Goal: Information Seeking & Learning: Learn about a topic

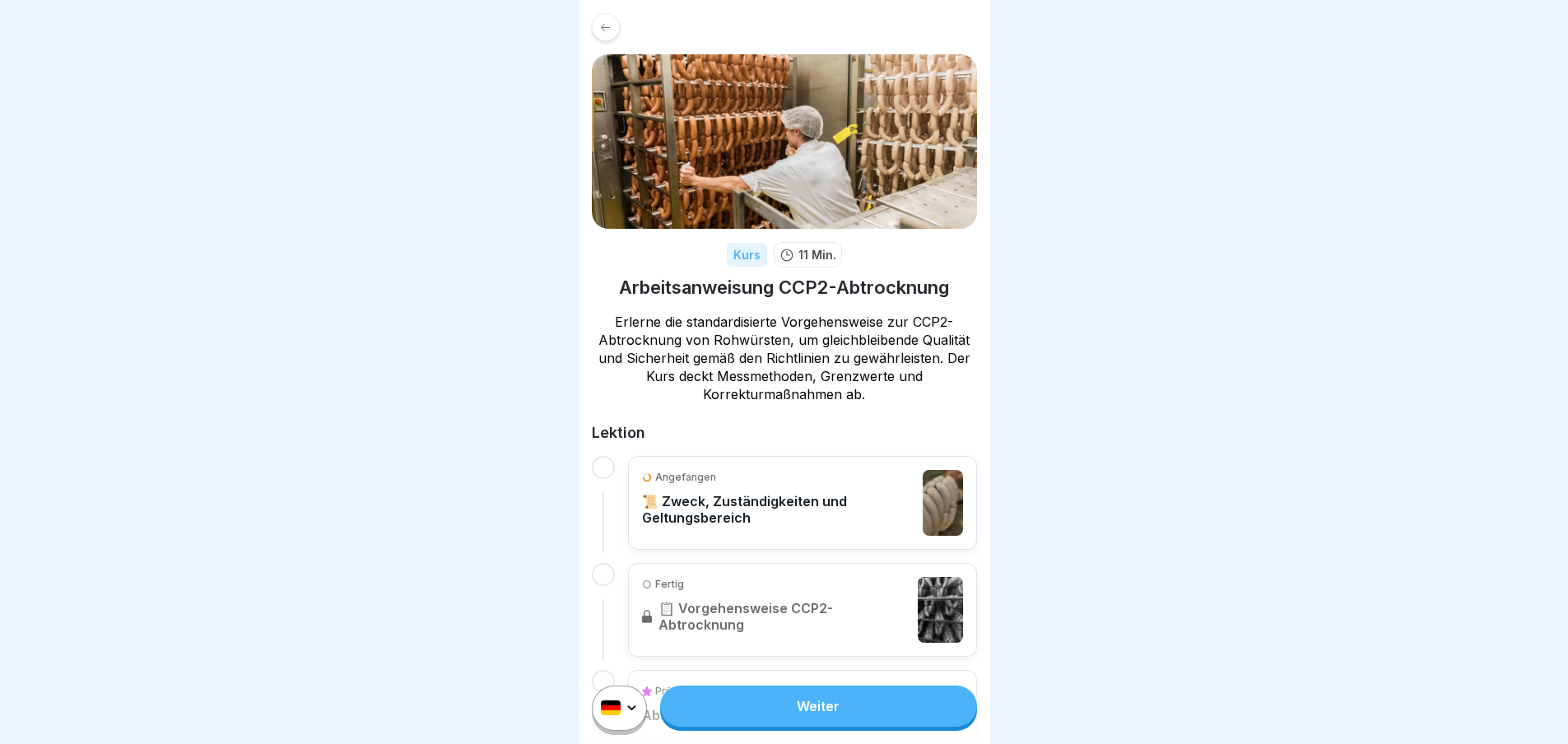
scroll to position [106, 0]
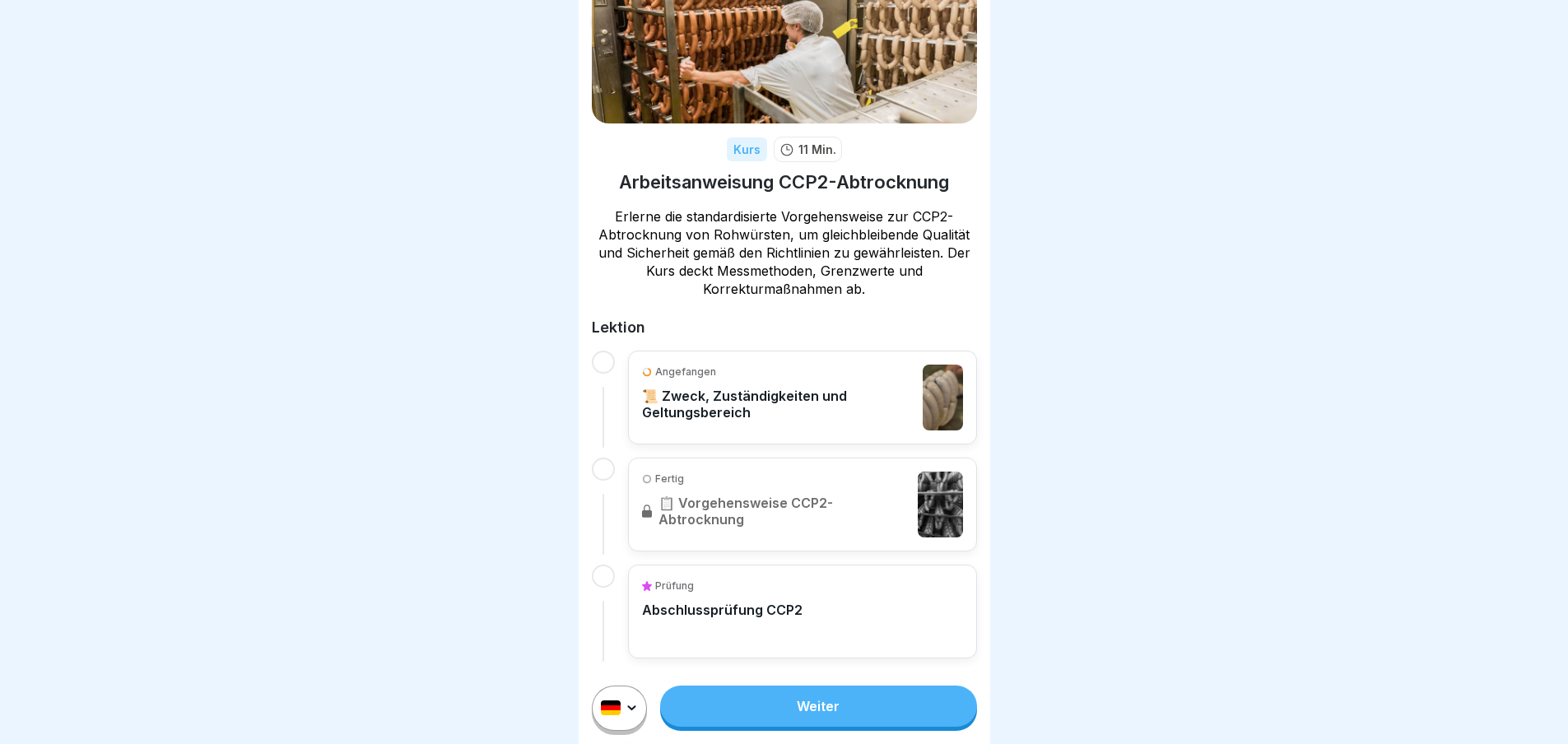
click at [811, 710] on link "Weiter" at bounding box center [817, 706] width 316 height 41
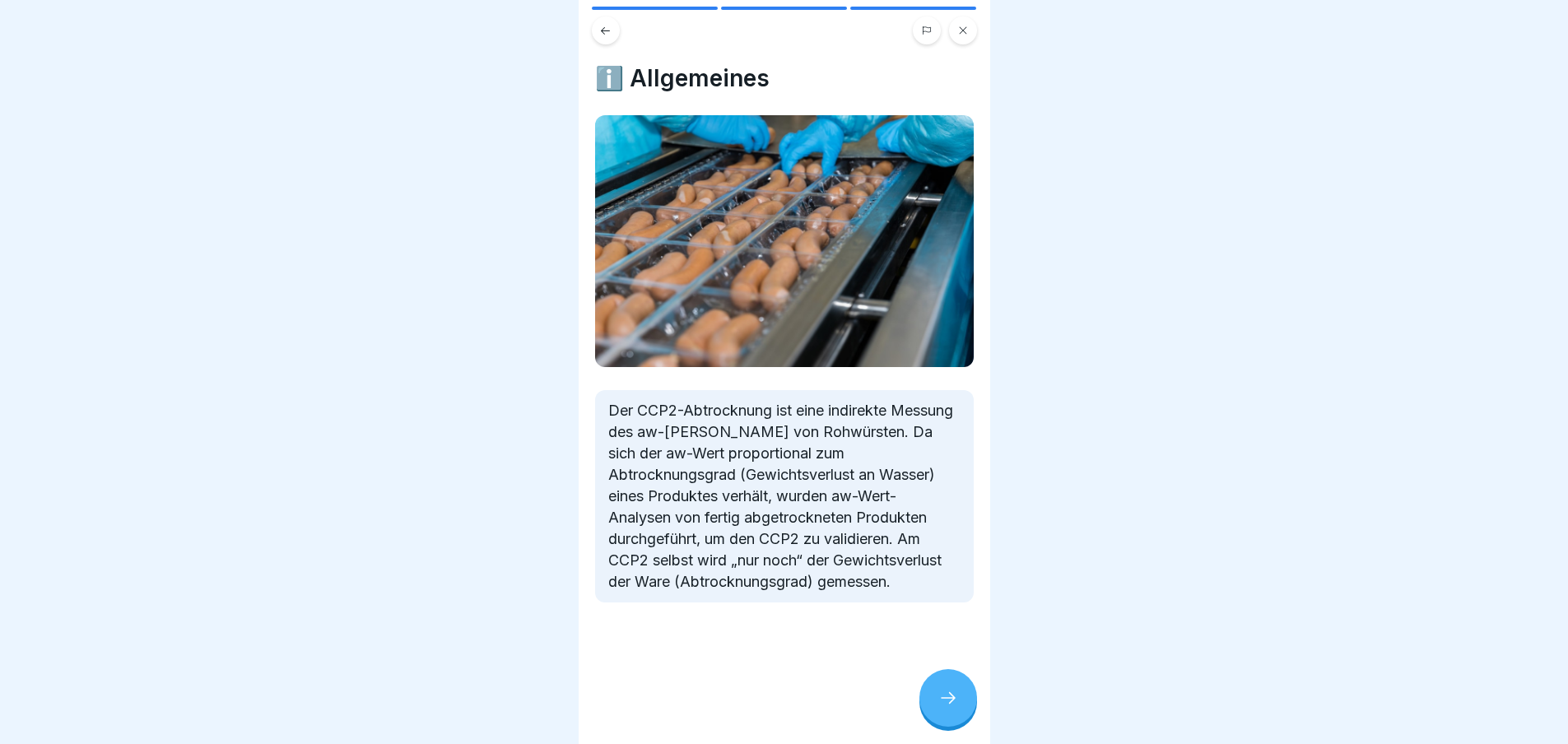
click at [951, 708] on icon at bounding box center [948, 697] width 20 height 20
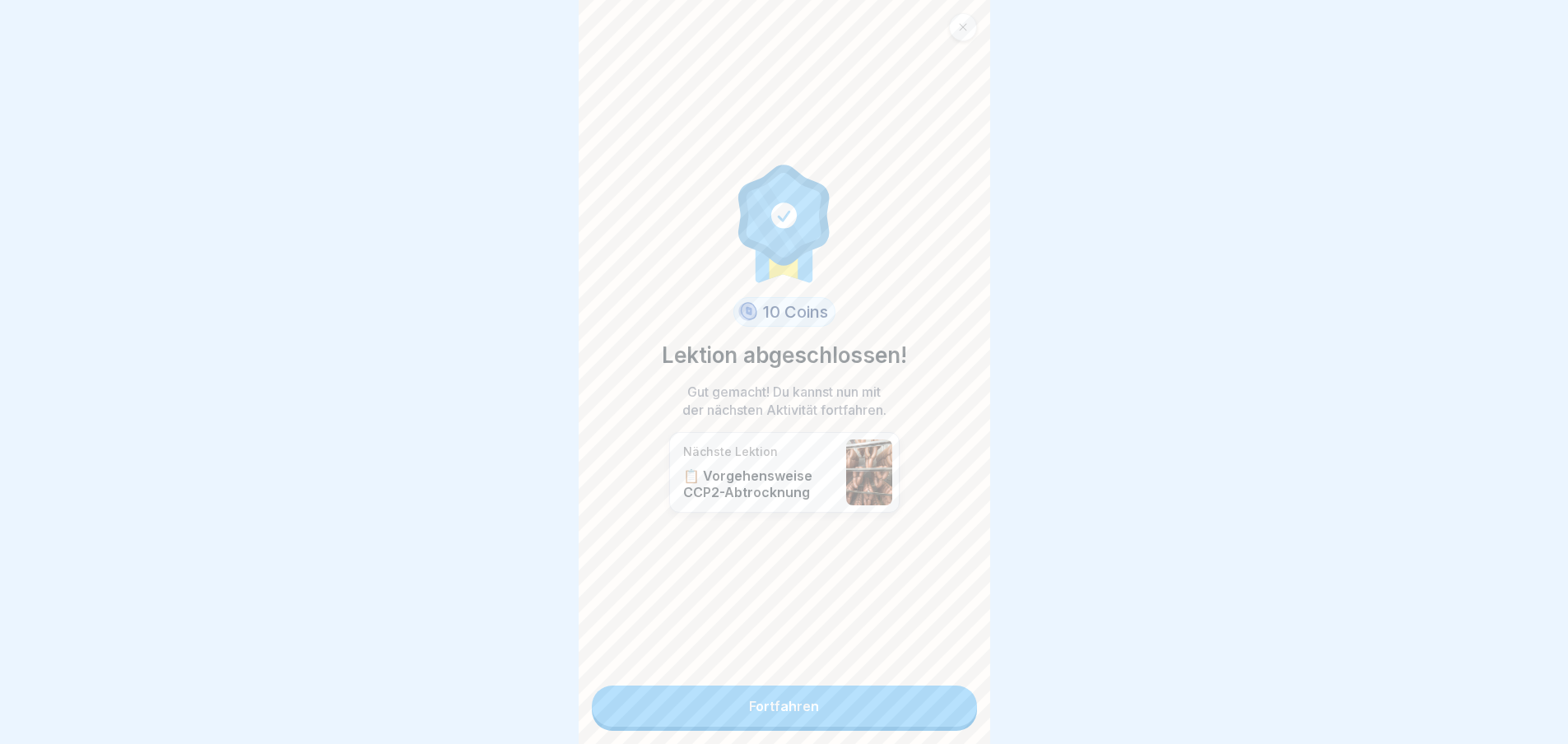
click at [785, 702] on link "Fortfahren" at bounding box center [784, 706] width 385 height 41
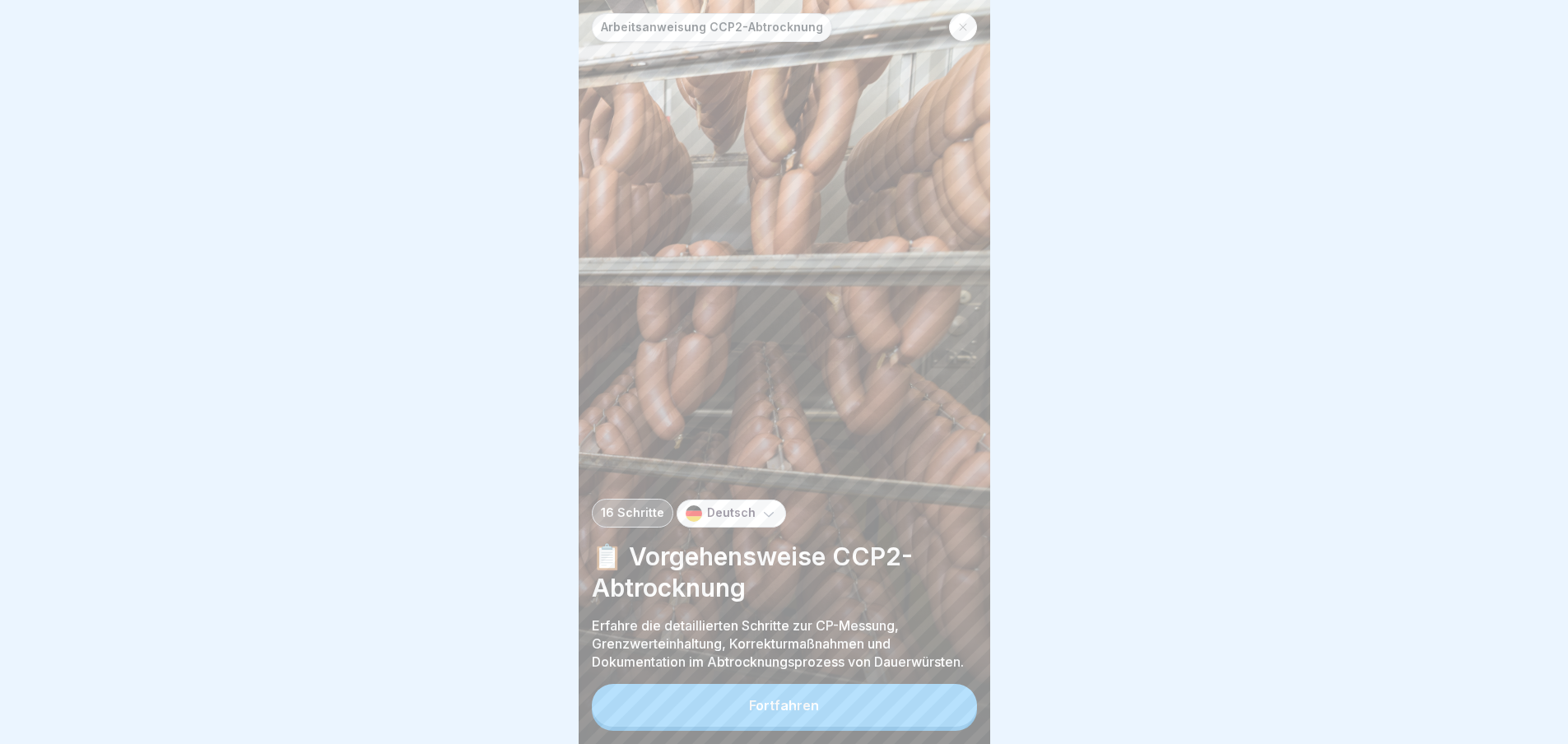
scroll to position [12, 0]
click at [797, 702] on div "Fortfahren" at bounding box center [784, 705] width 70 height 14
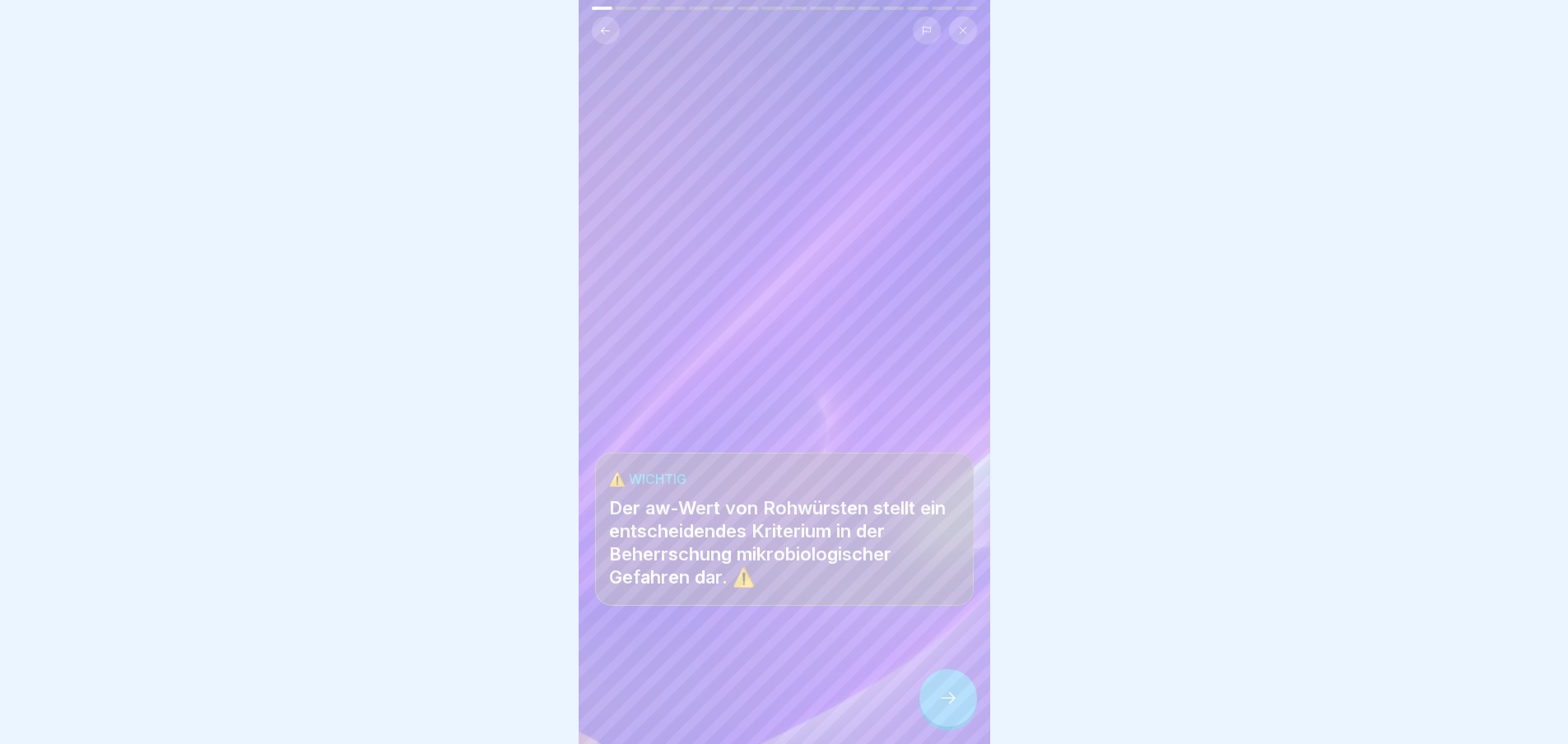
click at [952, 693] on icon at bounding box center [948, 697] width 20 height 20
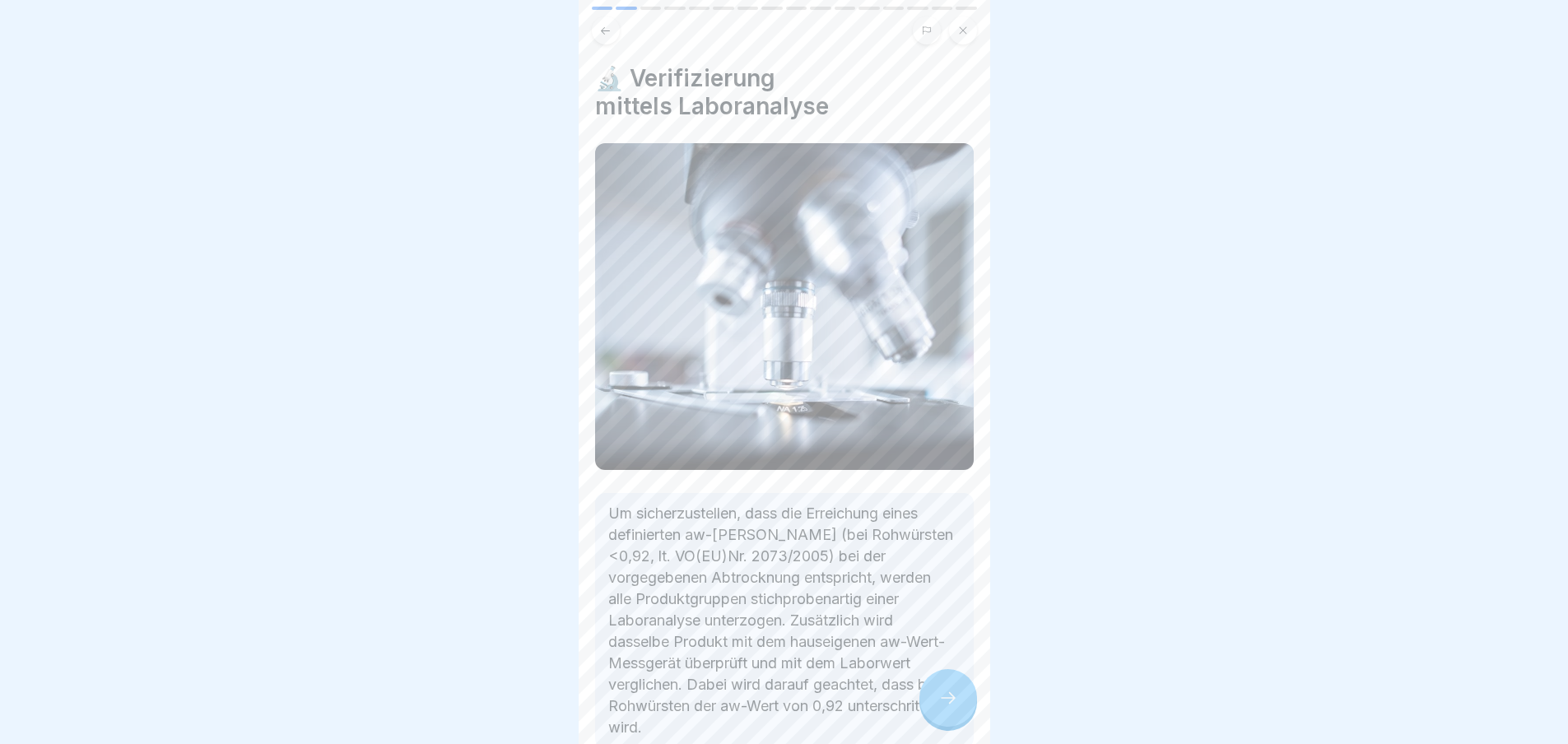
click at [956, 694] on icon at bounding box center [948, 697] width 20 height 20
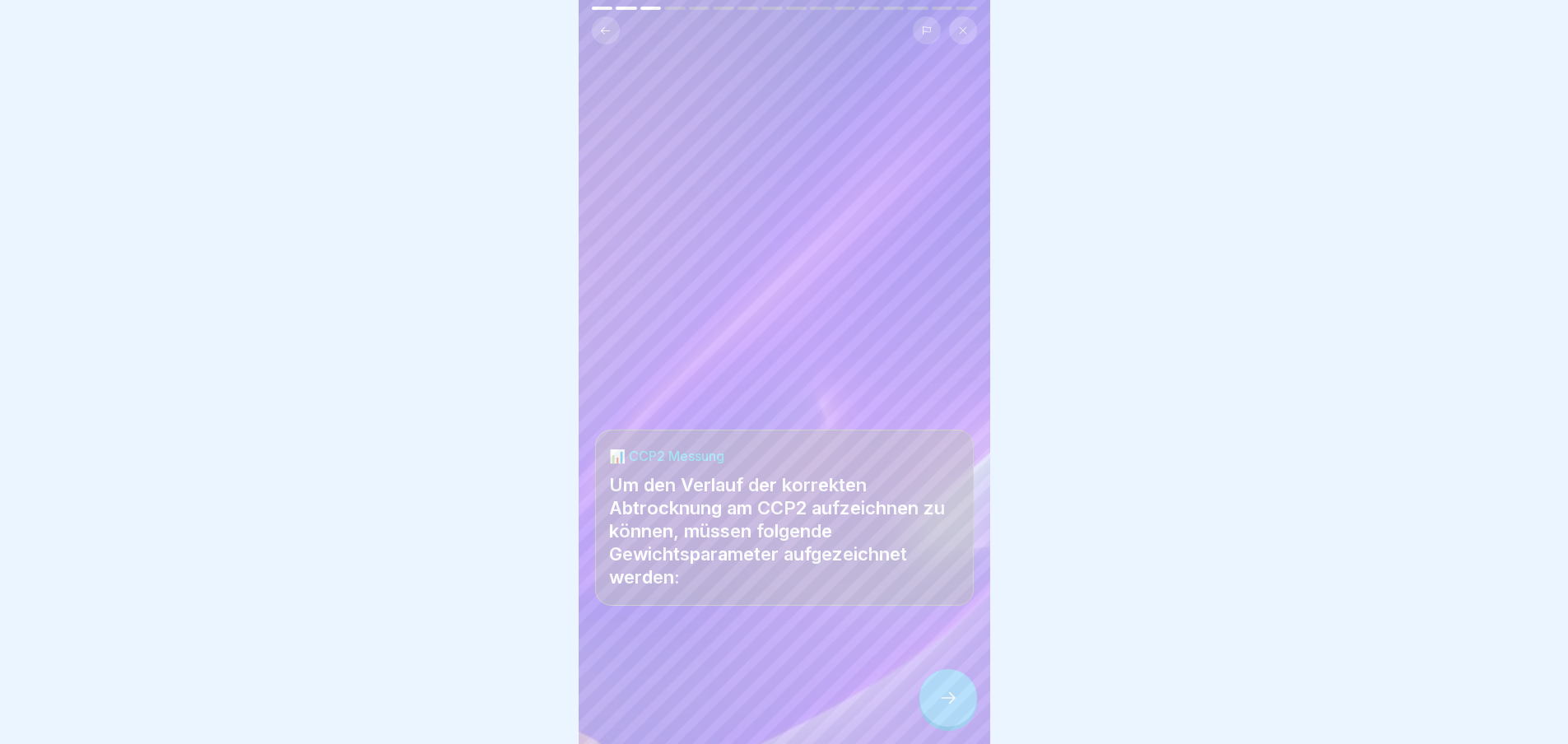
click at [955, 695] on icon at bounding box center [948, 697] width 20 height 20
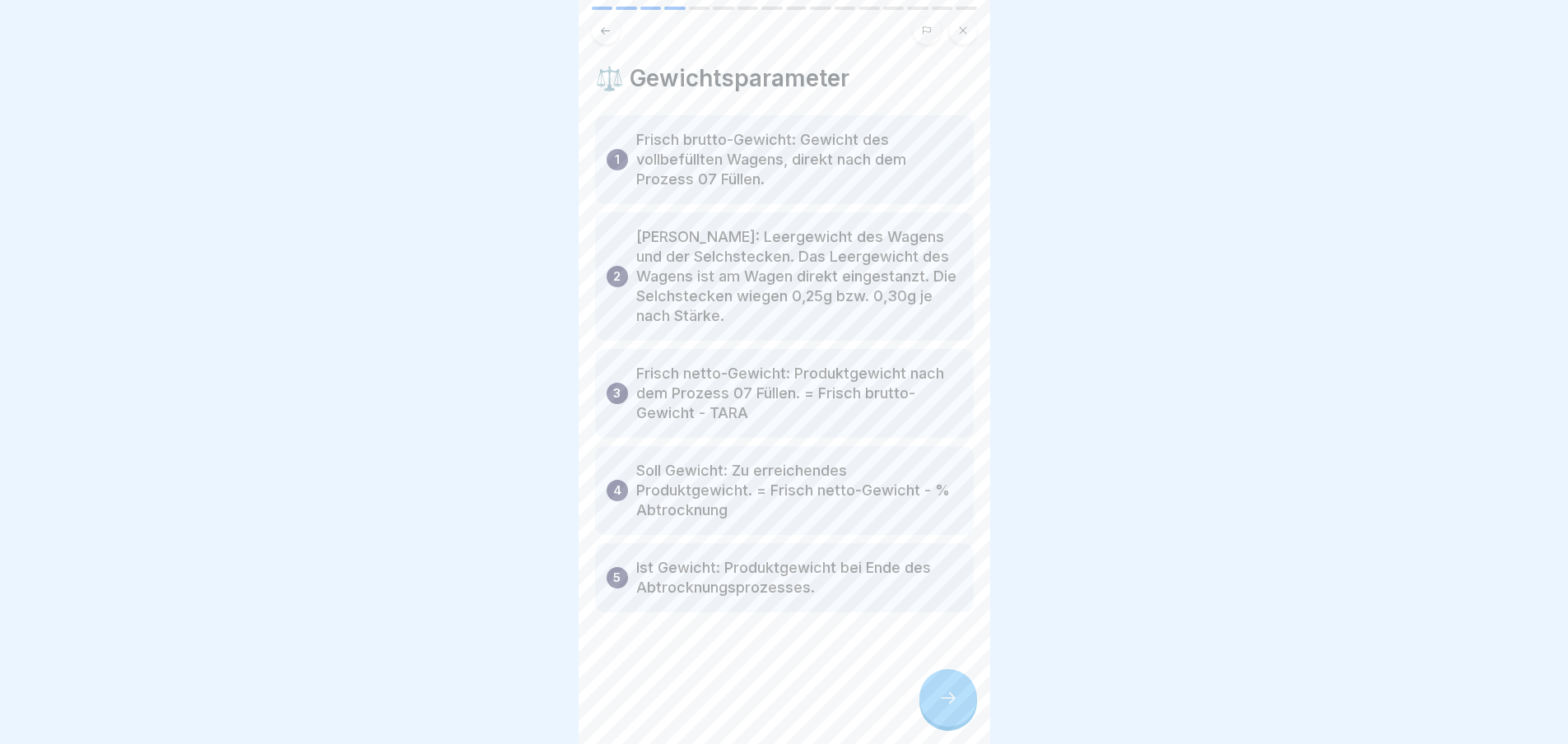
click at [947, 684] on div at bounding box center [948, 698] width 58 height 58
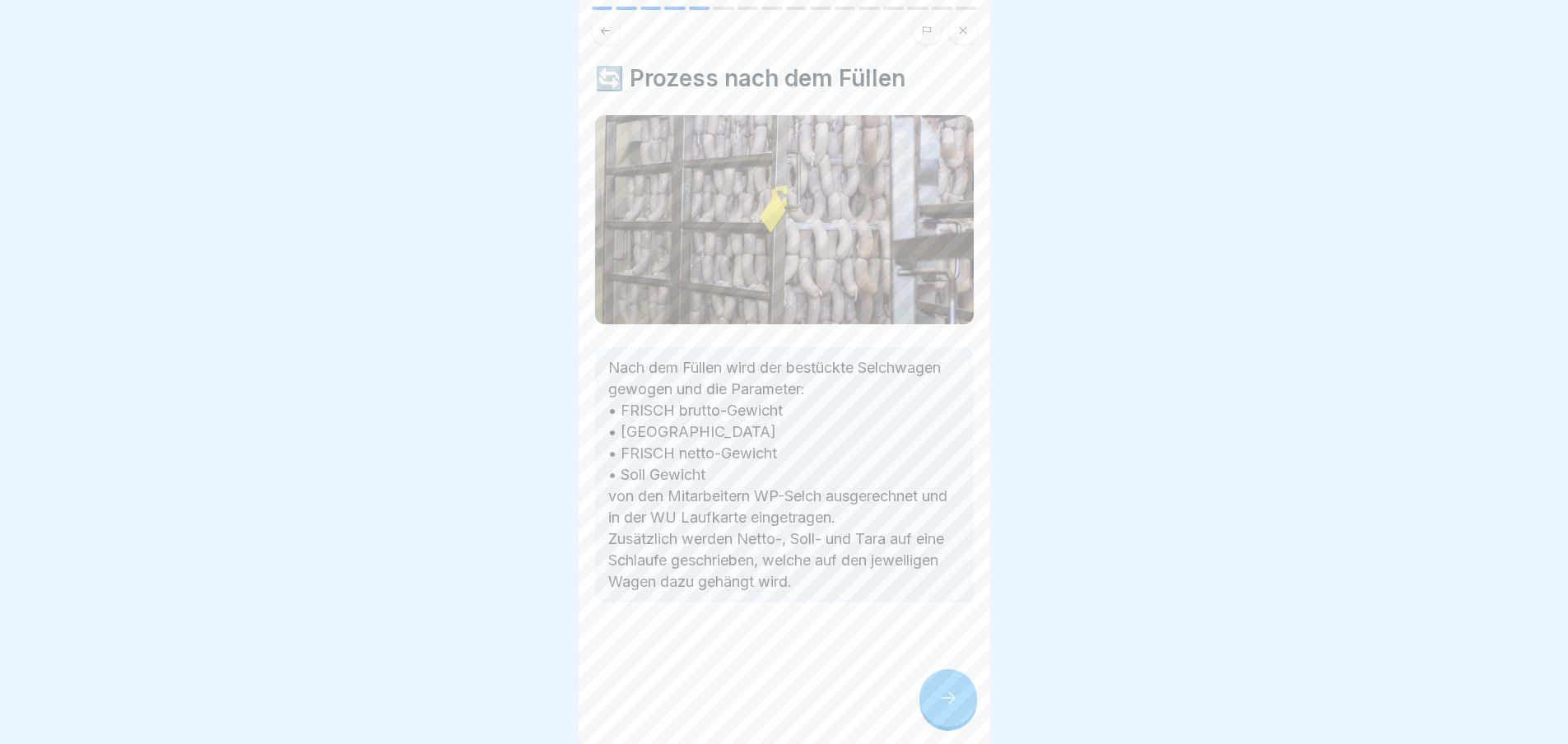
click at [951, 689] on icon at bounding box center [948, 697] width 20 height 20
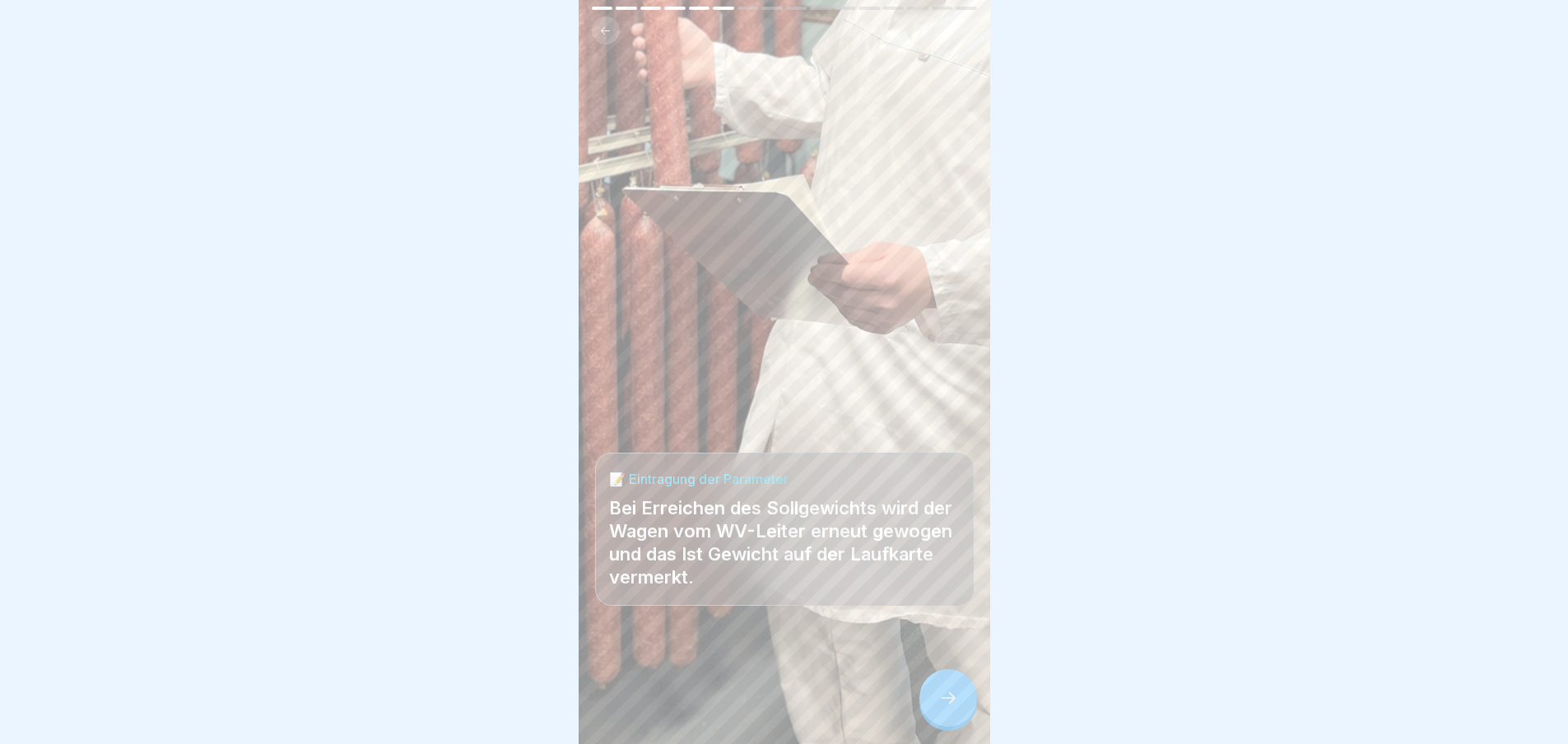
click at [952, 693] on icon at bounding box center [948, 697] width 20 height 20
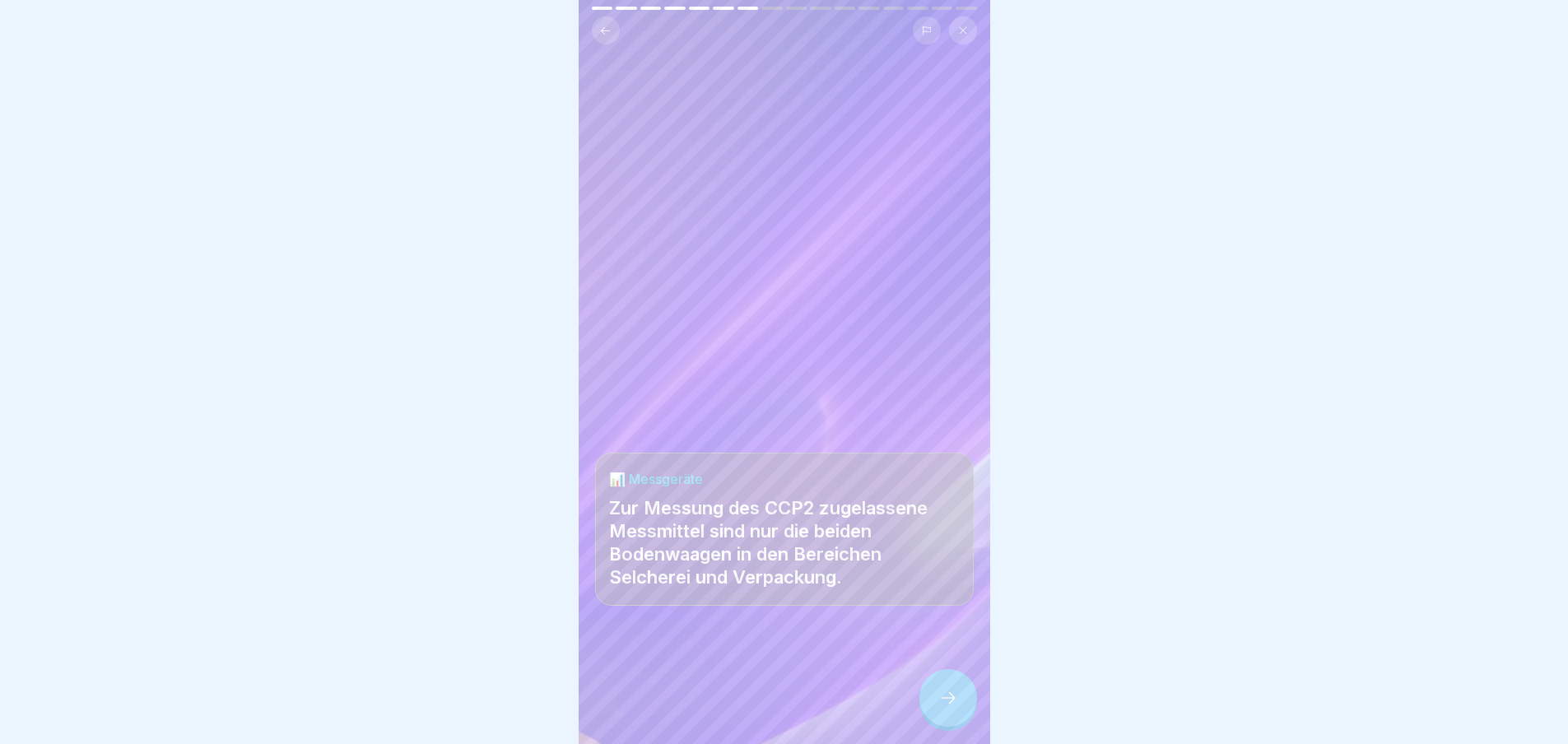
click at [942, 689] on icon at bounding box center [948, 697] width 20 height 20
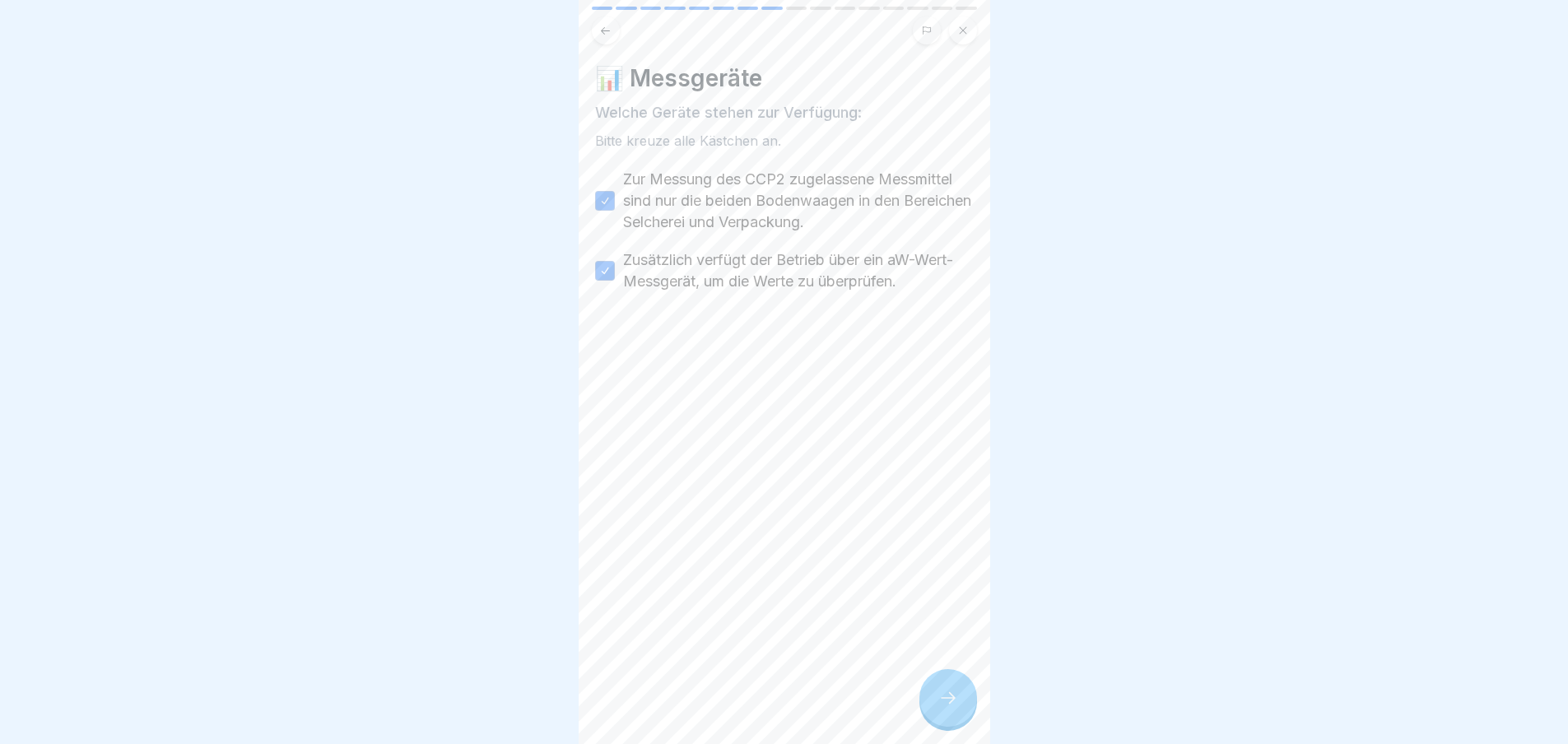
scroll to position [0, 0]
click at [953, 704] on icon at bounding box center [948, 698] width 14 height 12
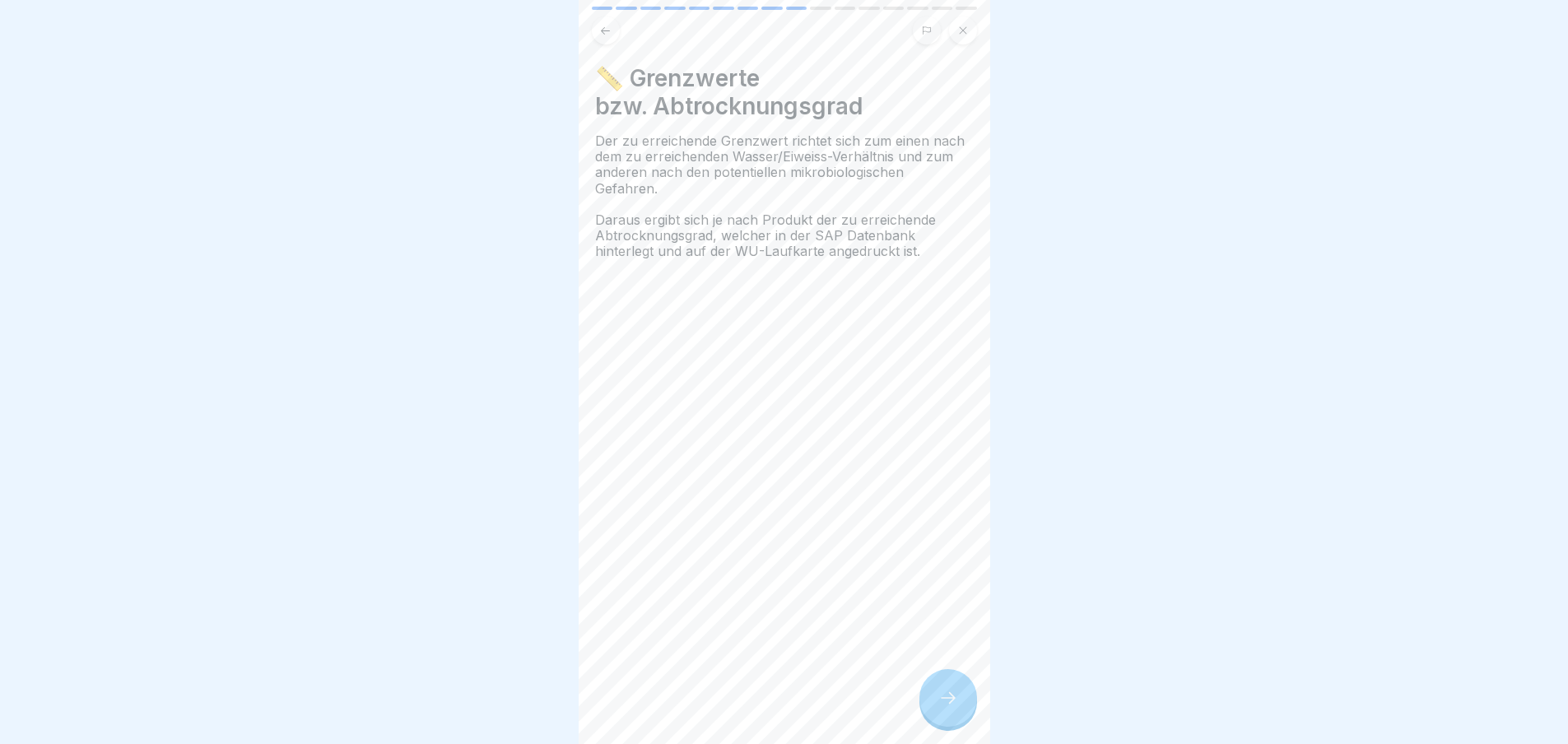
click at [939, 705] on icon at bounding box center [948, 697] width 20 height 20
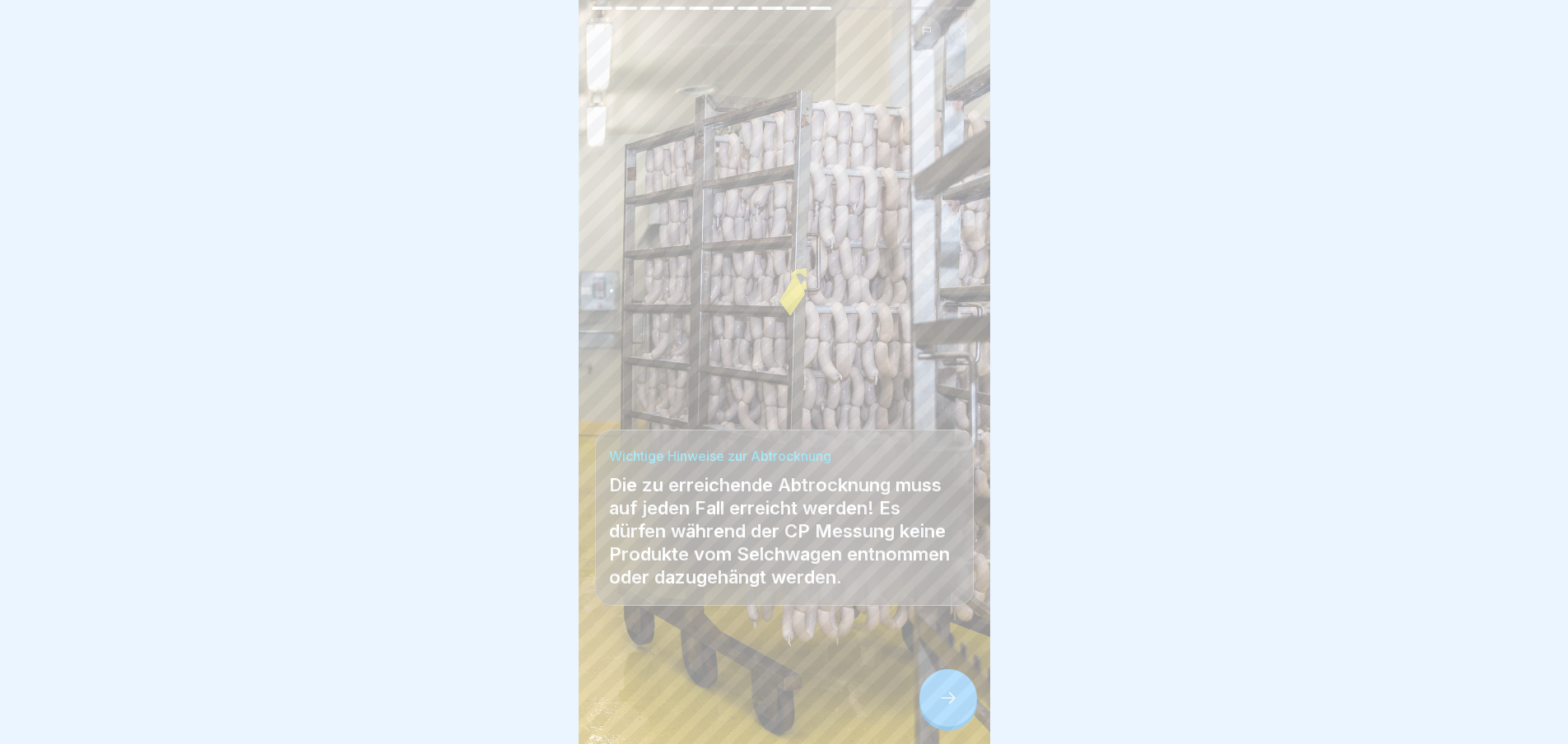
click at [944, 708] on icon at bounding box center [948, 697] width 20 height 20
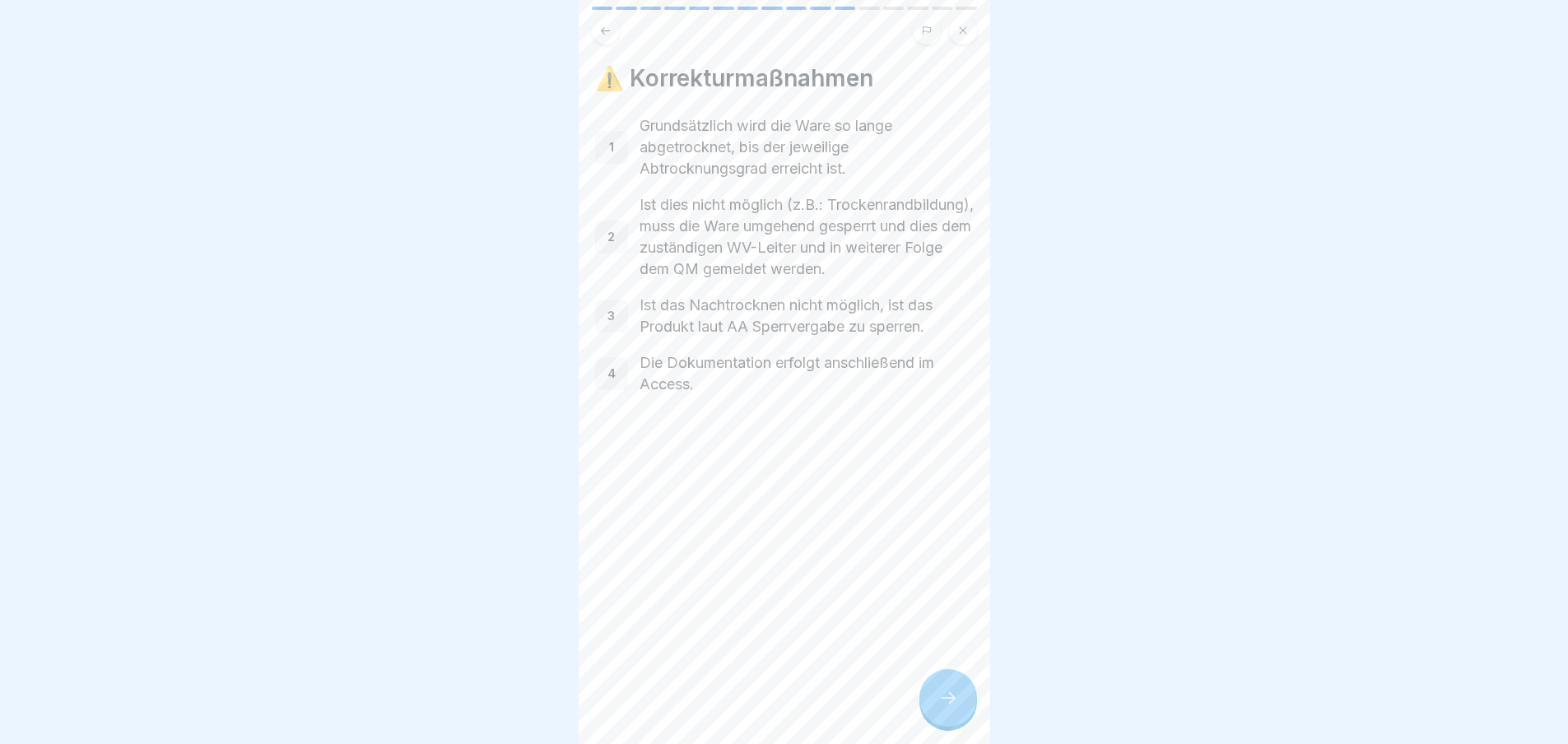
click at [953, 708] on icon at bounding box center [948, 697] width 20 height 20
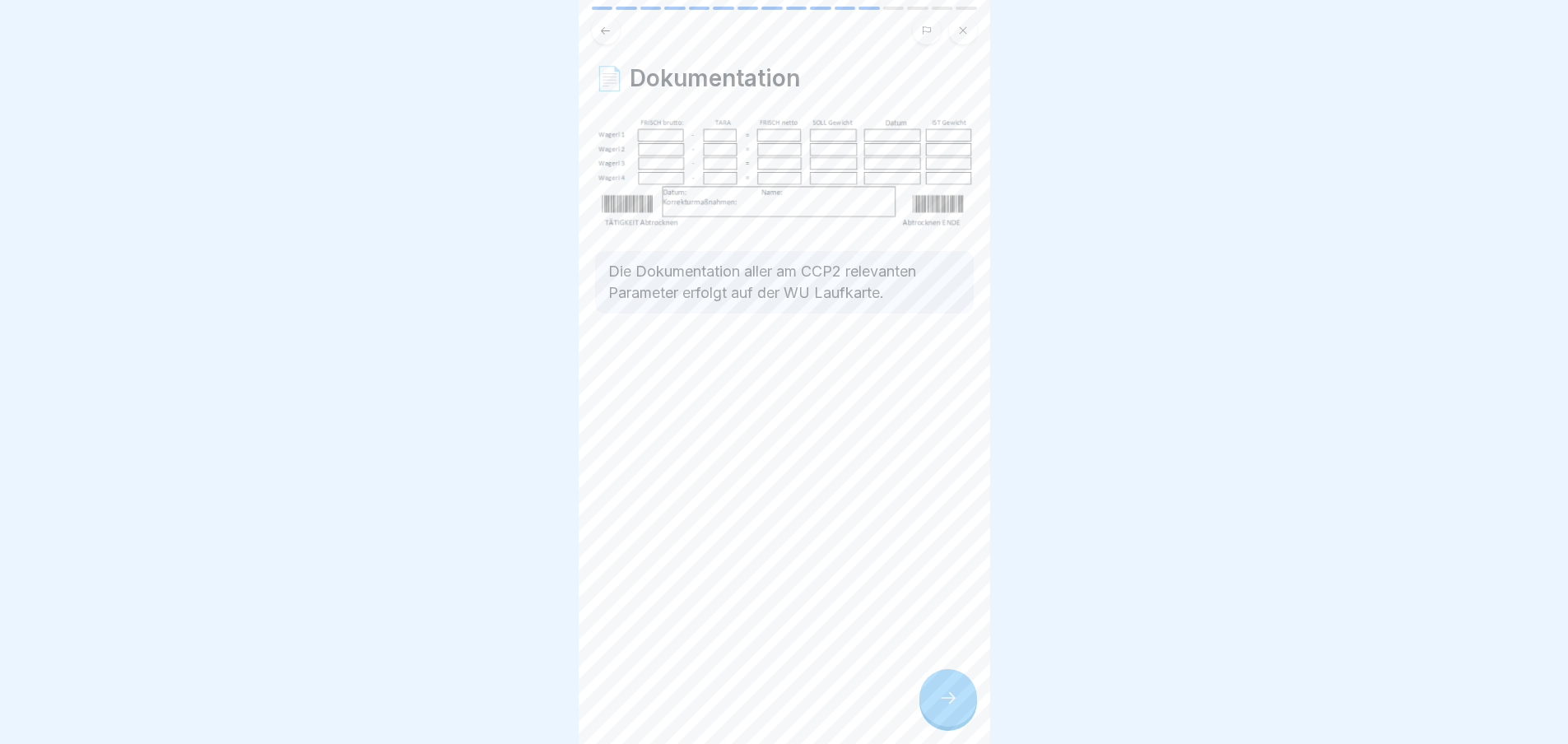
click at [953, 708] on icon at bounding box center [948, 697] width 20 height 20
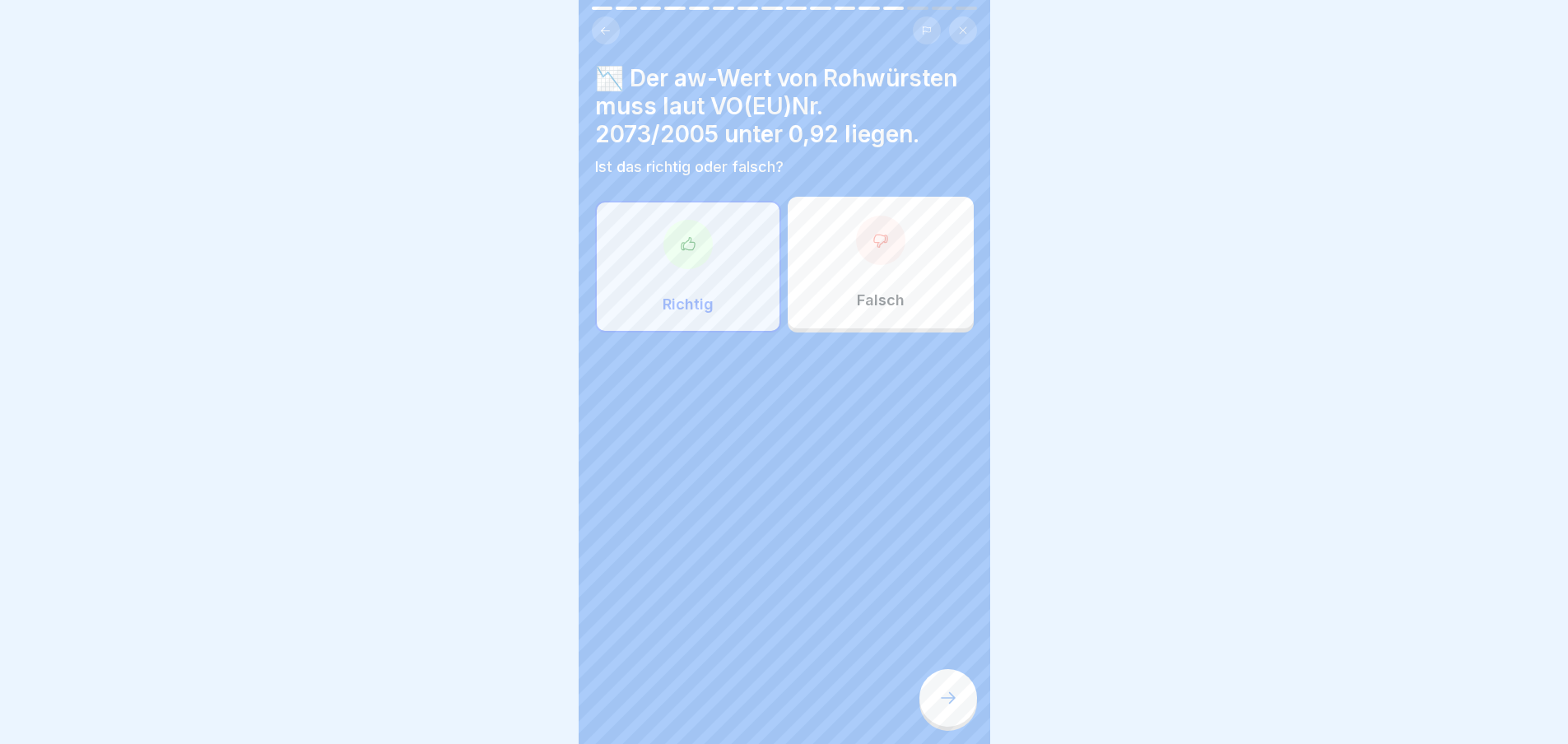
click at [696, 251] on div at bounding box center [688, 244] width 49 height 49
click at [956, 708] on icon at bounding box center [948, 697] width 20 height 20
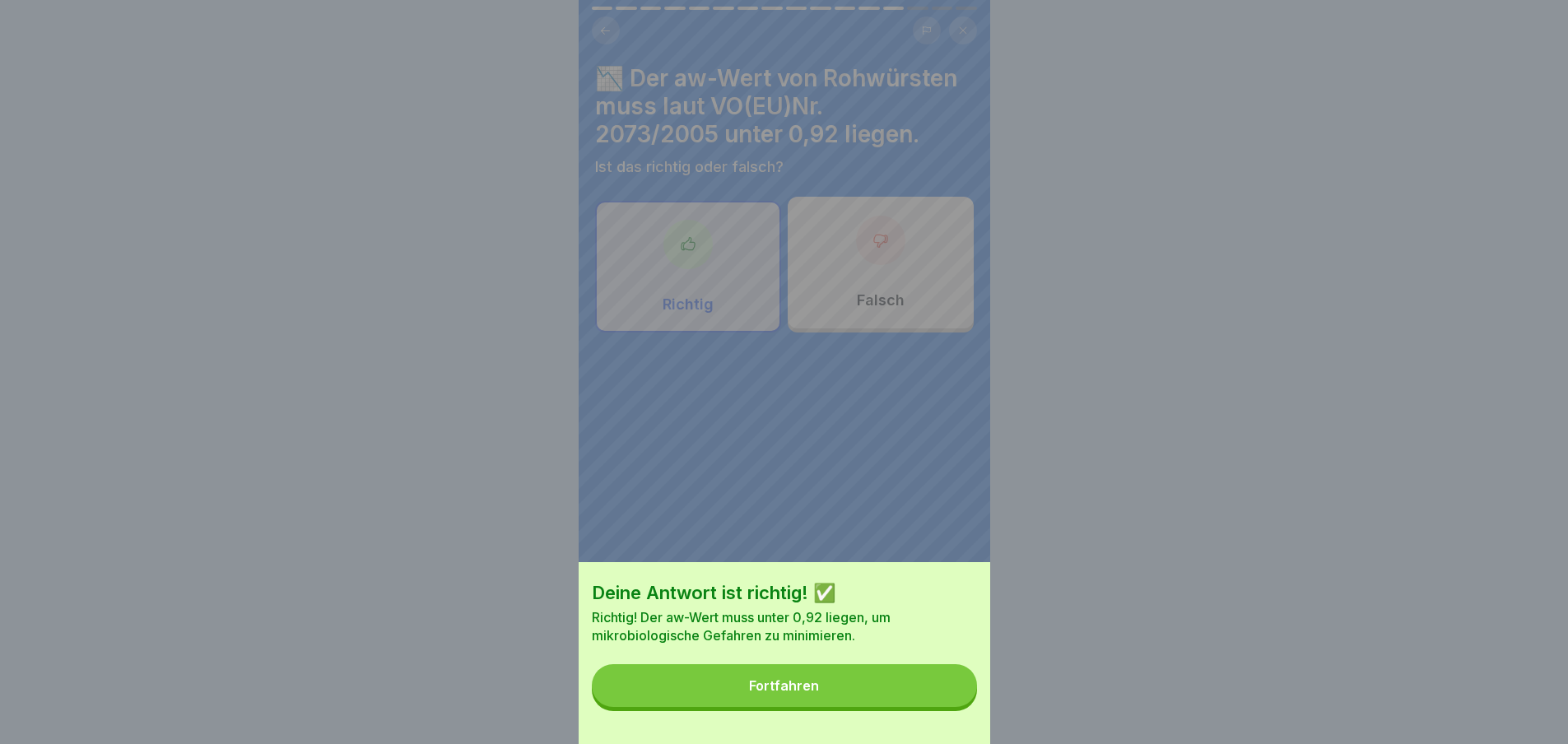
click at [812, 693] on div "Fortfahren" at bounding box center [784, 684] width 70 height 14
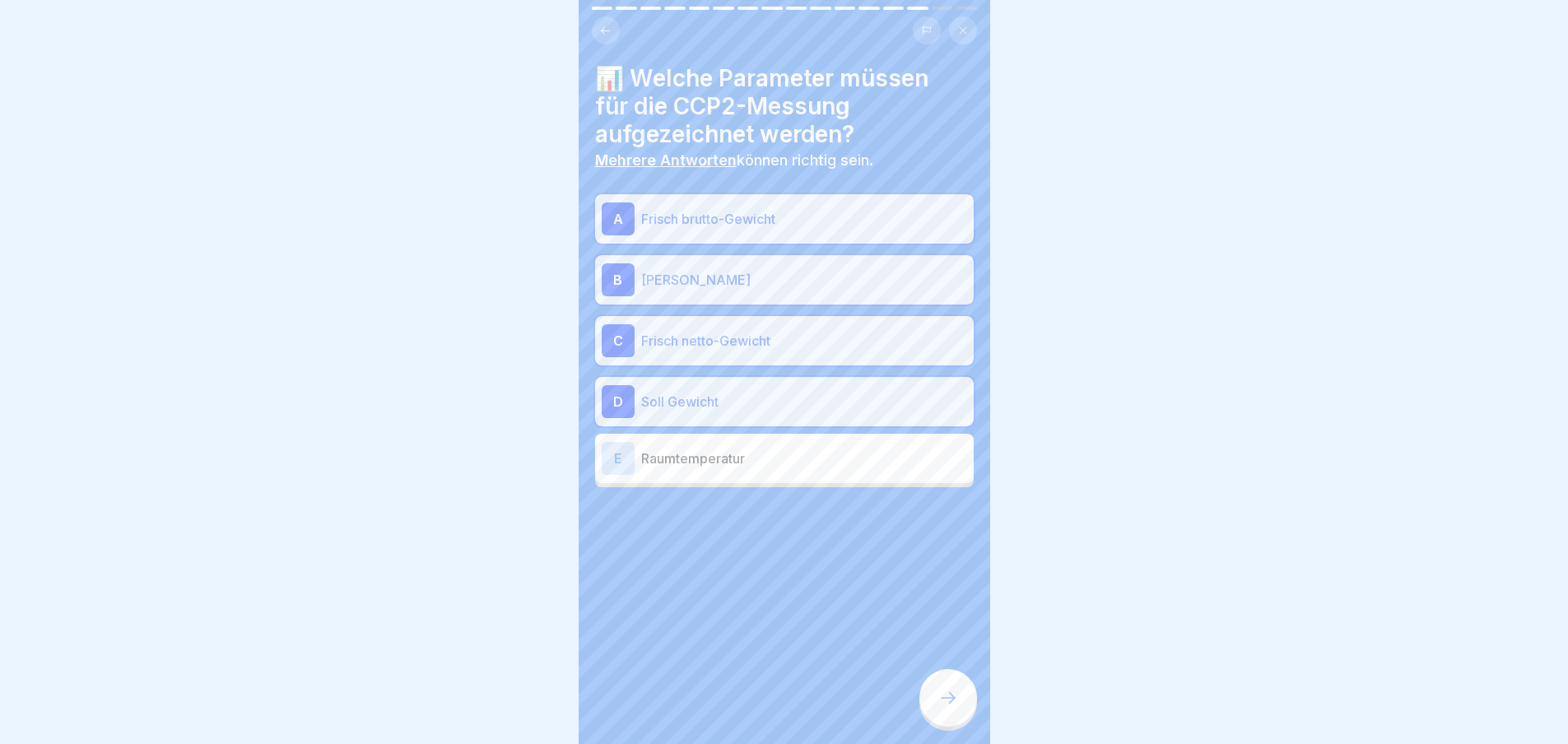
click at [727, 216] on p "Frisch brutto-Gewicht" at bounding box center [804, 219] width 326 height 20
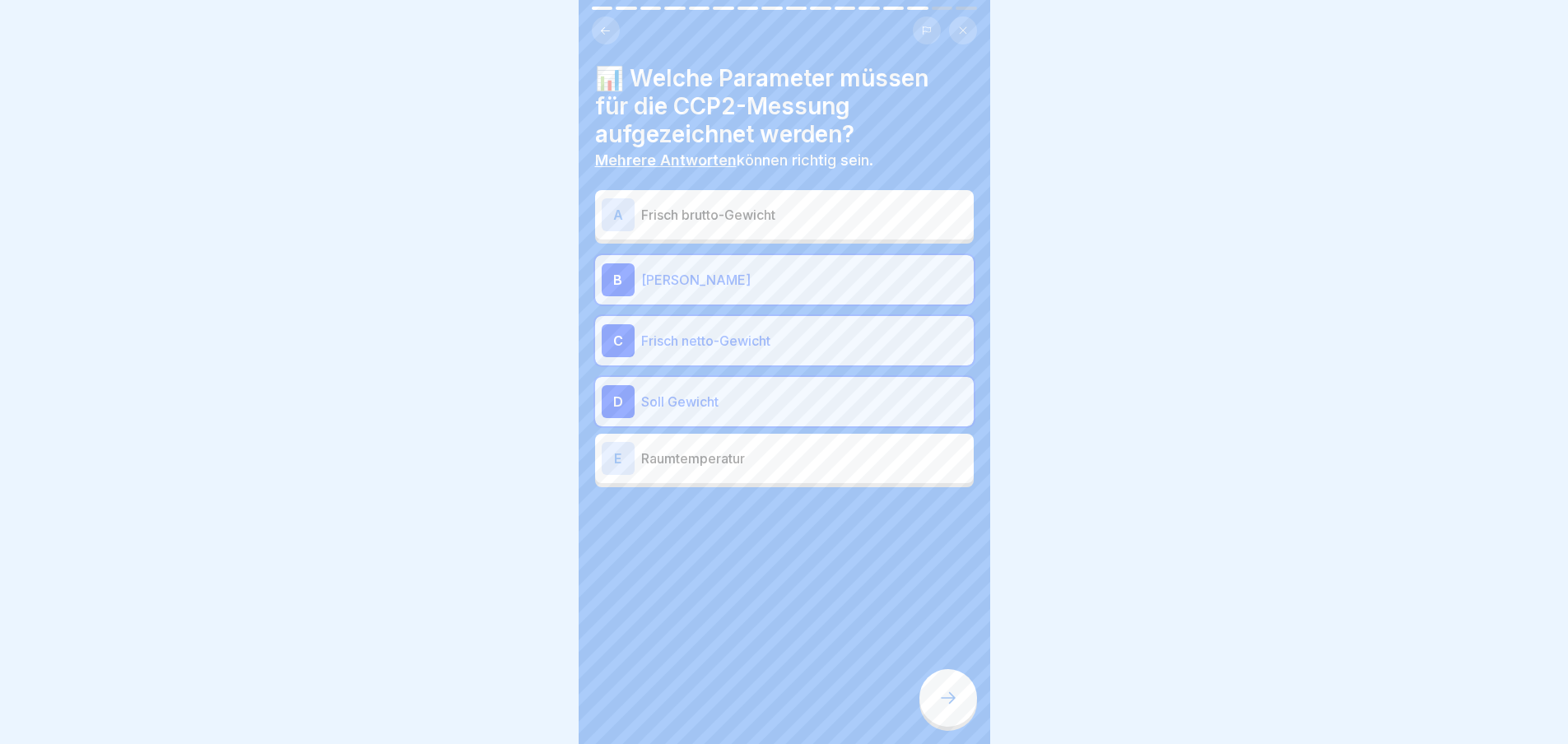
click at [659, 281] on p "TARA" at bounding box center [804, 279] width 326 height 20
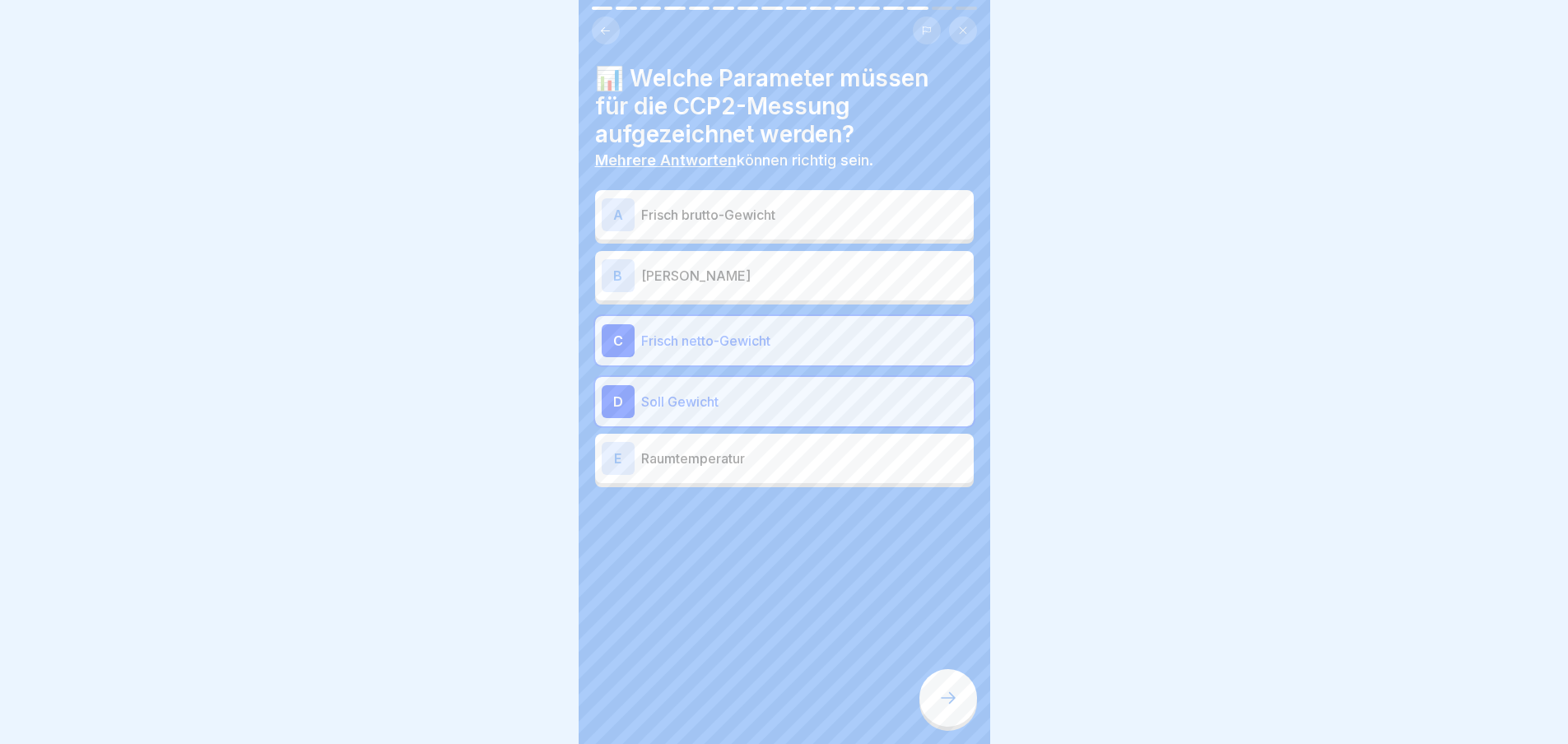
click at [786, 212] on p "Frisch brutto-Gewicht" at bounding box center [804, 214] width 326 height 20
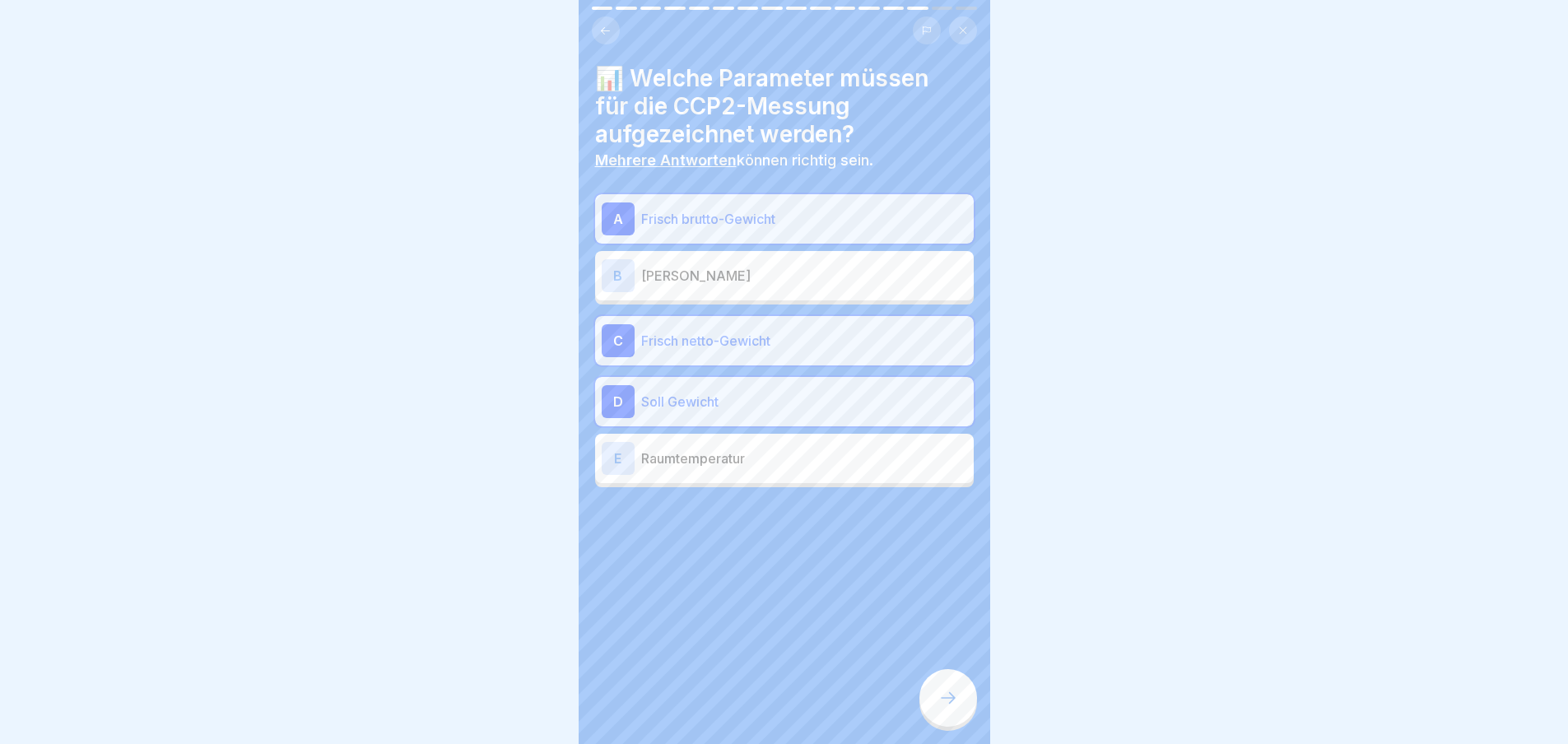
click at [736, 352] on div "C Frisch netto-Gewicht" at bounding box center [784, 341] width 366 height 33
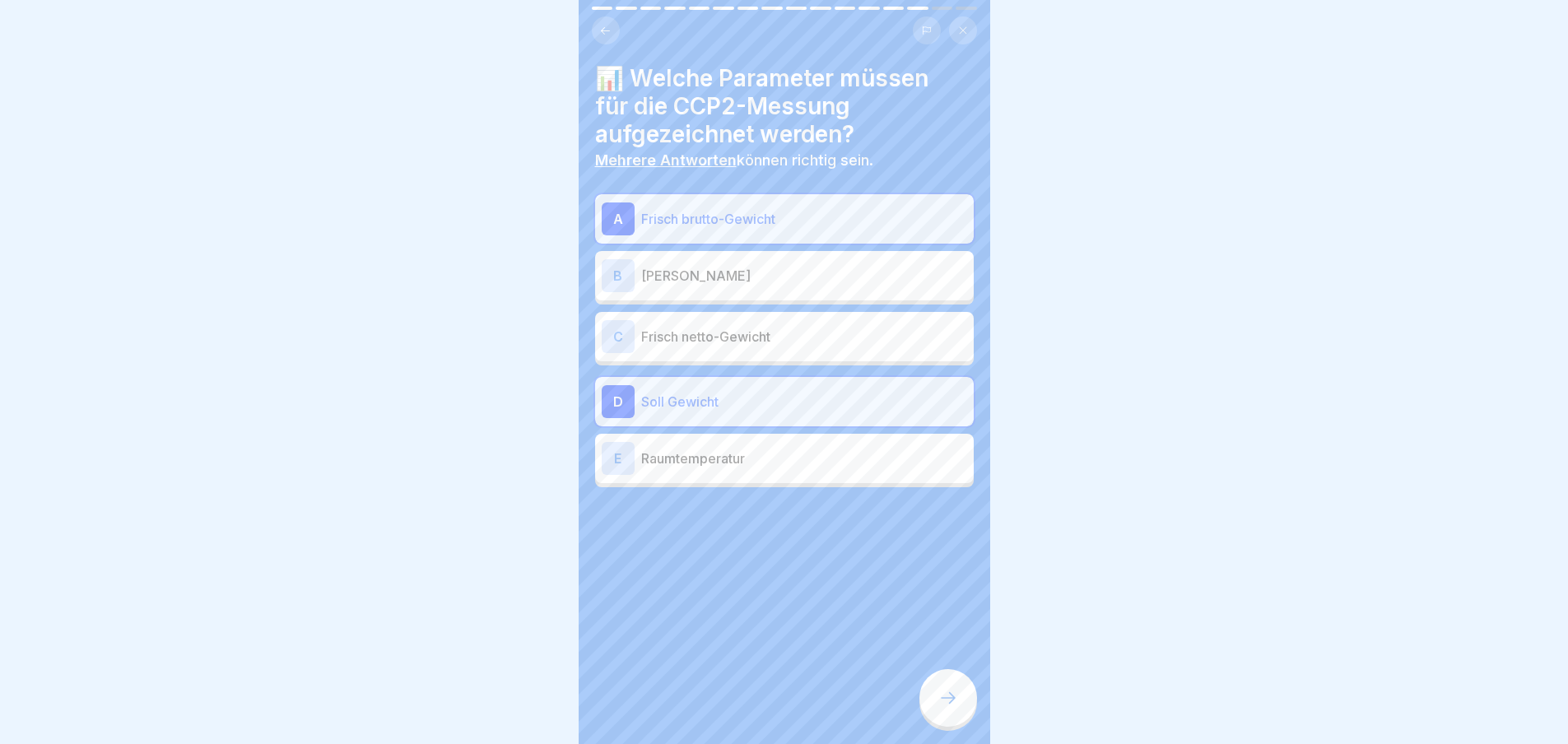
click at [689, 402] on p "Soll Gewicht" at bounding box center [804, 401] width 326 height 20
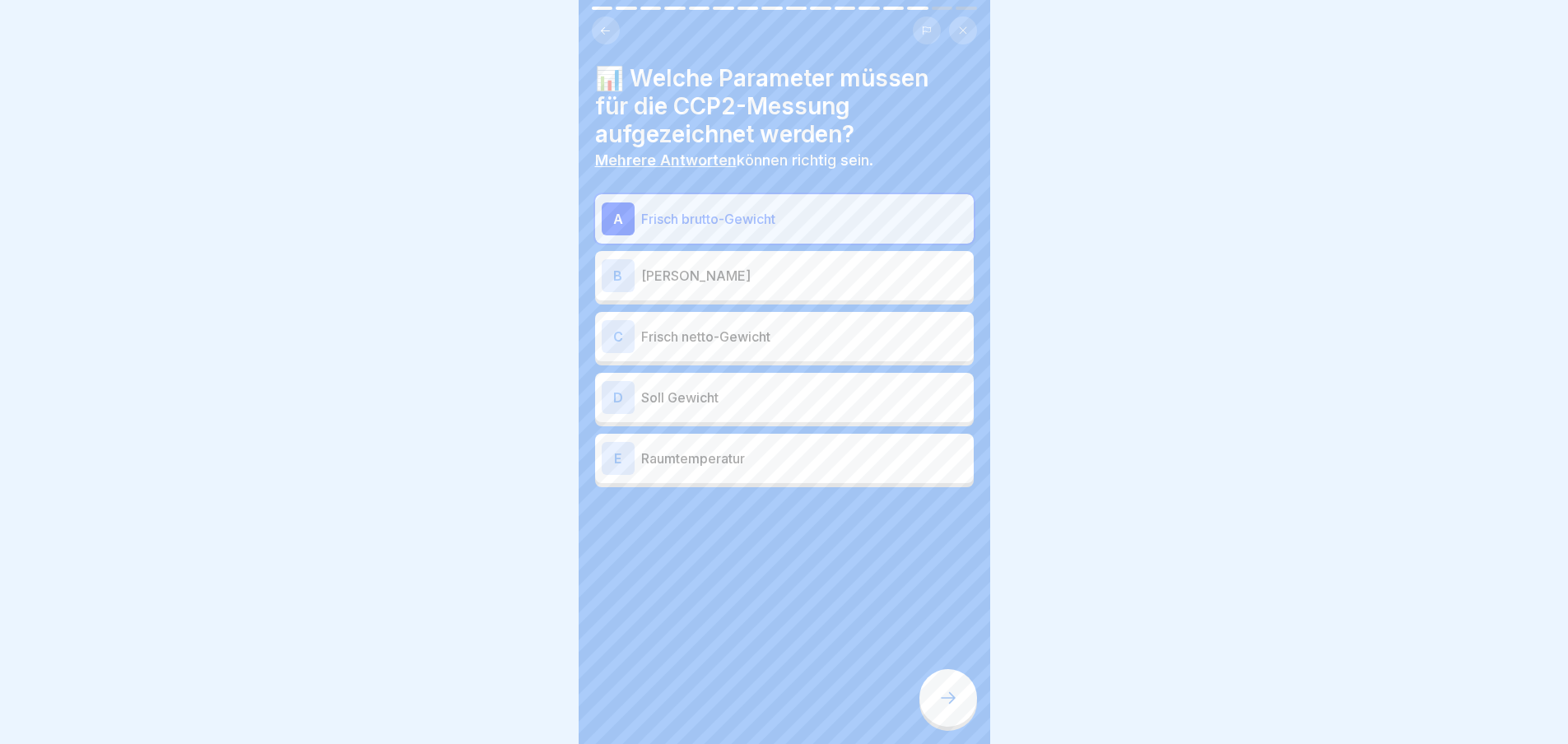
click at [953, 705] on icon at bounding box center [948, 697] width 20 height 20
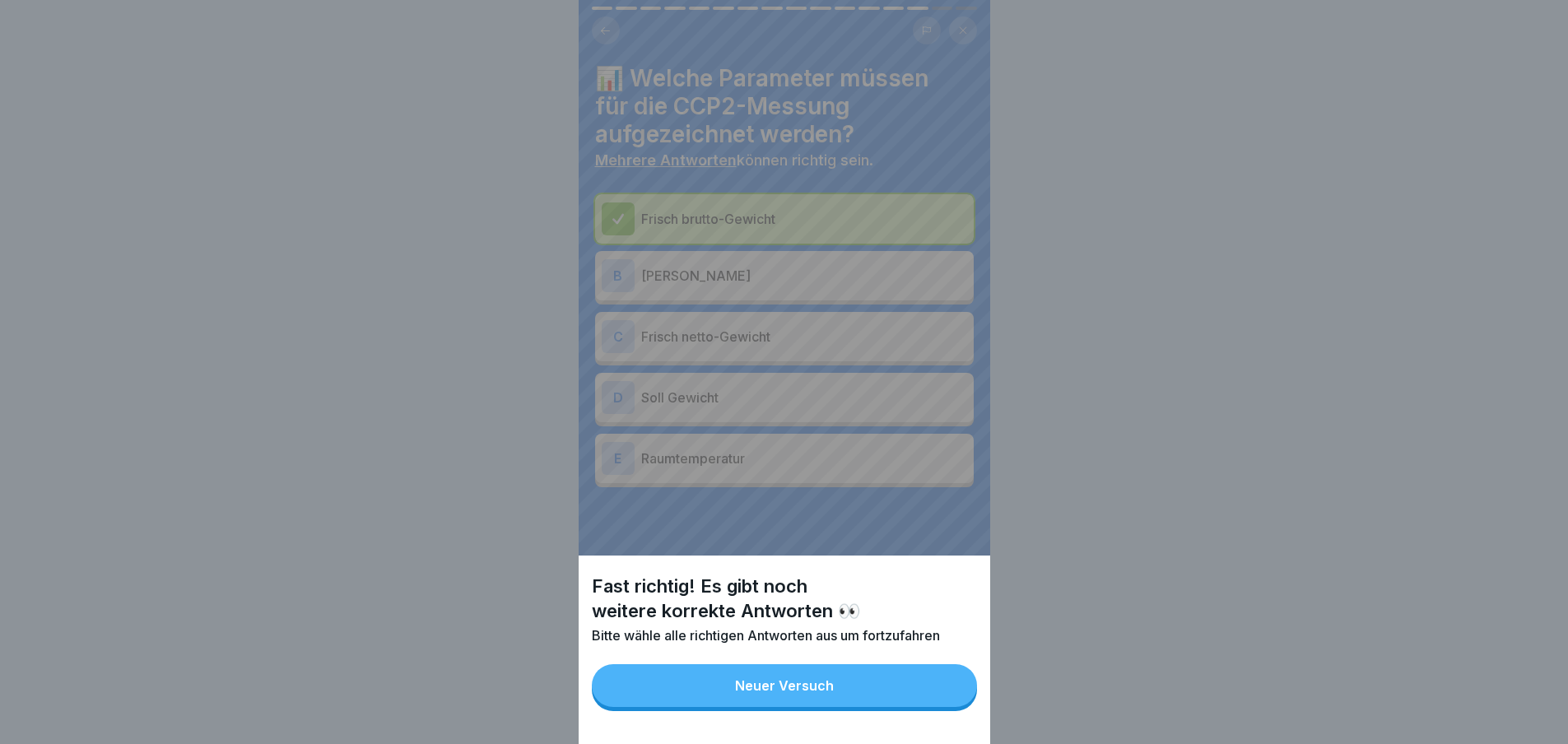
click at [814, 693] on div "Neuer Versuch" at bounding box center [784, 684] width 99 height 14
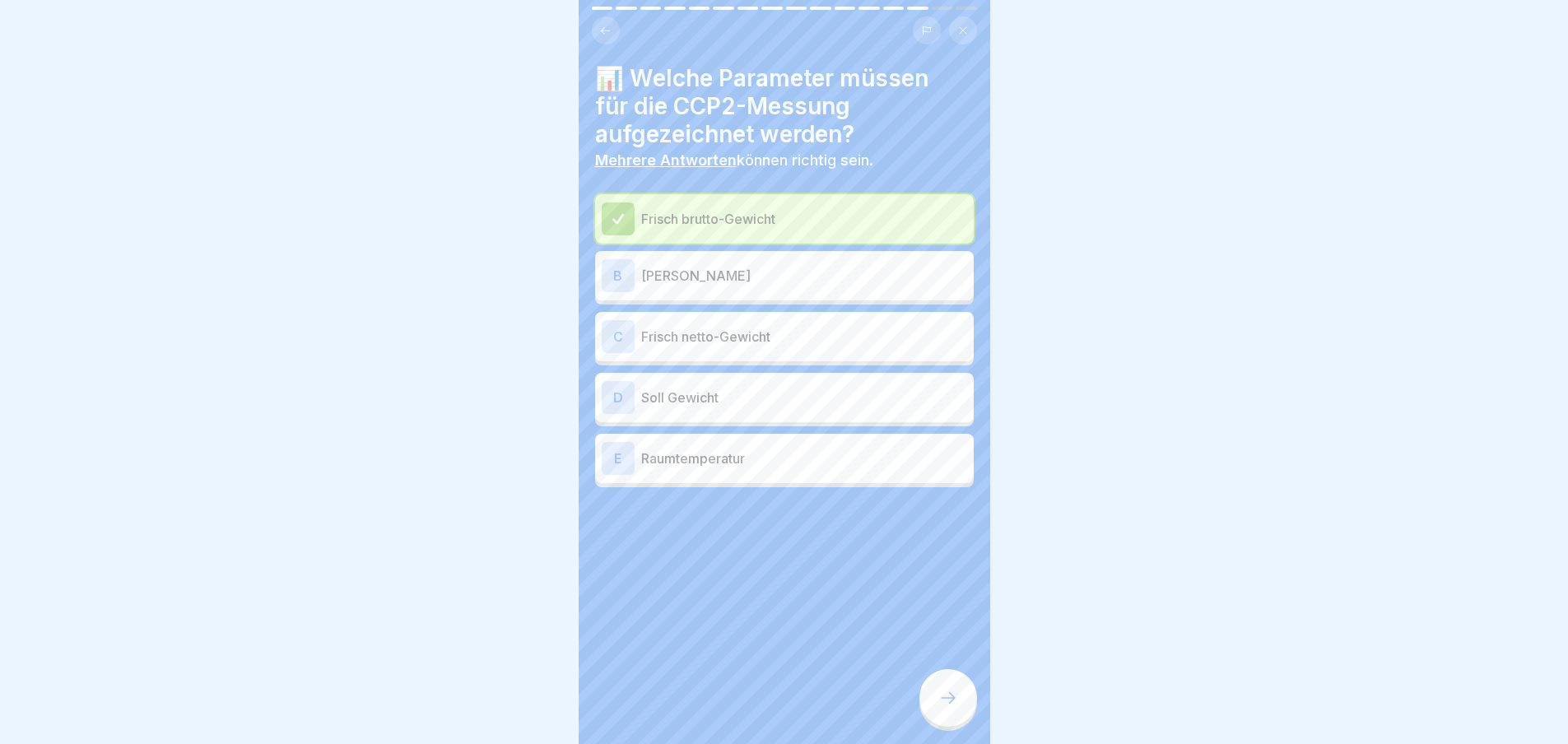
click at [751, 213] on p "Frisch brutto-Gewicht" at bounding box center [804, 219] width 326 height 20
click at [952, 705] on icon at bounding box center [948, 697] width 20 height 20
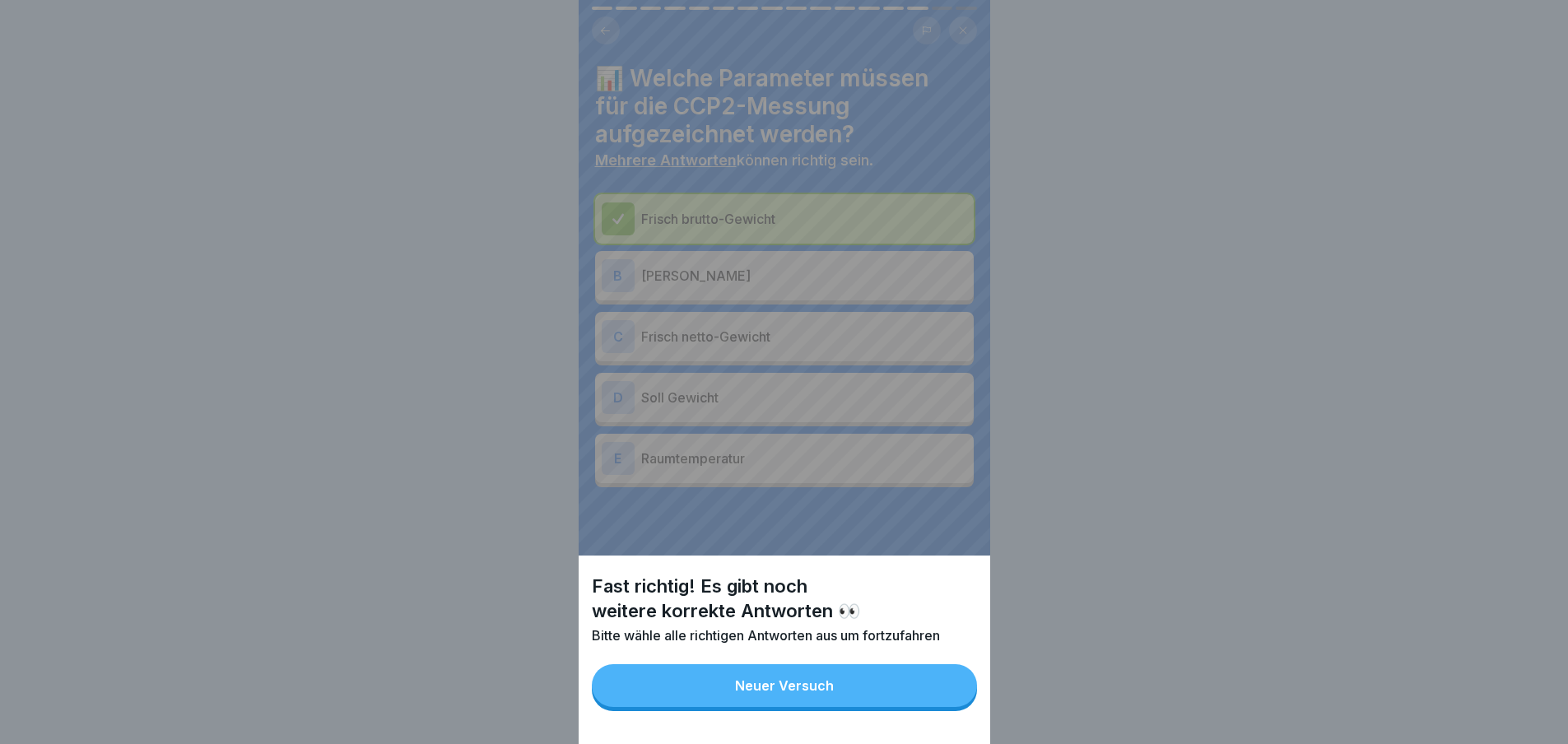
click at [840, 700] on button "Neuer Versuch" at bounding box center [784, 685] width 385 height 43
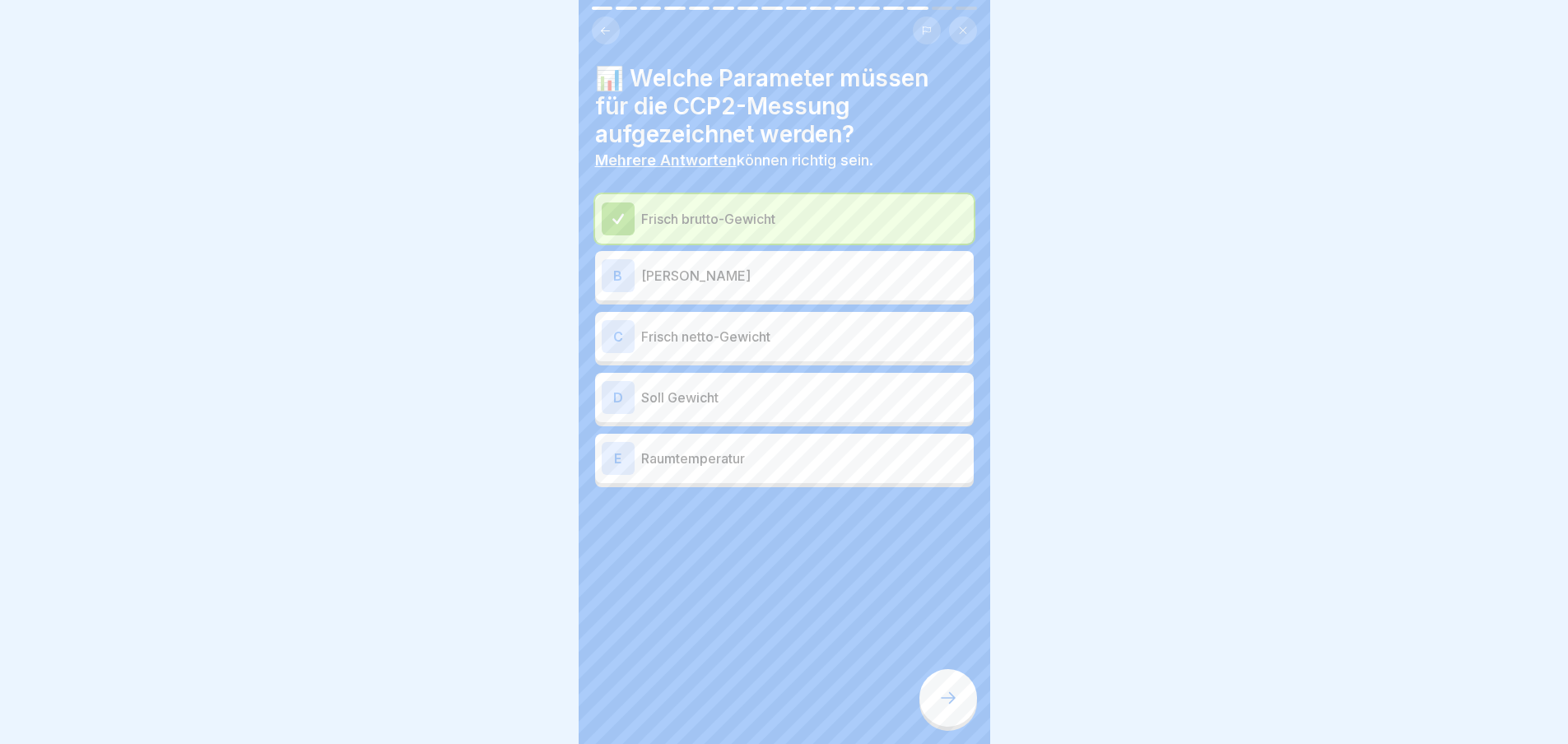
click at [647, 276] on p "TARA" at bounding box center [804, 276] width 326 height 20
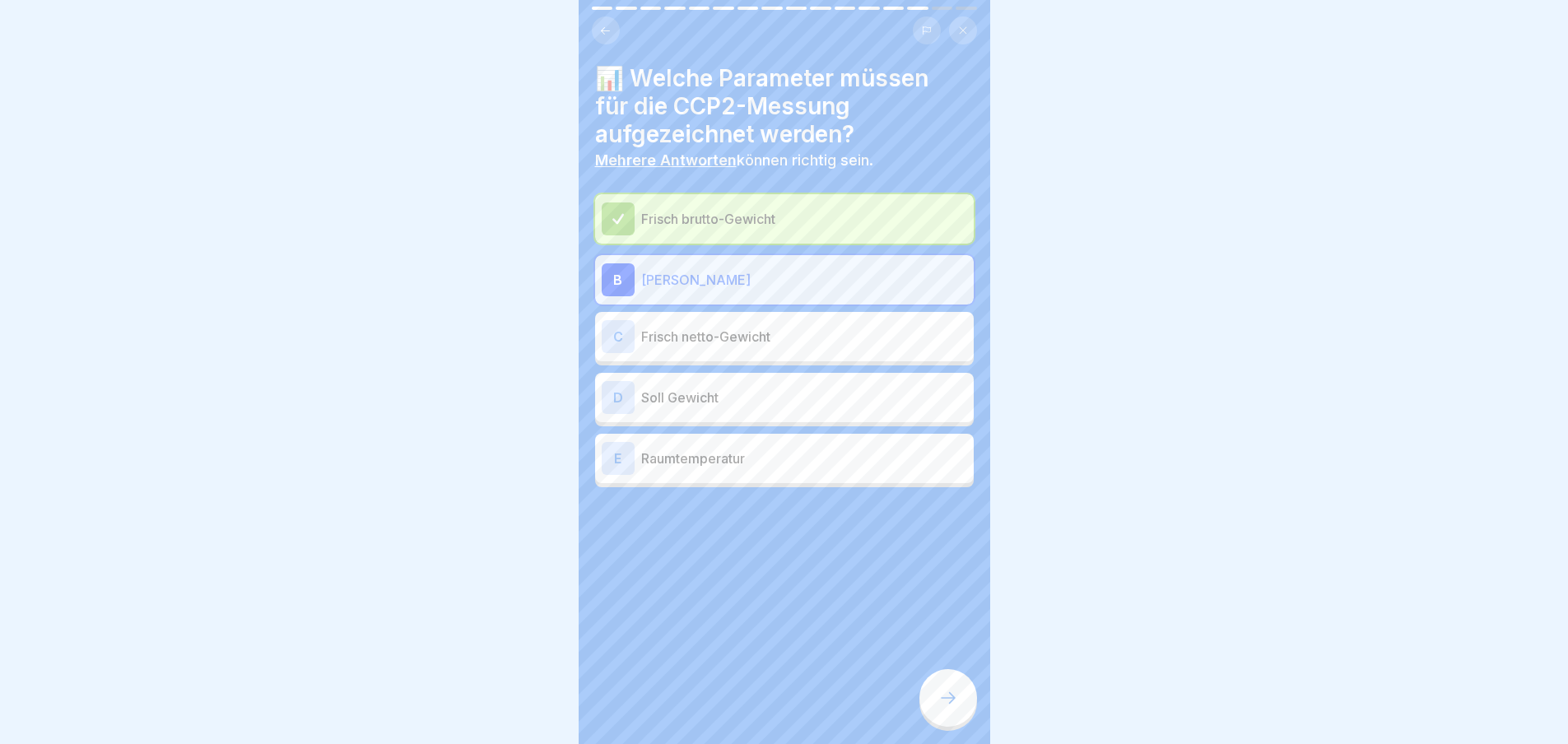
click at [679, 385] on div "D Soll Gewicht" at bounding box center [784, 397] width 366 height 33
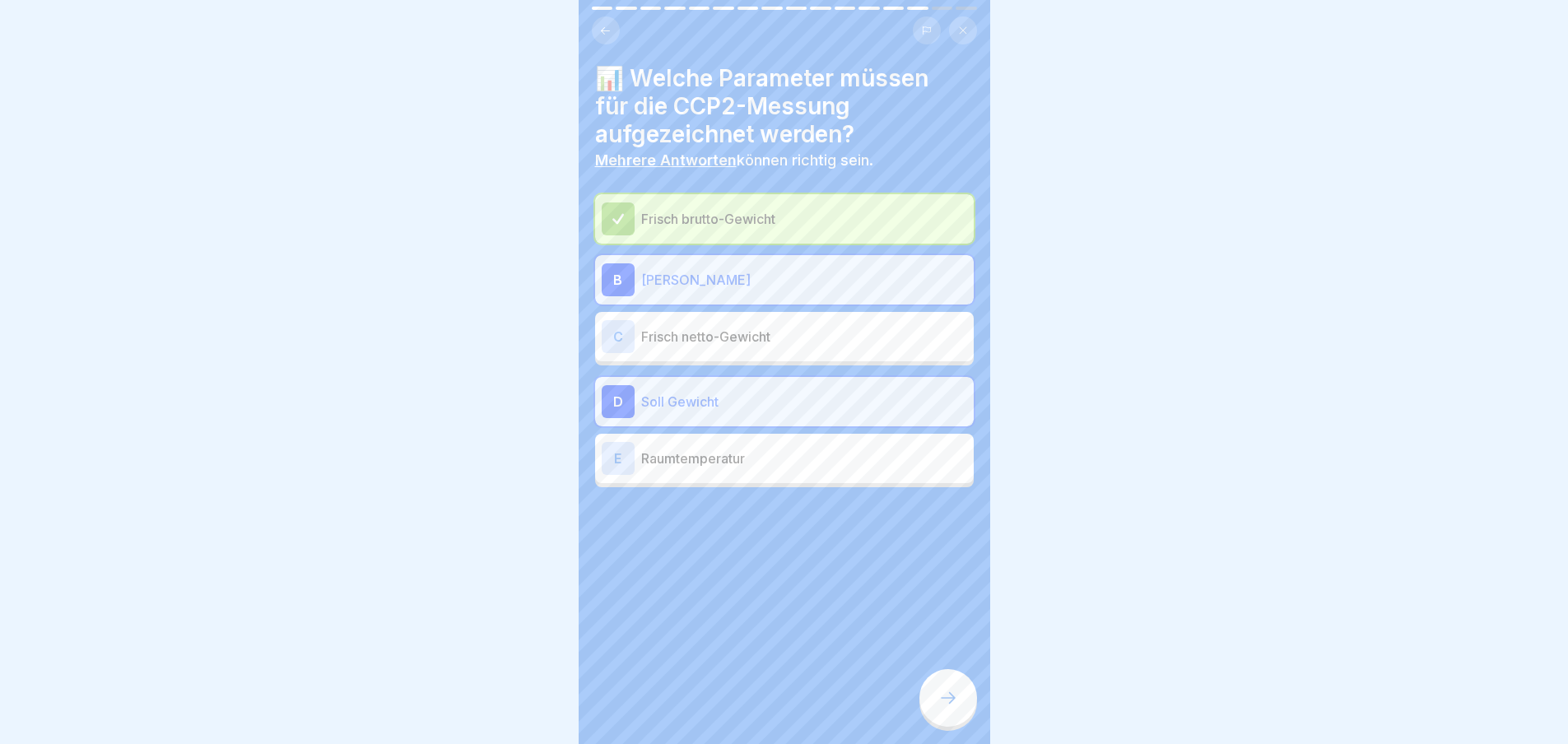
click at [941, 708] on icon at bounding box center [948, 697] width 20 height 20
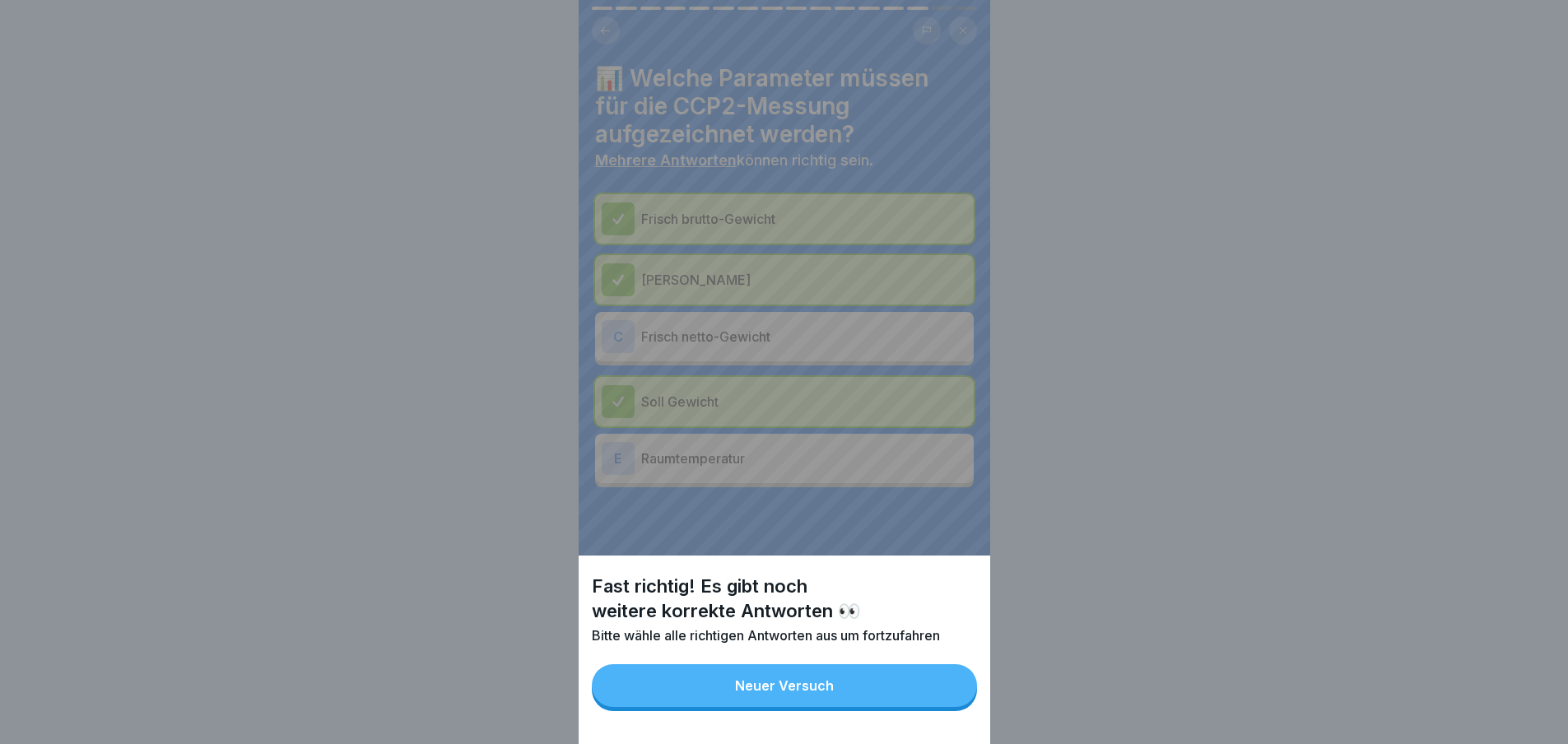
click at [840, 687] on button "Neuer Versuch" at bounding box center [784, 685] width 385 height 43
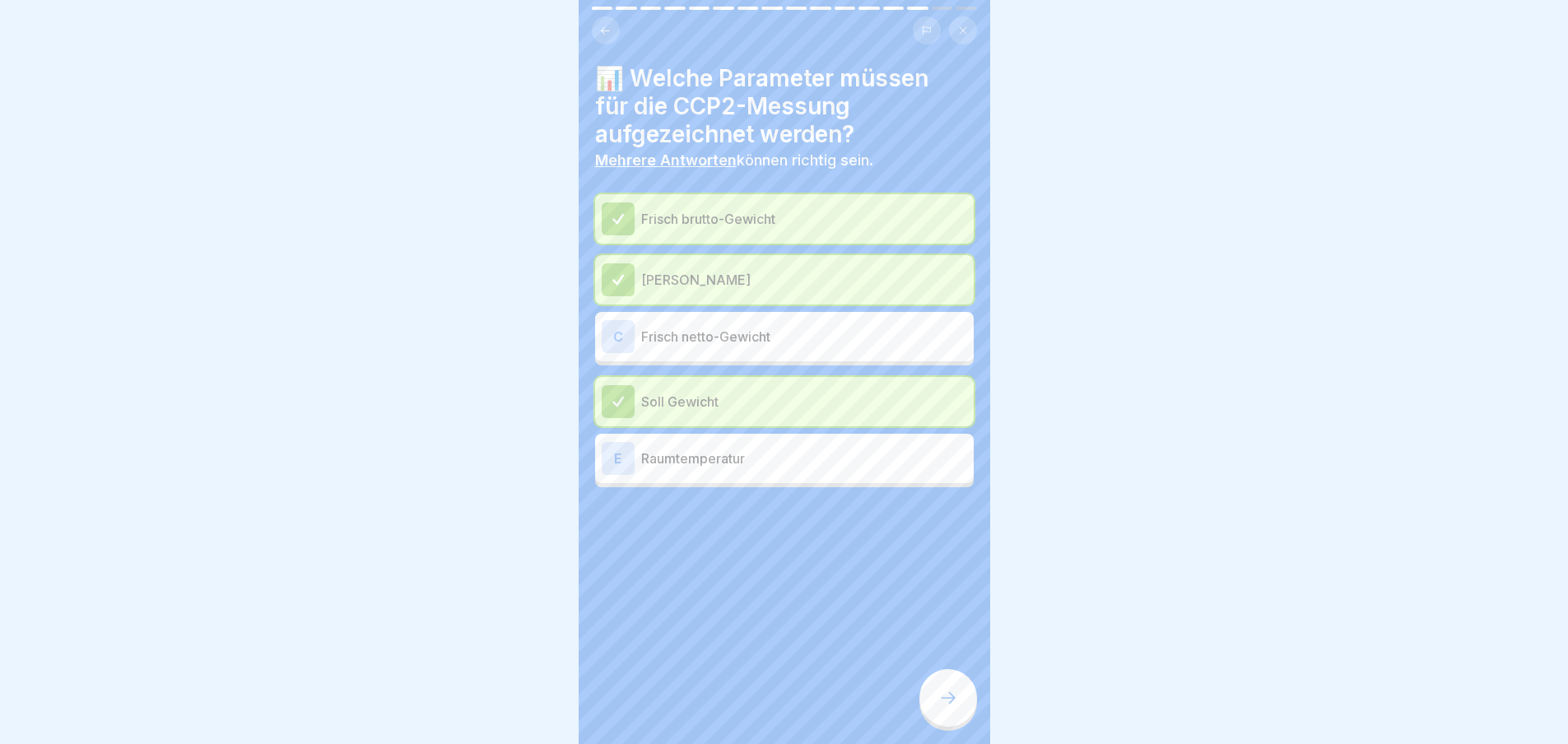
click at [627, 211] on div at bounding box center [617, 219] width 33 height 33
click at [627, 389] on div at bounding box center [617, 401] width 33 height 33
click at [612, 207] on div at bounding box center [617, 219] width 33 height 33
click at [950, 702] on icon at bounding box center [948, 697] width 20 height 20
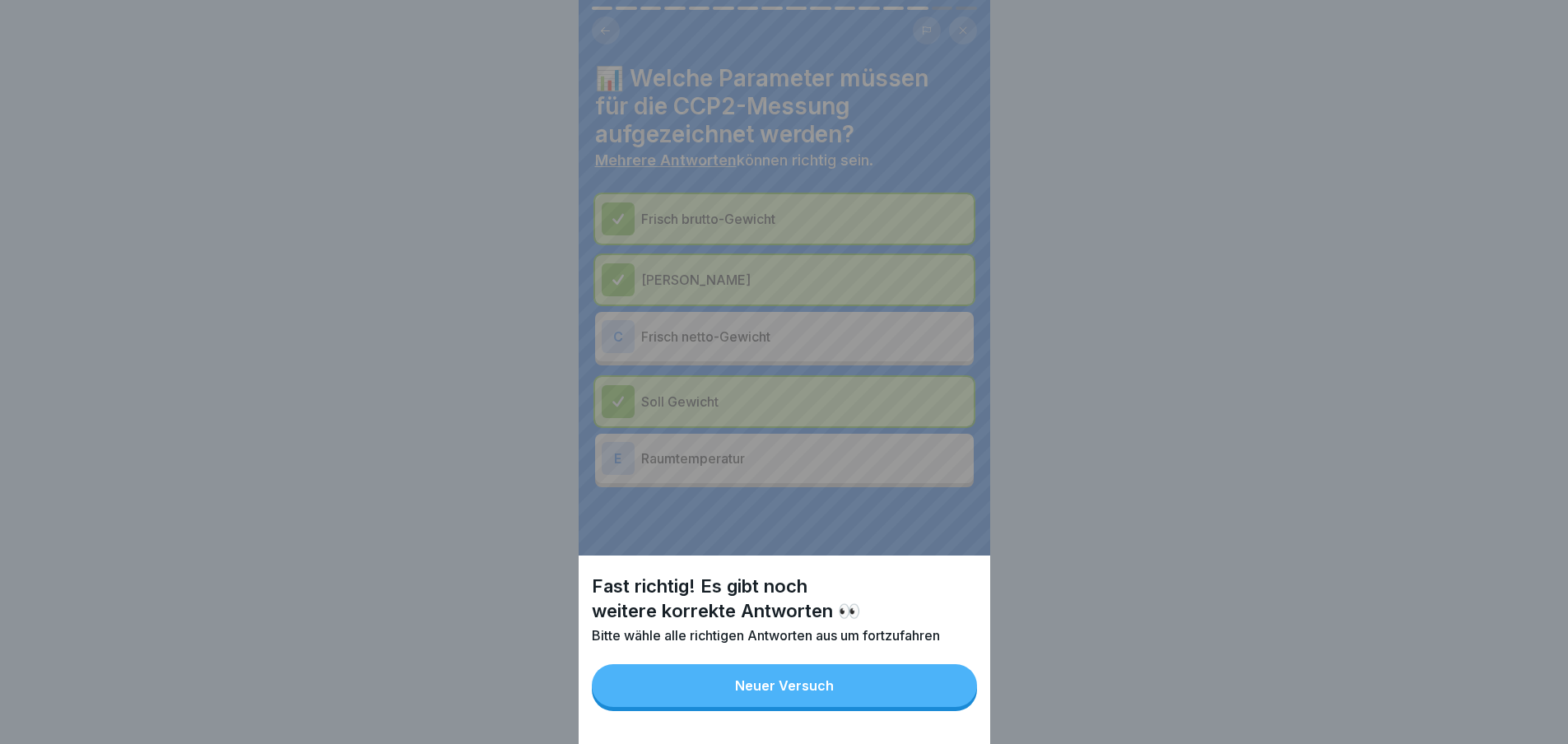
click at [808, 684] on button "Neuer Versuch" at bounding box center [784, 685] width 385 height 43
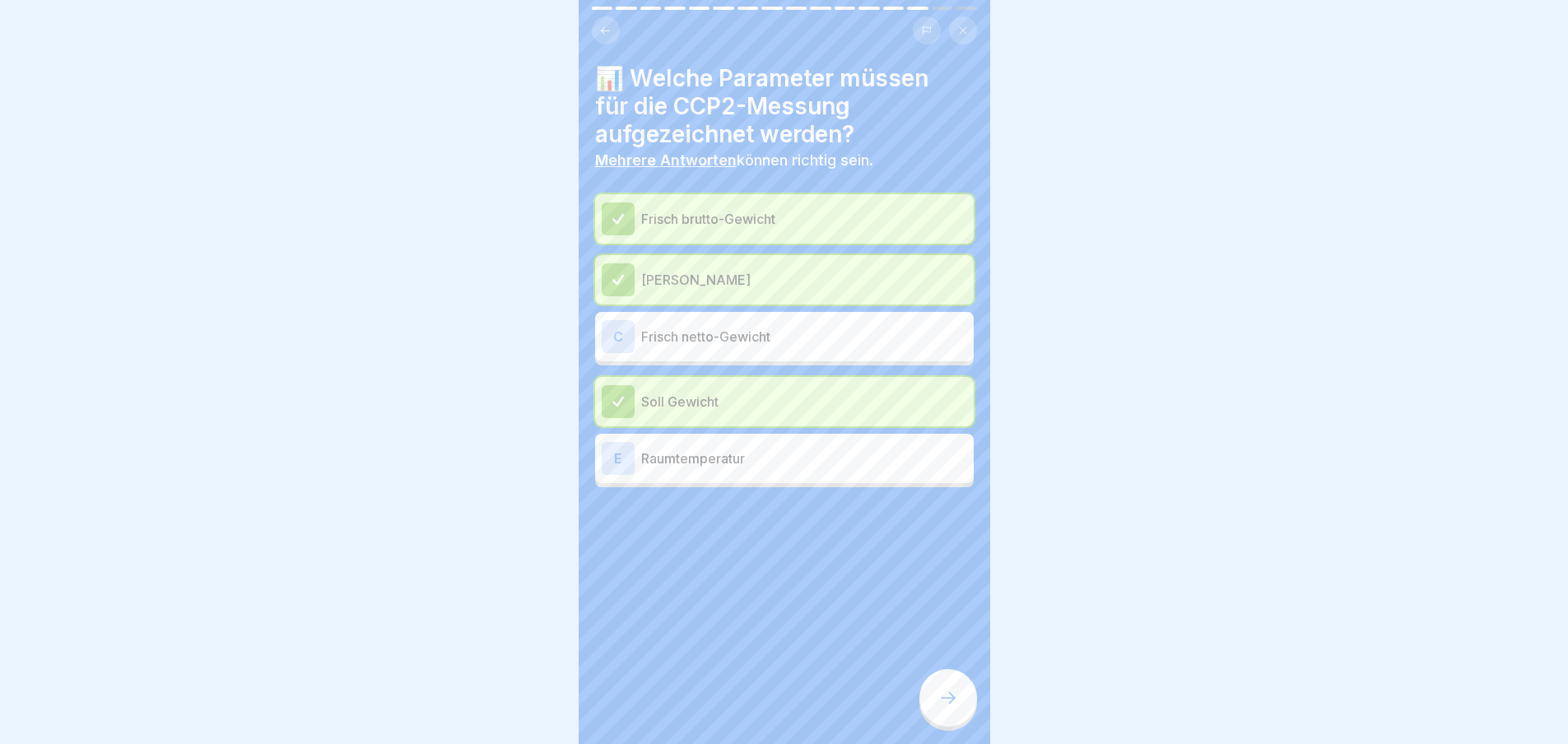
click at [622, 281] on icon at bounding box center [617, 279] width 14 height 14
click at [627, 203] on div at bounding box center [617, 219] width 33 height 33
click at [702, 215] on p "Frisch brutto-Gewicht" at bounding box center [804, 219] width 326 height 20
click at [615, 331] on div "C" at bounding box center [617, 336] width 33 height 33
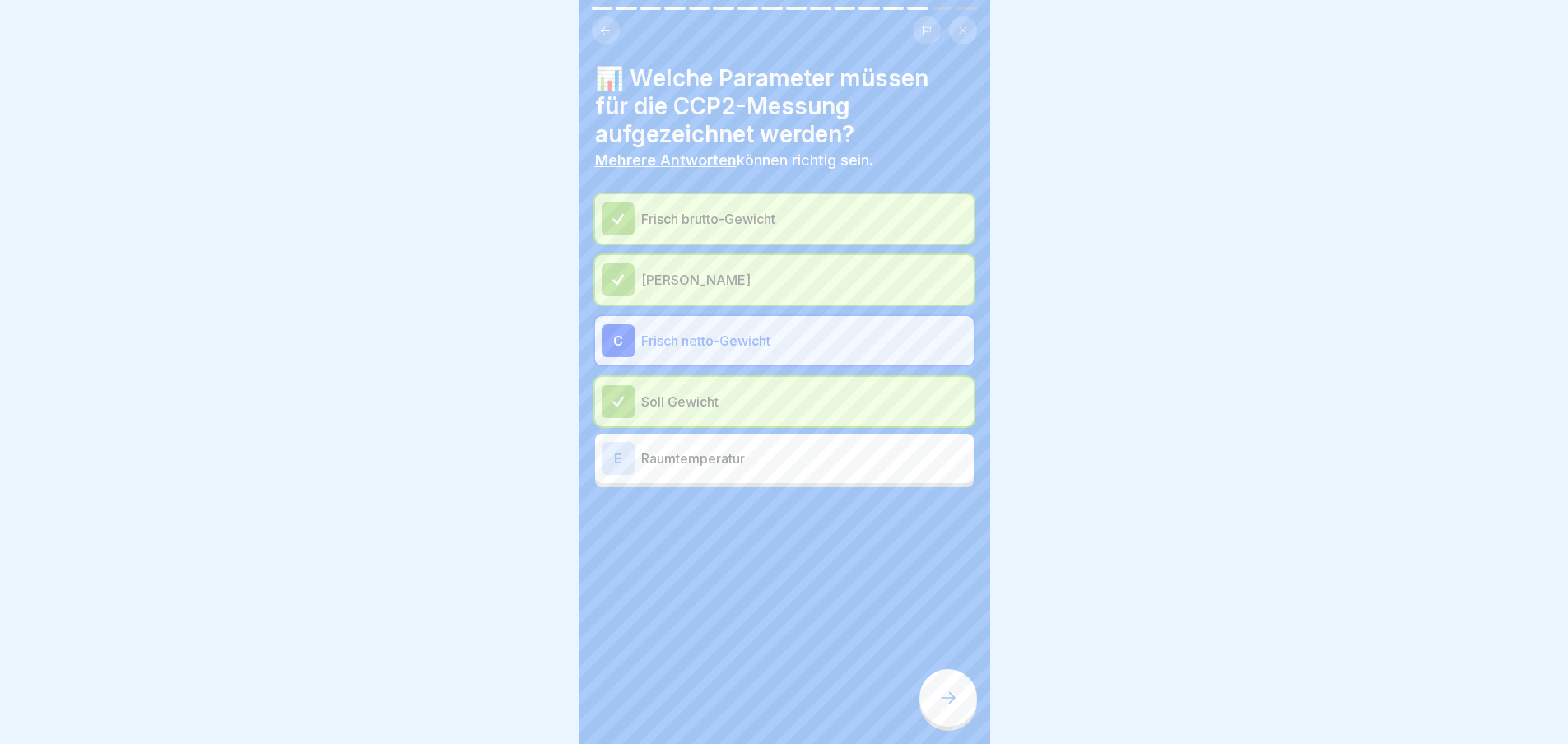
click at [613, 342] on div "C" at bounding box center [617, 341] width 33 height 33
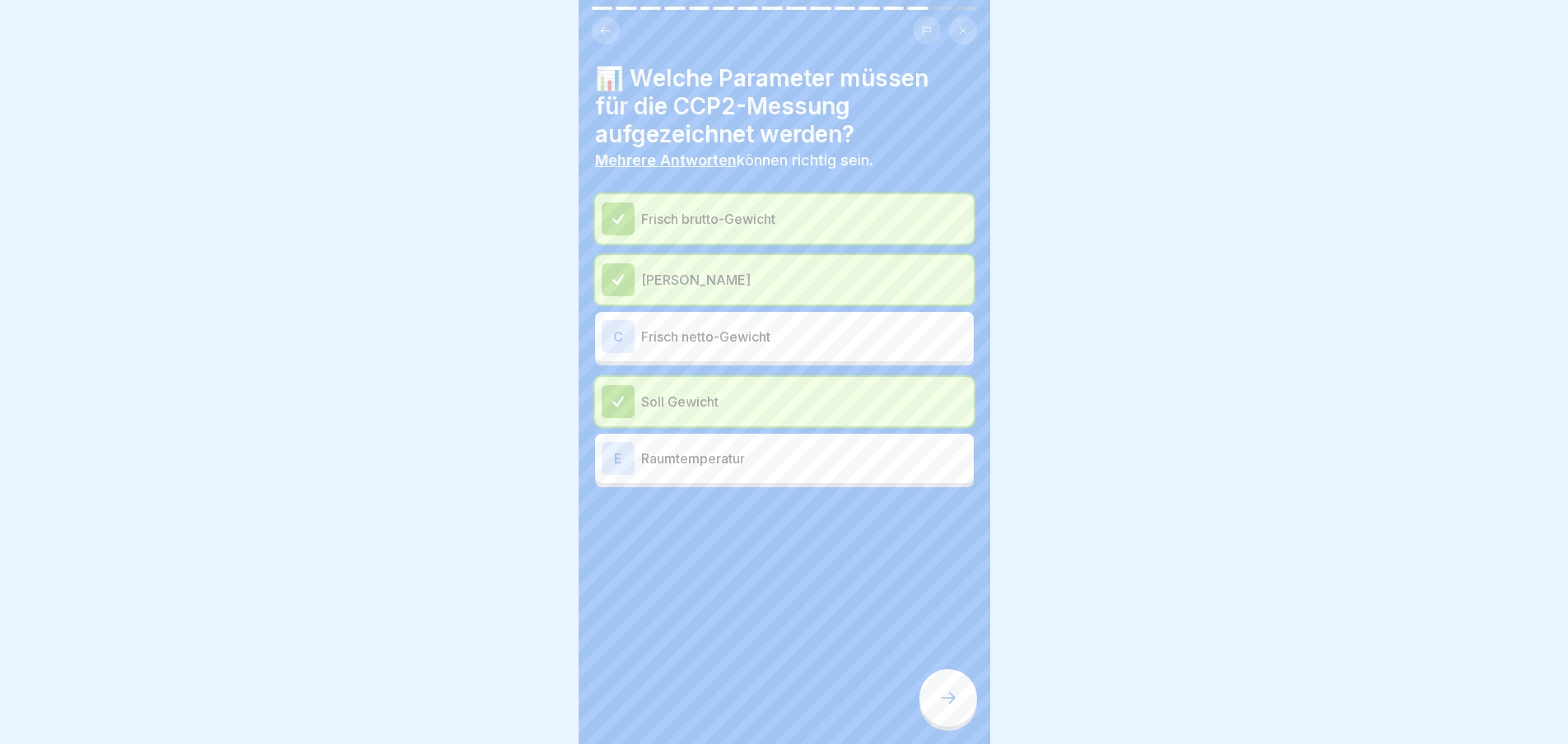
click at [613, 451] on div "E" at bounding box center [617, 458] width 33 height 33
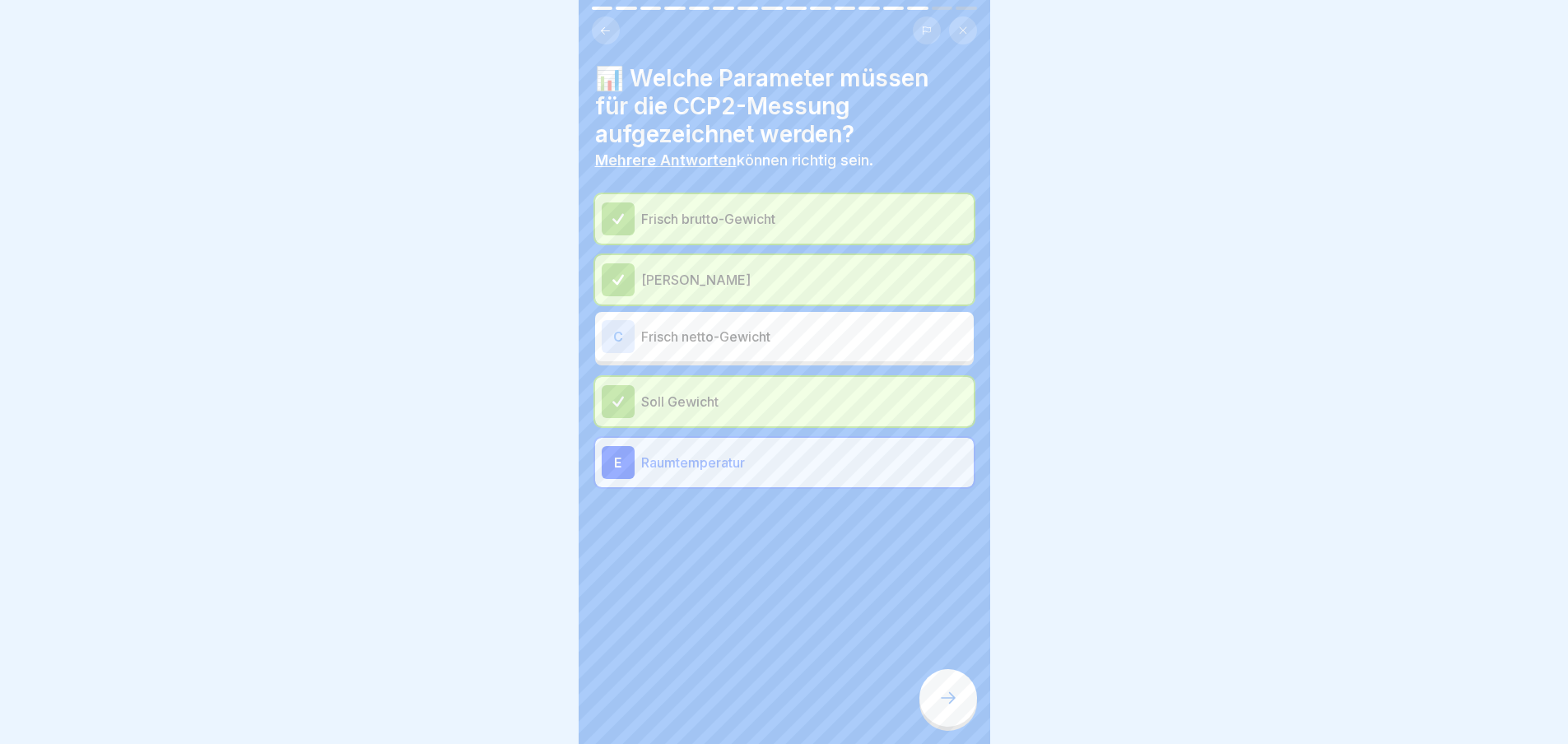
click at [617, 466] on div "E" at bounding box center [617, 462] width 33 height 33
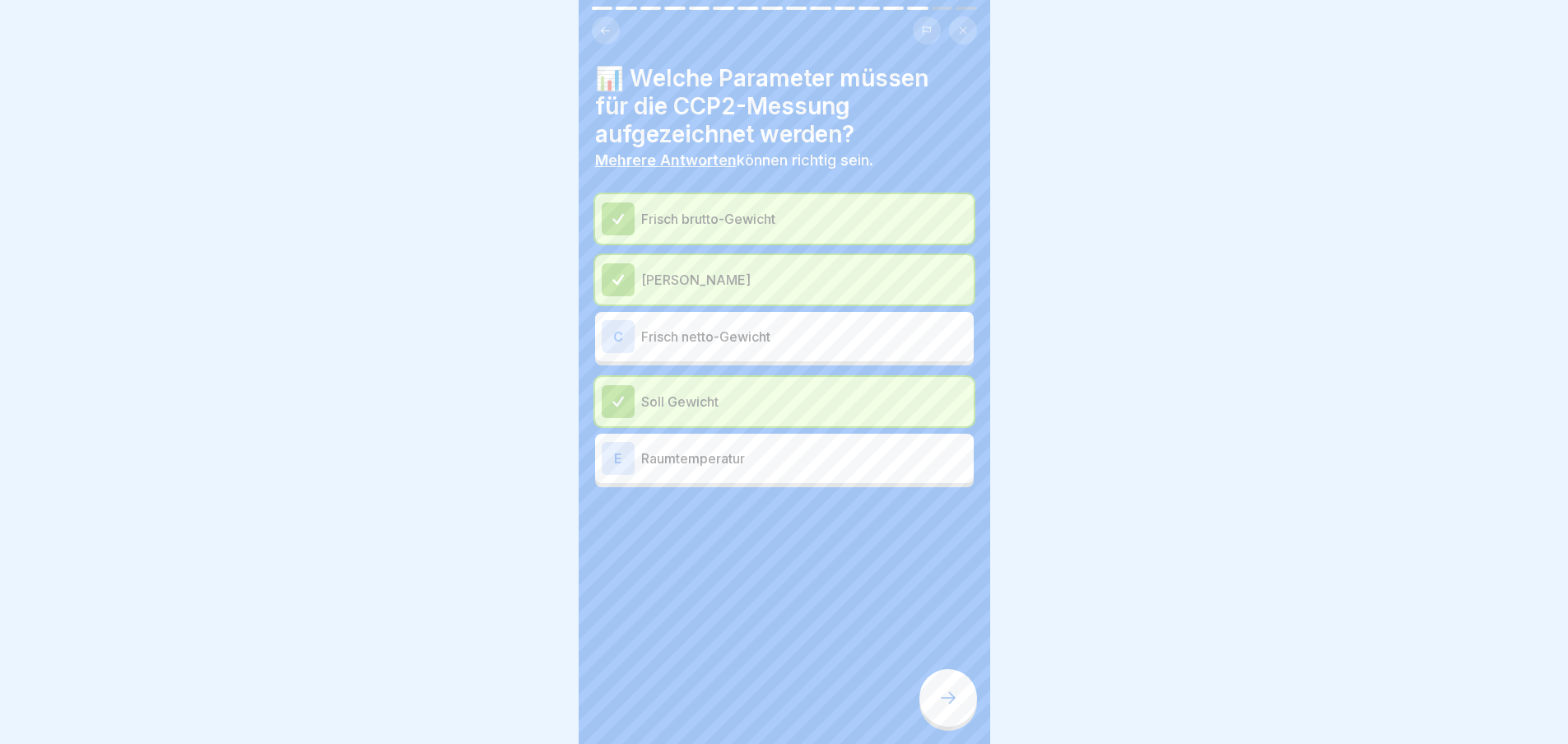
click at [623, 400] on icon at bounding box center [617, 401] width 14 height 14
click at [618, 286] on div at bounding box center [617, 279] width 33 height 33
click at [618, 286] on icon at bounding box center [617, 279] width 14 height 14
click at [631, 215] on div at bounding box center [617, 219] width 33 height 33
click at [629, 215] on div at bounding box center [617, 219] width 33 height 33
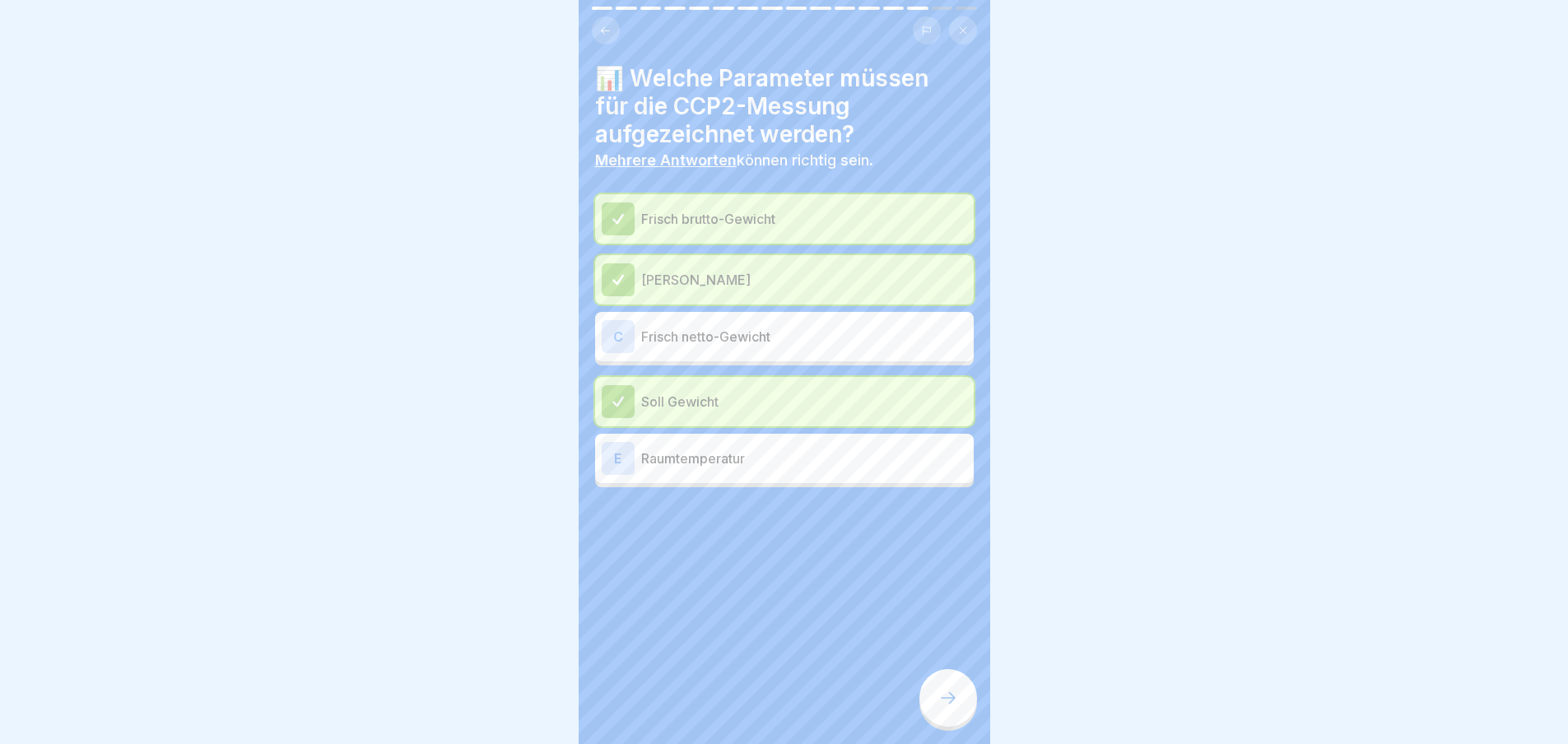
click at [628, 215] on div at bounding box center [617, 219] width 33 height 33
click at [682, 156] on b "Mehrere Antworten" at bounding box center [665, 160] width 141 height 17
click at [618, 276] on icon at bounding box center [617, 279] width 14 height 14
click at [612, 334] on div "C" at bounding box center [617, 336] width 33 height 33
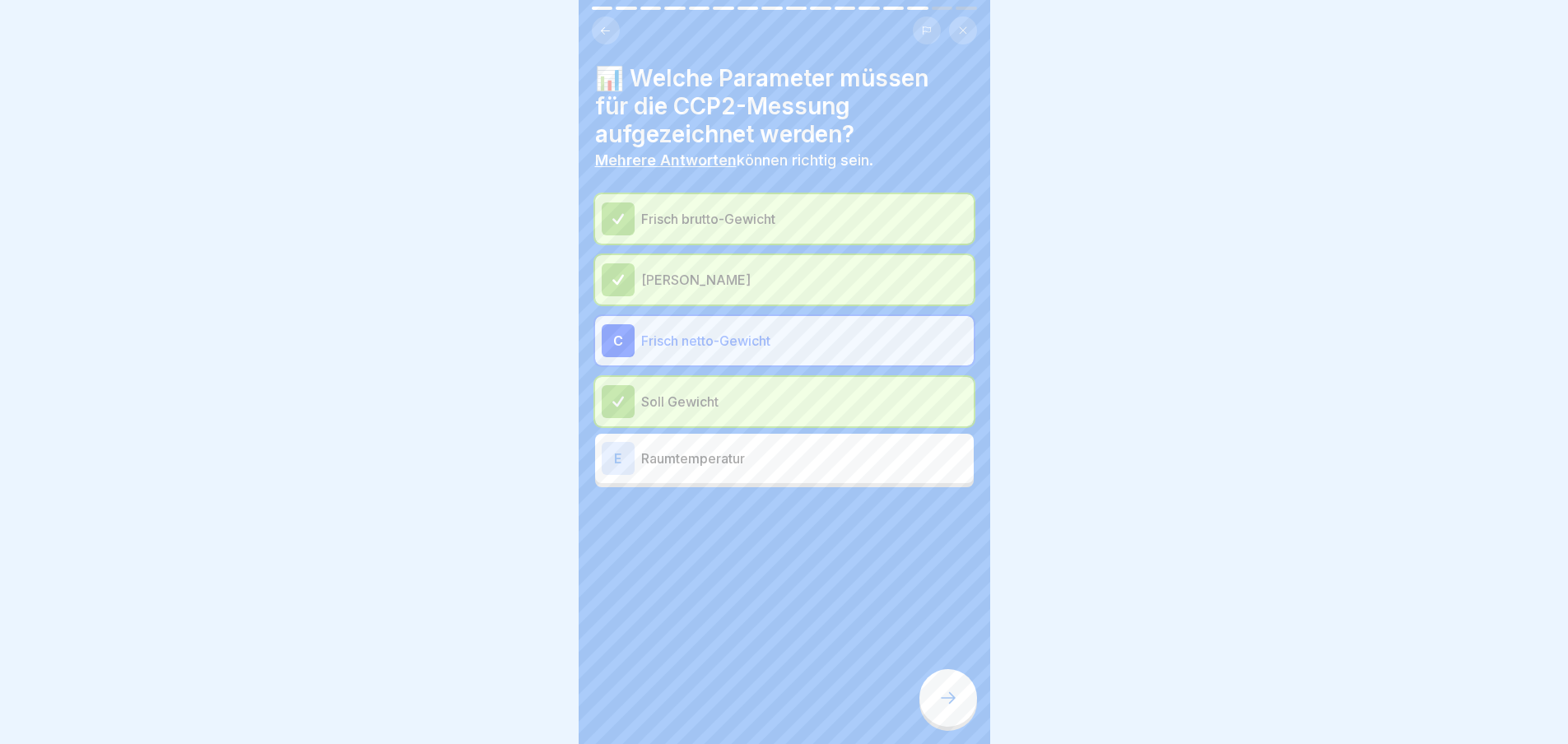
click at [948, 708] on icon at bounding box center [948, 697] width 20 height 20
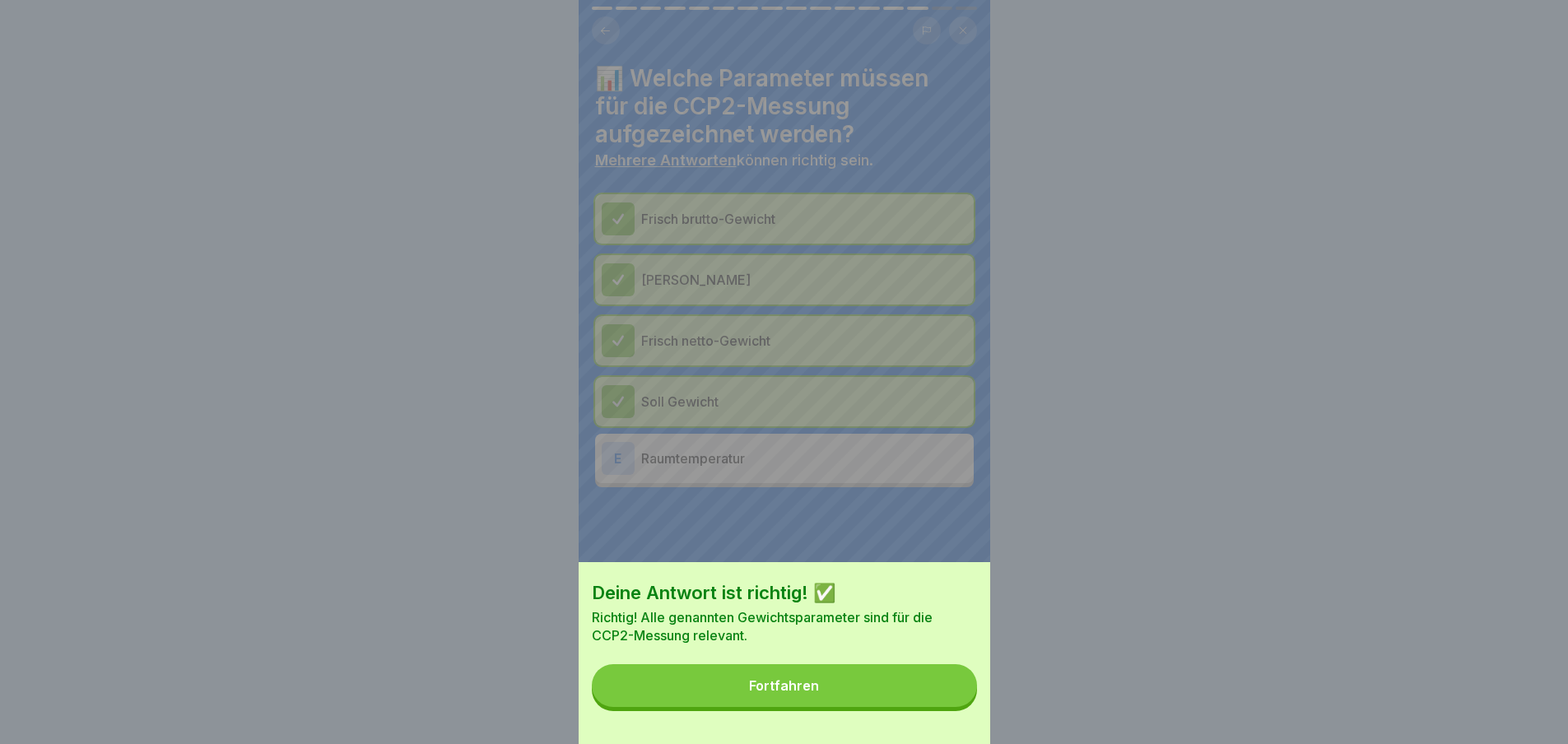
click at [789, 693] on div "Fortfahren" at bounding box center [784, 684] width 70 height 14
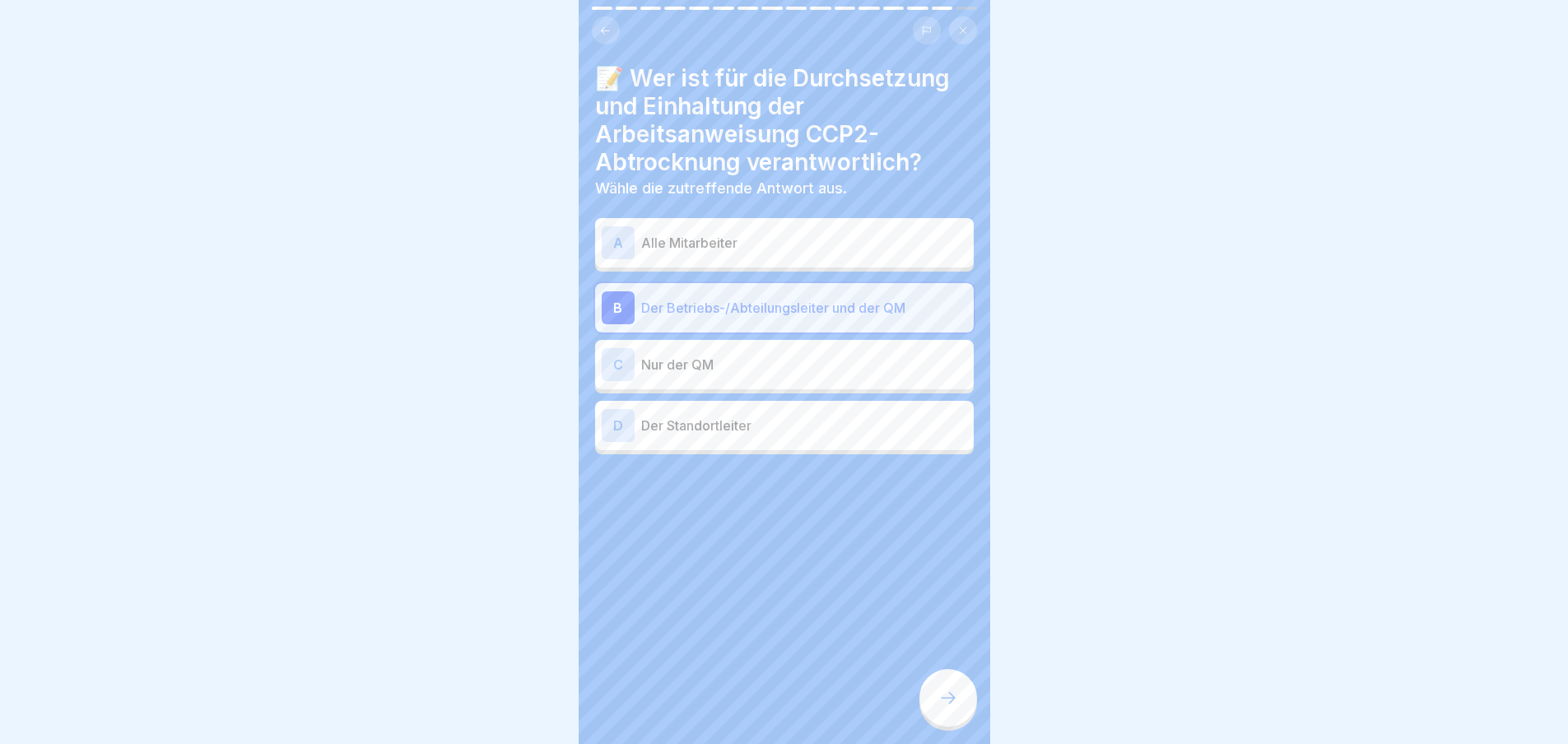
click at [623, 302] on div "B" at bounding box center [617, 307] width 33 height 33
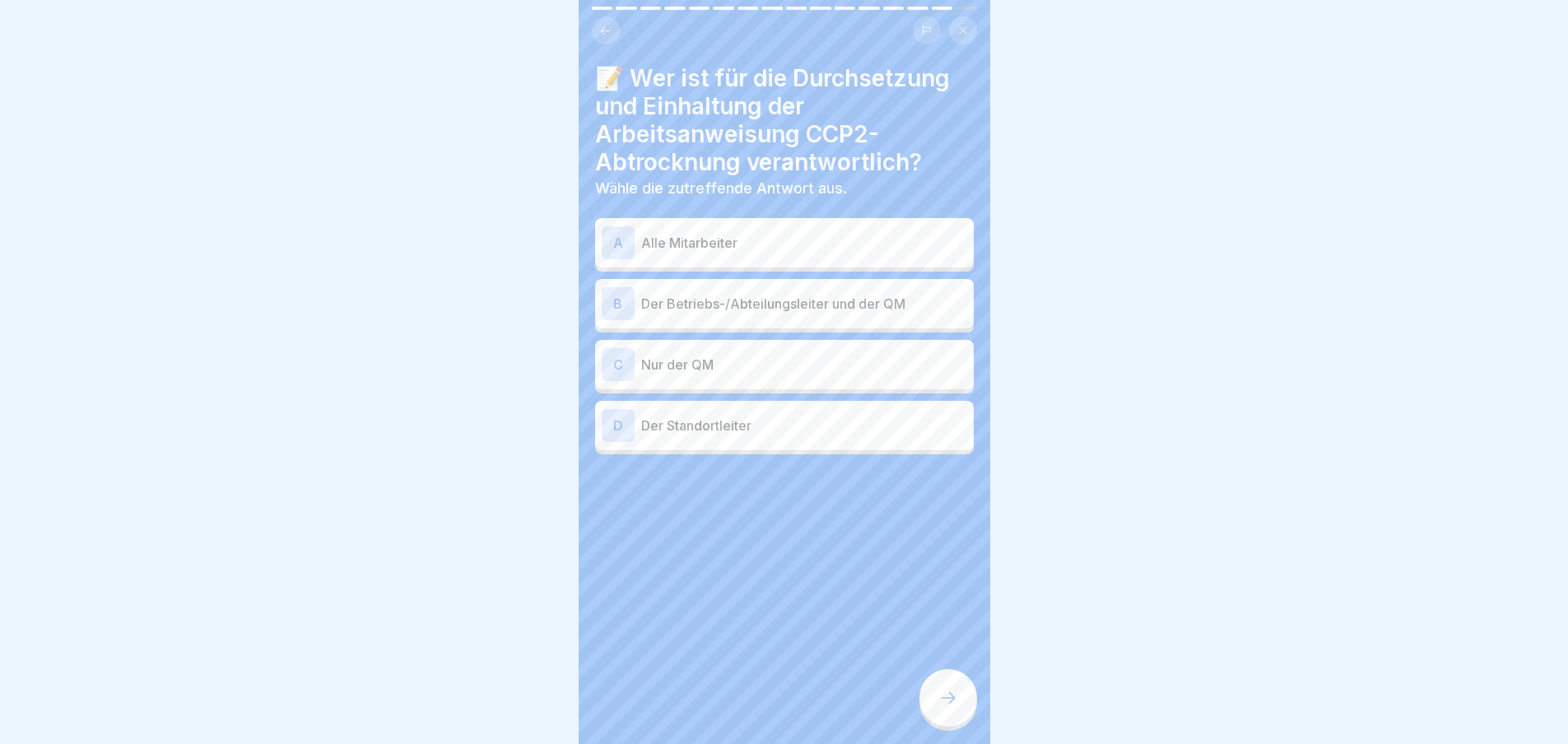
click at [661, 300] on p "Der Betriebs-/Abteilungsleiter und der QM" at bounding box center [804, 303] width 326 height 20
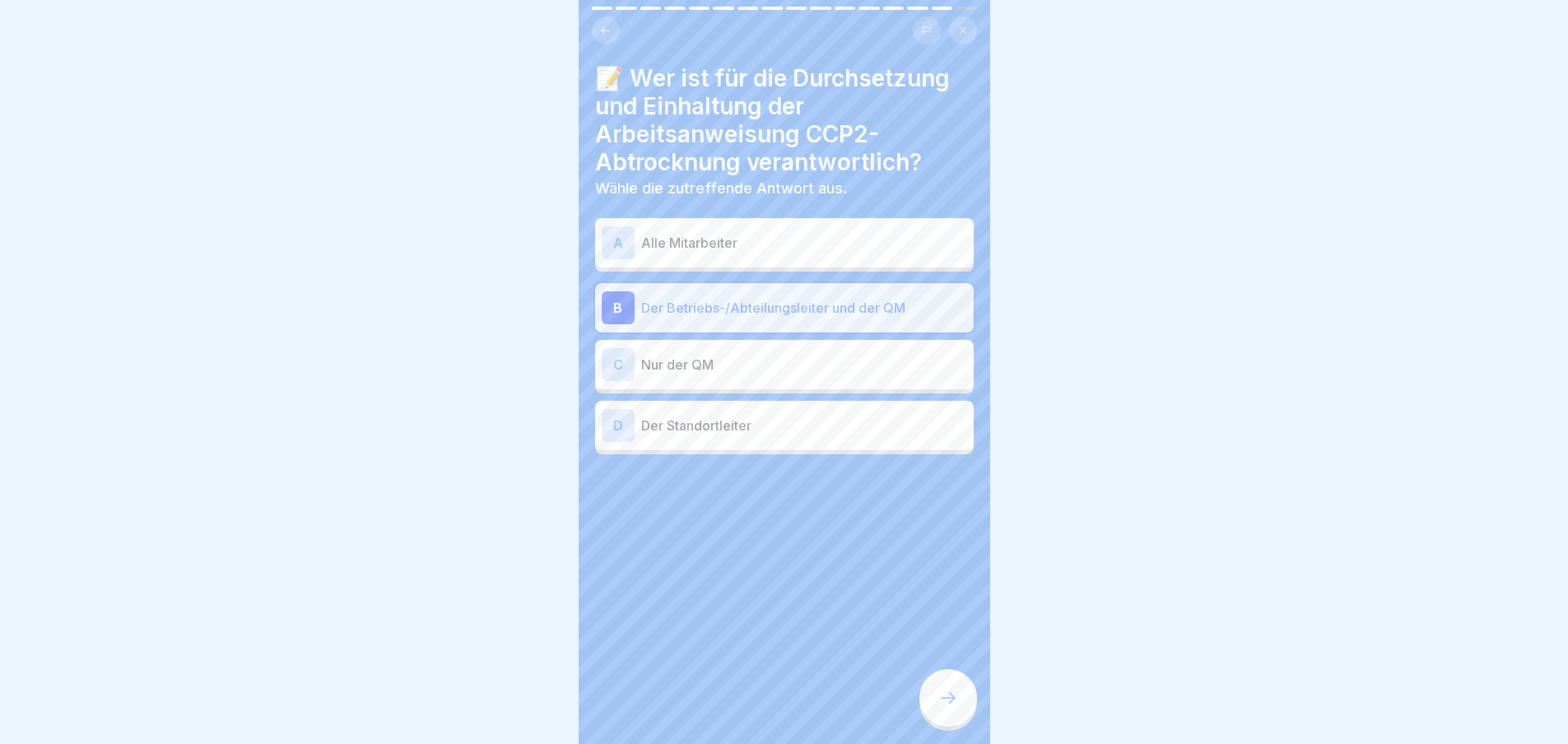
click at [940, 702] on icon at bounding box center [948, 697] width 20 height 20
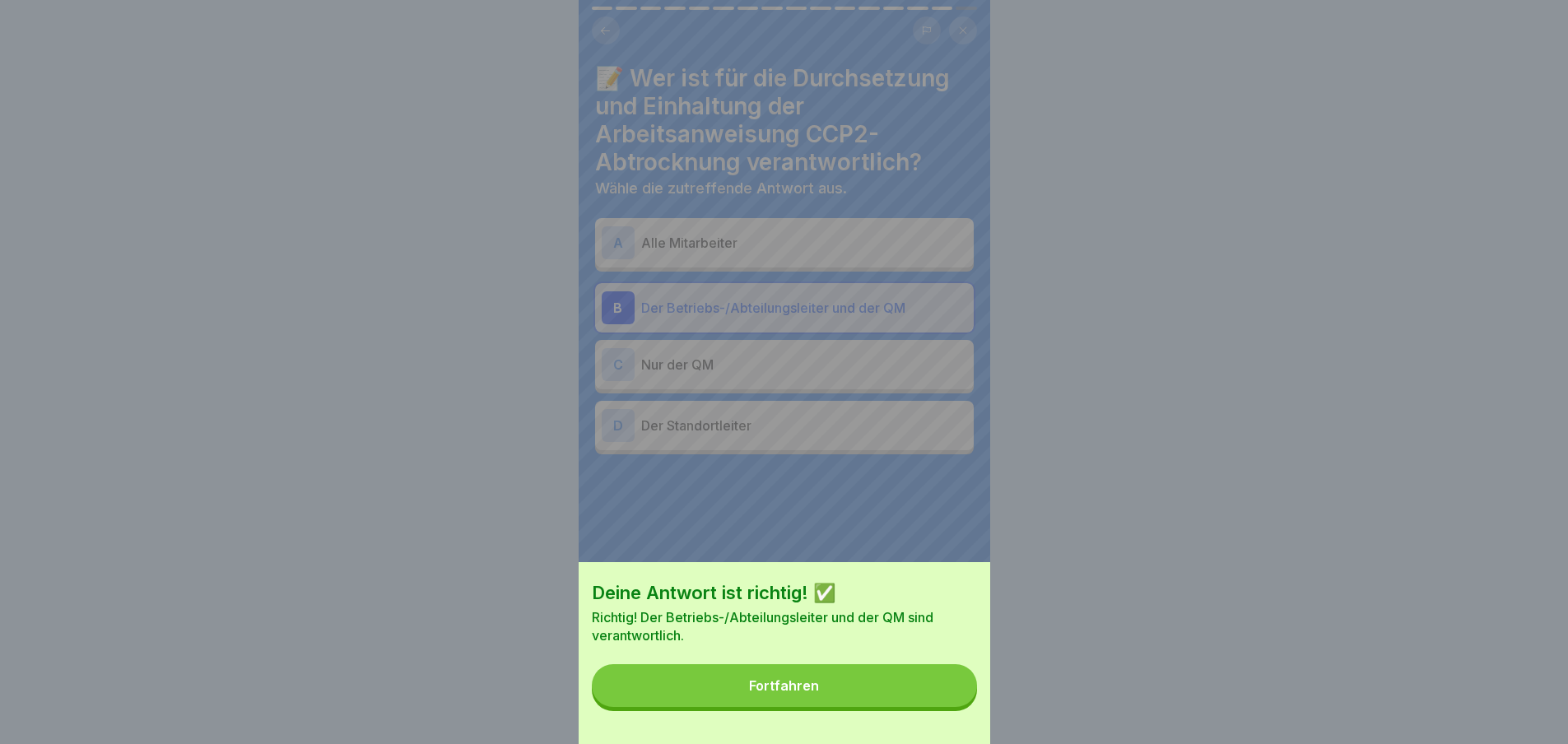
click at [801, 693] on div "Fortfahren" at bounding box center [784, 684] width 70 height 14
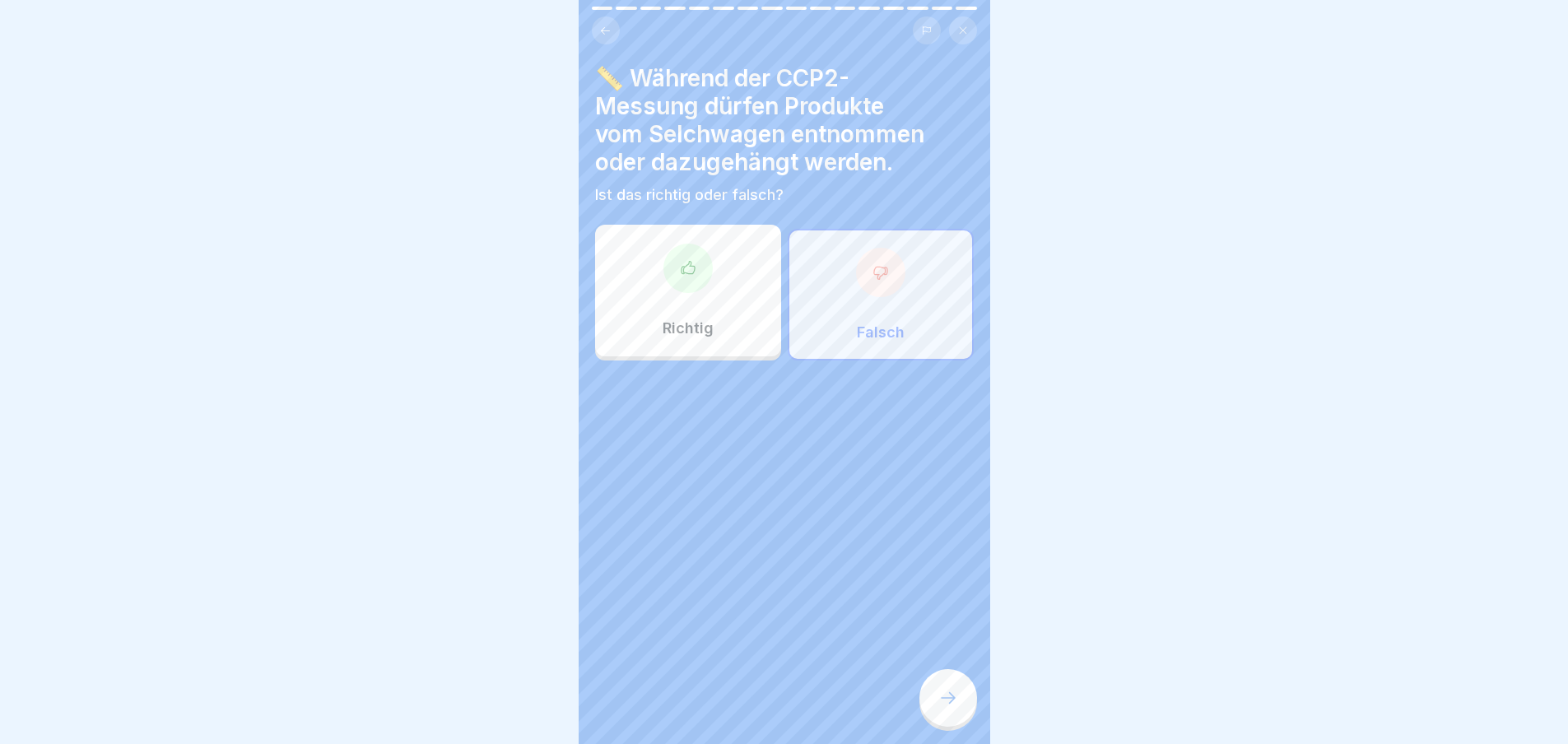
click at [860, 283] on div at bounding box center [880, 272] width 49 height 49
click at [890, 295] on div "Falsch" at bounding box center [880, 294] width 186 height 132
click at [856, 297] on div "Falsch" at bounding box center [880, 294] width 186 height 132
click at [935, 723] on div at bounding box center [948, 698] width 58 height 58
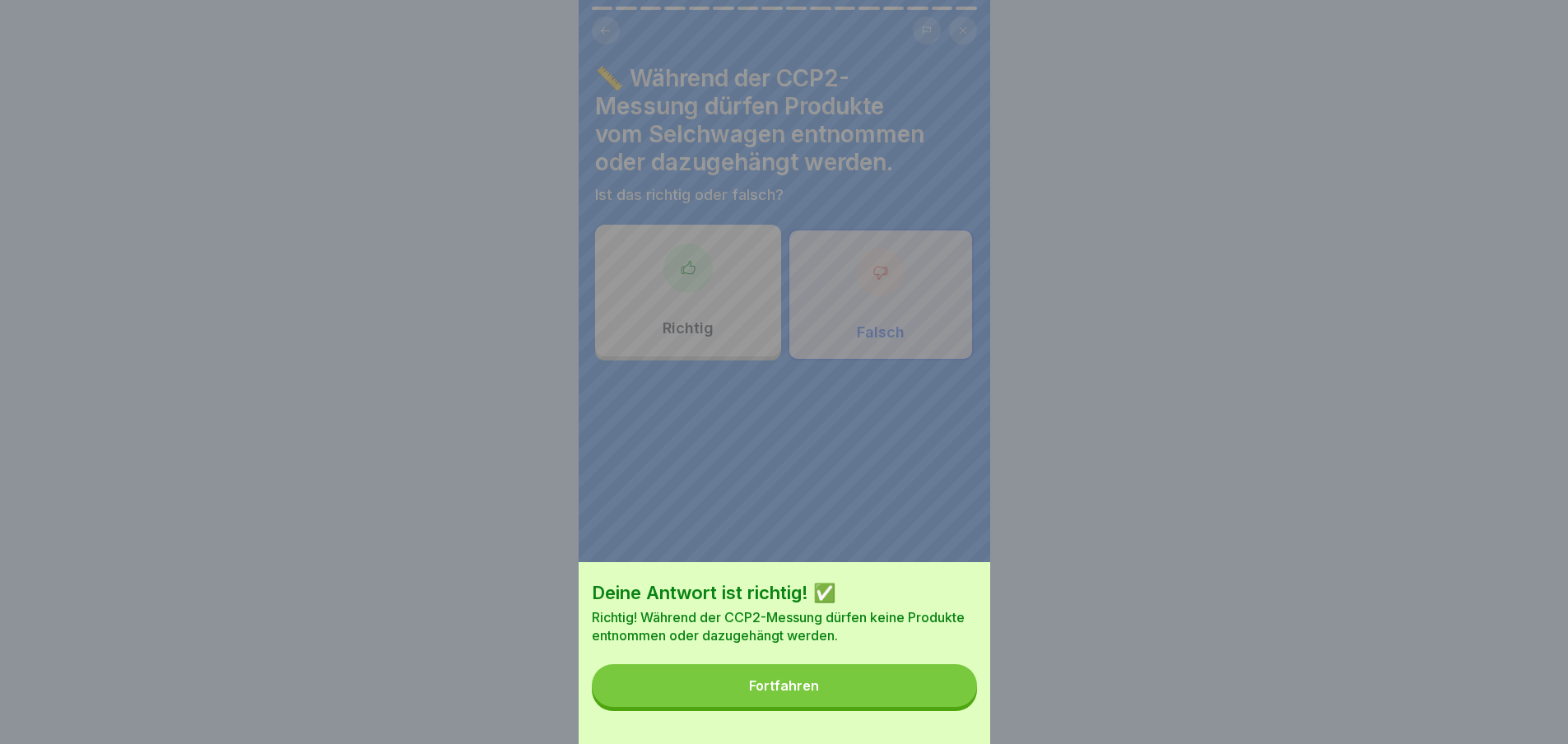
click at [794, 693] on div "Fortfahren" at bounding box center [784, 684] width 70 height 14
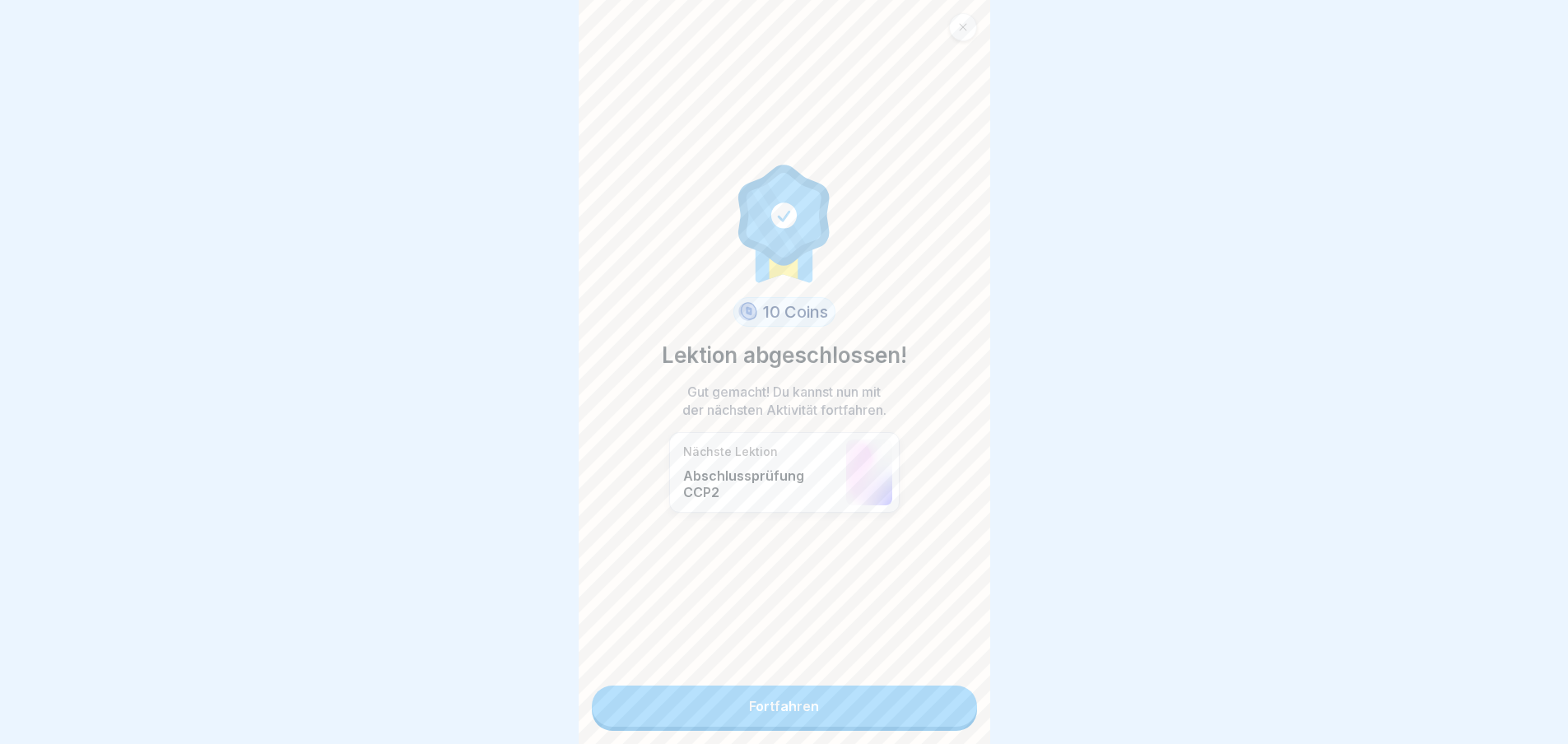
click at [780, 705] on link "Fortfahren" at bounding box center [784, 706] width 385 height 41
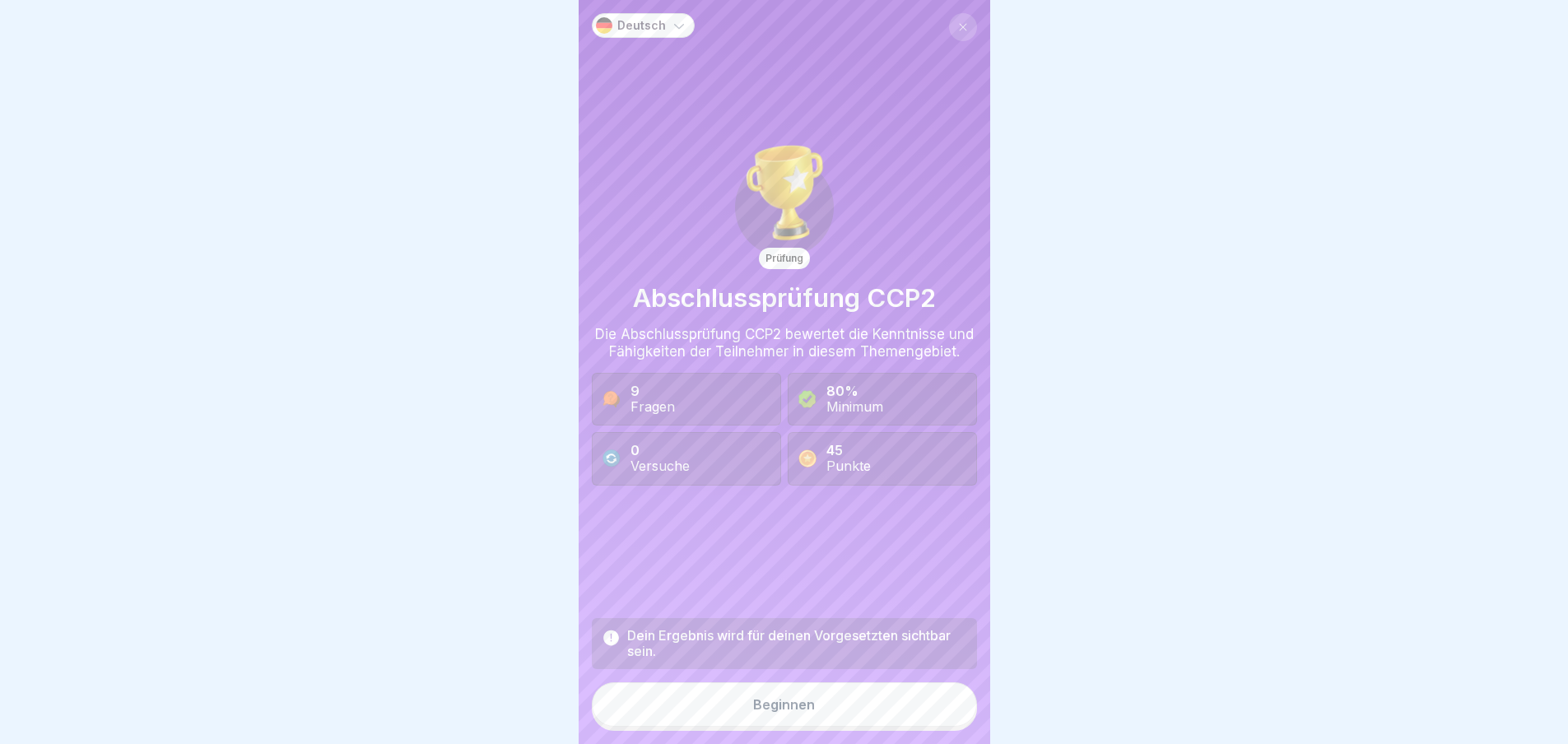
click at [785, 711] on div "Beginnen" at bounding box center [784, 704] width 61 height 14
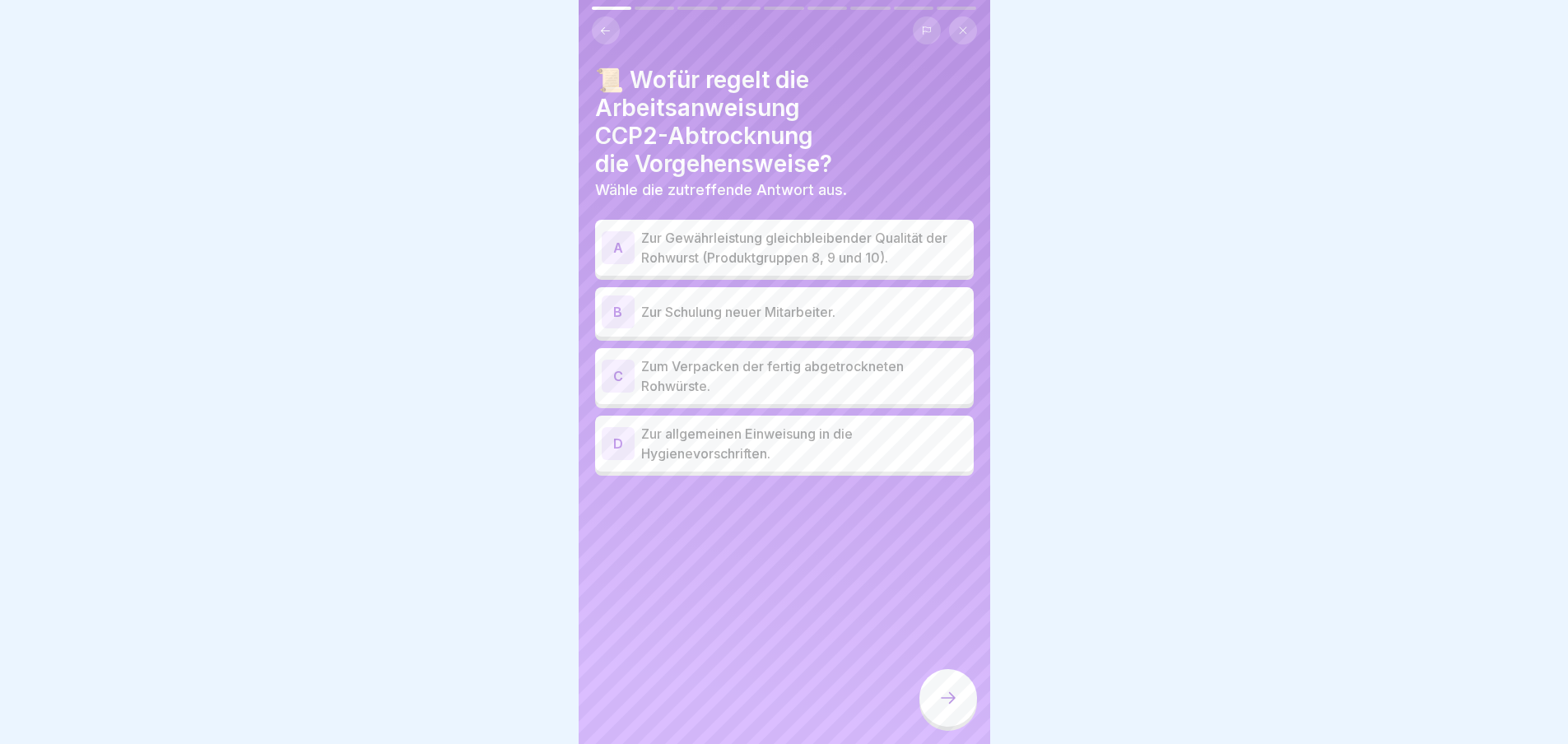
click at [615, 251] on div "A" at bounding box center [617, 248] width 33 height 33
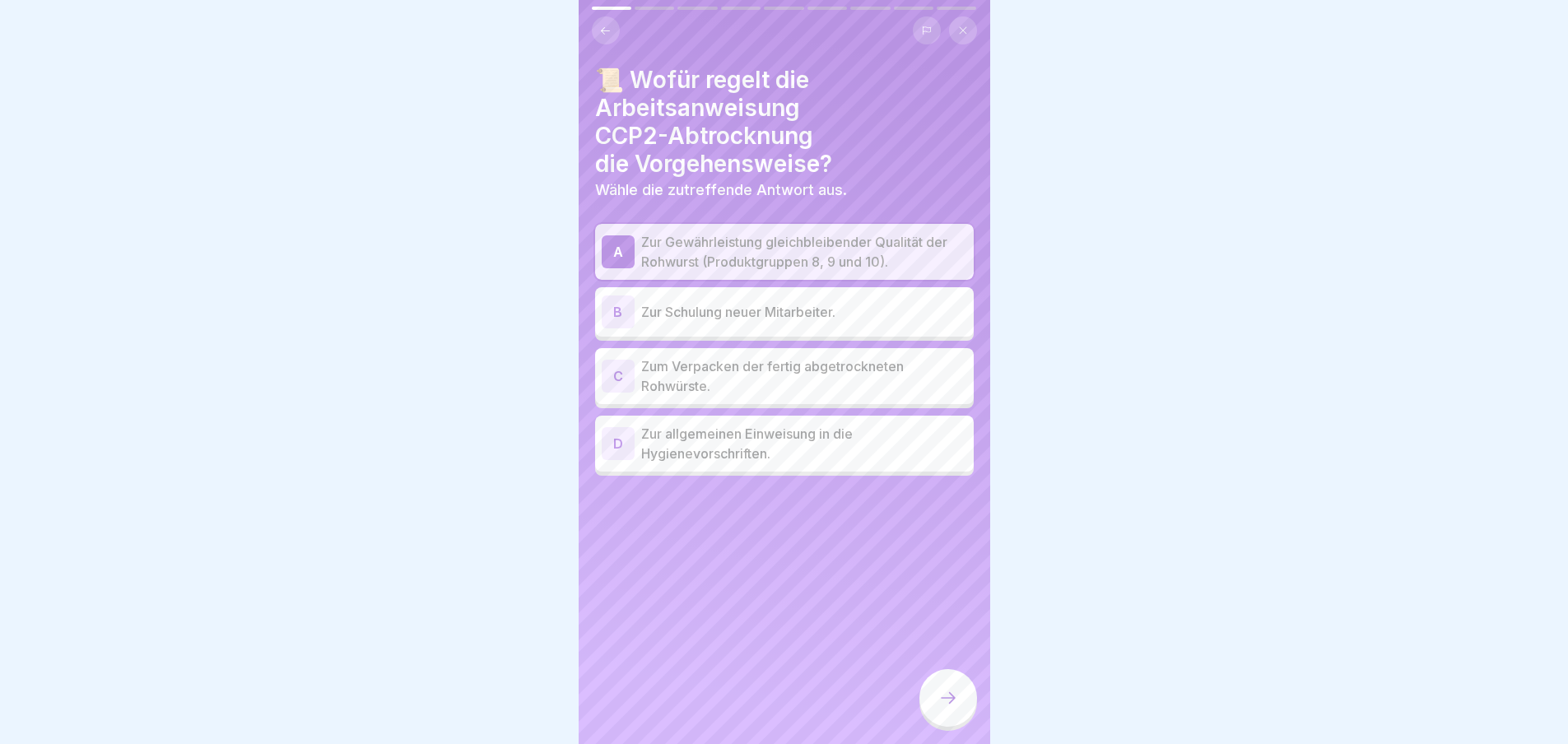
click at [948, 708] on icon at bounding box center [948, 697] width 20 height 20
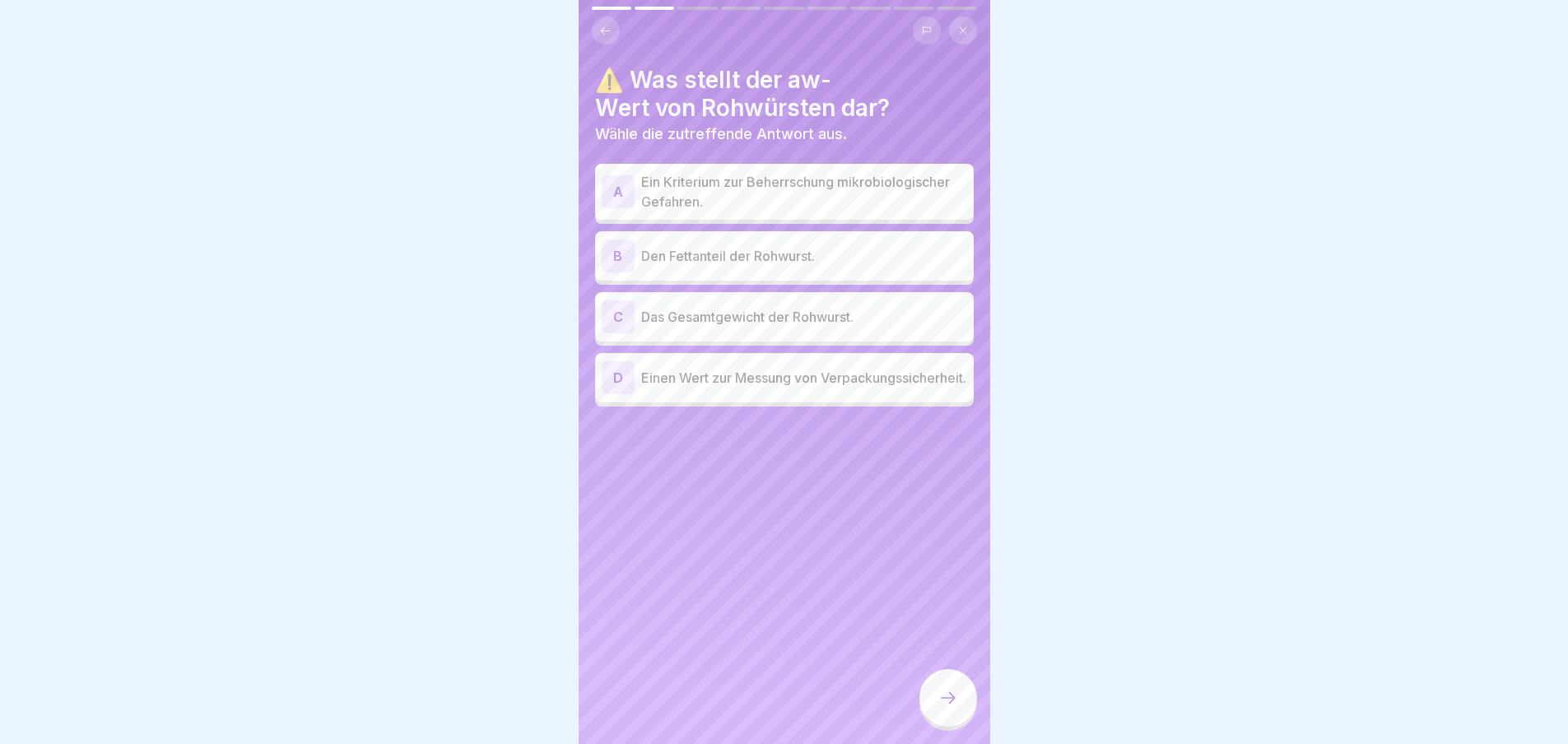
click at [624, 181] on div "A" at bounding box center [617, 192] width 33 height 33
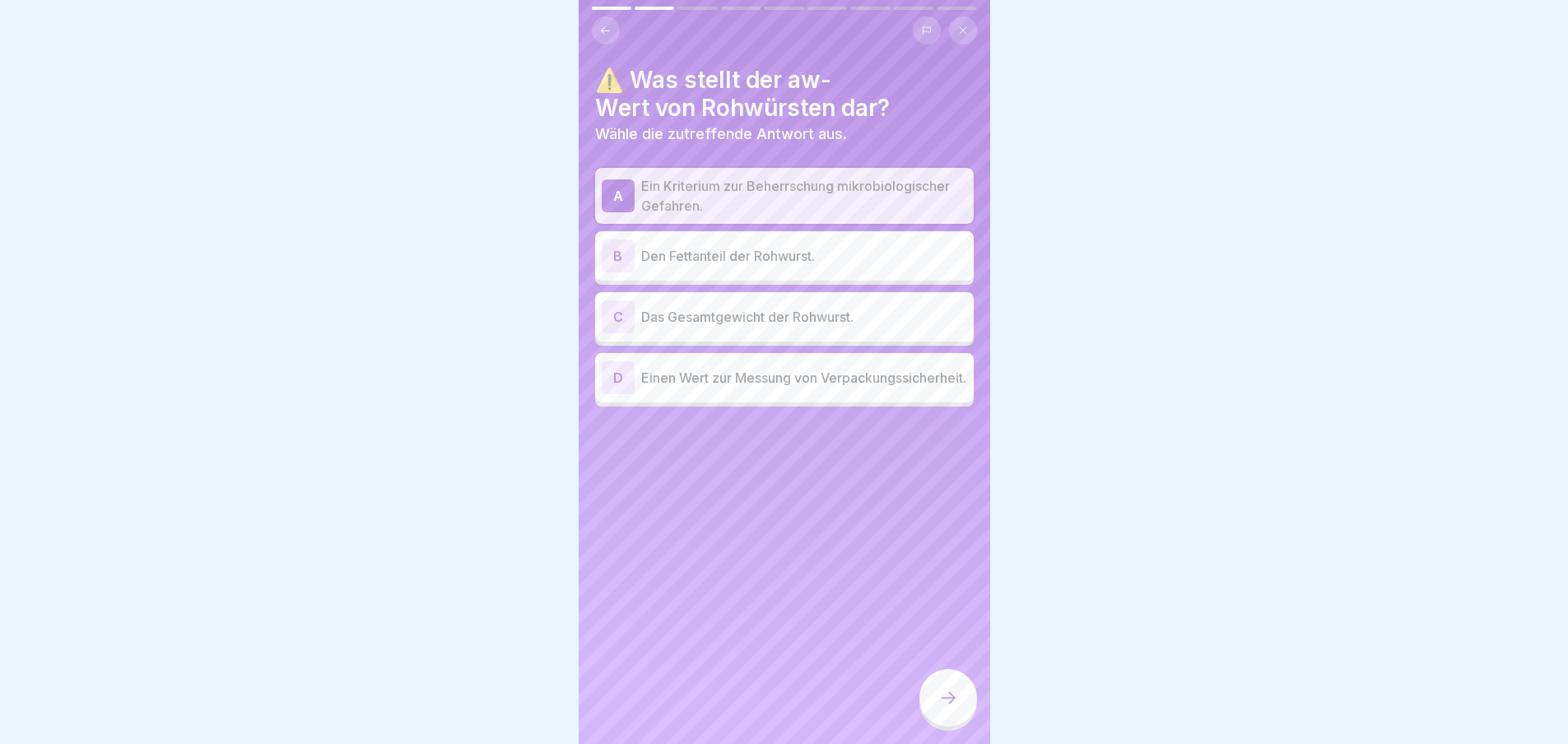
click at [622, 316] on div "C" at bounding box center [617, 317] width 33 height 33
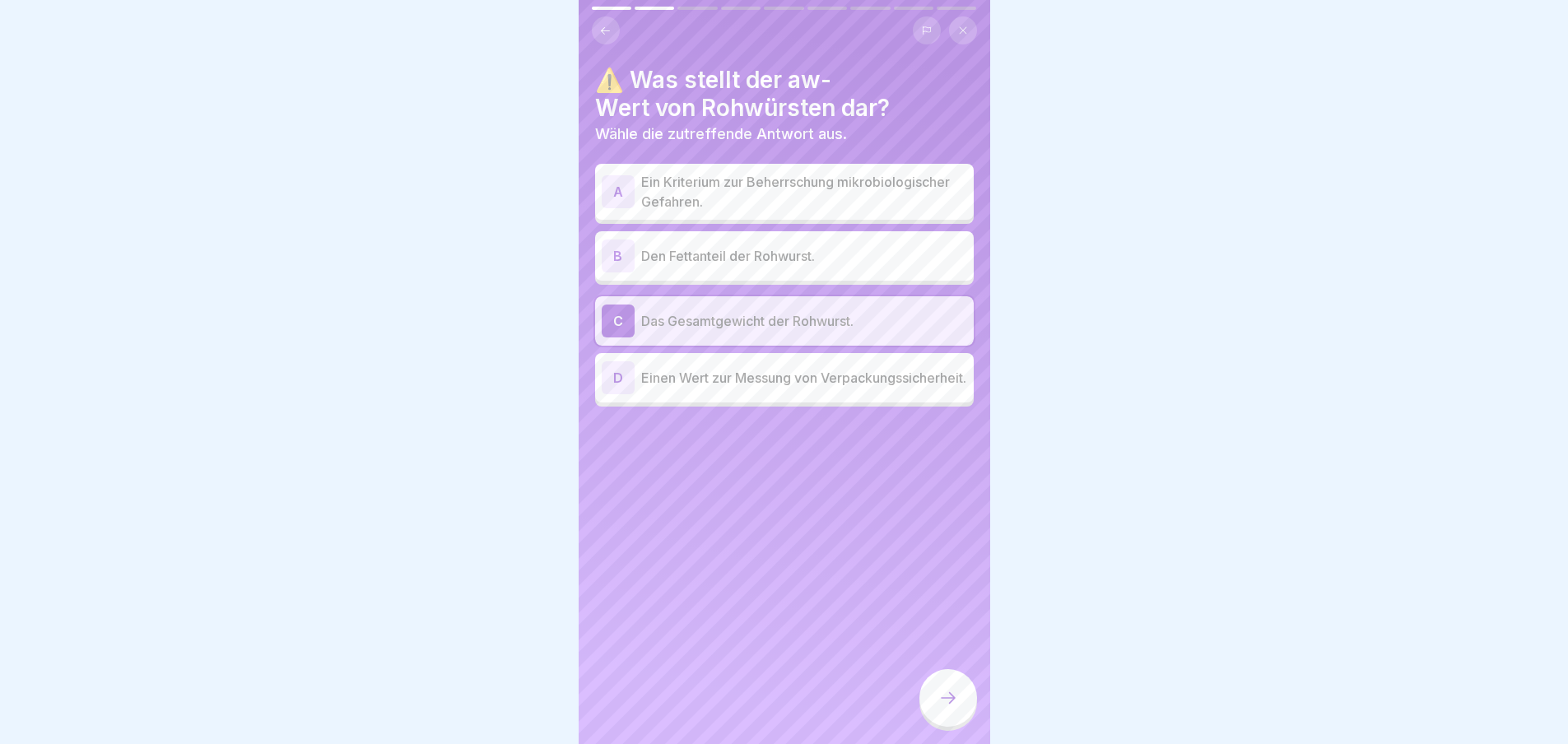
click at [622, 180] on div "A" at bounding box center [617, 192] width 33 height 33
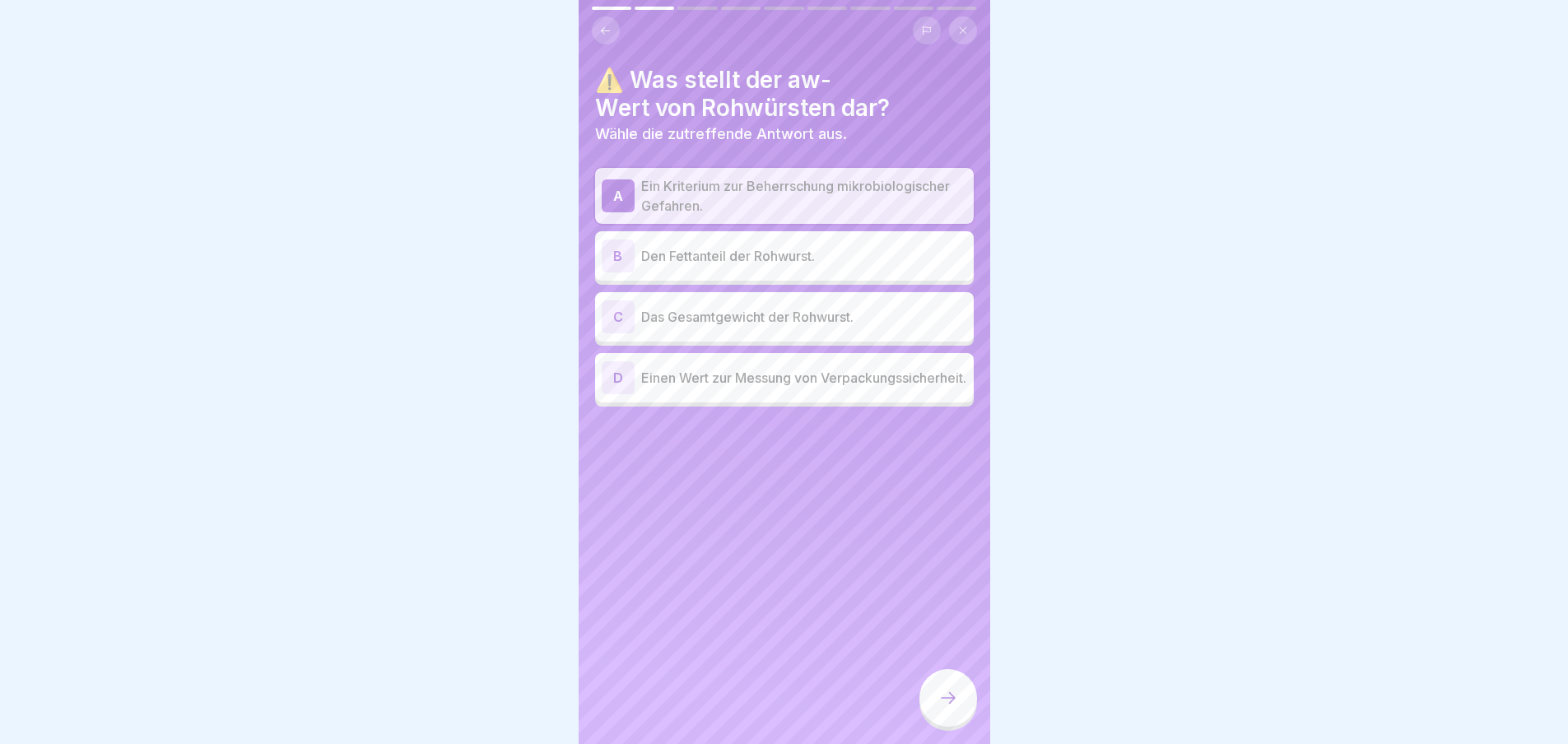
click at [949, 705] on icon at bounding box center [948, 697] width 20 height 20
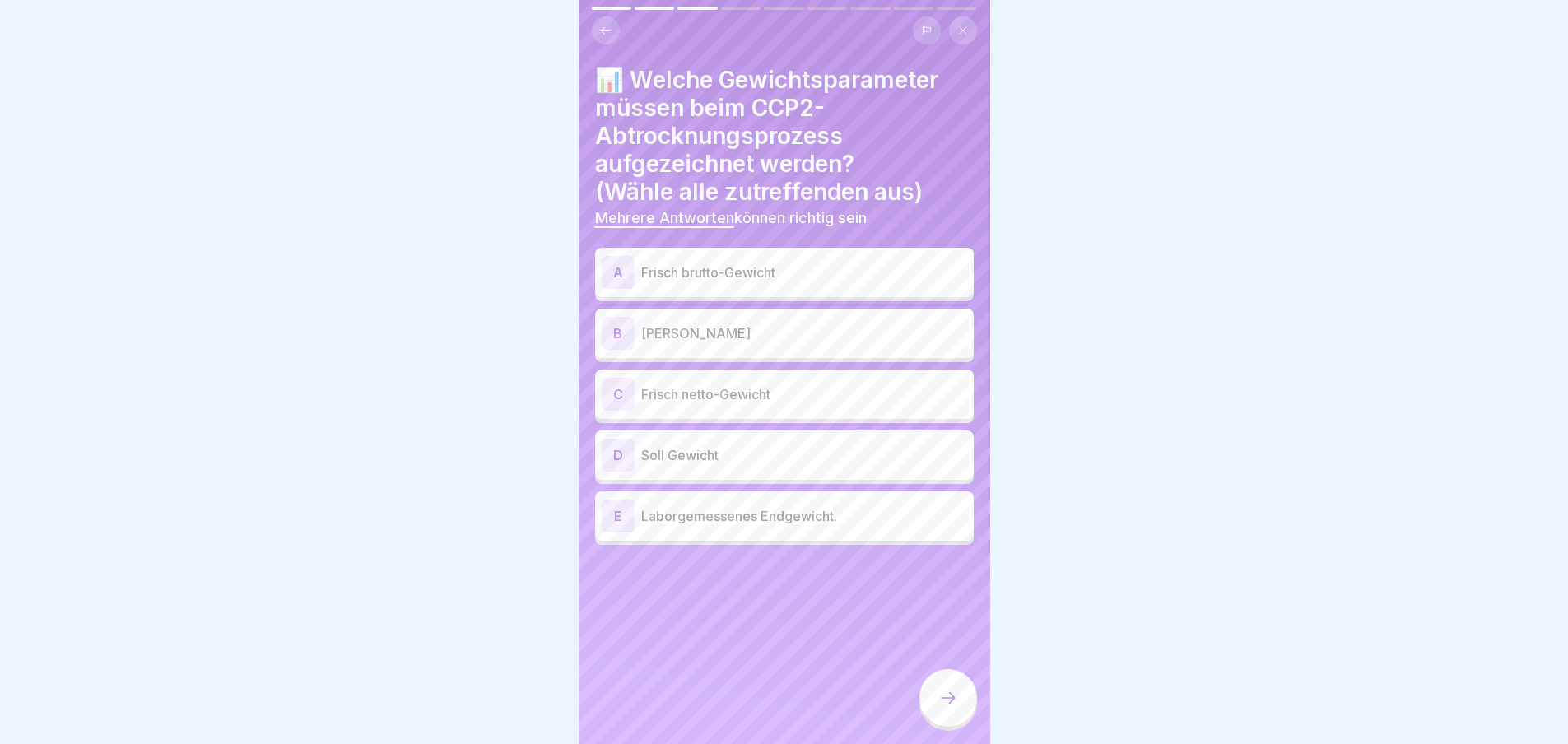
click at [619, 331] on div "B" at bounding box center [617, 333] width 33 height 33
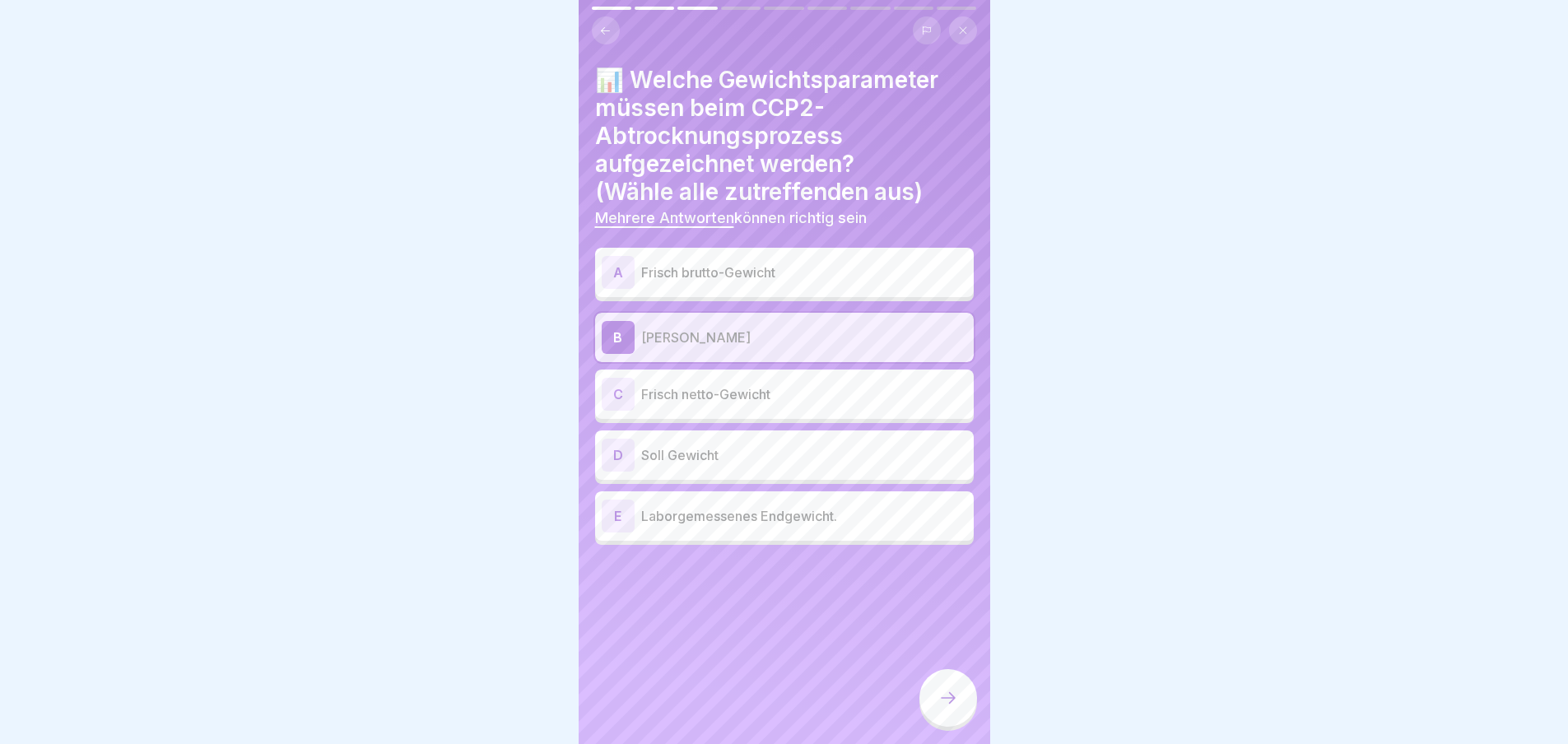
click at [609, 262] on div "A" at bounding box center [617, 273] width 33 height 33
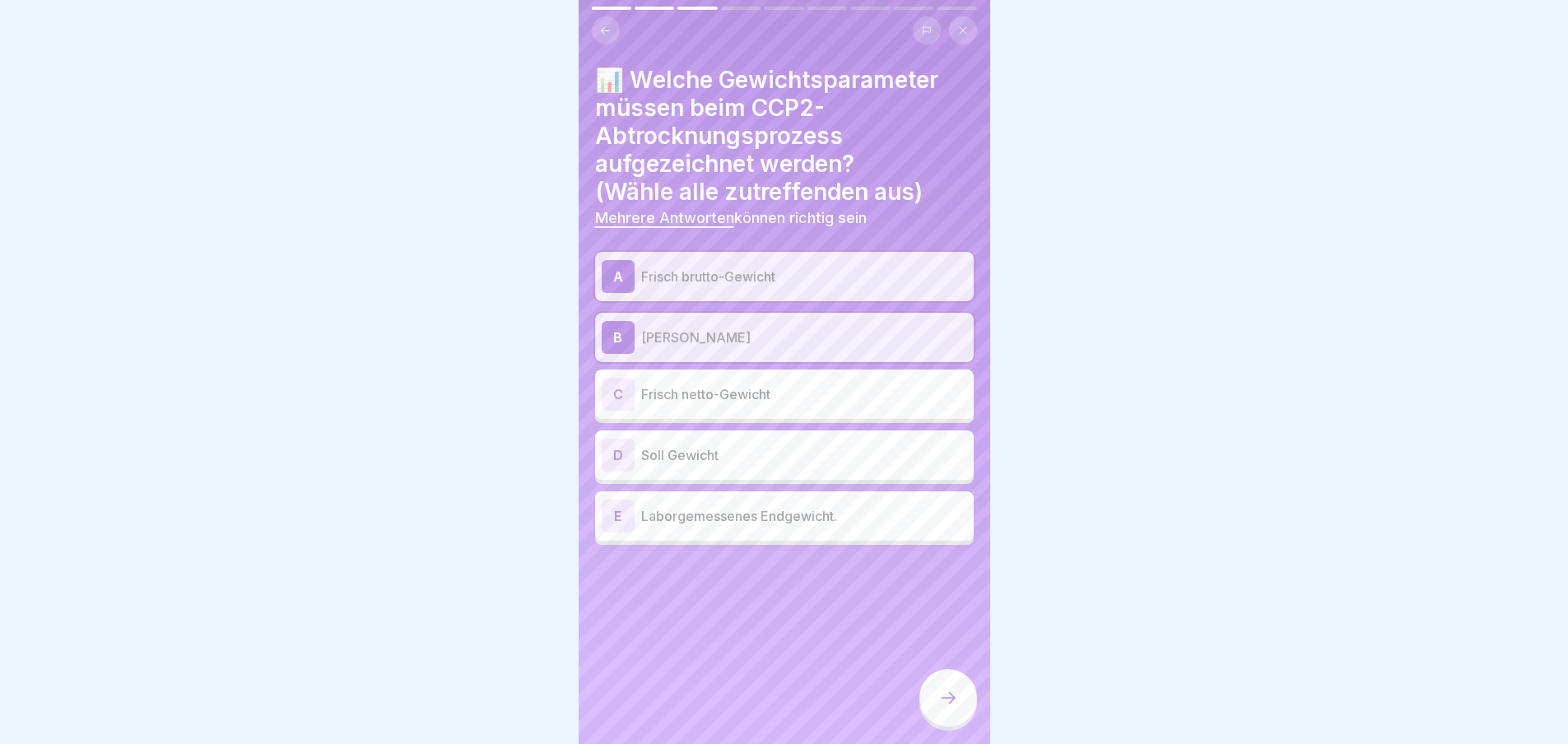
click at [616, 399] on div "C" at bounding box center [617, 394] width 33 height 33
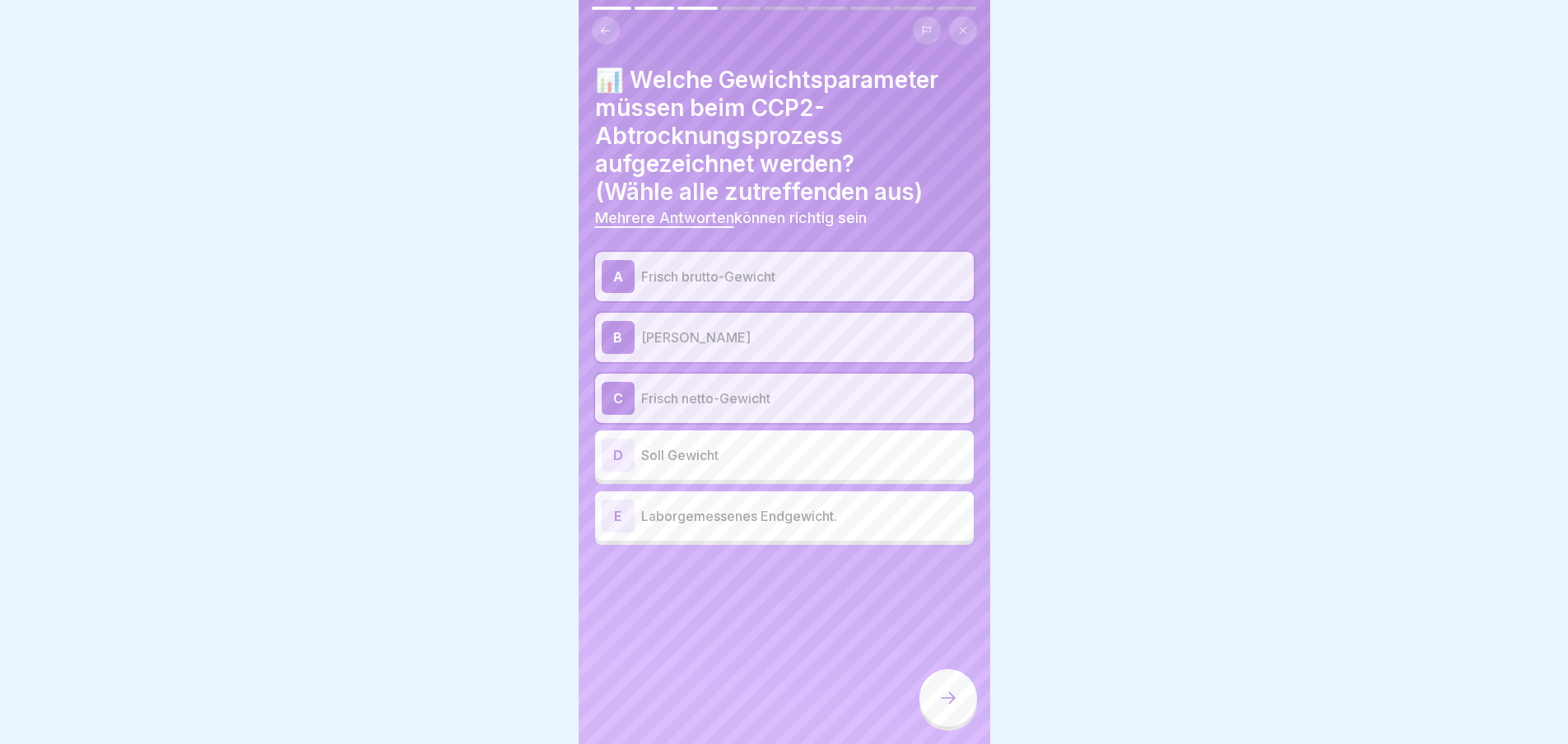
click at [624, 457] on div "D" at bounding box center [617, 455] width 33 height 33
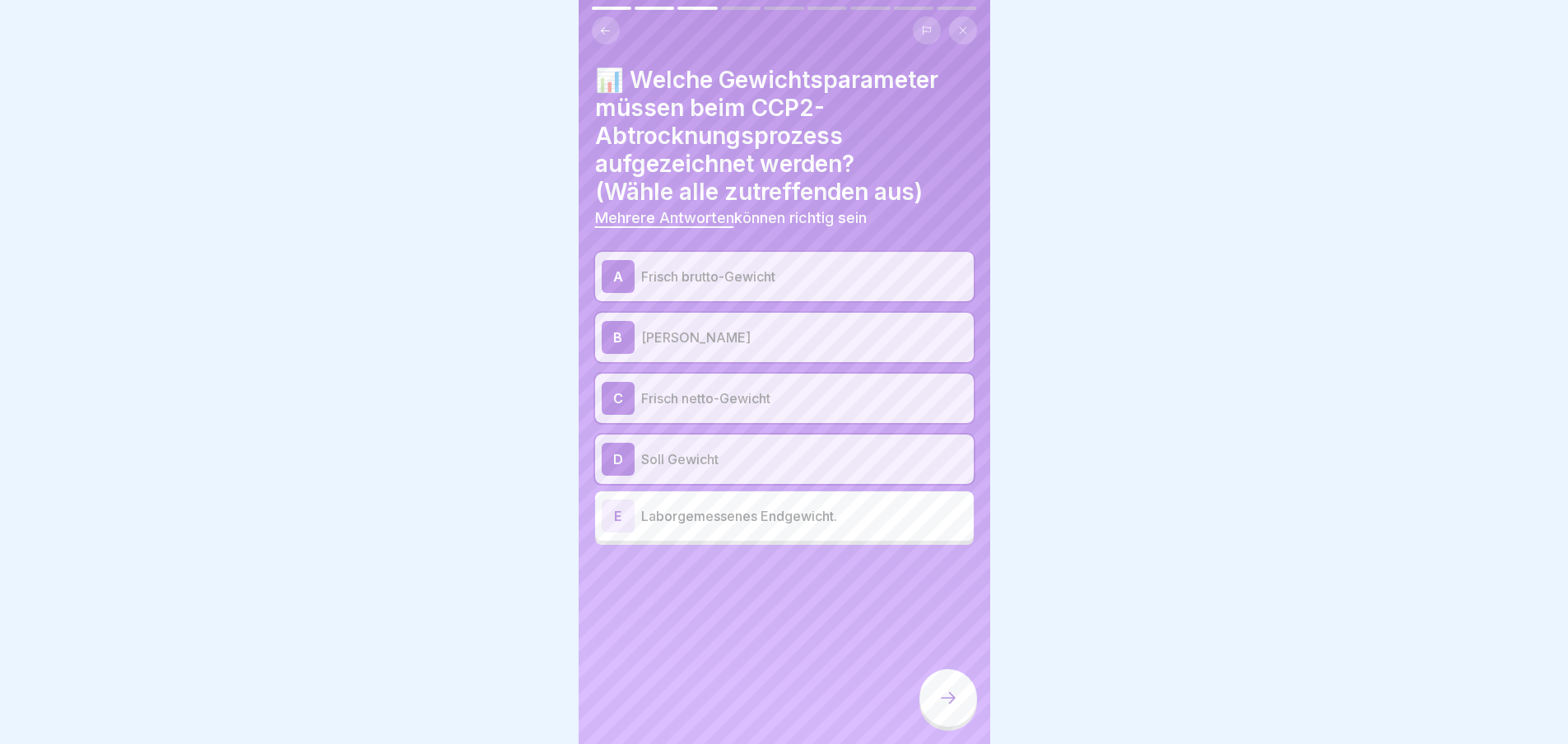
click at [950, 703] on icon at bounding box center [948, 697] width 20 height 20
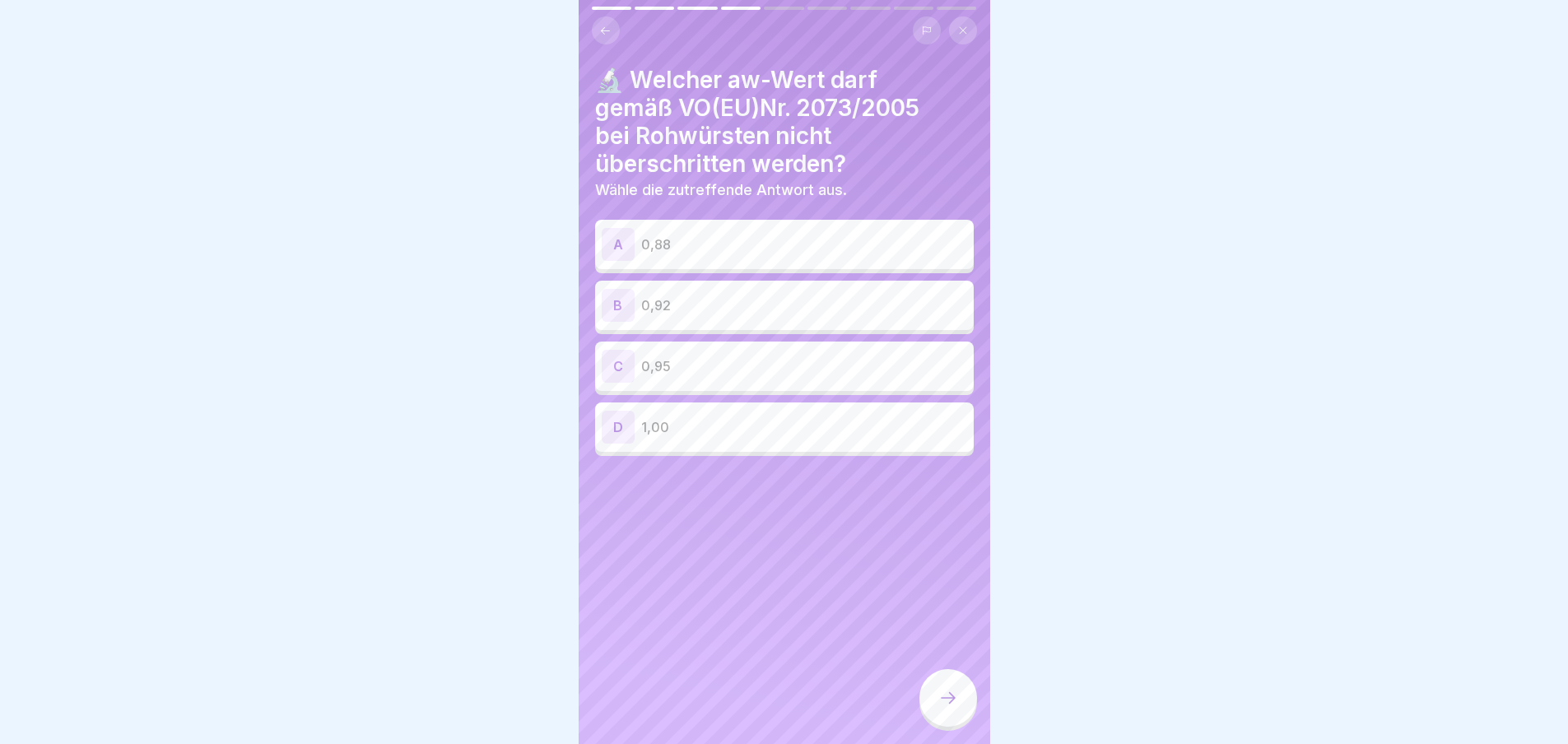
click at [617, 305] on div "B" at bounding box center [617, 305] width 33 height 33
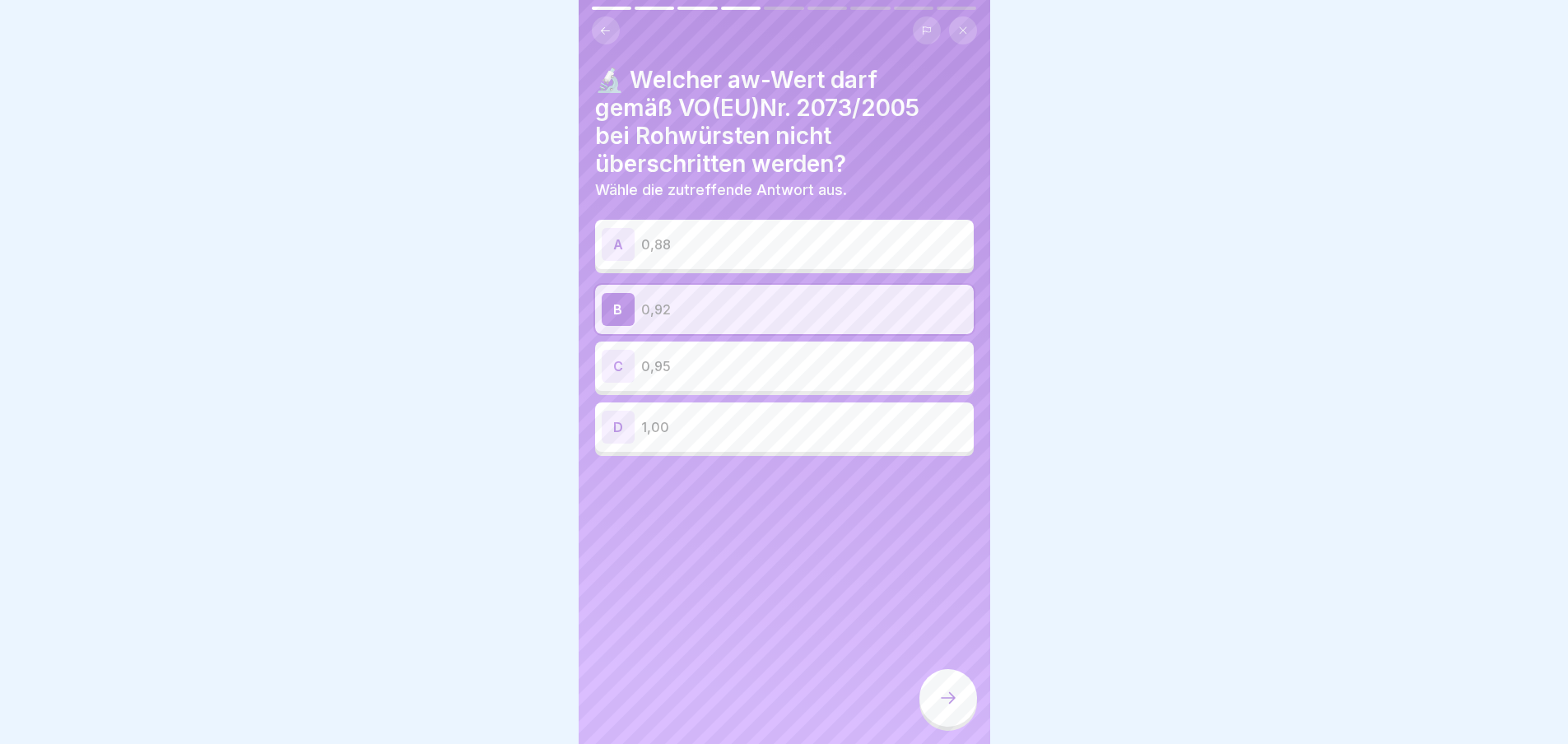
click at [941, 701] on icon at bounding box center [948, 697] width 20 height 20
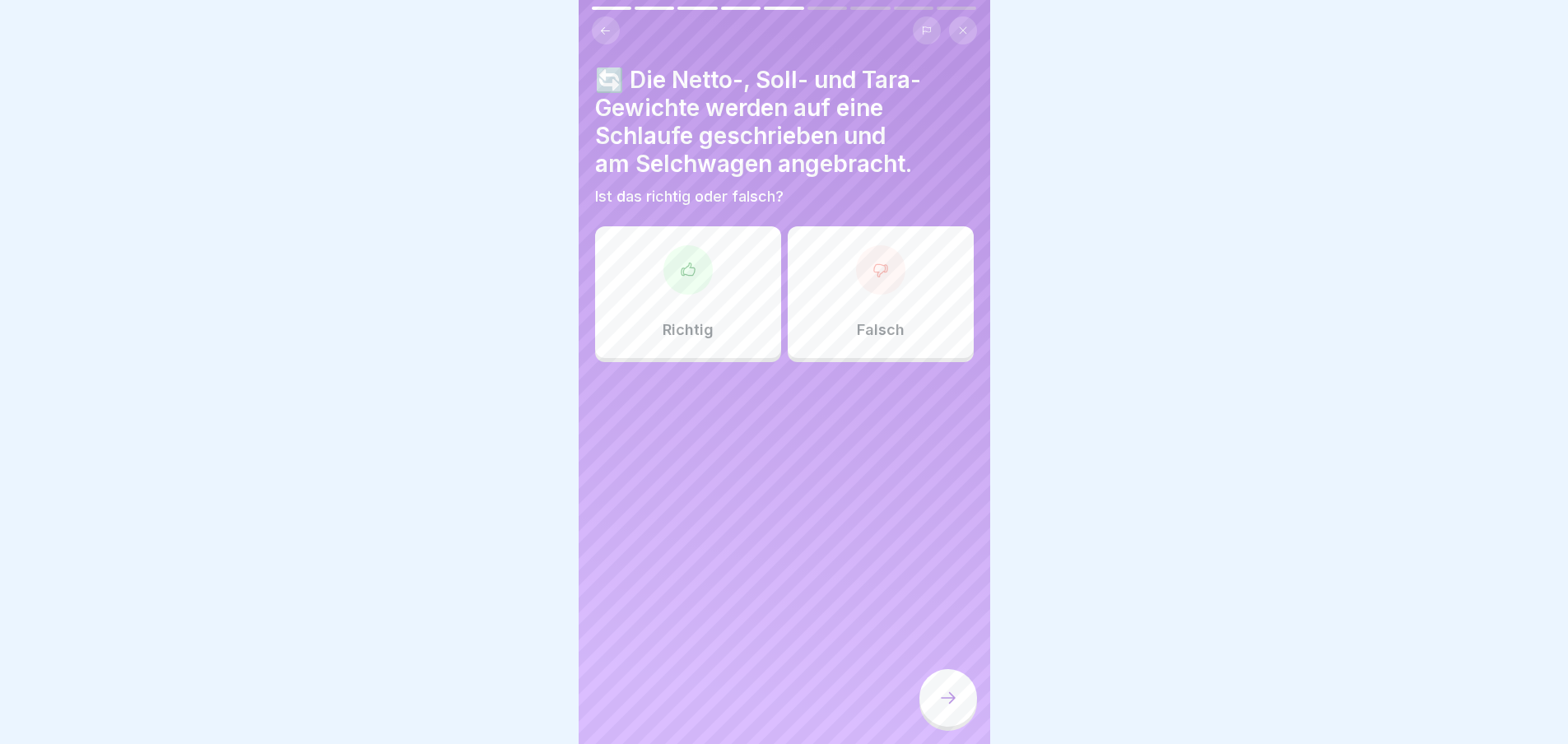
click at [691, 266] on icon at bounding box center [688, 270] width 16 height 16
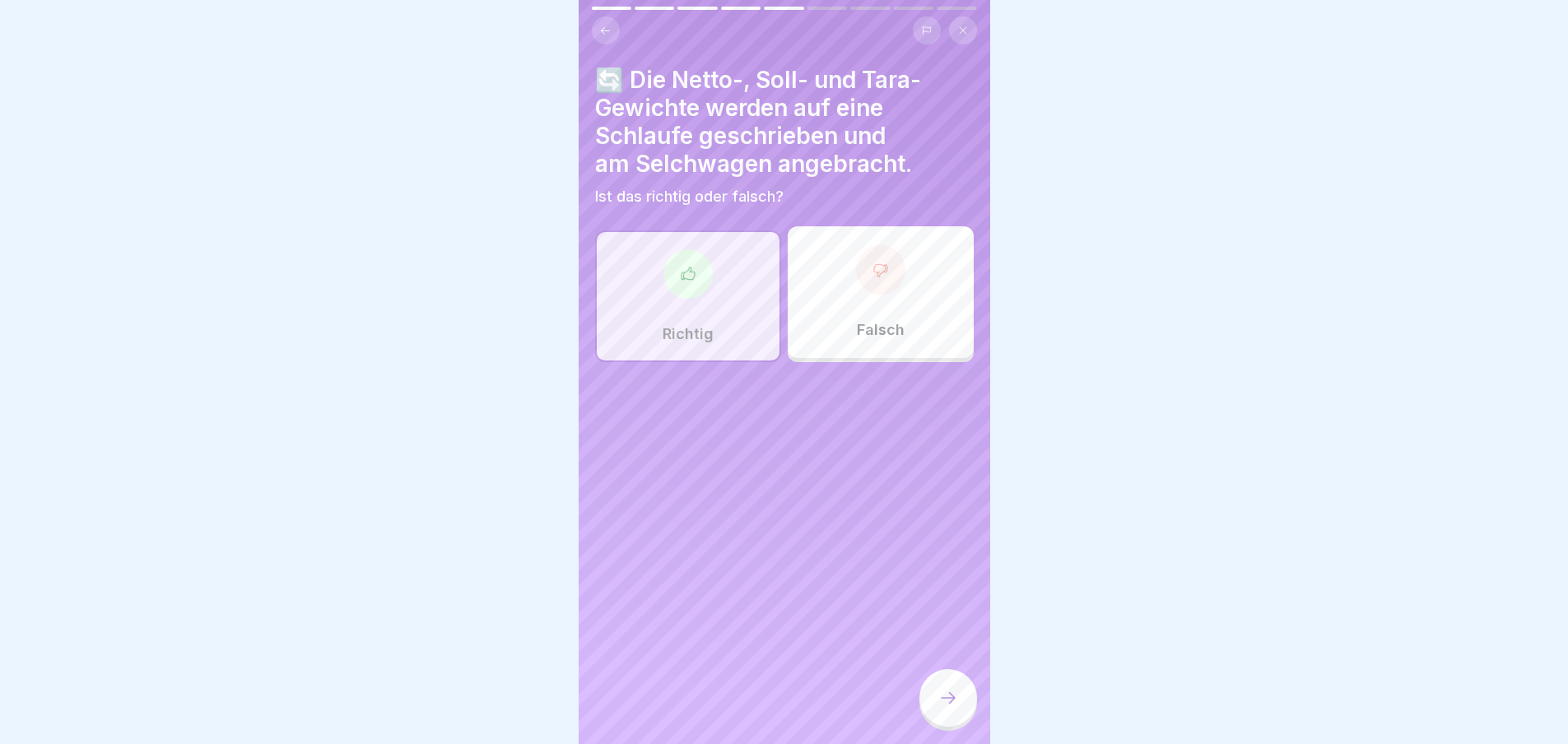
click at [965, 712] on div at bounding box center [948, 698] width 58 height 58
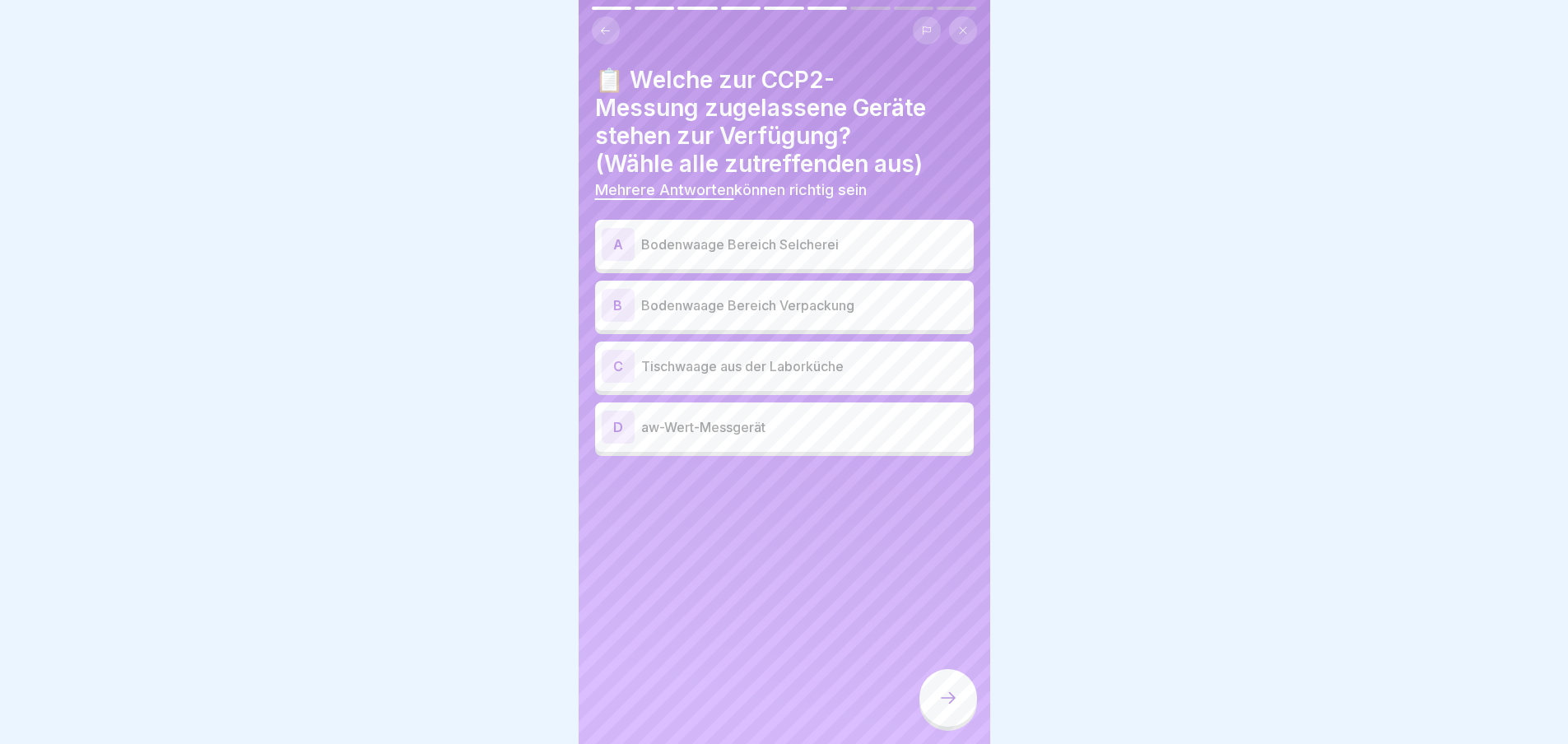
click at [613, 243] on div "A" at bounding box center [617, 244] width 33 height 33
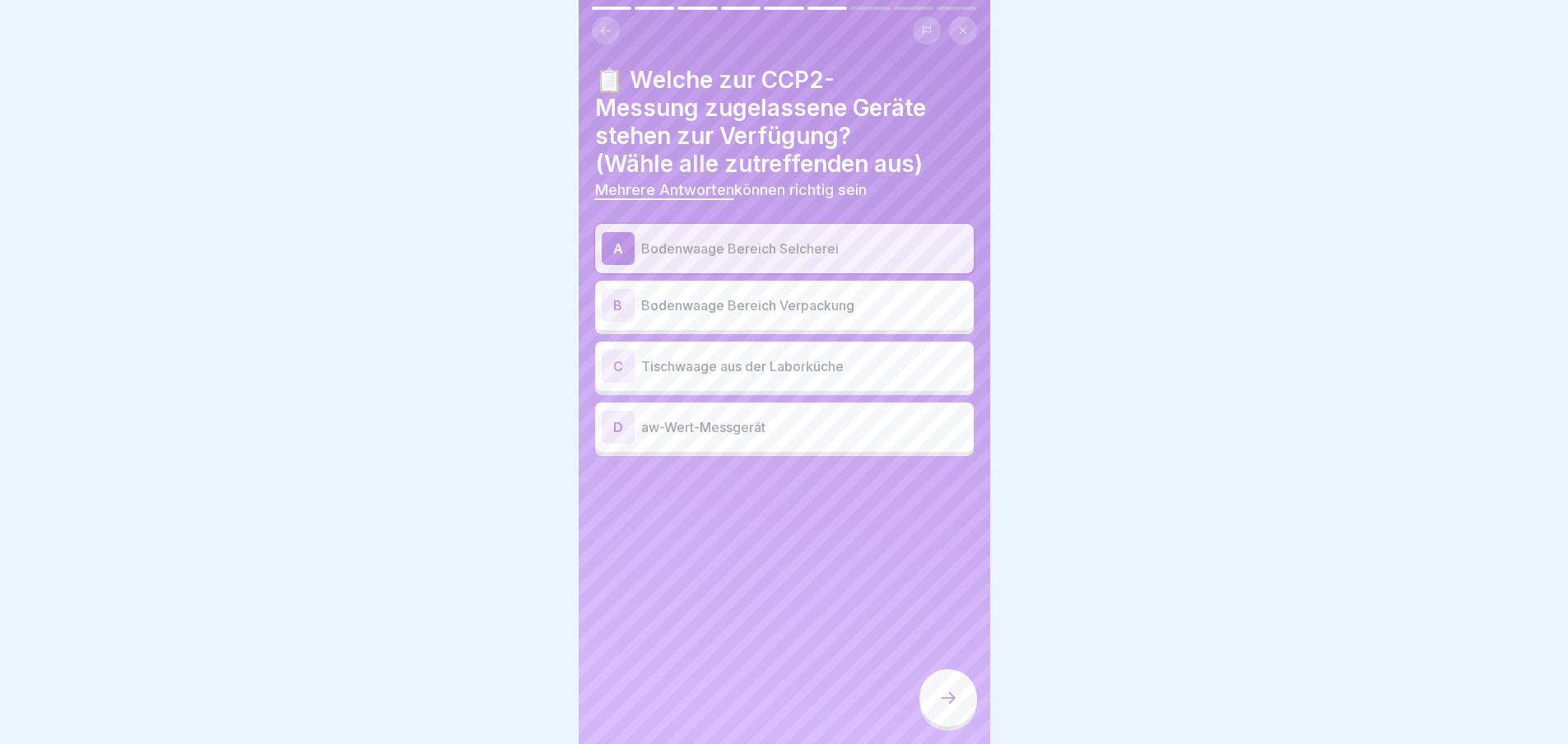
click at [623, 297] on div "B" at bounding box center [617, 305] width 33 height 33
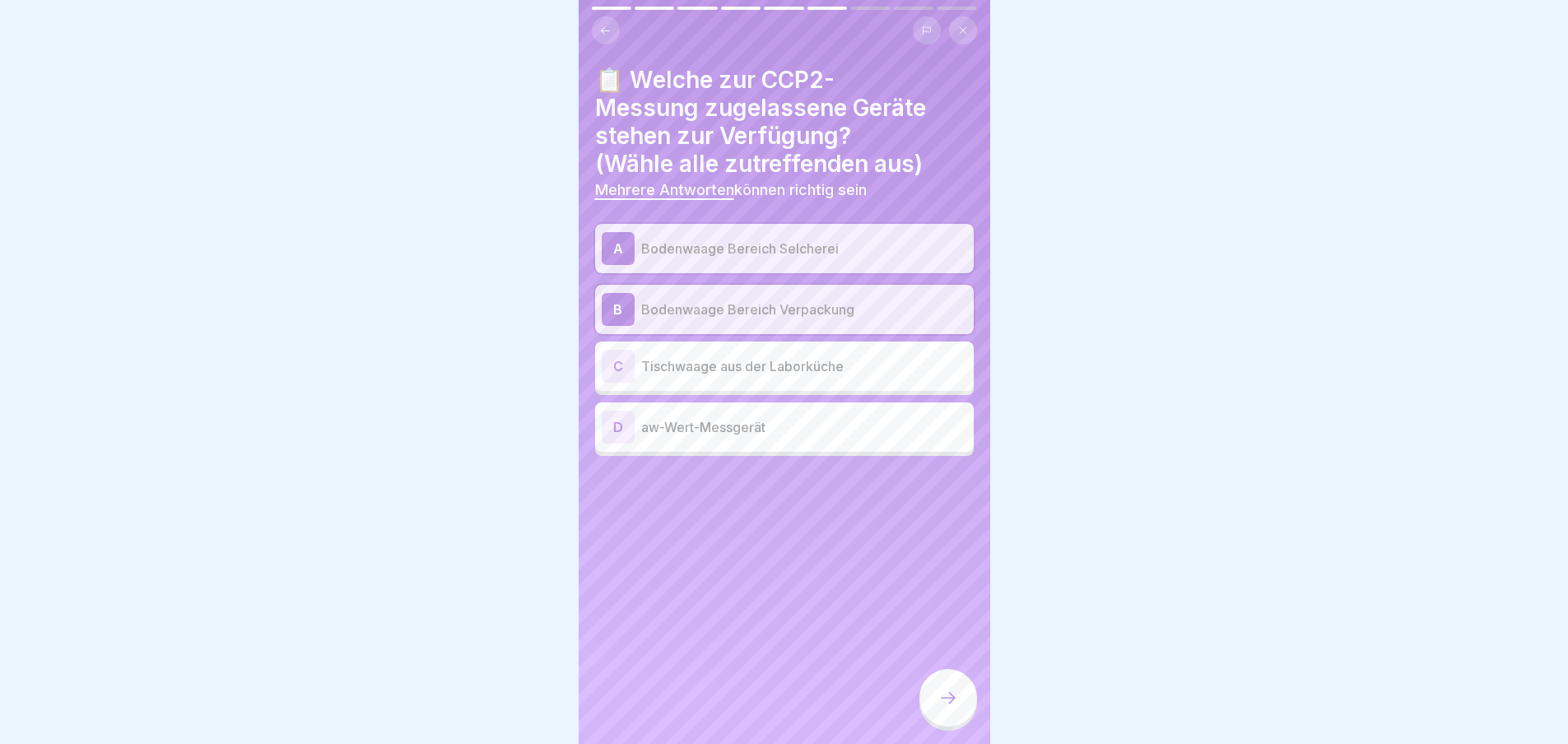
click at [619, 426] on div "D" at bounding box center [617, 427] width 33 height 33
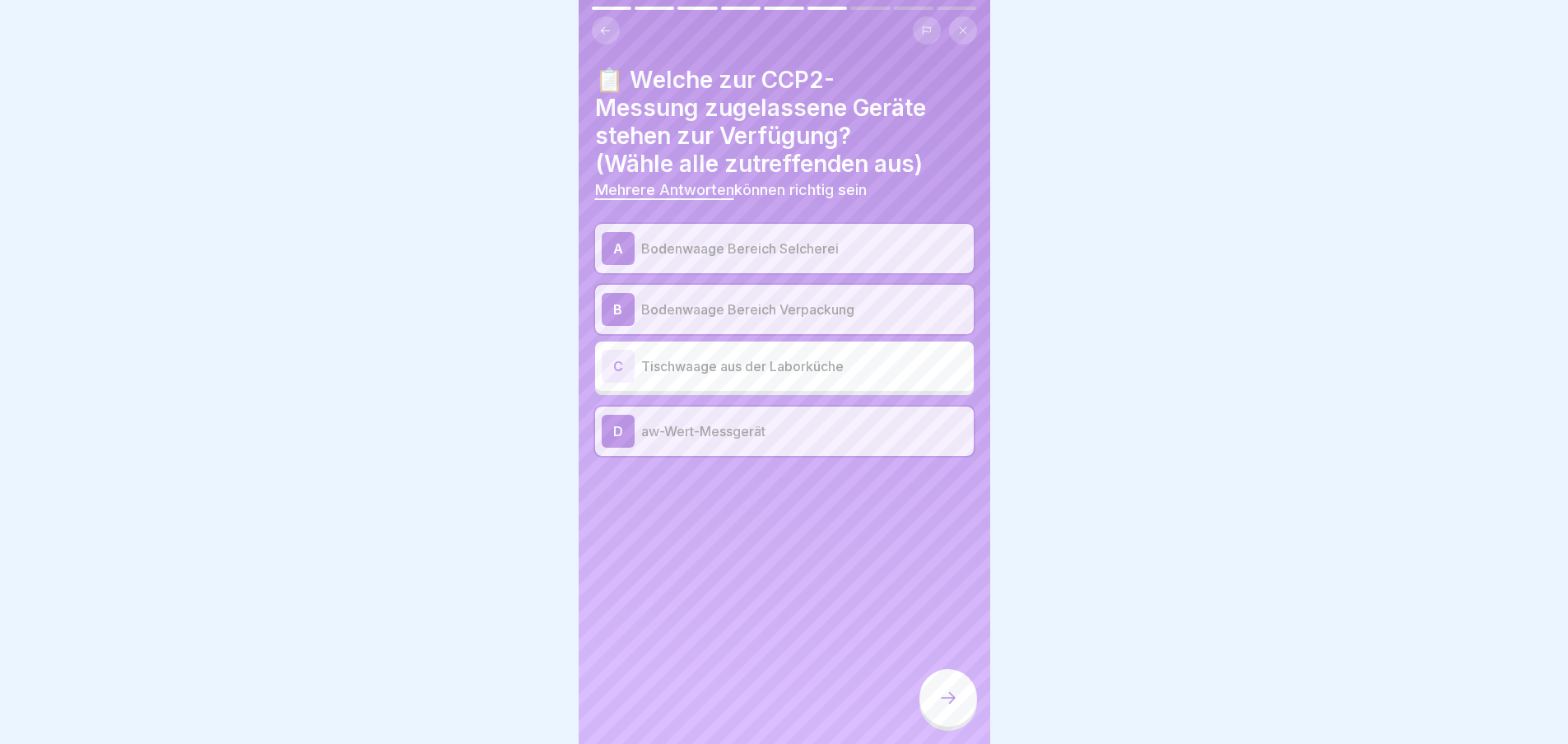
click at [957, 708] on icon at bounding box center [948, 697] width 20 height 20
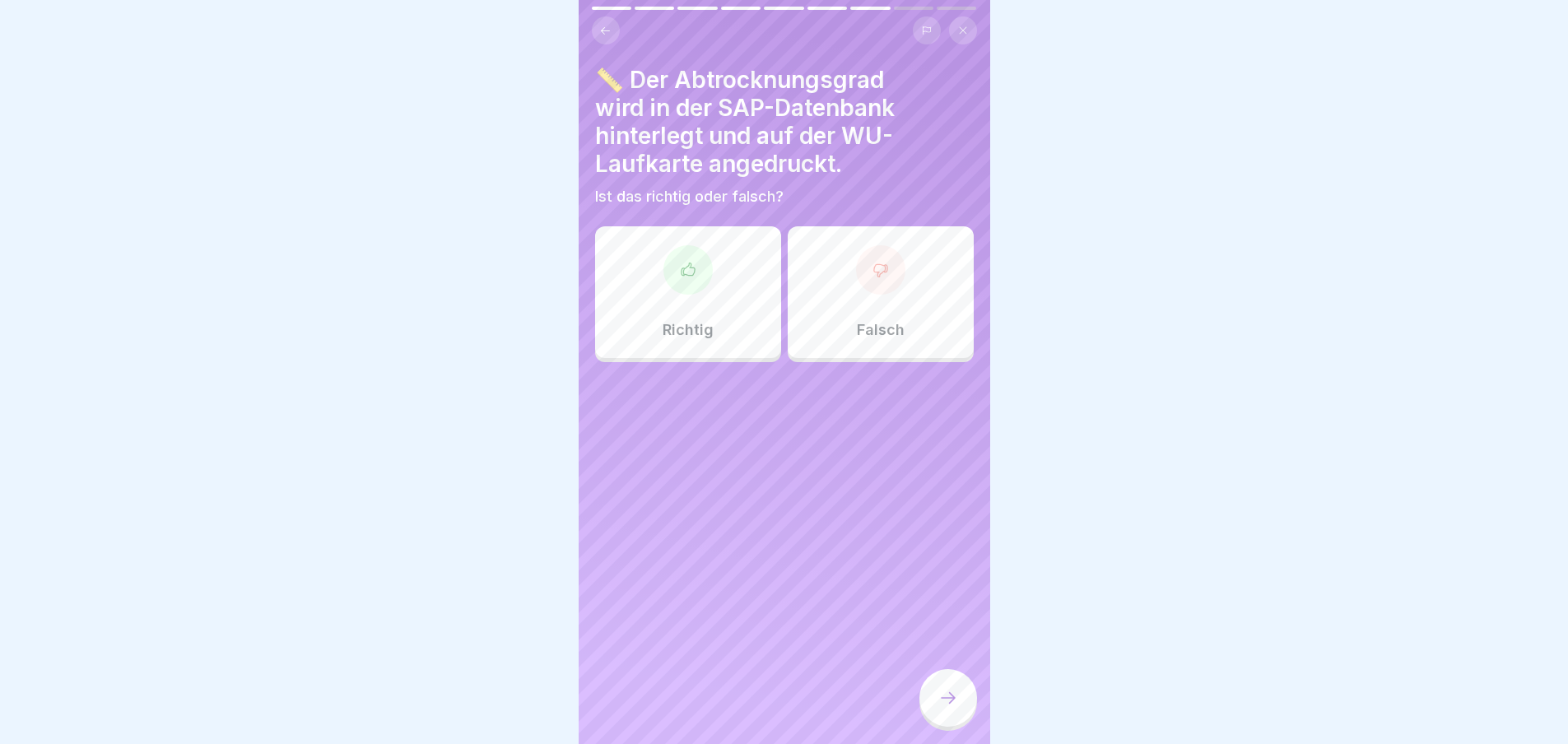
click at [697, 277] on div at bounding box center [688, 269] width 49 height 49
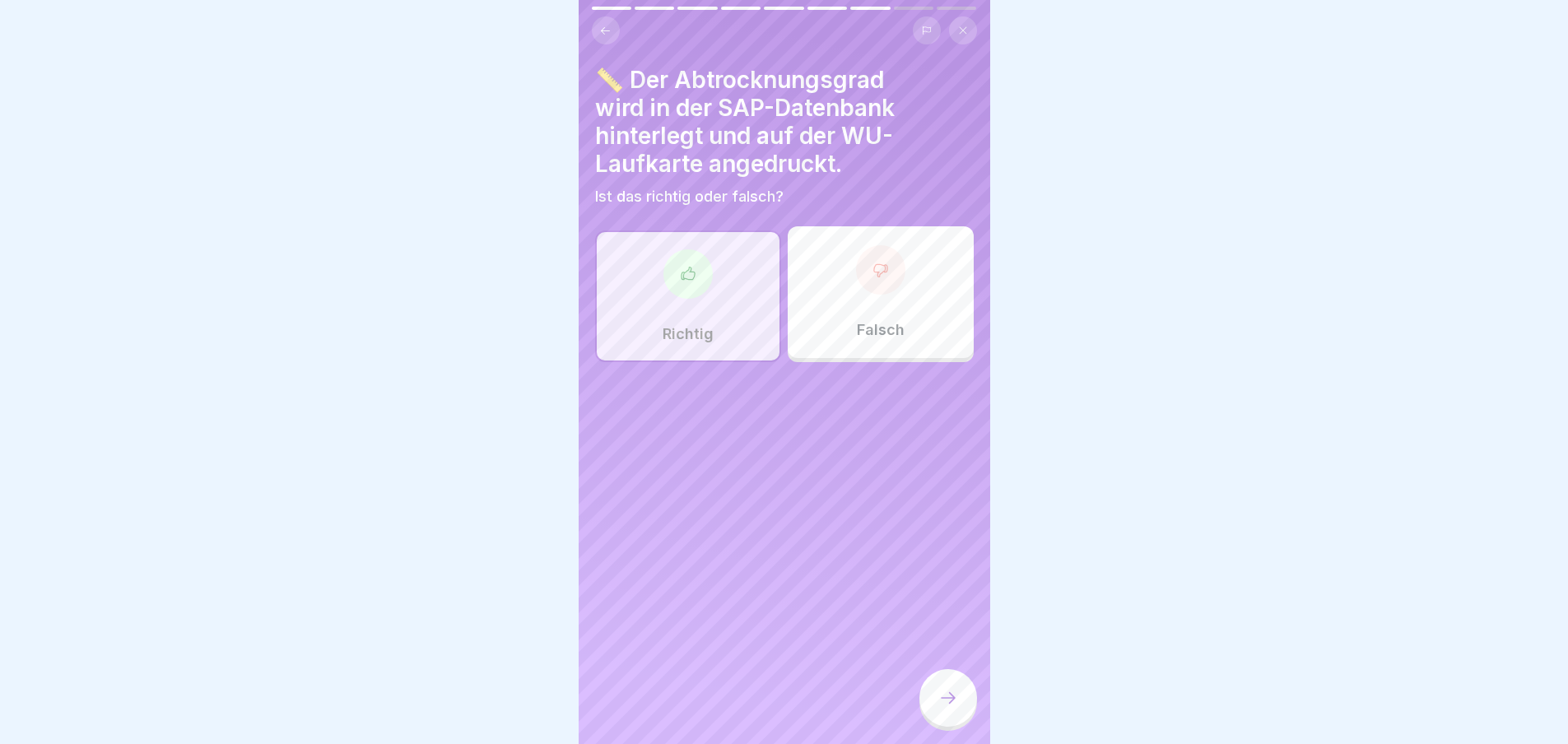
click at [947, 708] on icon at bounding box center [948, 697] width 20 height 20
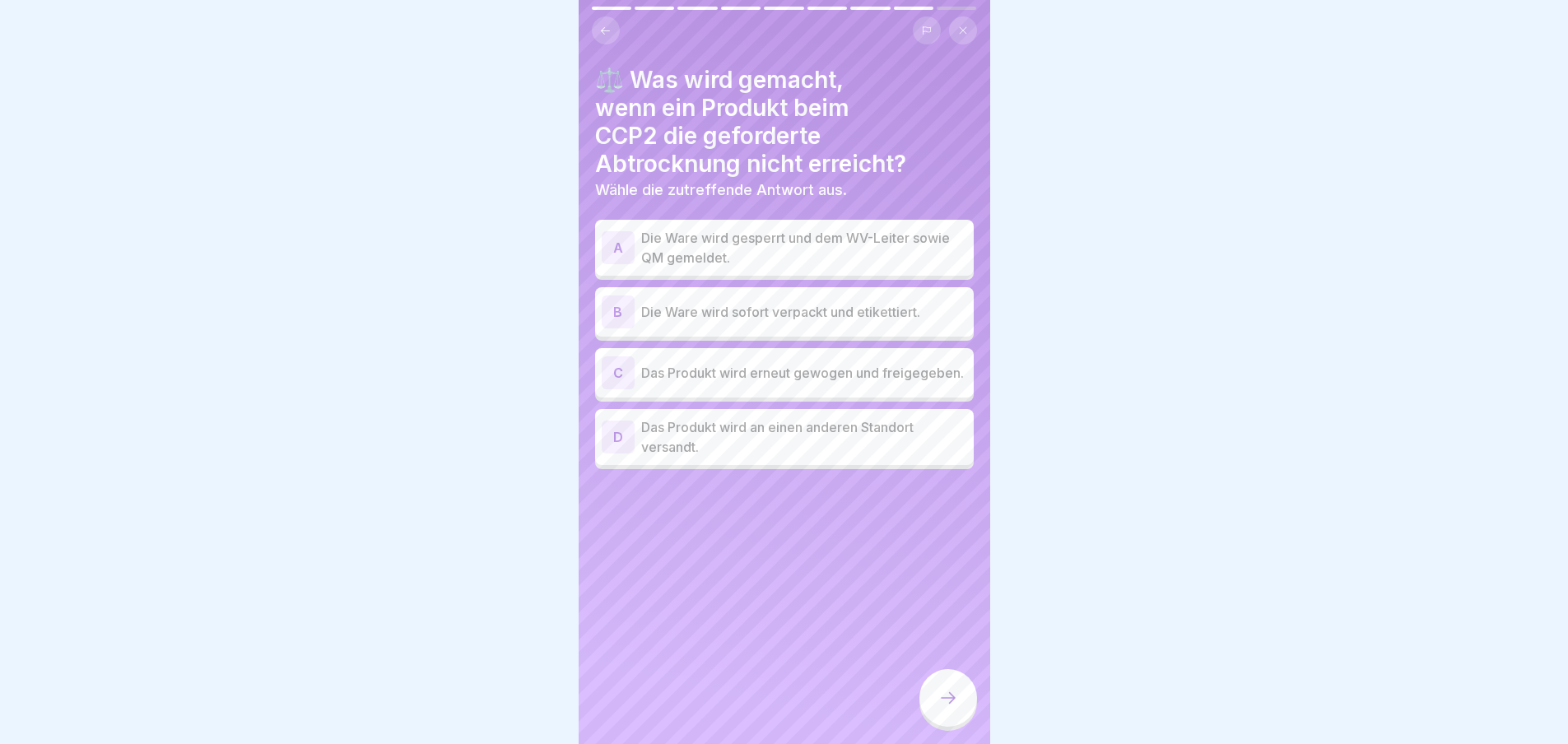
click at [621, 245] on div "A" at bounding box center [617, 248] width 33 height 33
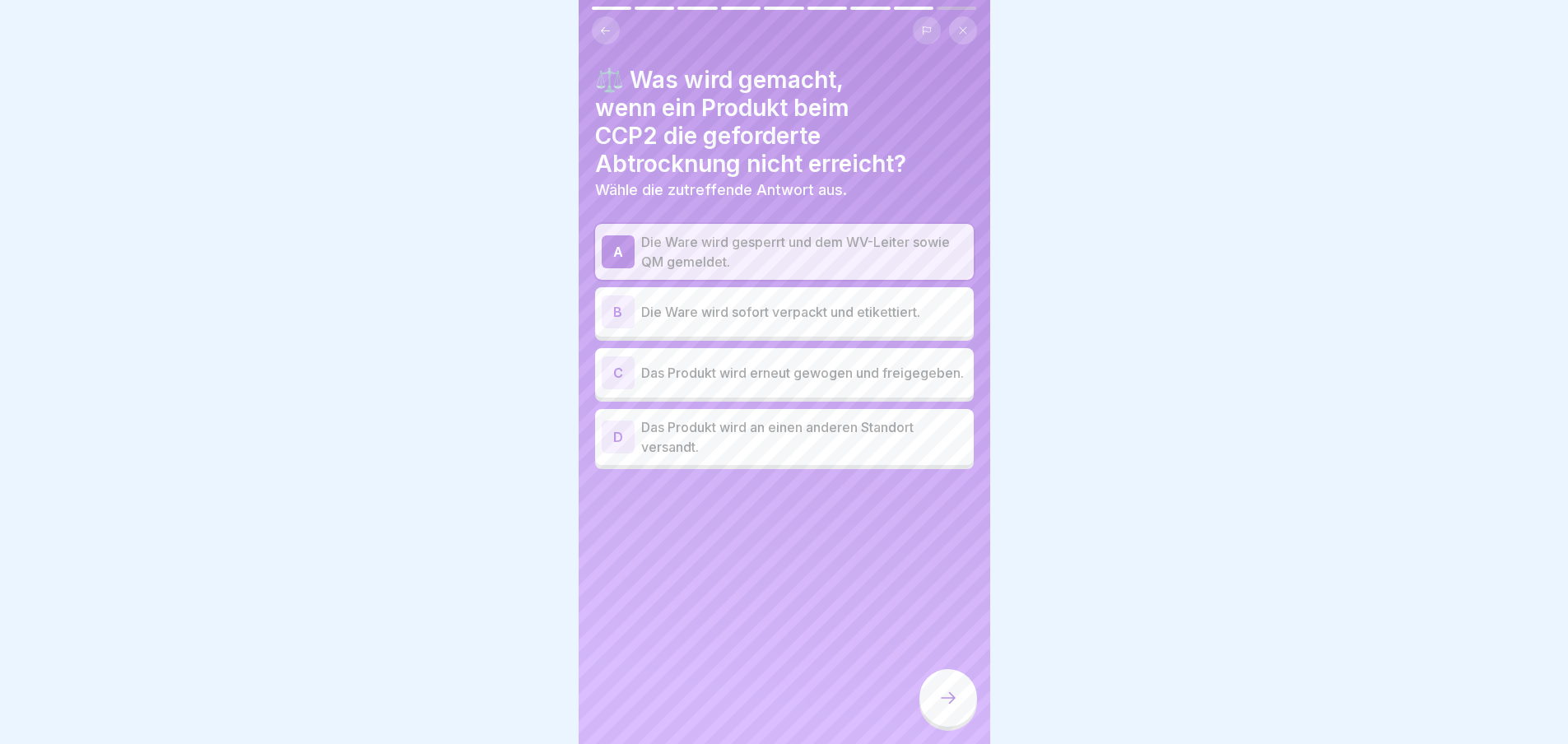
click at [953, 704] on icon at bounding box center [948, 698] width 14 height 12
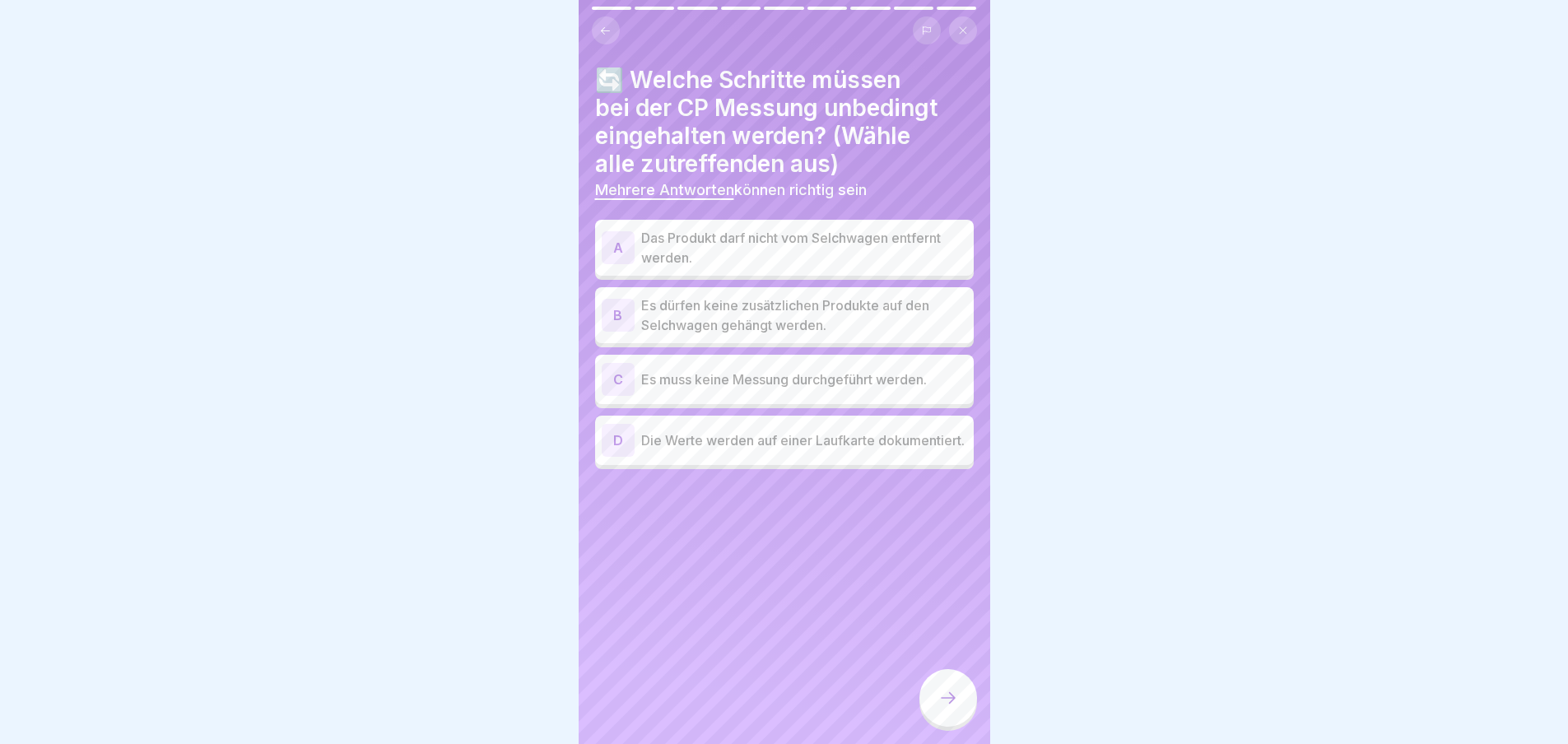
click at [612, 245] on div "A" at bounding box center [617, 248] width 33 height 33
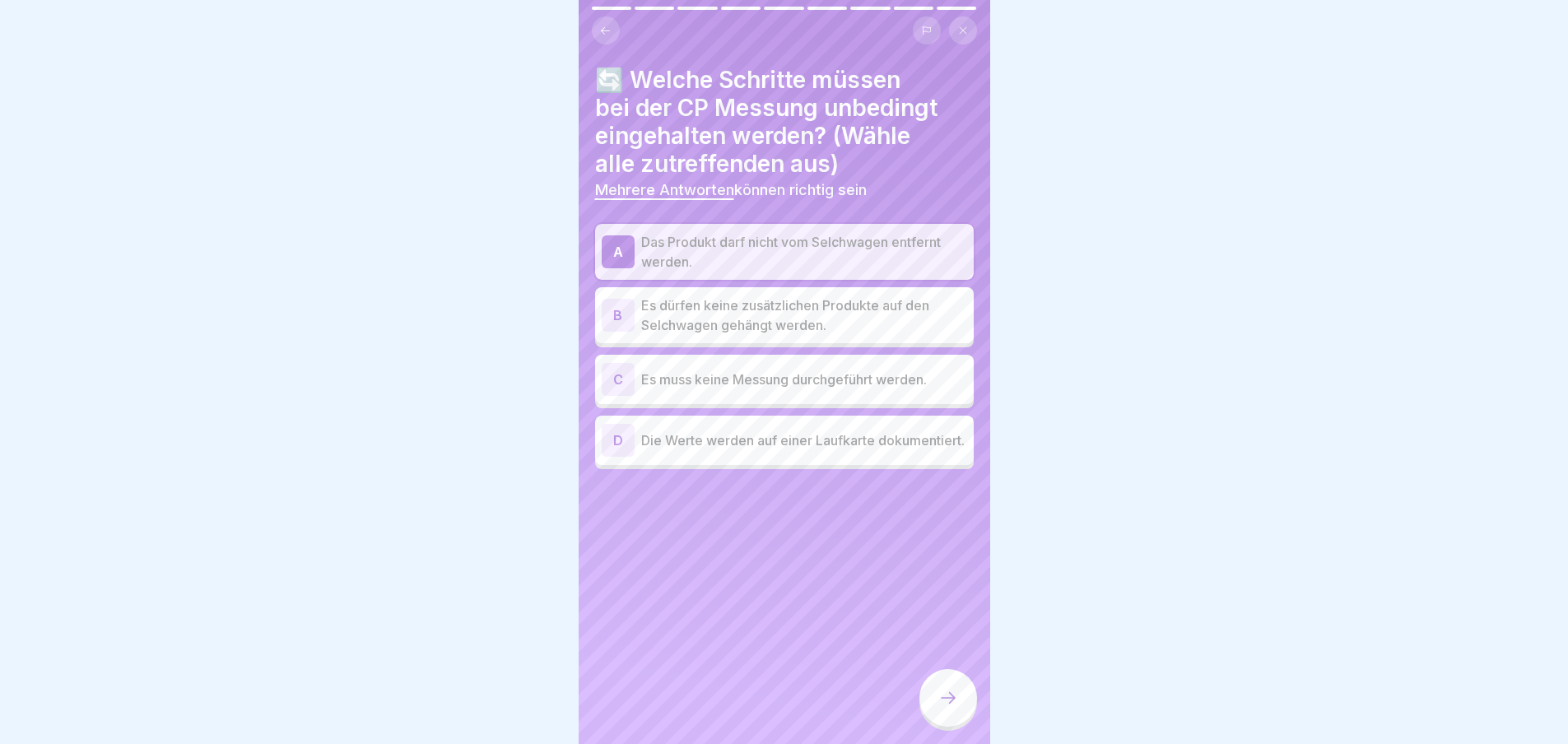
click at [615, 315] on div "B" at bounding box center [617, 315] width 33 height 33
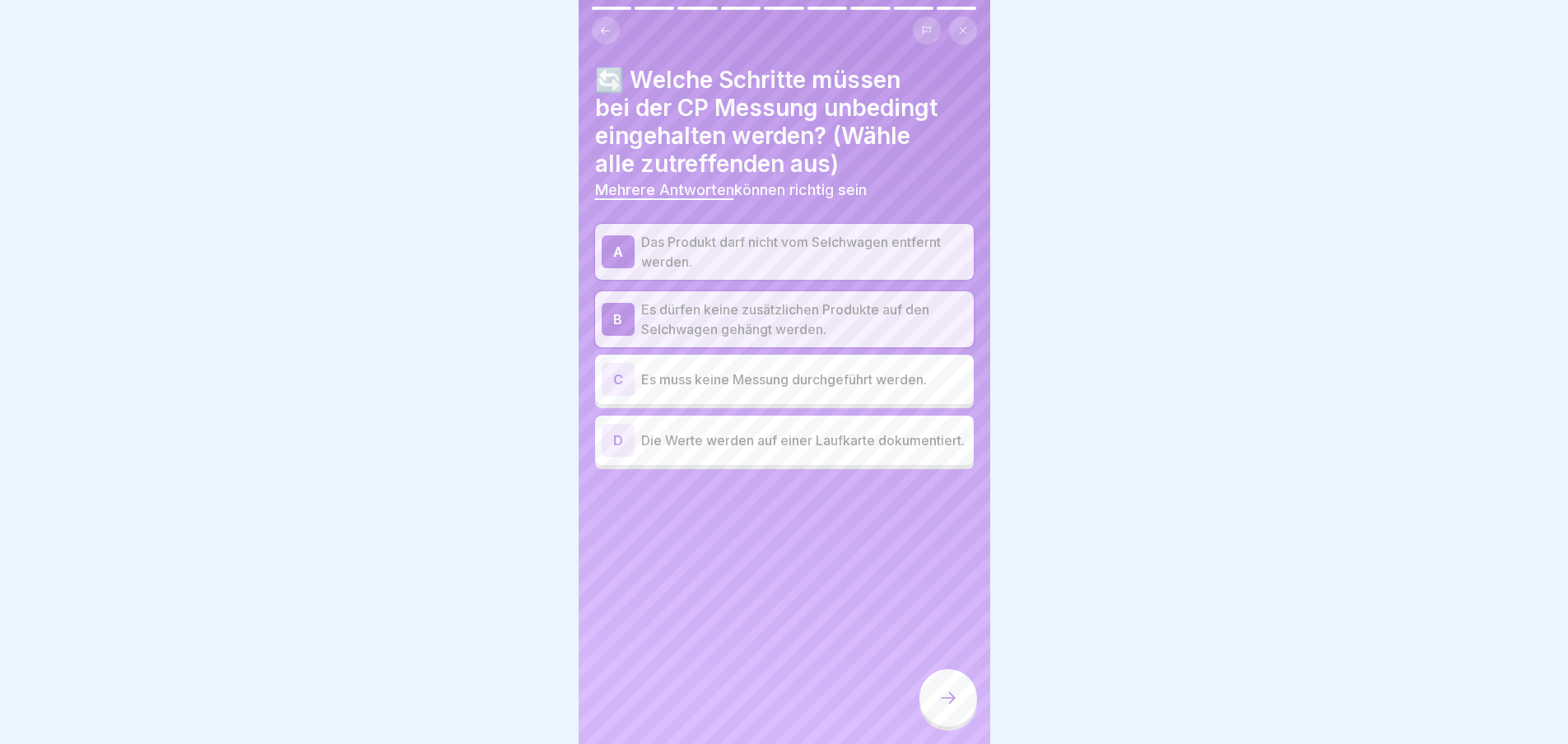
click at [615, 444] on div "D" at bounding box center [617, 440] width 33 height 33
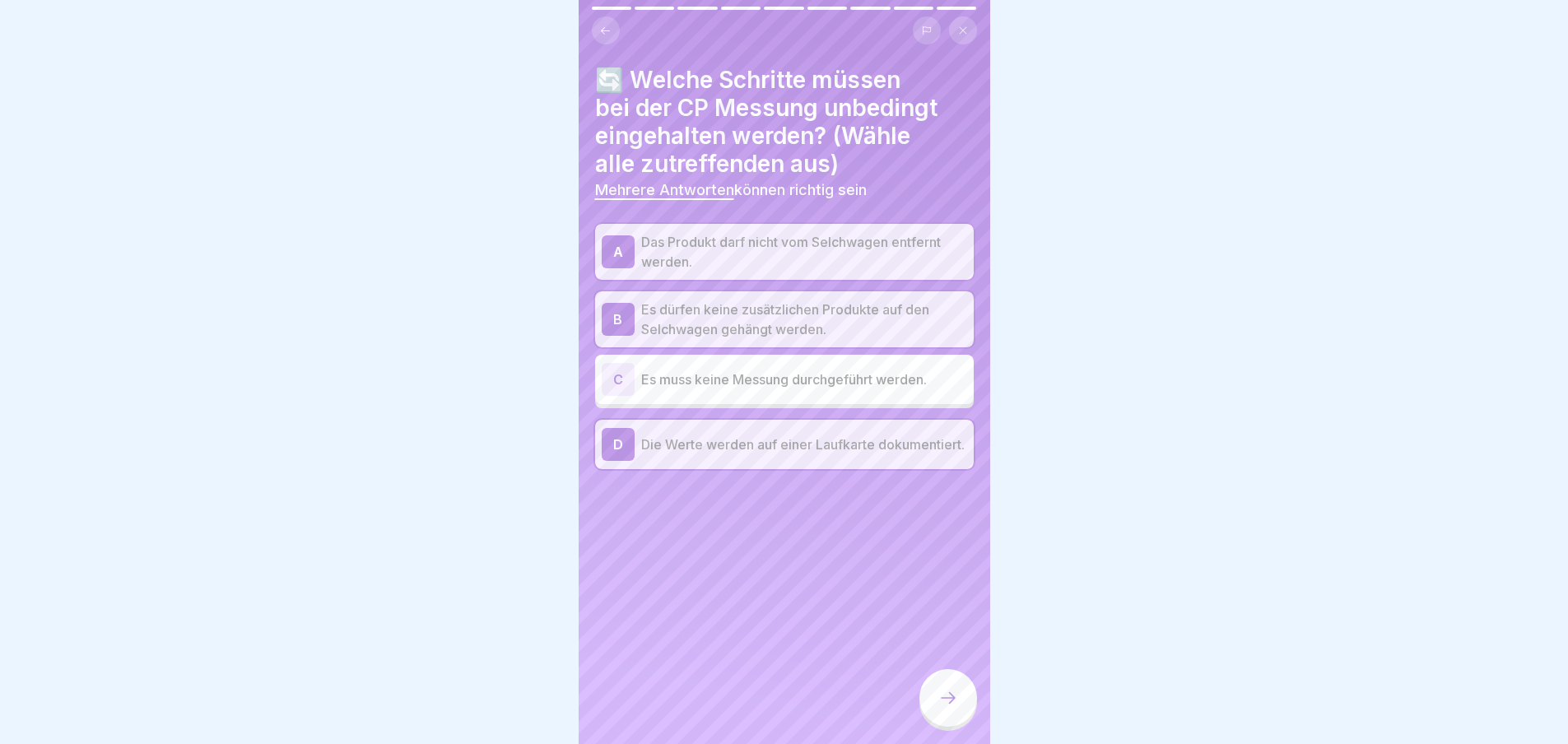
click at [953, 708] on icon at bounding box center [948, 697] width 20 height 20
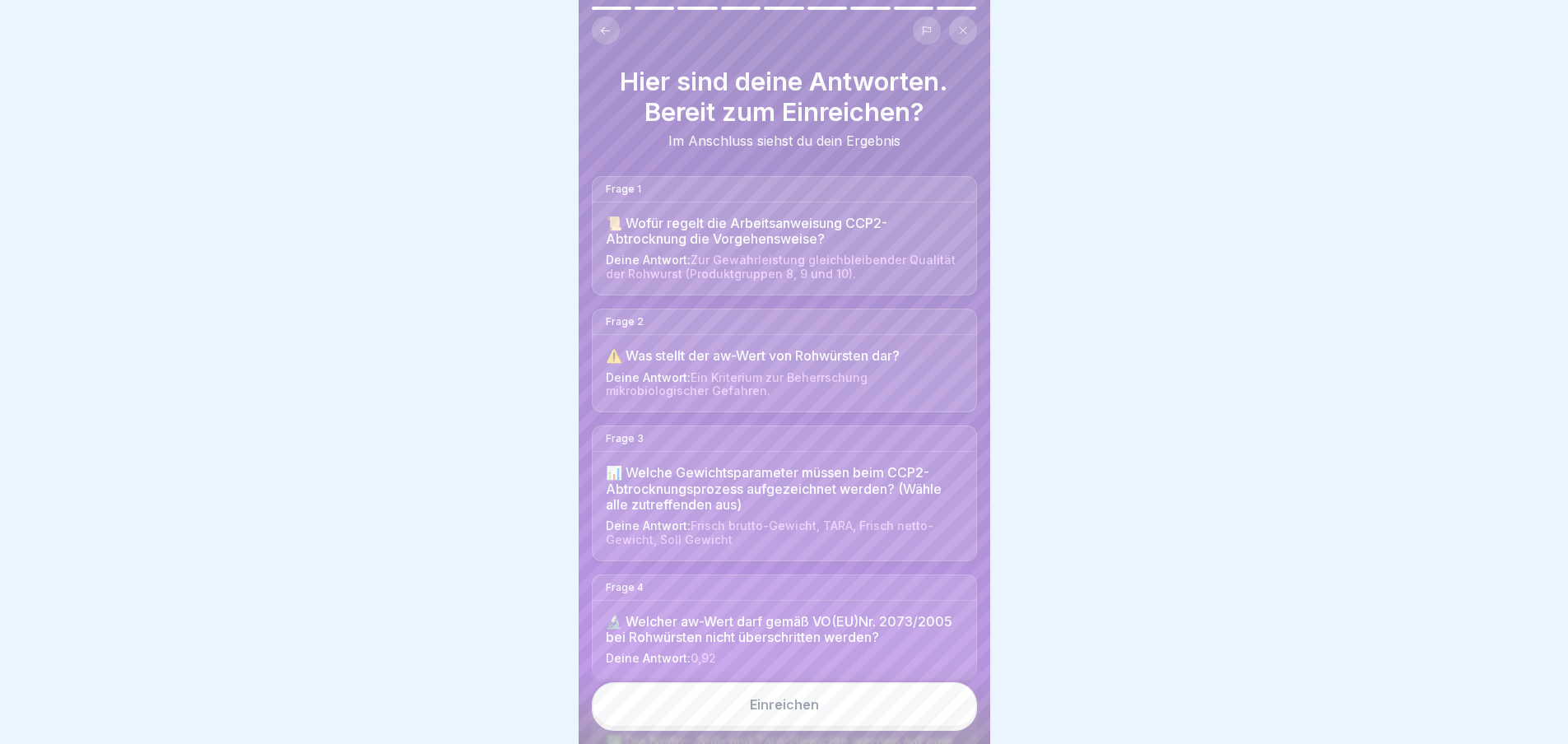
scroll to position [576, 0]
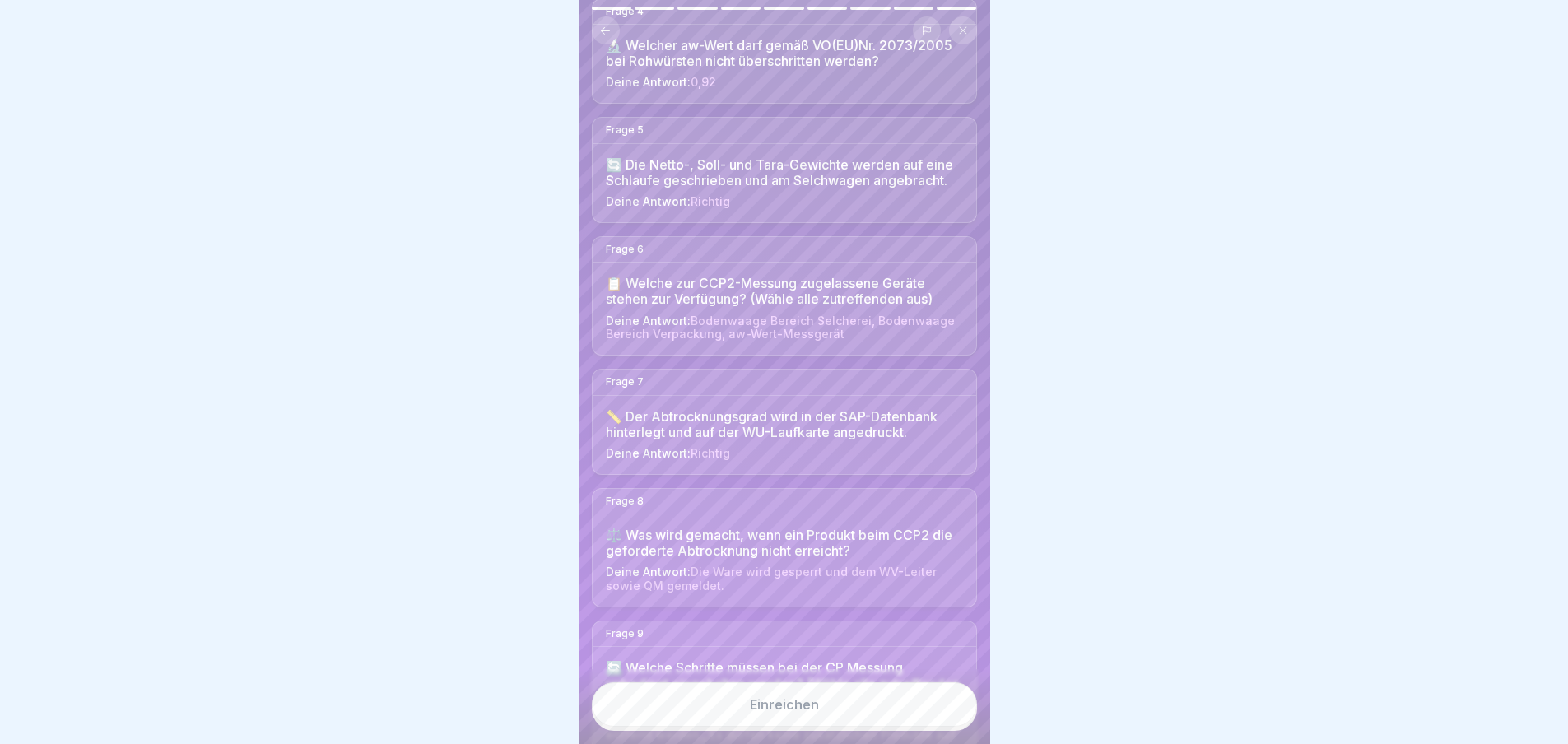
click at [799, 711] on div "Einreichen" at bounding box center [784, 704] width 69 height 14
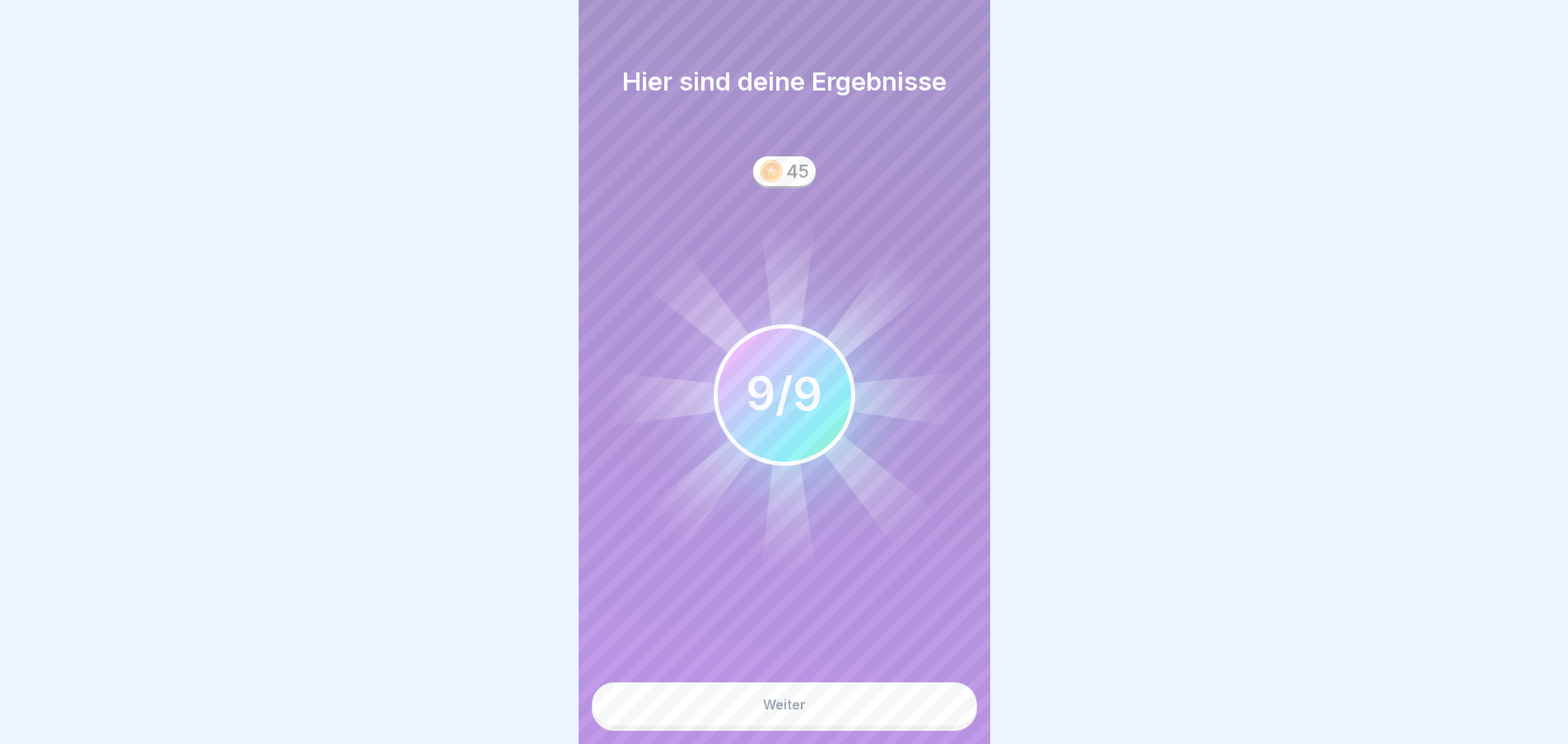
click at [791, 711] on div "Weiter" at bounding box center [784, 704] width 43 height 14
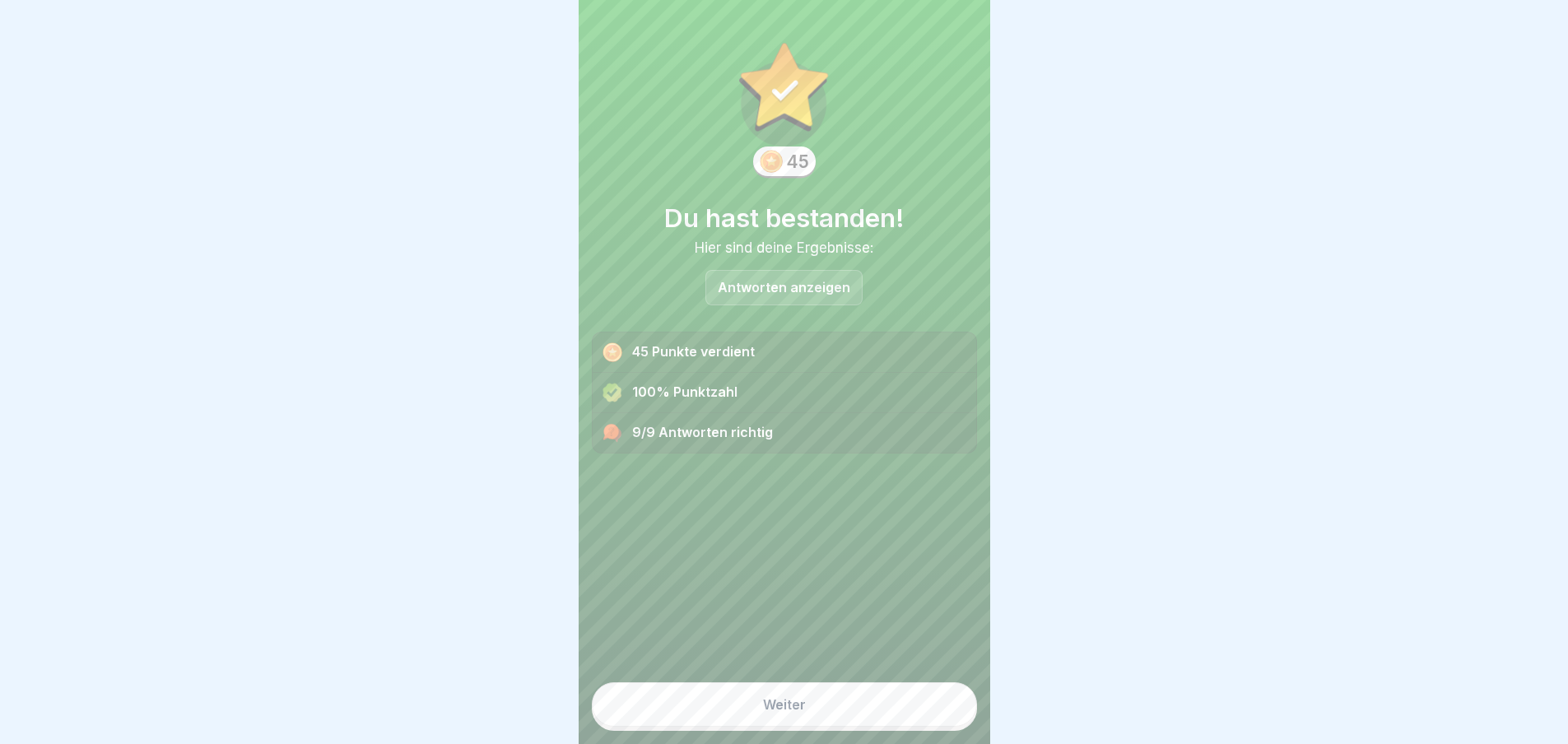
click at [792, 711] on div "Weiter" at bounding box center [784, 704] width 43 height 14
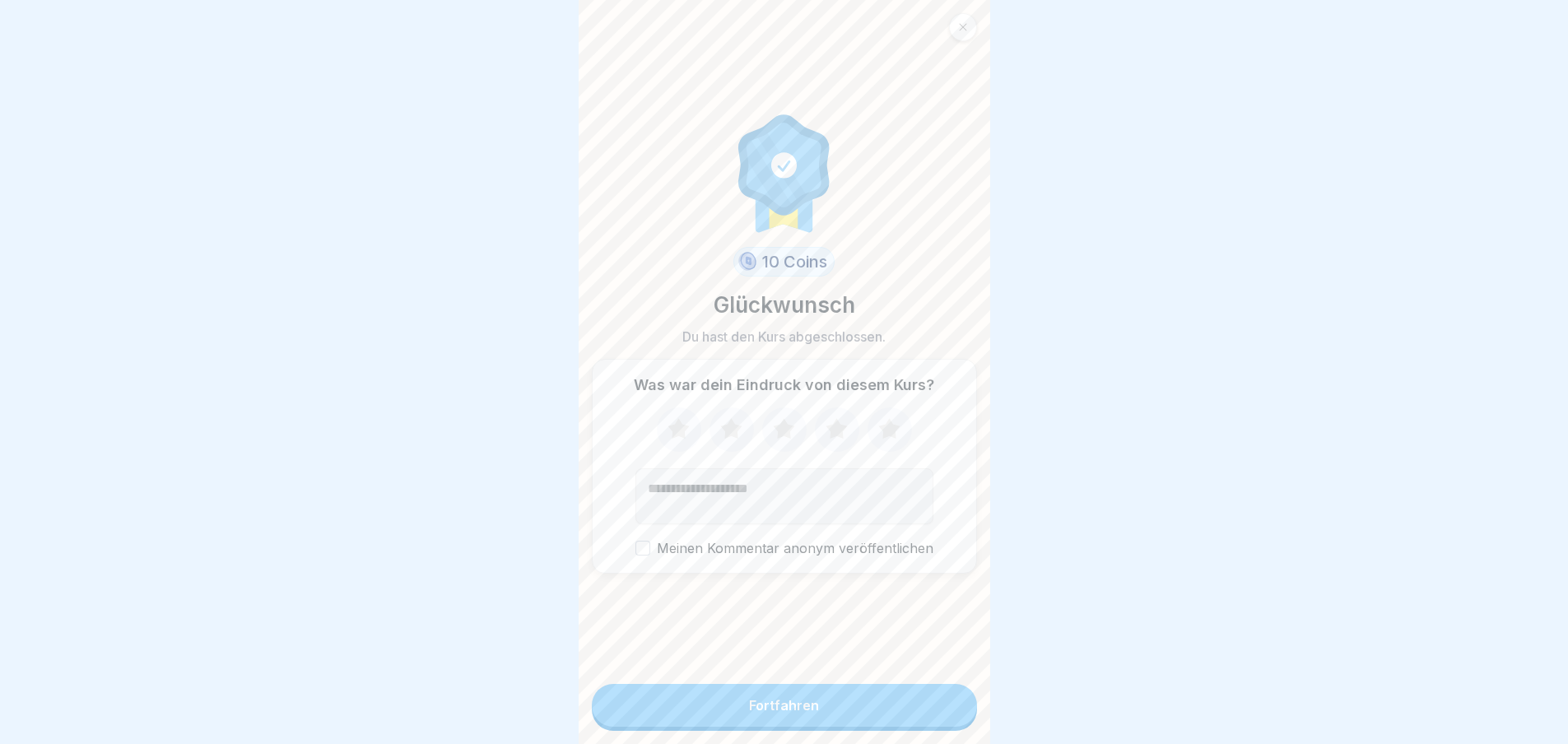
click at [838, 436] on icon at bounding box center [835, 429] width 43 height 43
click at [780, 712] on div "Fortfahren" at bounding box center [784, 705] width 70 height 14
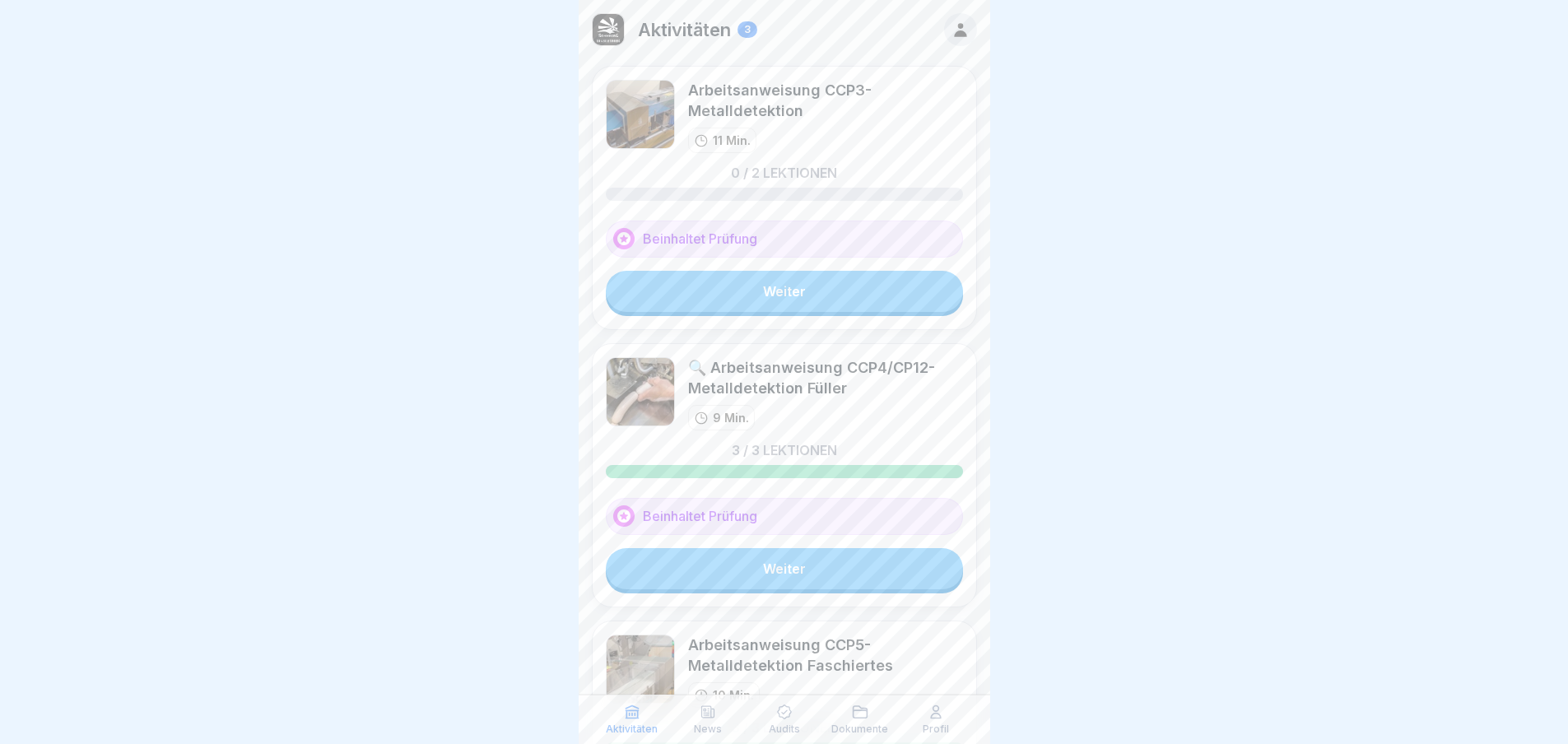
scroll to position [12, 0]
click at [1085, 506] on div at bounding box center [784, 372] width 1568 height 744
click at [779, 274] on link "Weiter" at bounding box center [784, 291] width 357 height 41
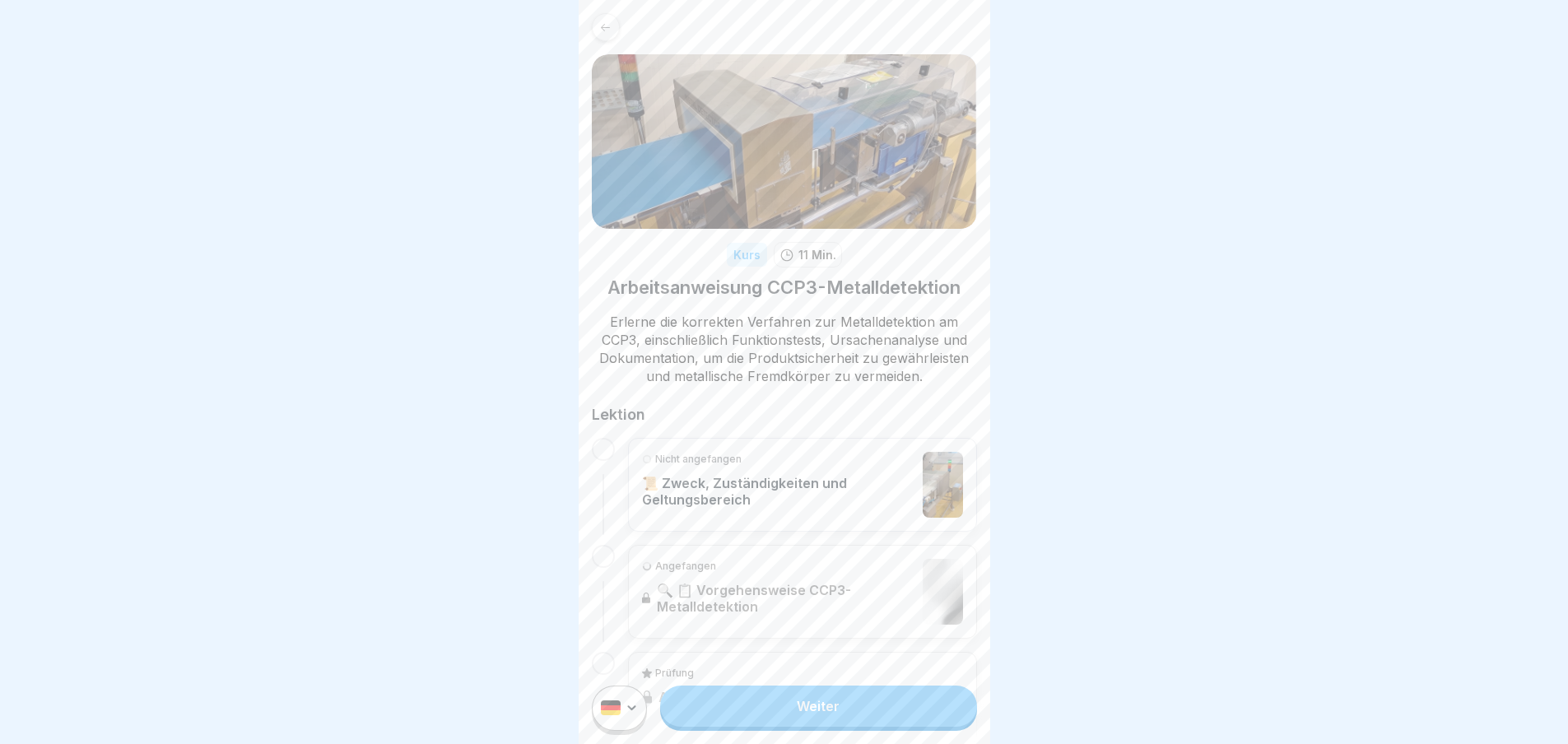
scroll to position [12, 0]
click at [808, 710] on link "Weiter" at bounding box center [817, 706] width 316 height 41
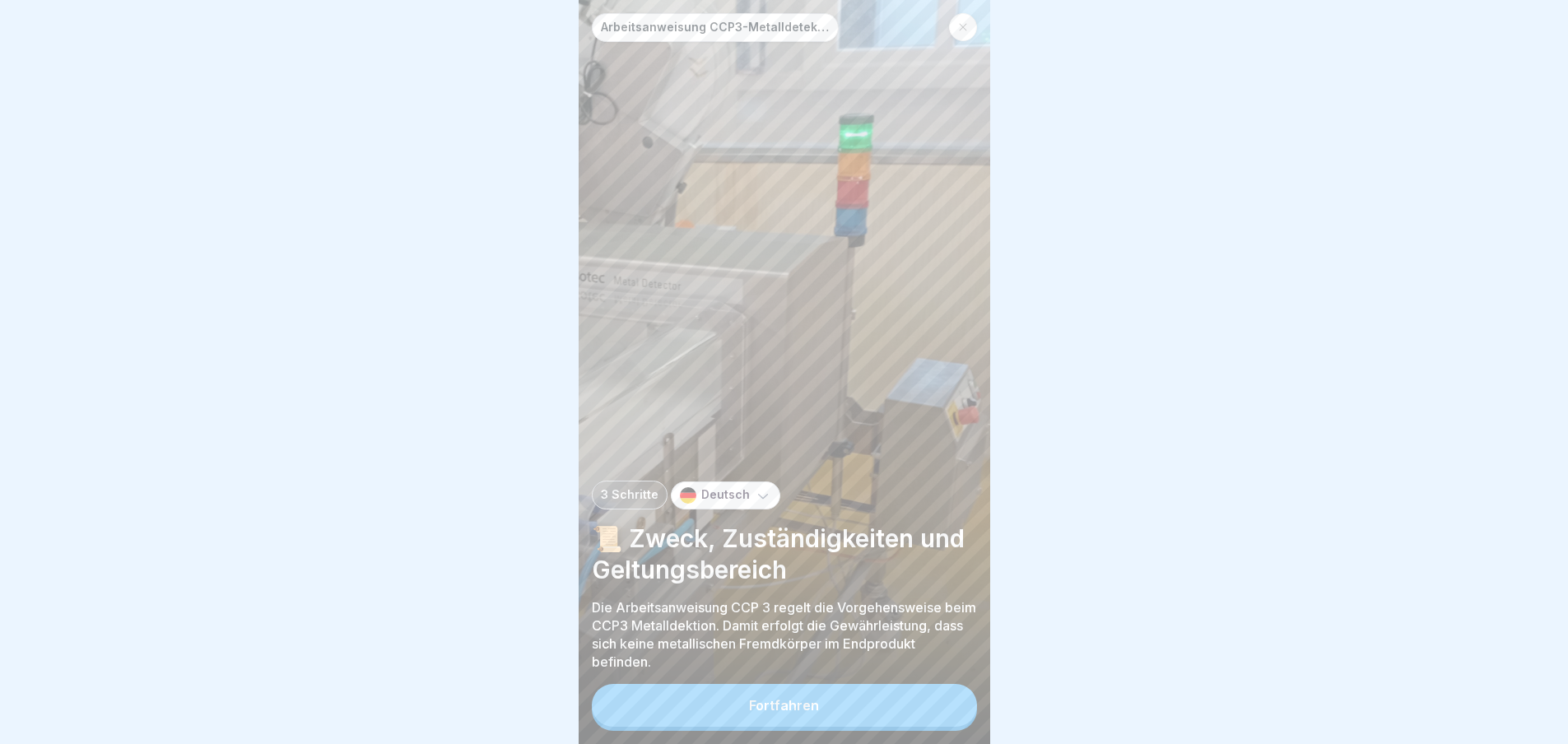
scroll to position [12, 0]
click at [774, 703] on div "Fortfahren" at bounding box center [784, 705] width 70 height 14
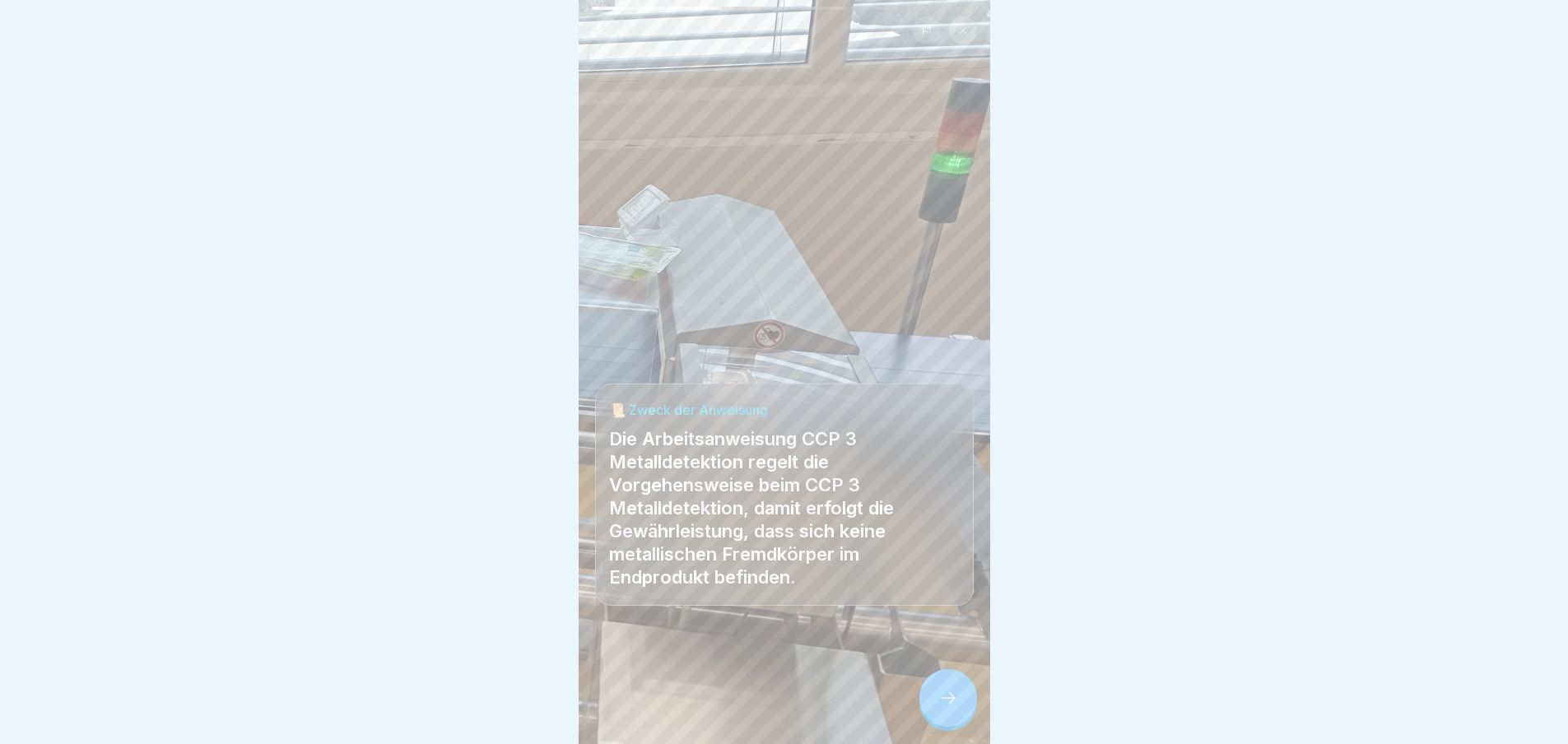
click at [953, 693] on icon at bounding box center [948, 697] width 20 height 20
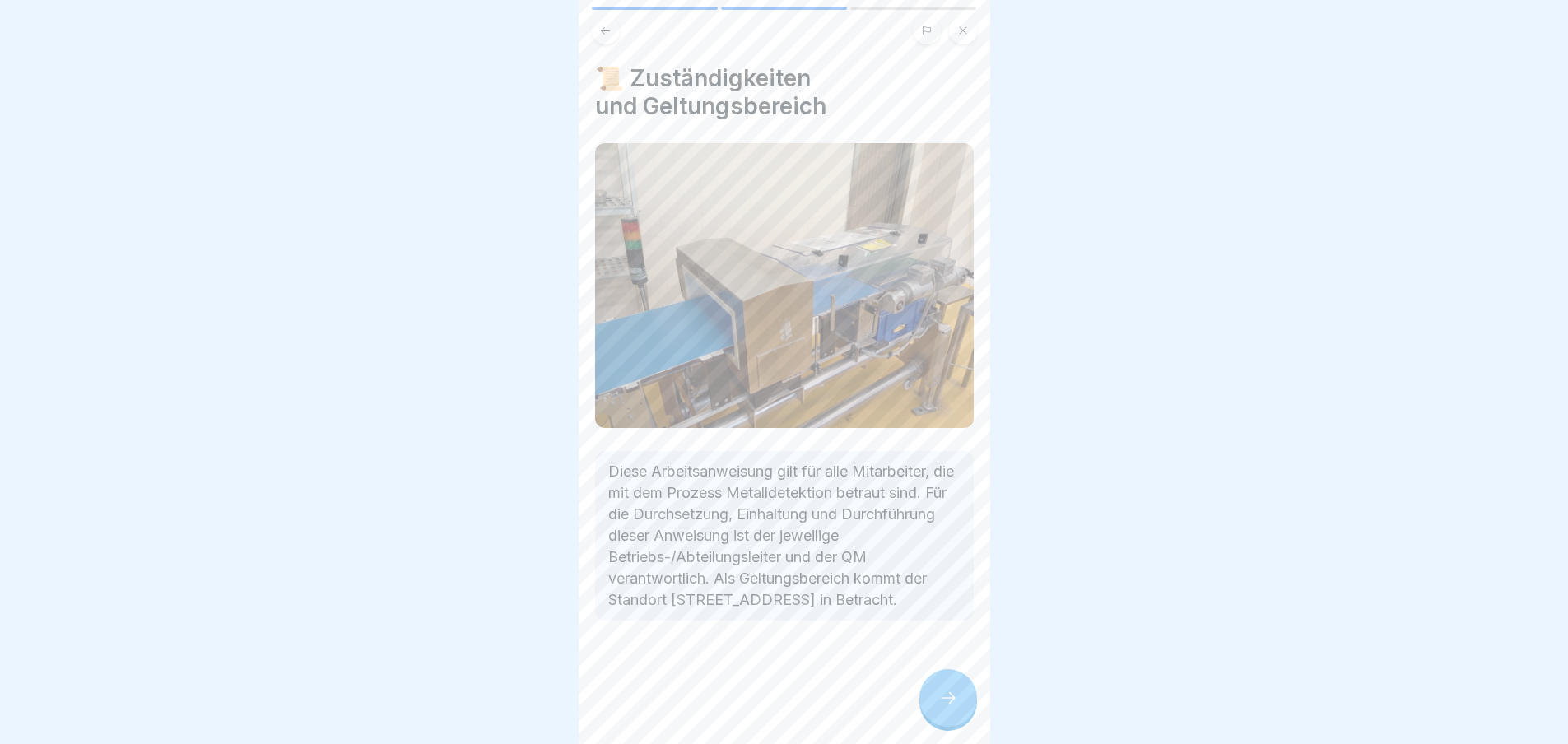
click at [936, 702] on div at bounding box center [948, 698] width 58 height 58
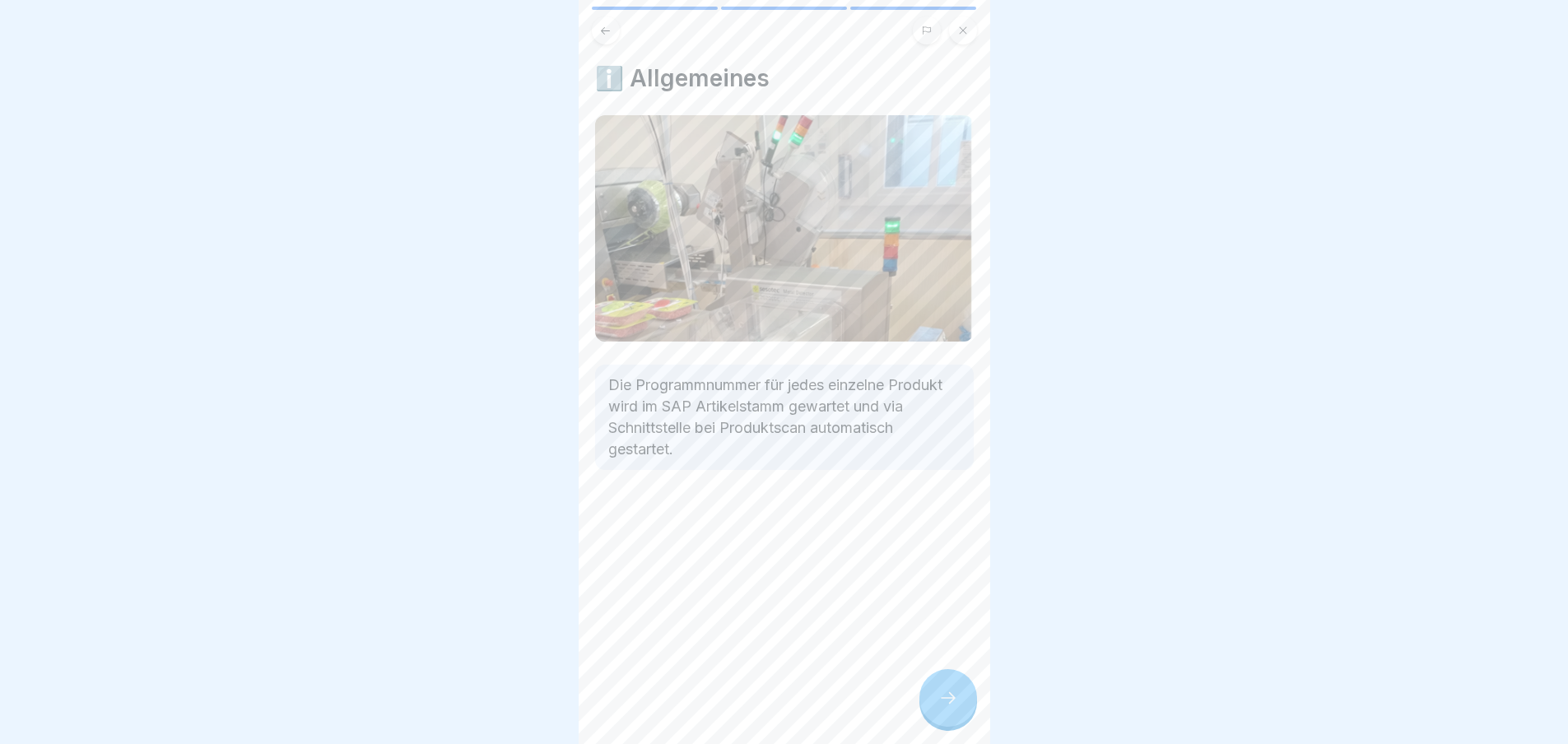
click at [943, 701] on icon at bounding box center [948, 697] width 20 height 20
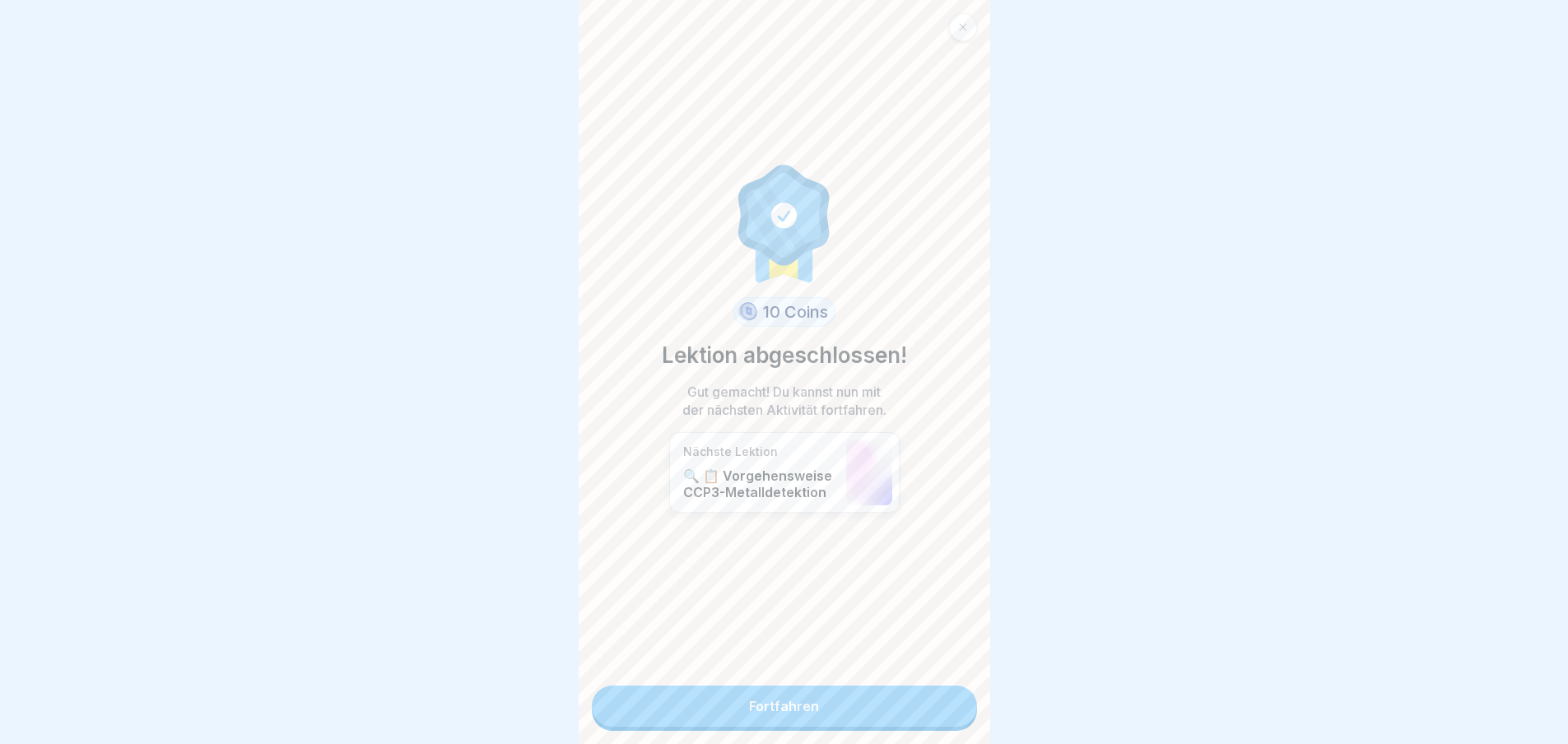
click at [778, 697] on link "Fortfahren" at bounding box center [784, 706] width 385 height 41
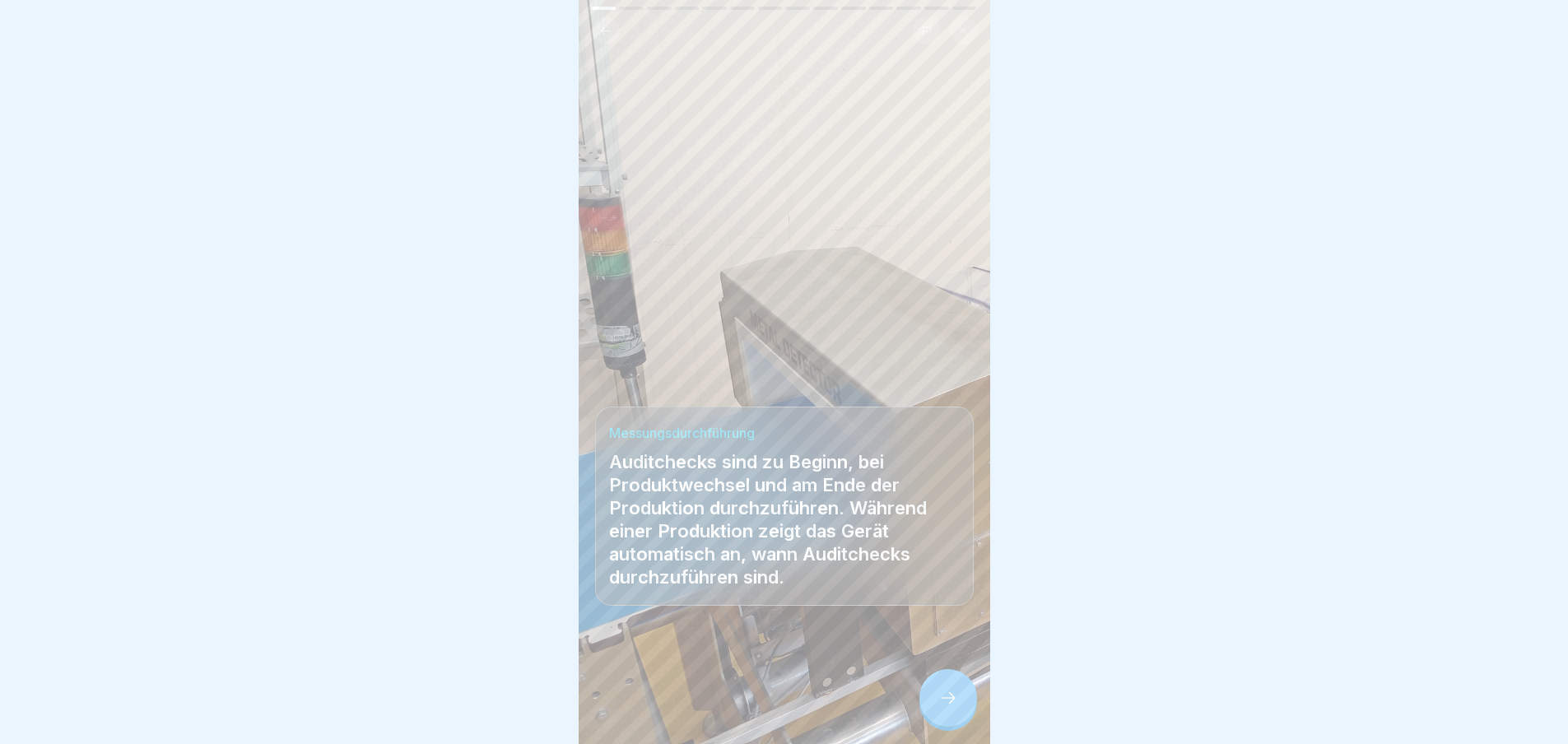
click at [956, 708] on icon at bounding box center [948, 697] width 20 height 20
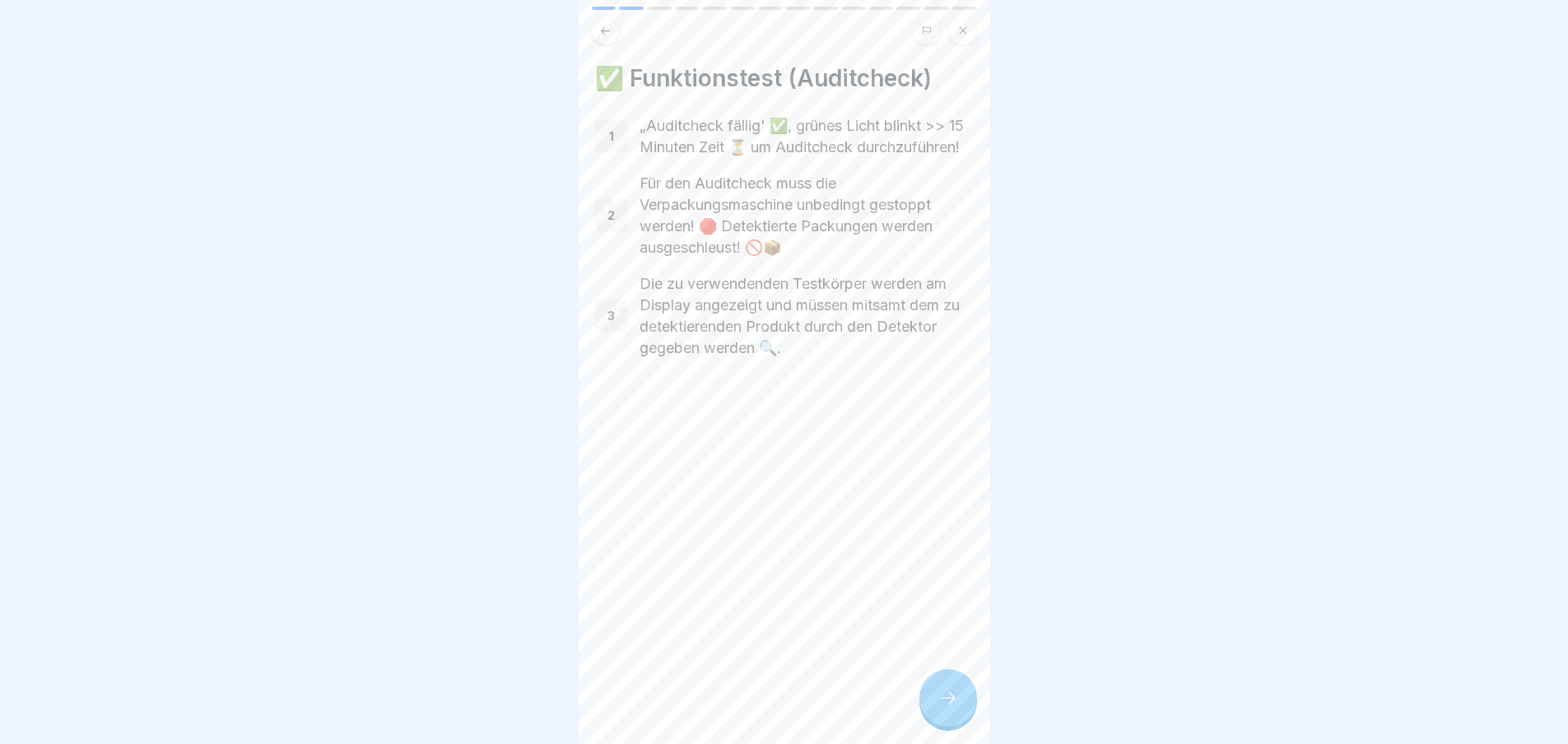
click at [947, 708] on icon at bounding box center [948, 697] width 20 height 20
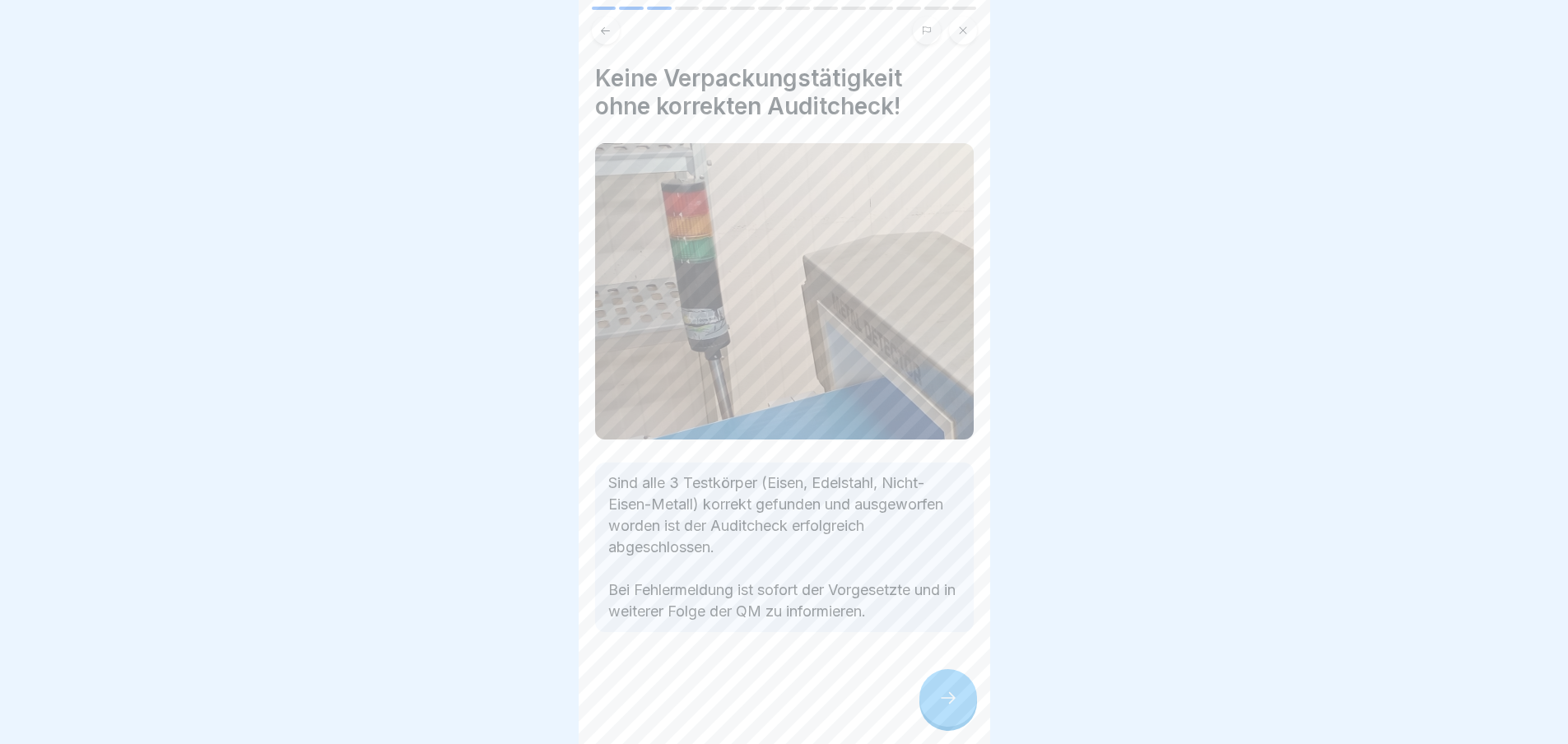
click at [956, 708] on icon at bounding box center [948, 697] width 20 height 20
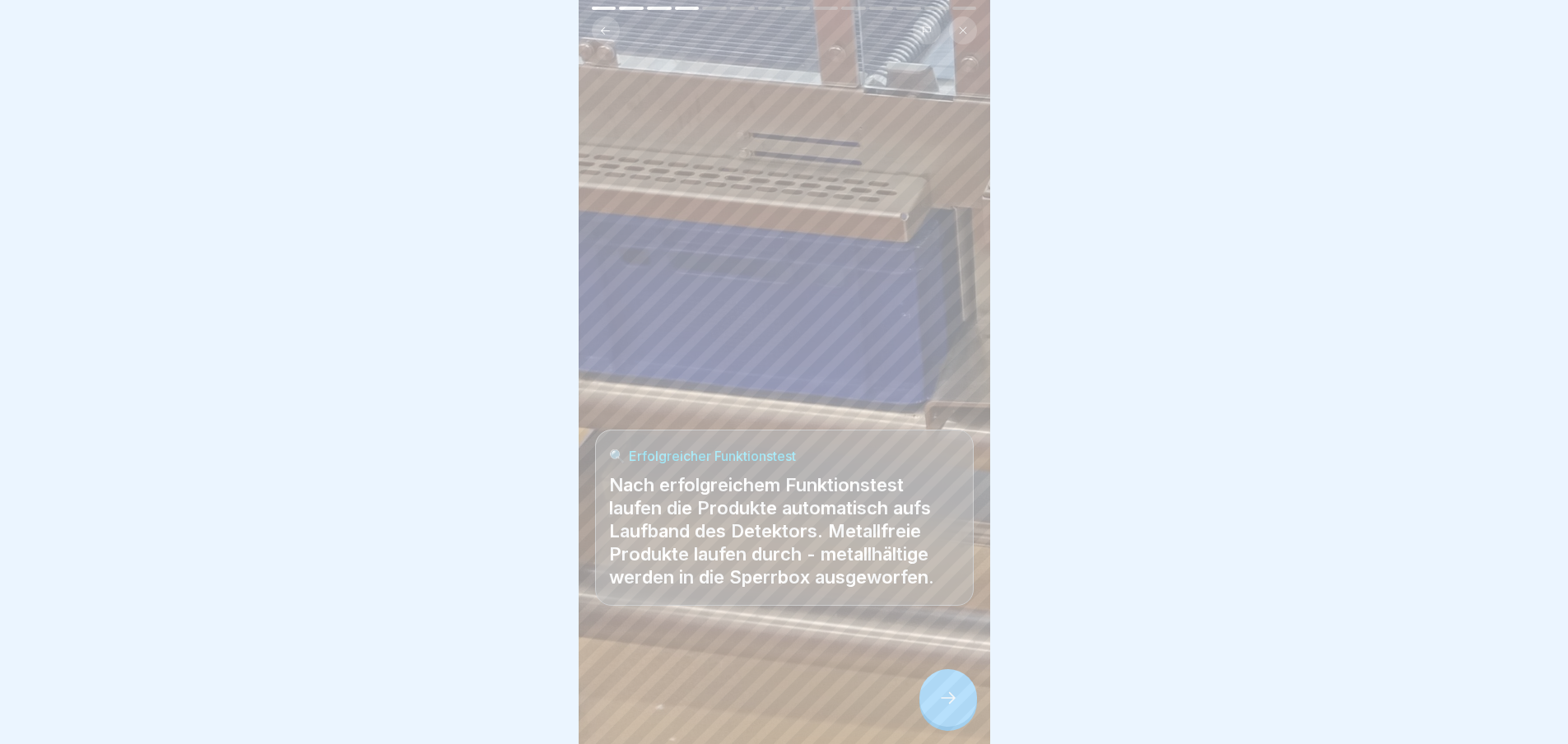
click at [953, 694] on div at bounding box center [948, 698] width 58 height 58
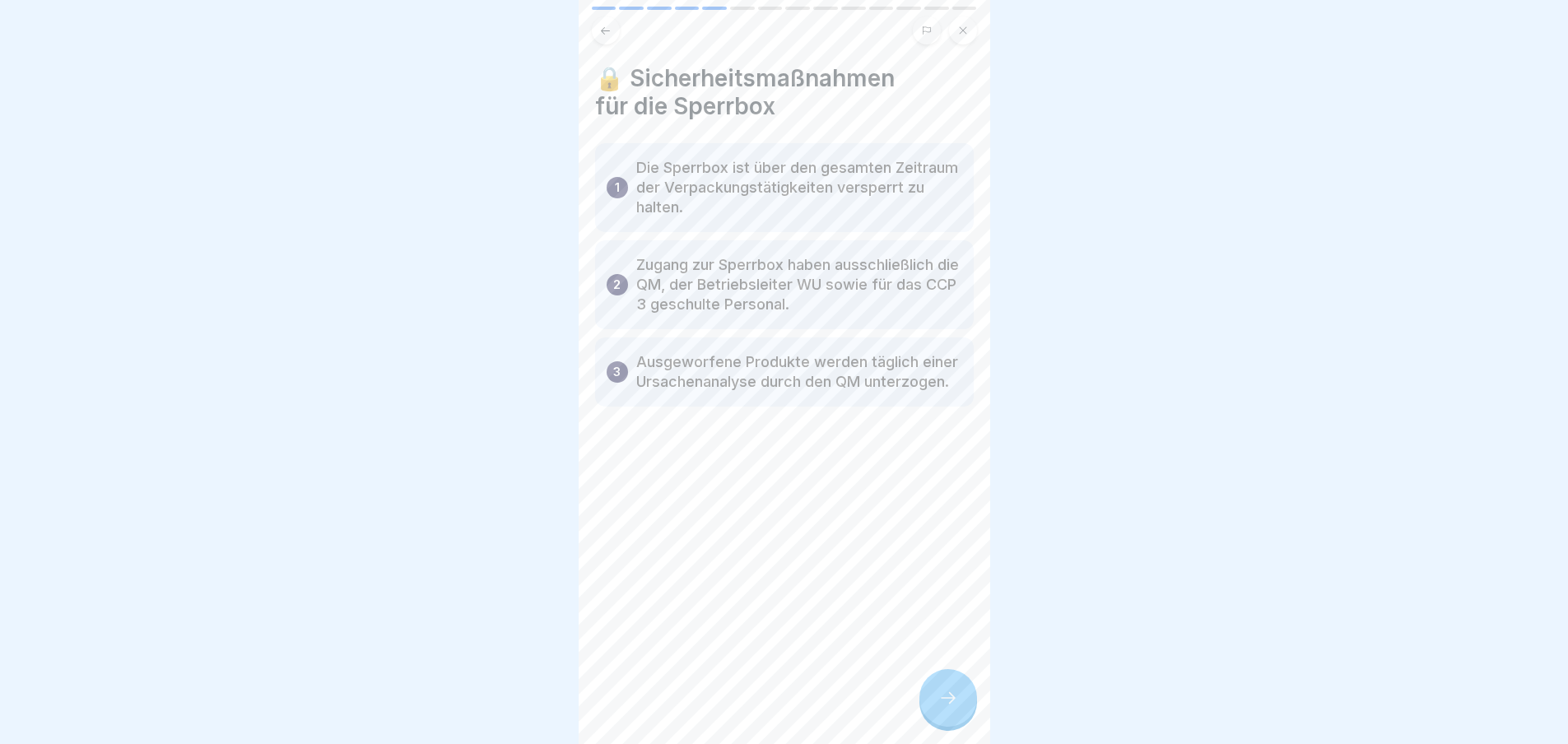
click at [943, 700] on div at bounding box center [948, 698] width 58 height 58
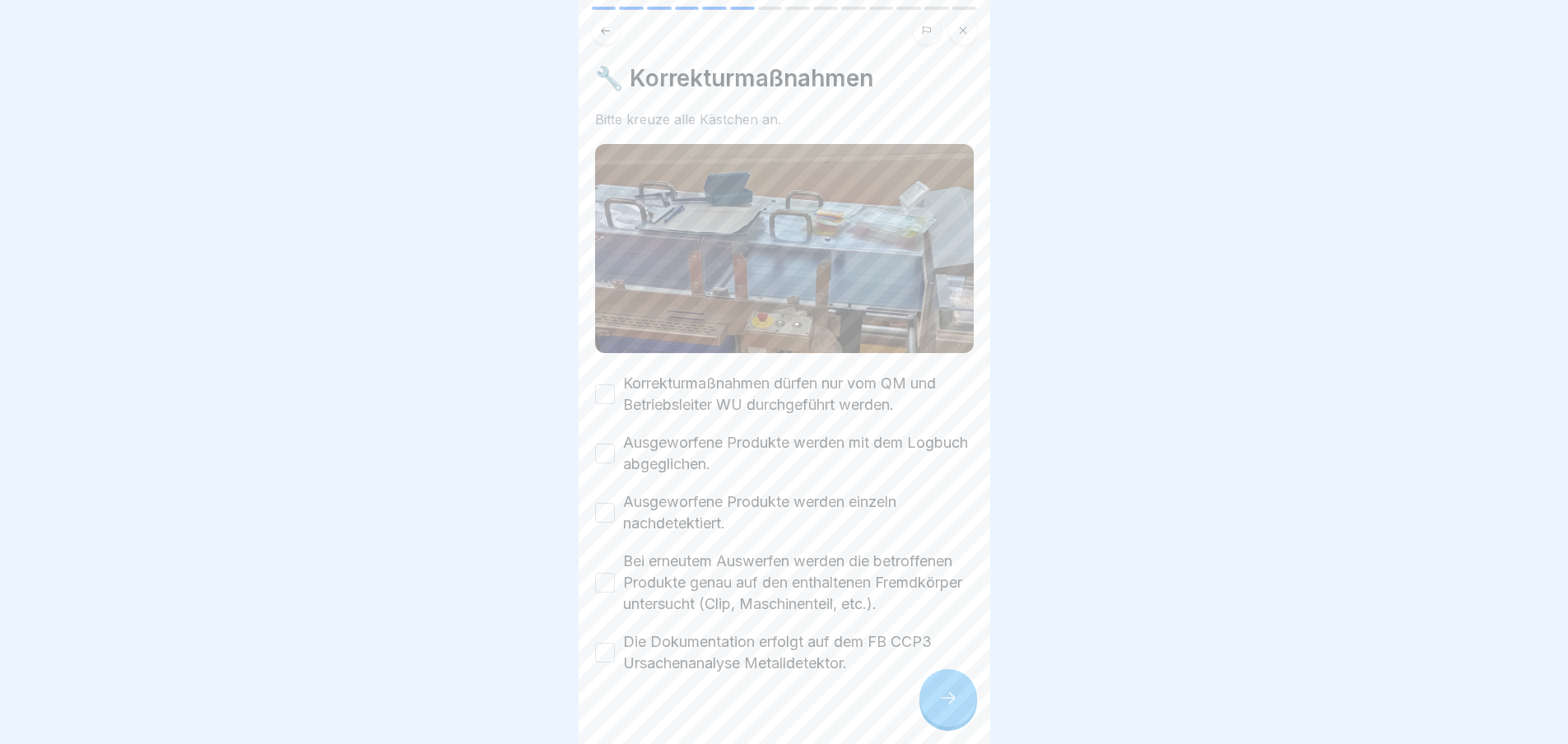
click at [607, 384] on button "Korrekturmaßnahmen dürfen nur vom QM und Betriebsleiter WU durchgeführt werden." at bounding box center [605, 394] width 20 height 20
click at [606, 447] on button "Ausgeworfene Produkte werden mit dem Logbuch abgeglichen." at bounding box center [605, 453] width 20 height 20
click at [604, 503] on button "Ausgeworfene Produkte werden einzeln nachdetektiert." at bounding box center [605, 513] width 20 height 20
click at [617, 588] on div "Bei erneutem Auswerfen werden die betroffenen Produkte genau auf den enthaltene…" at bounding box center [784, 582] width 378 height 64
drag, startPoint x: 606, startPoint y: 588, endPoint x: 792, endPoint y: 624, distance: 189.5
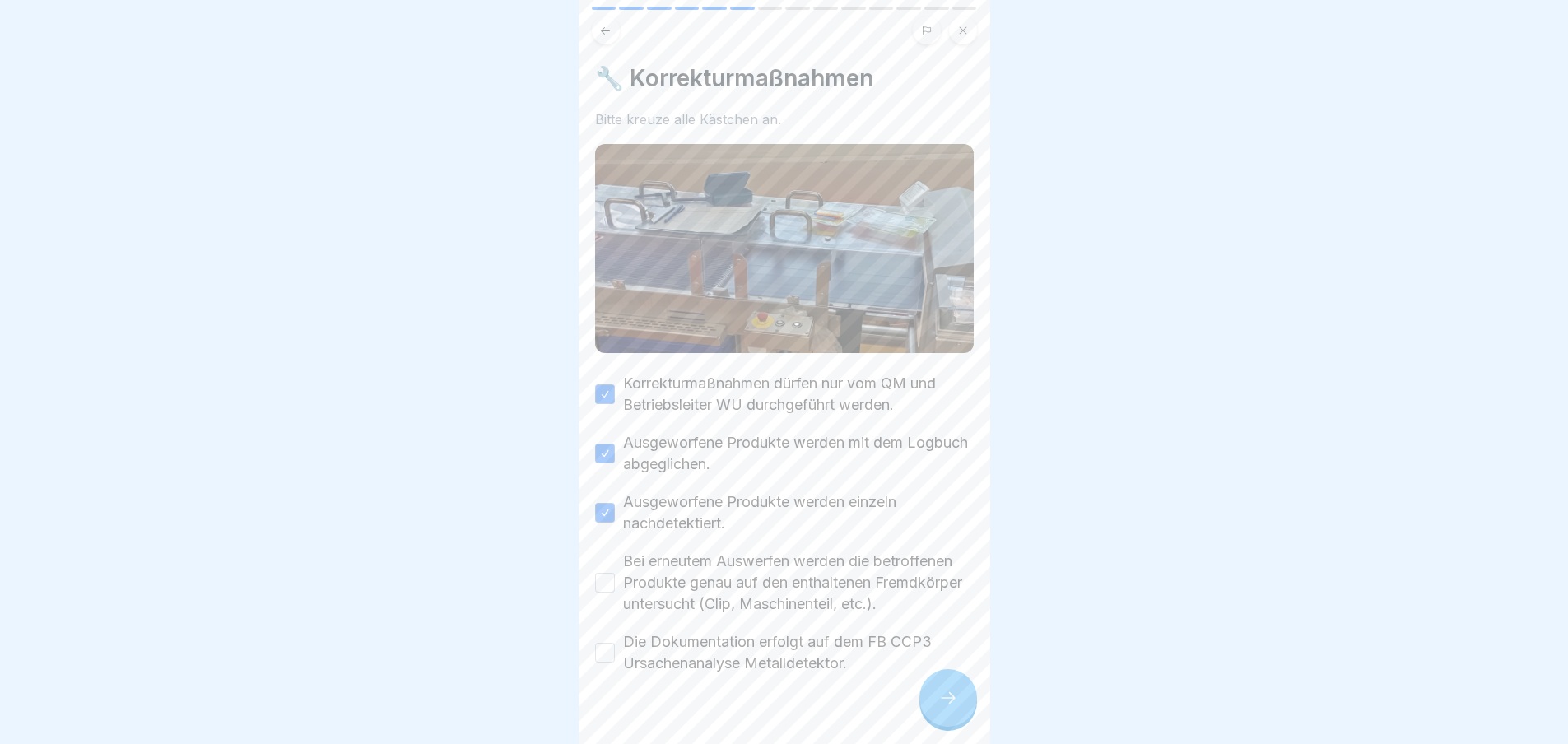
click at [606, 587] on button "Bei erneutem Auswerfen werden die betroffenen Produkte genau auf den enthaltene…" at bounding box center [605, 582] width 20 height 20
click at [605, 662] on button "Die Dokumentation erfolgt auf dem FB CCP3 Ursachenanalyse Metalldetektor." at bounding box center [605, 652] width 20 height 20
click at [934, 711] on div at bounding box center [948, 698] width 58 height 58
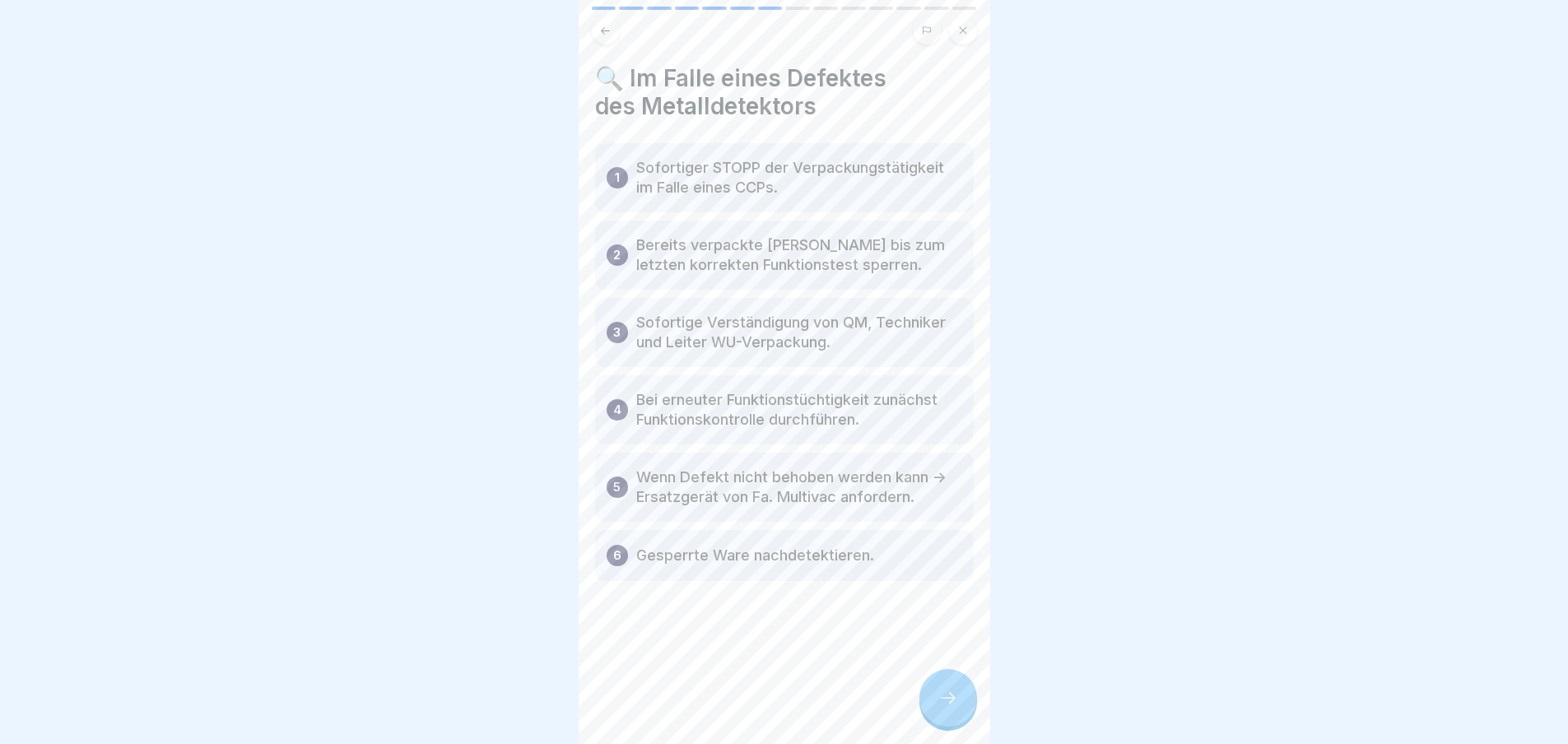
click at [935, 713] on div at bounding box center [948, 698] width 58 height 58
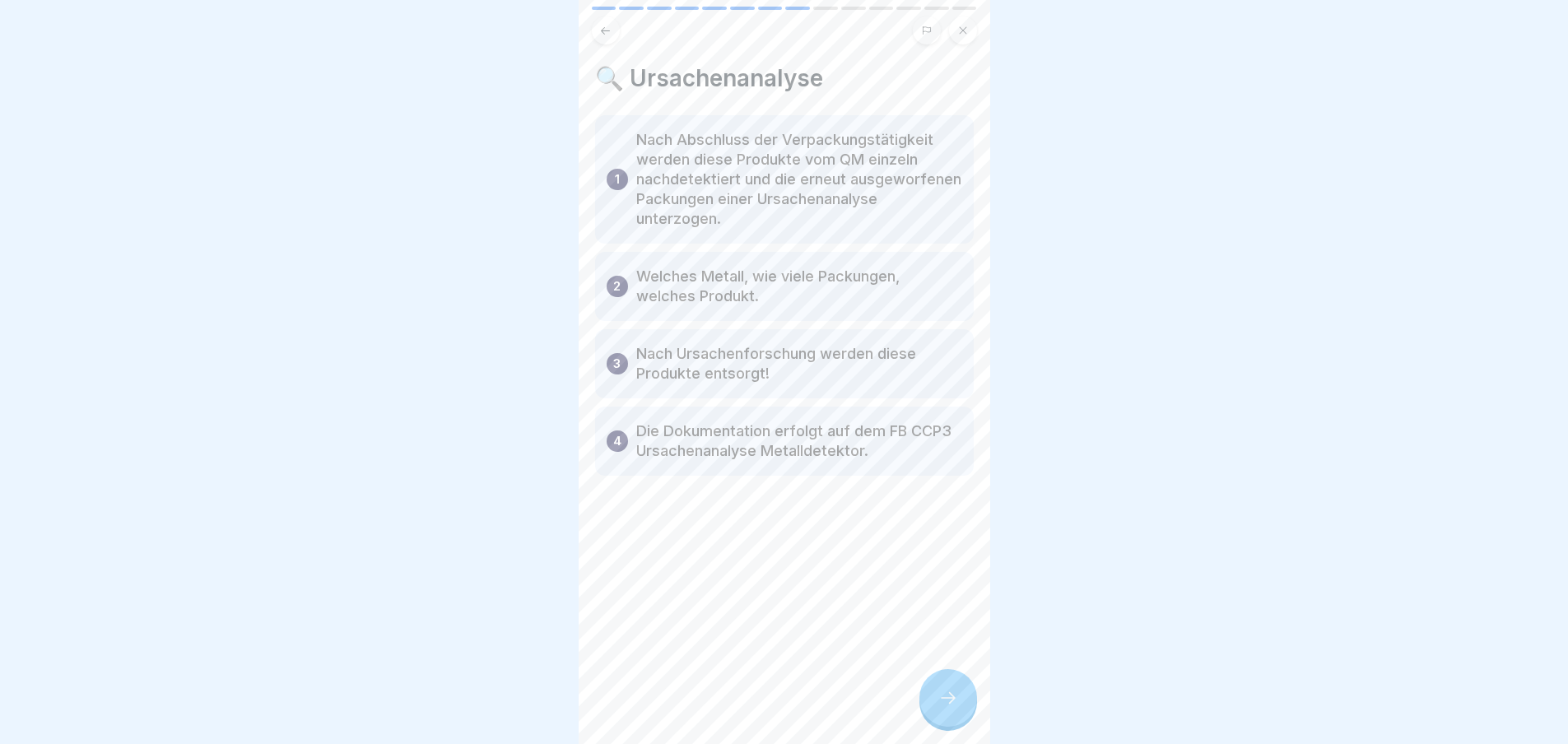
click at [947, 699] on div at bounding box center [948, 698] width 58 height 58
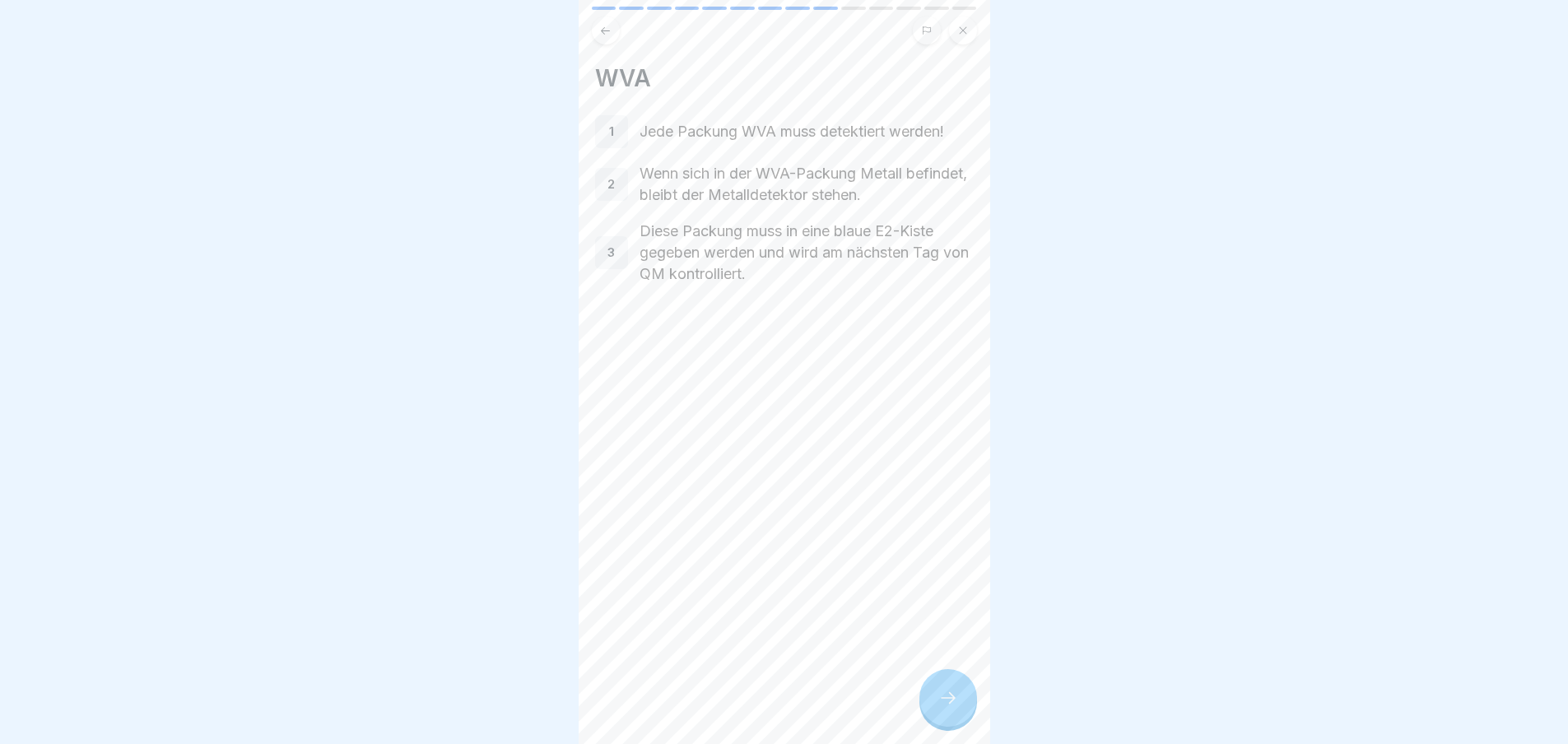
click at [947, 708] on icon at bounding box center [948, 697] width 20 height 20
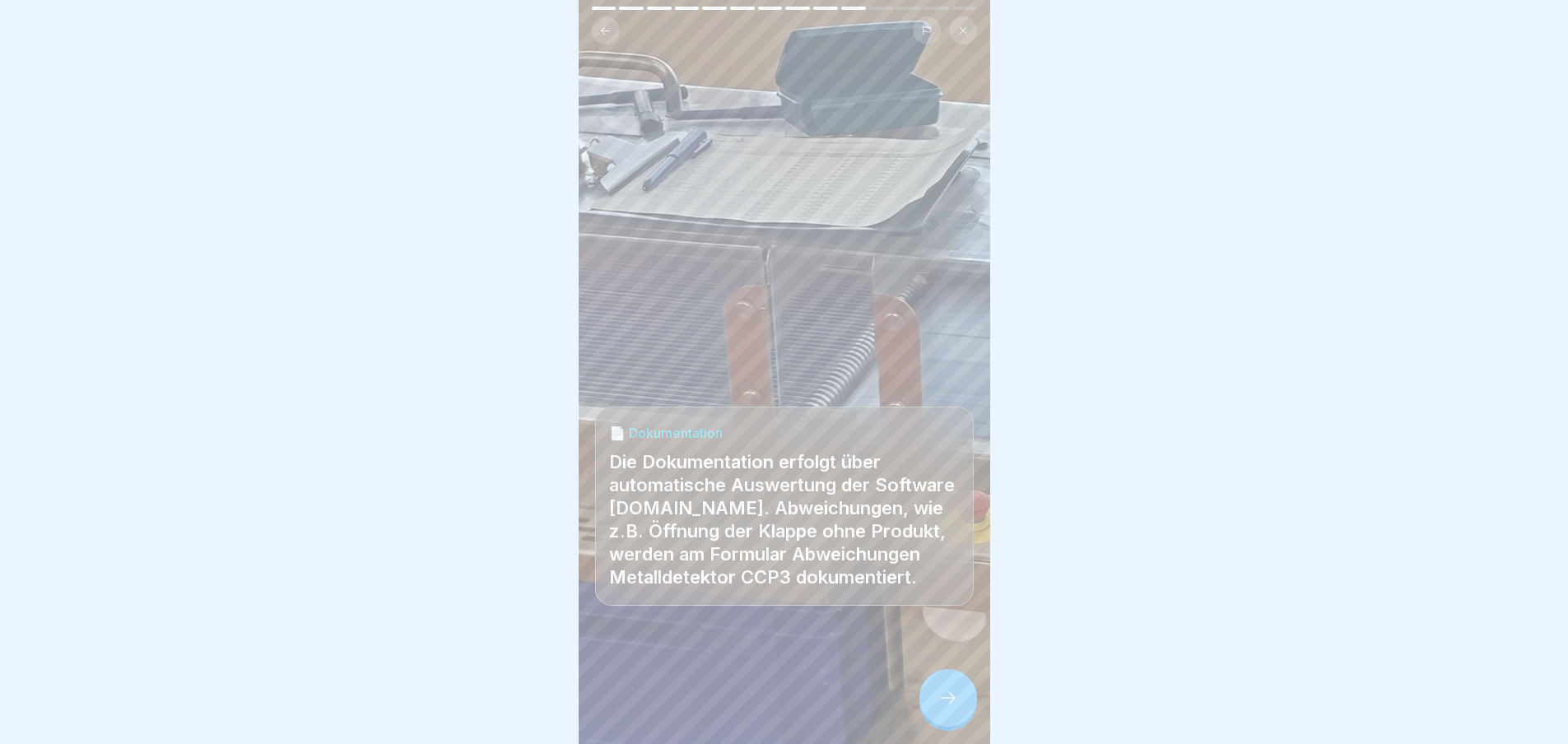
click at [960, 703] on div at bounding box center [948, 698] width 58 height 58
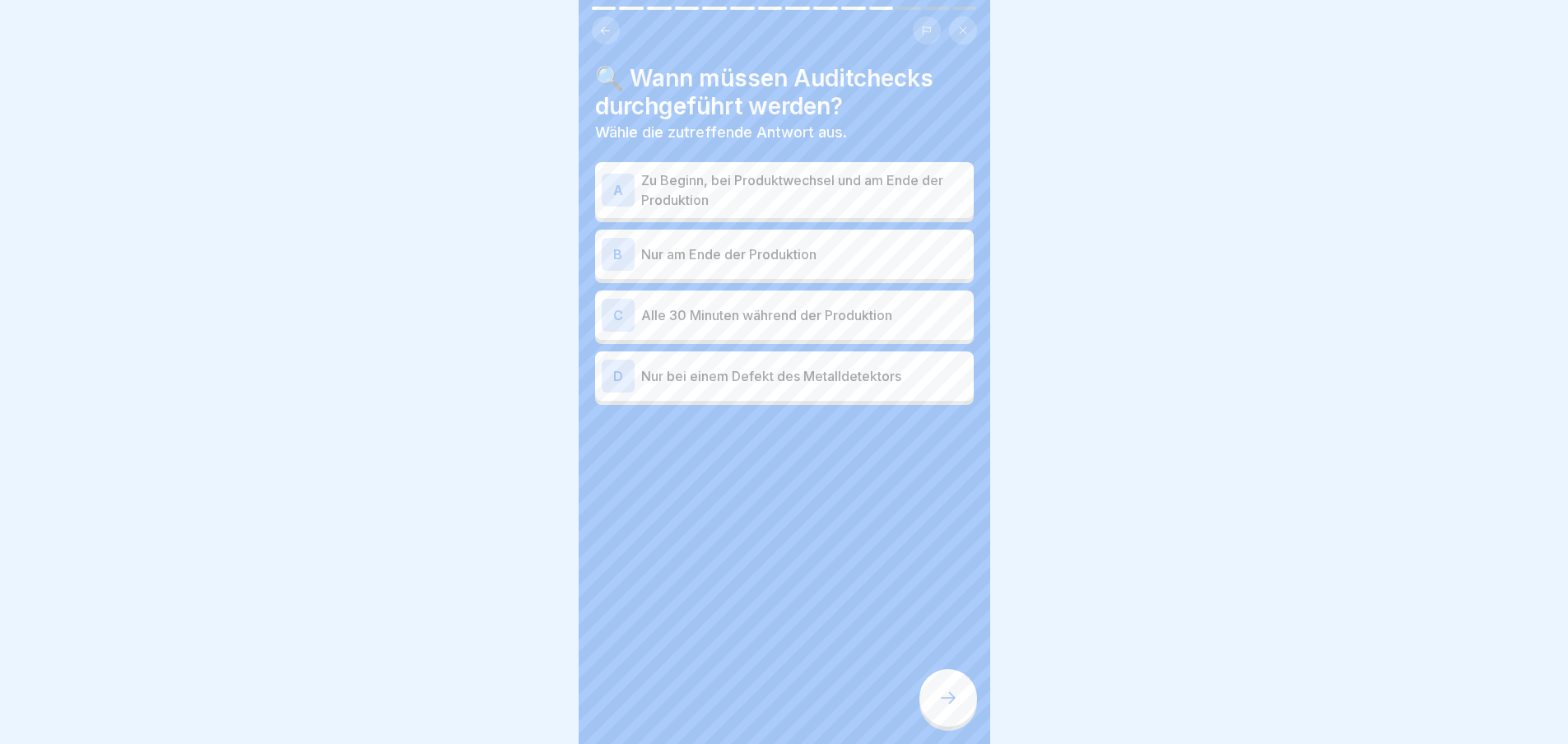
click at [616, 187] on div "A" at bounding box center [617, 190] width 33 height 33
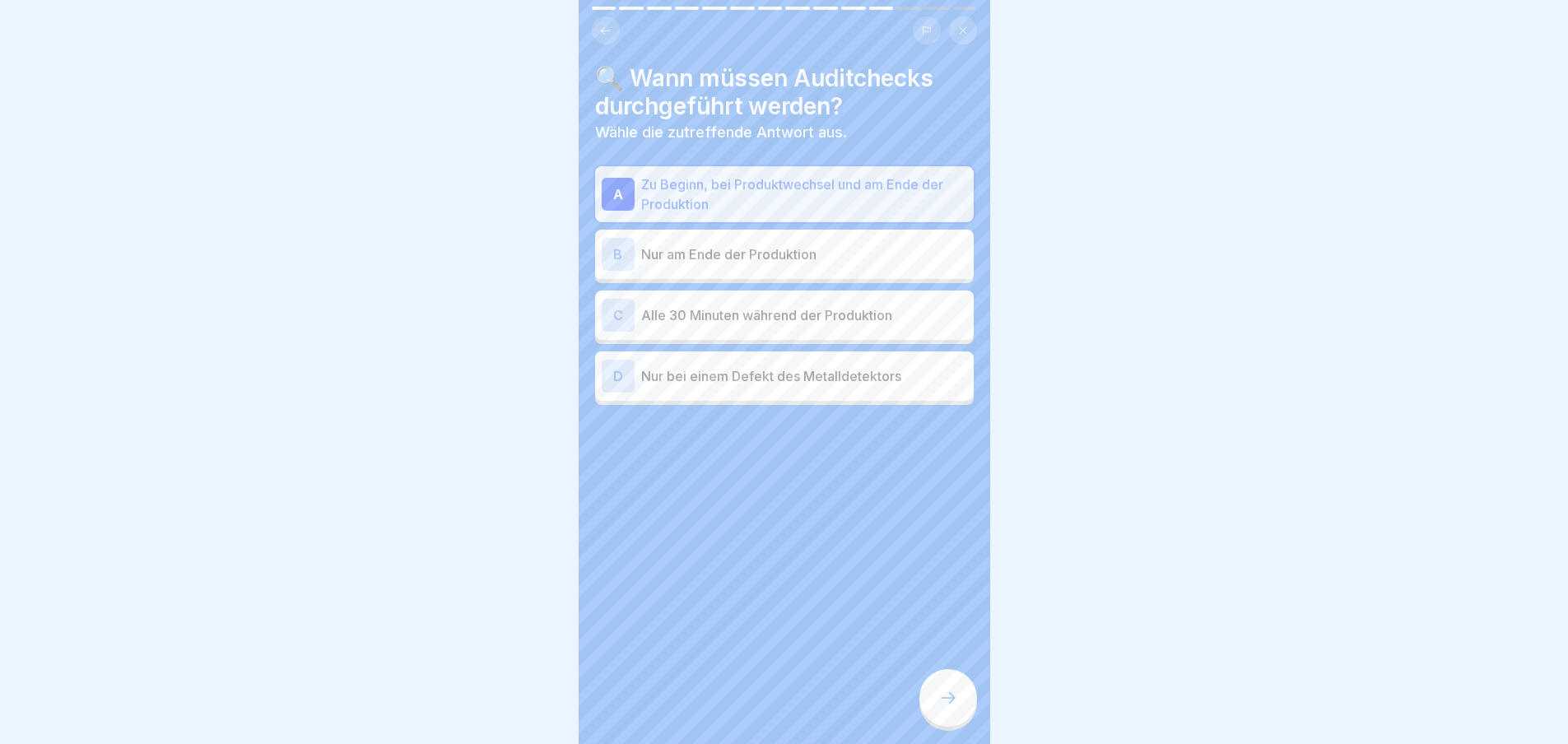
click at [947, 699] on div at bounding box center [948, 698] width 58 height 58
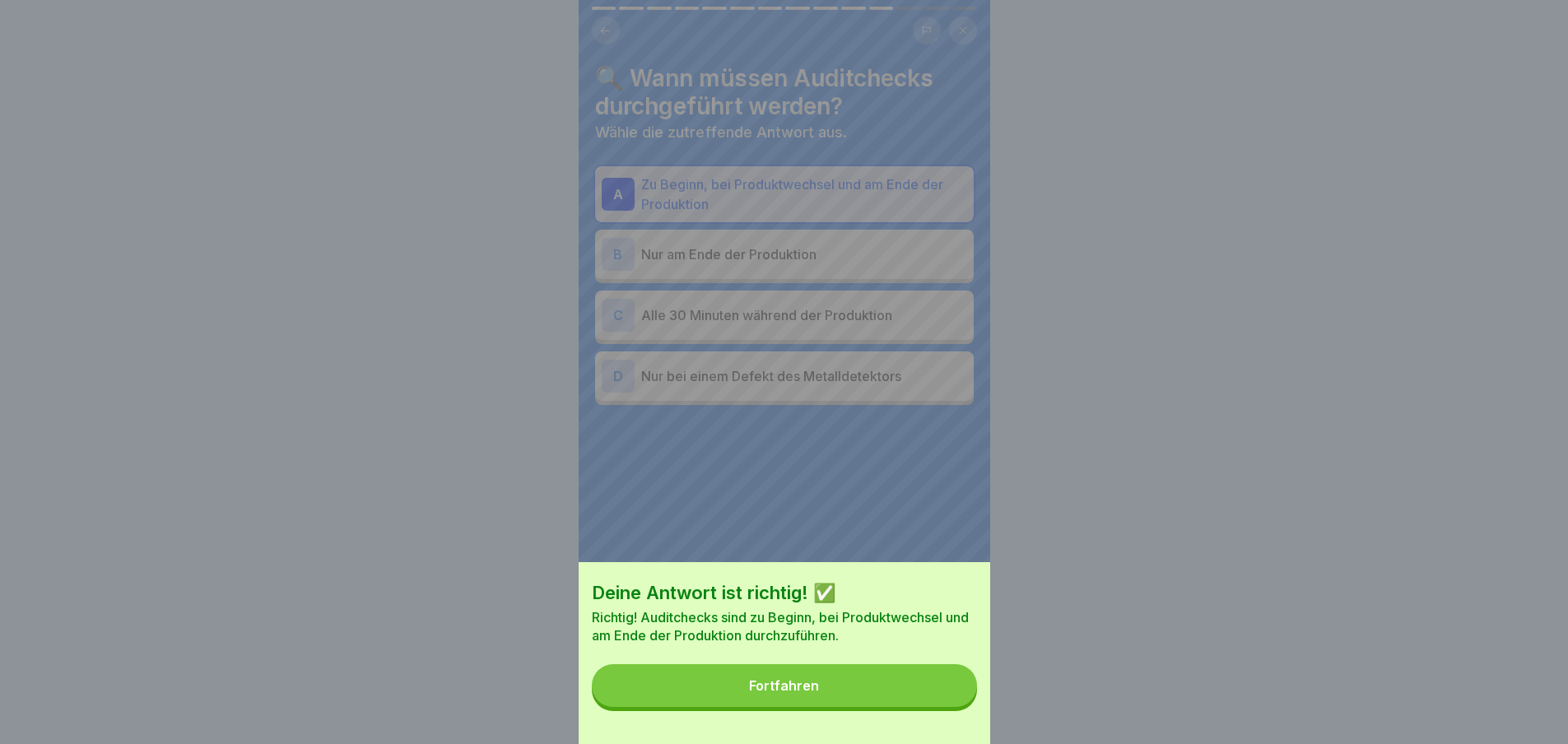
click at [817, 693] on div "Fortfahren" at bounding box center [784, 684] width 70 height 14
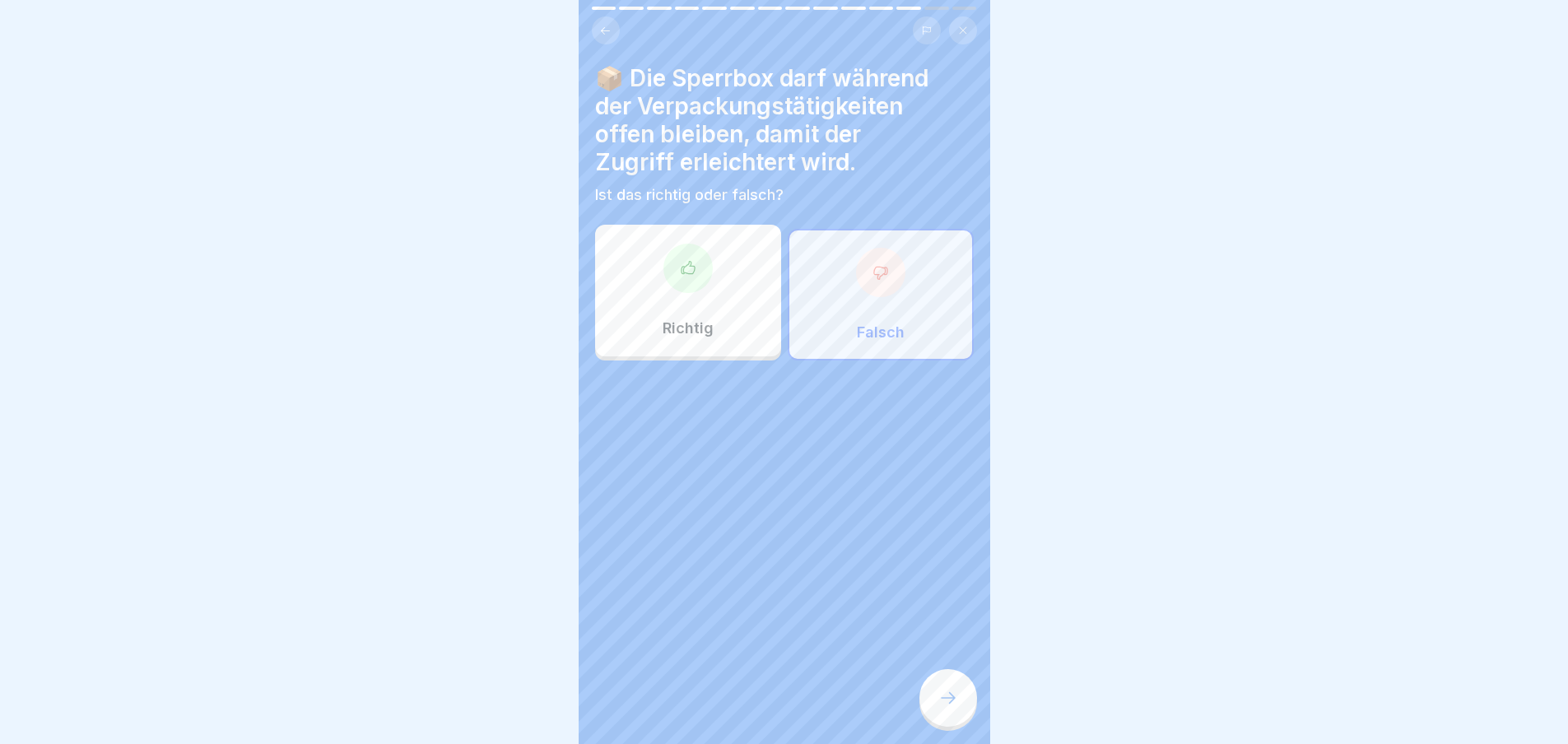
click at [872, 273] on icon at bounding box center [880, 272] width 16 height 16
click at [954, 708] on icon at bounding box center [948, 697] width 20 height 20
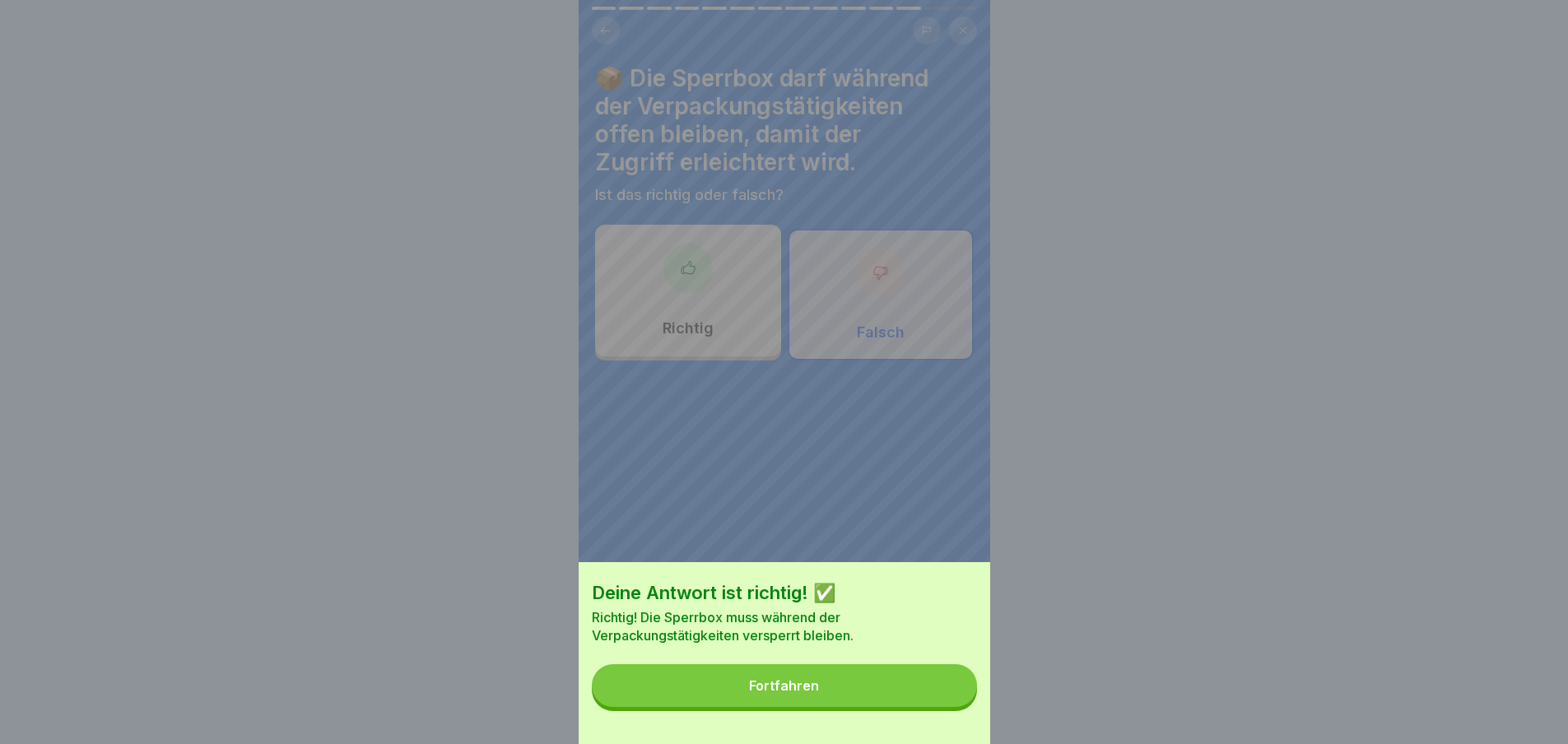
click at [805, 693] on div "Fortfahren" at bounding box center [784, 684] width 70 height 14
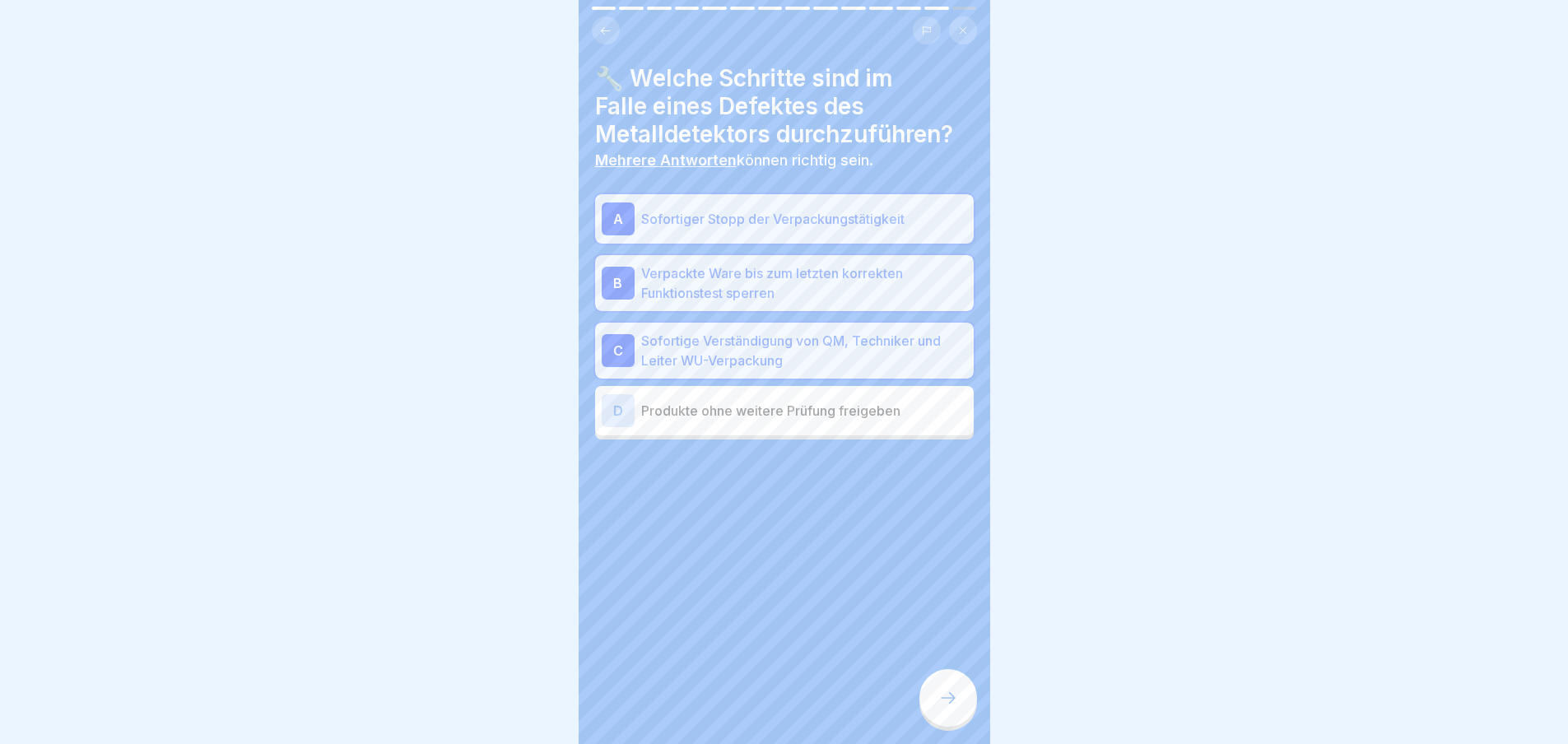
click at [783, 219] on p "Sofortiger Stopp der Verpackungstätigkeit" at bounding box center [804, 219] width 326 height 20
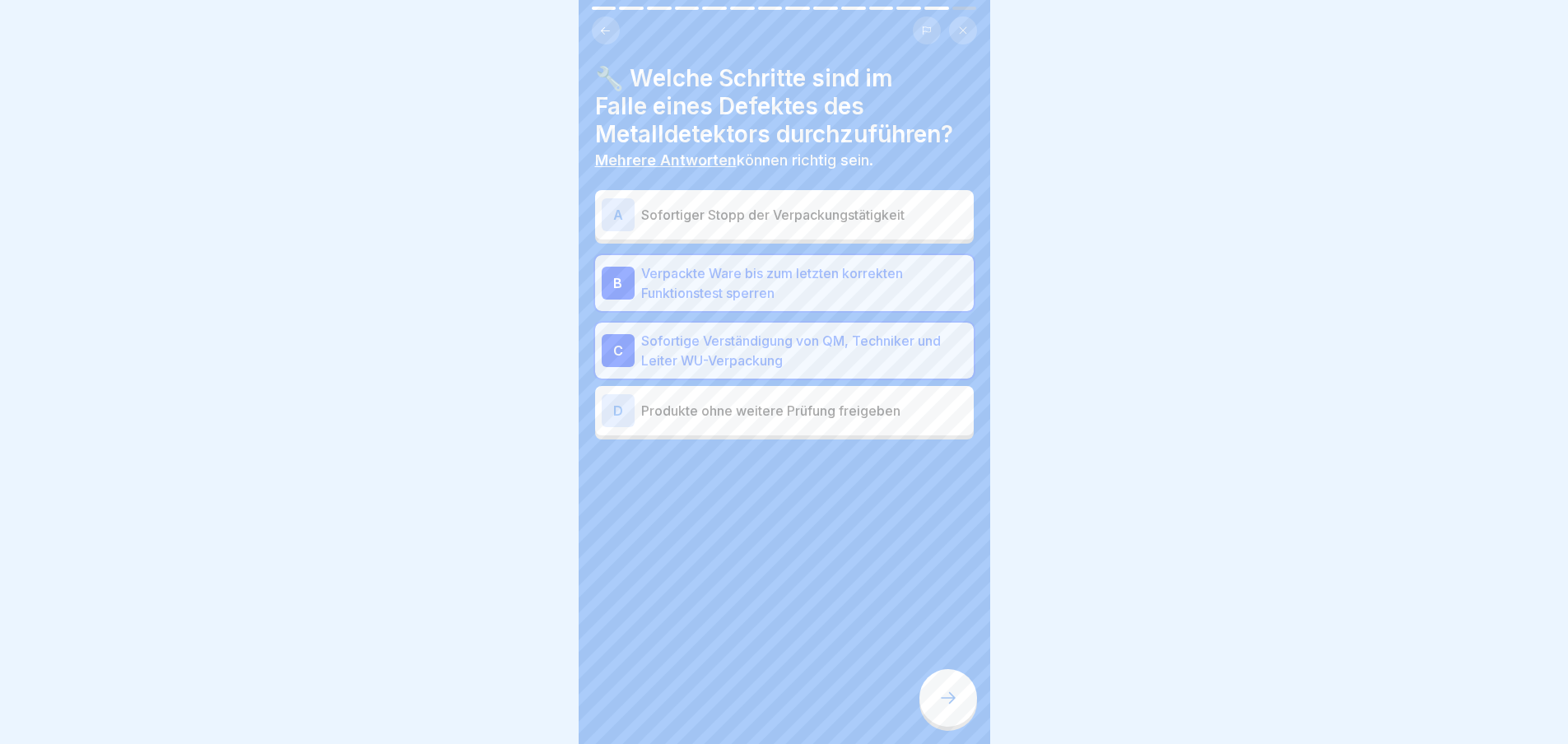
click at [789, 279] on p "Verpackte Ware bis zum letzten korrekten Funktionstest sperren" at bounding box center [804, 282] width 326 height 39
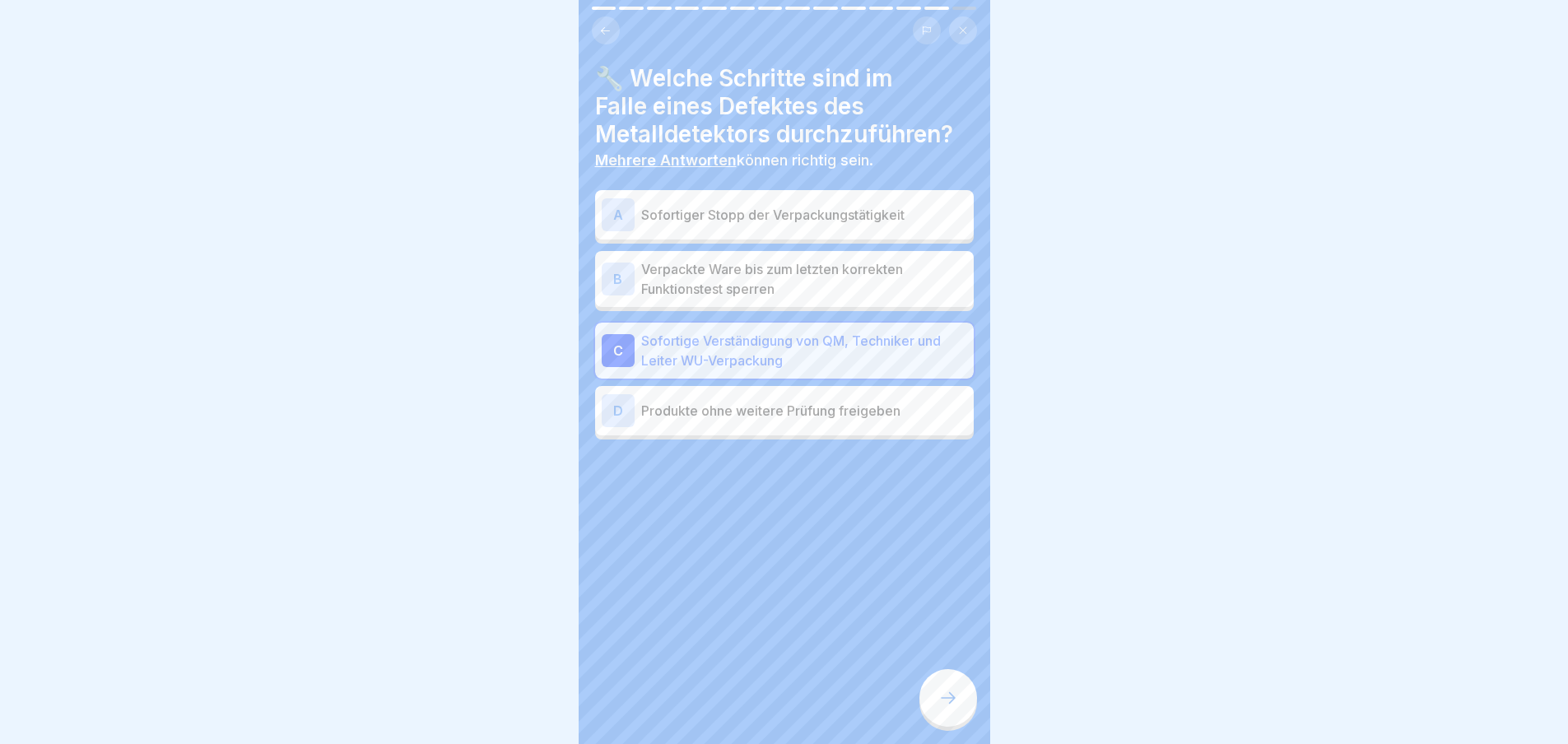
click at [750, 358] on p "Sofortige Verständigung von QM, Techniker und Leiter WU-Verpackung" at bounding box center [804, 350] width 326 height 39
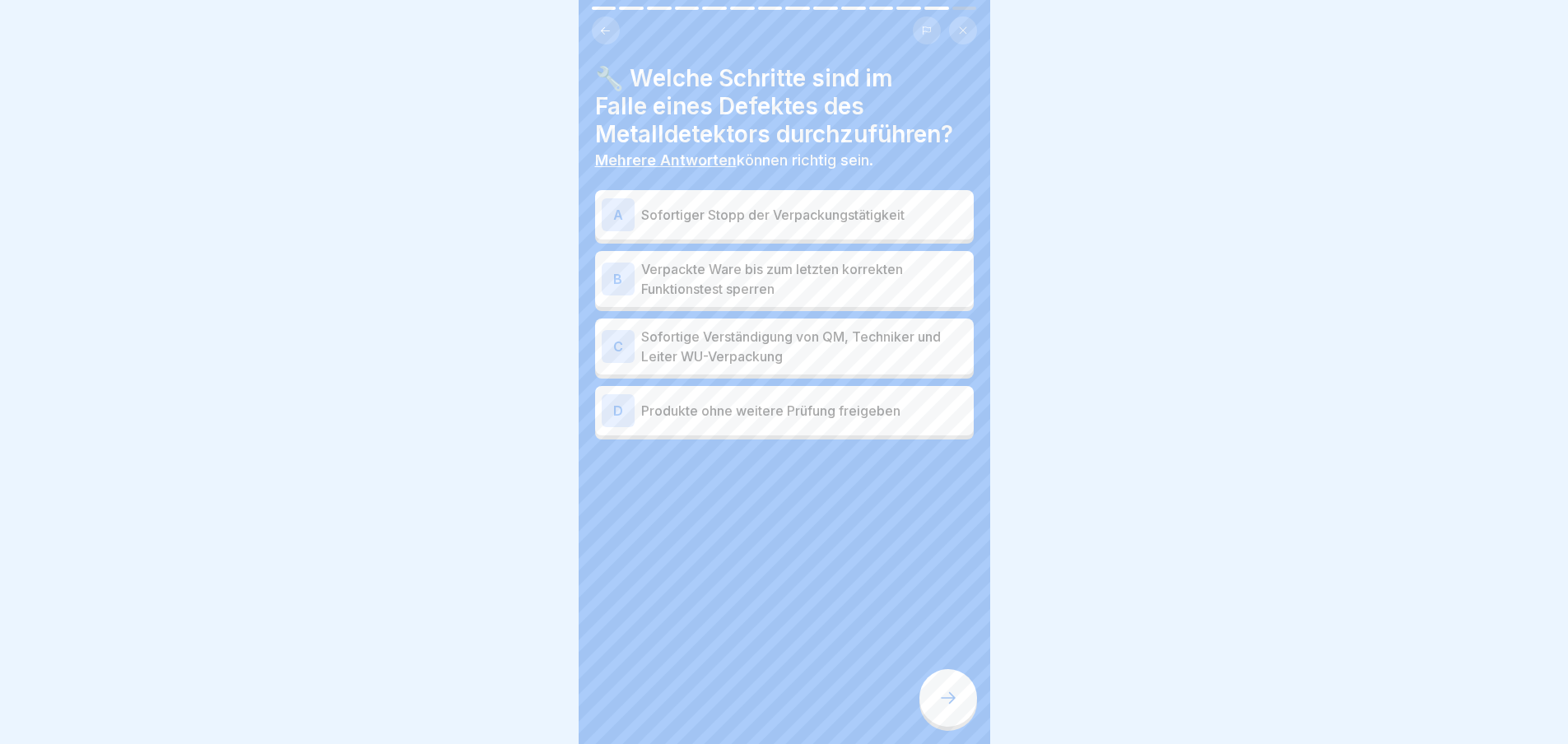
click at [700, 350] on p "Sofortige Verständigung von QM, Techniker und Leiter WU-Verpackung" at bounding box center [804, 346] width 326 height 39
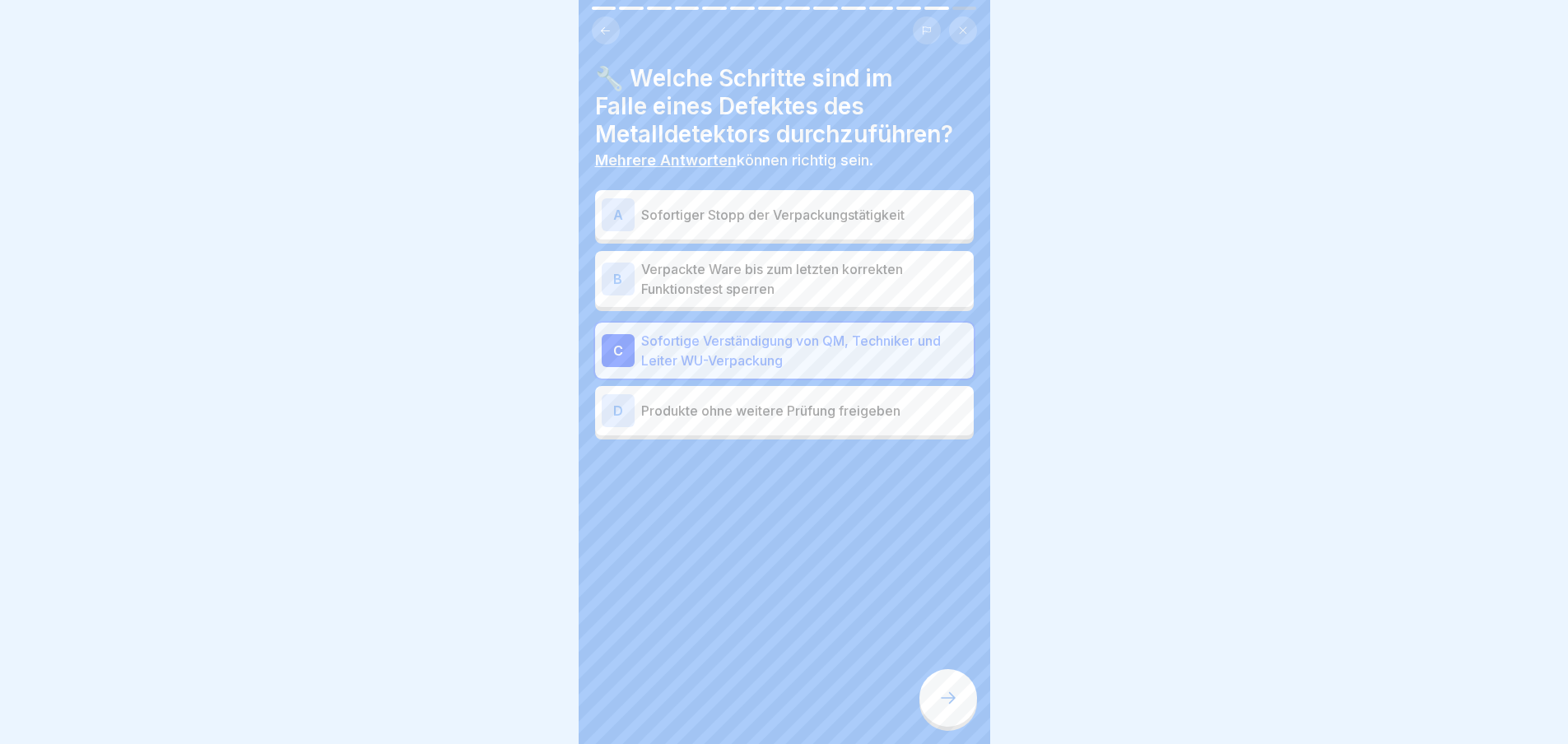
click at [680, 274] on p "Verpackte Ware bis zum letzten korrekten Funktionstest sperren" at bounding box center [804, 278] width 326 height 39
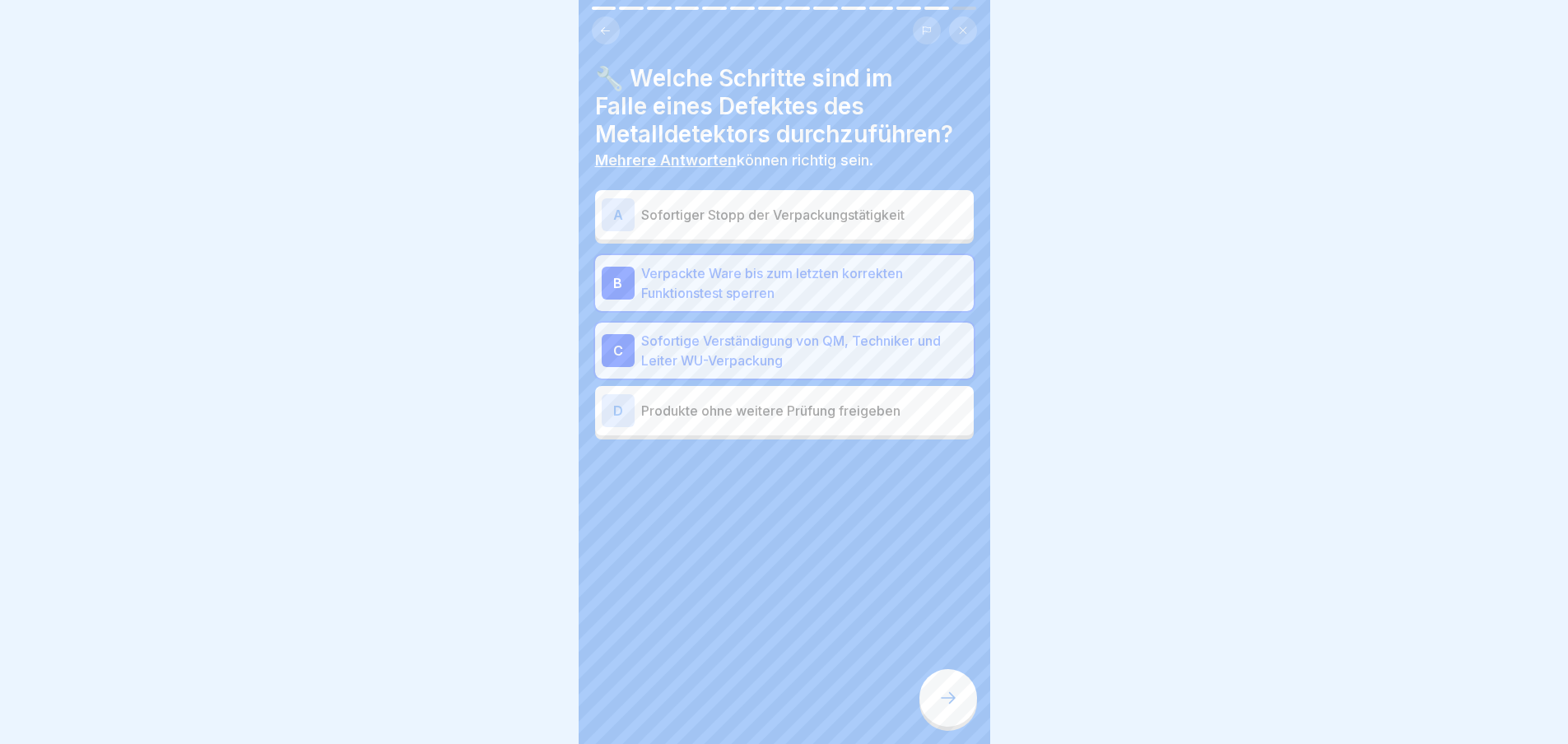
click at [682, 216] on p "Sofortiger Stopp der Verpackungstätigkeit" at bounding box center [804, 214] width 326 height 20
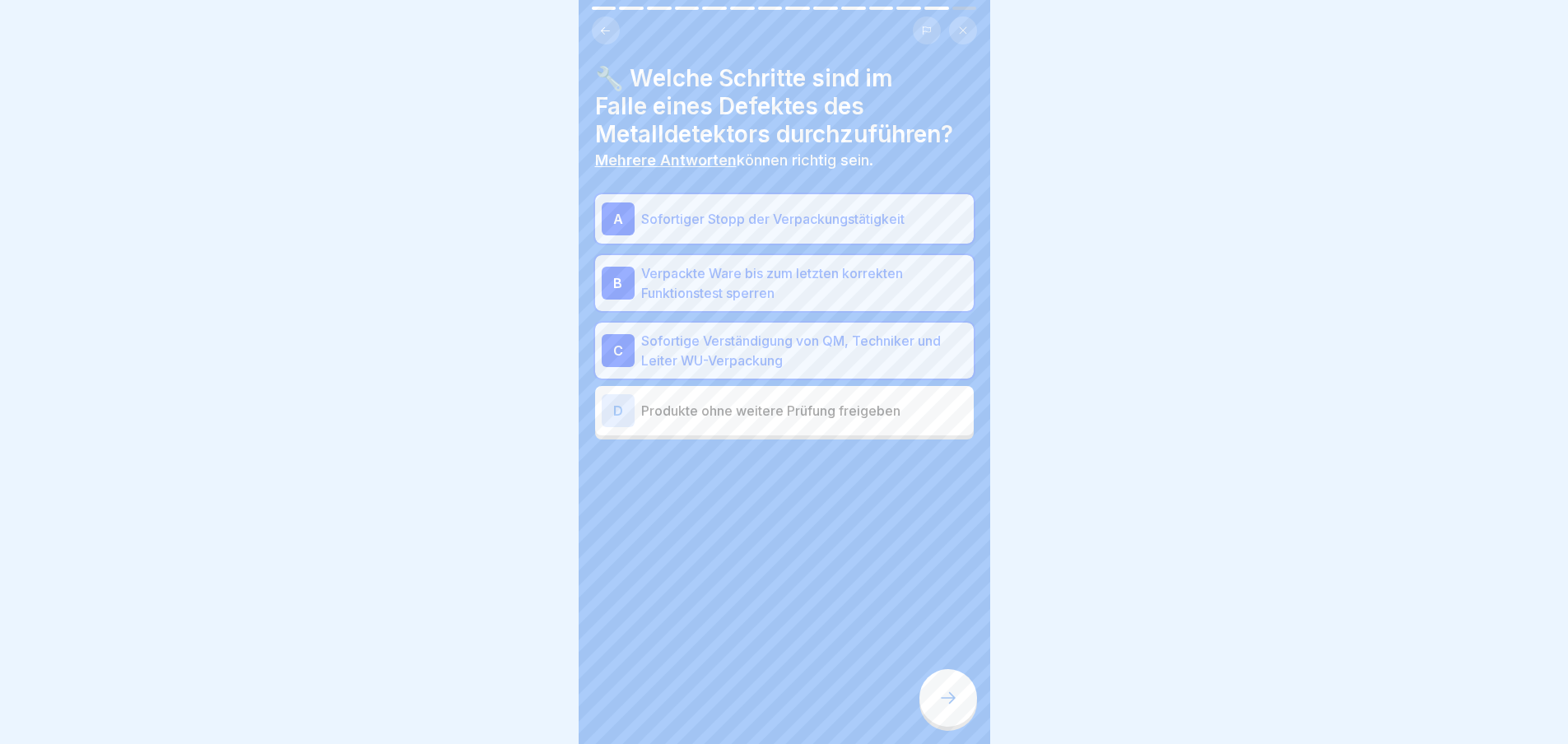
click at [941, 708] on icon at bounding box center [948, 697] width 20 height 20
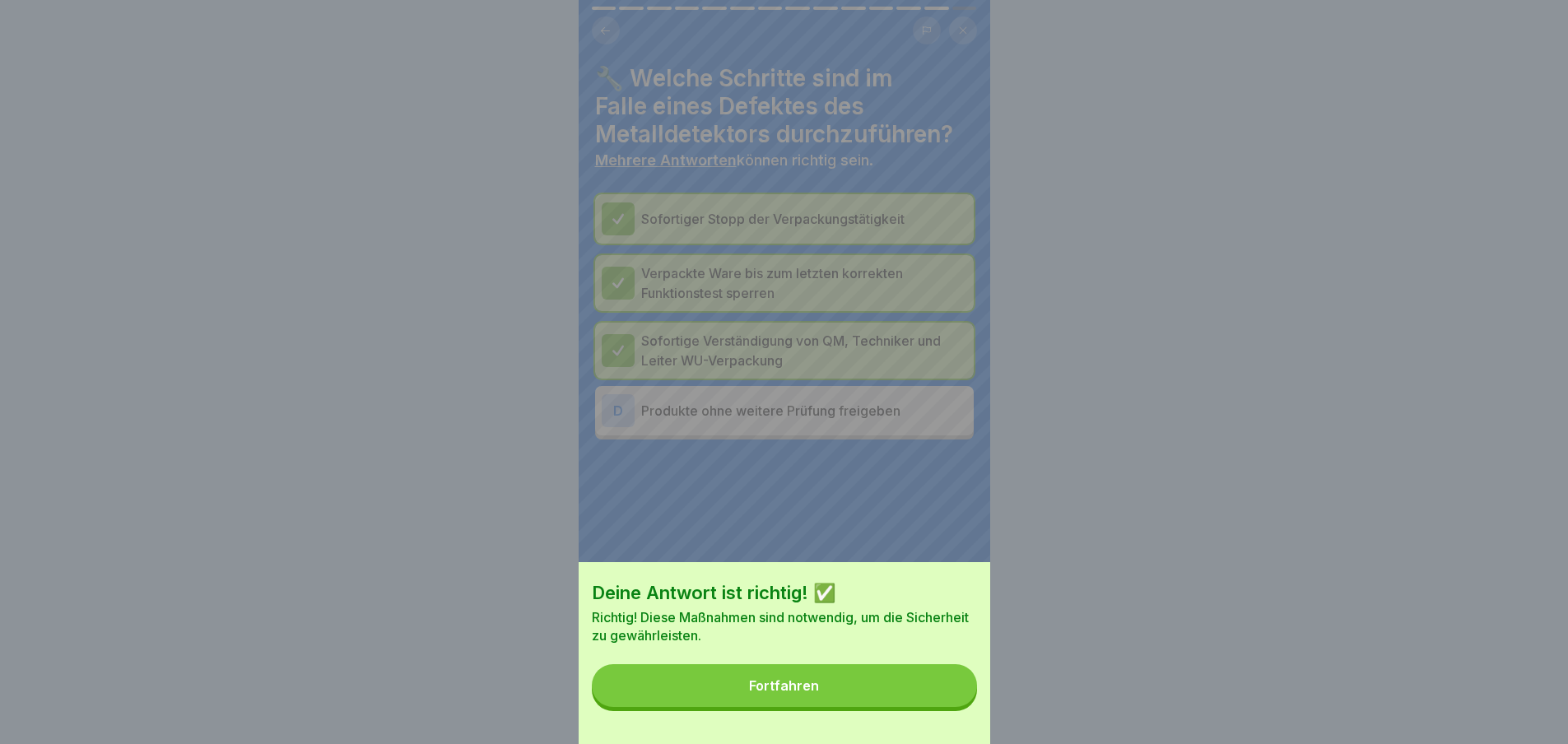
click at [814, 693] on div "Fortfahren" at bounding box center [784, 684] width 70 height 14
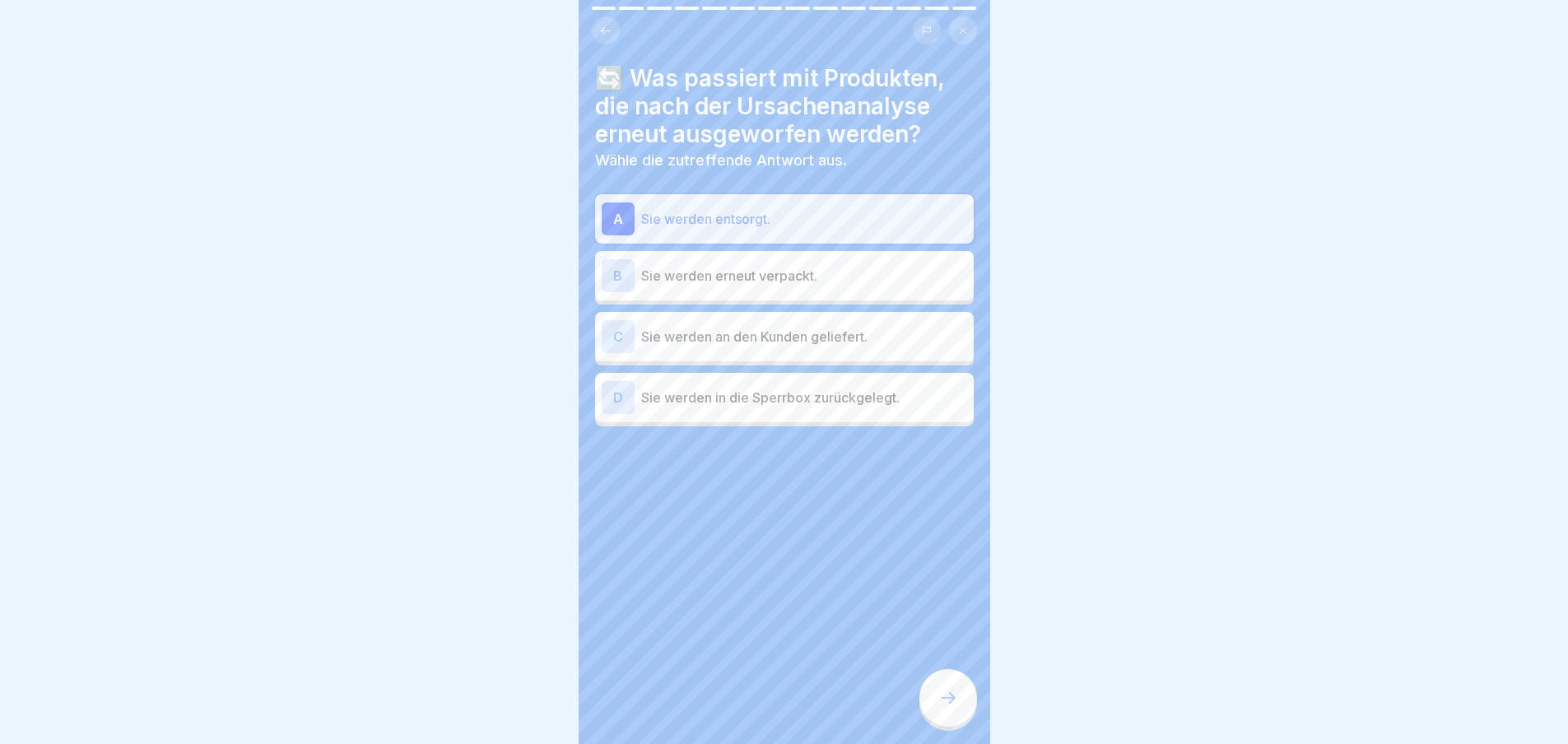
click at [946, 708] on icon at bounding box center [948, 697] width 20 height 20
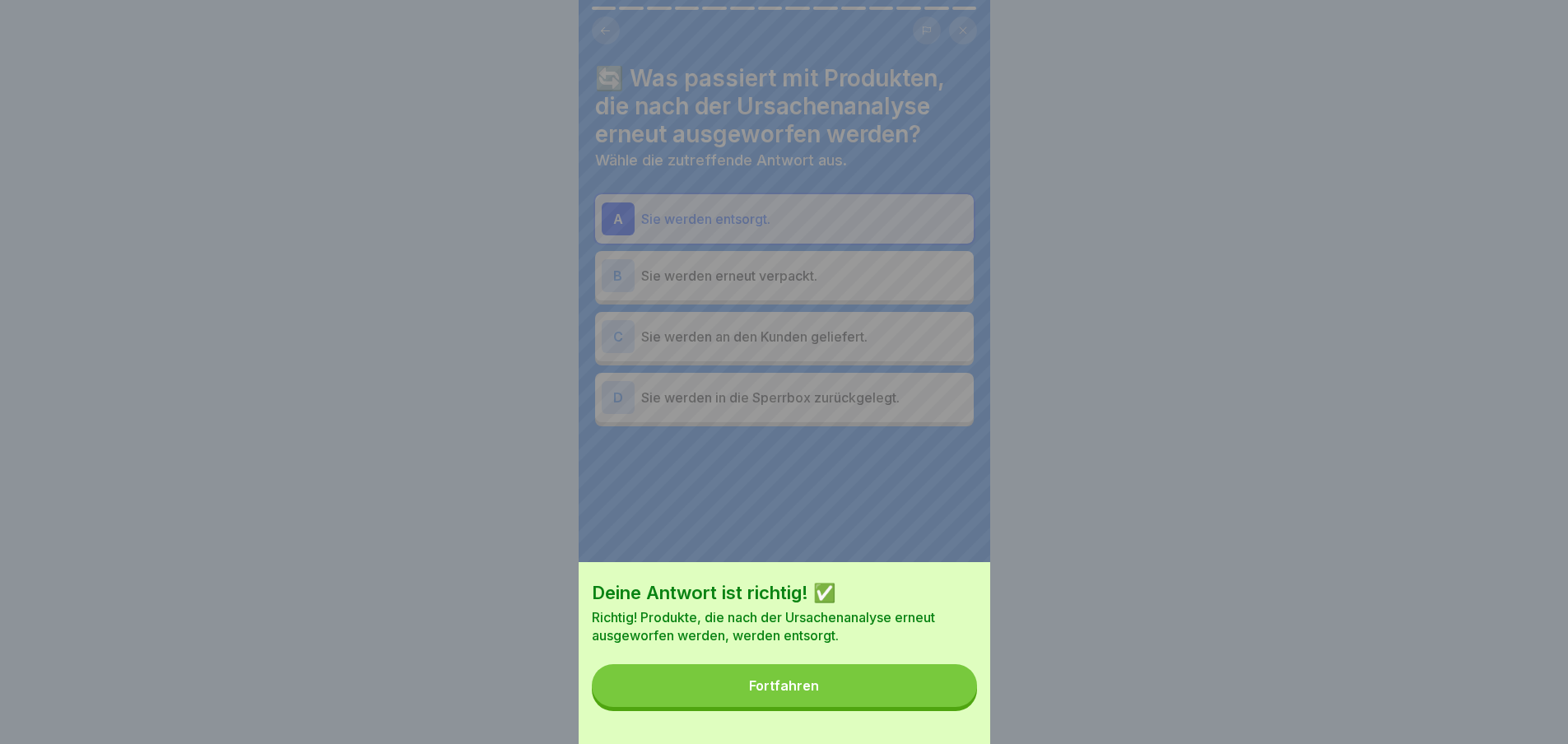
click at [791, 693] on div "Fortfahren" at bounding box center [784, 684] width 70 height 14
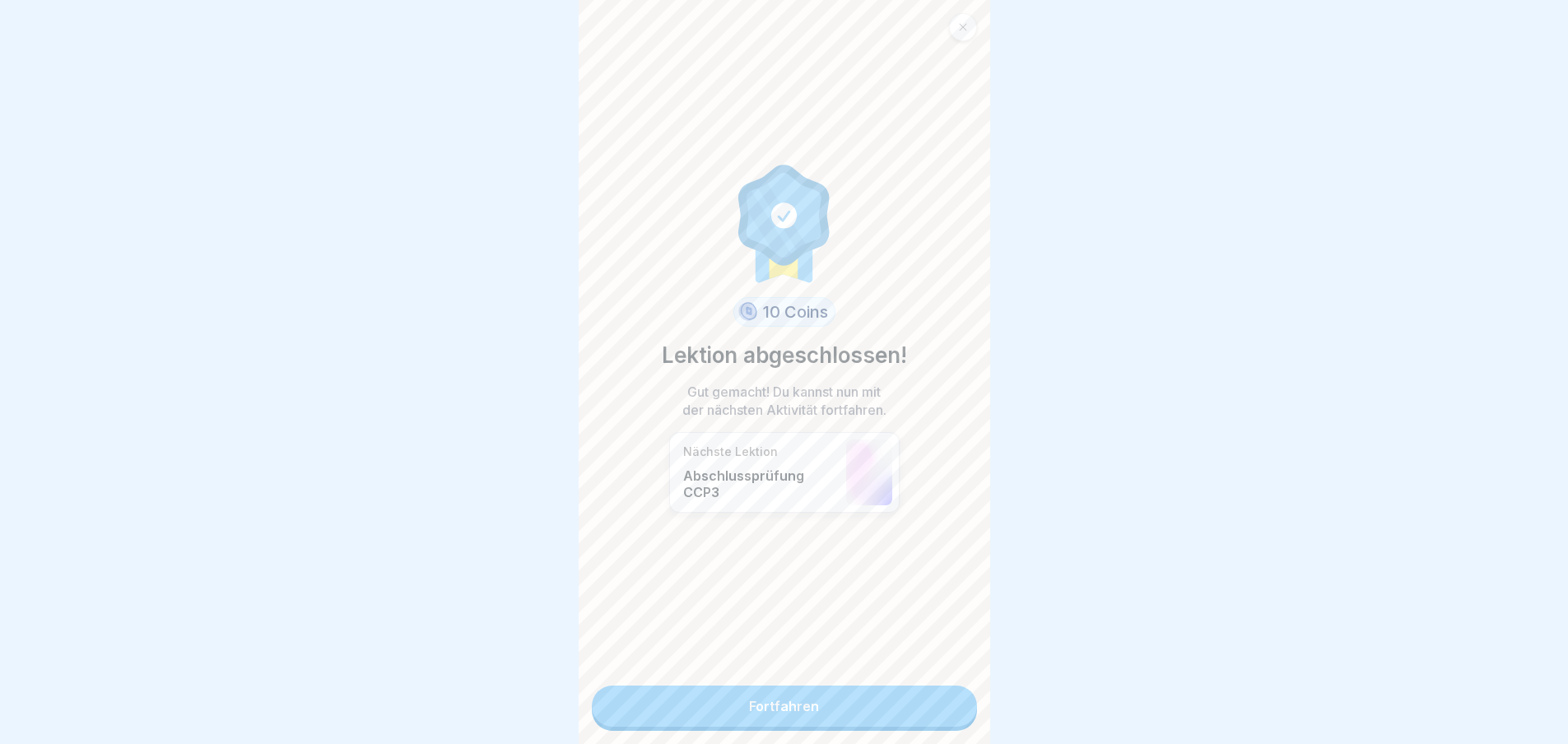
click at [791, 707] on link "Fortfahren" at bounding box center [784, 706] width 385 height 41
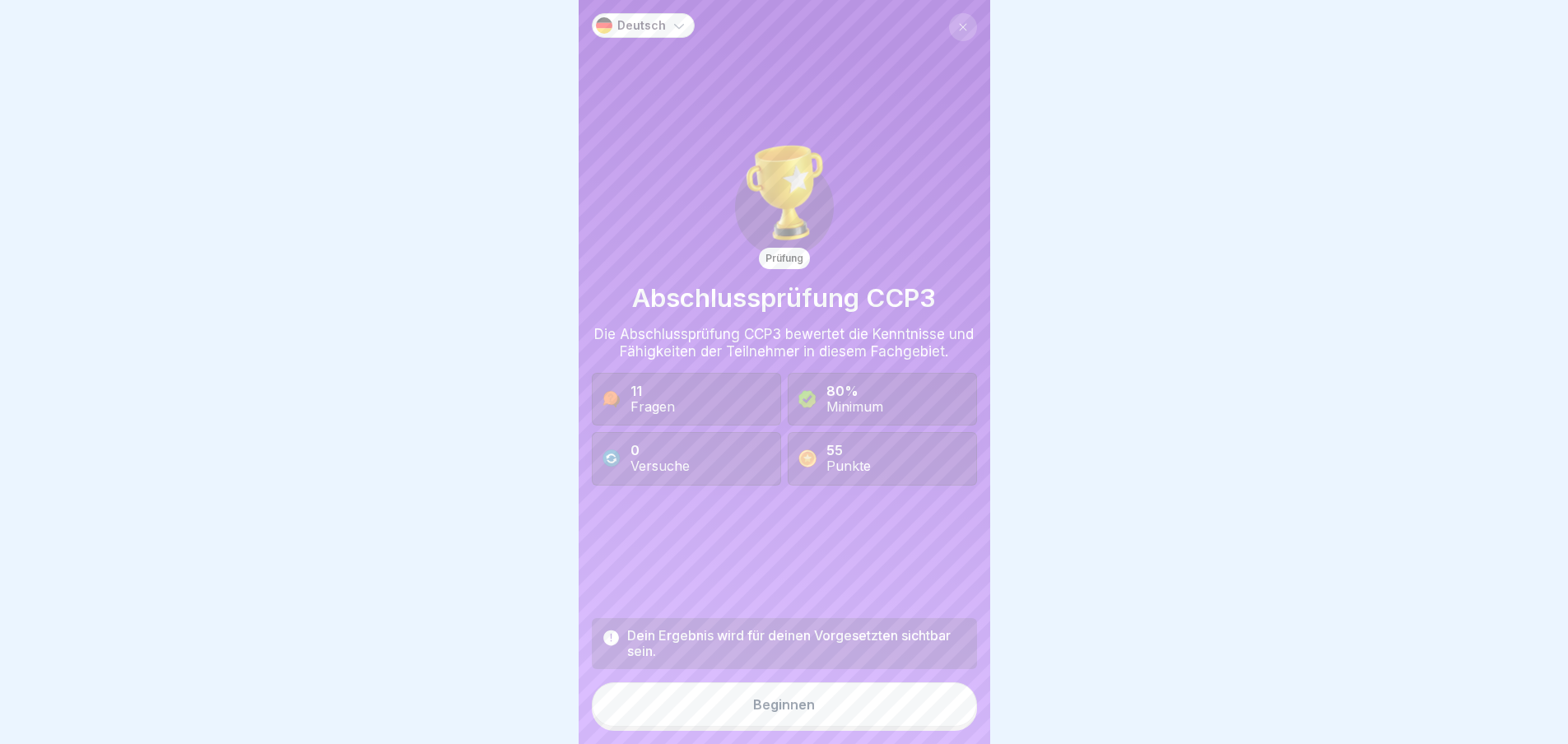
click at [784, 711] on div "Beginnen" at bounding box center [784, 704] width 61 height 14
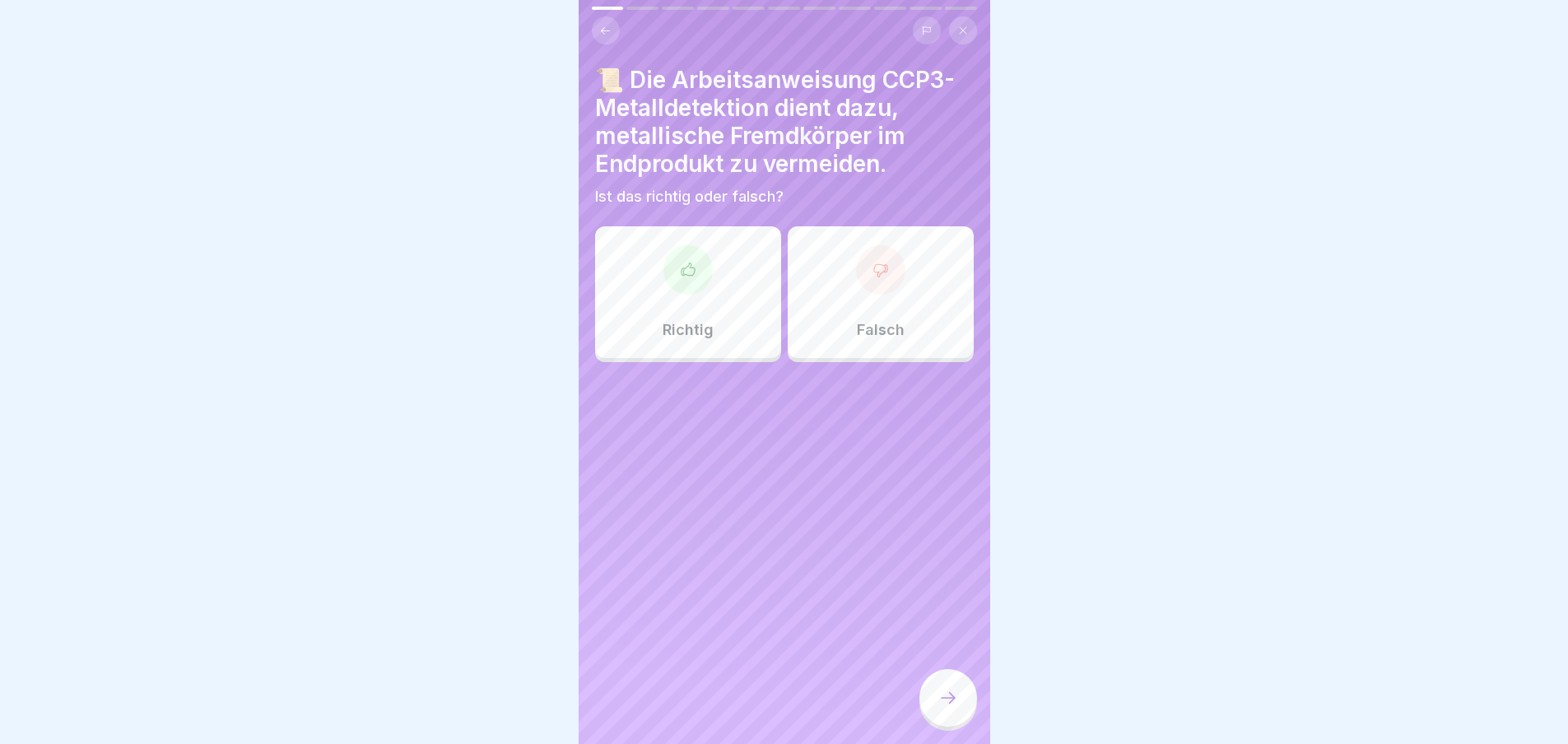
click at [690, 274] on icon at bounding box center [688, 268] width 13 height 12
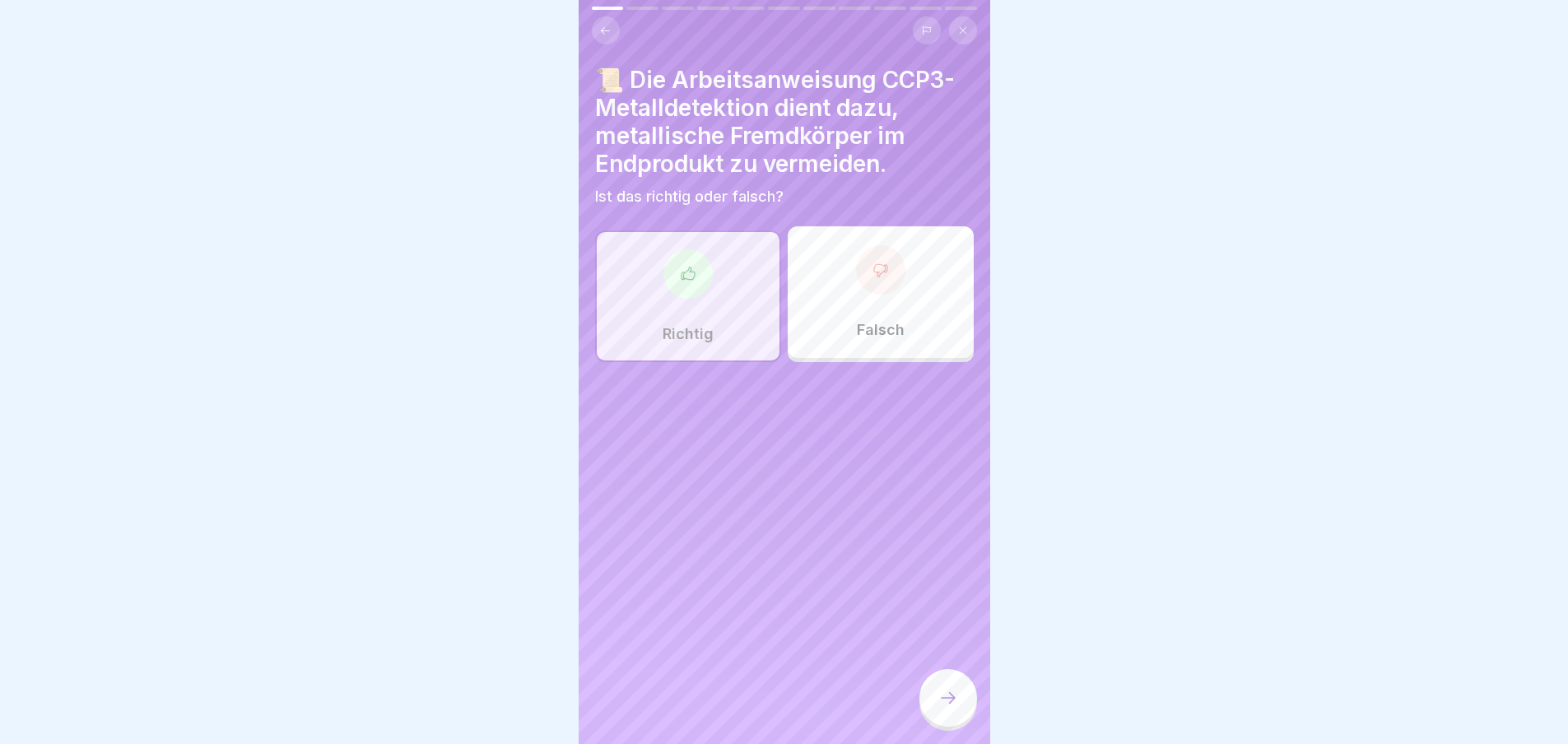
click at [953, 704] on icon at bounding box center [948, 698] width 14 height 12
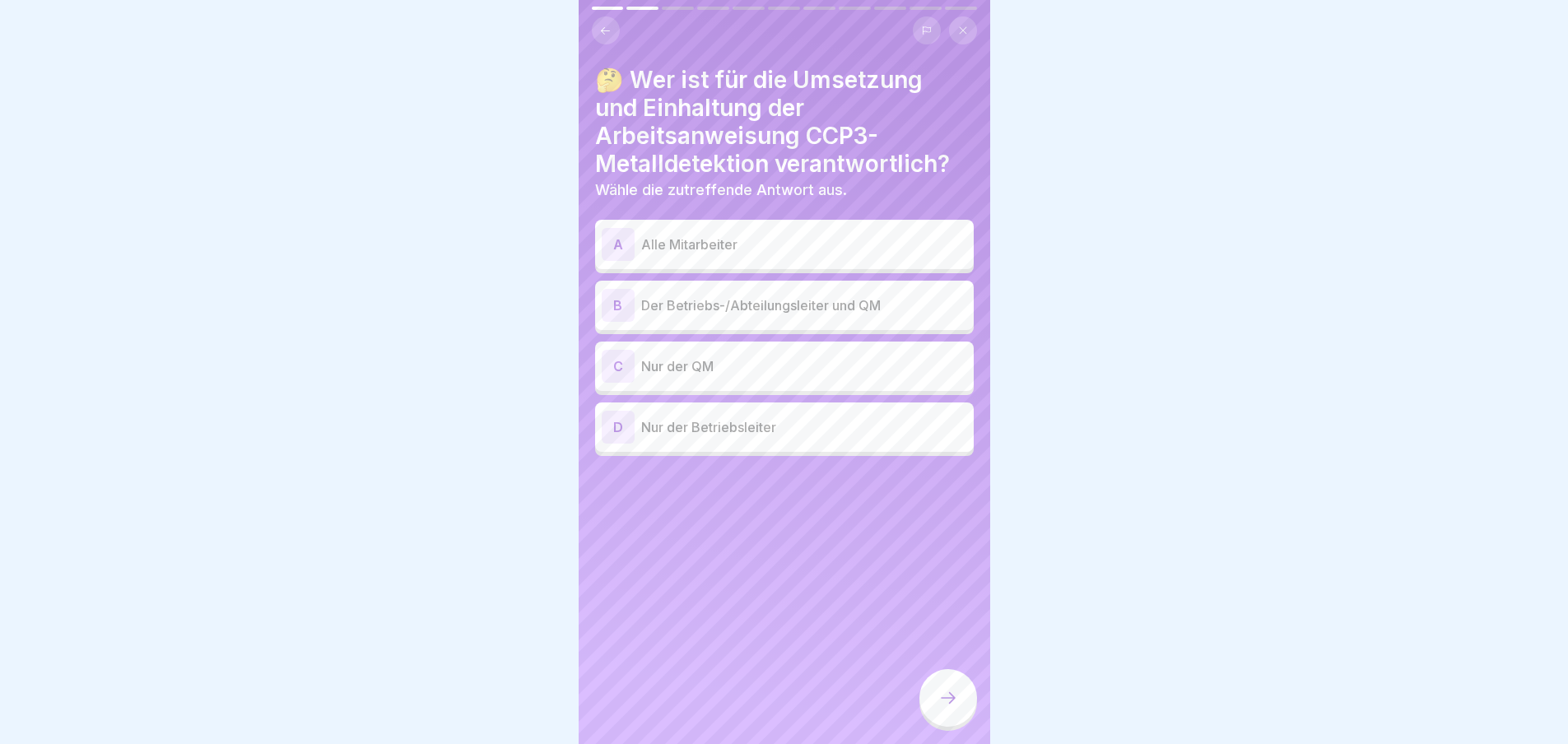
click at [623, 300] on div "B" at bounding box center [617, 305] width 33 height 33
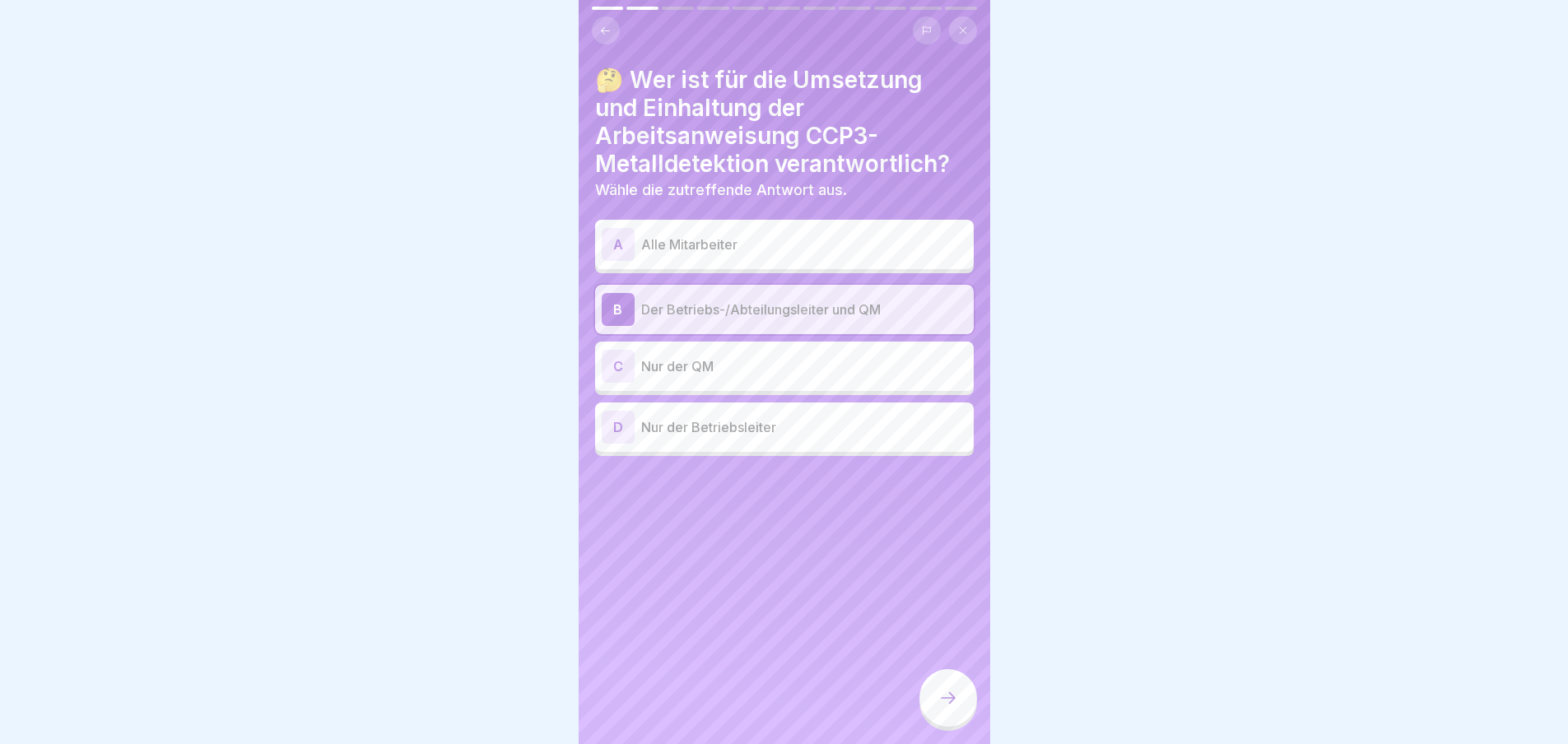
click at [955, 704] on icon at bounding box center [948, 697] width 20 height 20
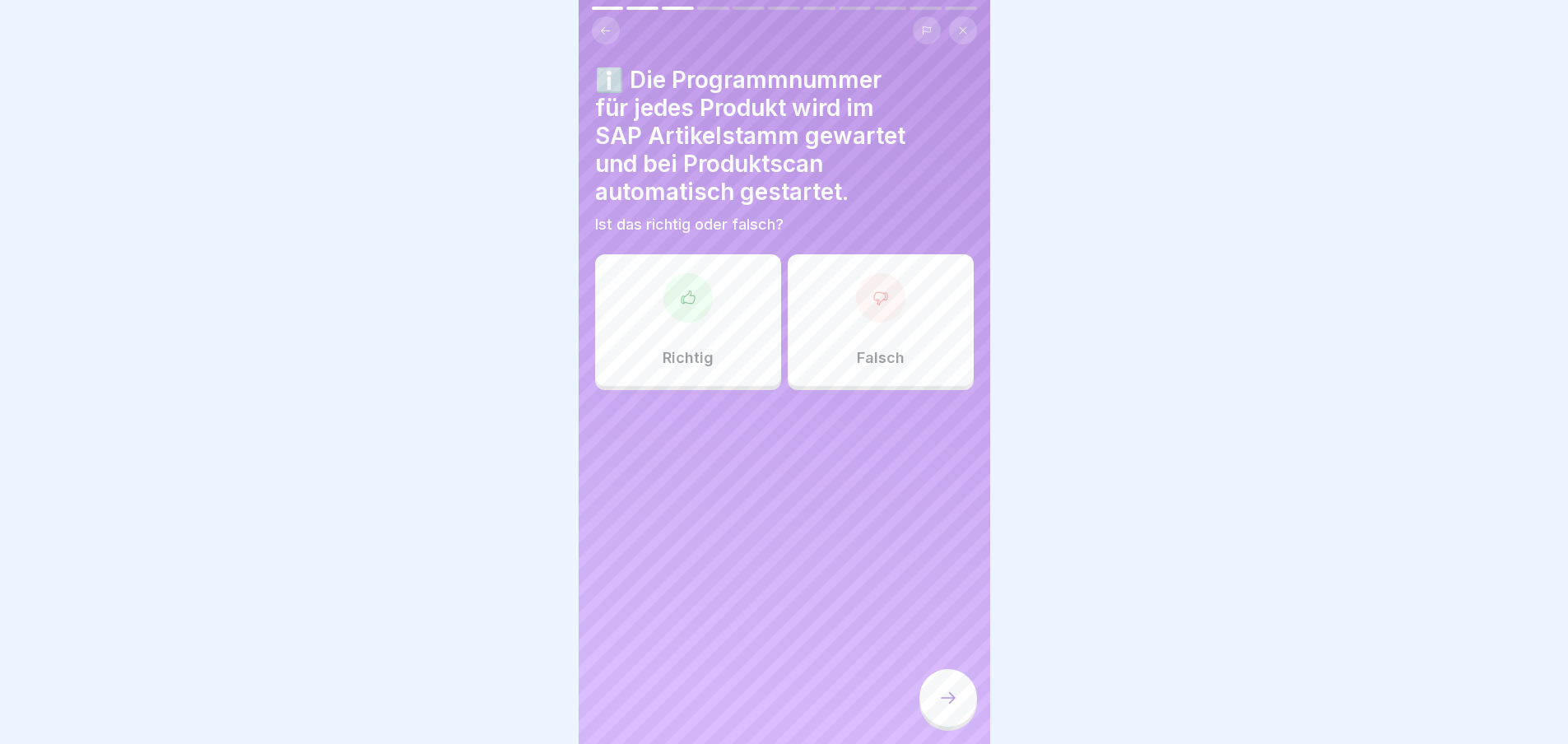
click at [698, 299] on div at bounding box center [688, 298] width 49 height 49
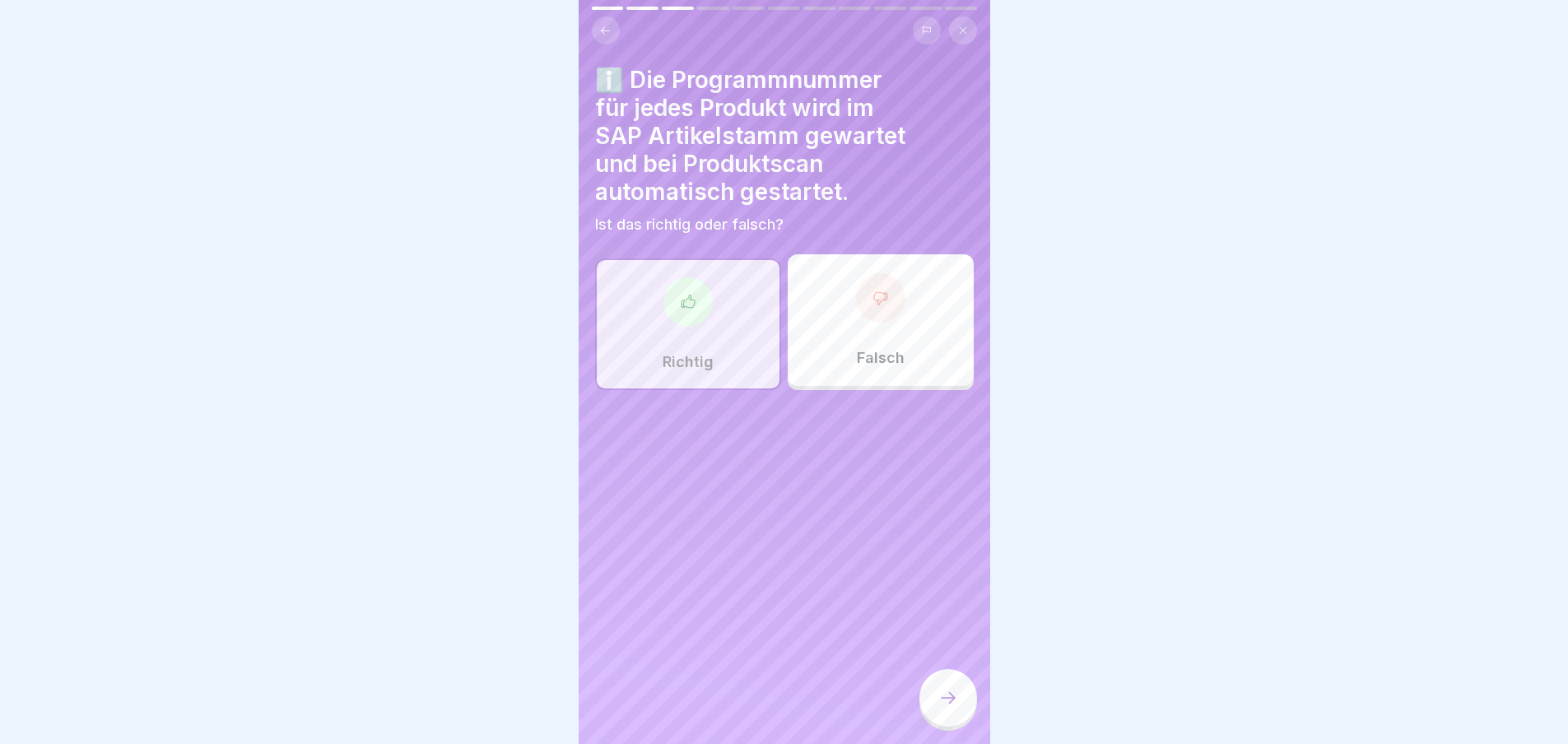
click at [947, 706] on icon at bounding box center [948, 697] width 20 height 20
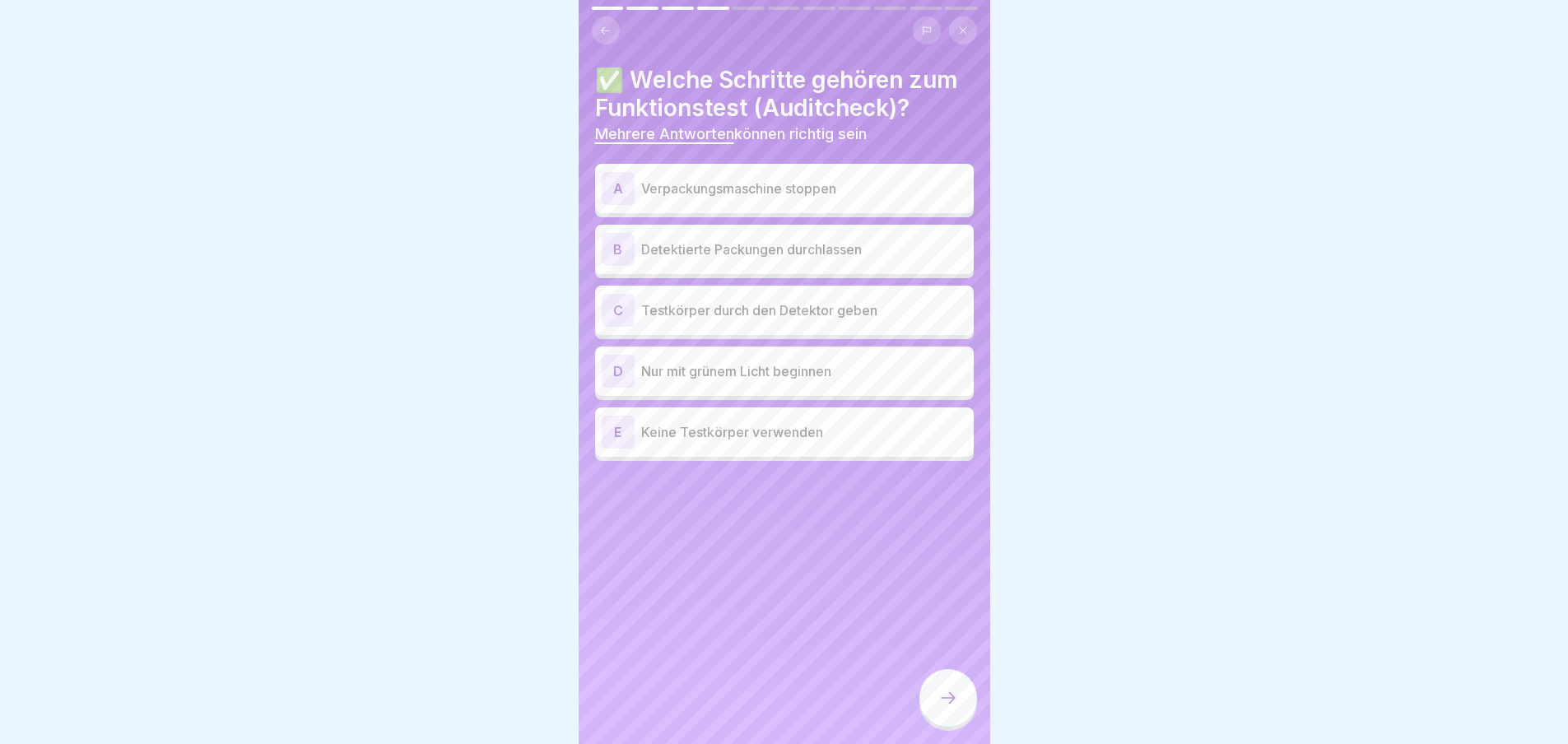
click at [773, 313] on p "Testkörper durch den Detektor geben" at bounding box center [804, 310] width 326 height 20
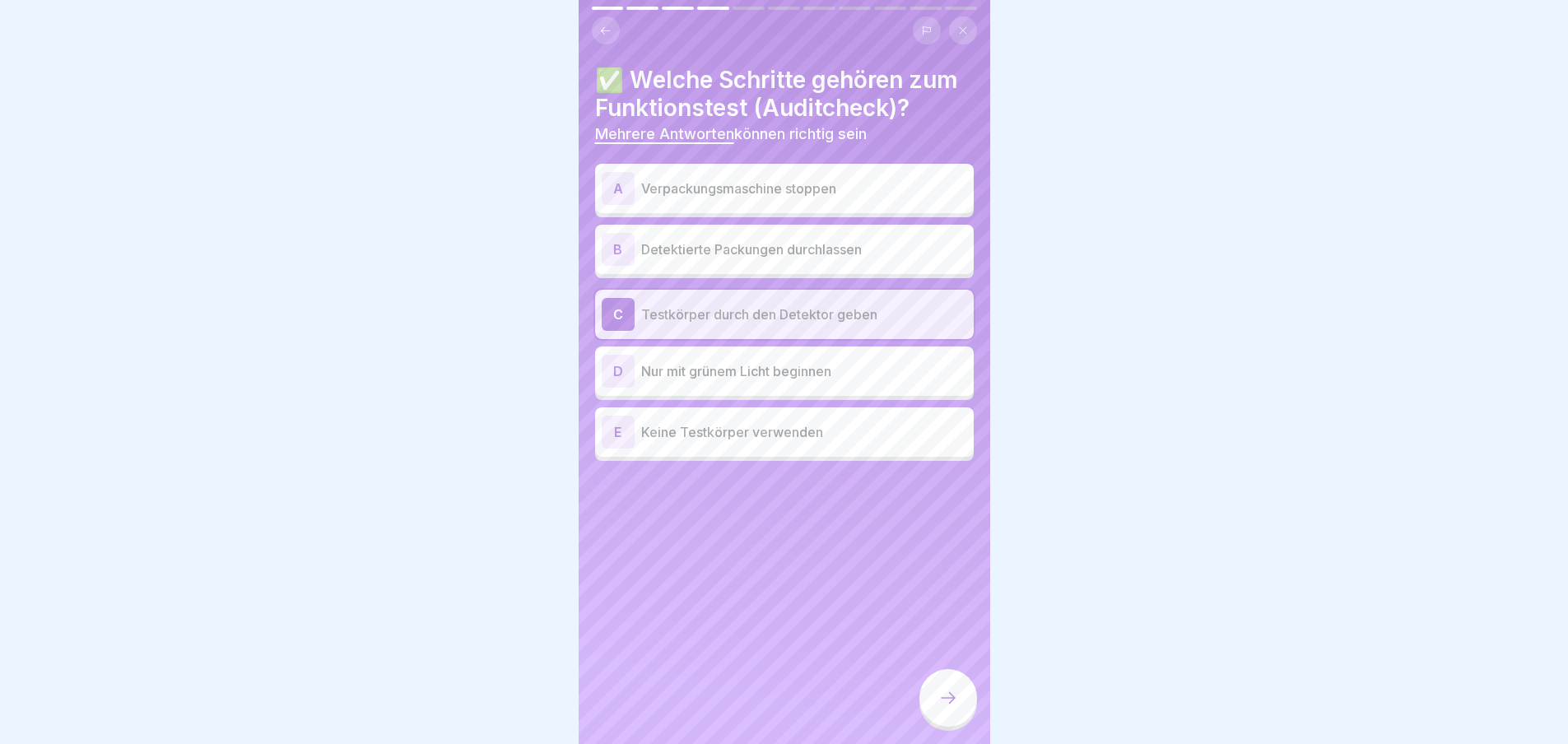
click at [749, 386] on div "D Nur mit grünem Licht beginnen" at bounding box center [784, 371] width 366 height 33
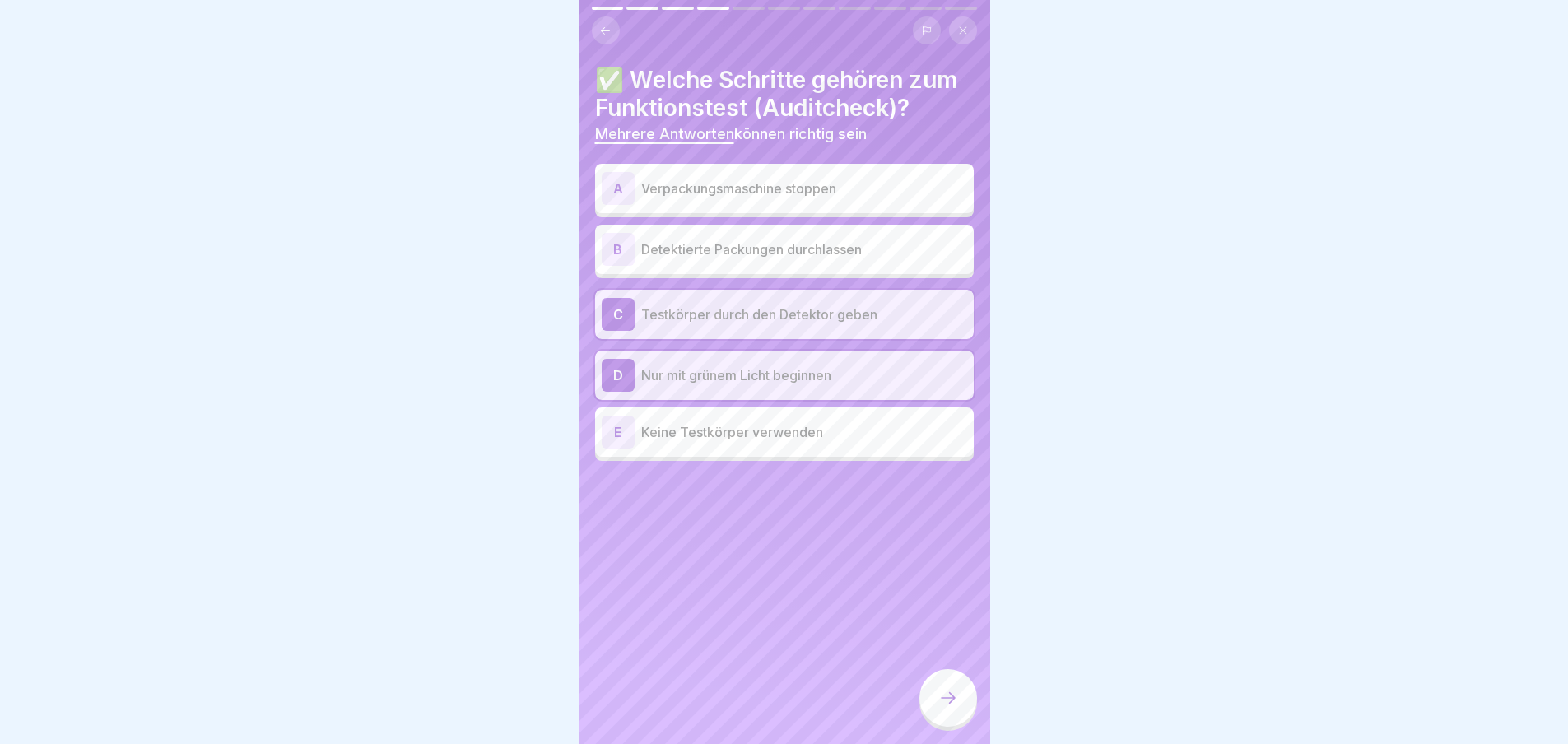
click at [771, 192] on p "Verpackungsmaschine stoppen" at bounding box center [804, 188] width 326 height 20
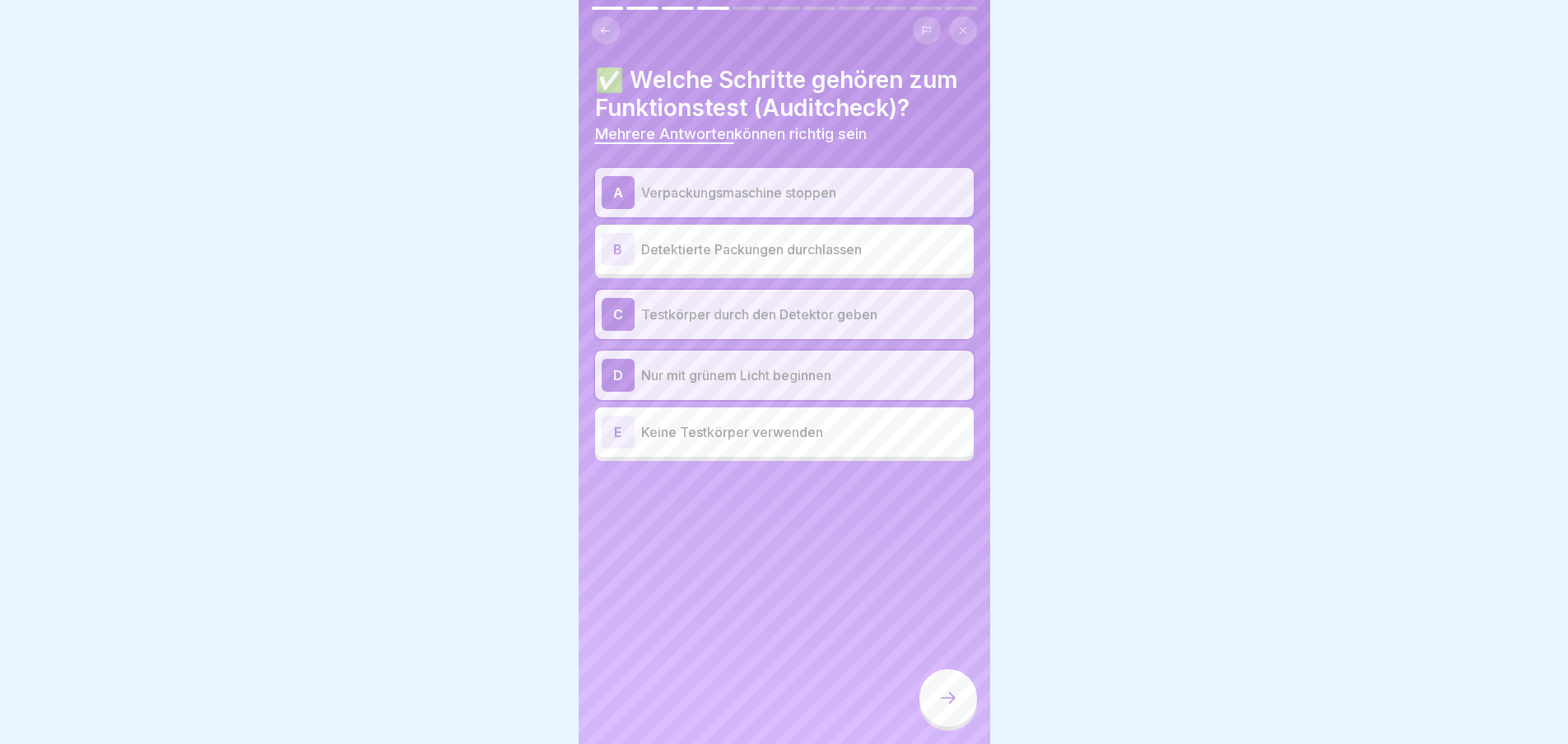
click at [947, 705] on icon at bounding box center [948, 697] width 20 height 20
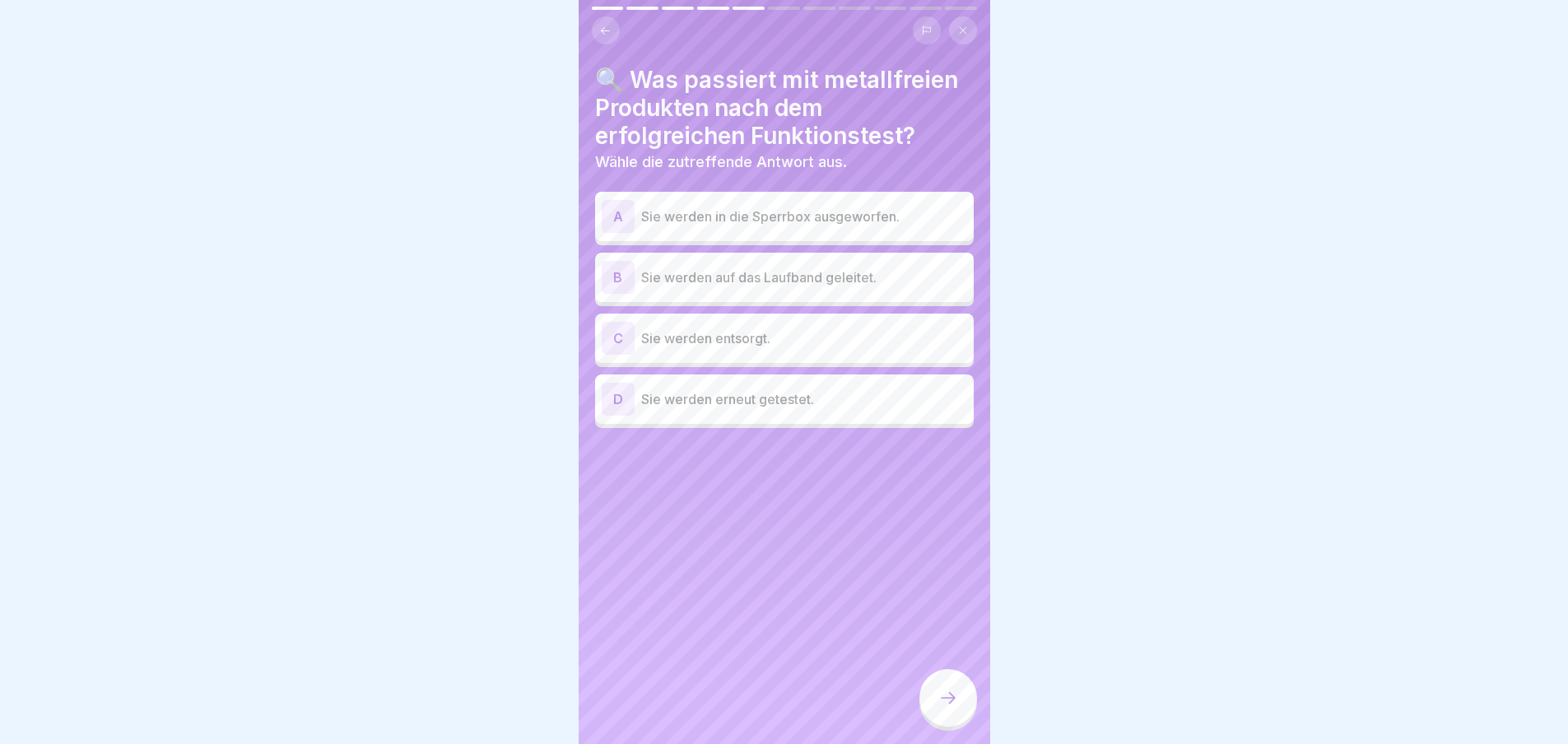
click at [693, 399] on p "Sie werden erneut getestet." at bounding box center [804, 398] width 326 height 20
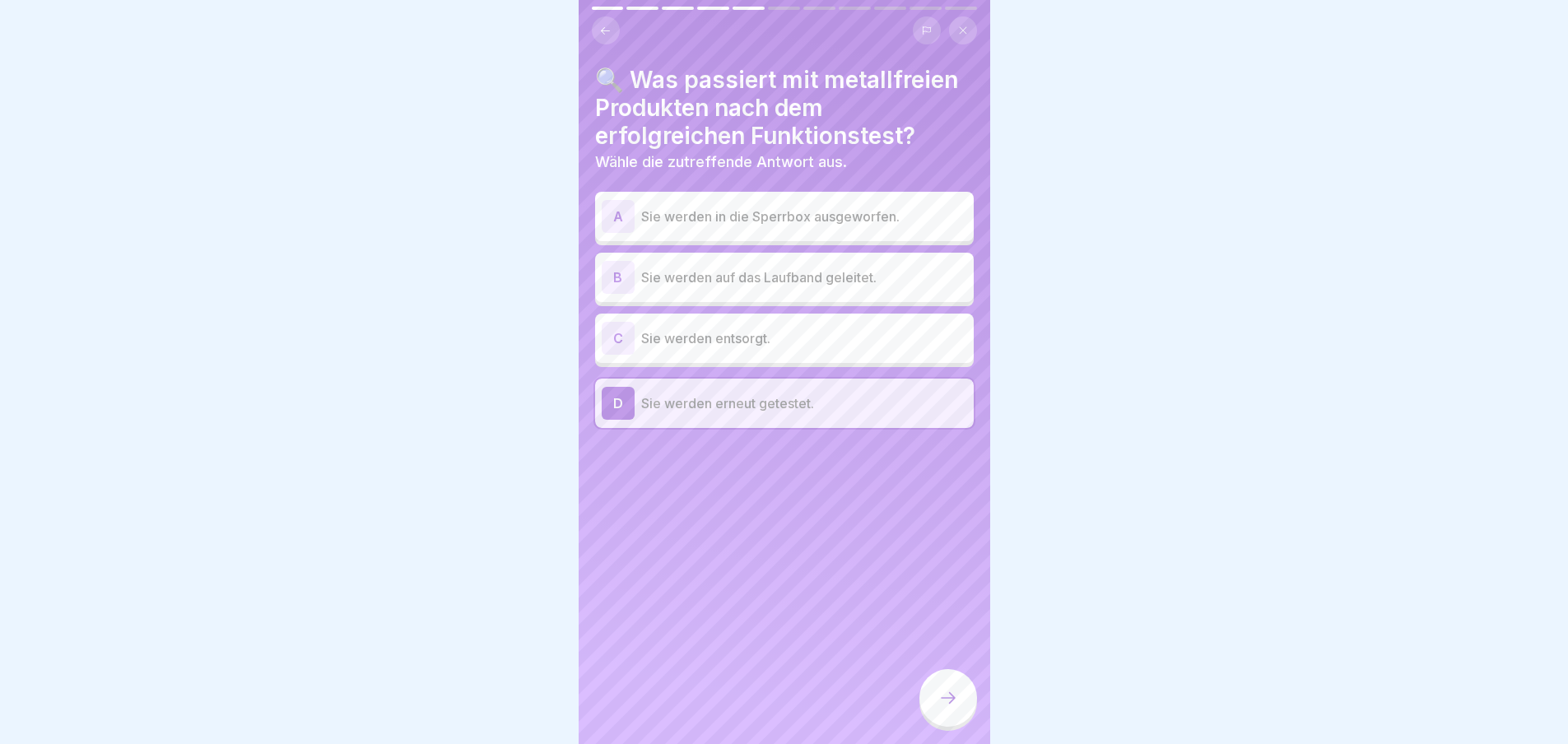
click at [949, 708] on icon at bounding box center [948, 697] width 20 height 20
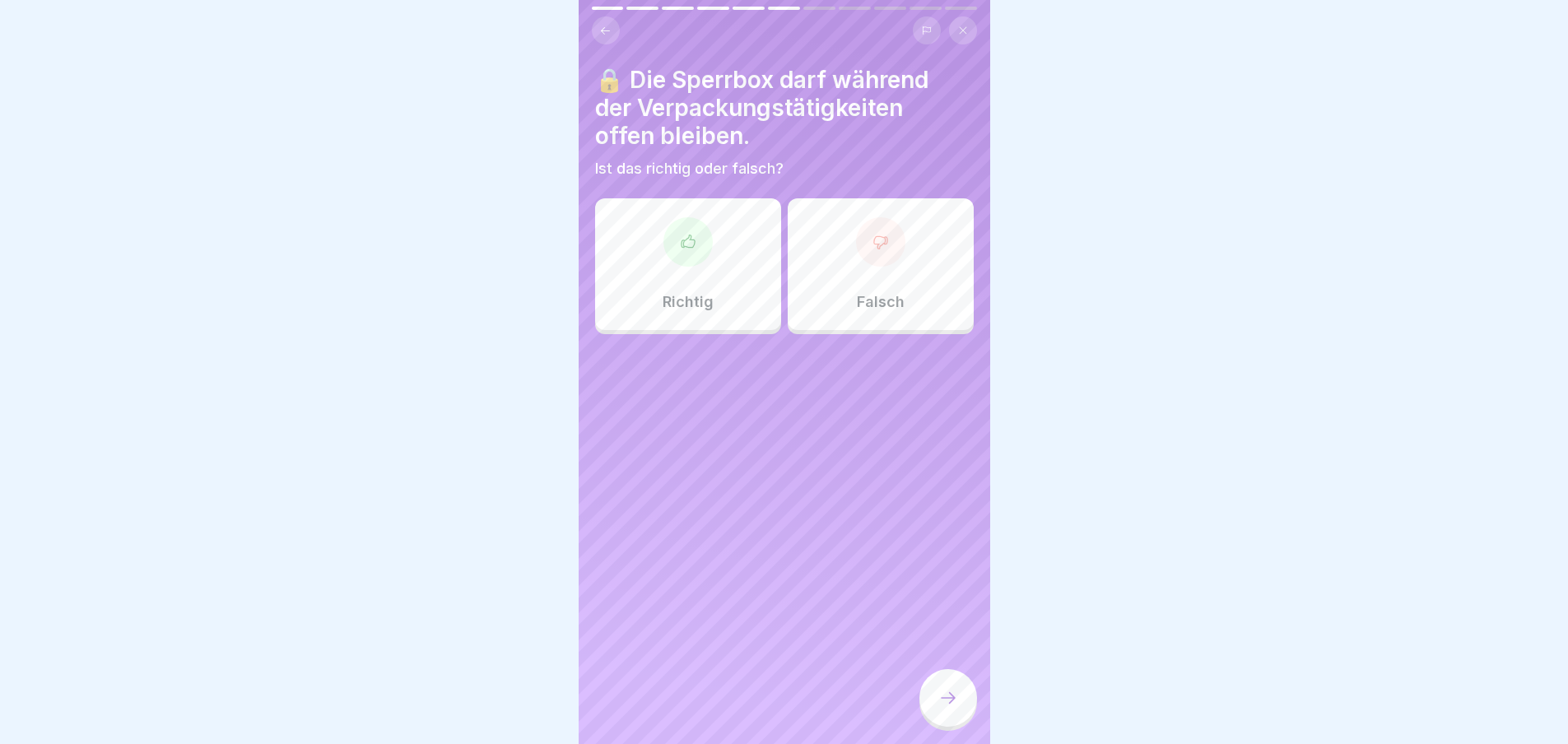
click at [873, 245] on icon at bounding box center [880, 242] width 13 height 12
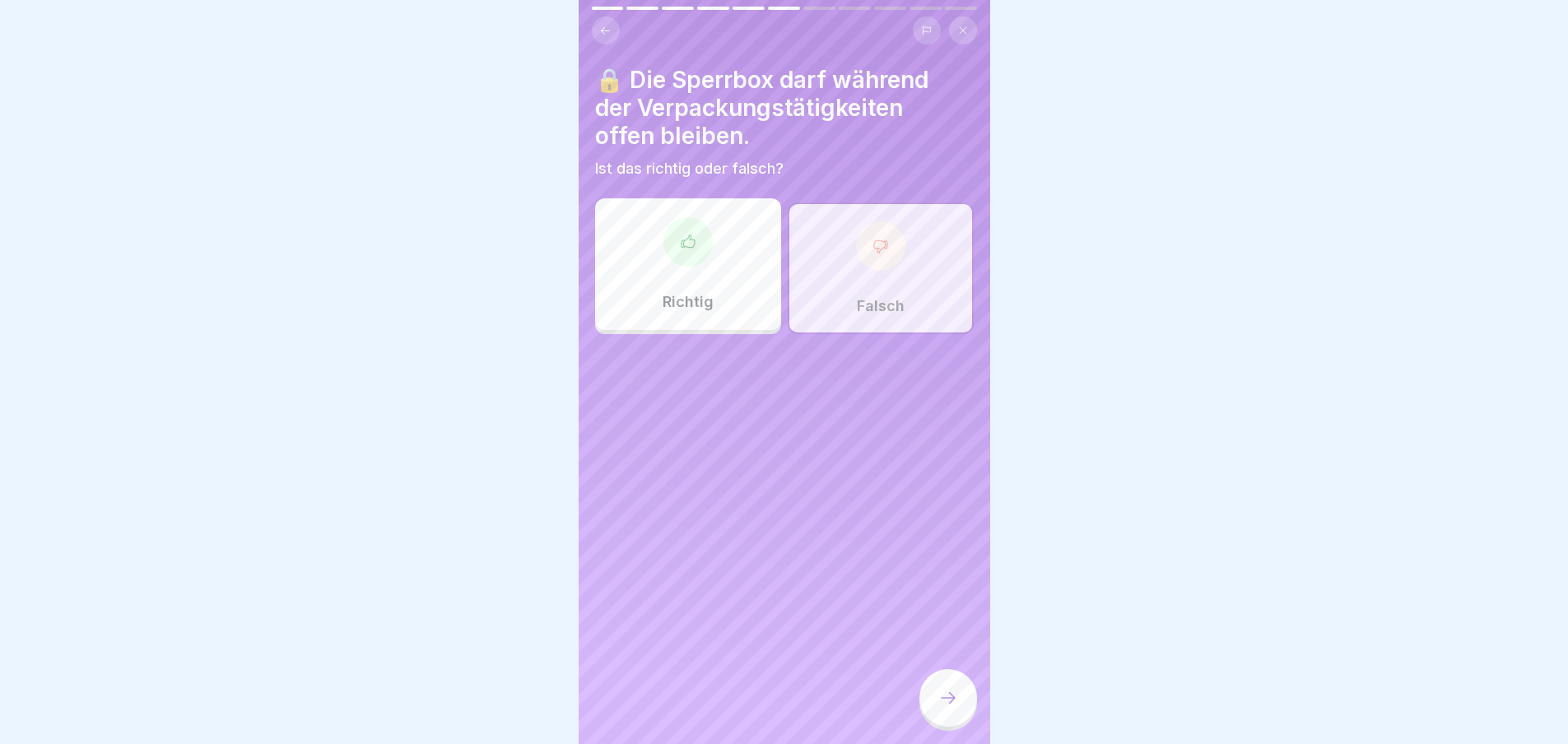
click at [951, 701] on icon at bounding box center [948, 697] width 20 height 20
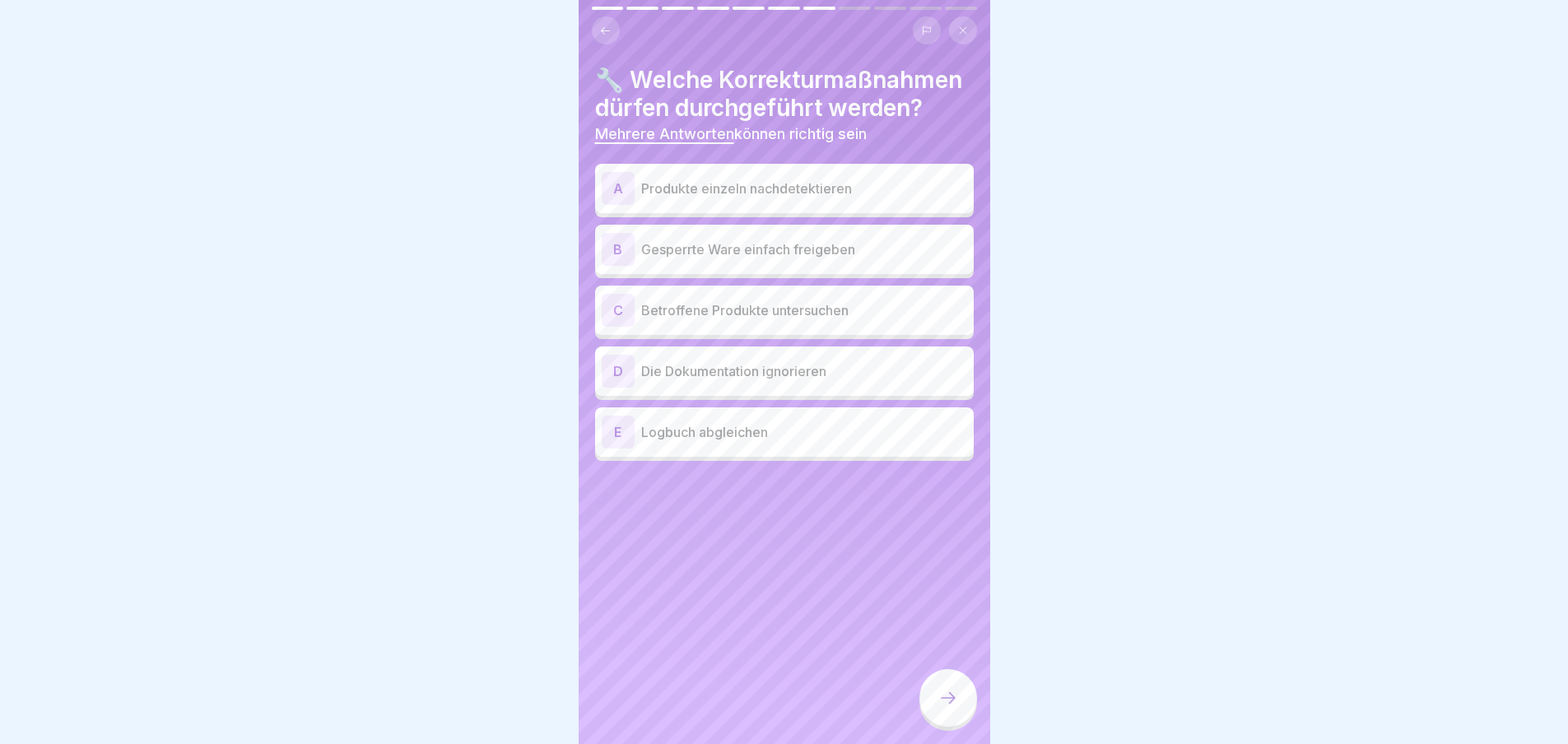
click at [623, 204] on div "A" at bounding box center [617, 188] width 33 height 33
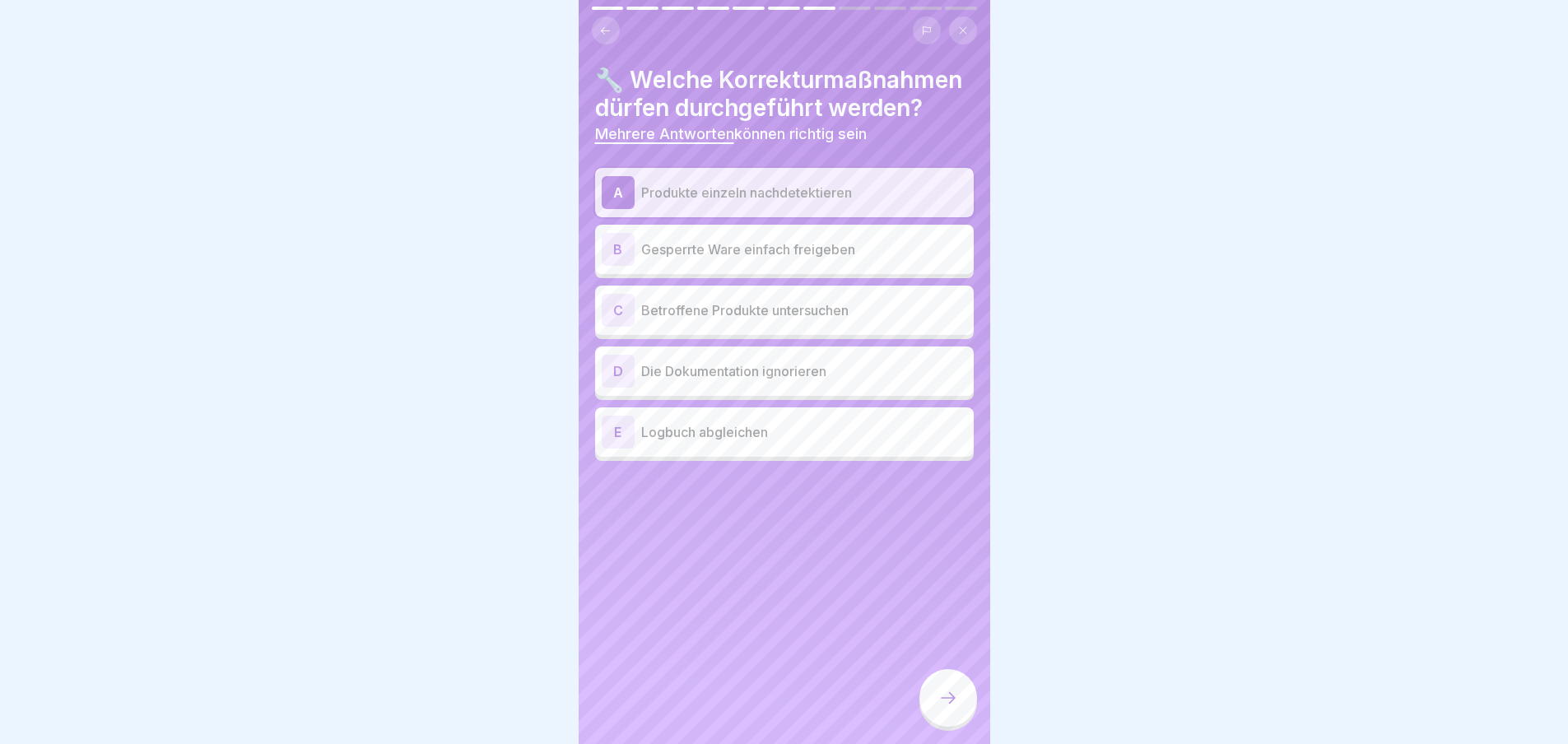
click at [618, 326] on div "C" at bounding box center [617, 310] width 33 height 33
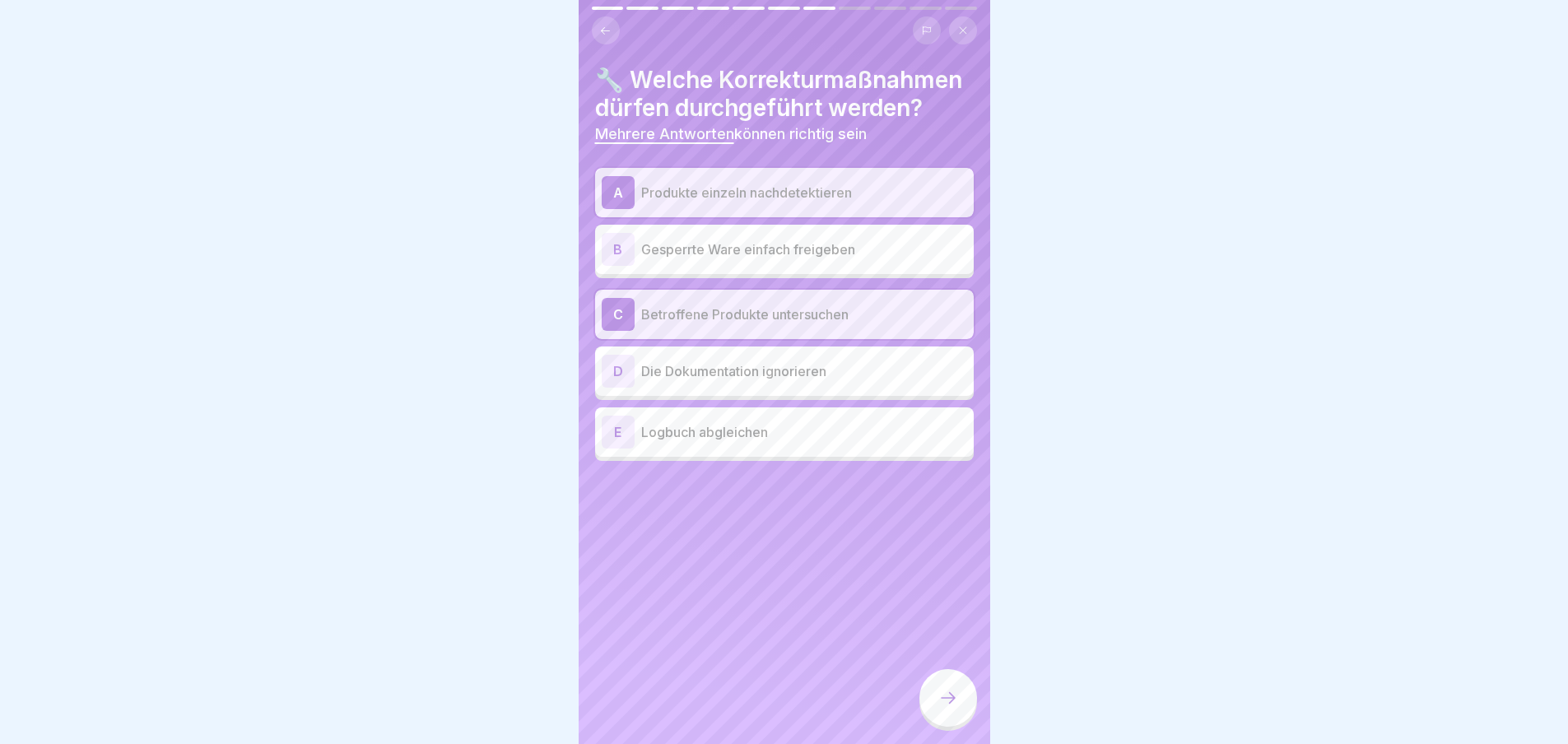
click at [618, 448] on div "E" at bounding box center [617, 432] width 33 height 33
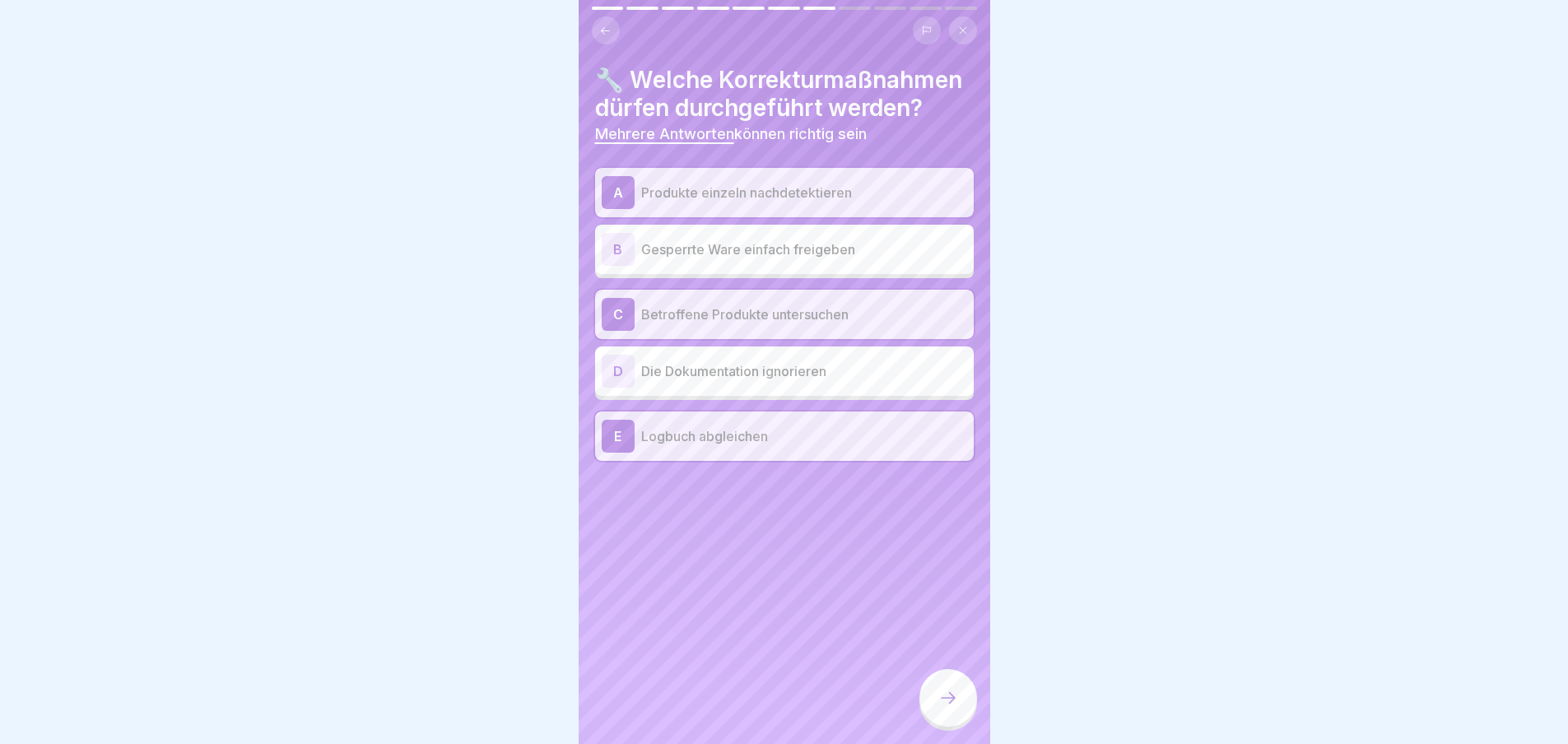
click at [952, 704] on icon at bounding box center [948, 697] width 20 height 20
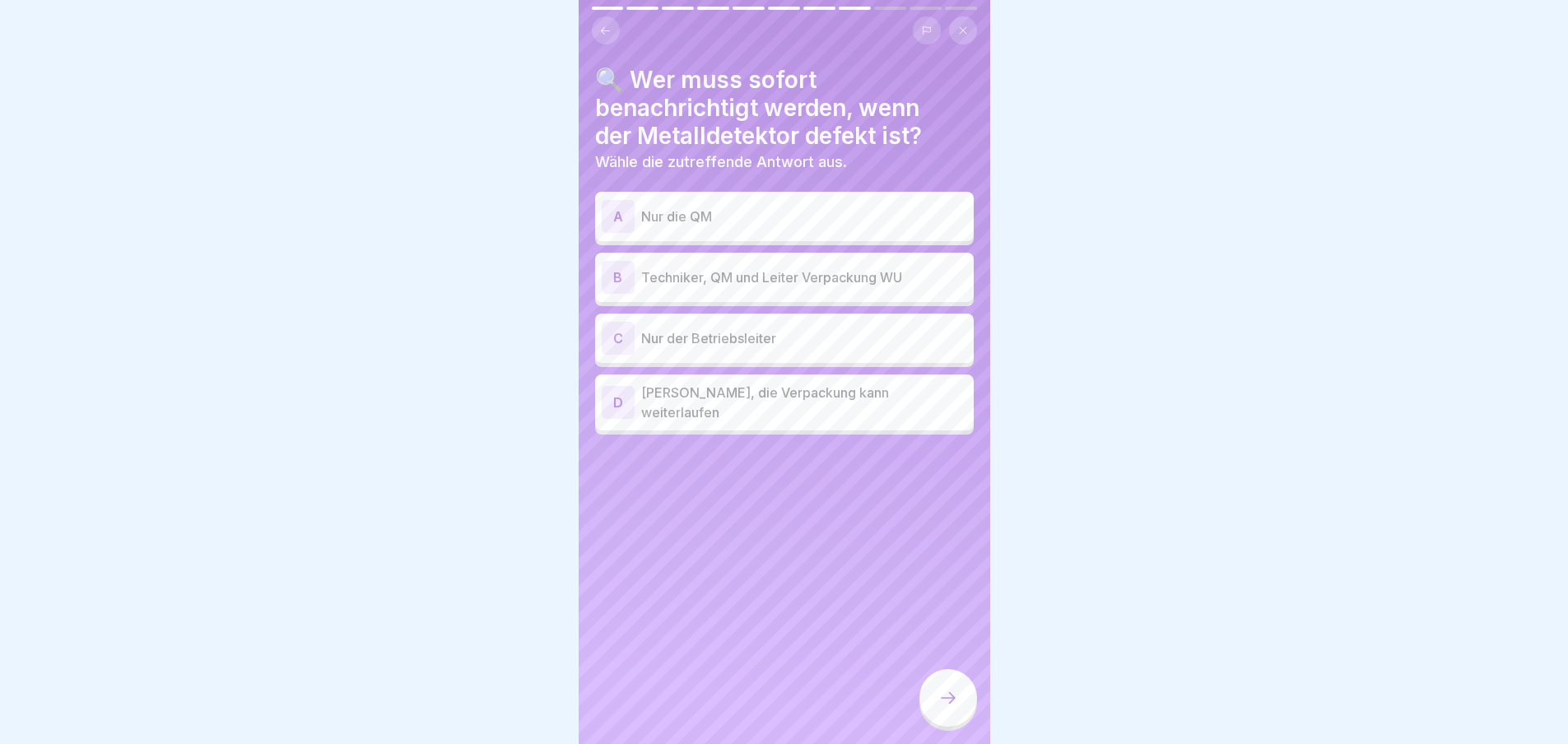
click at [619, 272] on div "B" at bounding box center [617, 277] width 33 height 33
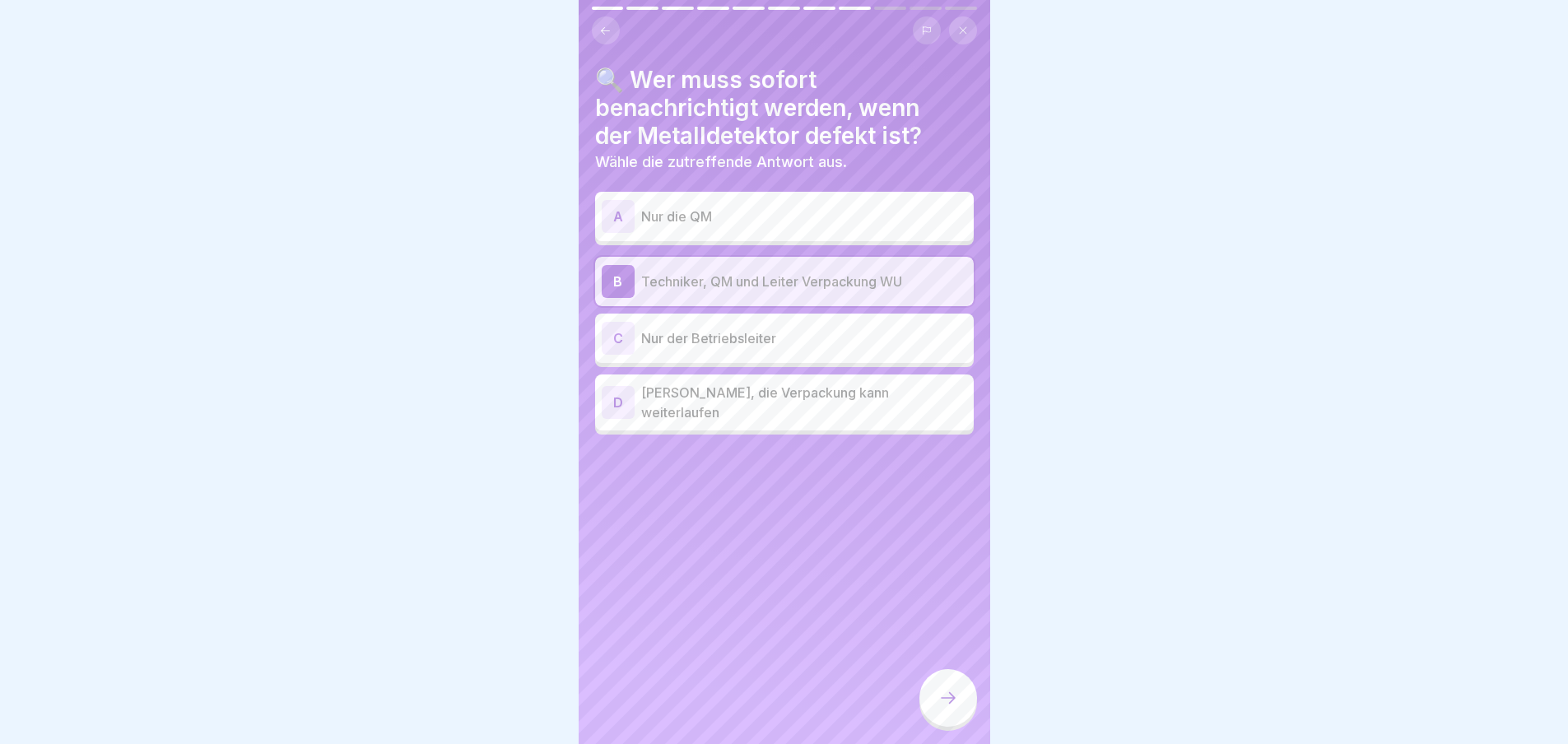
click at [935, 705] on div at bounding box center [948, 698] width 58 height 58
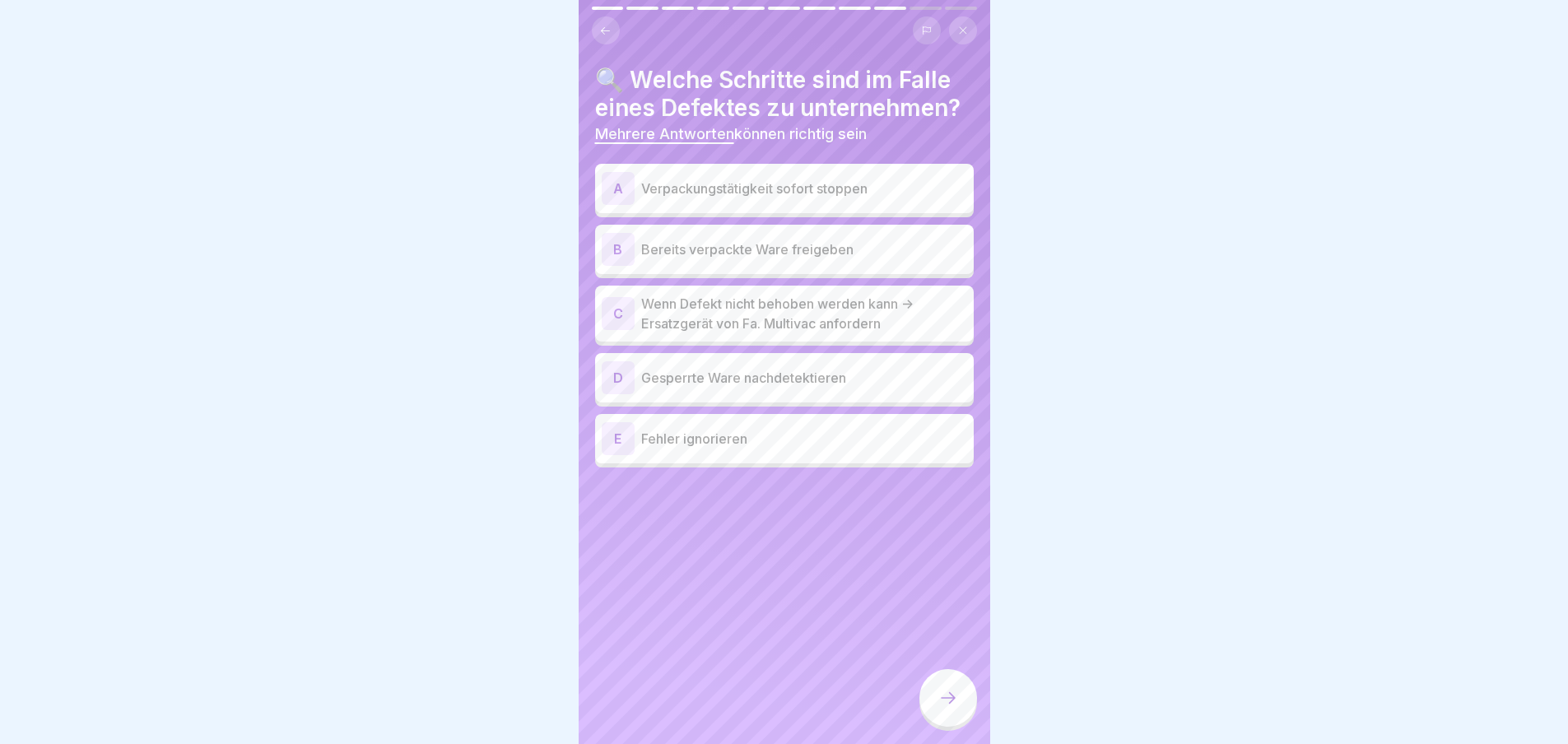
click at [601, 188] on div "A" at bounding box center [617, 188] width 33 height 33
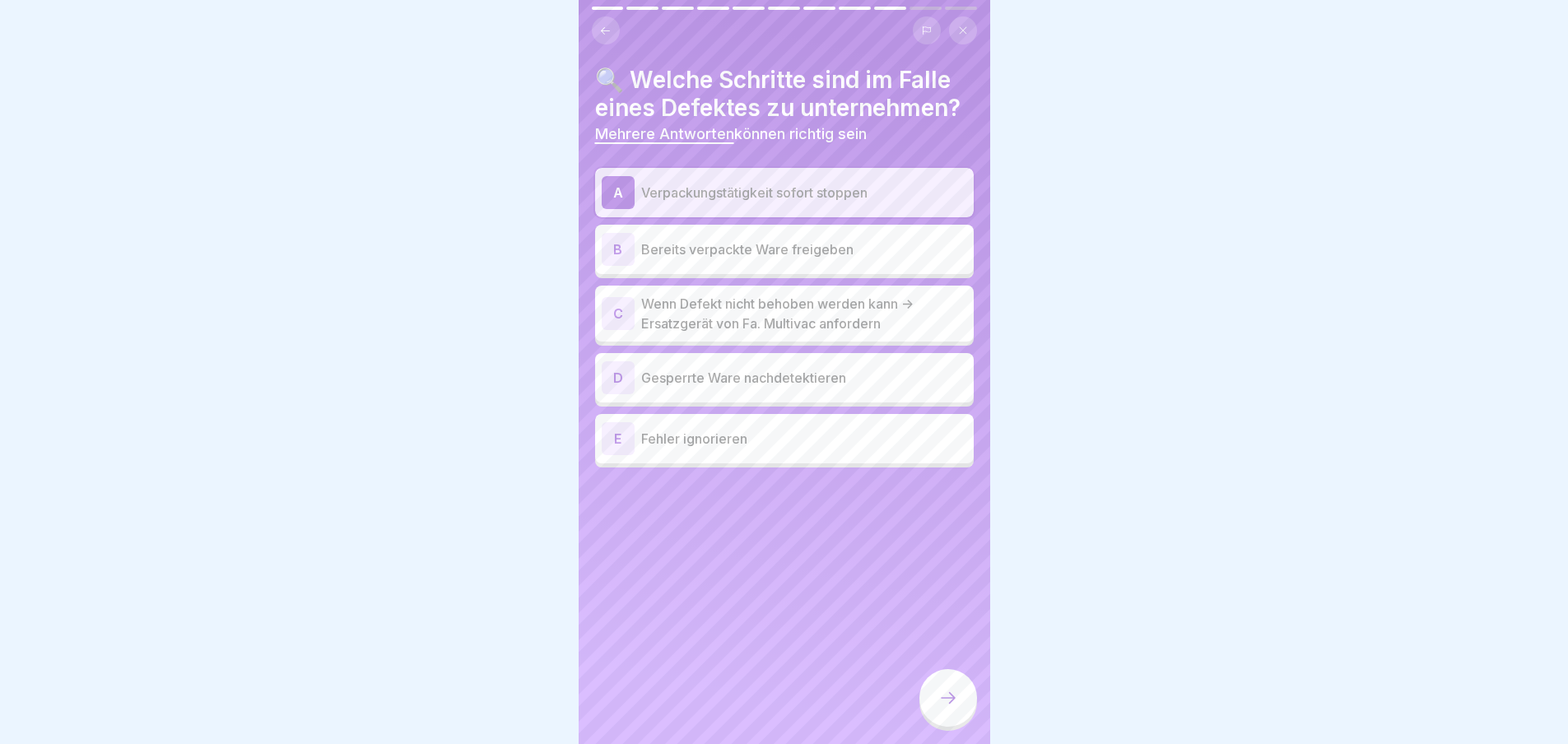
click at [618, 313] on div "C" at bounding box center [617, 313] width 33 height 33
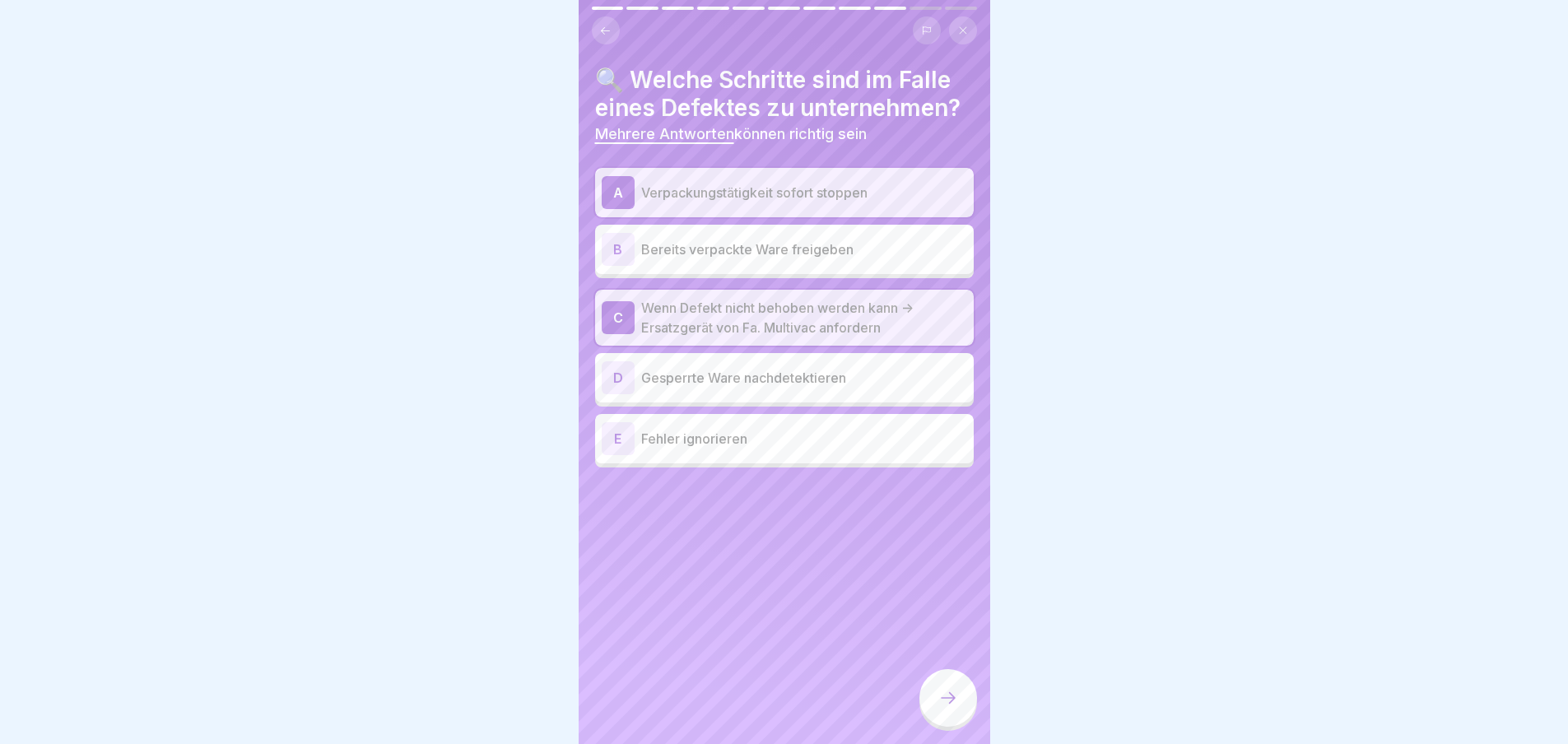
click at [614, 373] on div "D" at bounding box center [617, 377] width 33 height 33
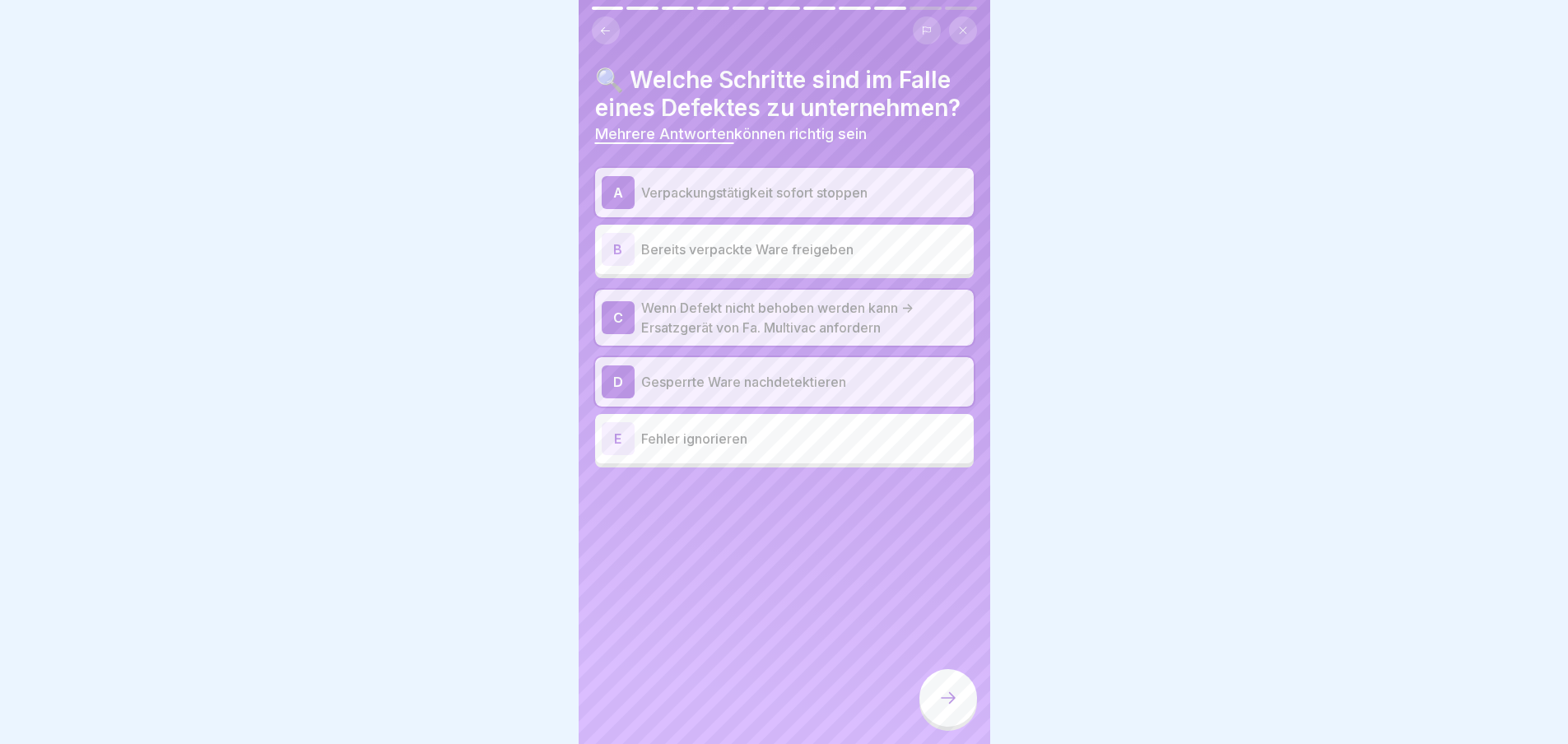
click at [942, 704] on icon at bounding box center [948, 697] width 20 height 20
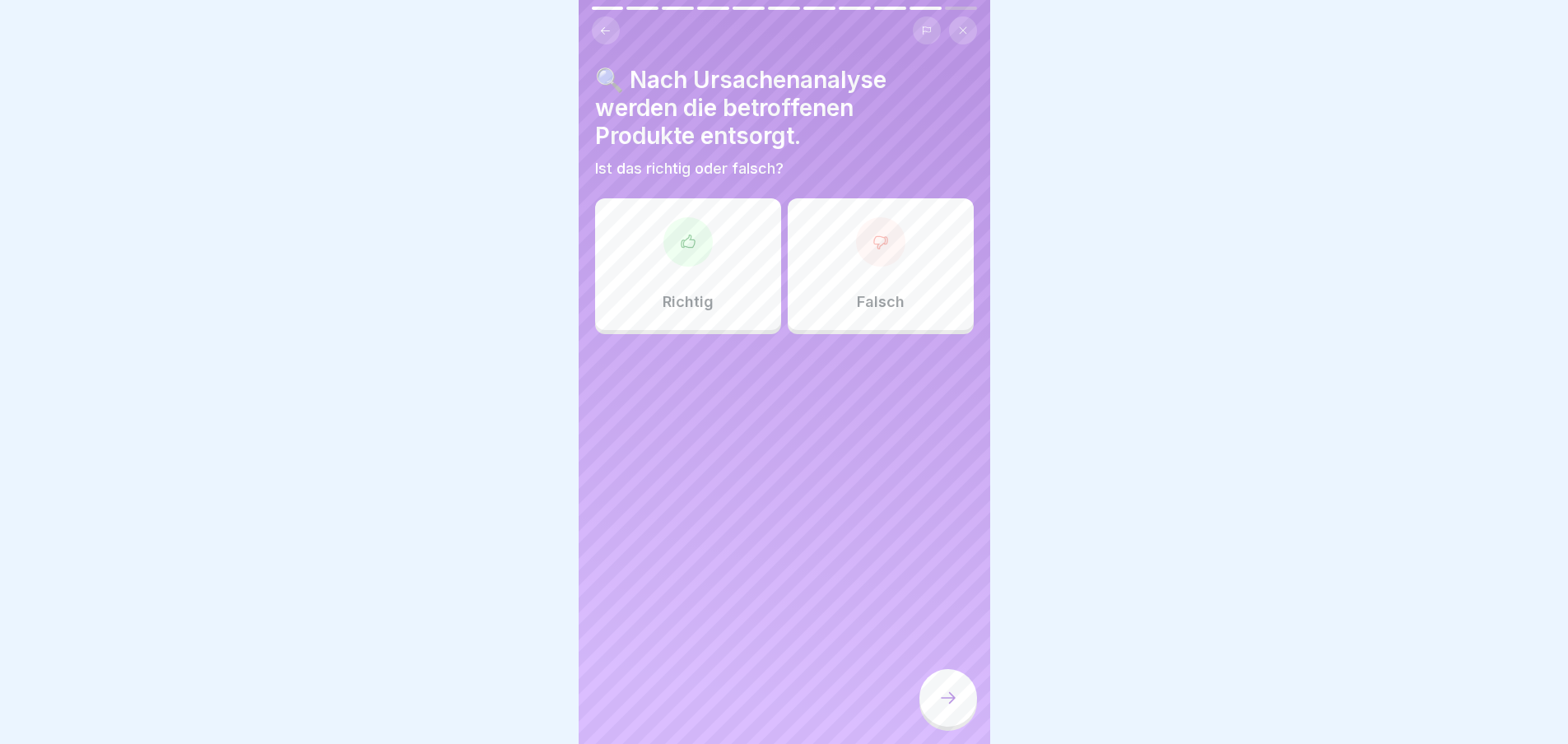
click at [694, 245] on div at bounding box center [688, 241] width 49 height 49
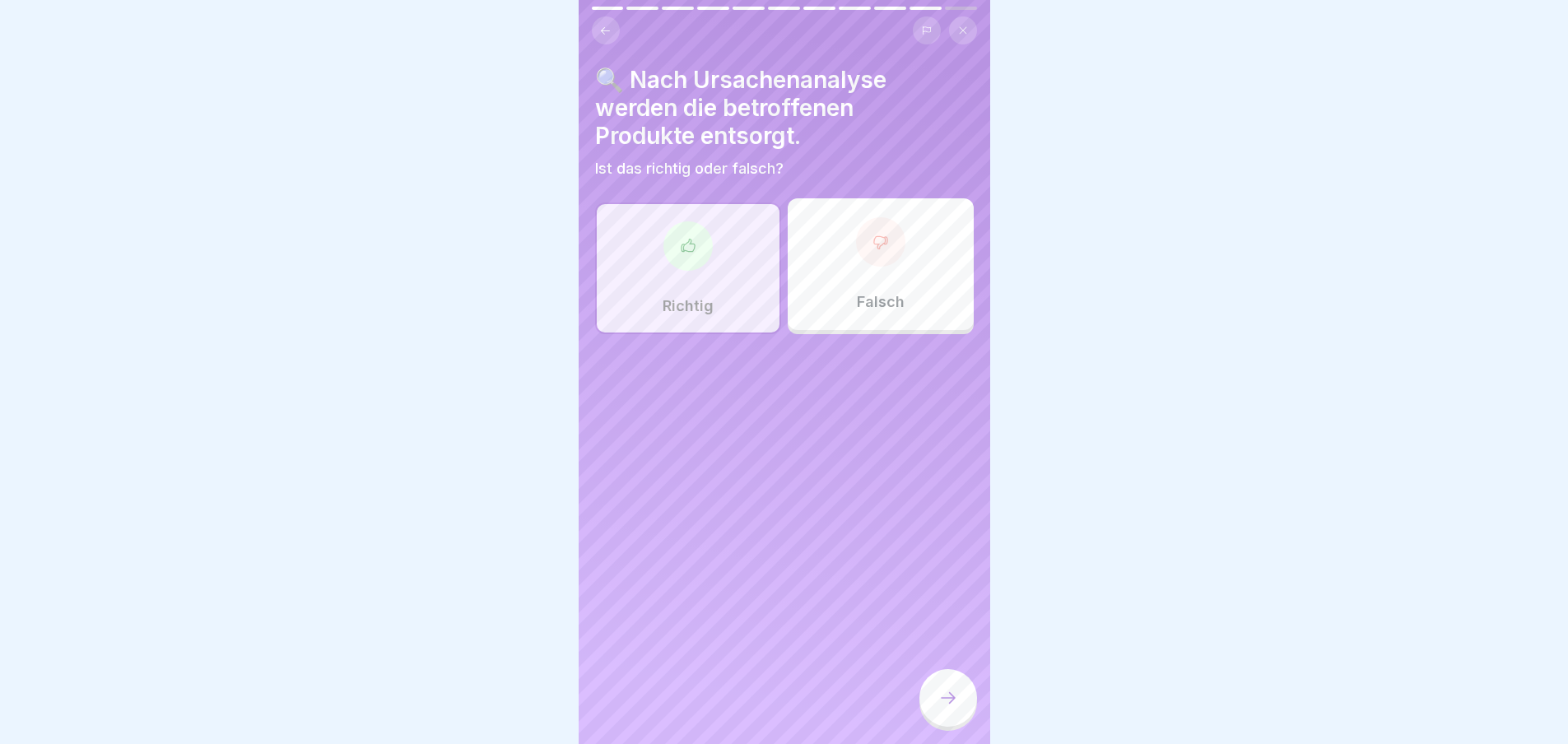
click at [945, 708] on icon at bounding box center [948, 697] width 20 height 20
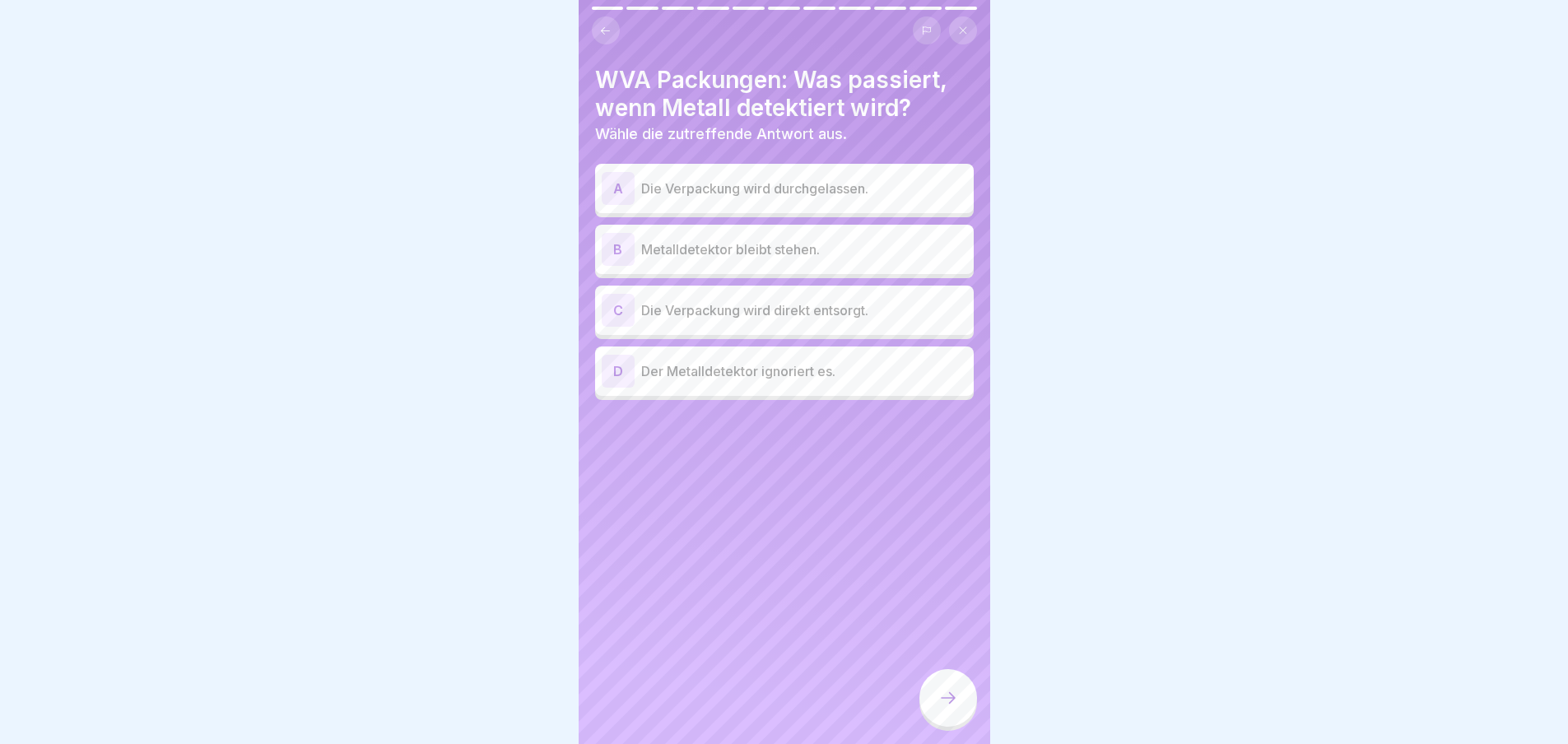
click at [622, 314] on div "C" at bounding box center [617, 310] width 33 height 33
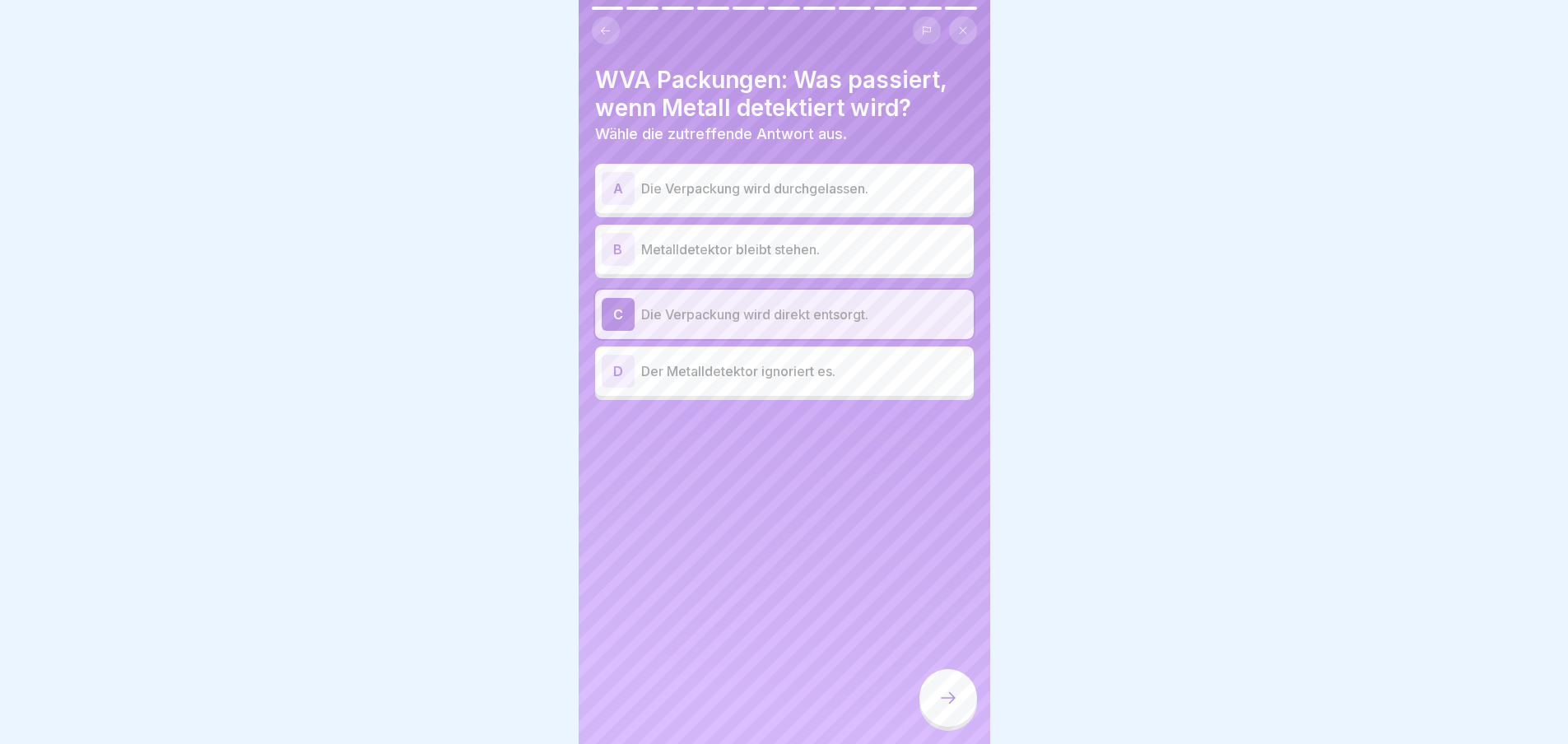
click at [951, 704] on icon at bounding box center [948, 697] width 20 height 20
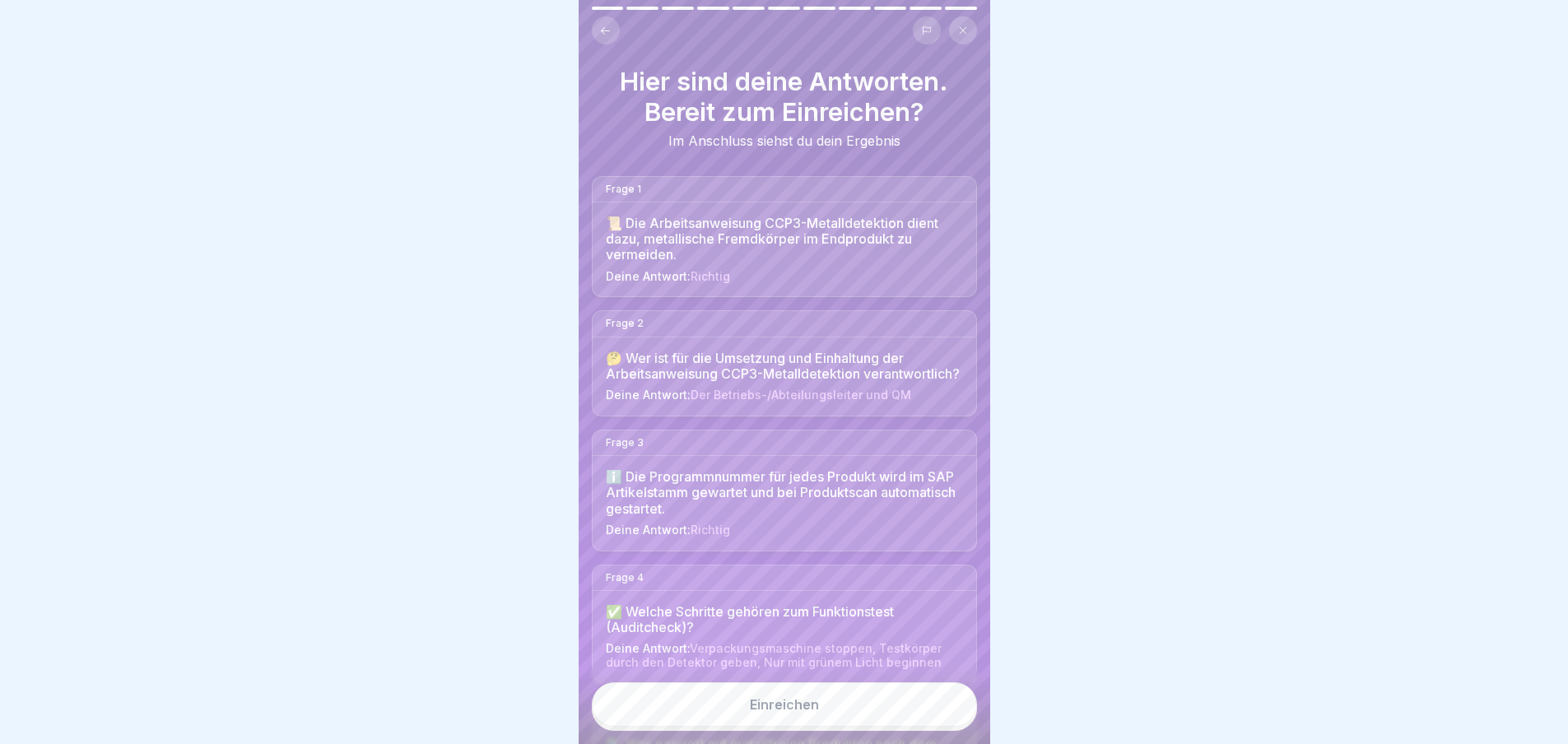
scroll to position [659, 0]
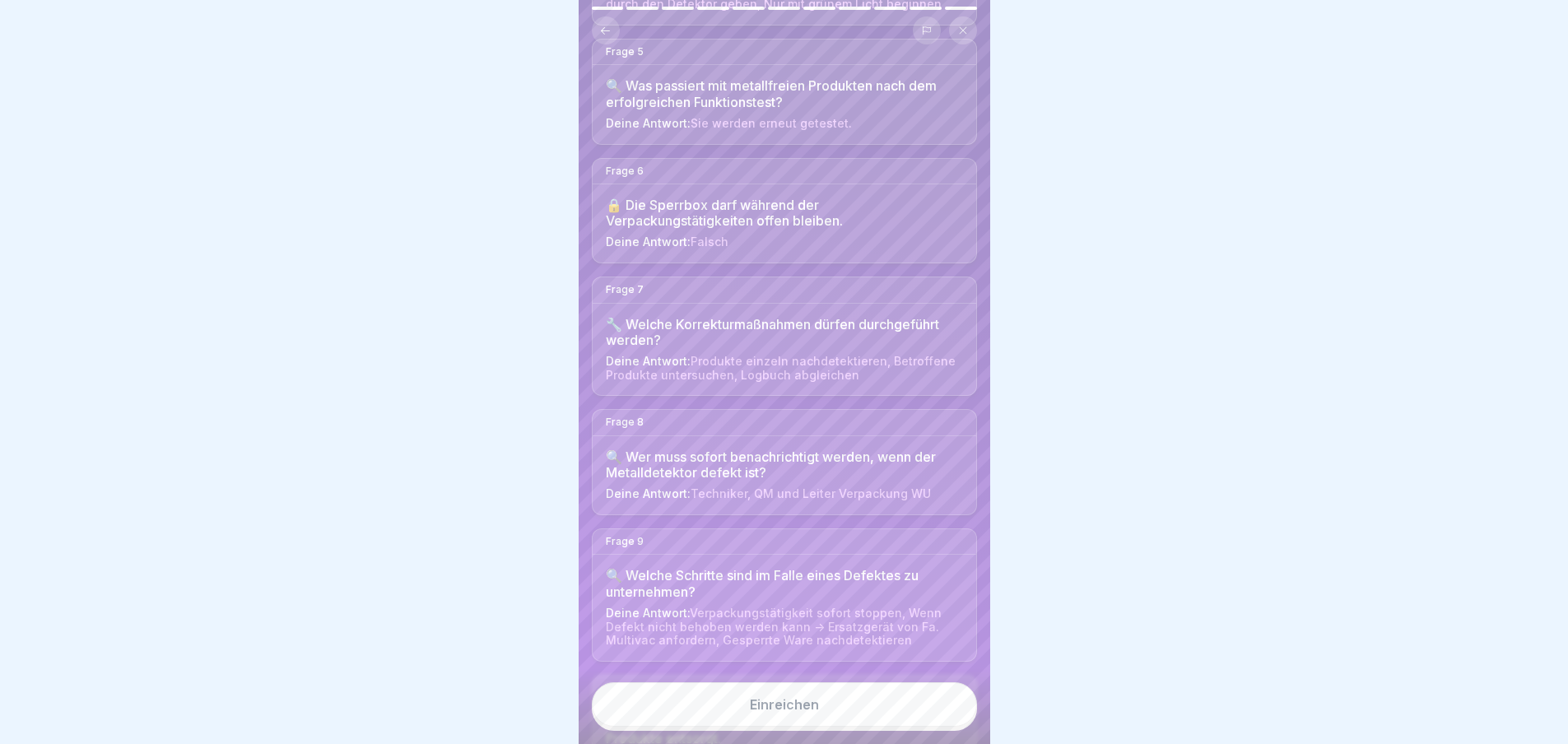
click at [807, 710] on div "Einreichen" at bounding box center [784, 704] width 69 height 14
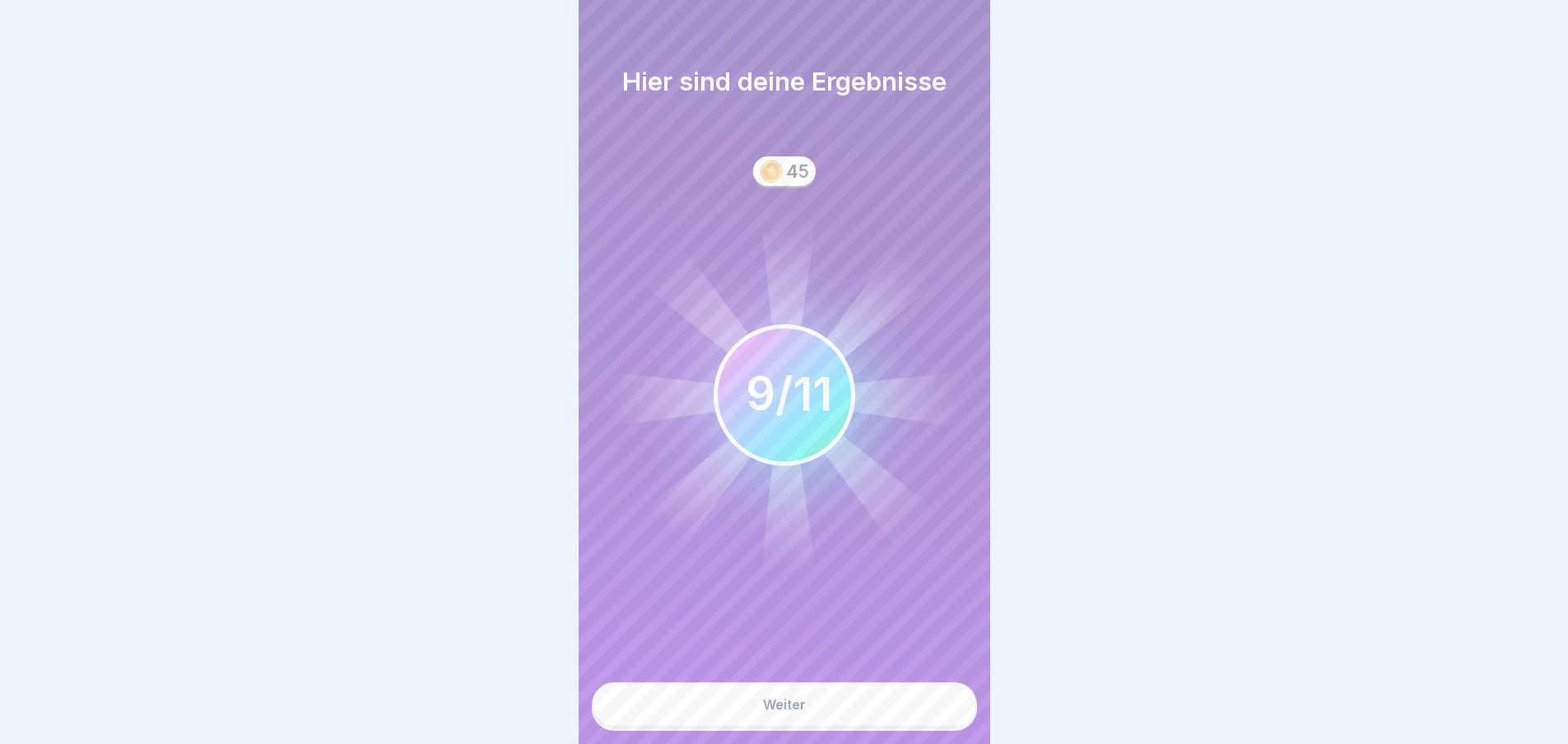
click at [797, 711] on div "Weiter" at bounding box center [784, 704] width 43 height 14
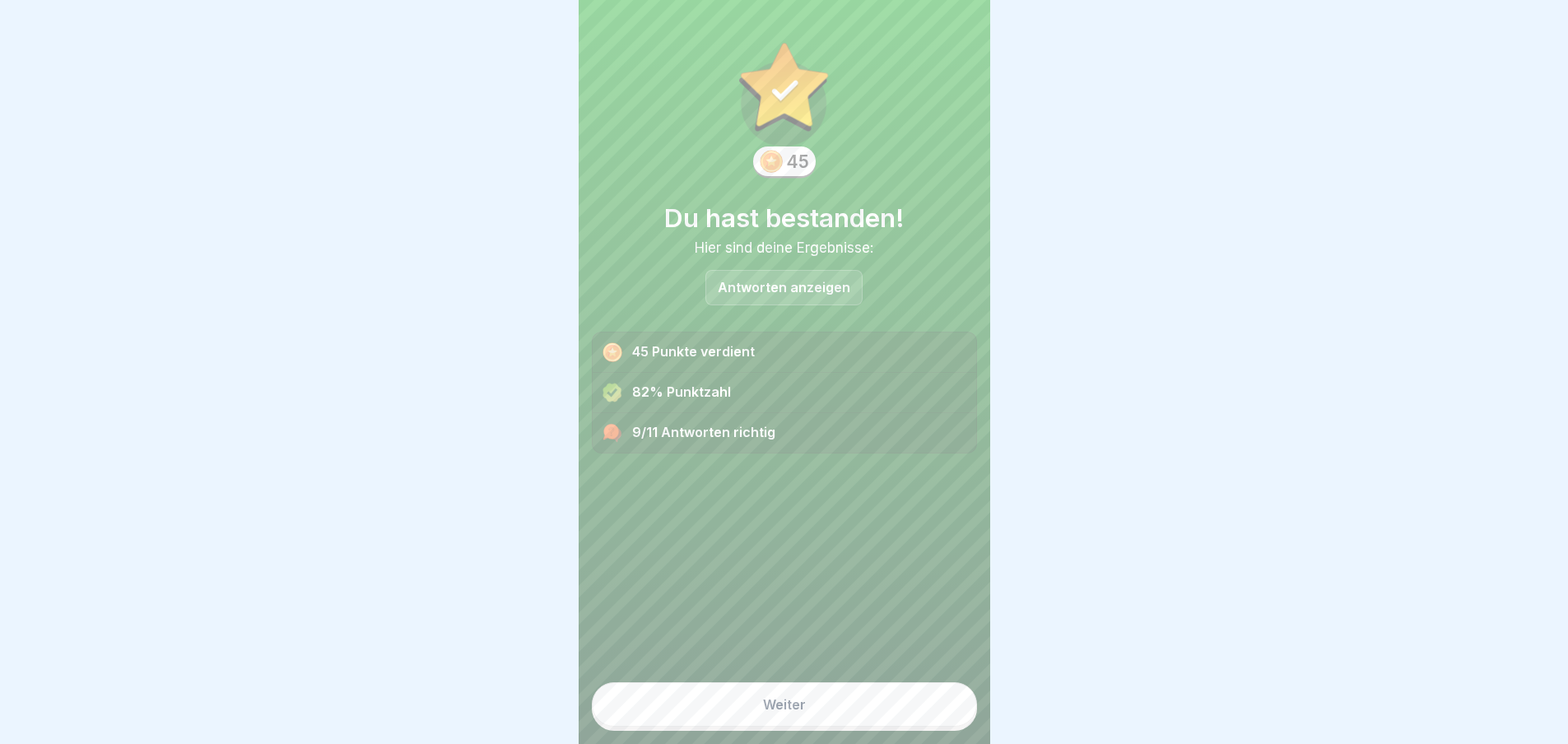
click at [795, 710] on div "Weiter" at bounding box center [784, 704] width 43 height 14
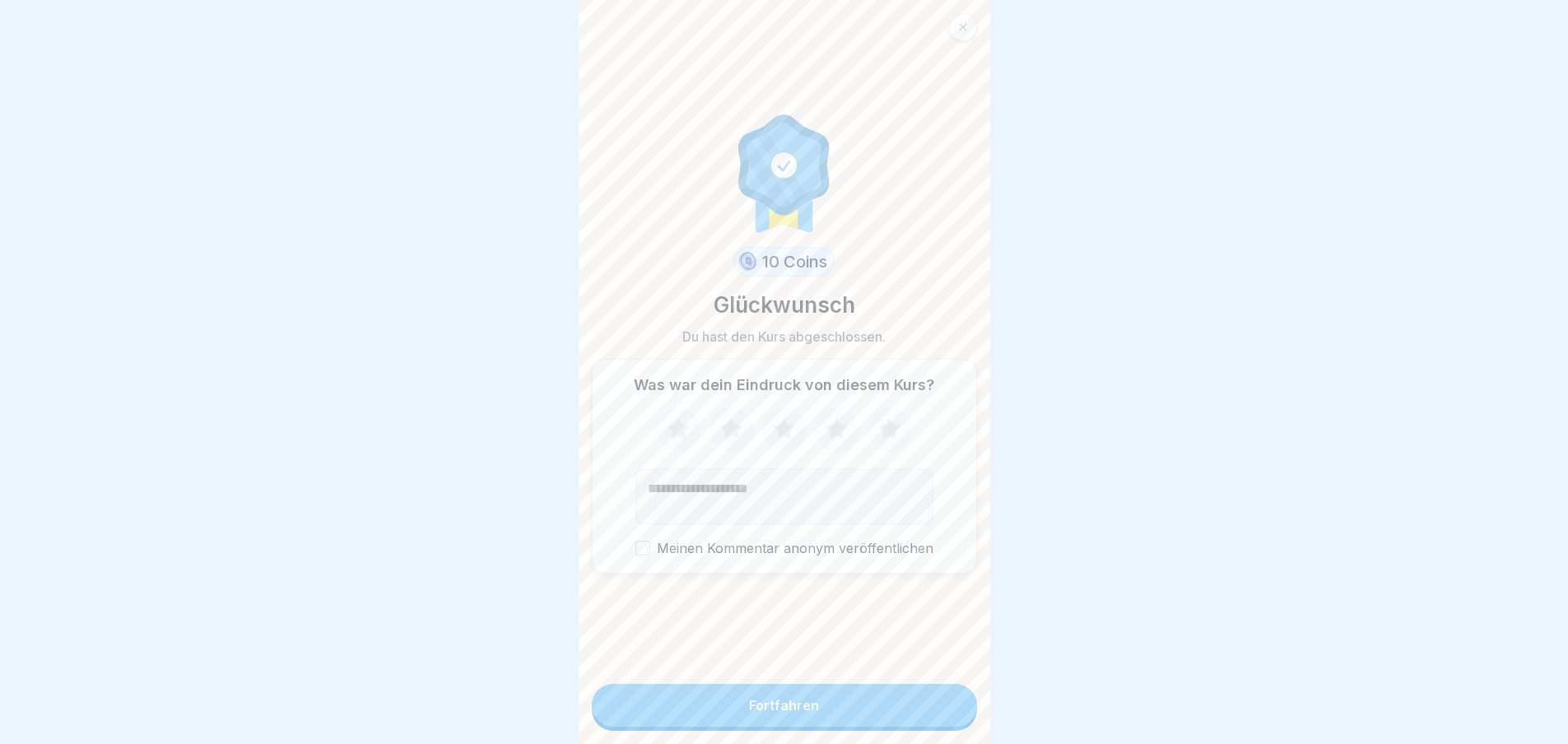
click at [819, 439] on icon at bounding box center [835, 429] width 43 height 43
click at [785, 712] on div "Fortfahren" at bounding box center [784, 705] width 70 height 14
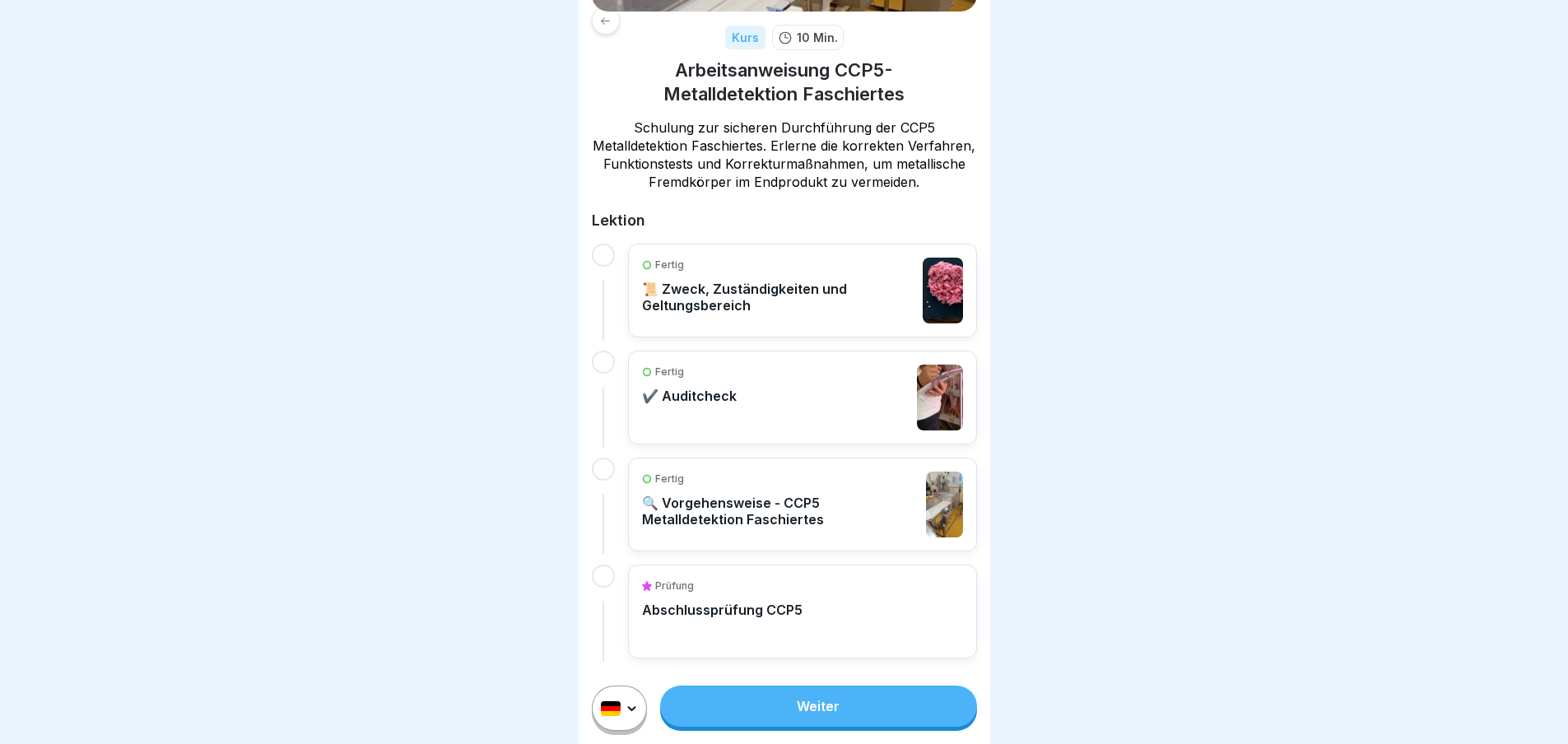
scroll to position [12, 0]
click at [809, 720] on link "Weiter" at bounding box center [817, 706] width 316 height 41
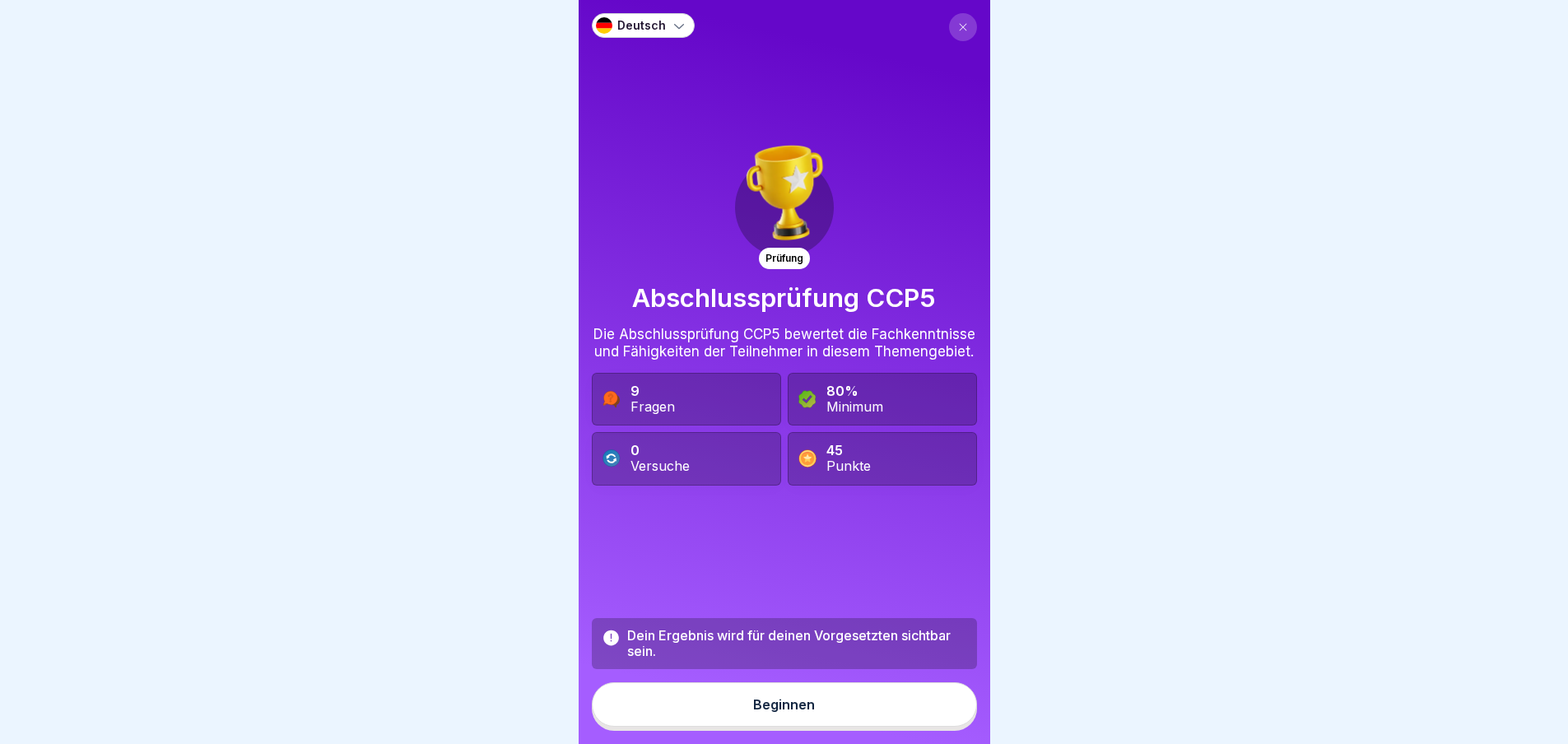
scroll to position [12, 0]
click at [784, 701] on div "Beginnen" at bounding box center [784, 704] width 61 height 14
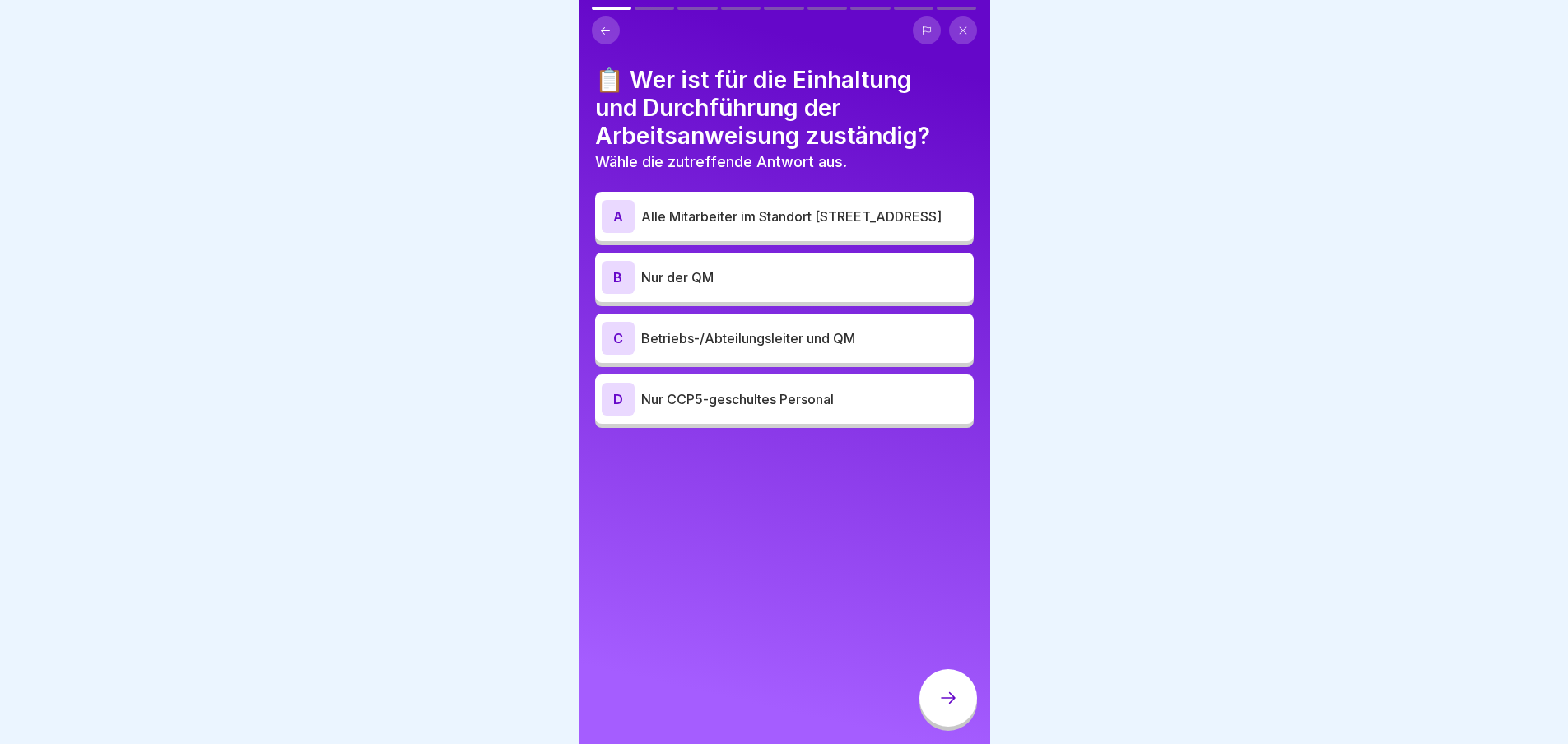
click at [630, 325] on div "C" at bounding box center [617, 338] width 33 height 33
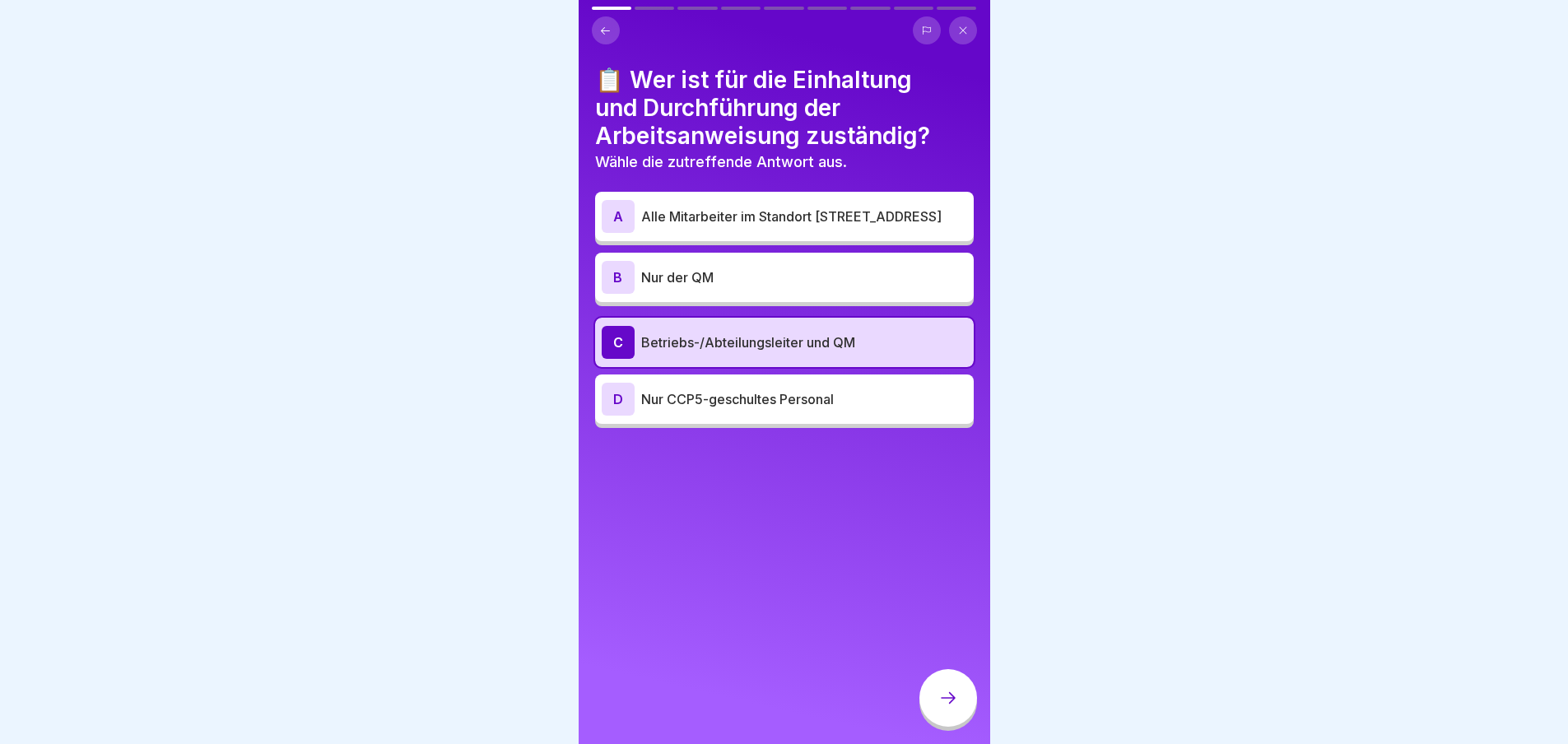
click at [950, 695] on icon at bounding box center [948, 697] width 20 height 20
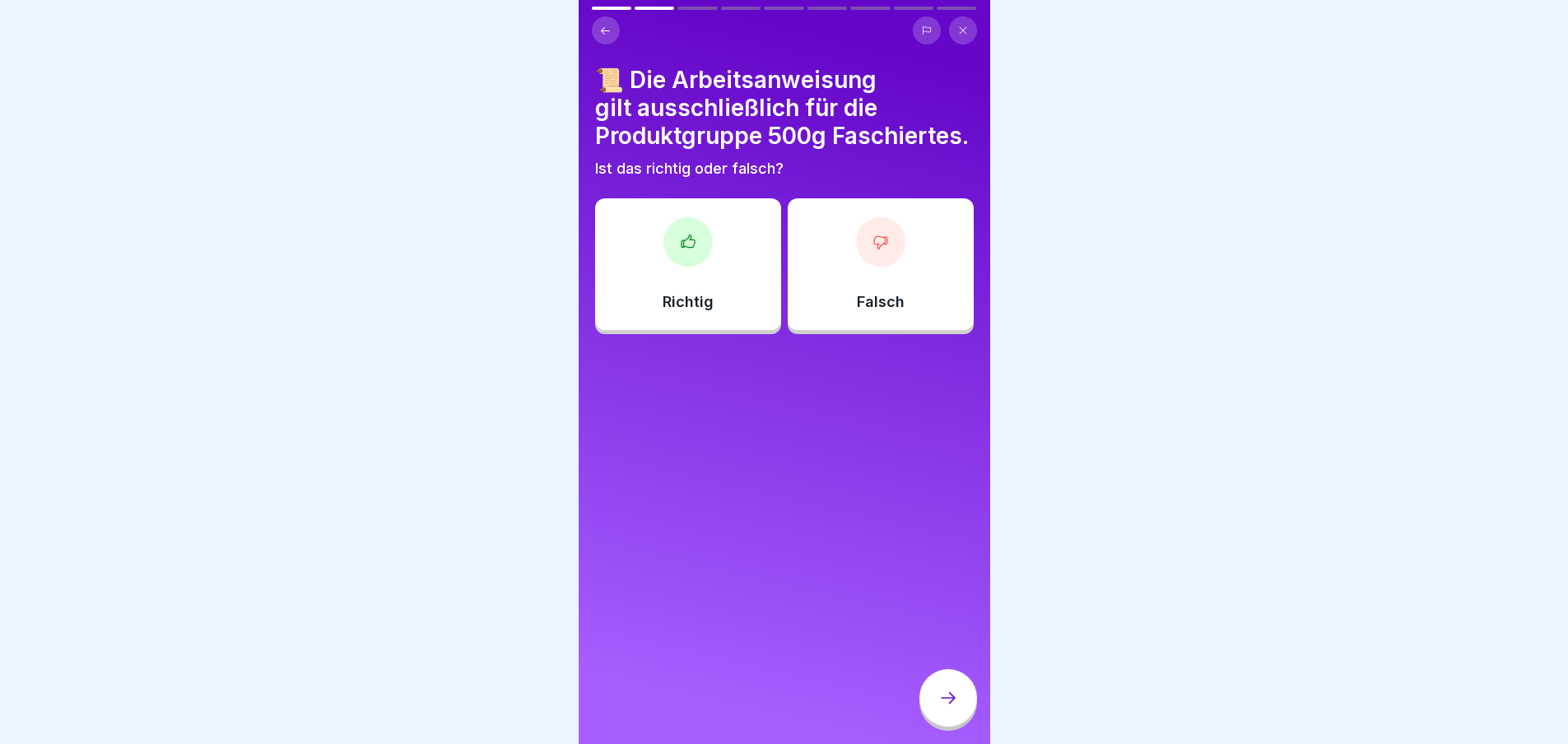
click at [873, 249] on icon at bounding box center [880, 242] width 13 height 12
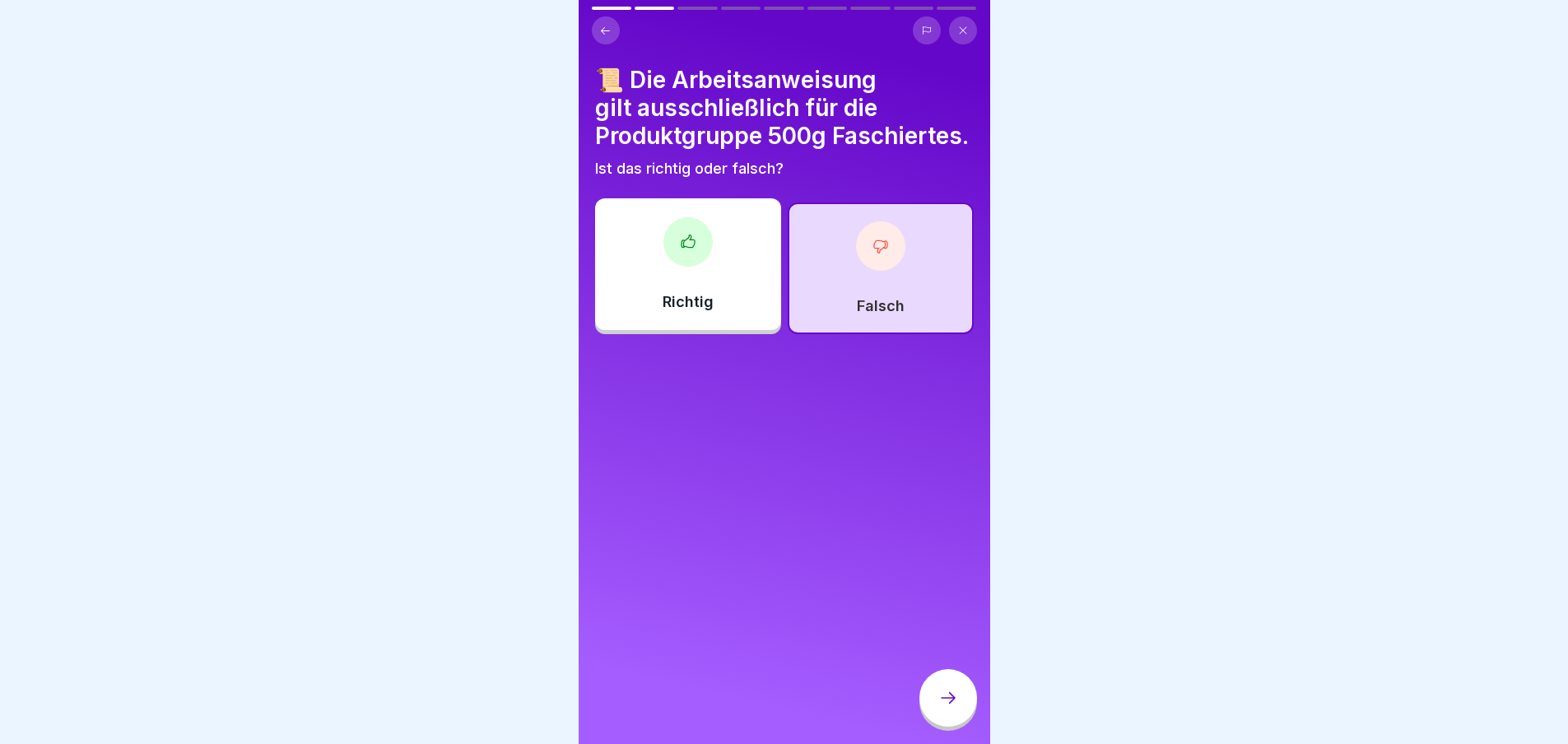
click at [949, 699] on icon at bounding box center [948, 697] width 20 height 20
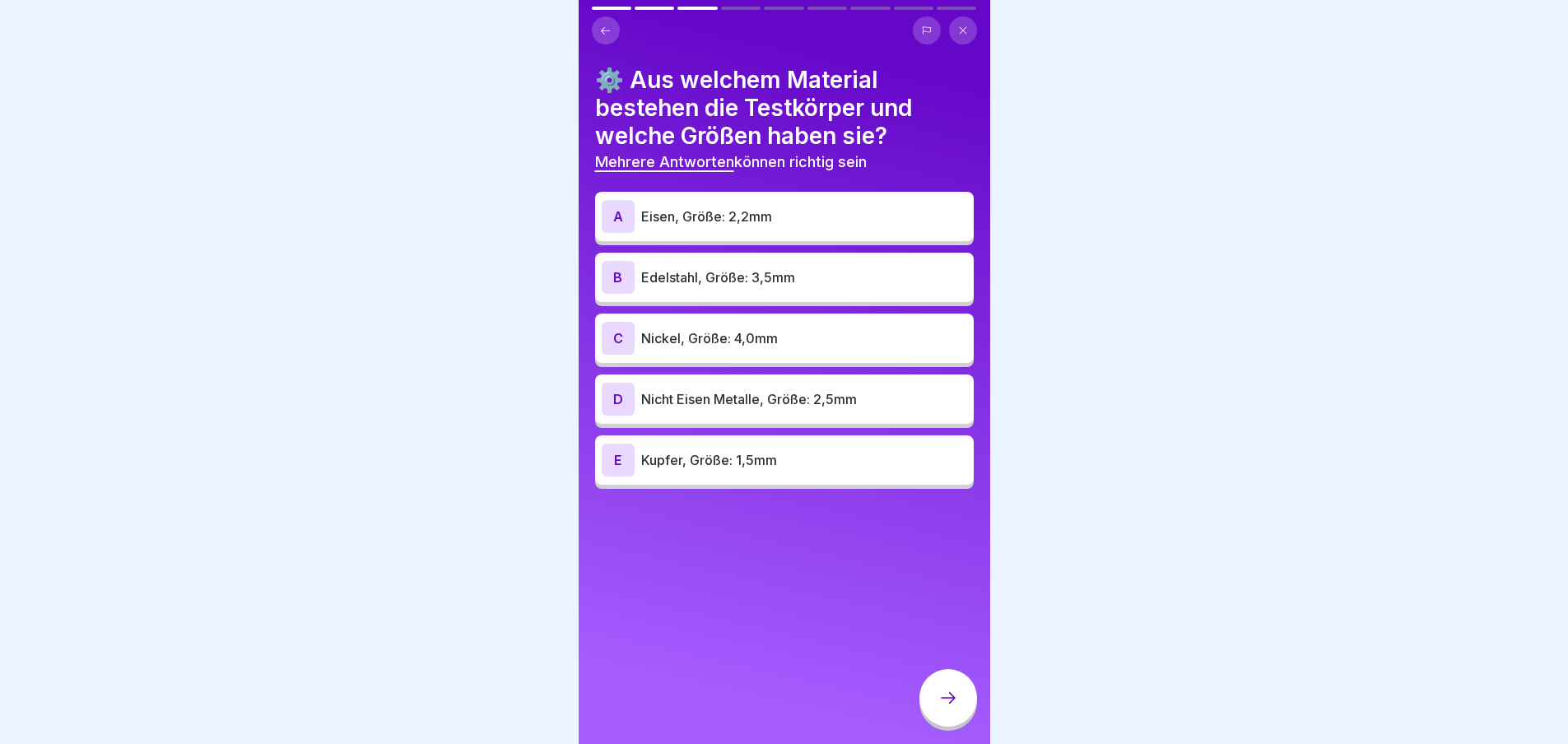
click at [621, 204] on div "A" at bounding box center [617, 216] width 33 height 33
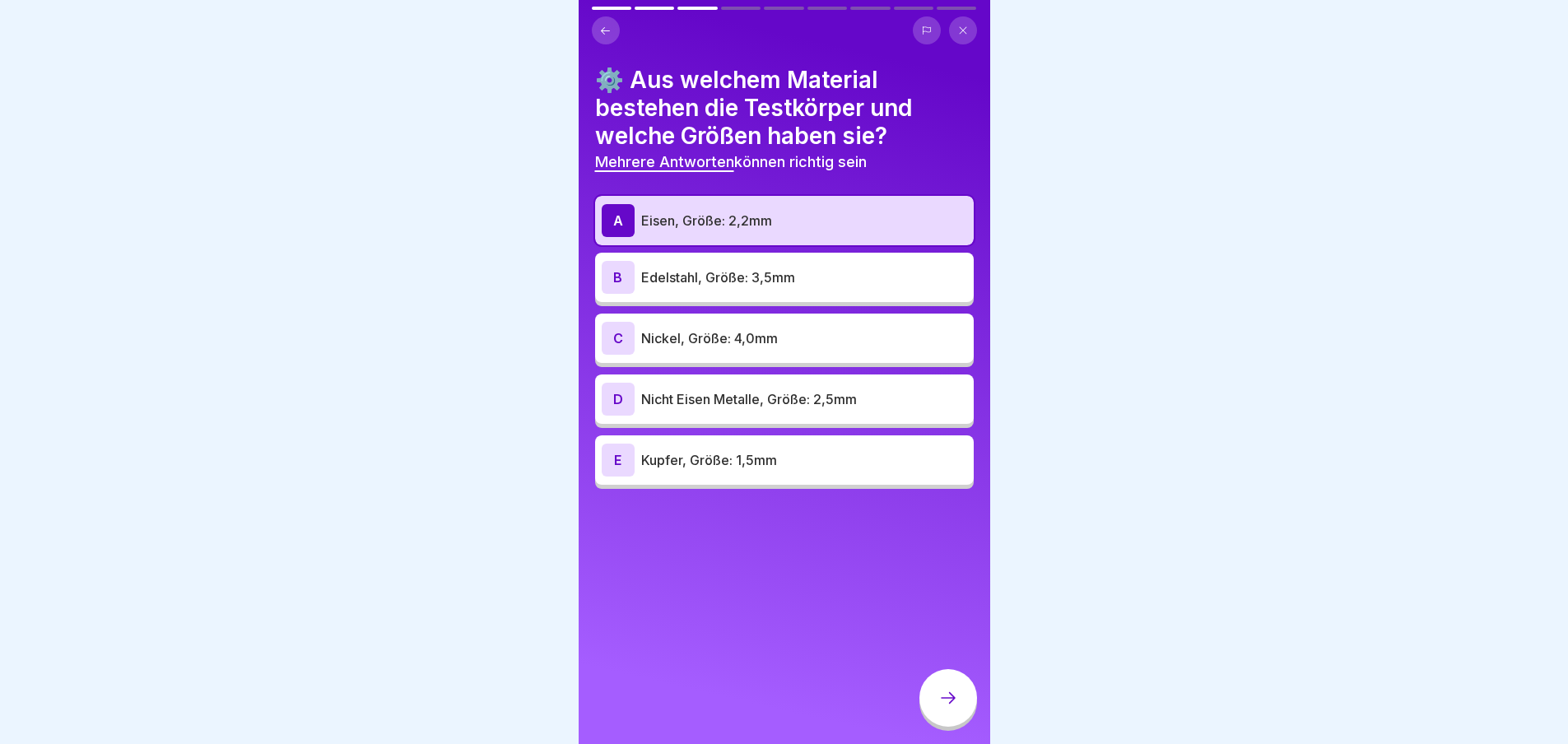
click at [619, 266] on div "B" at bounding box center [617, 277] width 33 height 33
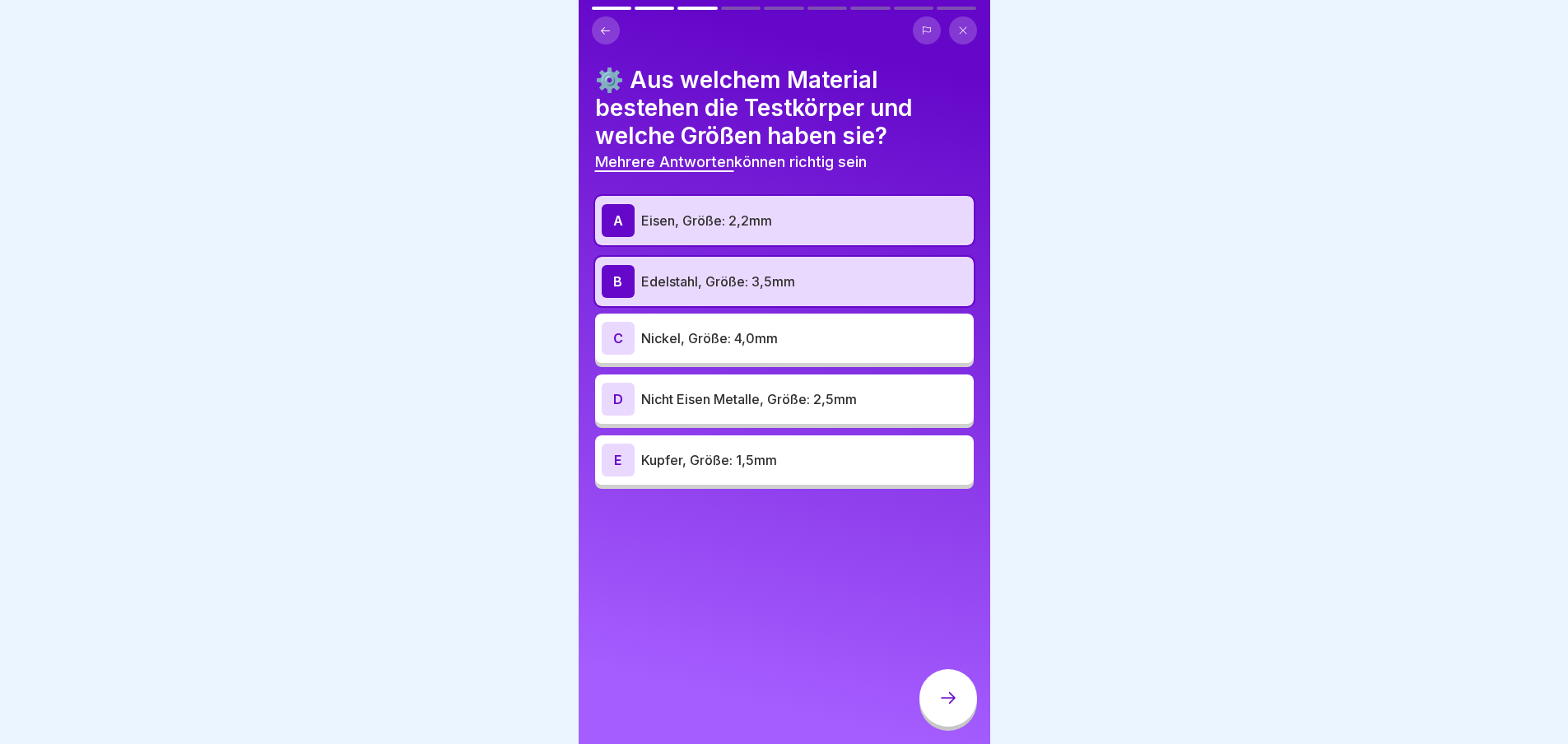
click at [623, 383] on div "D" at bounding box center [617, 399] width 33 height 33
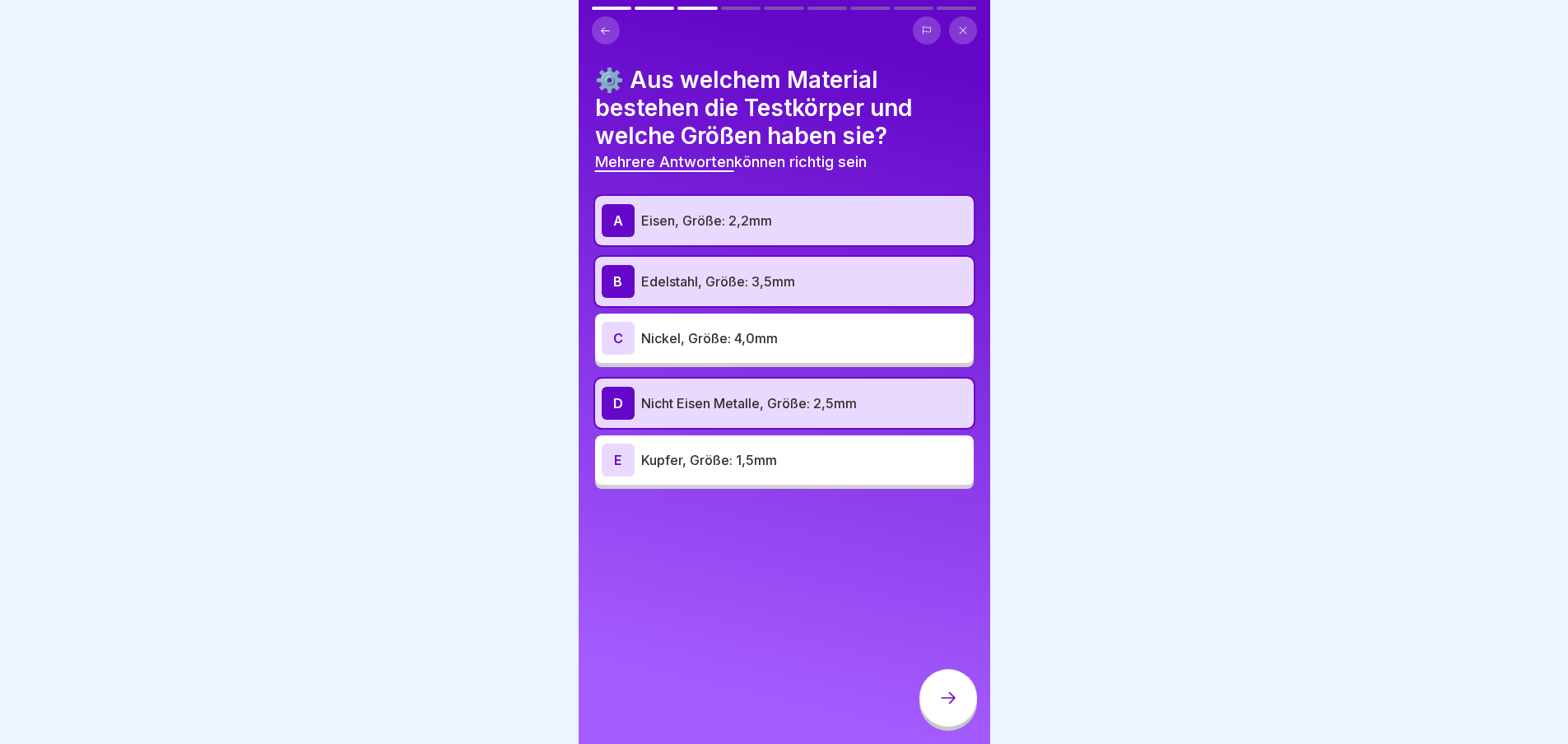
click at [941, 700] on icon at bounding box center [948, 697] width 20 height 20
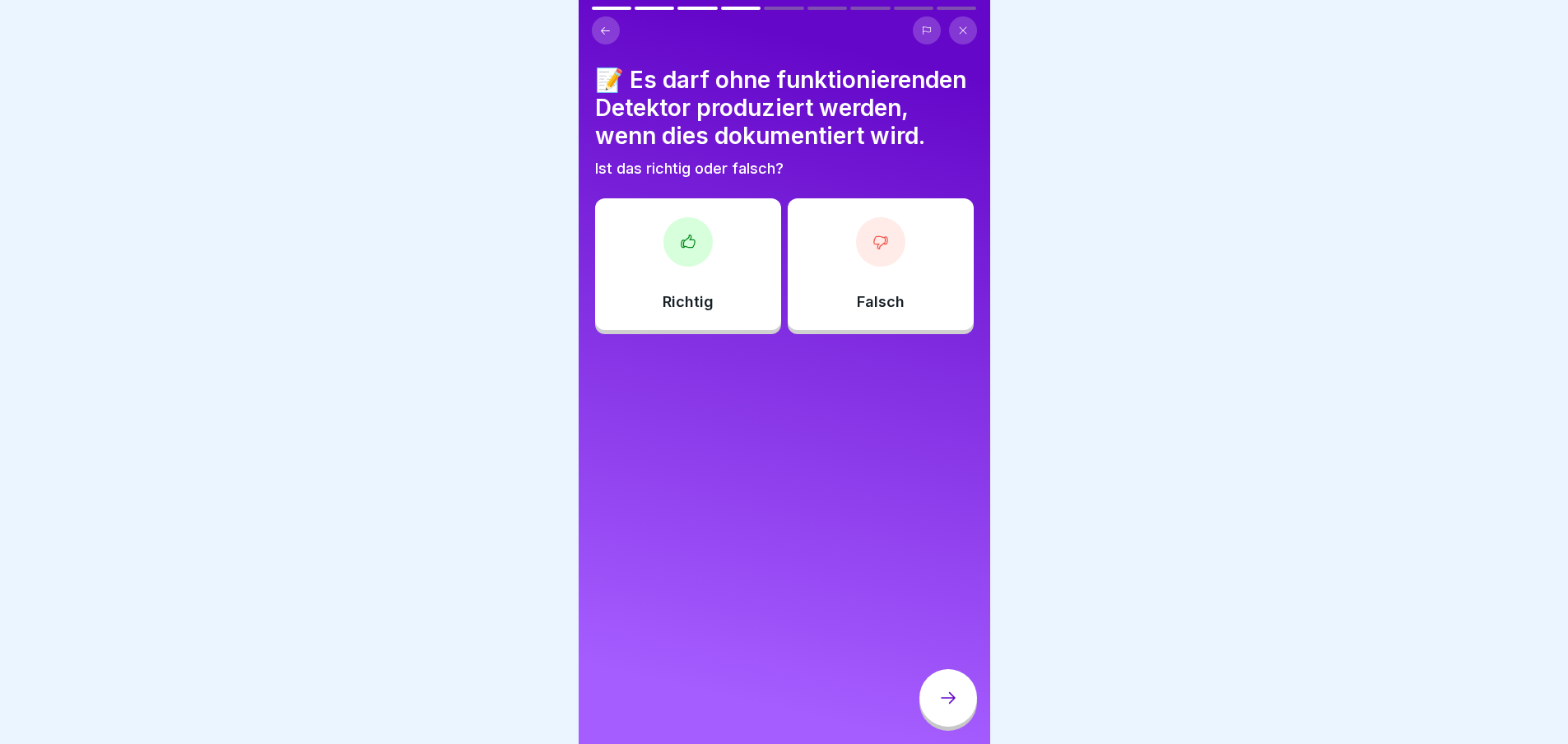
click at [872, 251] on icon at bounding box center [880, 241] width 16 height 16
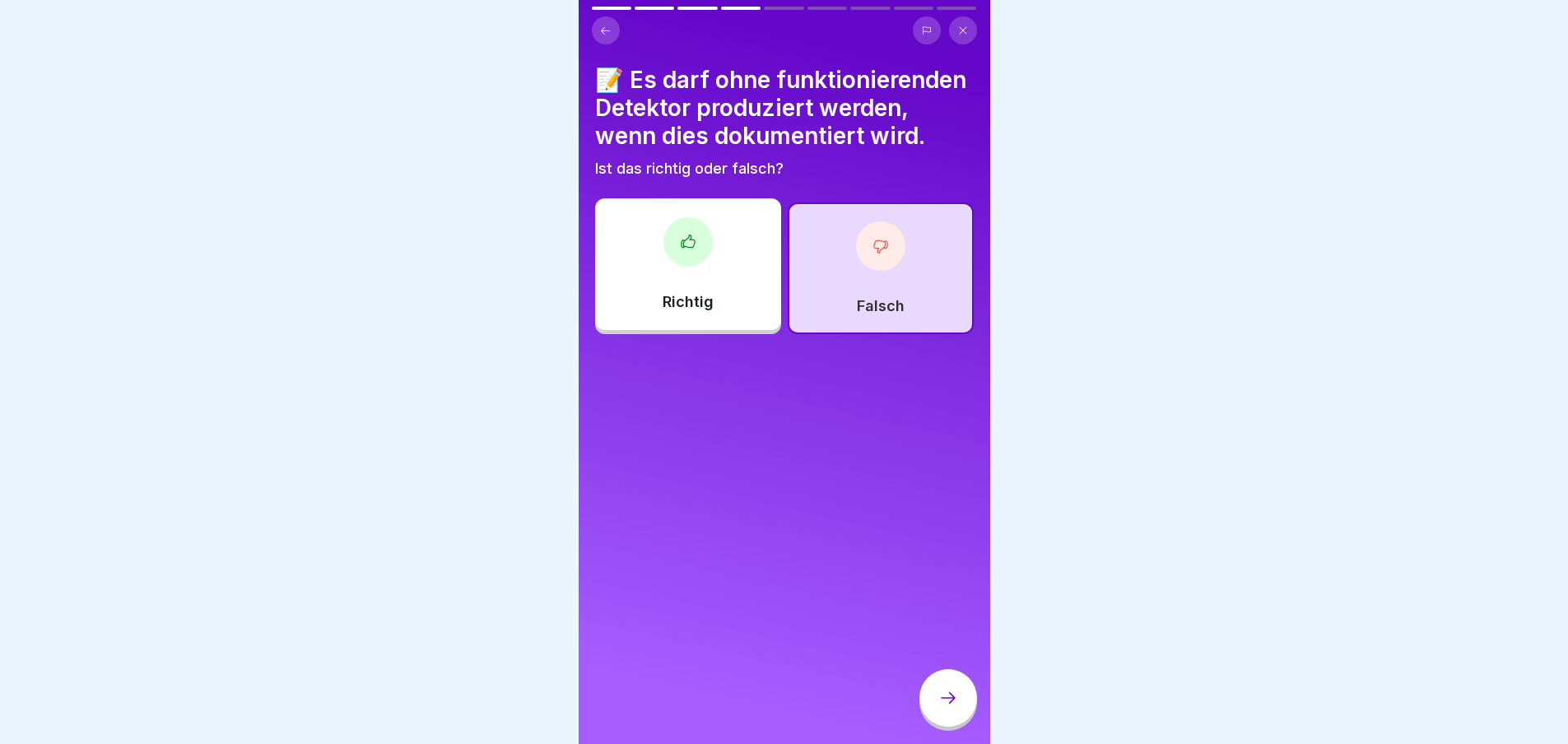
click at [946, 696] on icon at bounding box center [948, 697] width 20 height 20
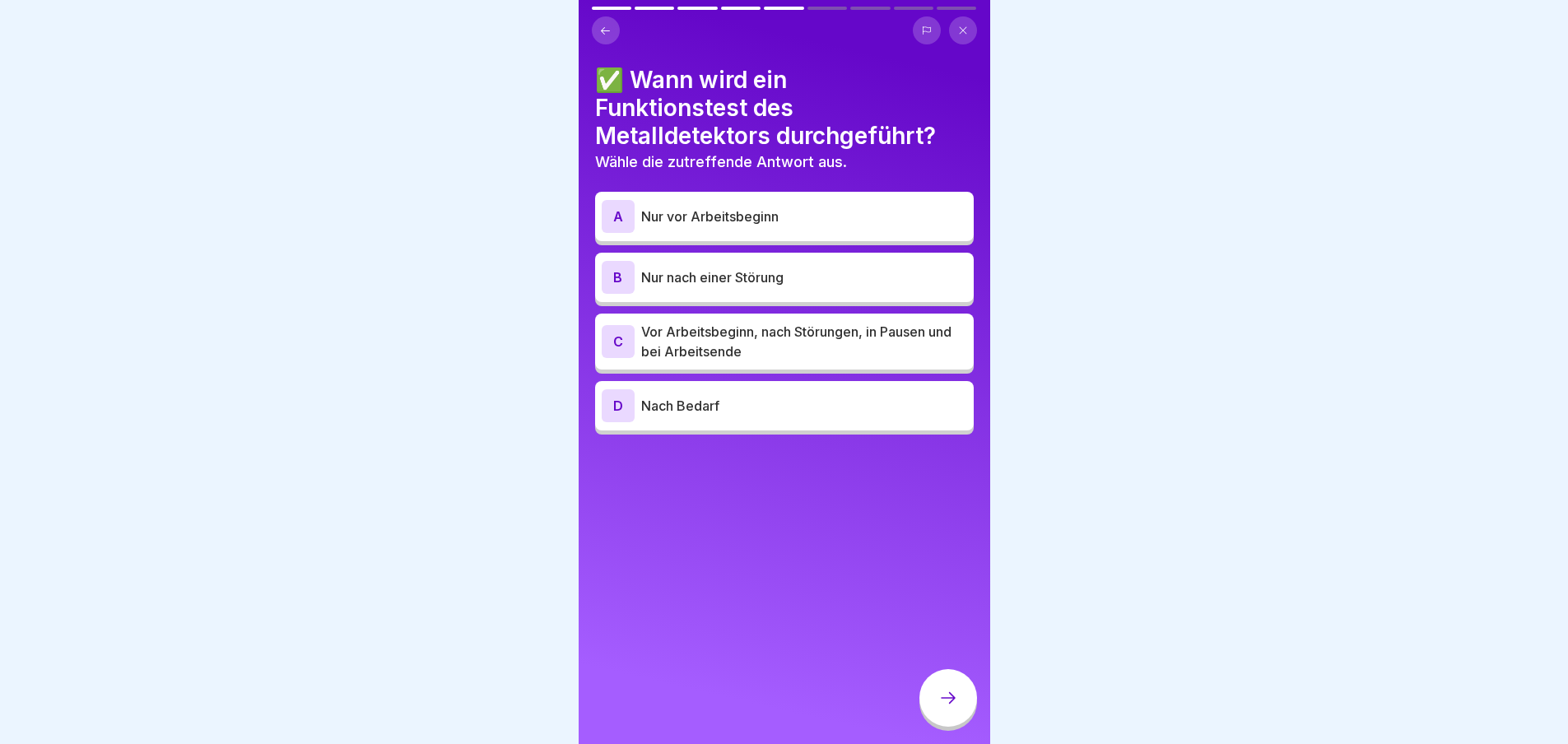
click at [624, 325] on div "C" at bounding box center [617, 342] width 33 height 33
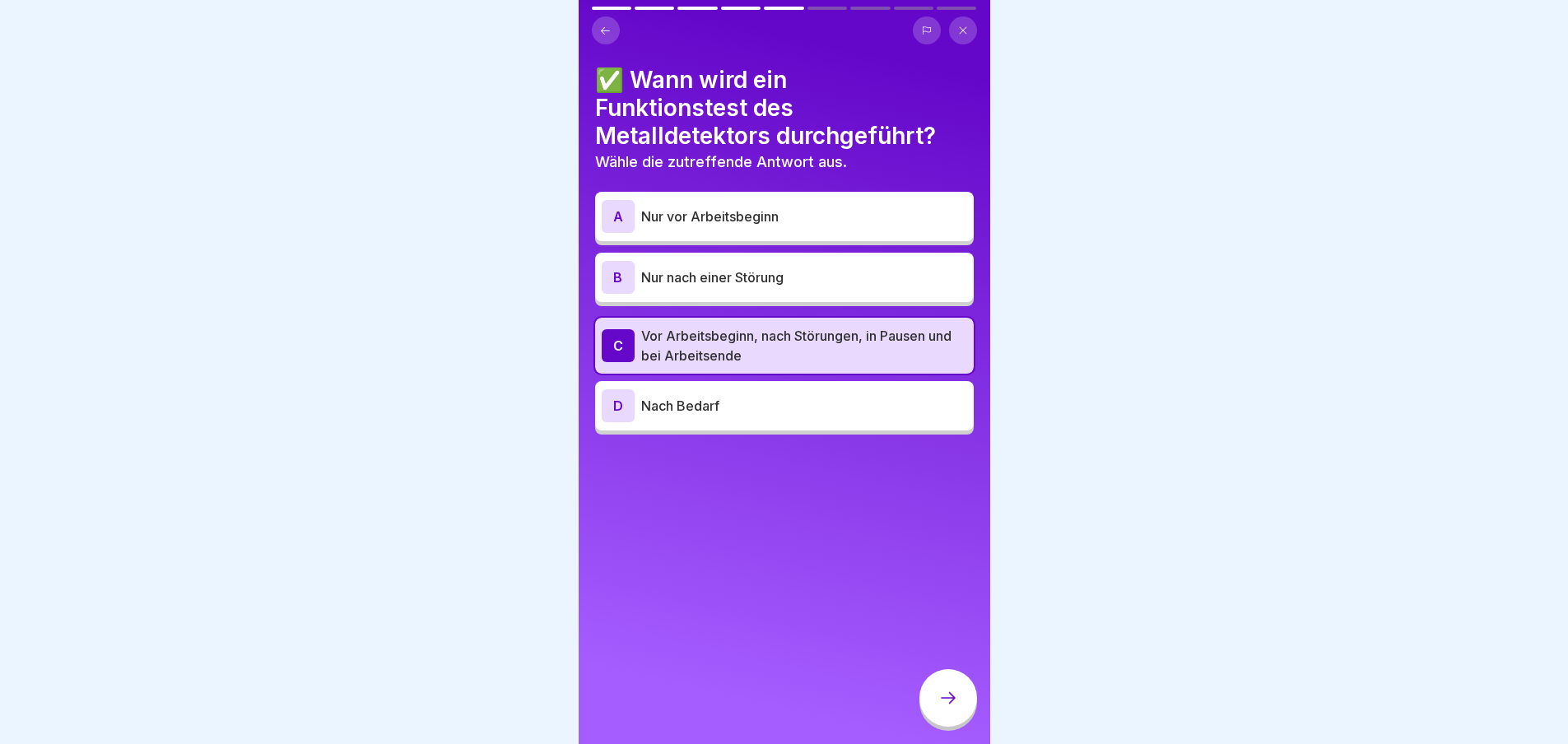
click at [953, 699] on icon at bounding box center [948, 698] width 14 height 12
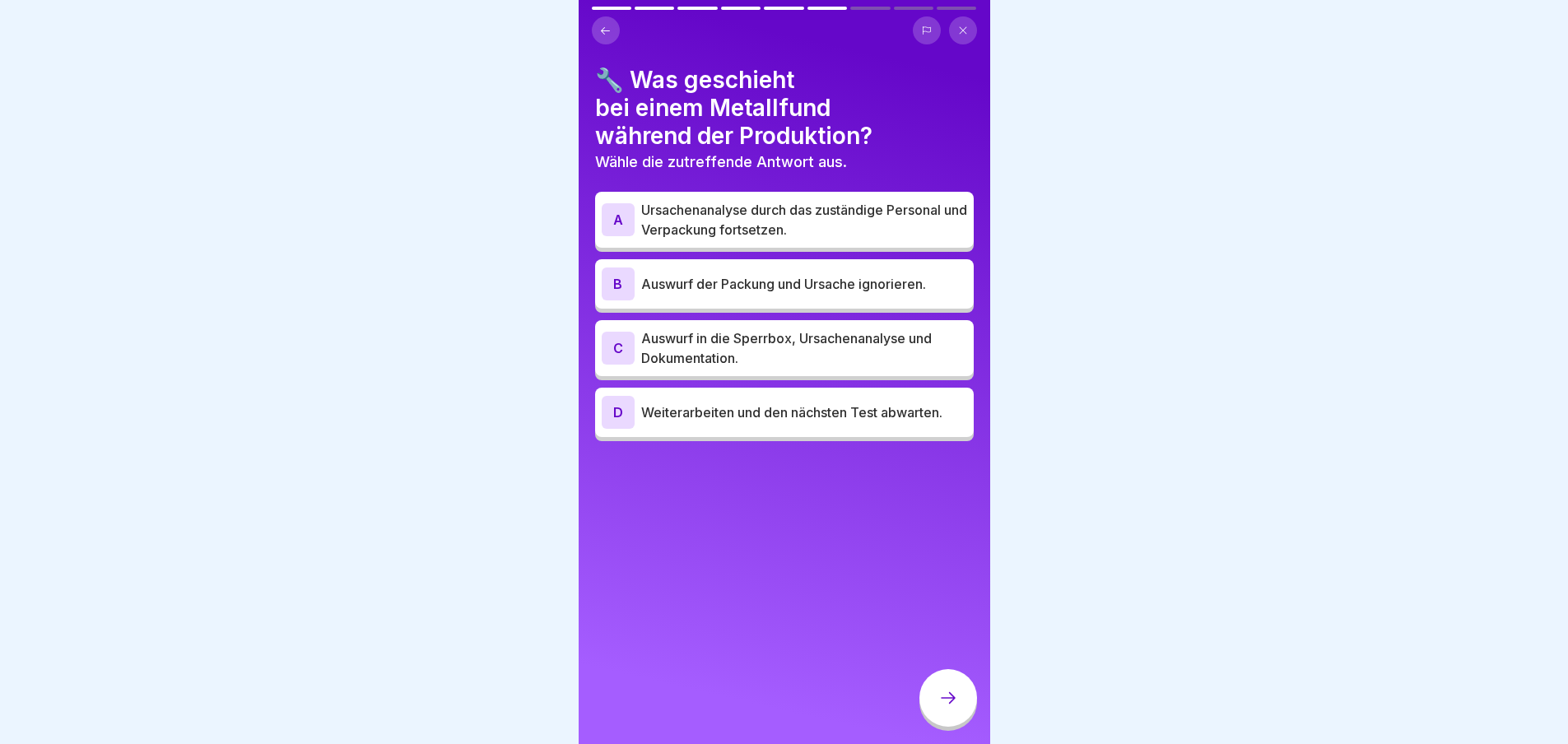
click at [616, 338] on div "C" at bounding box center [617, 348] width 33 height 33
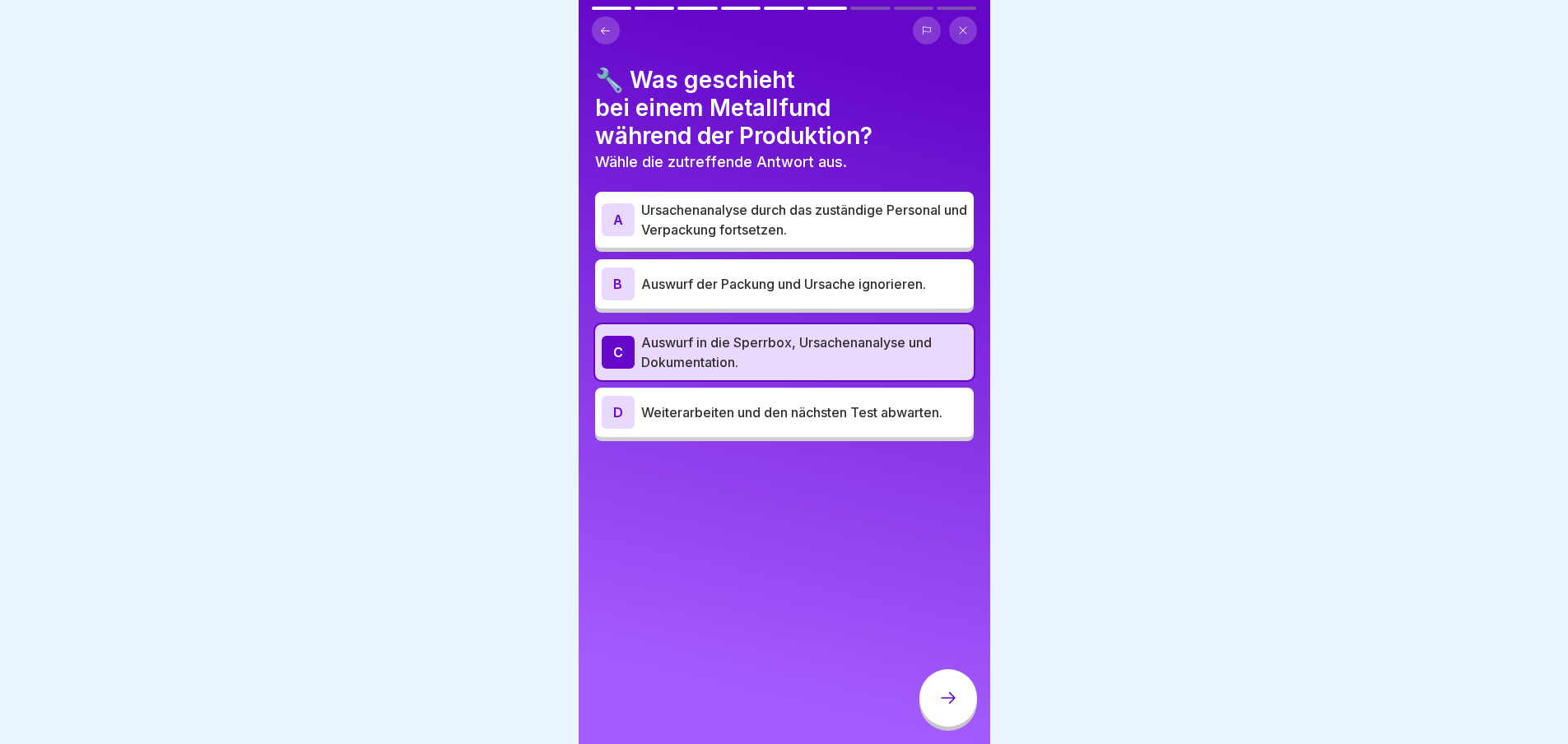
click at [944, 687] on div at bounding box center [948, 698] width 58 height 58
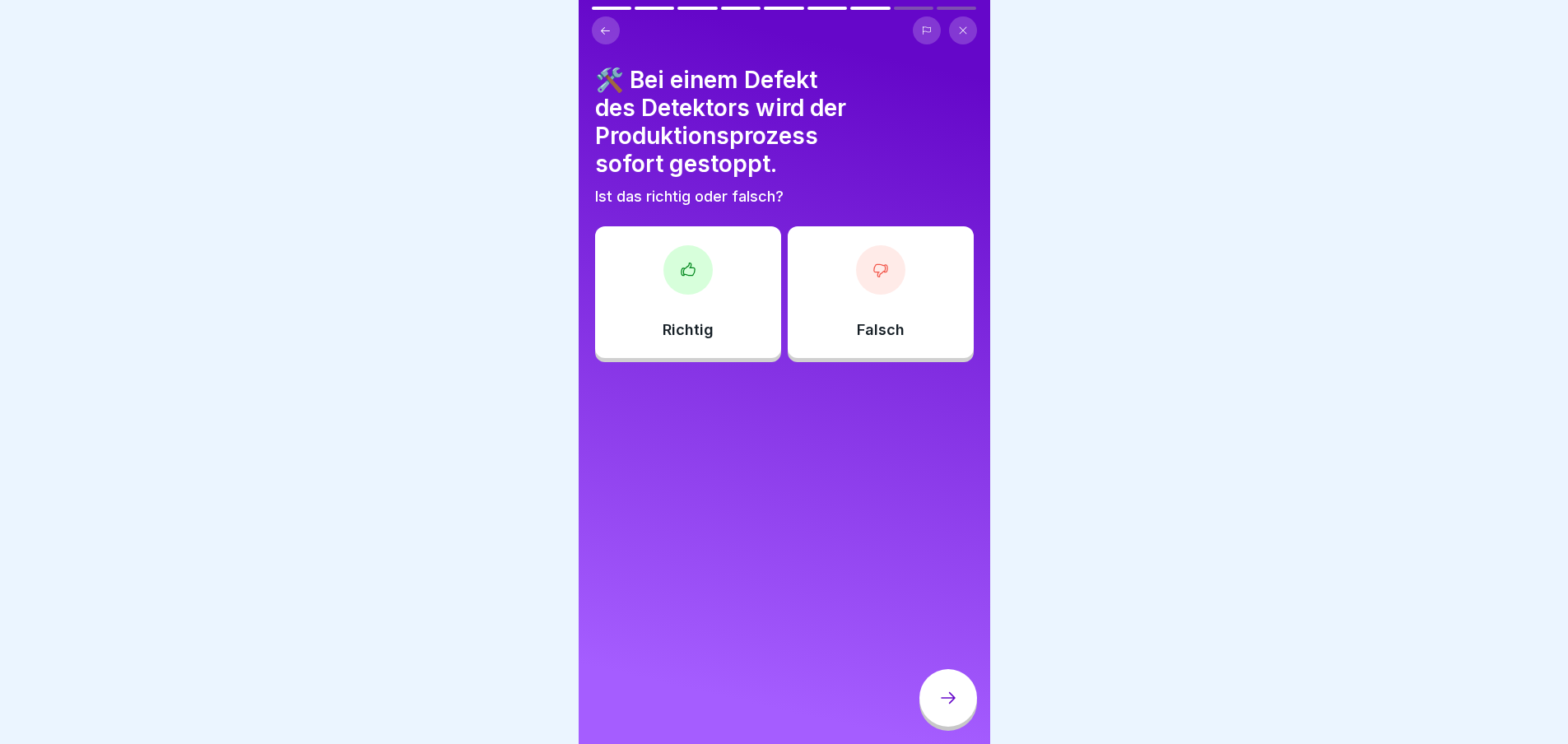
click at [696, 283] on div "Richtig" at bounding box center [688, 292] width 186 height 132
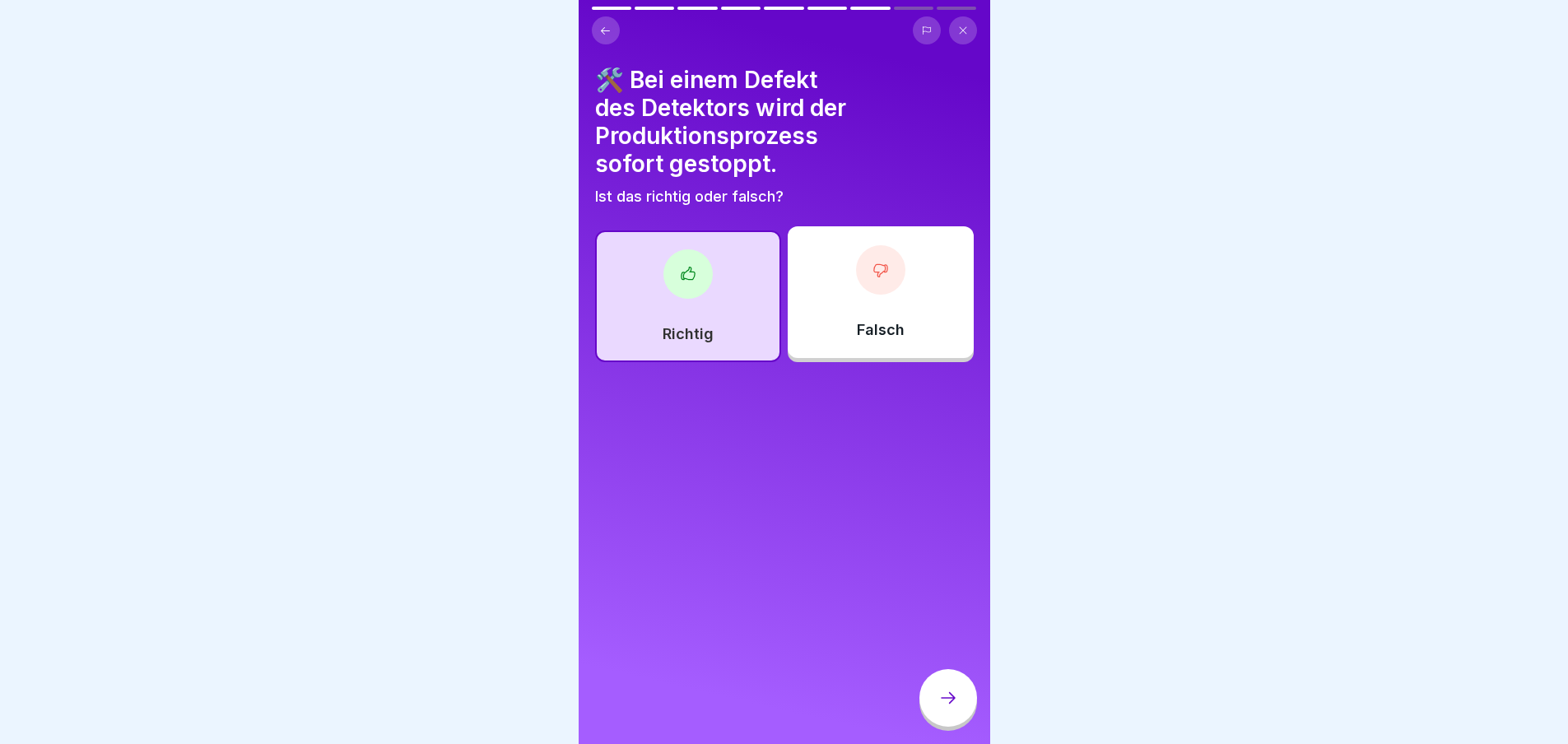
click at [947, 677] on div at bounding box center [948, 698] width 58 height 58
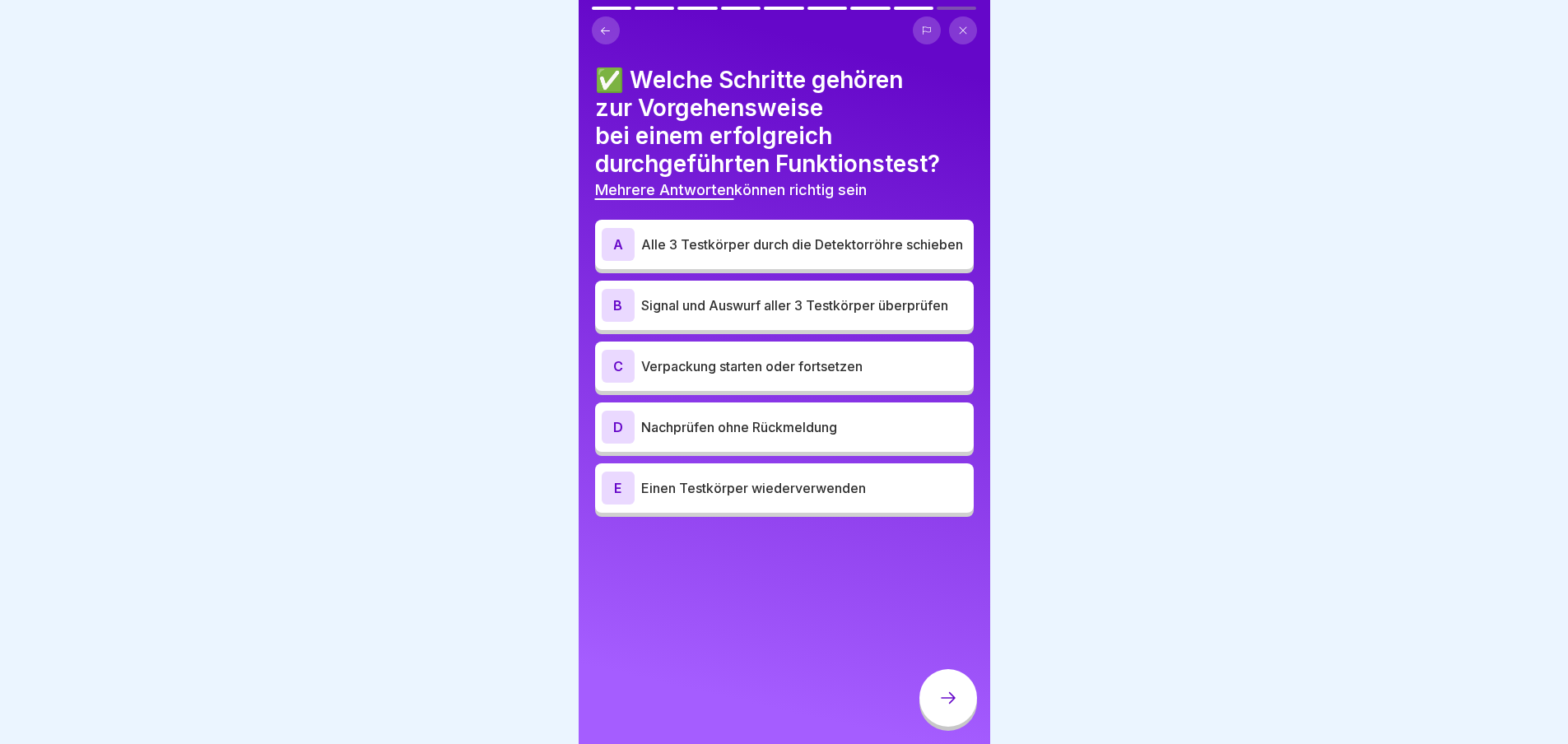
click at [625, 293] on div "B" at bounding box center [617, 305] width 33 height 33
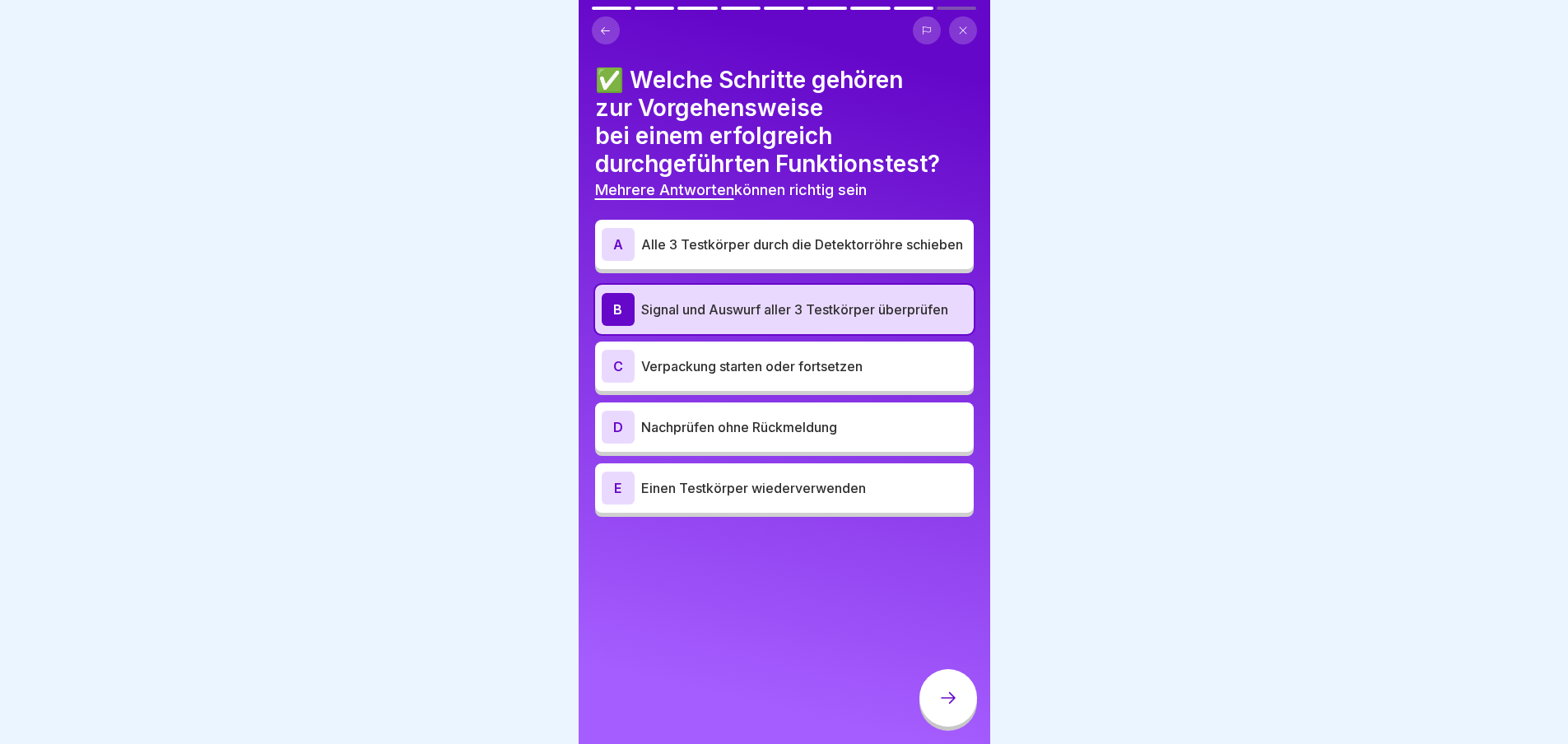
click at [929, 698] on div at bounding box center [948, 698] width 58 height 58
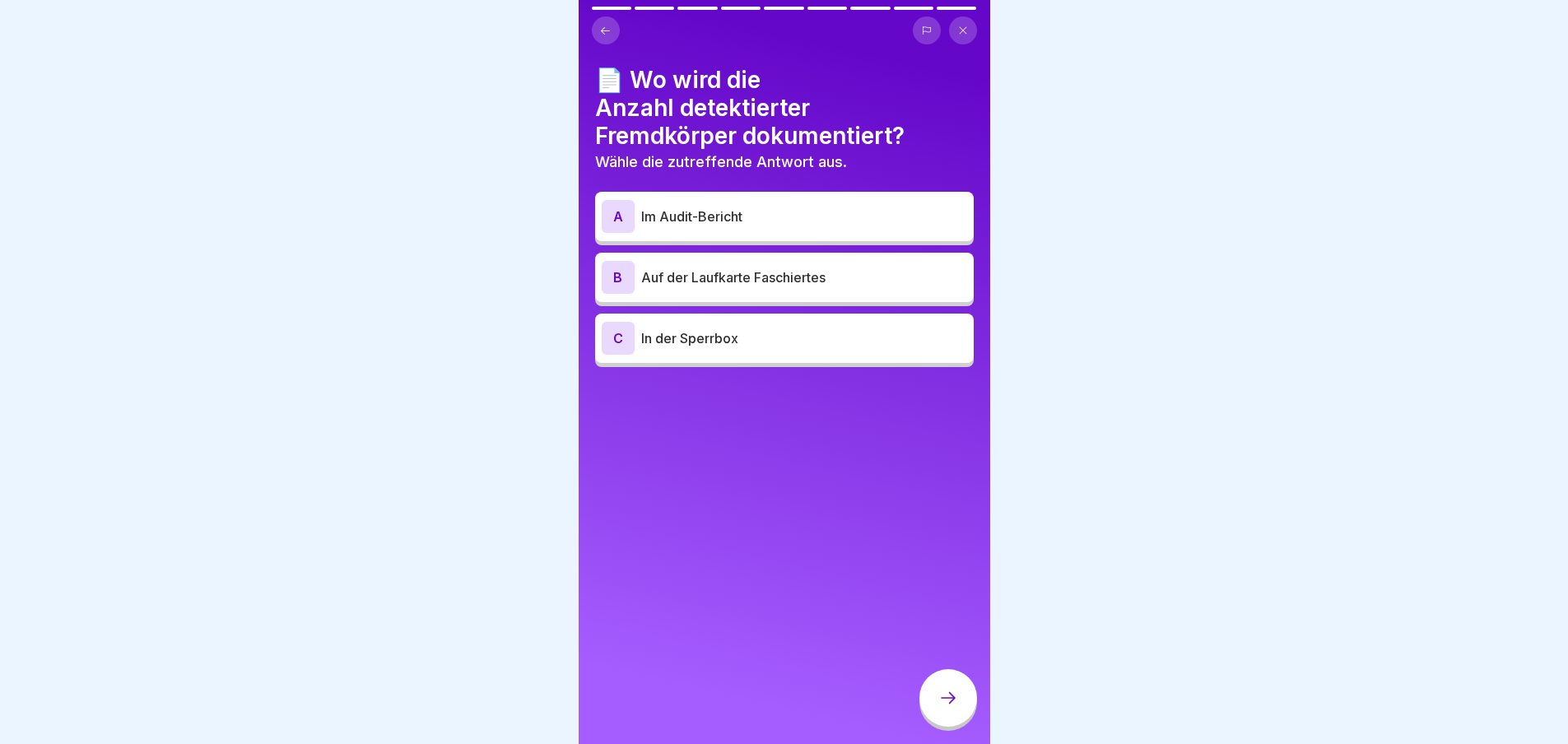
click at [626, 202] on div "A" at bounding box center [617, 216] width 33 height 33
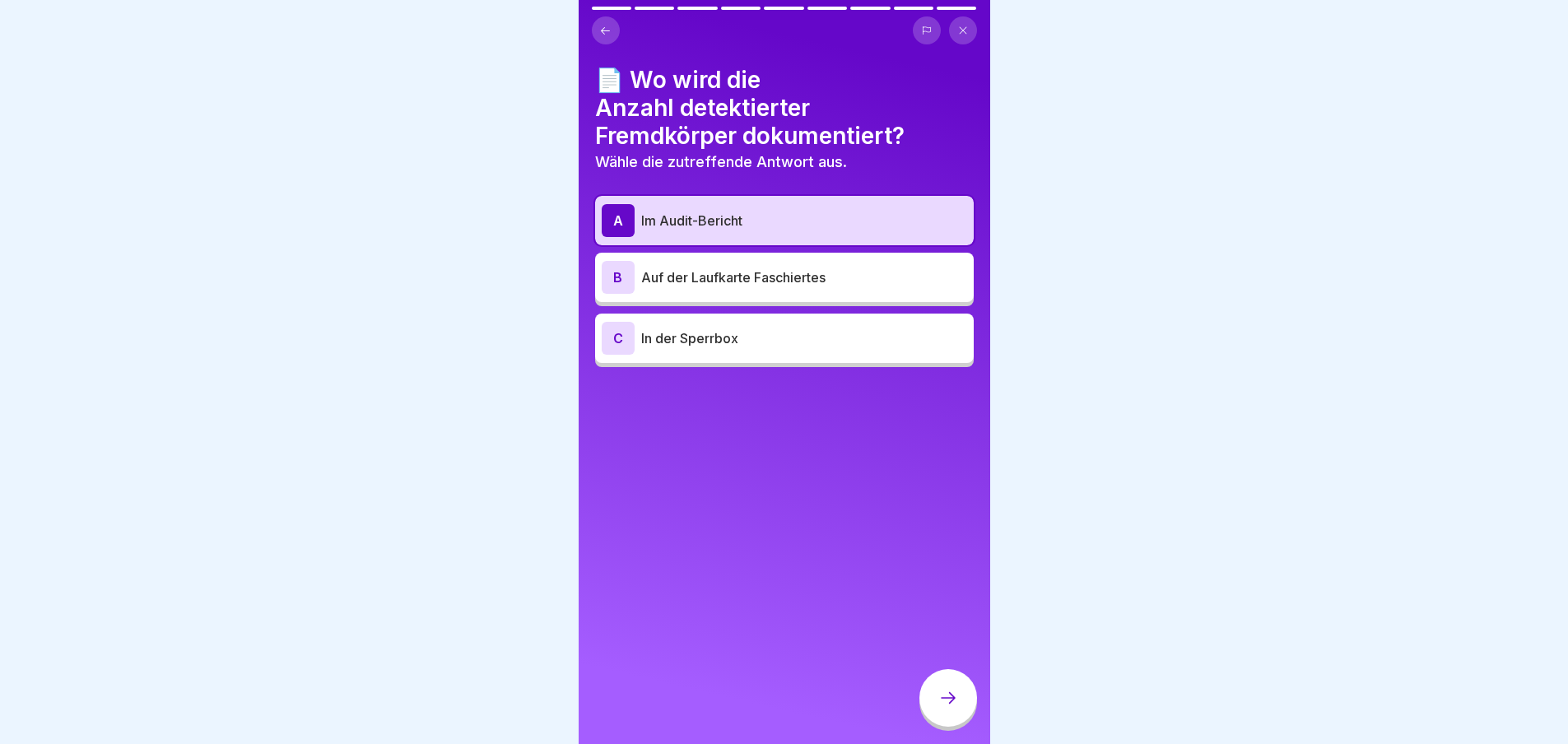
click at [634, 261] on div "B" at bounding box center [617, 277] width 33 height 33
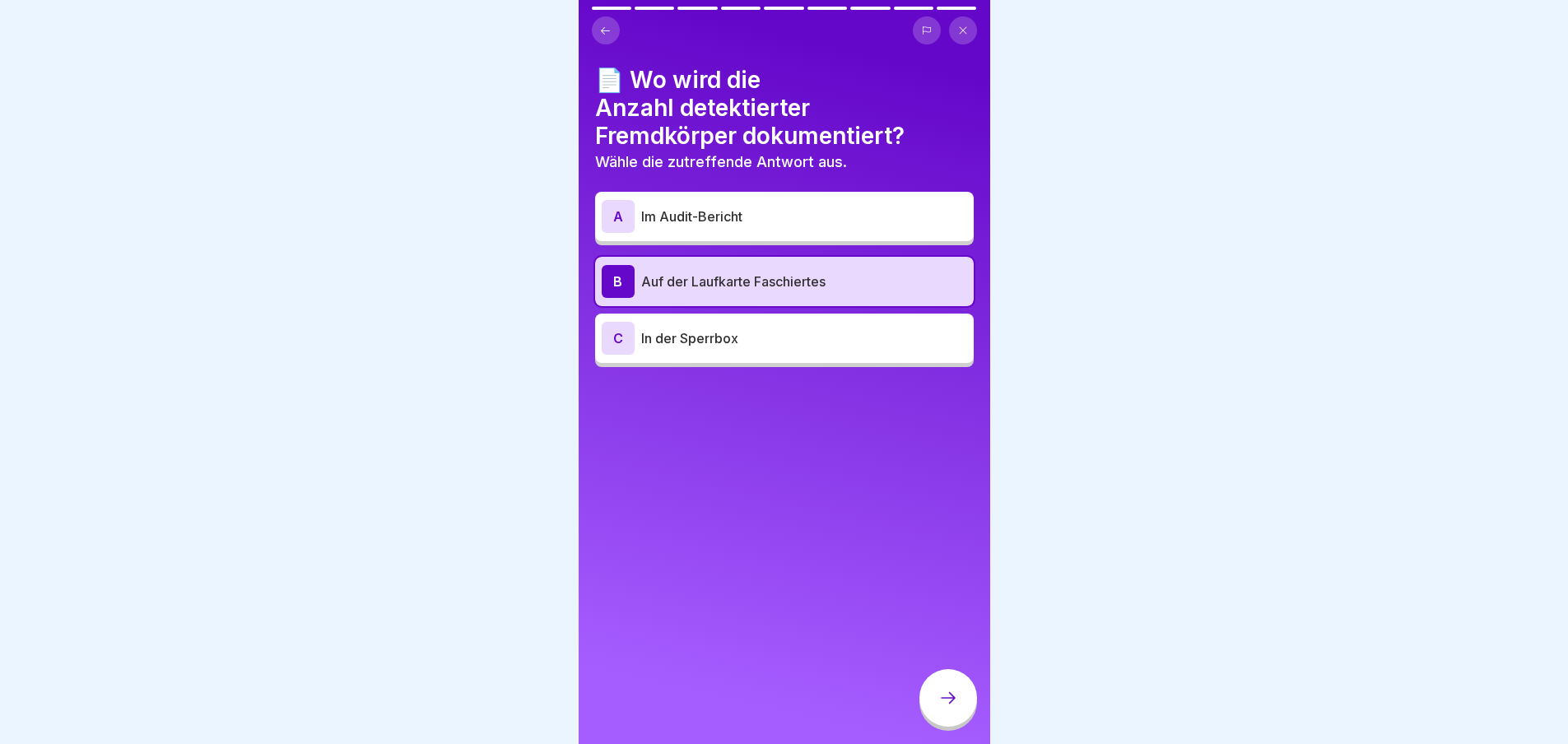
click at [615, 200] on div "A" at bounding box center [617, 216] width 33 height 33
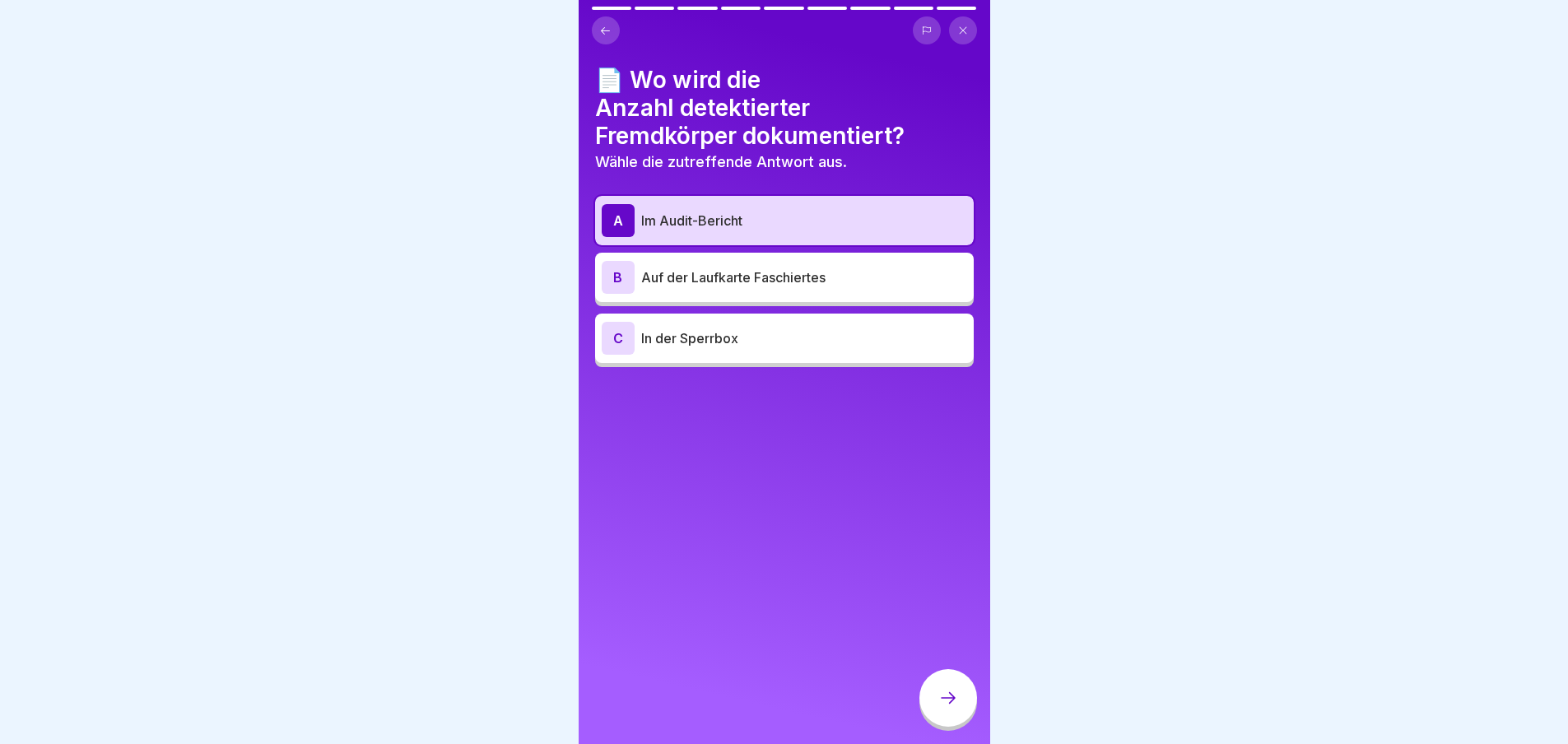
click at [960, 687] on div at bounding box center [948, 698] width 58 height 58
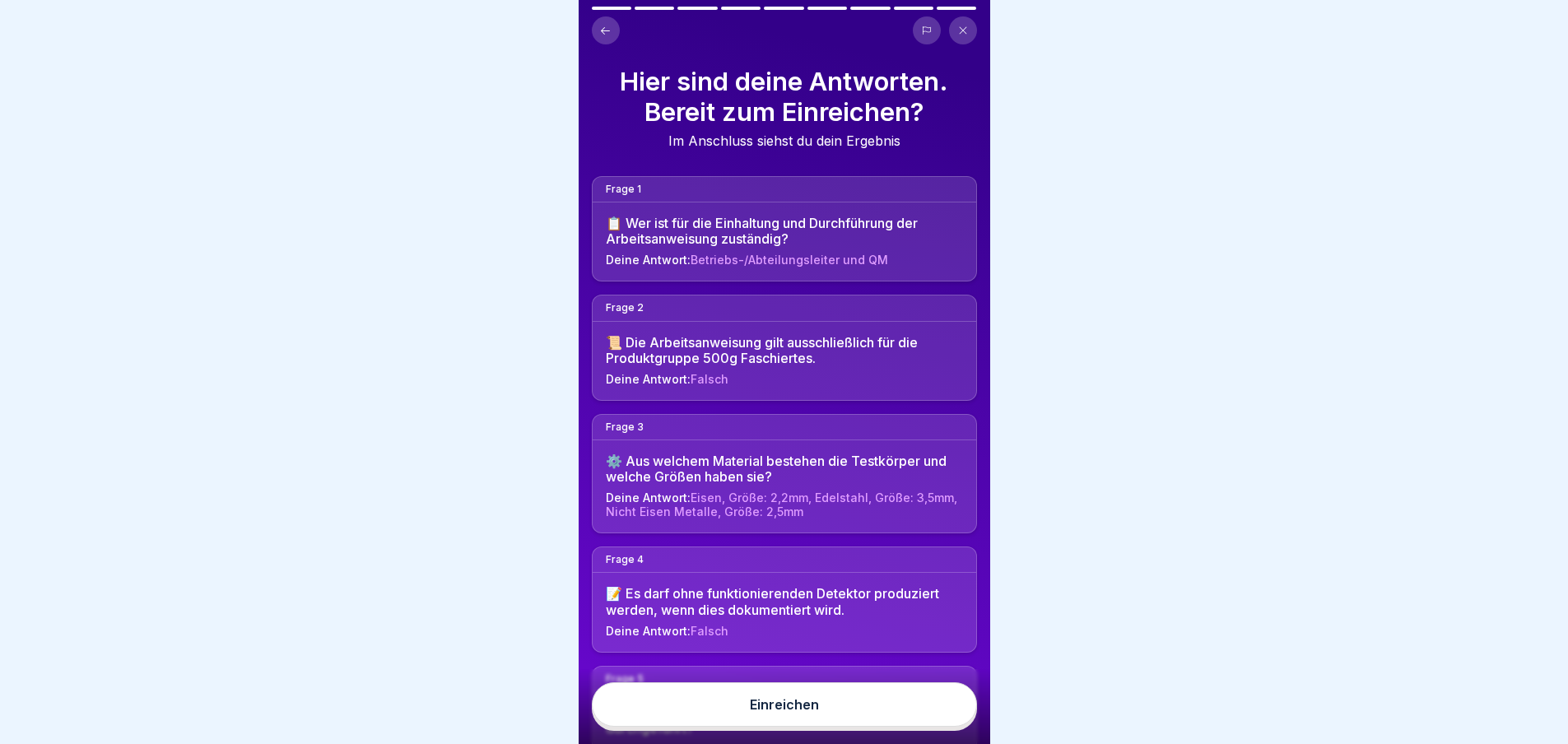
scroll to position [329, 0]
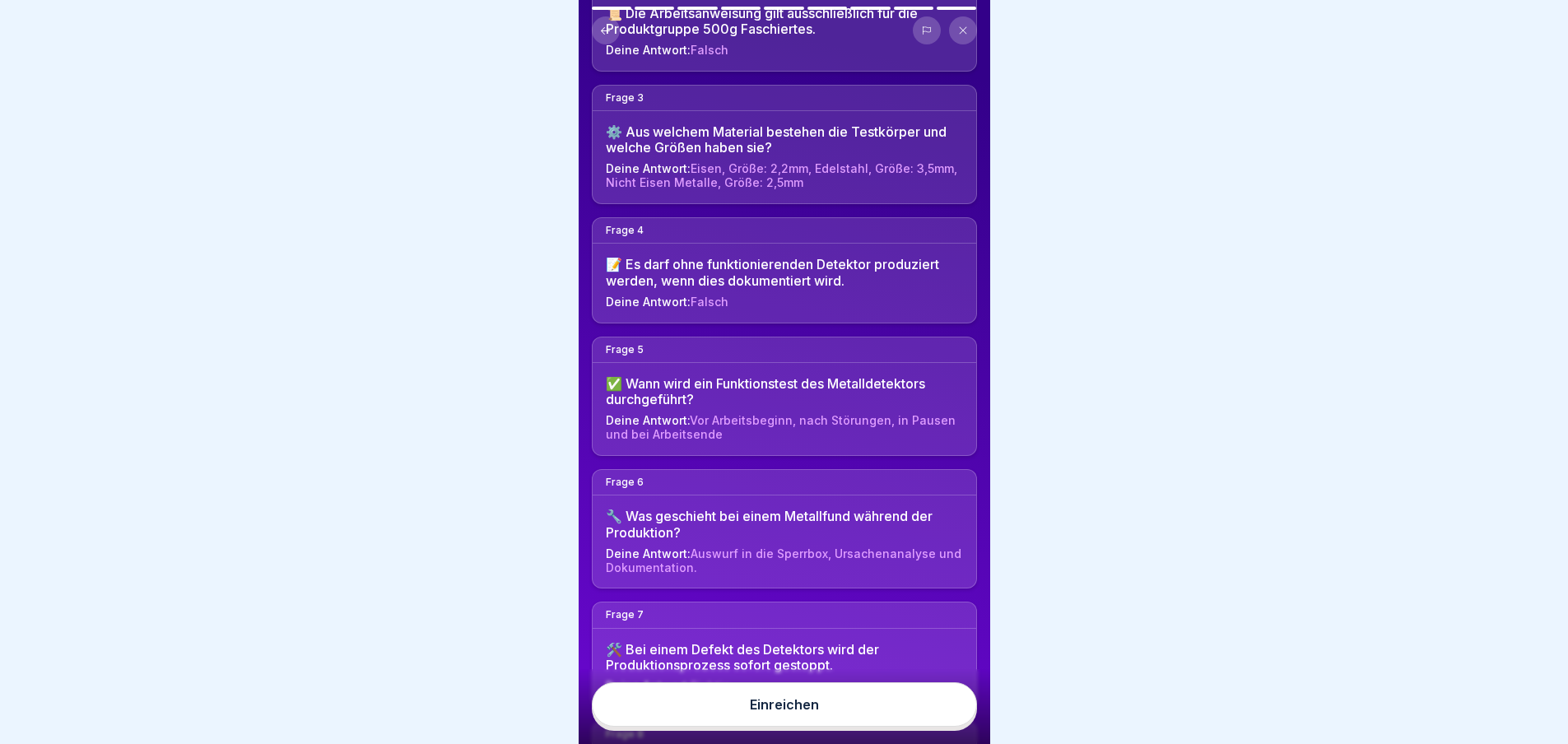
click at [784, 708] on div "Einreichen" at bounding box center [784, 704] width 69 height 14
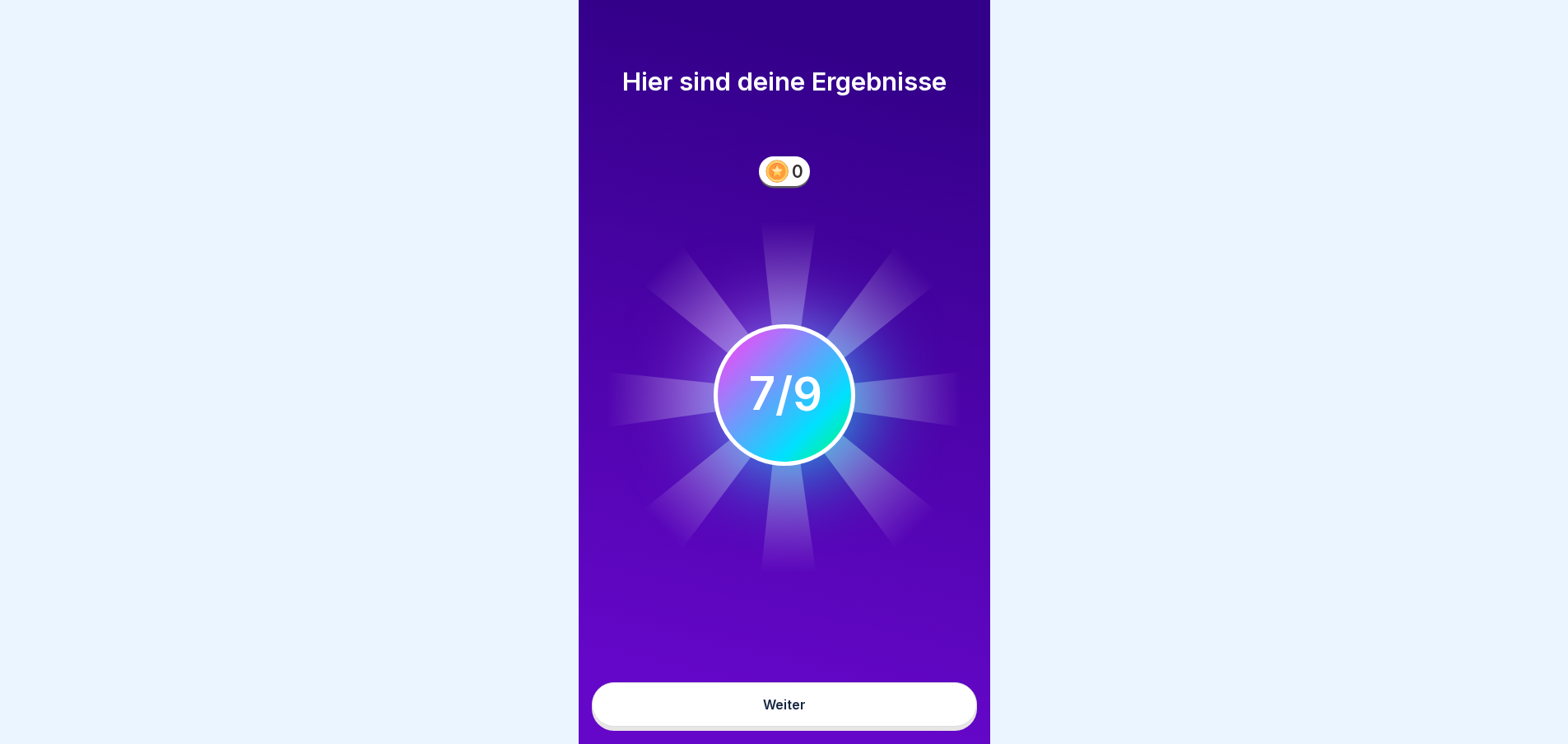
click at [787, 700] on div "Weiter" at bounding box center [784, 704] width 43 height 14
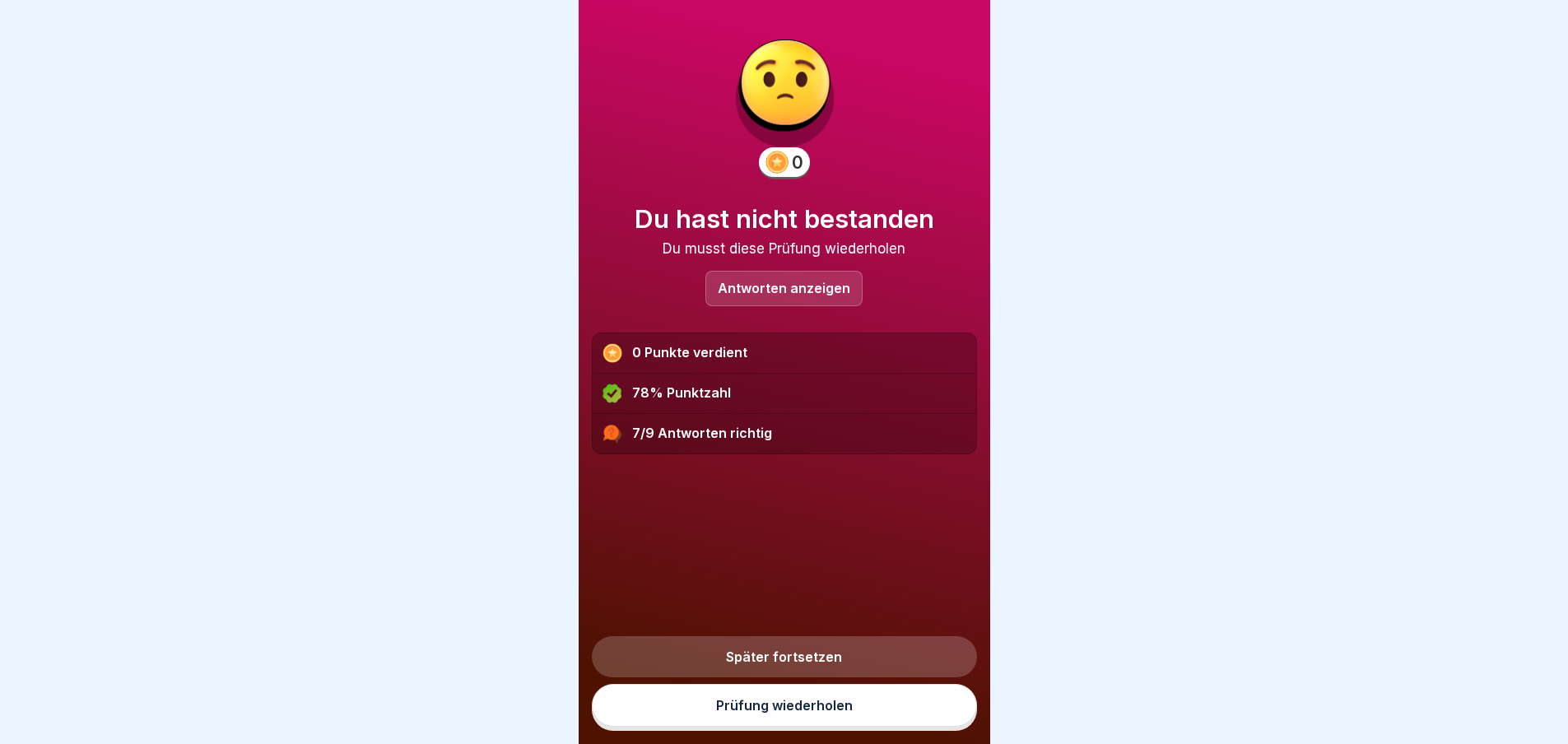
click at [777, 705] on link "Prüfung wiederholen" at bounding box center [784, 705] width 385 height 43
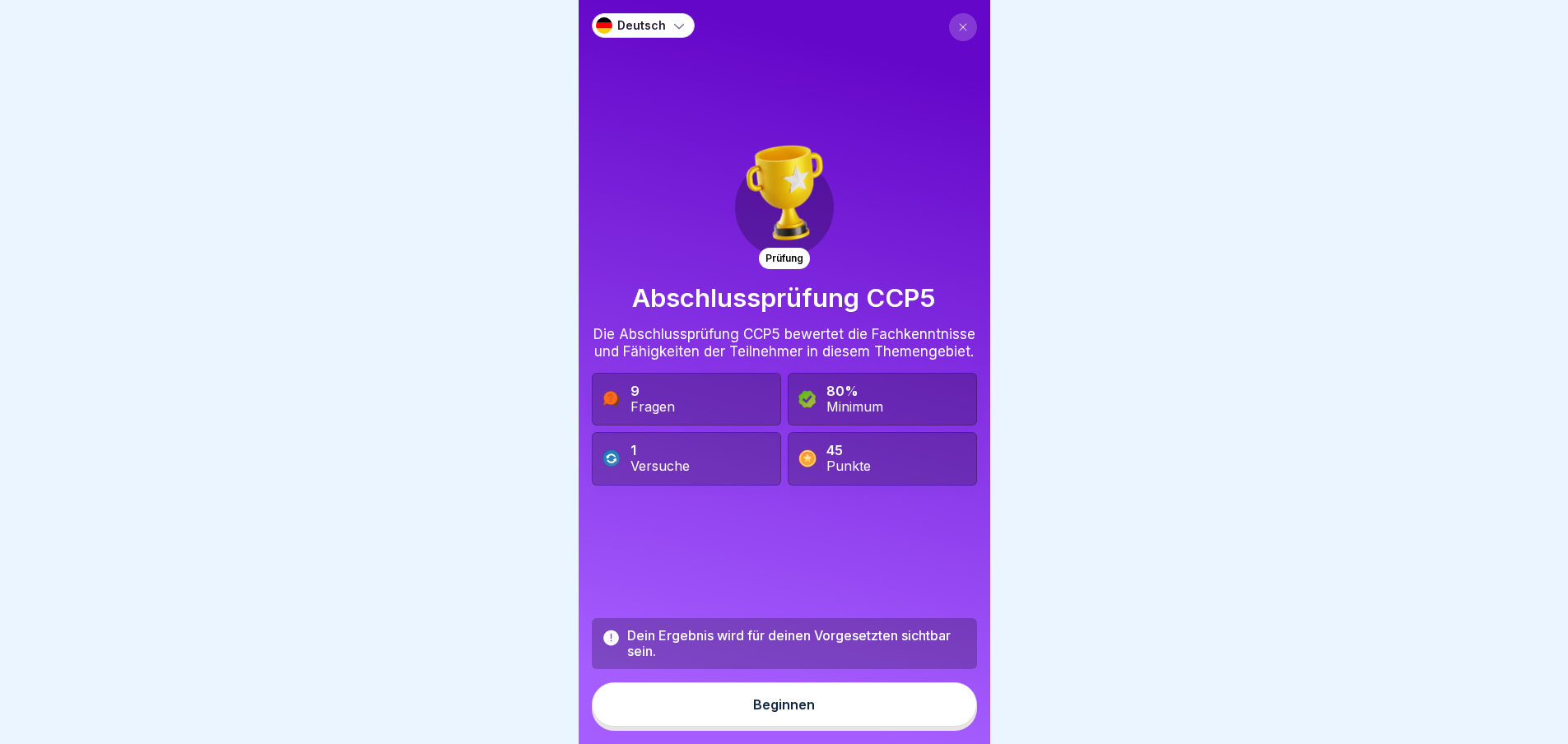
click at [775, 711] on div "Beginnen" at bounding box center [784, 704] width 61 height 14
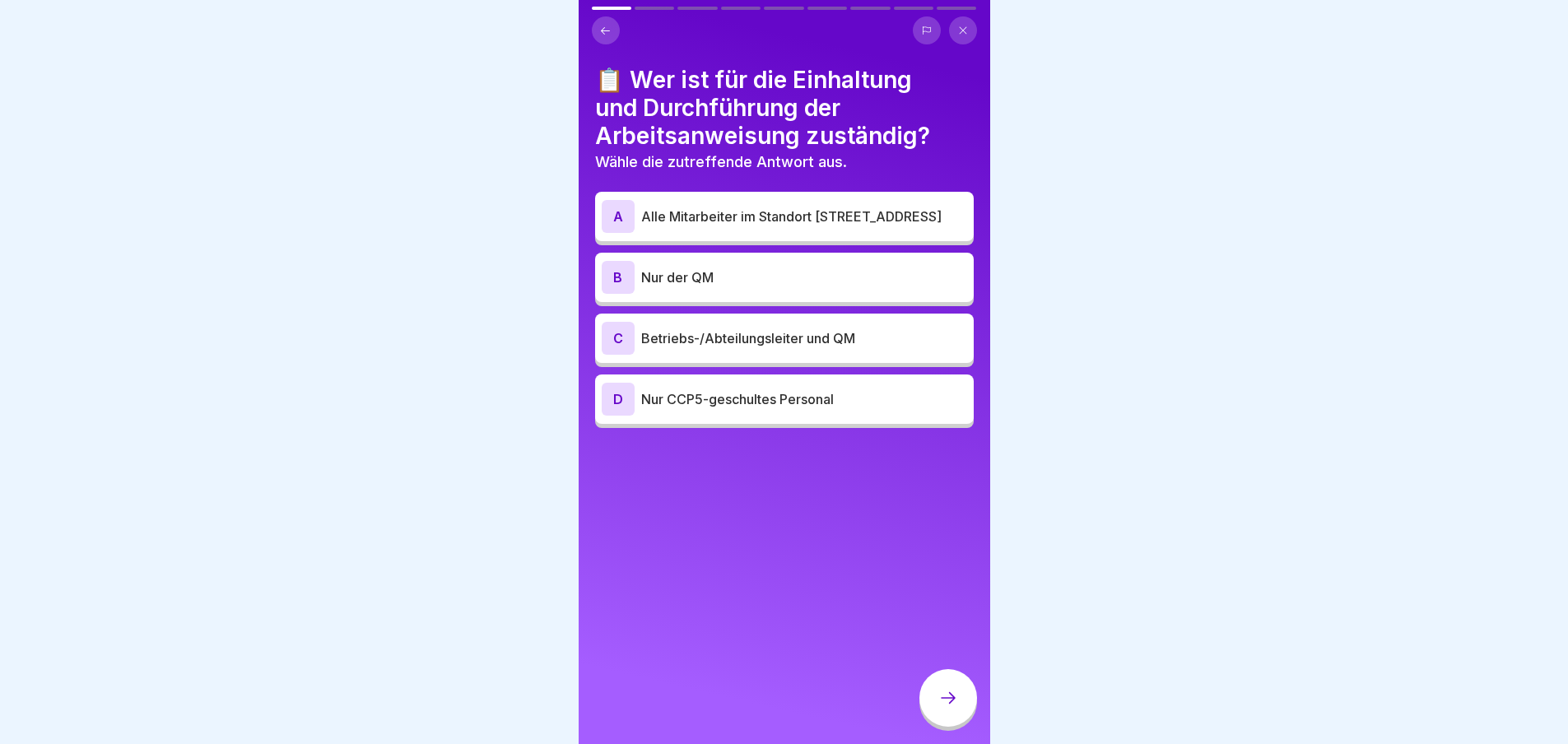
click at [624, 335] on div "C" at bounding box center [617, 338] width 33 height 33
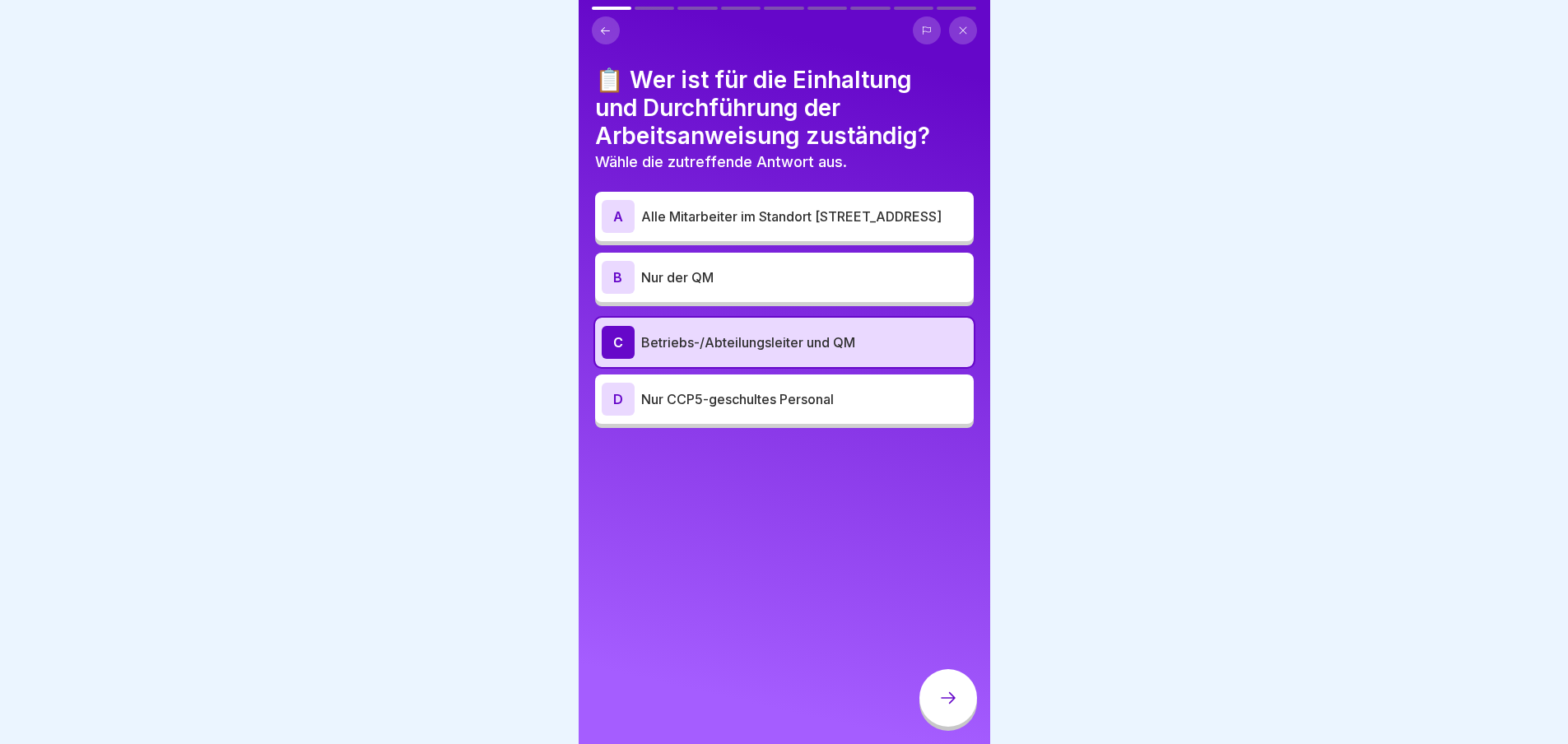
drag, startPoint x: 953, startPoint y: 715, endPoint x: 953, endPoint y: 706, distance: 9.0
click at [953, 708] on icon at bounding box center [948, 697] width 20 height 20
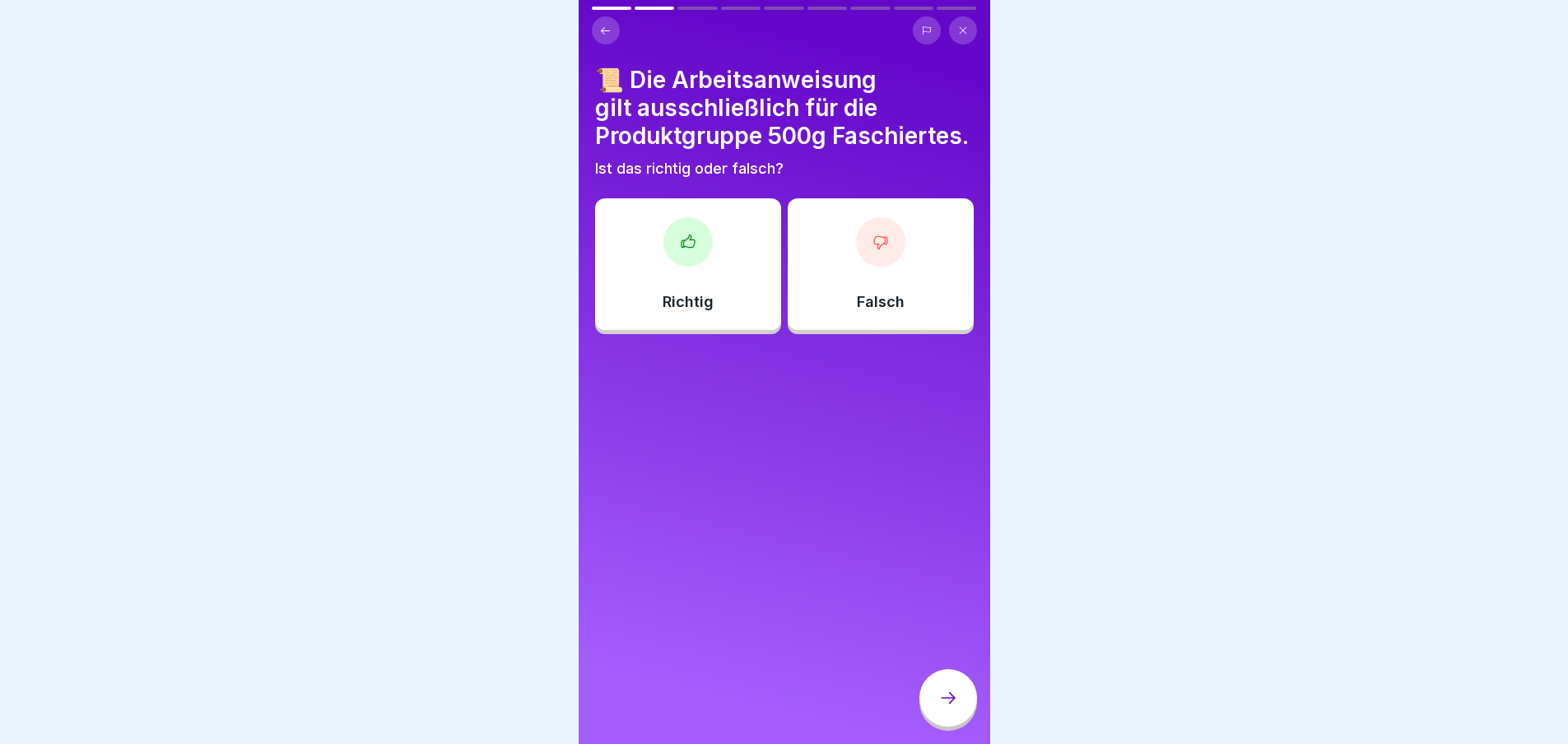
click at [691, 259] on div at bounding box center [688, 241] width 49 height 49
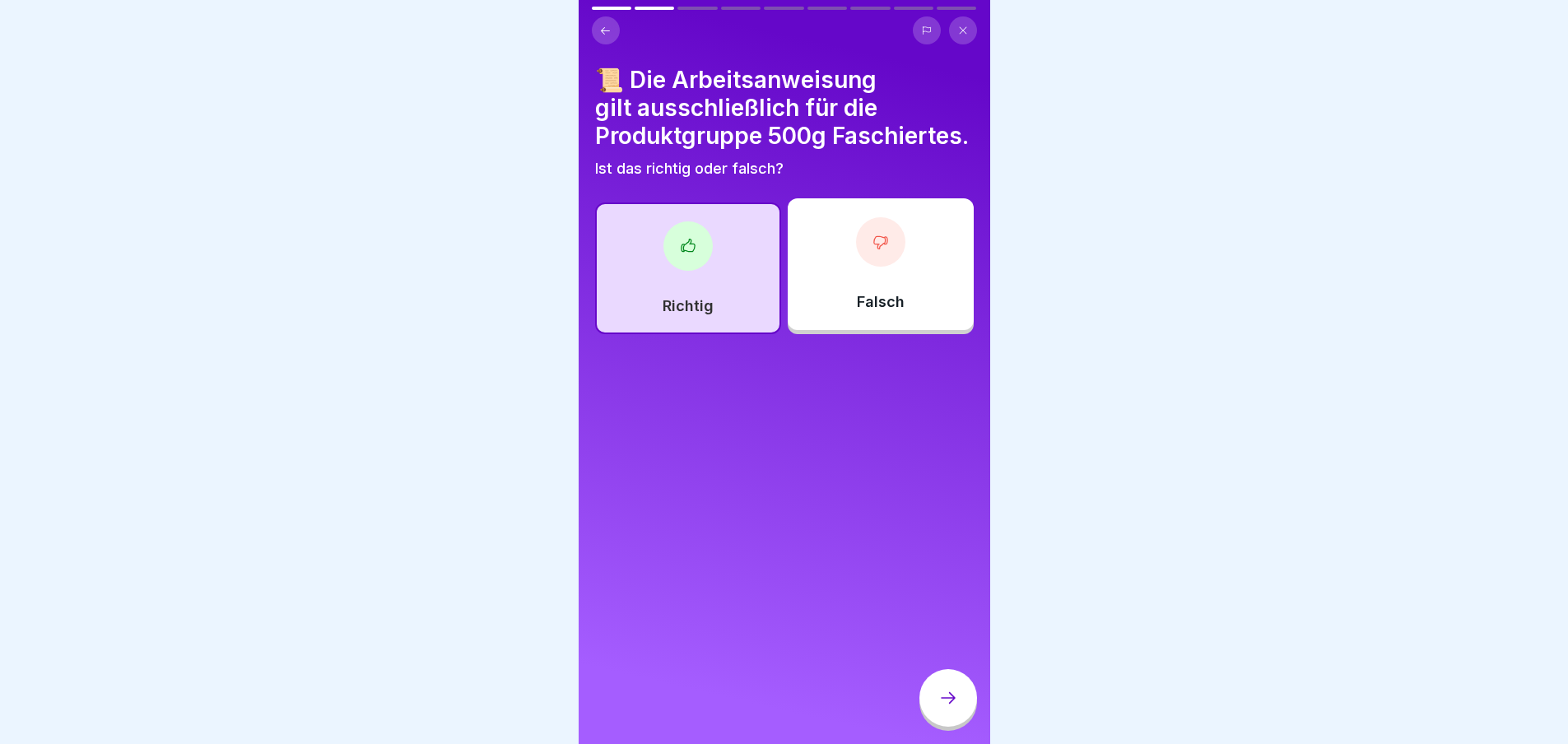
drag, startPoint x: 956, startPoint y: 716, endPoint x: 957, endPoint y: 699, distance: 17.0
click at [956, 708] on icon at bounding box center [948, 697] width 20 height 20
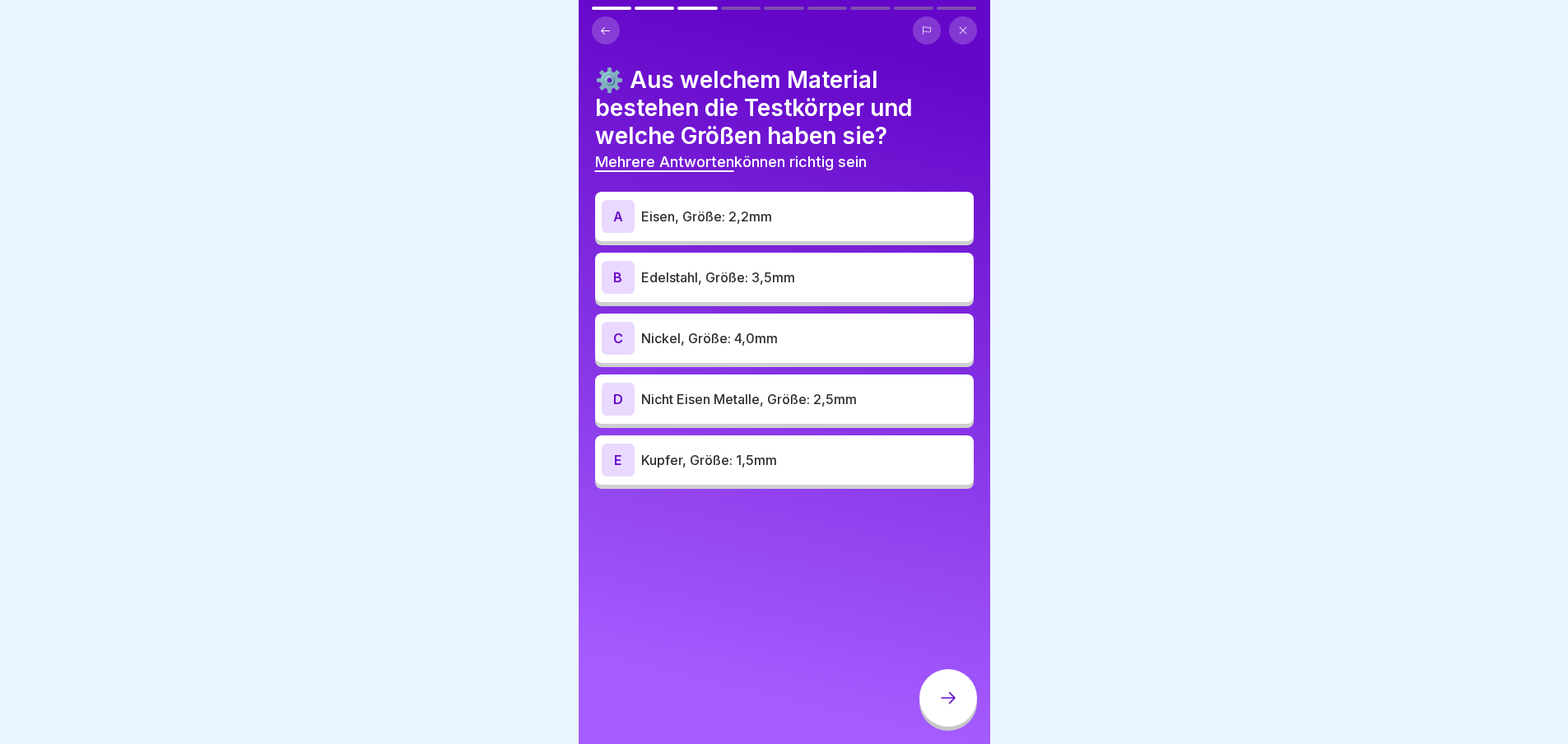
click at [618, 216] on div "A" at bounding box center [617, 216] width 33 height 33
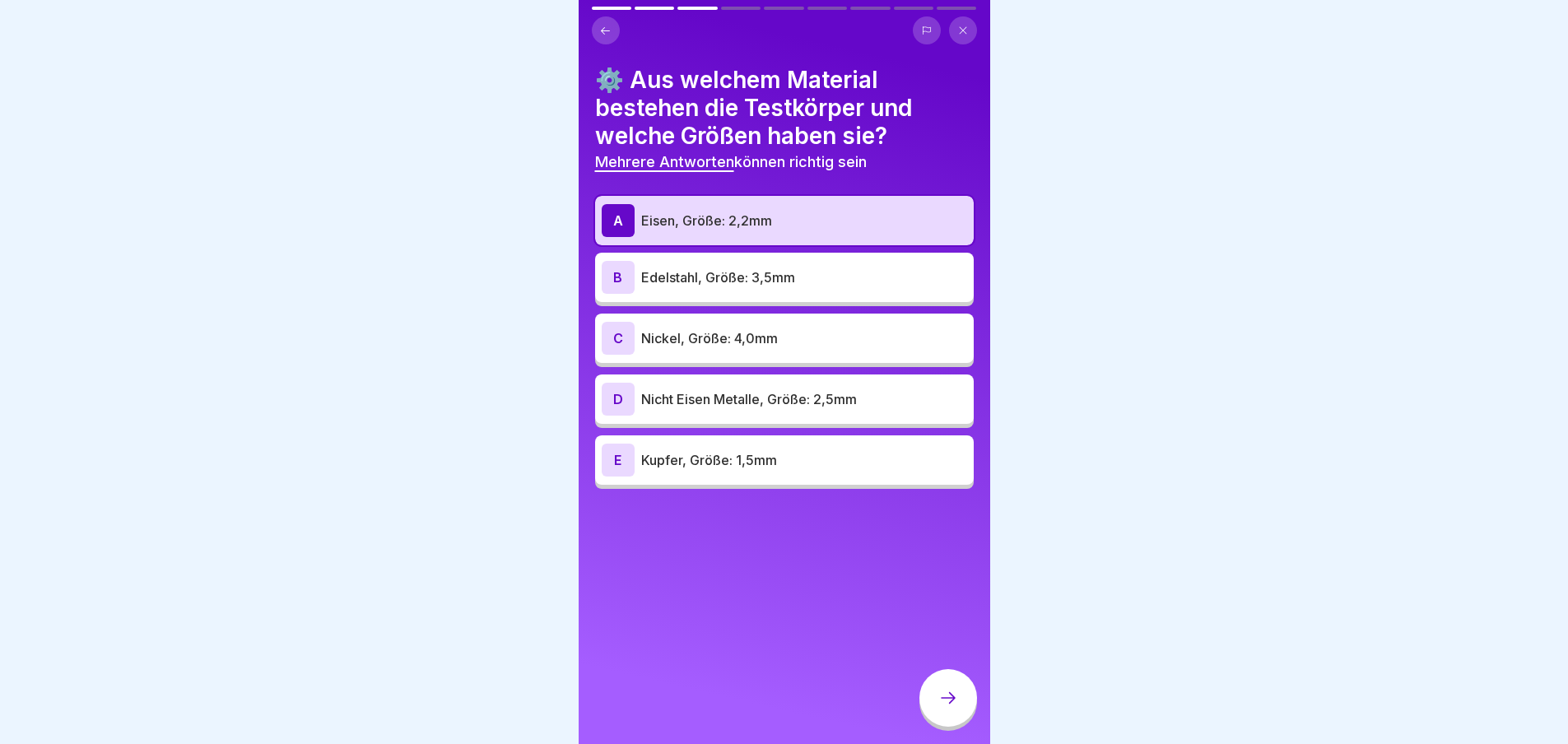
click at [620, 274] on div "B" at bounding box center [617, 277] width 33 height 33
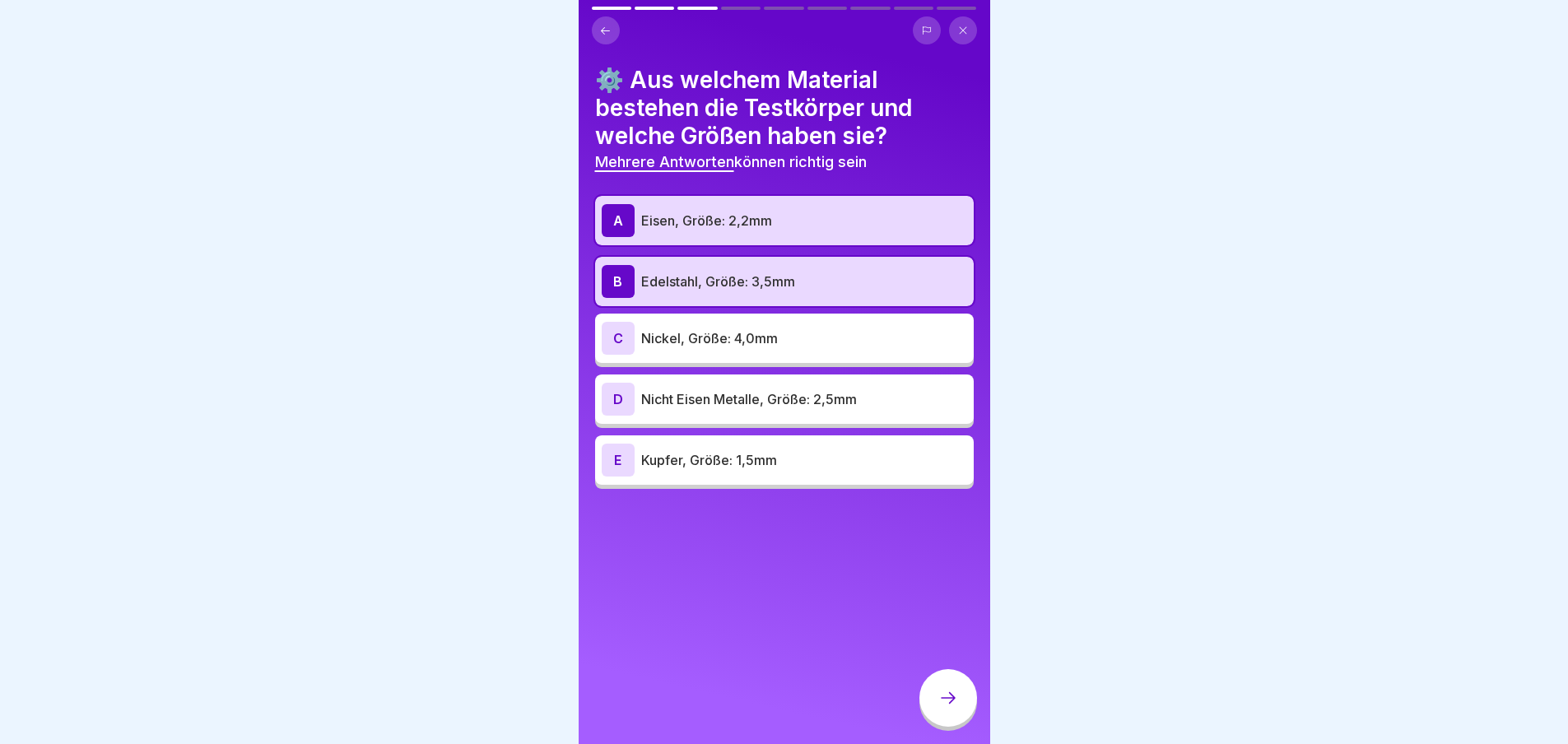
click at [613, 401] on div "D" at bounding box center [617, 399] width 33 height 33
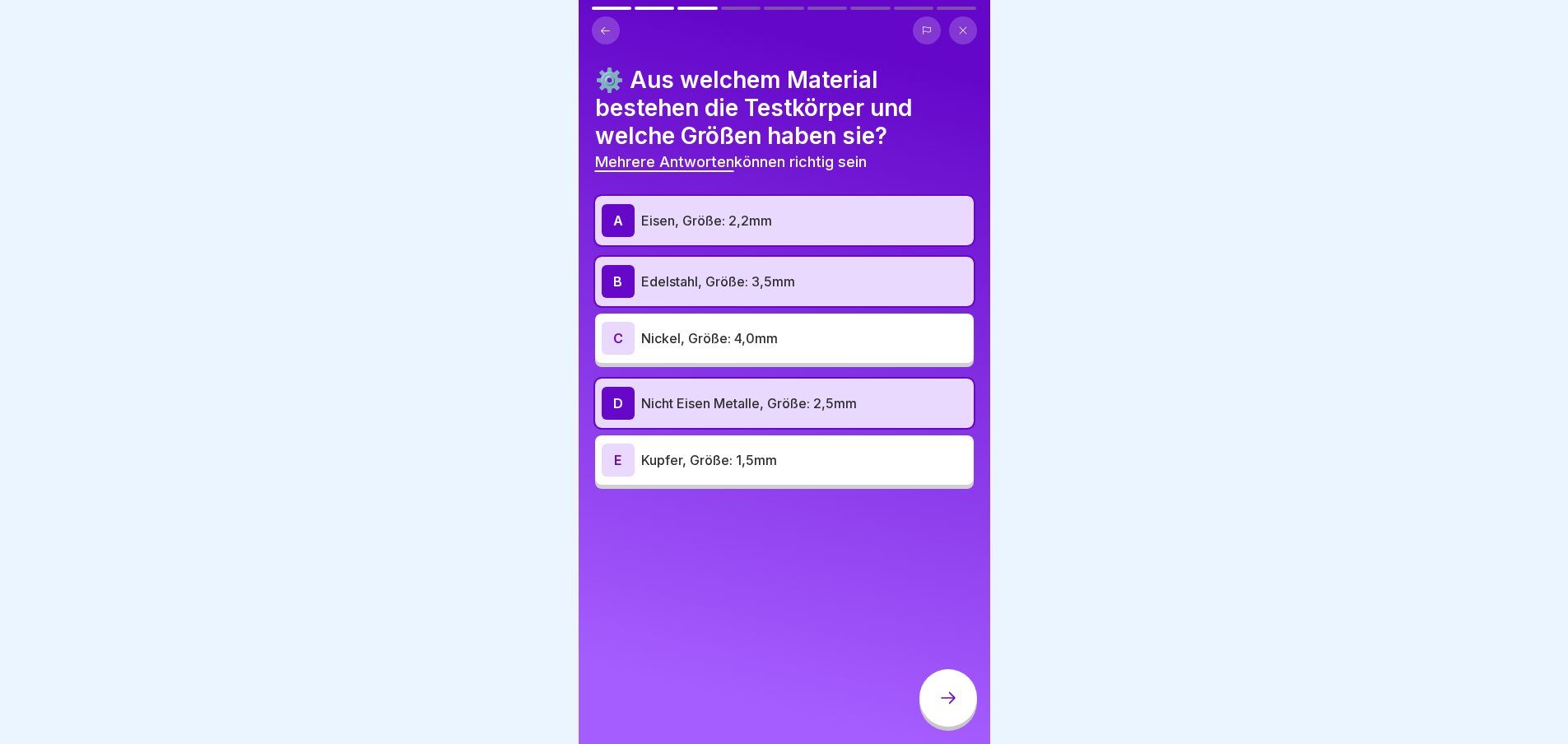
click at [943, 708] on icon at bounding box center [948, 697] width 20 height 20
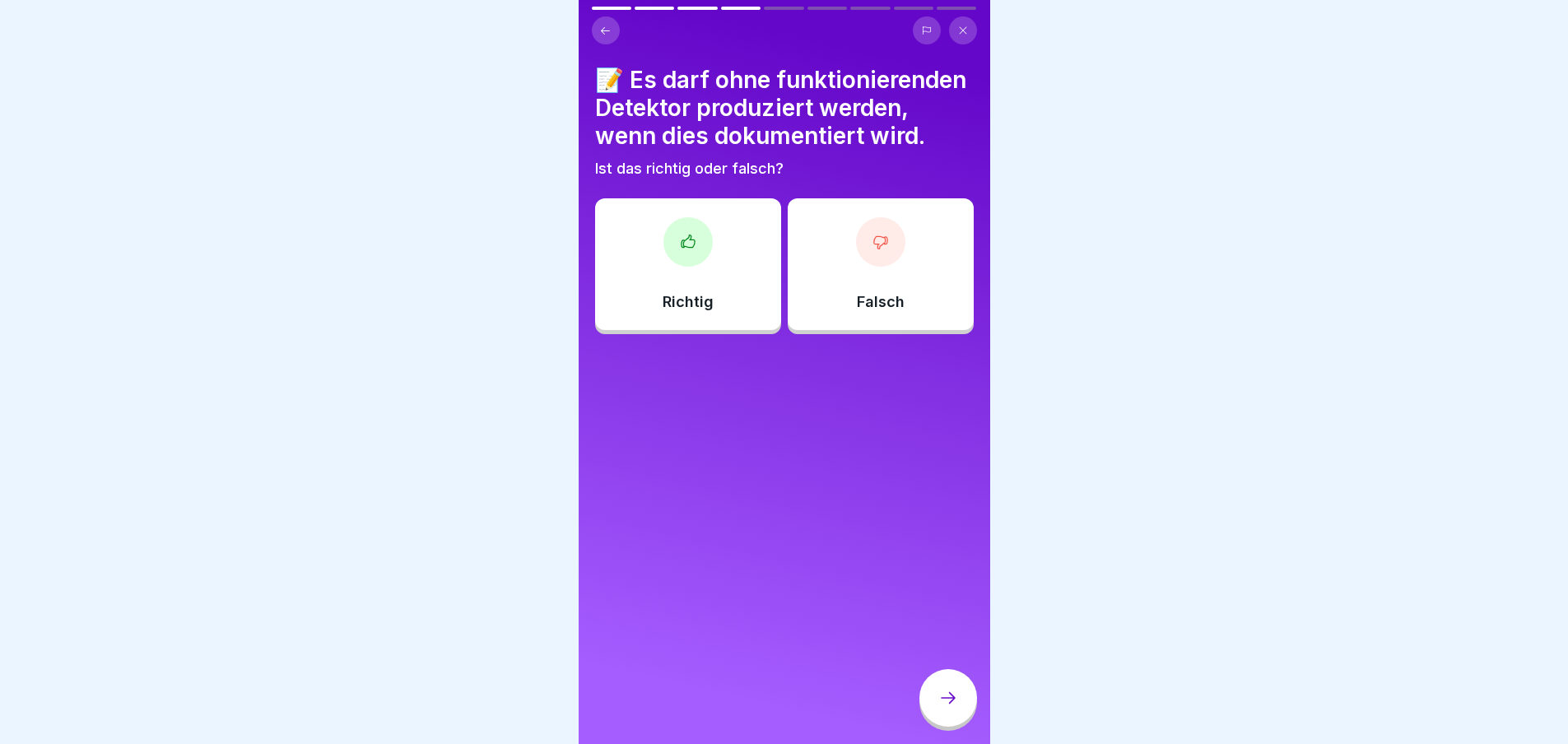
click at [880, 267] on div at bounding box center [880, 241] width 49 height 49
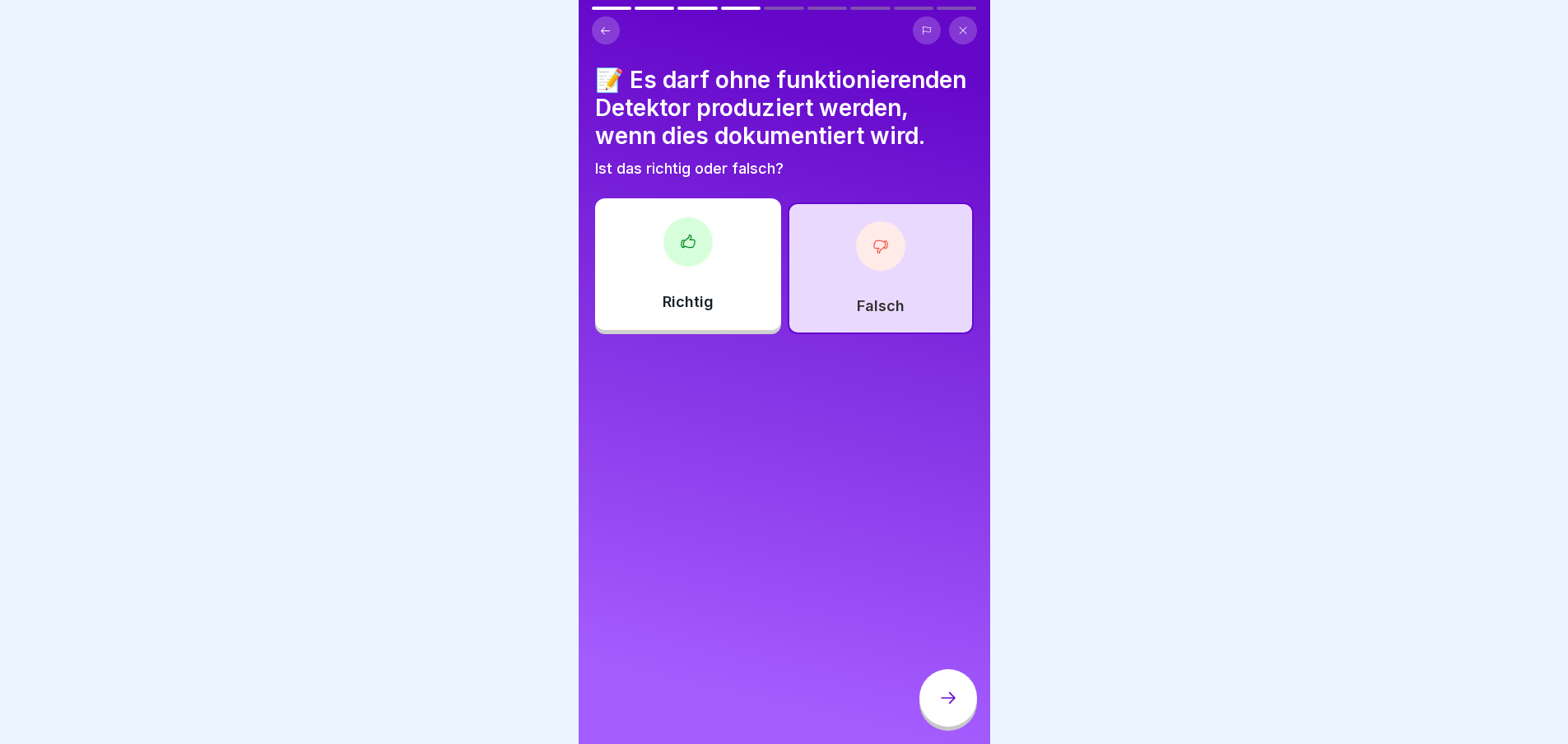
click at [947, 708] on icon at bounding box center [948, 697] width 20 height 20
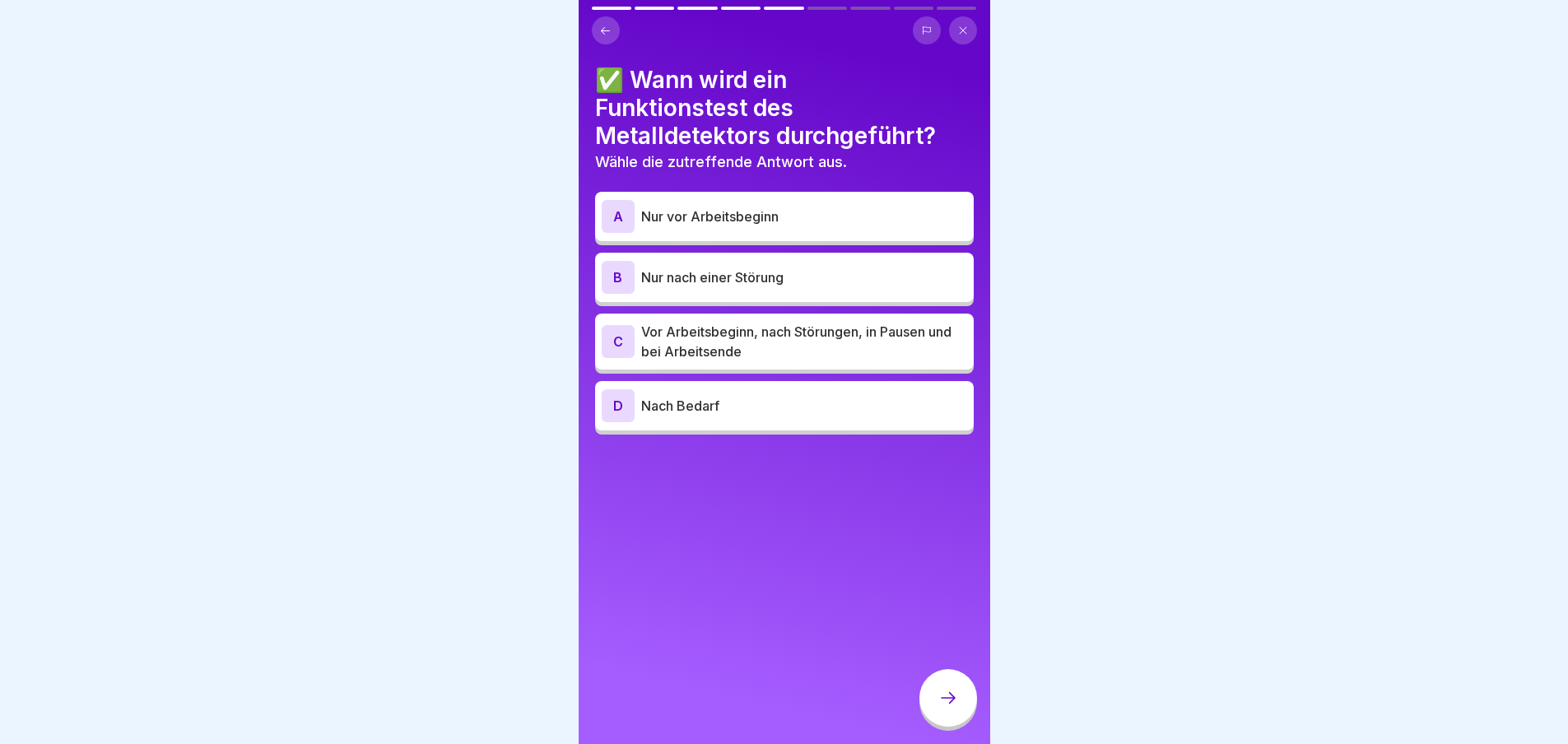
click at [622, 342] on div "C" at bounding box center [617, 342] width 33 height 33
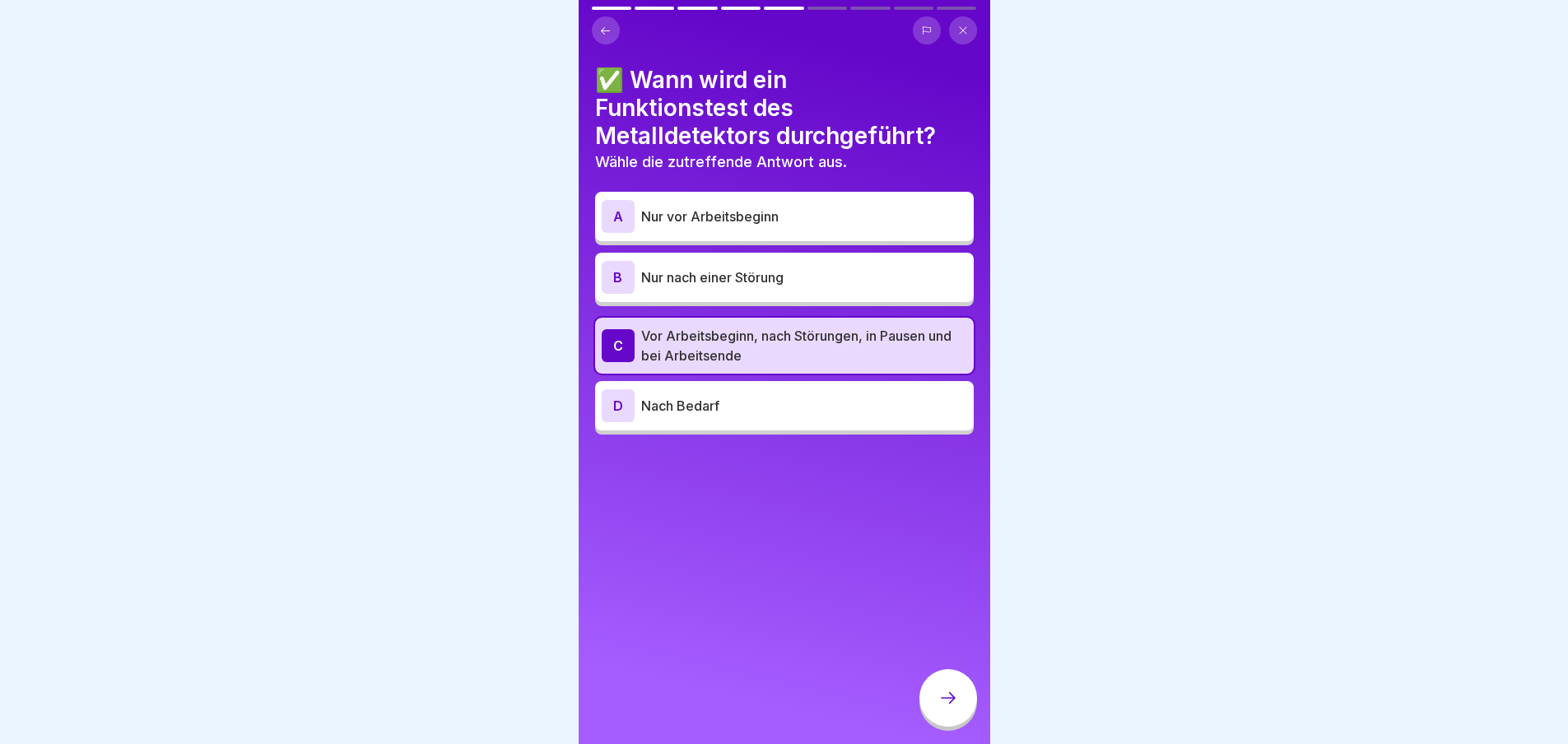
click at [628, 349] on div "C" at bounding box center [617, 346] width 33 height 33
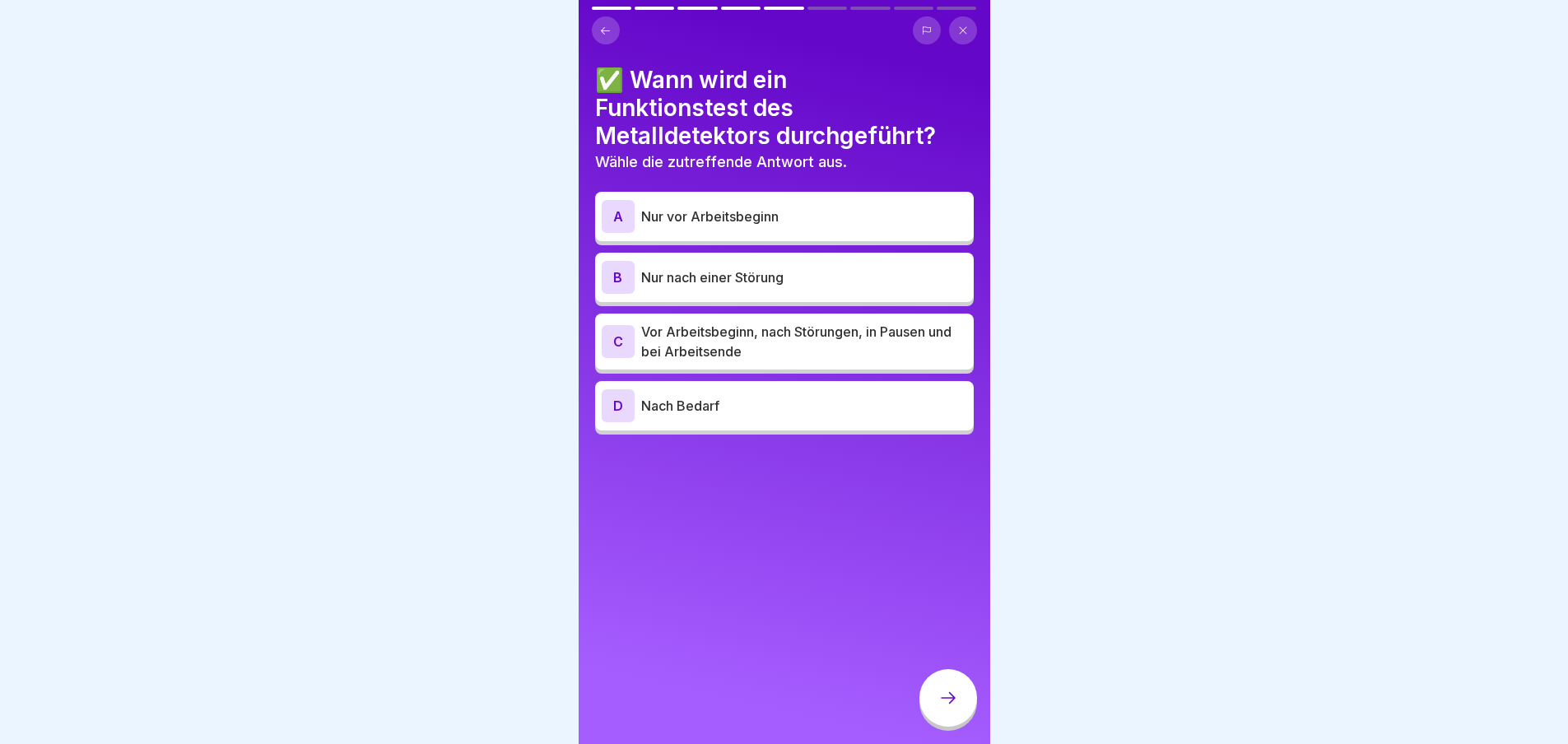
click at [613, 208] on div "A" at bounding box center [617, 216] width 33 height 33
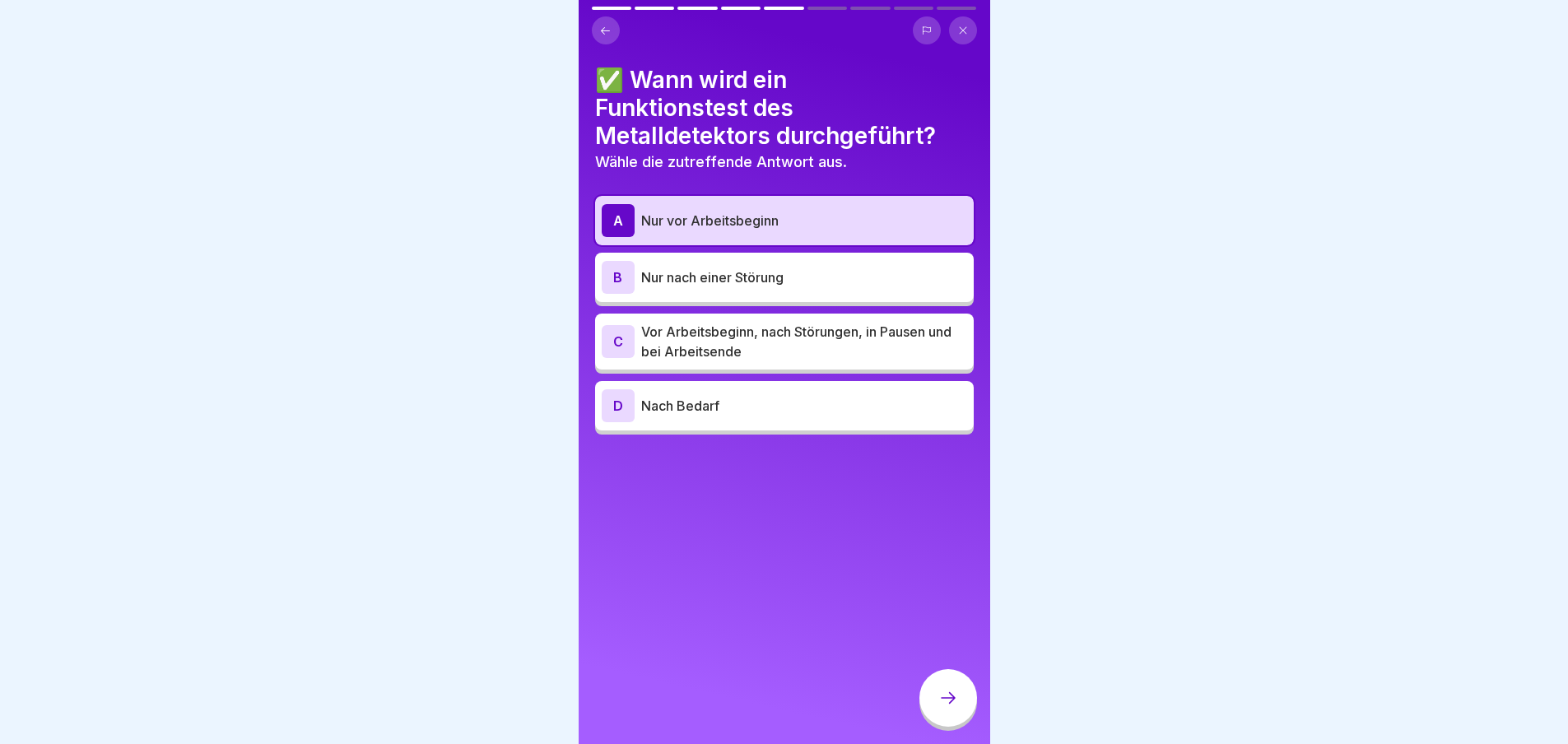
click at [940, 708] on icon at bounding box center [948, 697] width 20 height 20
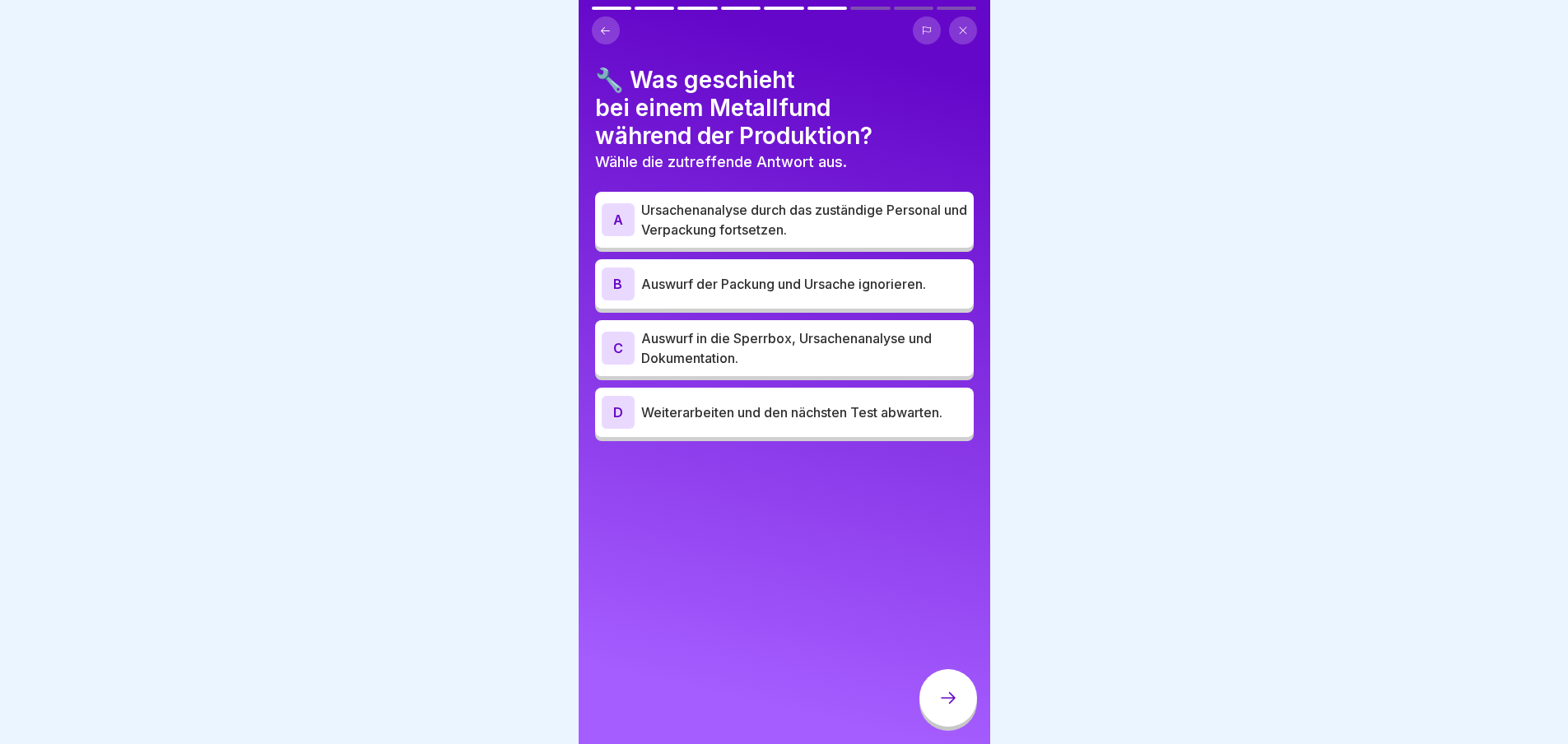
click at [614, 351] on div "C" at bounding box center [617, 348] width 33 height 33
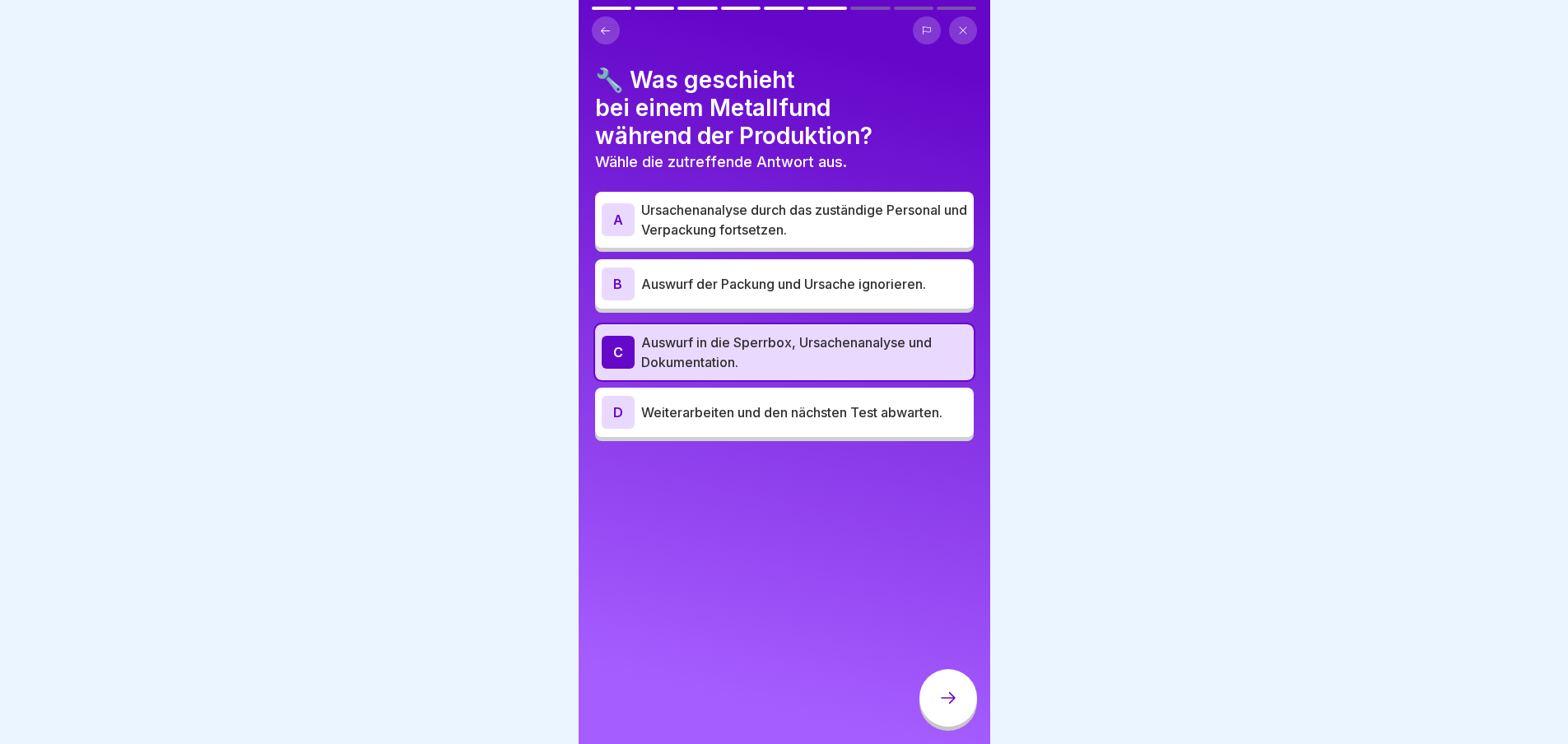
click at [957, 701] on icon at bounding box center [948, 697] width 20 height 20
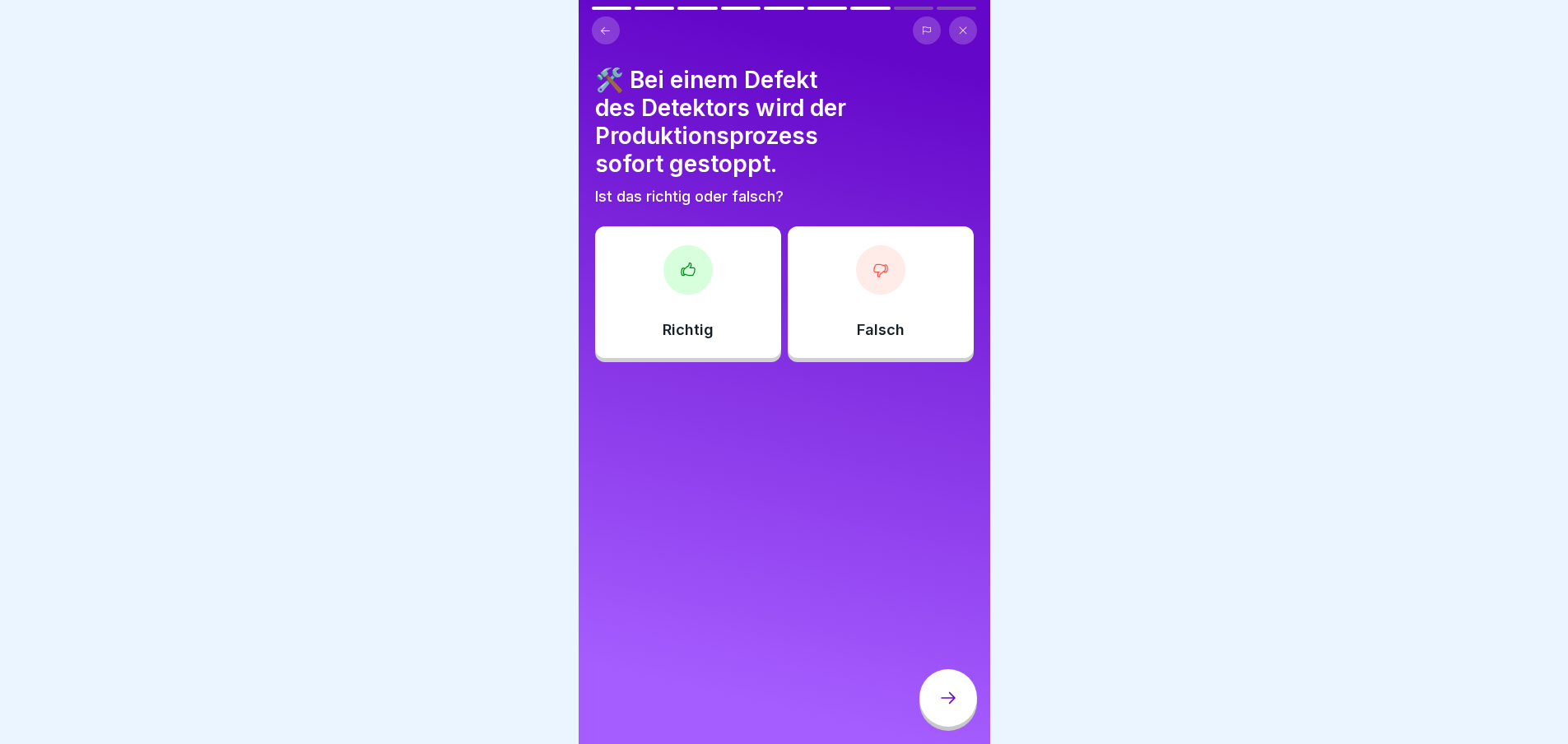
click at [704, 269] on div at bounding box center [688, 269] width 49 height 49
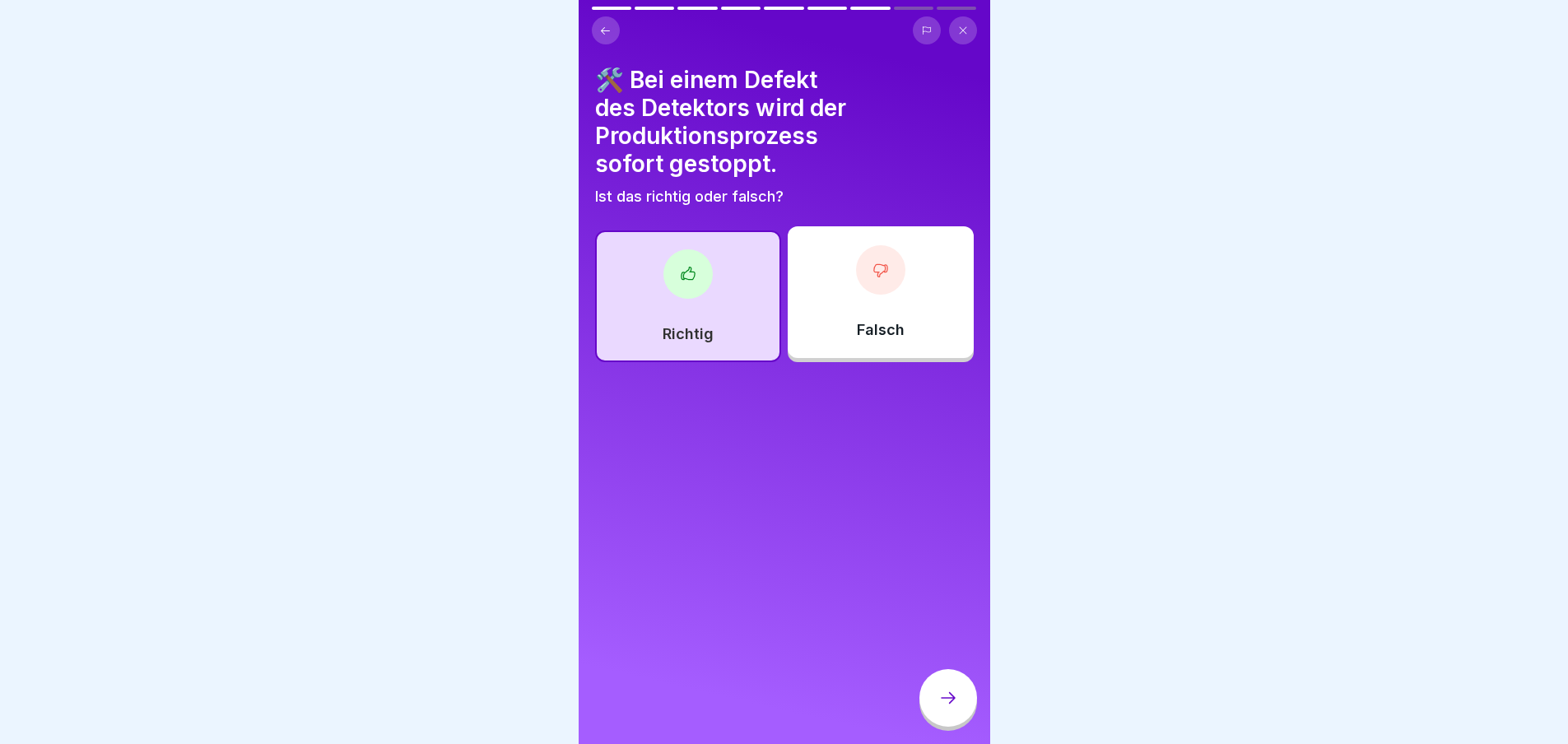
click at [953, 707] on icon at bounding box center [948, 697] width 20 height 20
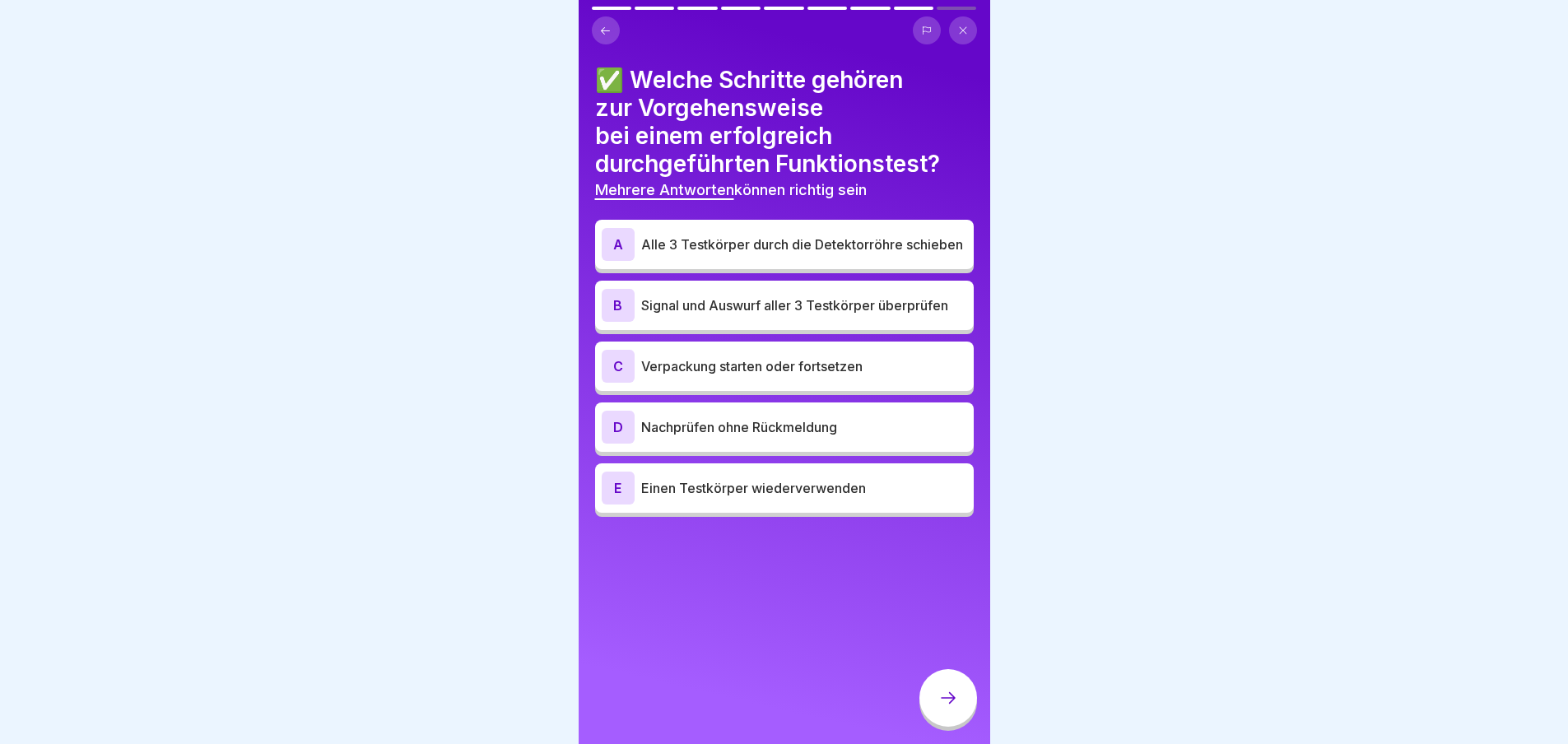
click at [621, 312] on div "B" at bounding box center [617, 305] width 33 height 33
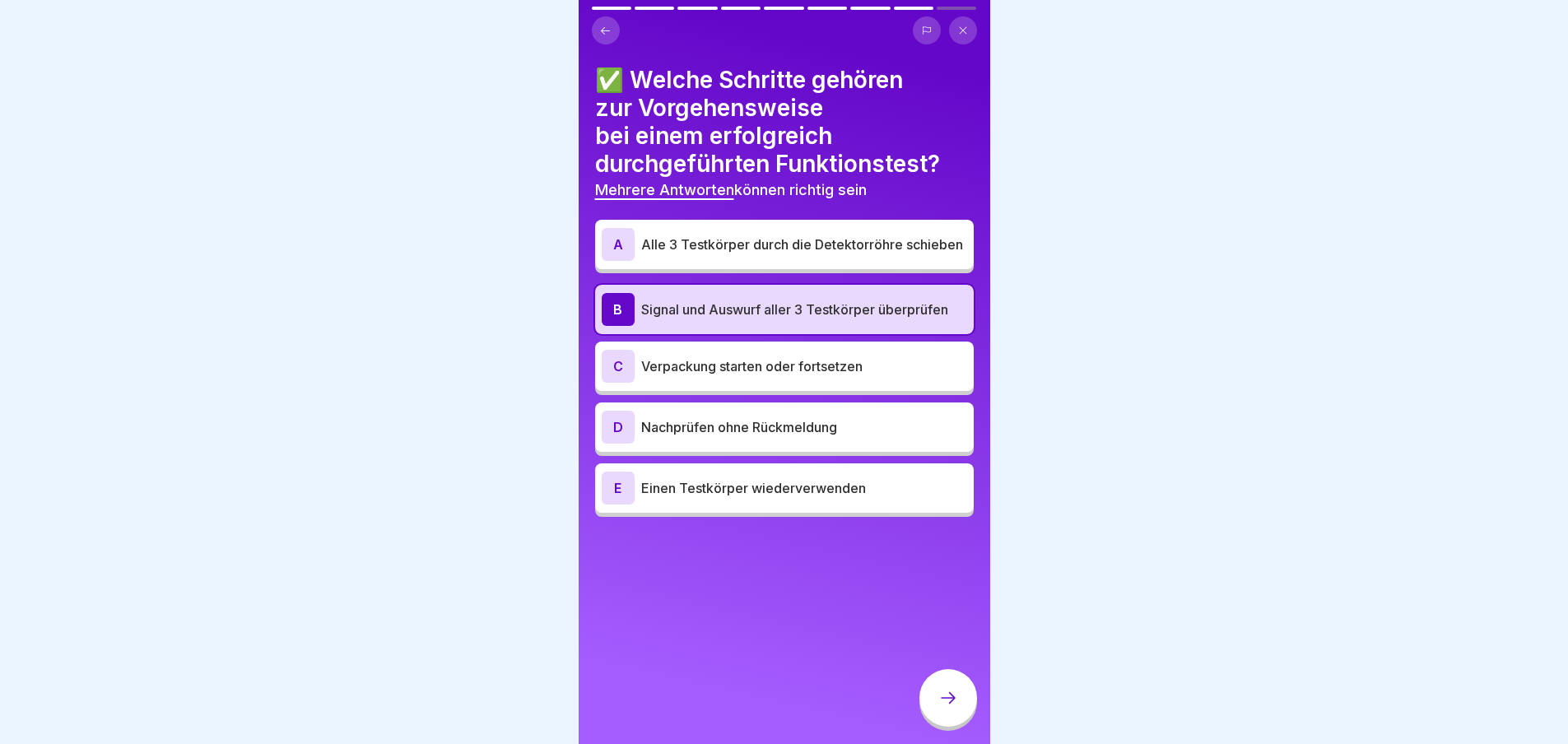
click at [943, 708] on icon at bounding box center [948, 697] width 20 height 20
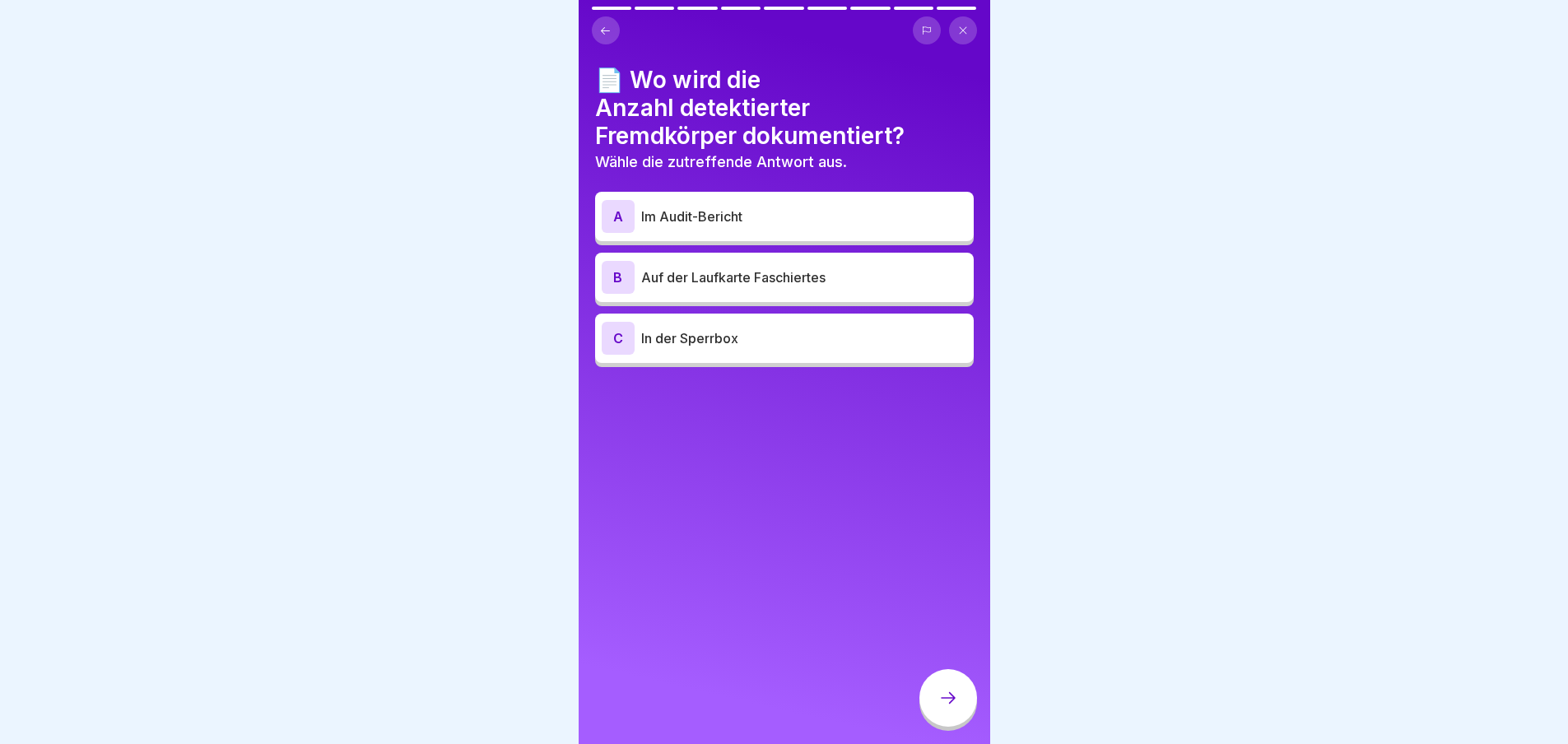
click at [624, 277] on div "B" at bounding box center [617, 277] width 33 height 33
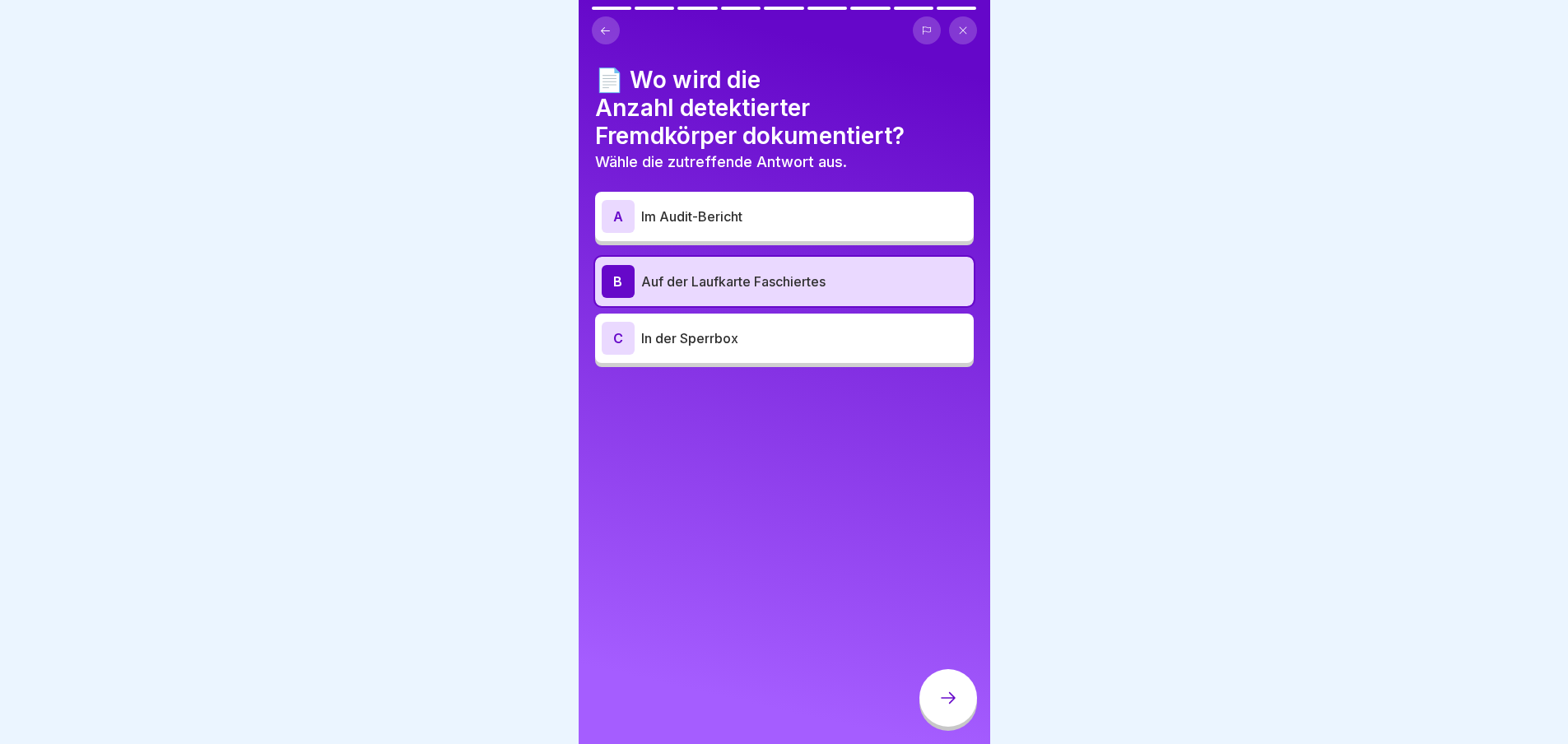
click at [623, 209] on div "A" at bounding box center [617, 216] width 33 height 33
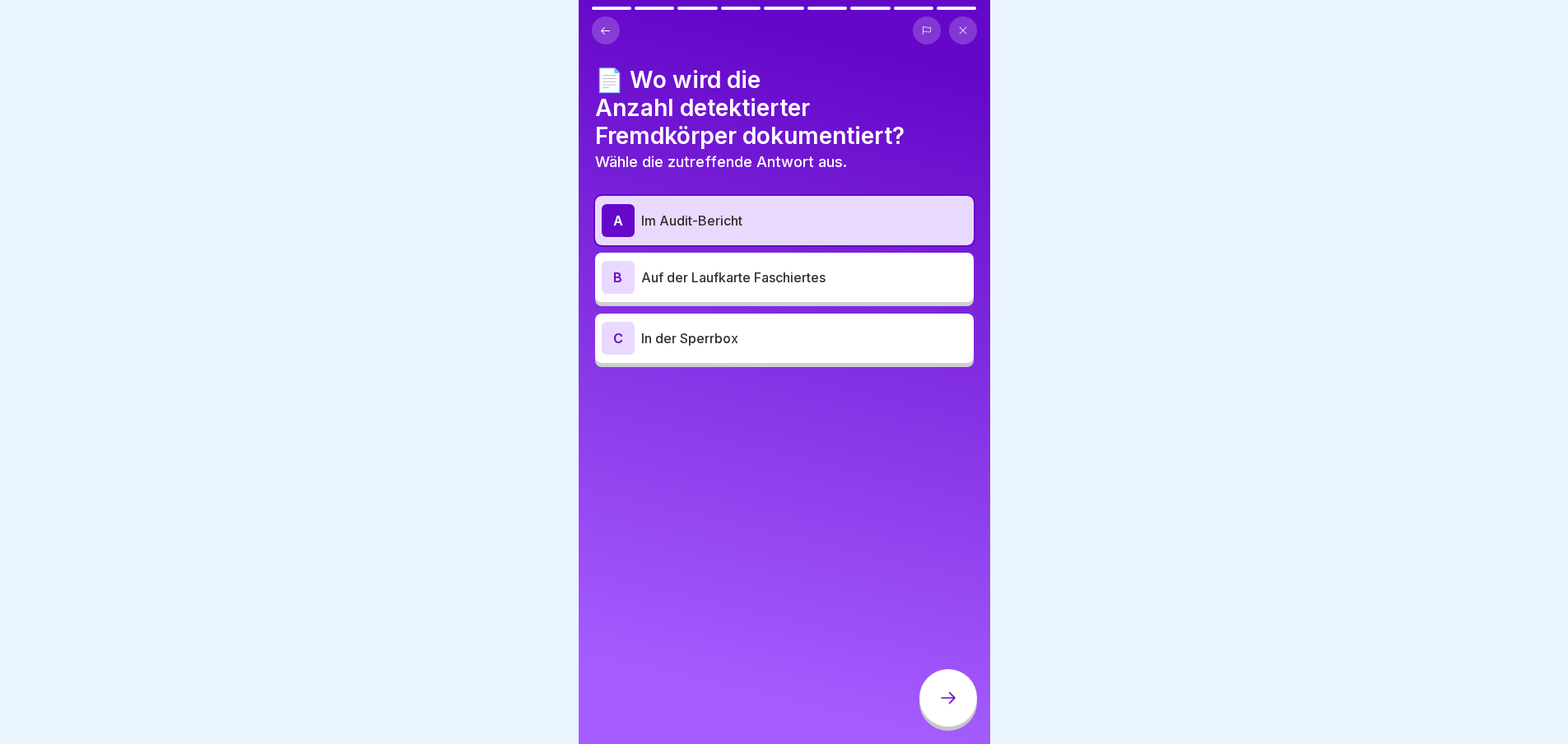
click at [956, 708] on icon at bounding box center [948, 697] width 20 height 20
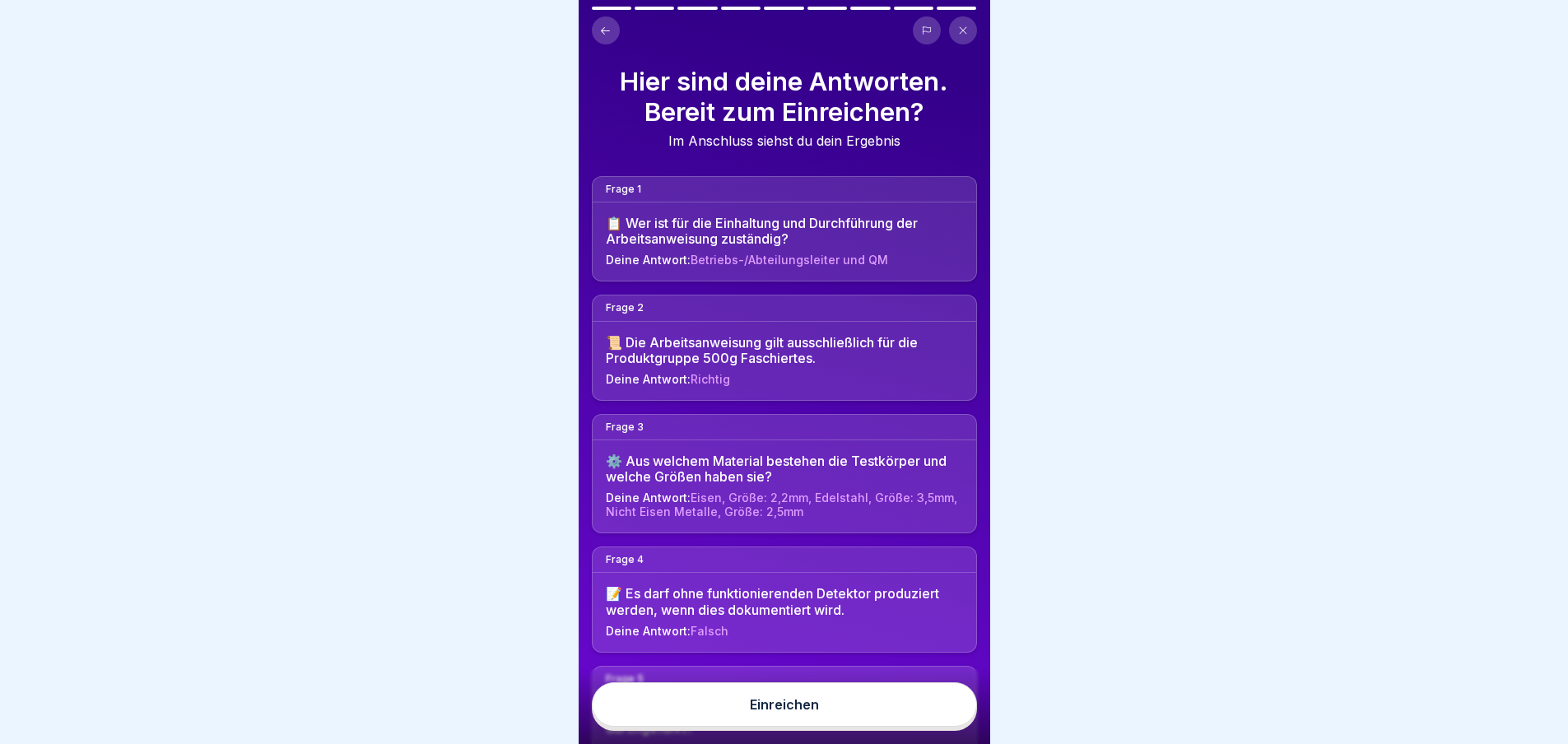
click at [814, 711] on div "Einreichen" at bounding box center [784, 704] width 69 height 14
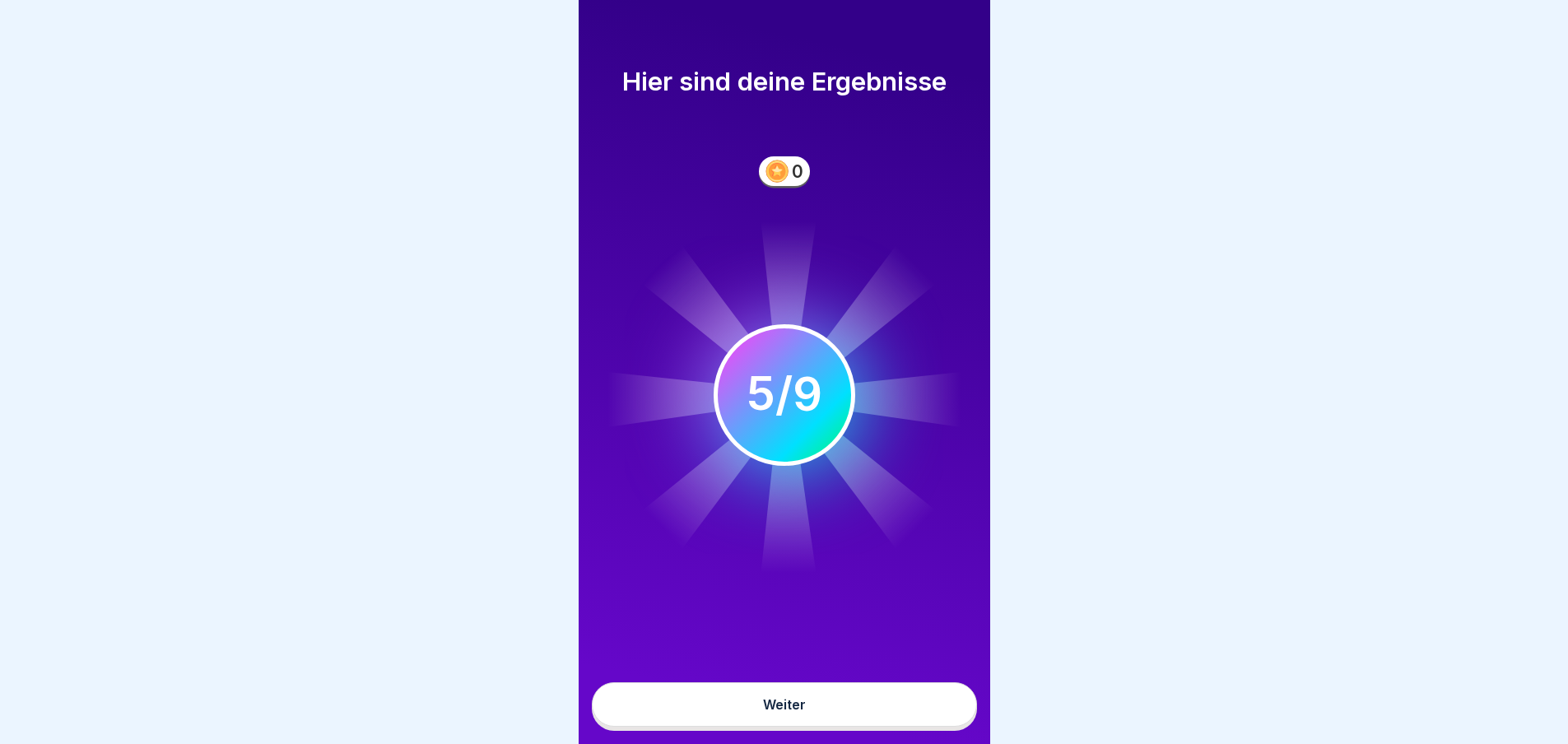
click at [786, 711] on div "Weiter" at bounding box center [784, 704] width 43 height 14
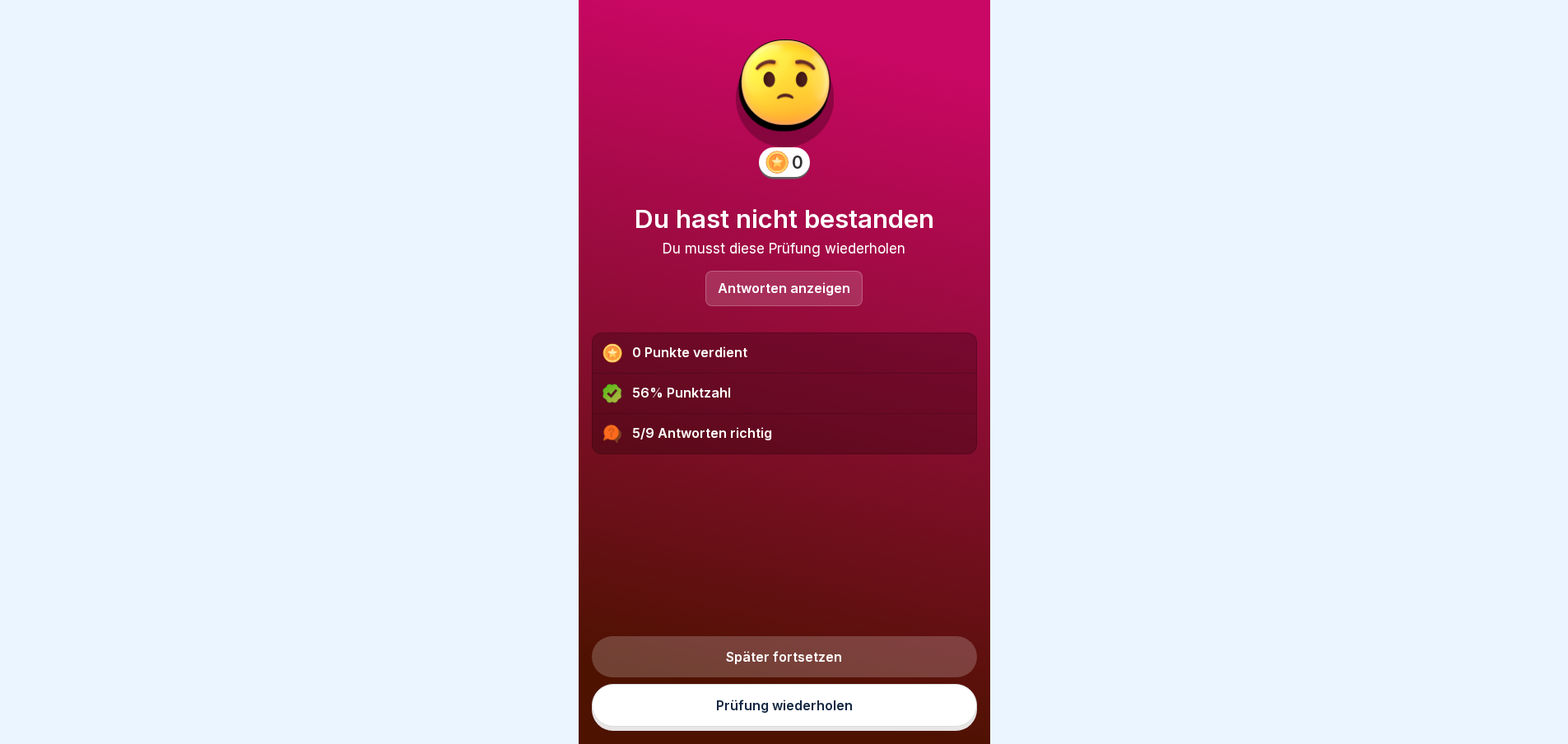
click at [798, 665] on link "Später fortsetzen" at bounding box center [784, 656] width 385 height 41
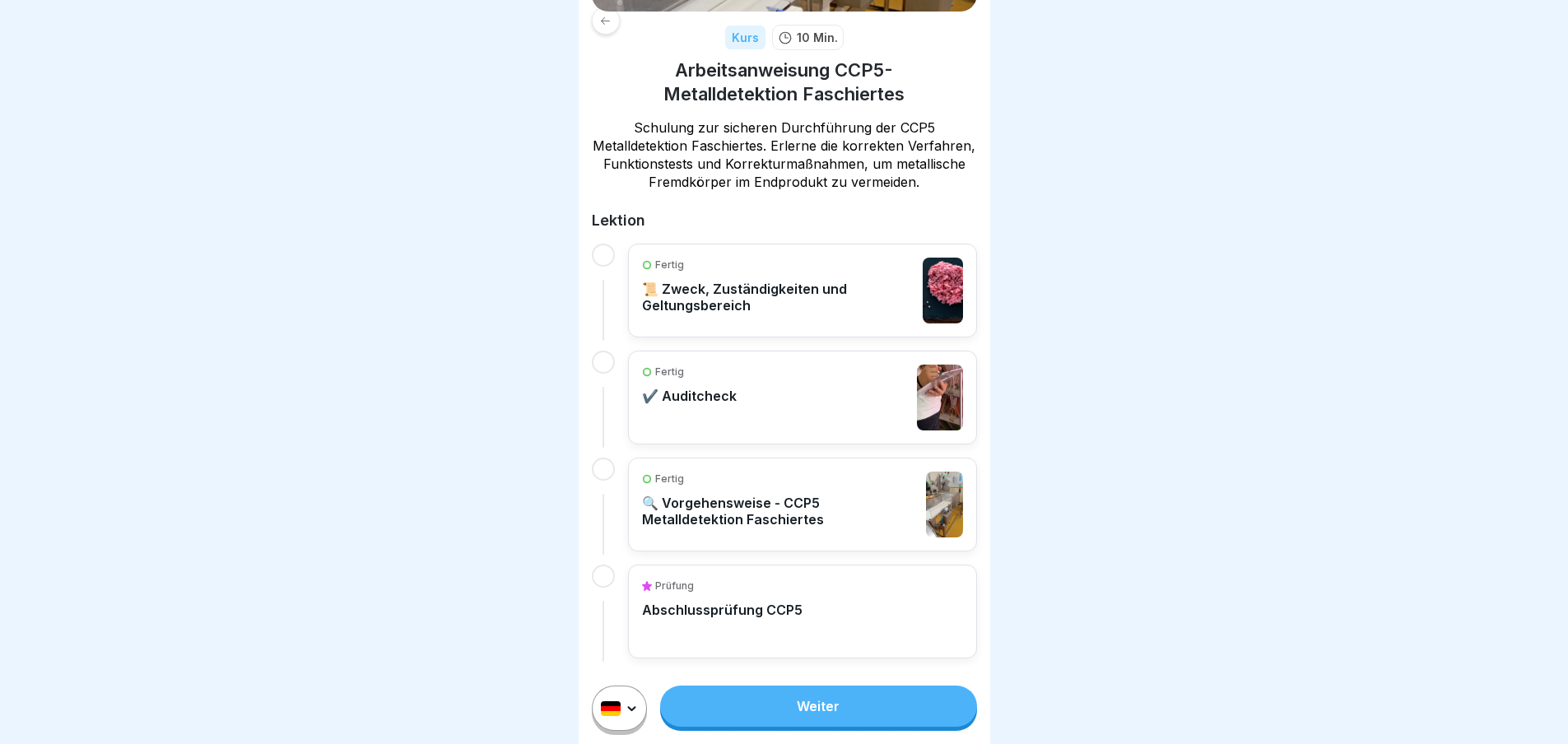
scroll to position [12, 0]
click at [766, 257] on div "Fertig" at bounding box center [778, 264] width 274 height 14
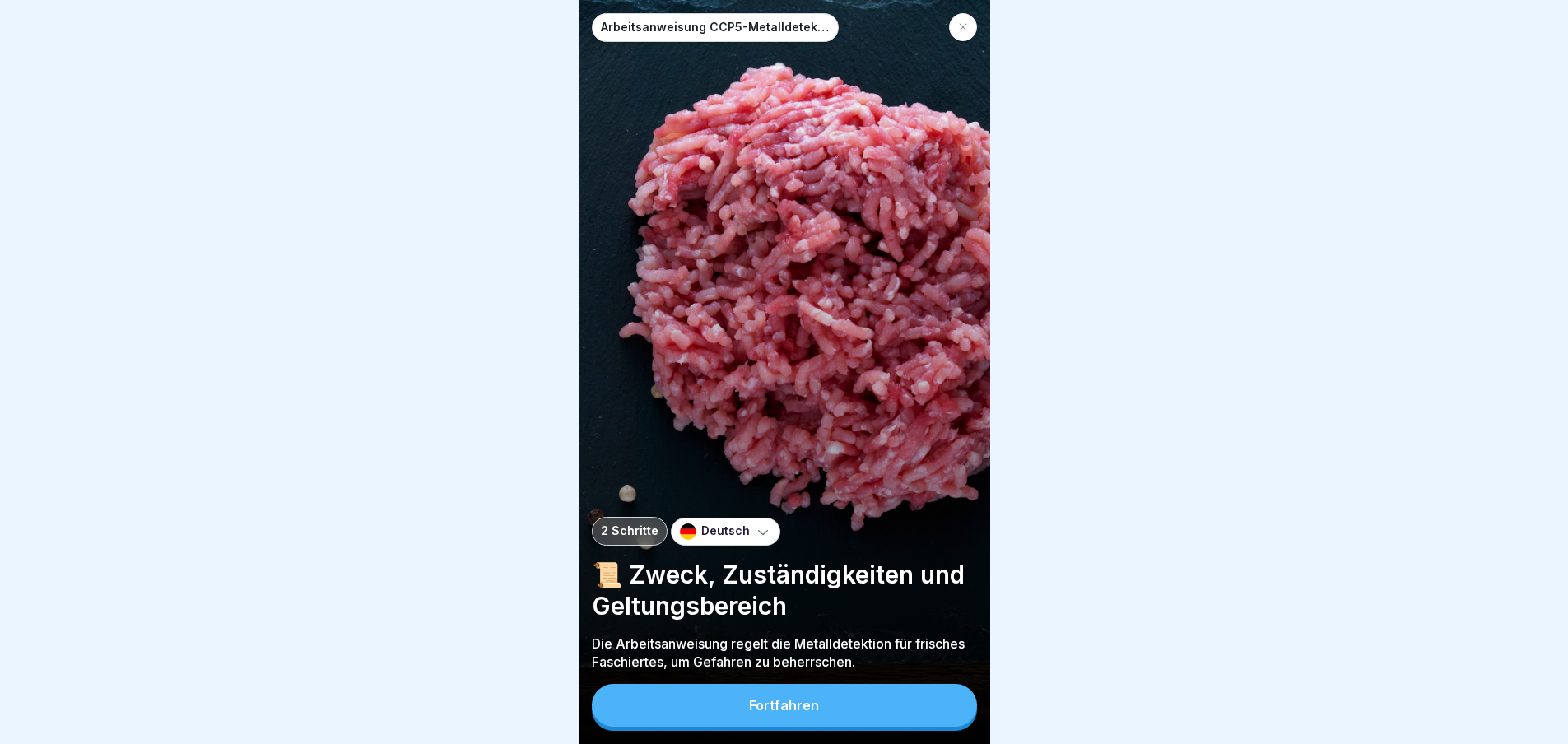
scroll to position [12, 0]
click at [791, 705] on div "Fortfahren" at bounding box center [784, 705] width 70 height 14
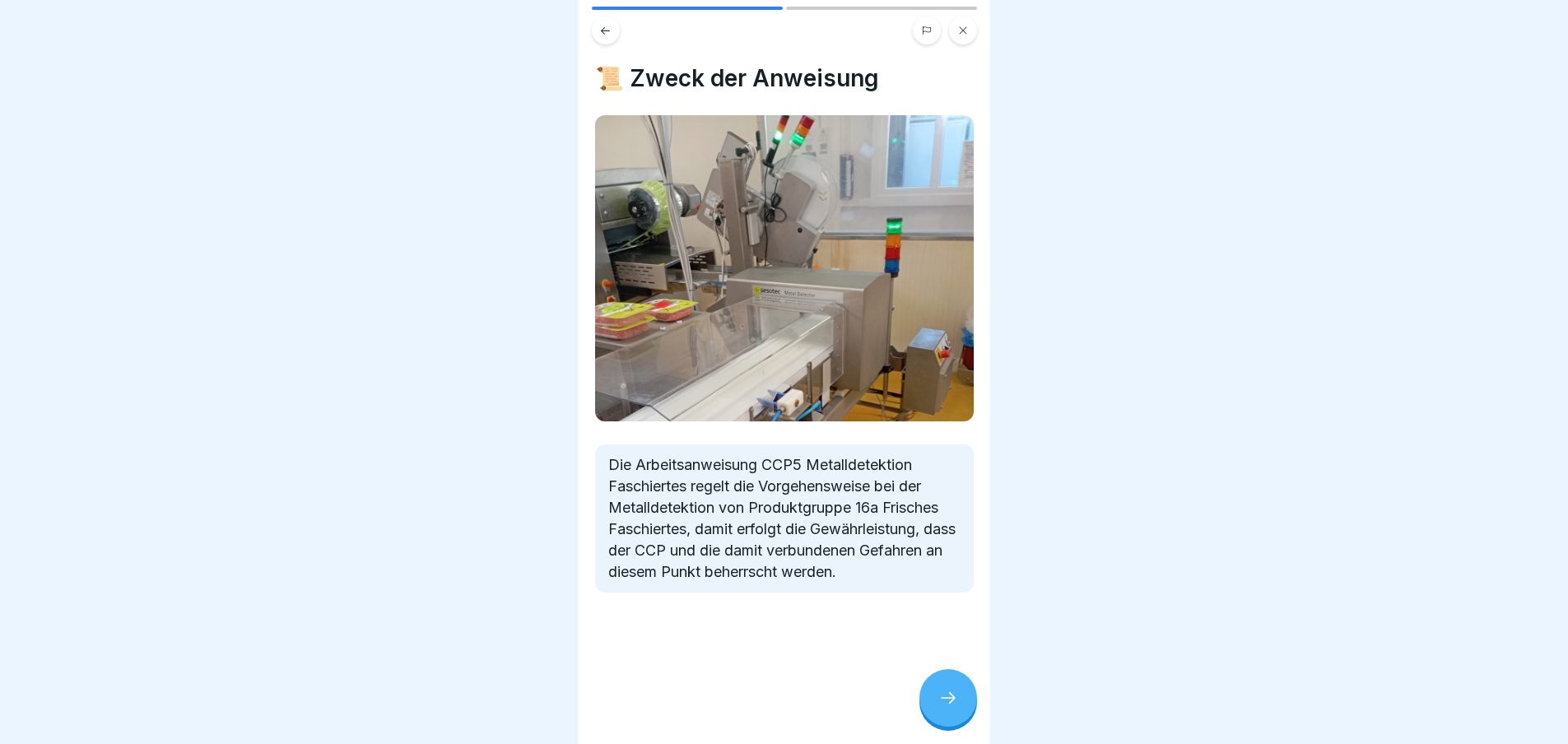
click at [945, 705] on icon at bounding box center [948, 697] width 20 height 20
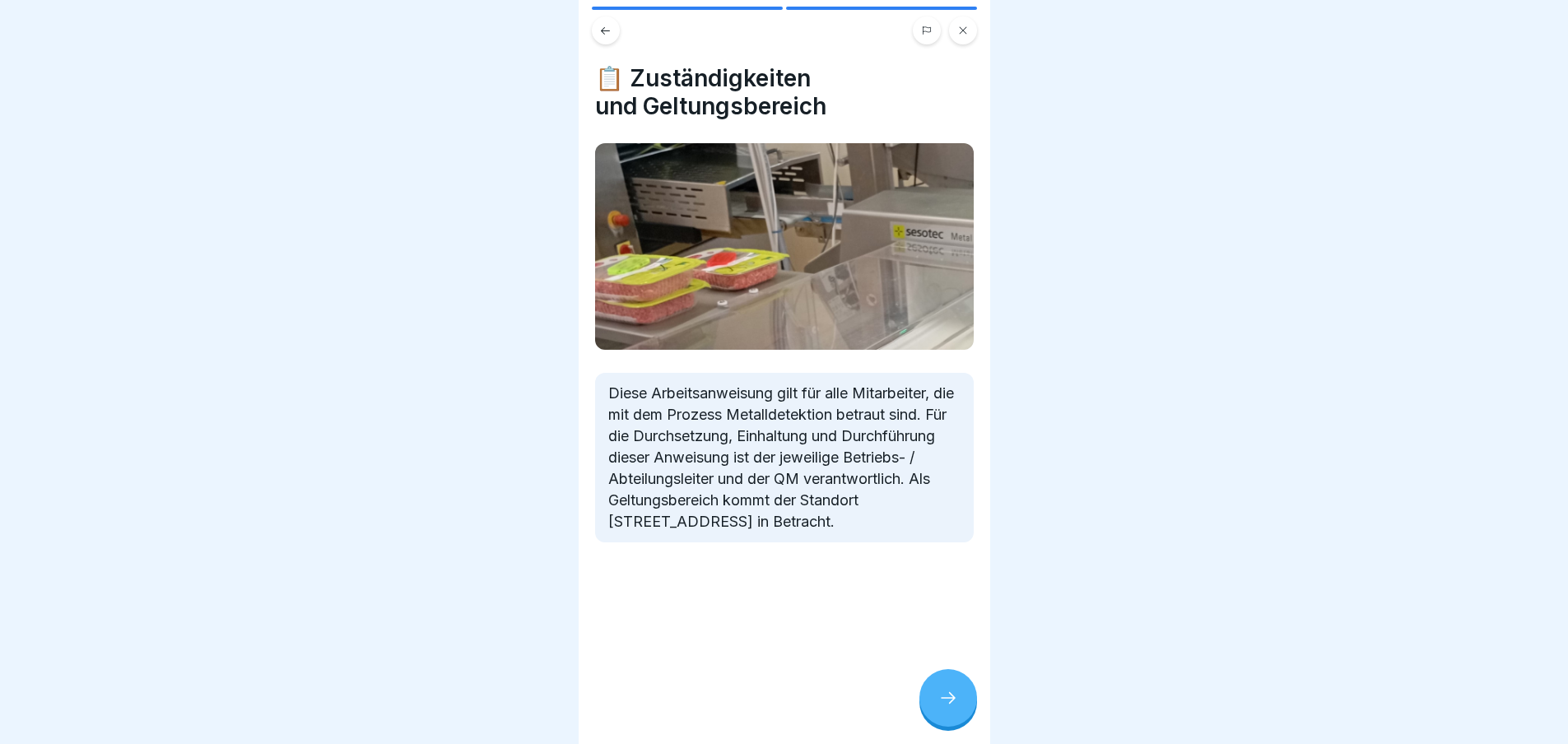
click at [944, 697] on icon at bounding box center [948, 697] width 20 height 20
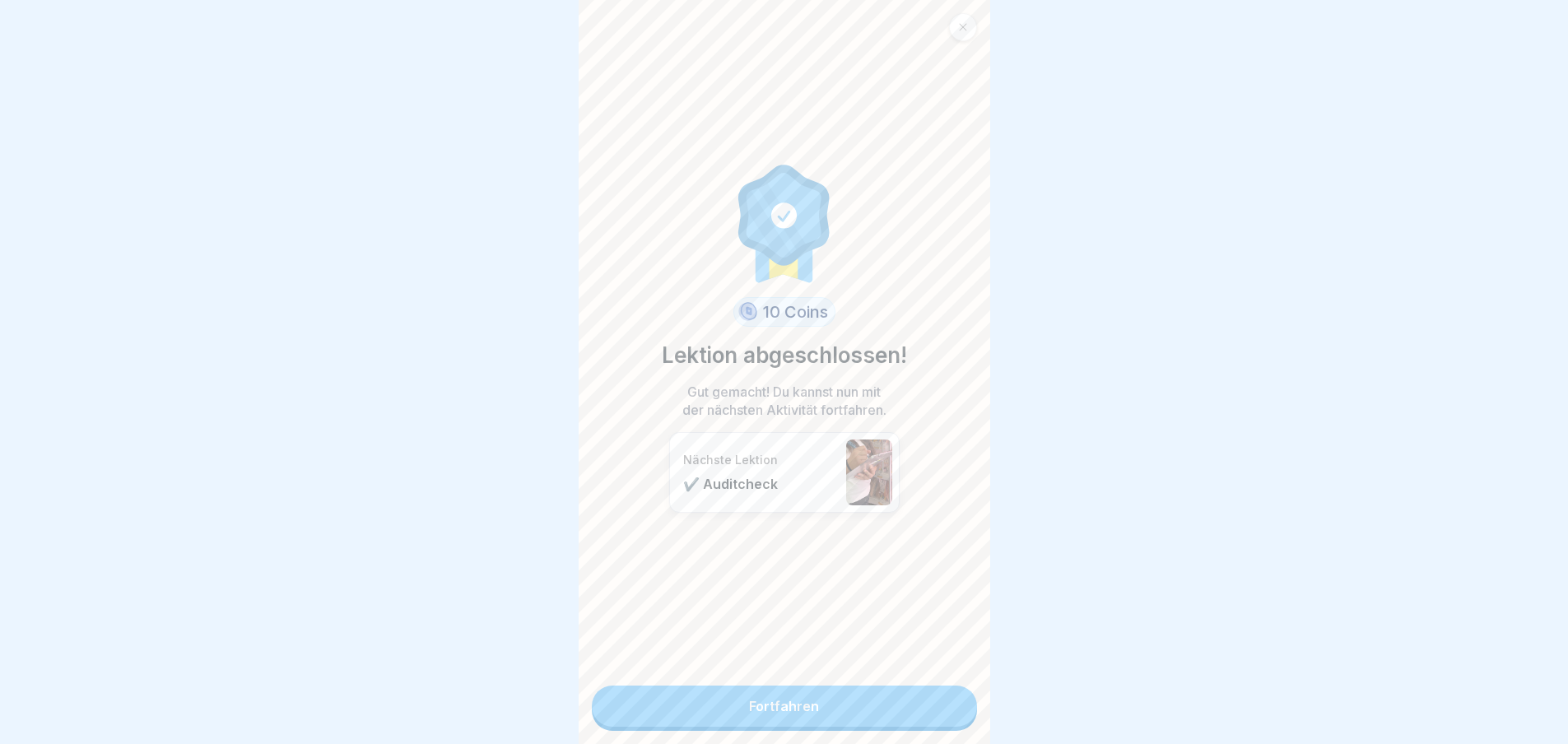
click at [803, 694] on link "Fortfahren" at bounding box center [784, 706] width 385 height 41
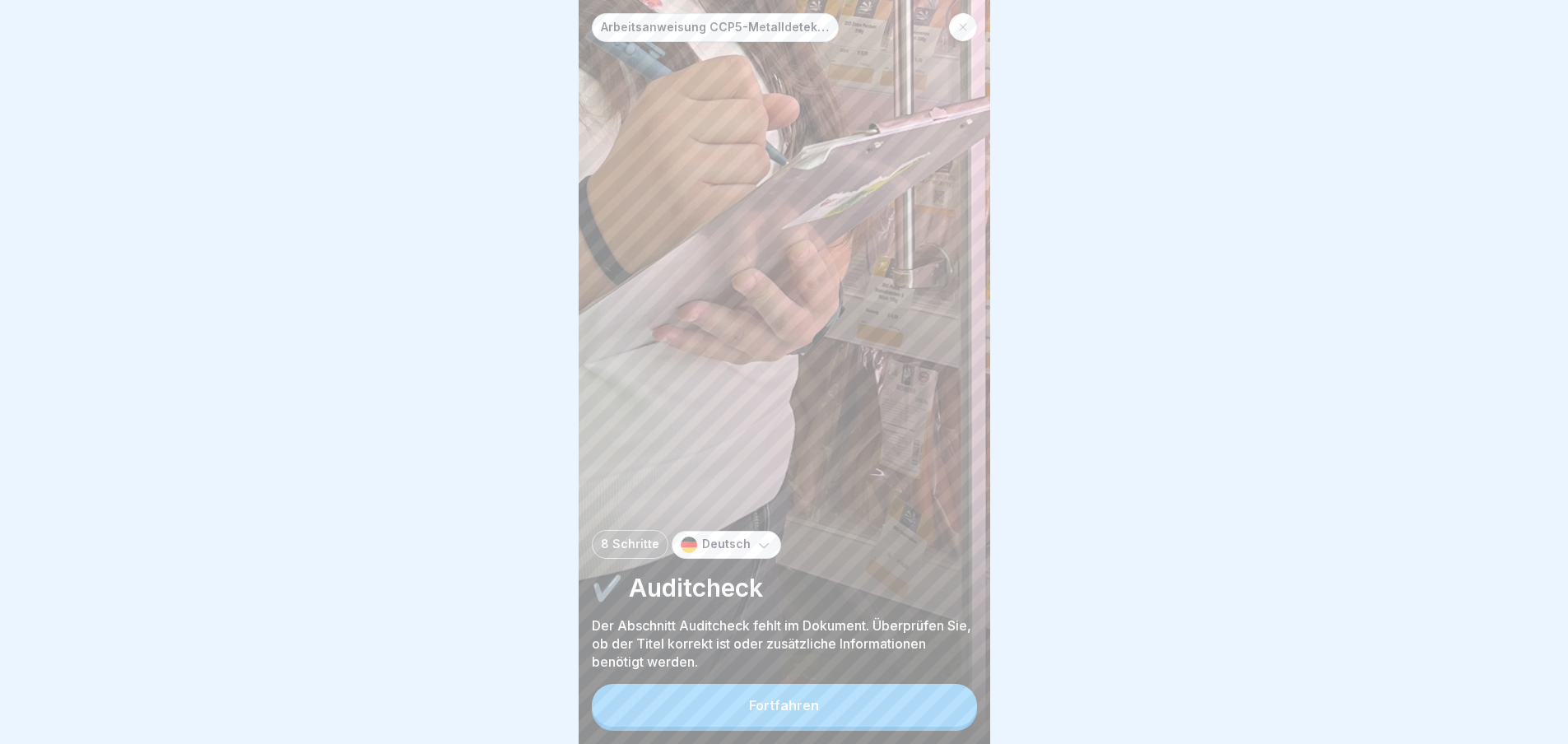
click at [787, 712] on div "Fortfahren" at bounding box center [784, 705] width 70 height 14
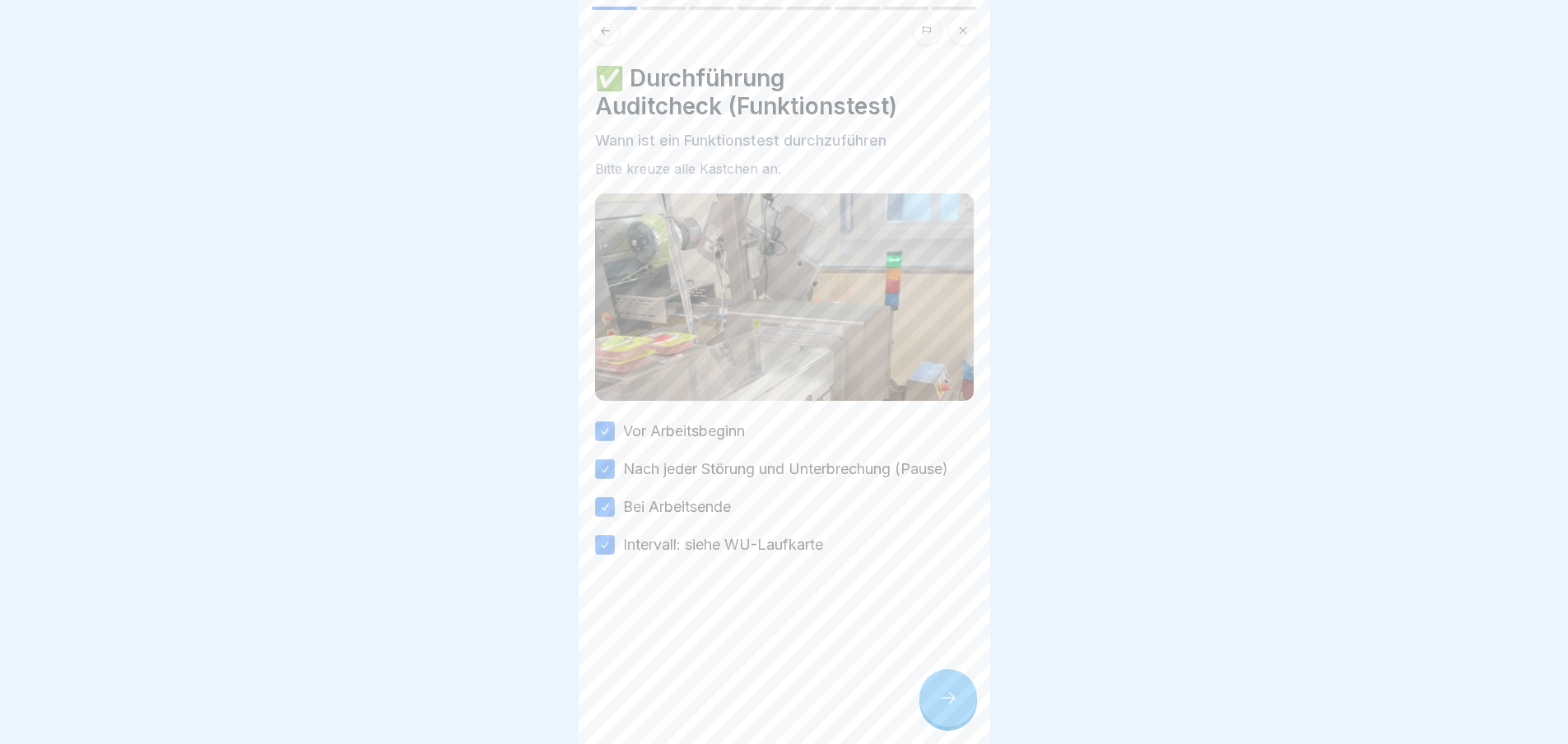
click at [947, 708] on icon at bounding box center [948, 697] width 20 height 20
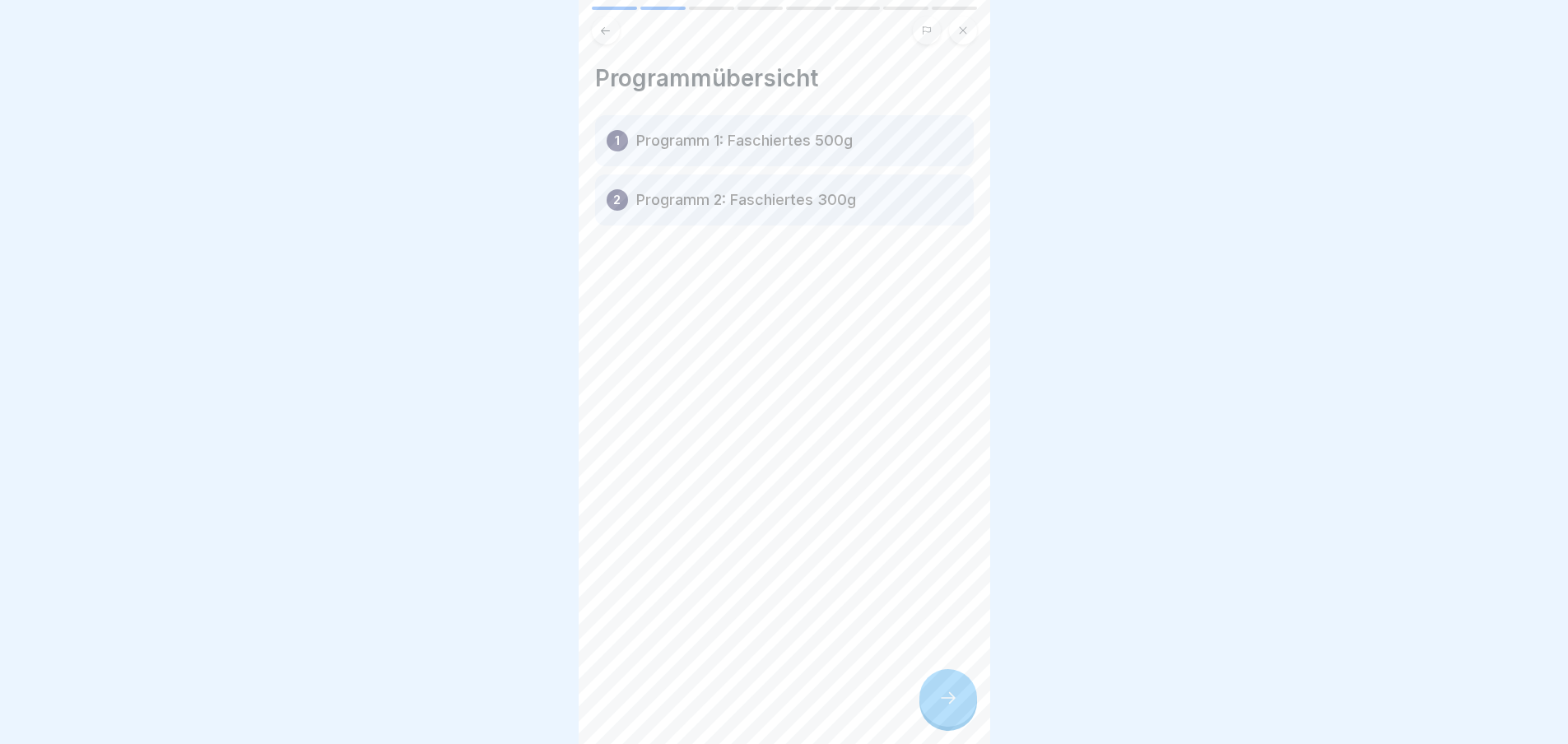
click at [962, 714] on div at bounding box center [948, 698] width 58 height 58
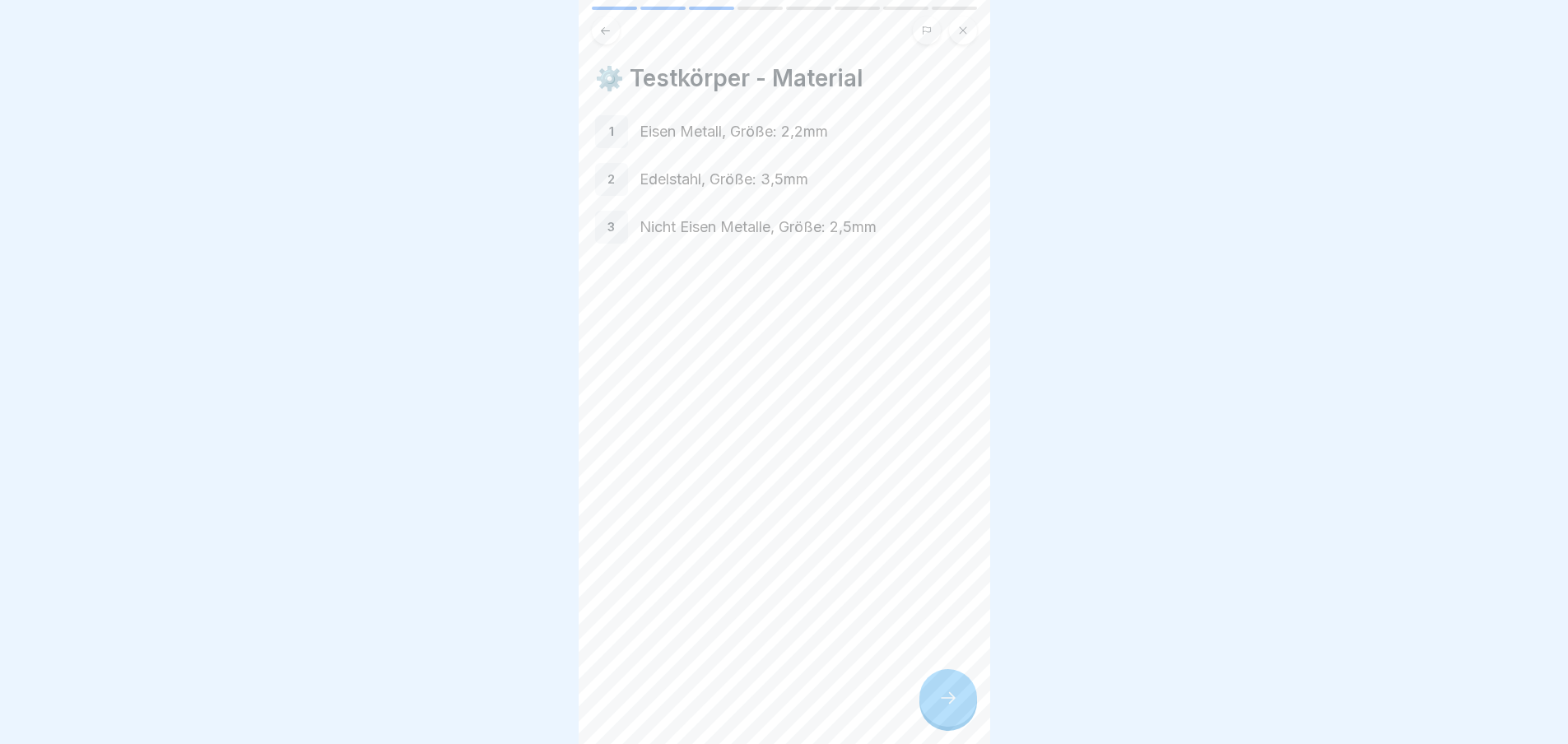
click at [950, 704] on icon at bounding box center [948, 697] width 20 height 20
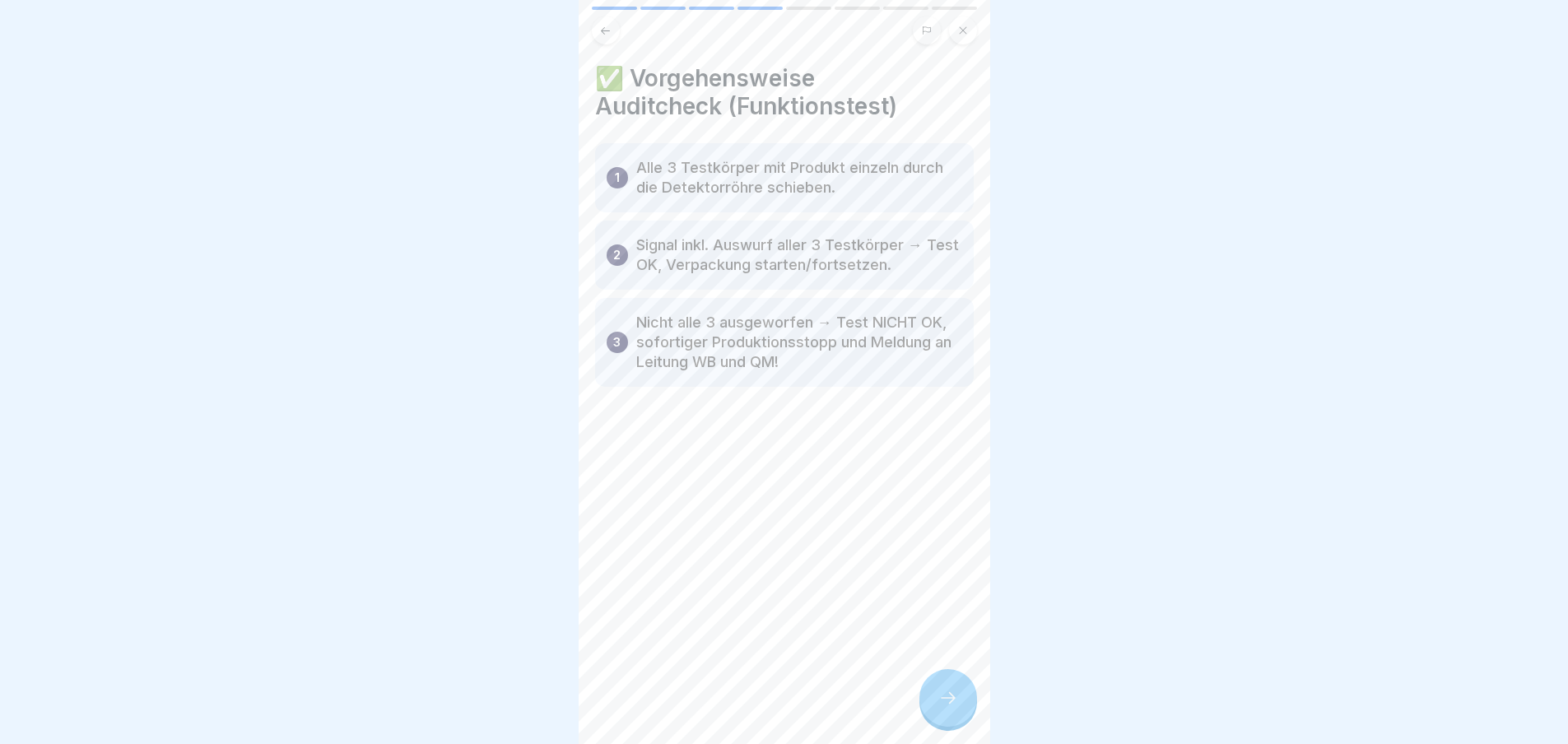
click at [949, 708] on icon at bounding box center [948, 697] width 20 height 20
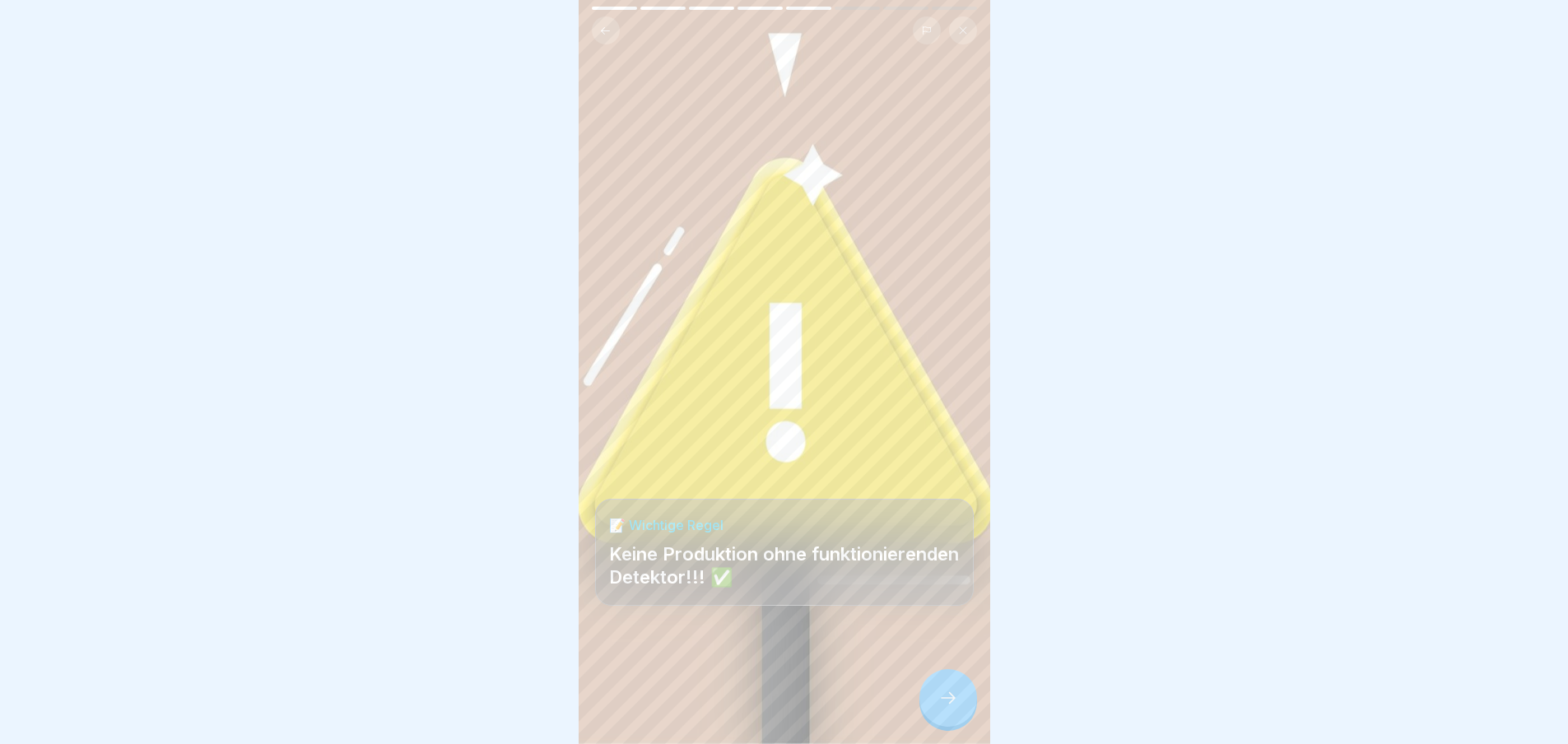
click at [947, 708] on icon at bounding box center [948, 697] width 20 height 20
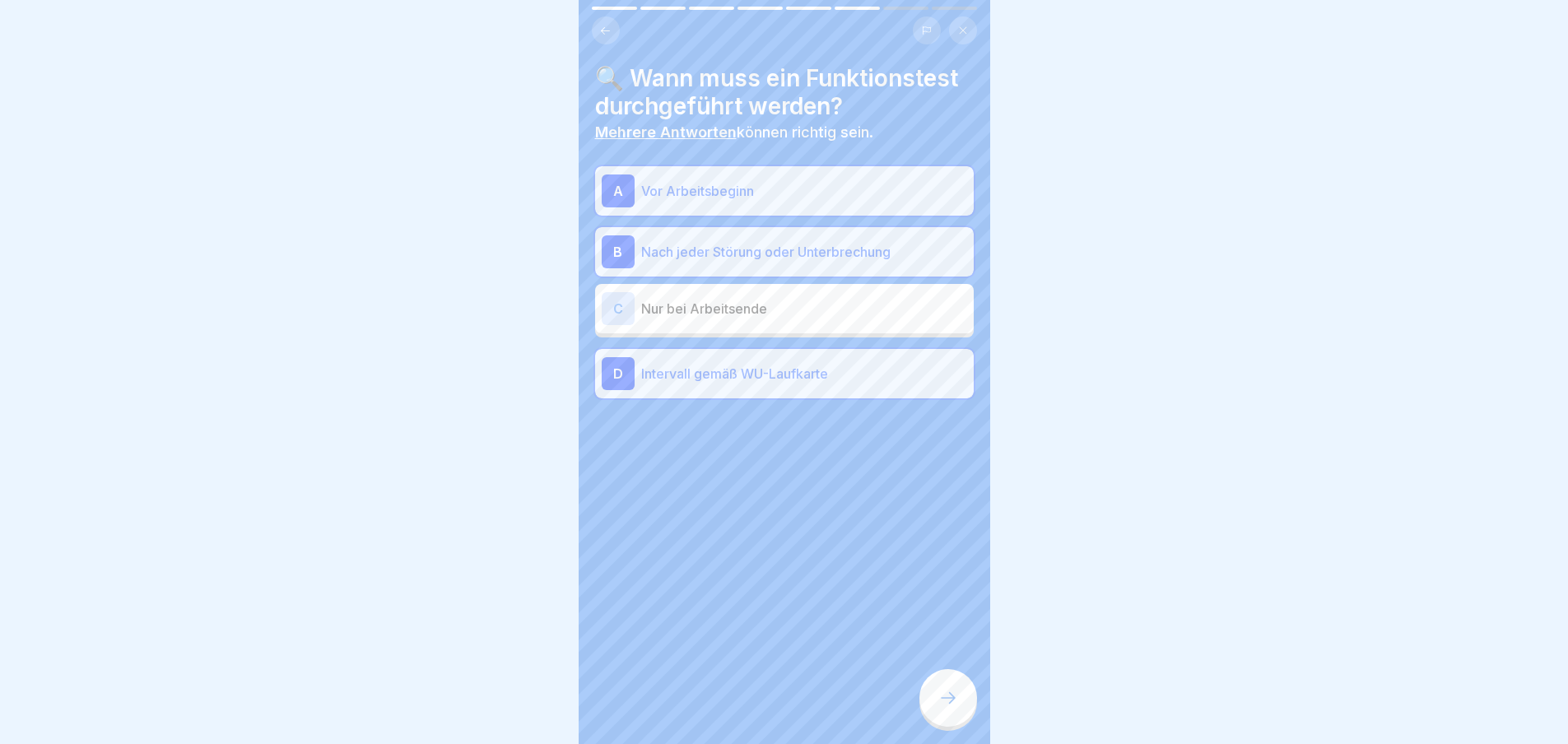
click at [945, 701] on div at bounding box center [948, 698] width 58 height 58
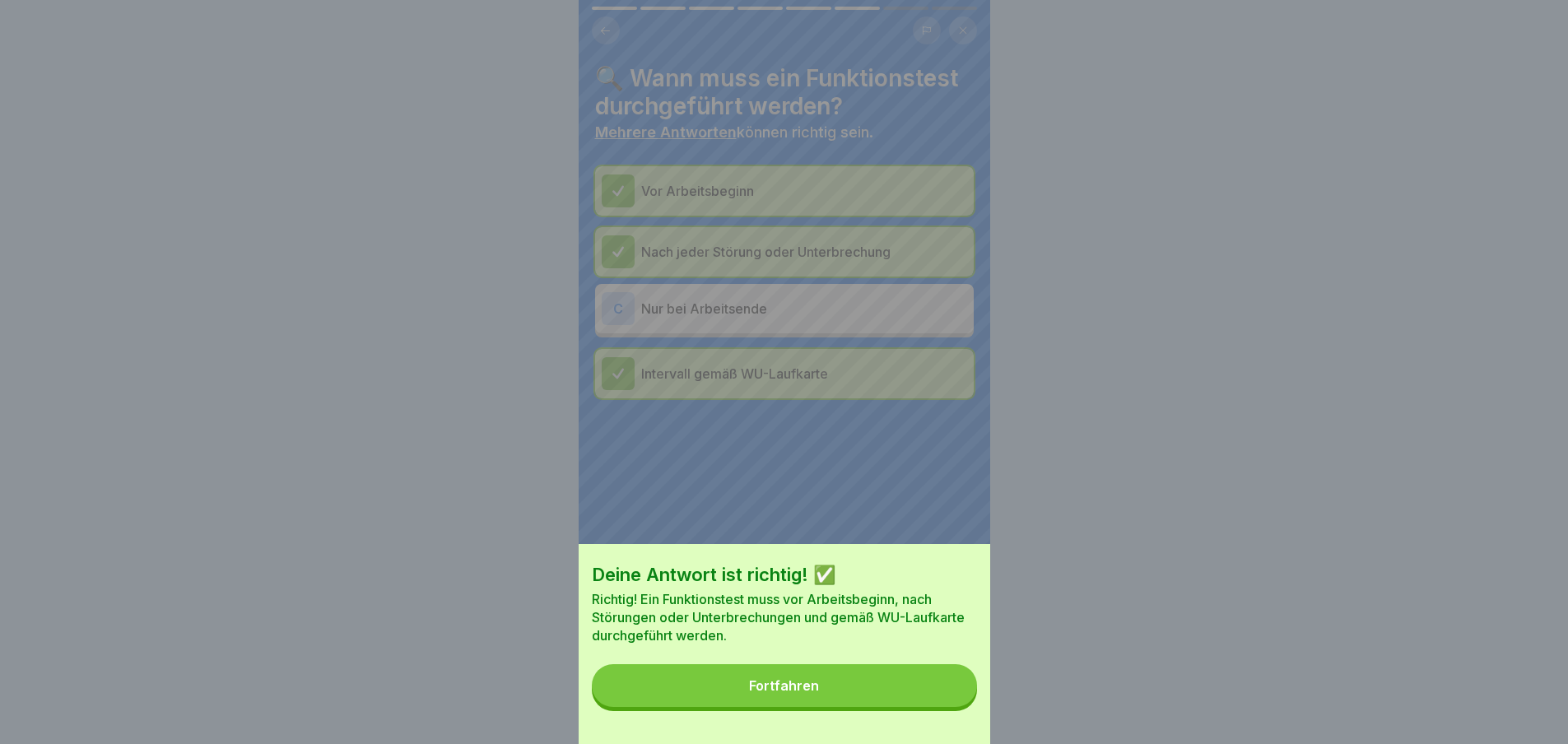
click at [810, 693] on div "Fortfahren" at bounding box center [784, 684] width 70 height 14
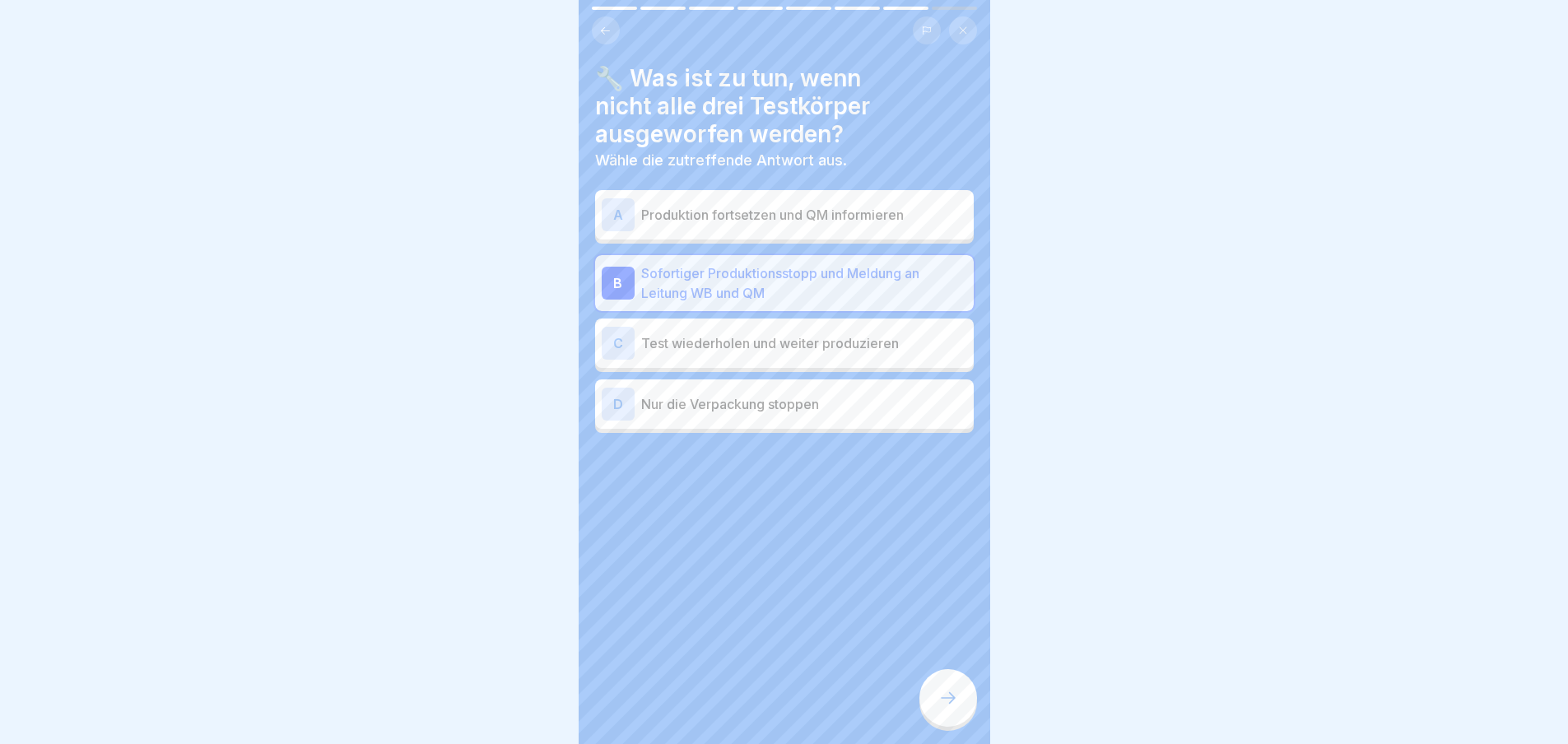
click at [939, 705] on icon at bounding box center [948, 697] width 20 height 20
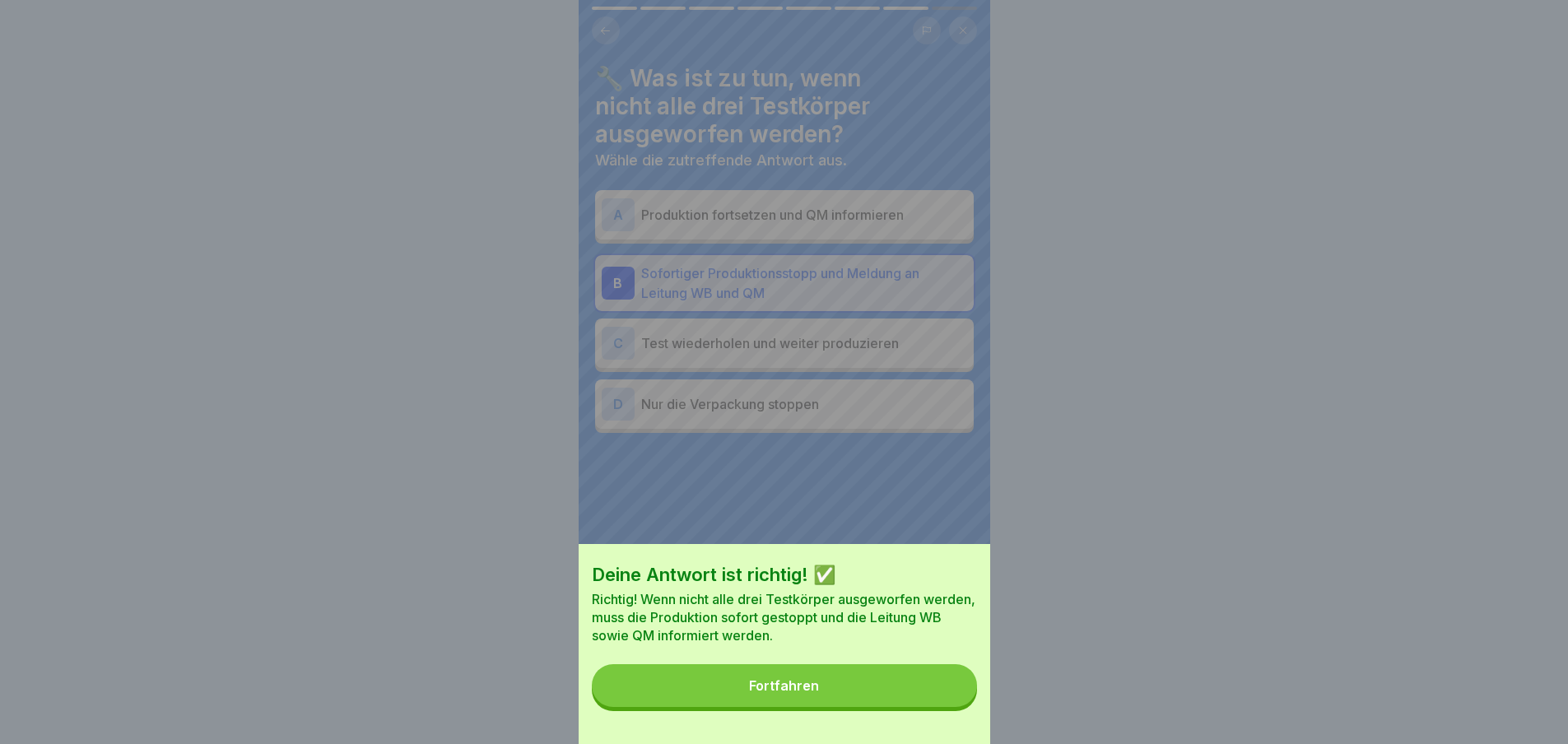
click at [813, 693] on div "Fortfahren" at bounding box center [784, 684] width 70 height 14
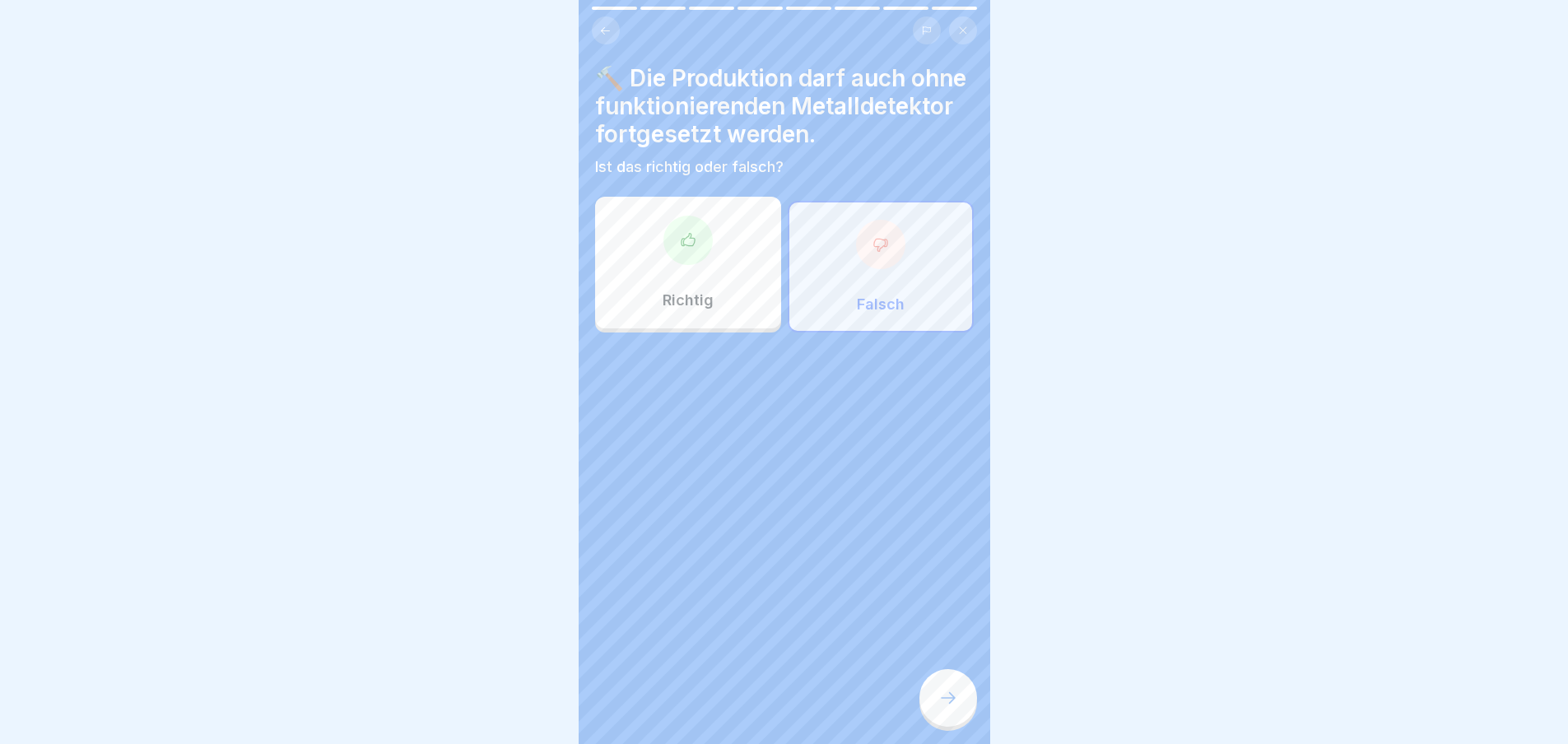
click at [883, 269] on div at bounding box center [880, 244] width 49 height 49
click at [872, 252] on icon at bounding box center [880, 244] width 16 height 16
click at [954, 699] on div at bounding box center [948, 698] width 58 height 58
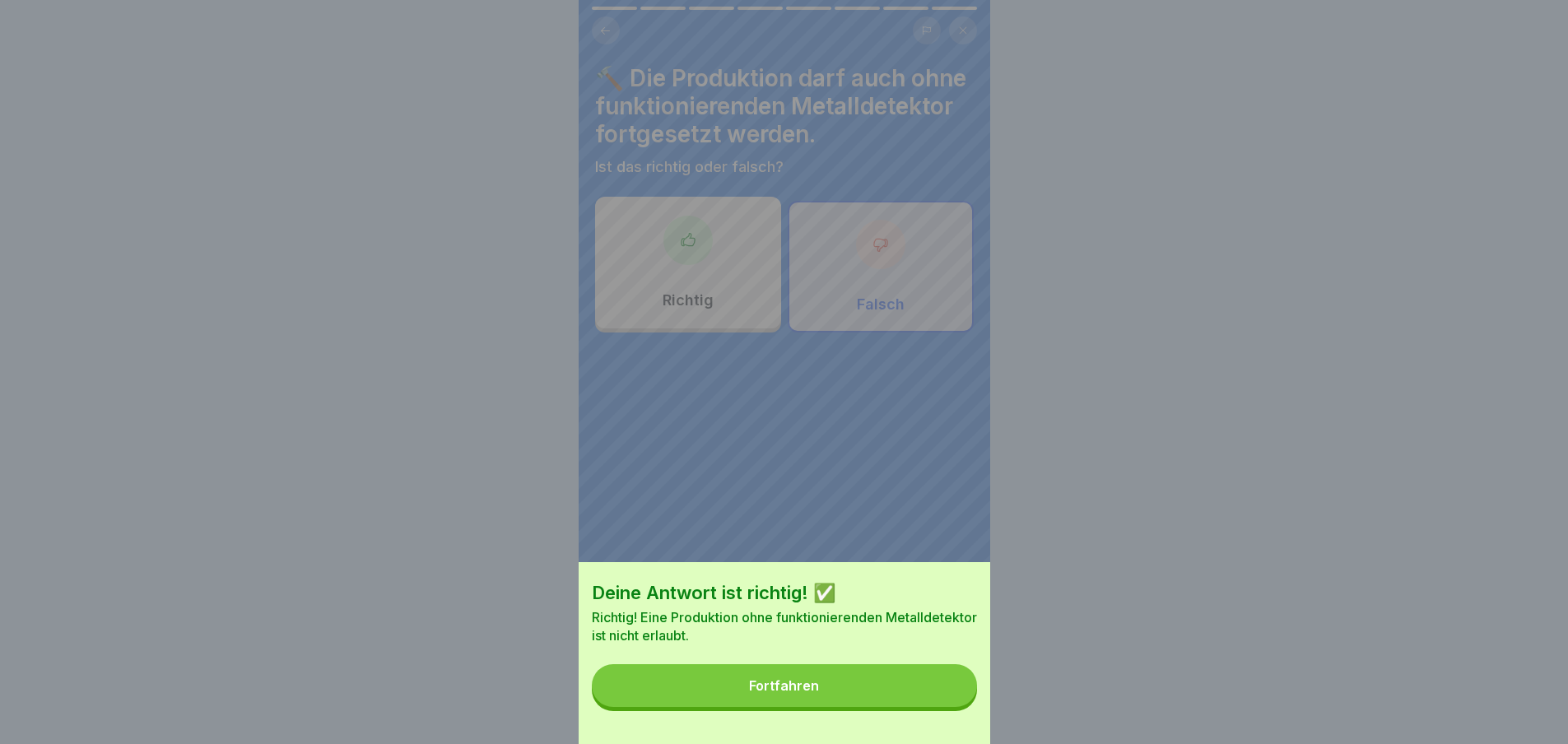
click at [797, 692] on div "Fortfahren" at bounding box center [784, 684] width 70 height 14
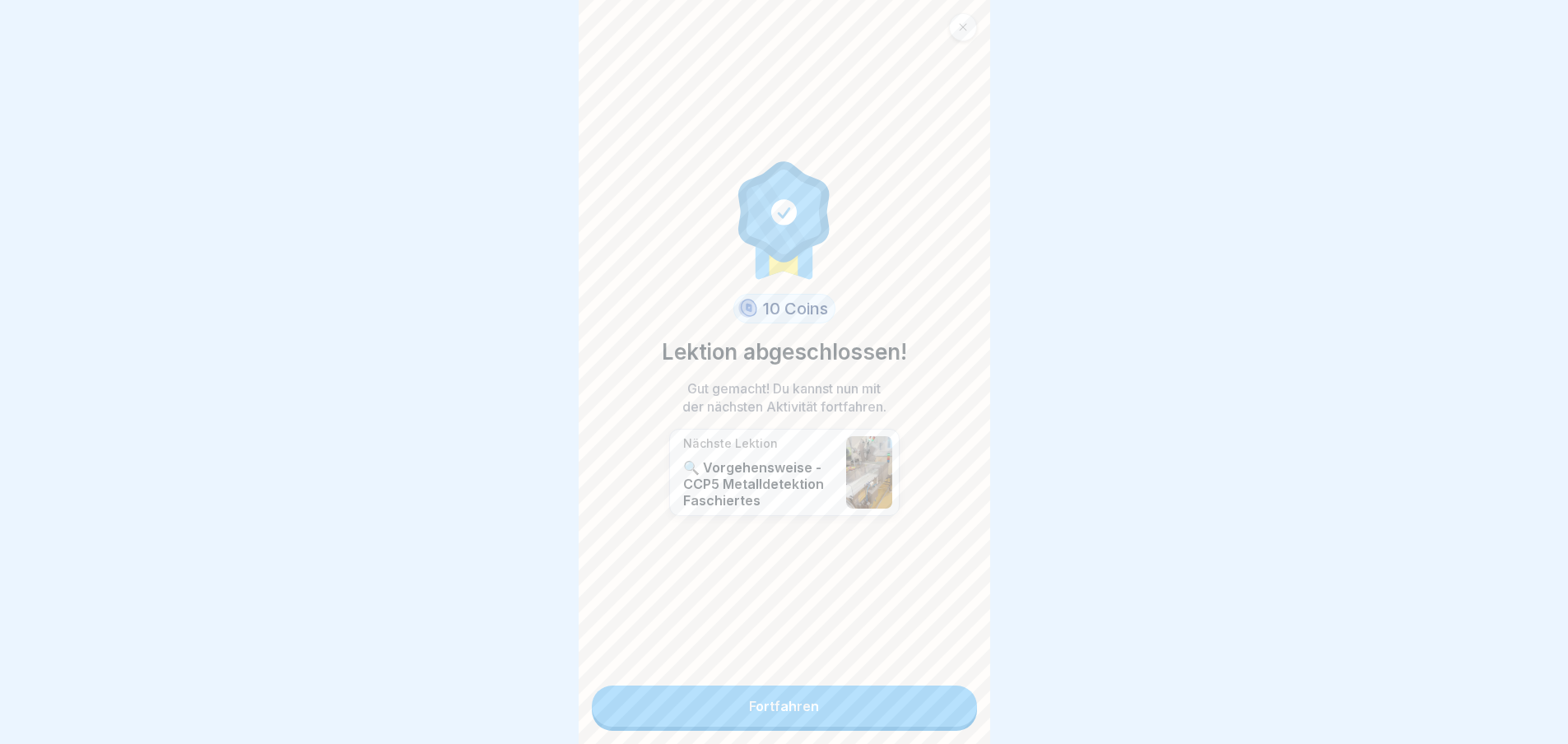
click at [791, 704] on link "Fortfahren" at bounding box center [784, 706] width 385 height 41
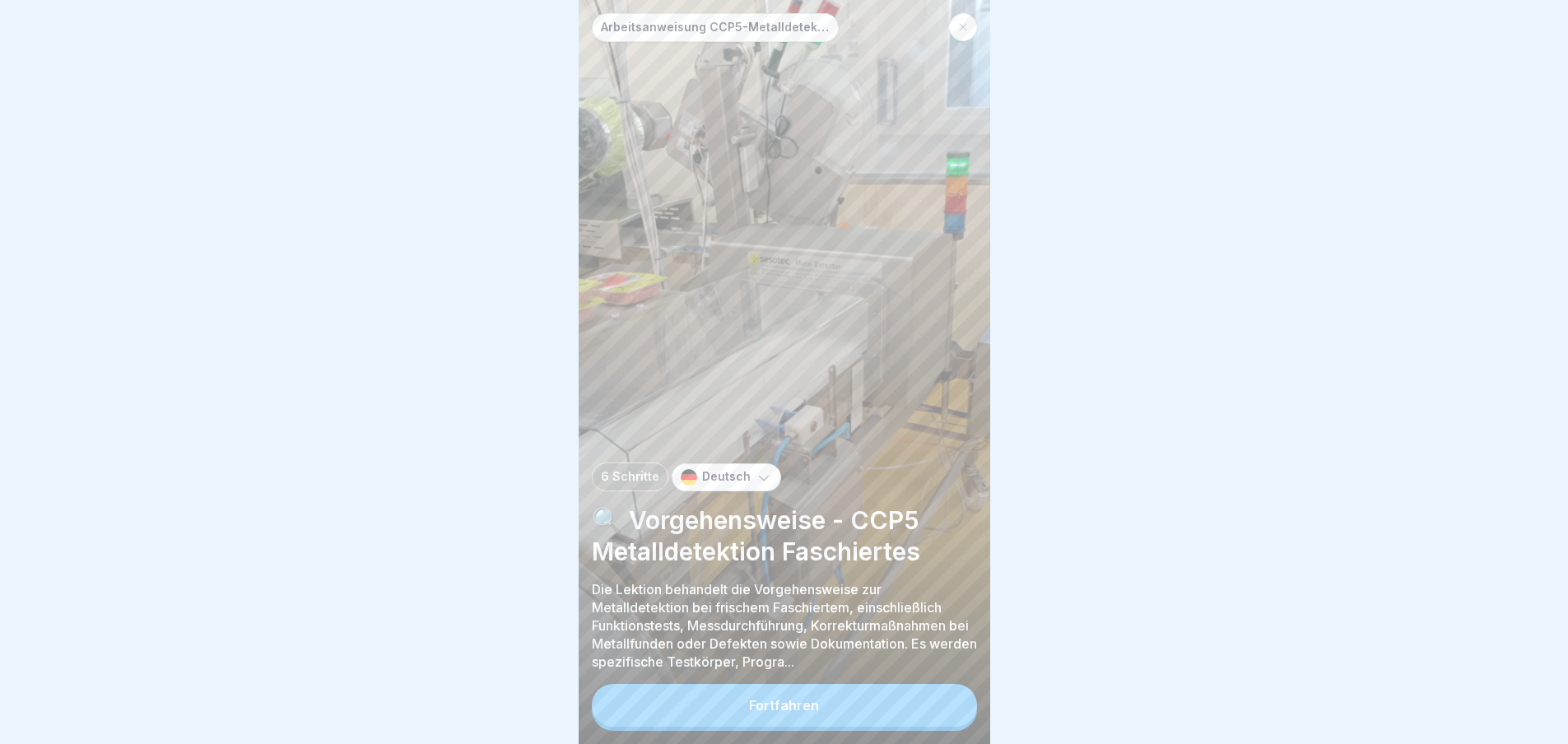
scroll to position [12, 0]
click at [780, 713] on button "Fortfahren" at bounding box center [784, 705] width 385 height 43
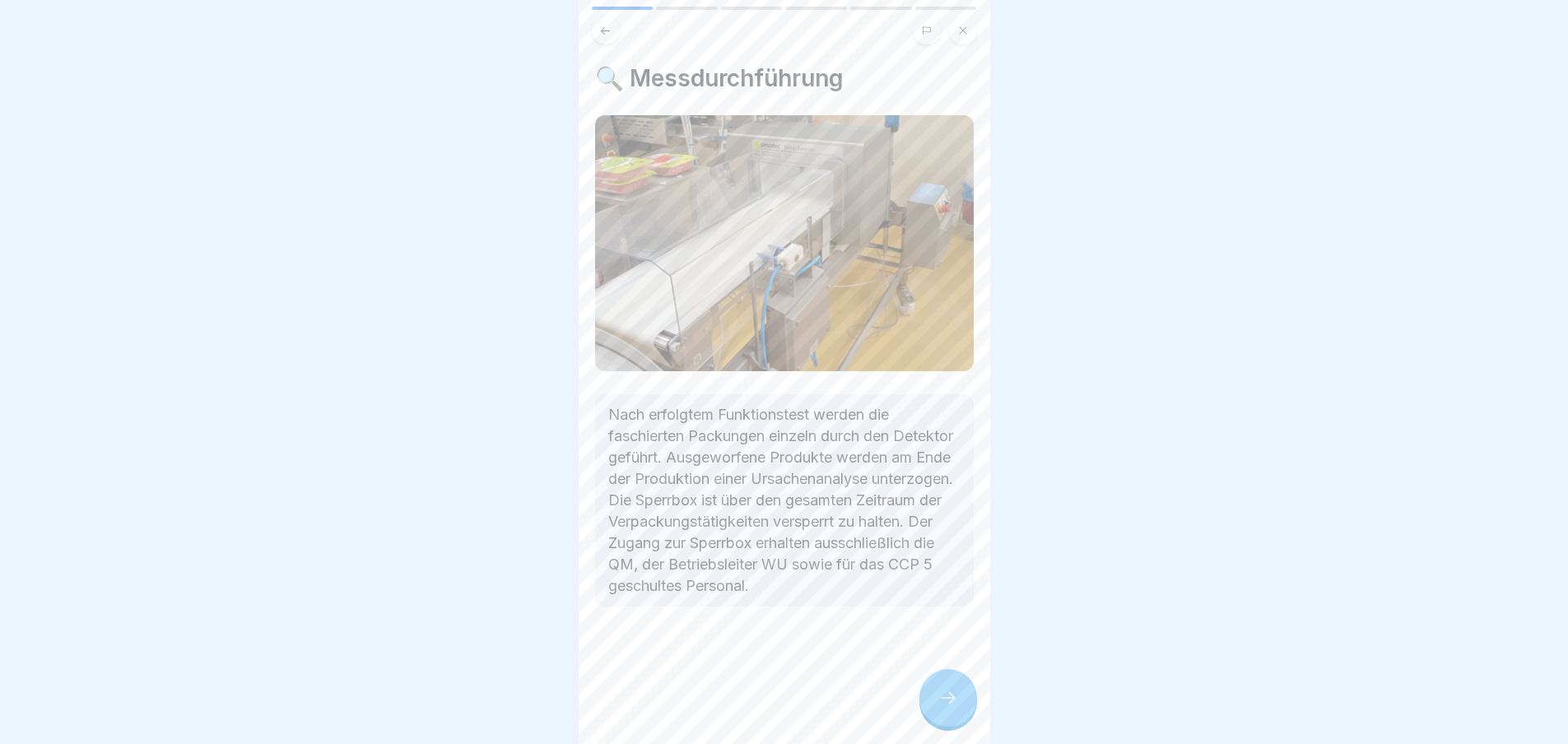
click at [951, 696] on icon at bounding box center [948, 697] width 20 height 20
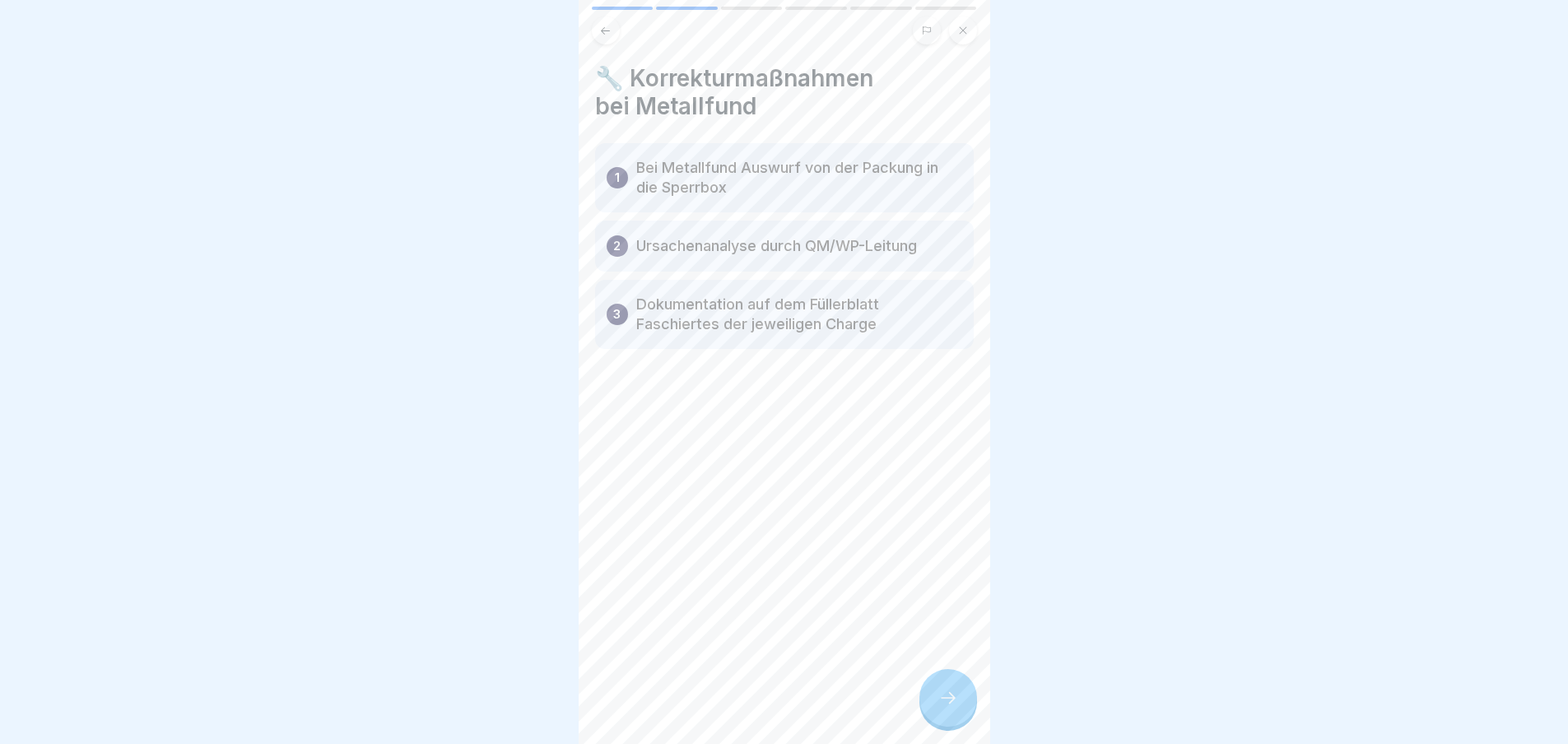
click at [941, 692] on icon at bounding box center [948, 697] width 20 height 20
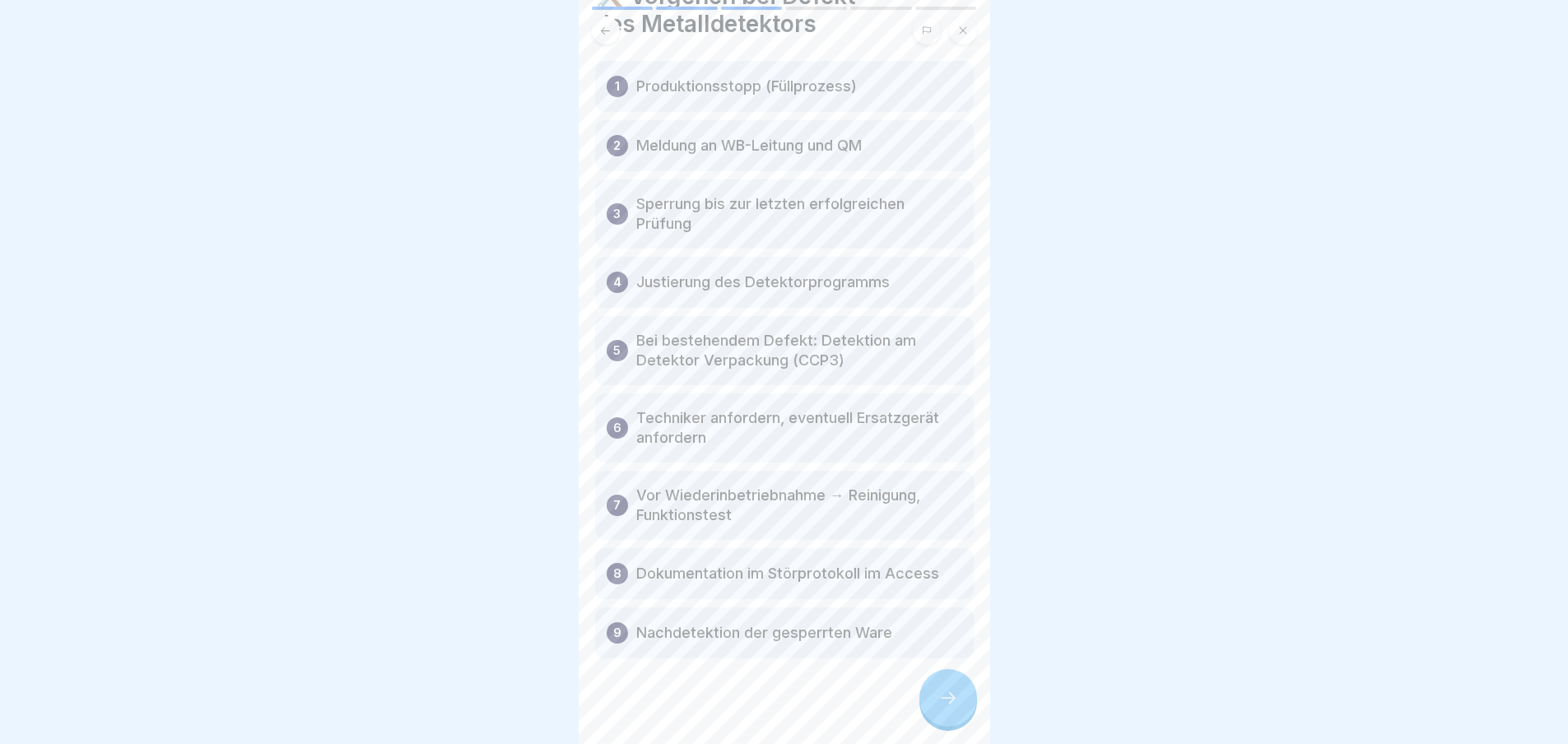
scroll to position [95, 0]
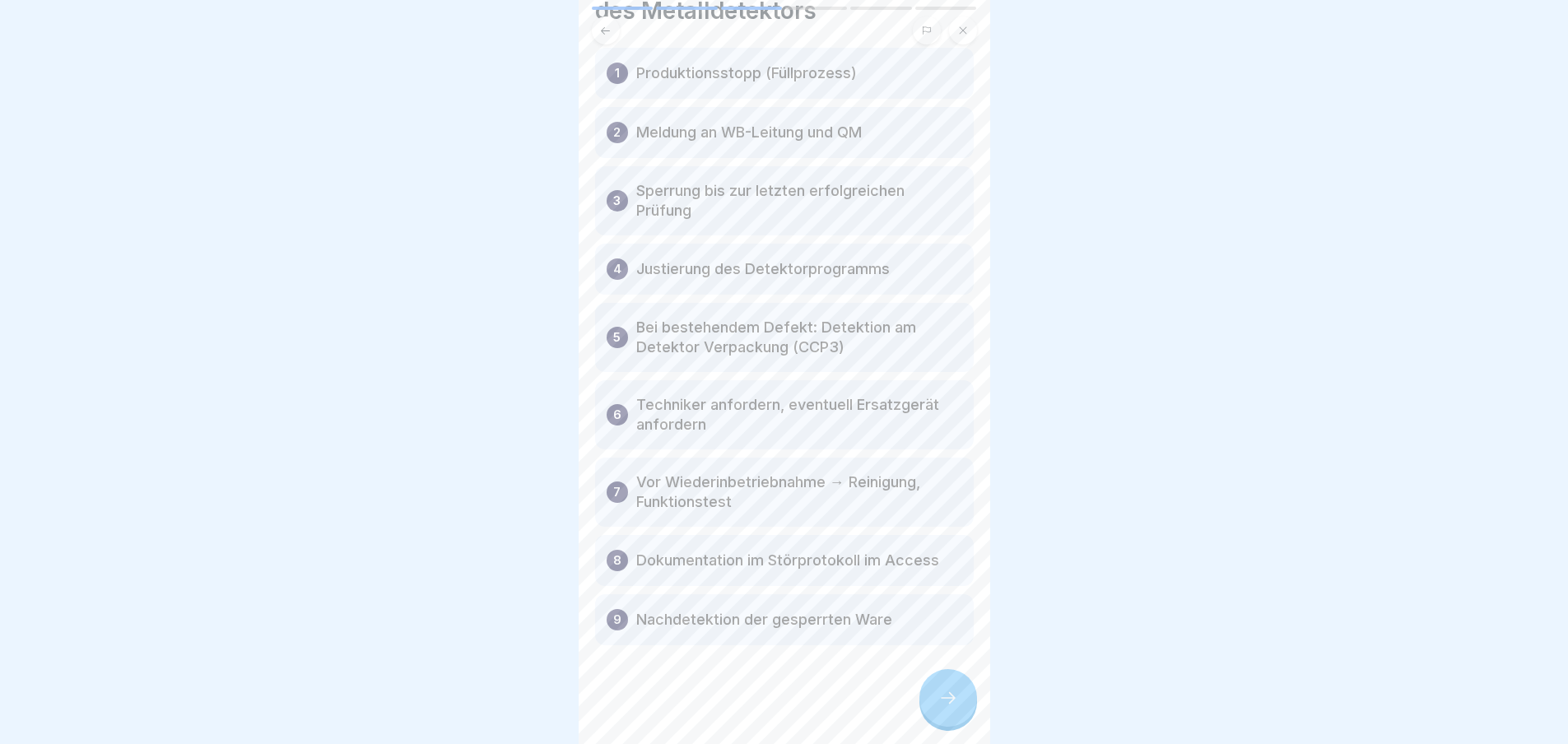
click at [947, 703] on icon at bounding box center [948, 697] width 20 height 20
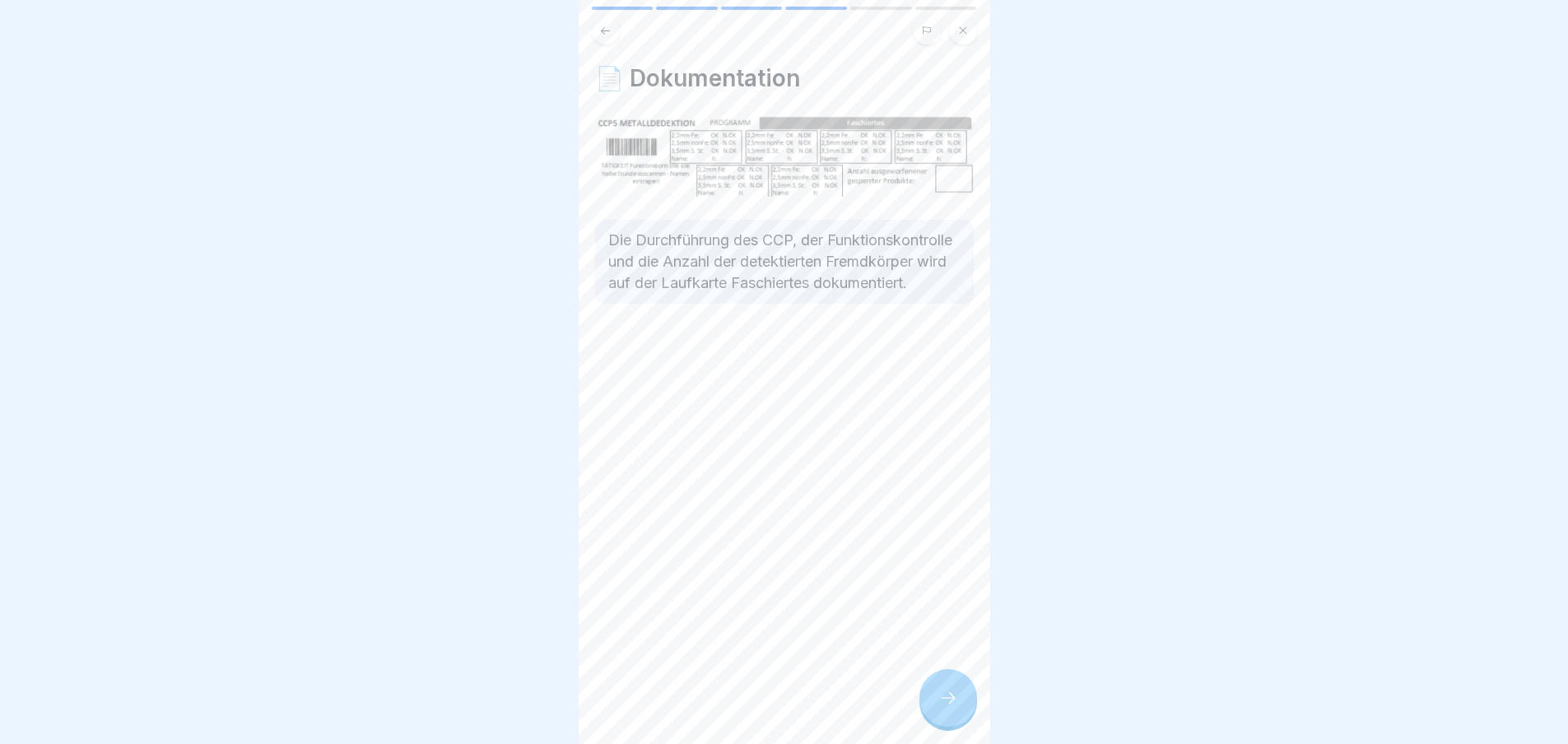
click at [954, 699] on icon at bounding box center [948, 697] width 20 height 20
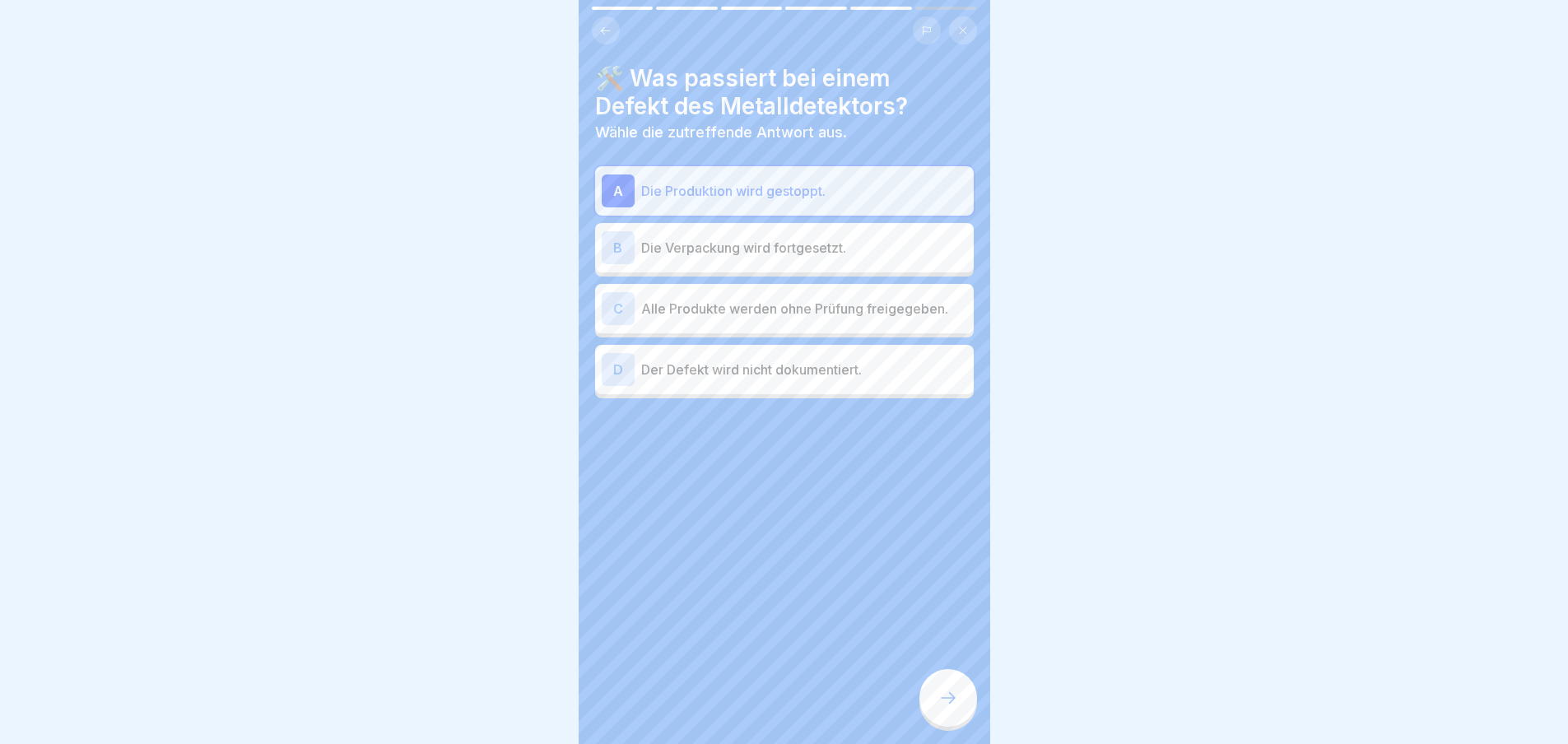
click at [946, 705] on icon at bounding box center [948, 697] width 20 height 20
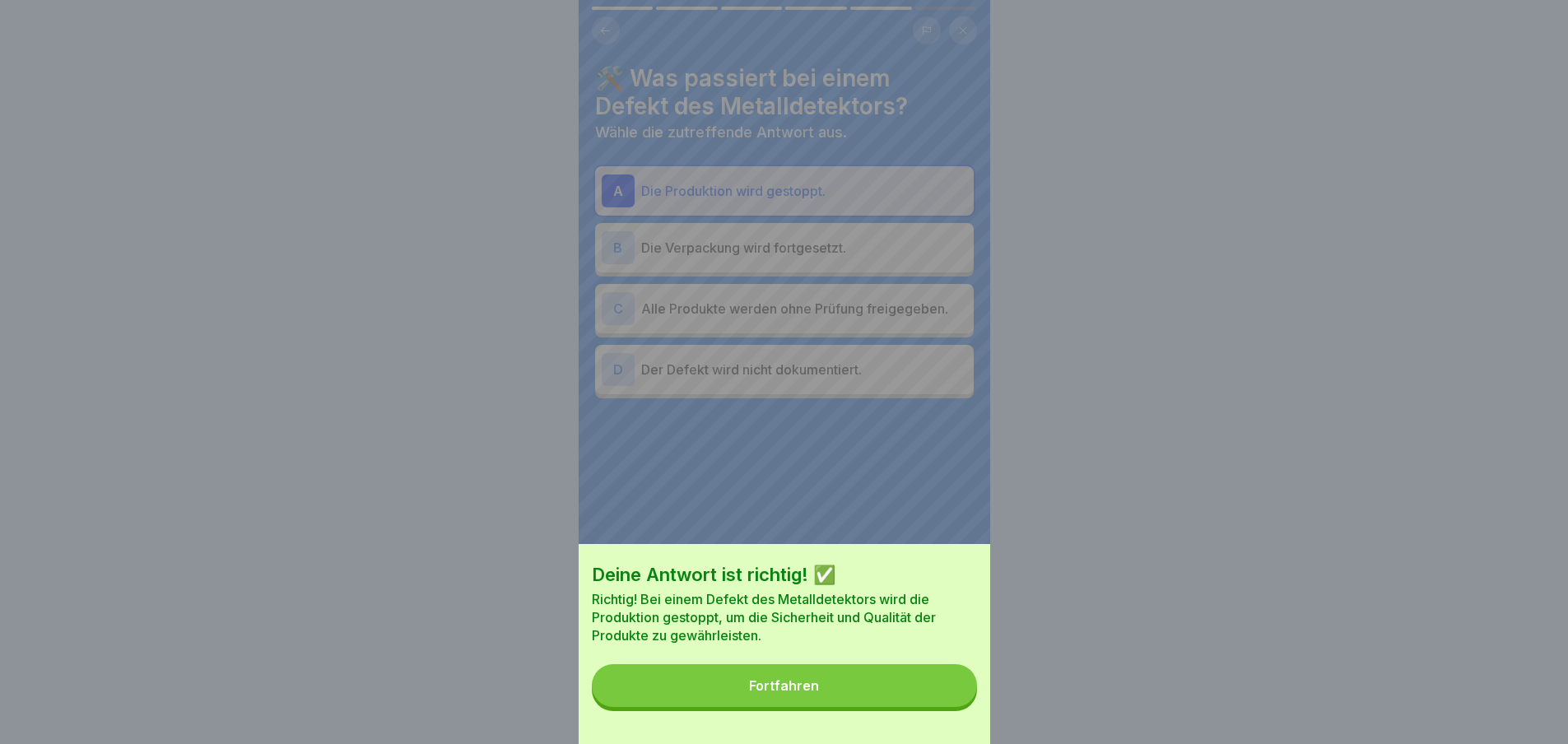
click at [794, 693] on div "Fortfahren" at bounding box center [784, 684] width 70 height 14
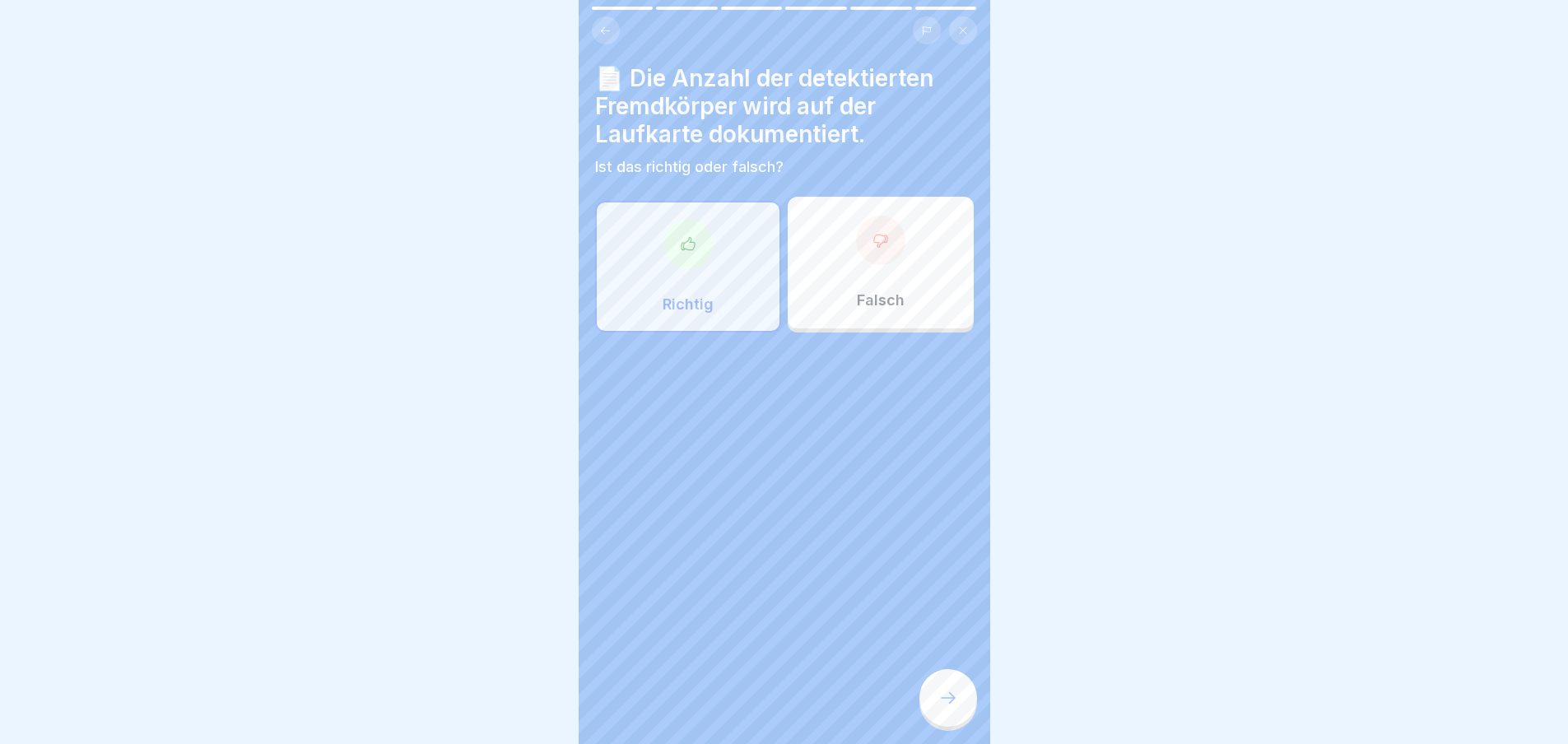
click at [688, 236] on icon at bounding box center [688, 244] width 16 height 16
click at [958, 700] on div at bounding box center [948, 698] width 58 height 58
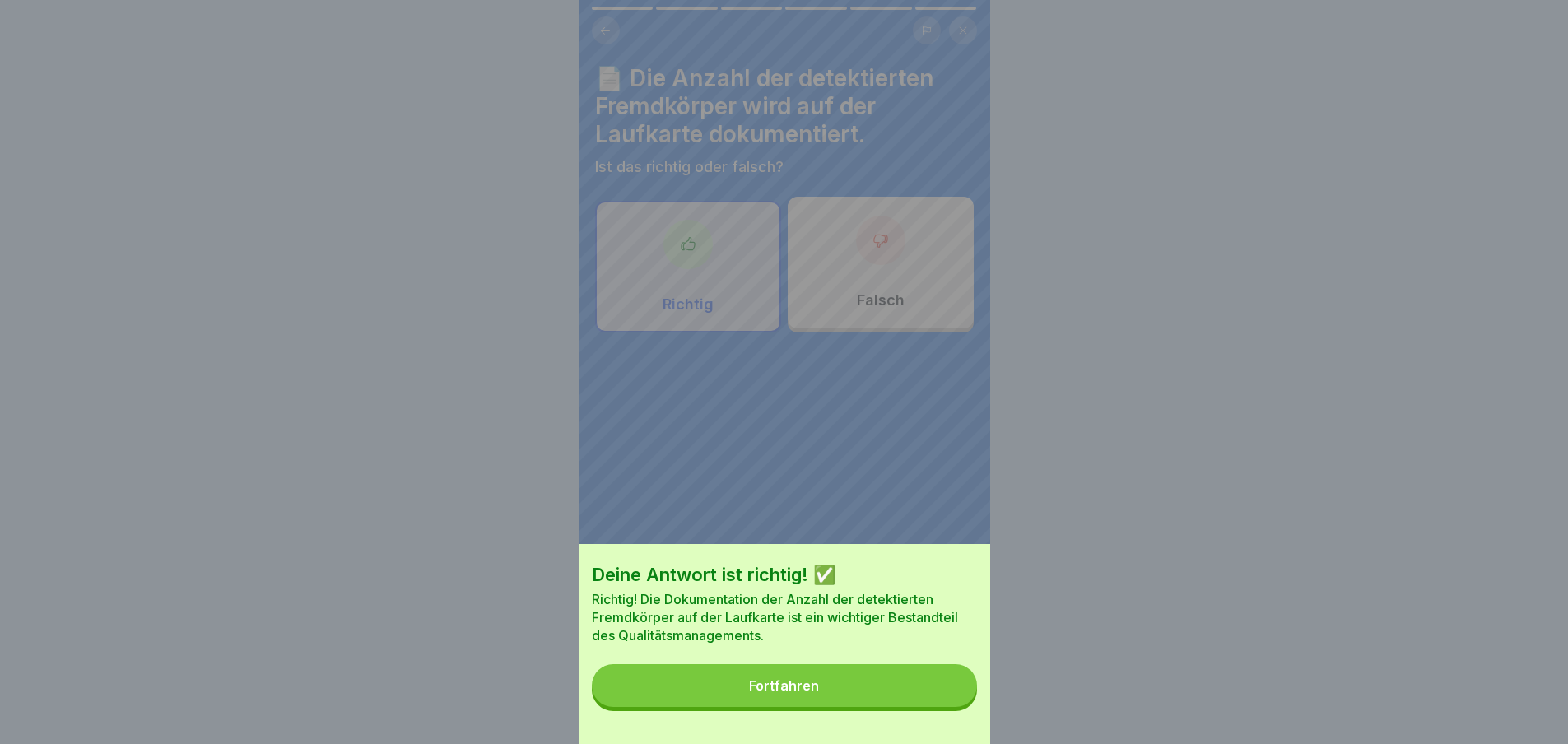
click at [799, 693] on div "Fortfahren" at bounding box center [784, 684] width 70 height 14
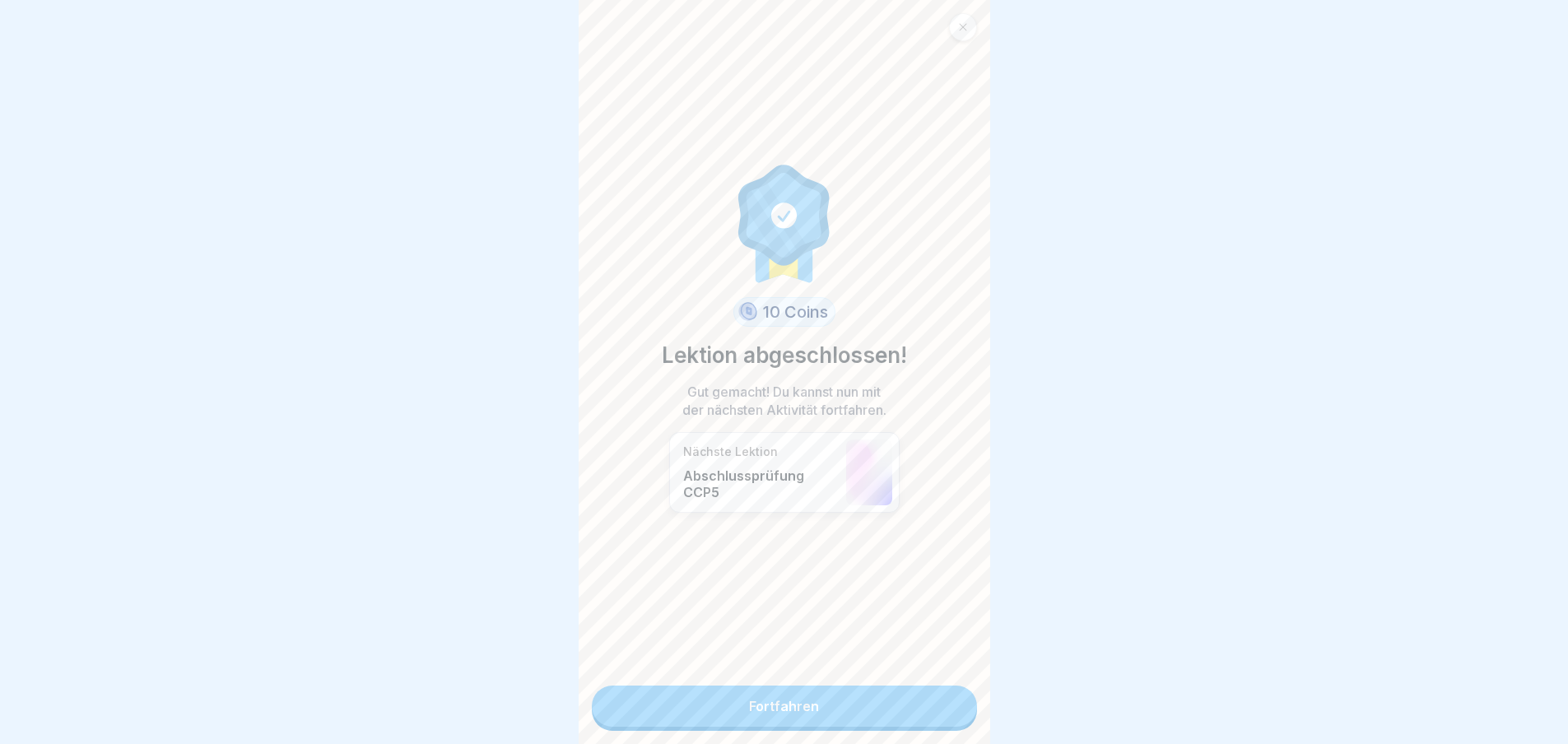
click at [782, 704] on link "Fortfahren" at bounding box center [784, 706] width 385 height 41
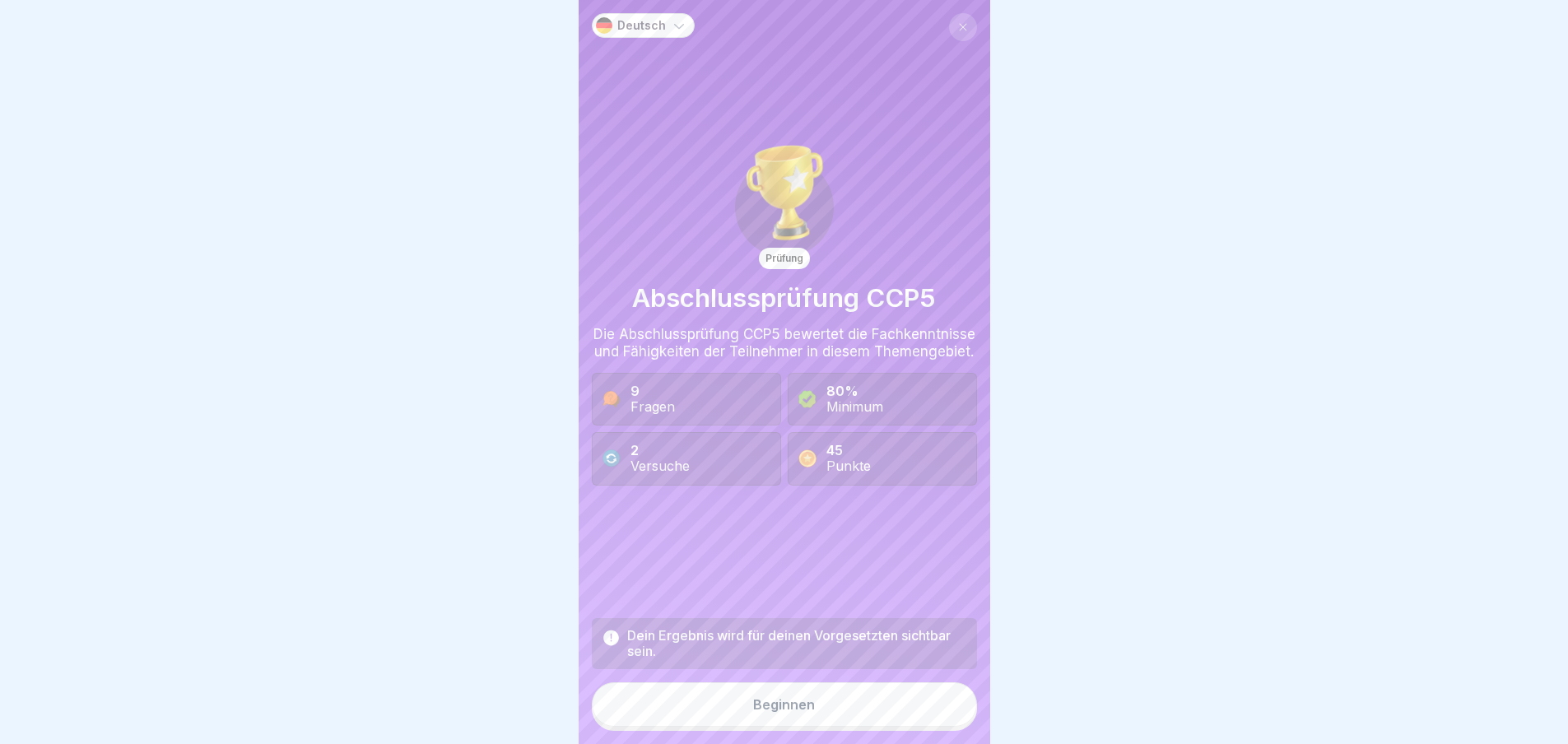
scroll to position [12, 0]
click at [786, 708] on div "Beginnen" at bounding box center [784, 704] width 61 height 14
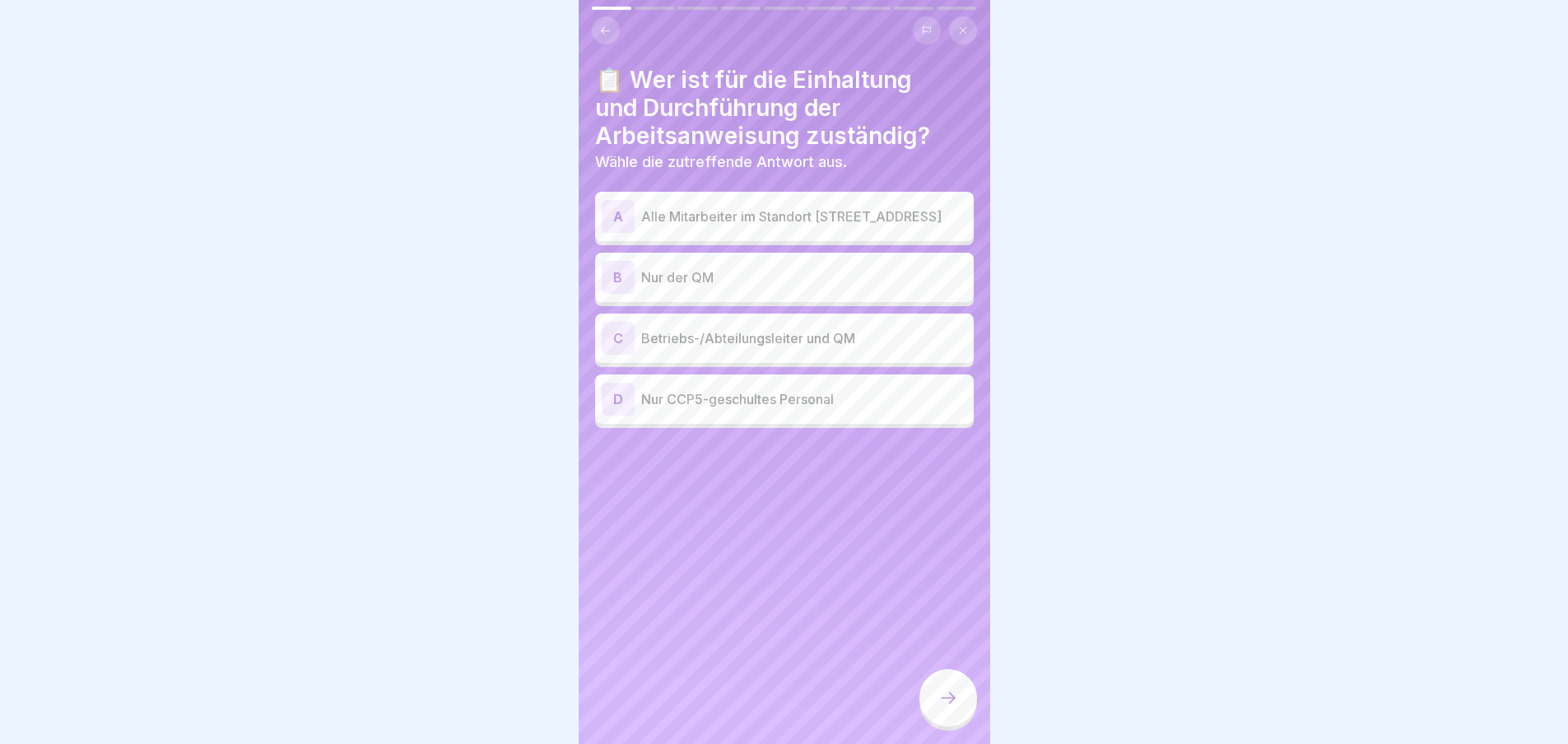
click at [760, 329] on p "Betriebs-/Abteilungsleiter und QM" at bounding box center [804, 338] width 326 height 20
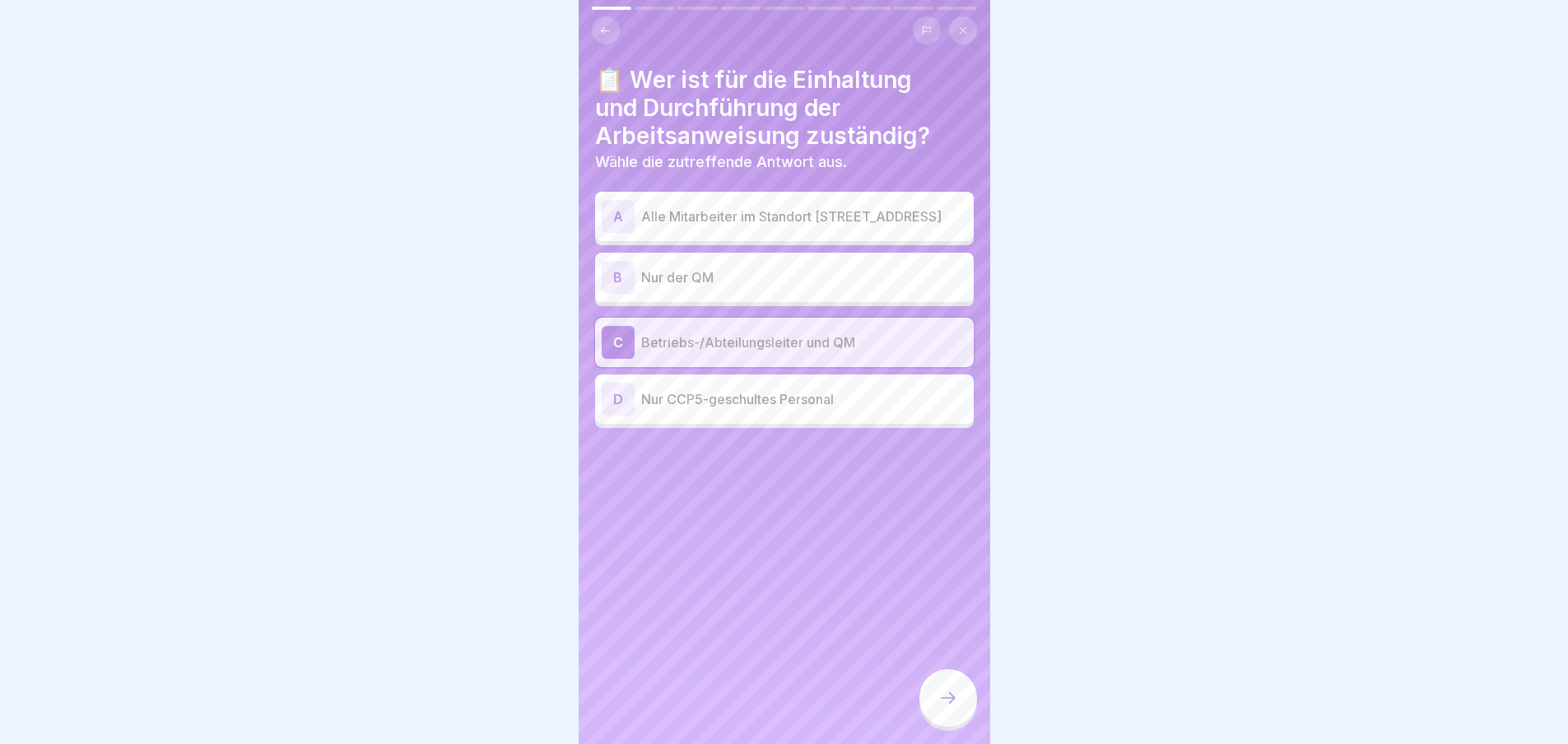
click at [939, 692] on icon at bounding box center [948, 697] width 20 height 20
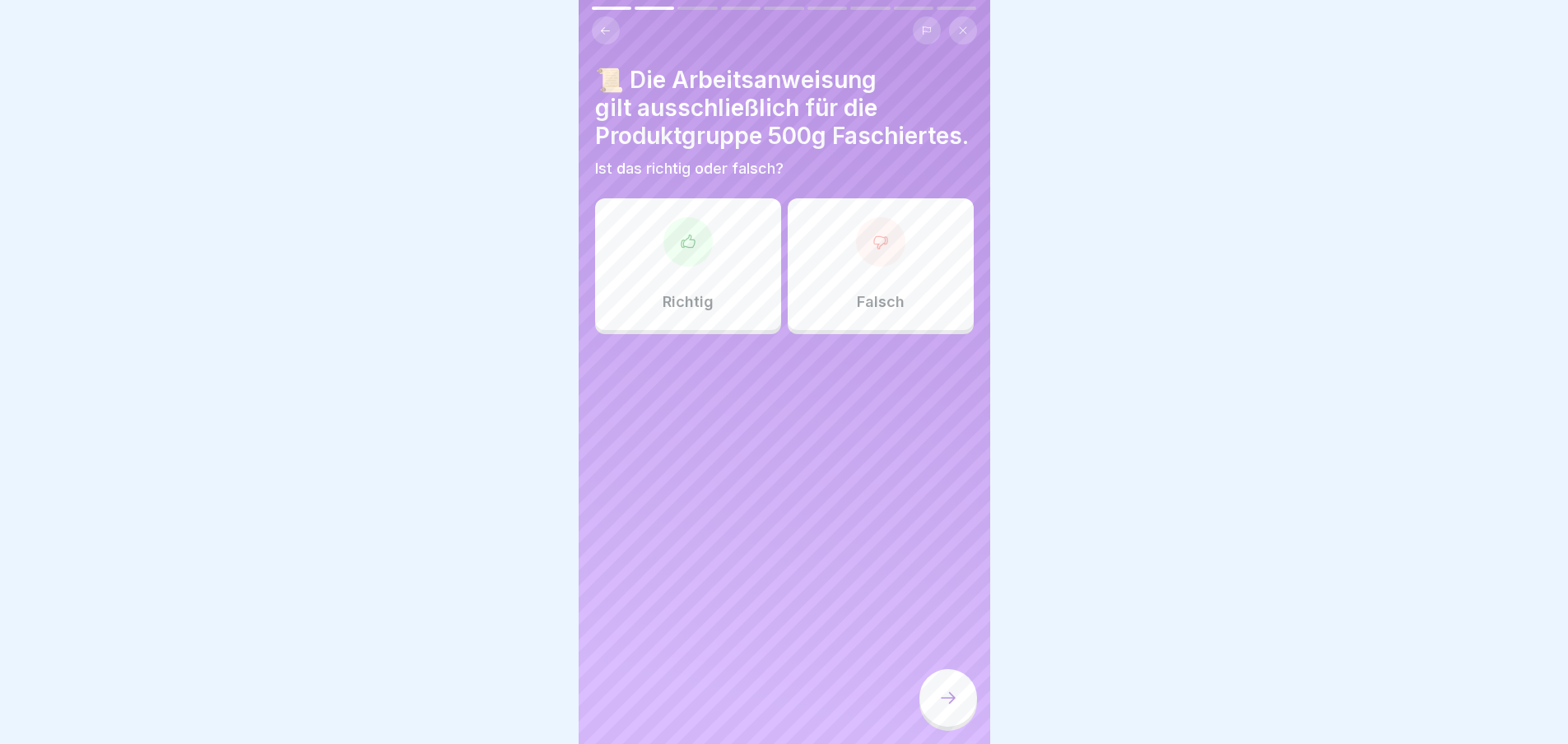
click at [872, 251] on icon at bounding box center [880, 241] width 16 height 16
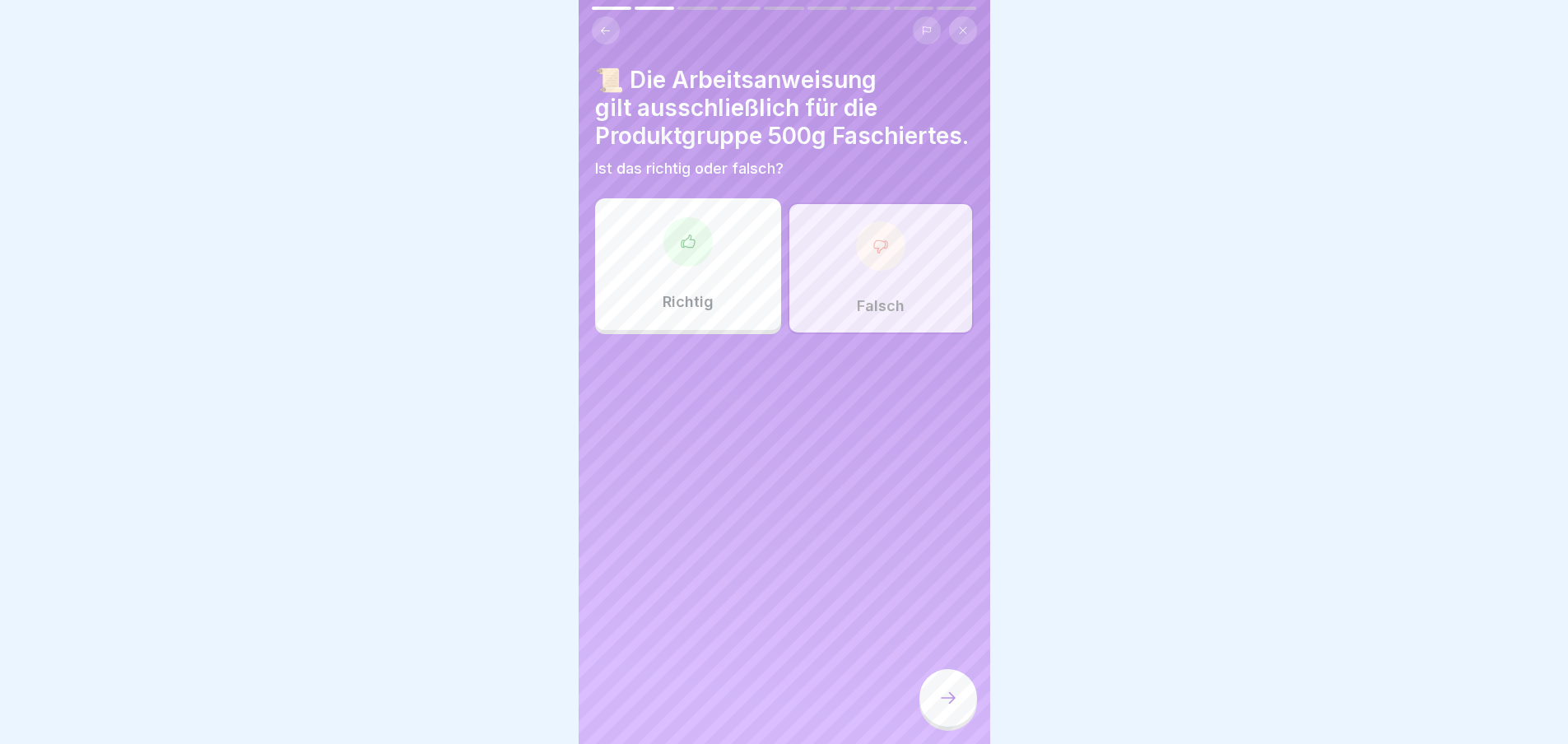
click at [950, 700] on icon at bounding box center [948, 697] width 20 height 20
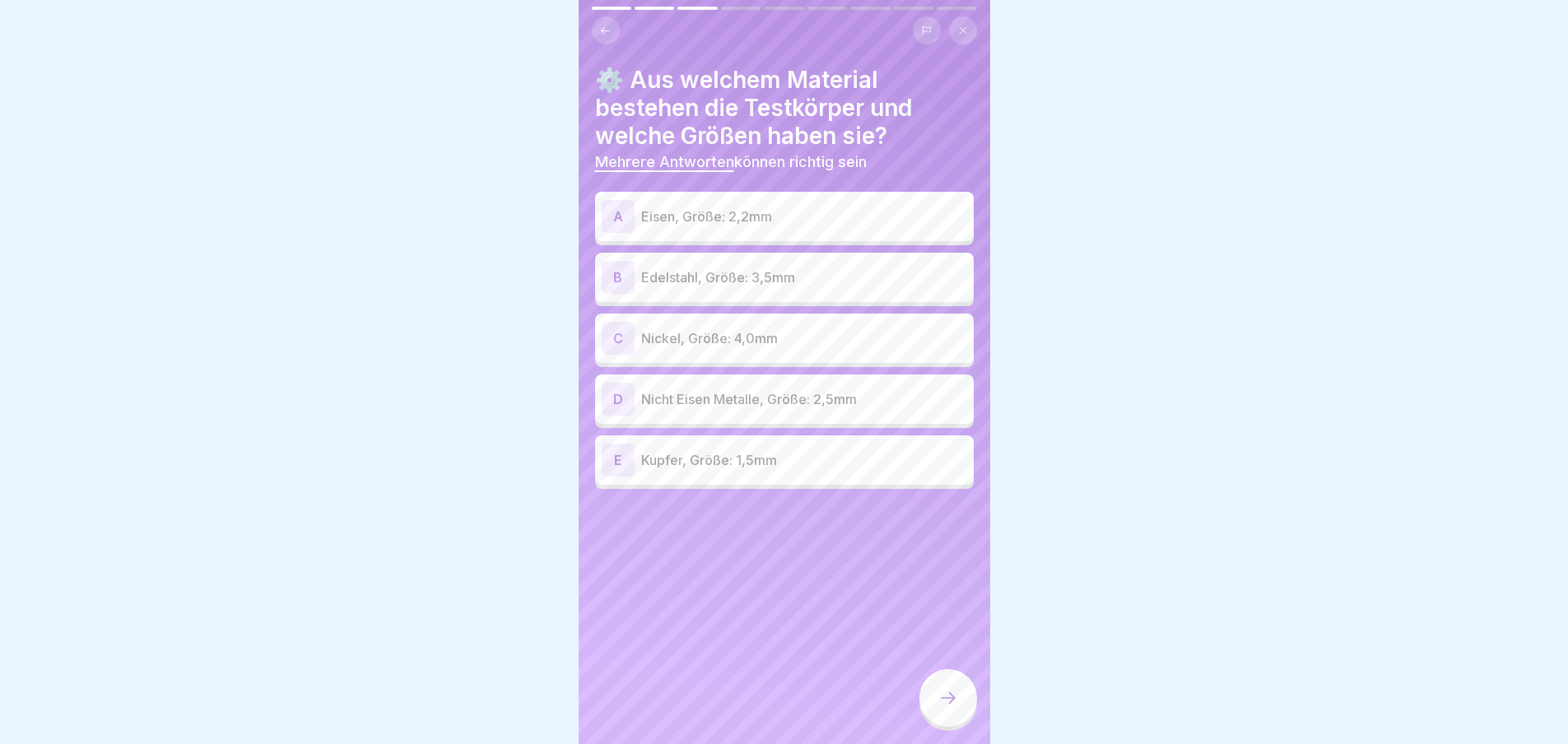
click at [795, 206] on p "Eisen, Größe: 2,2mm" at bounding box center [804, 216] width 326 height 20
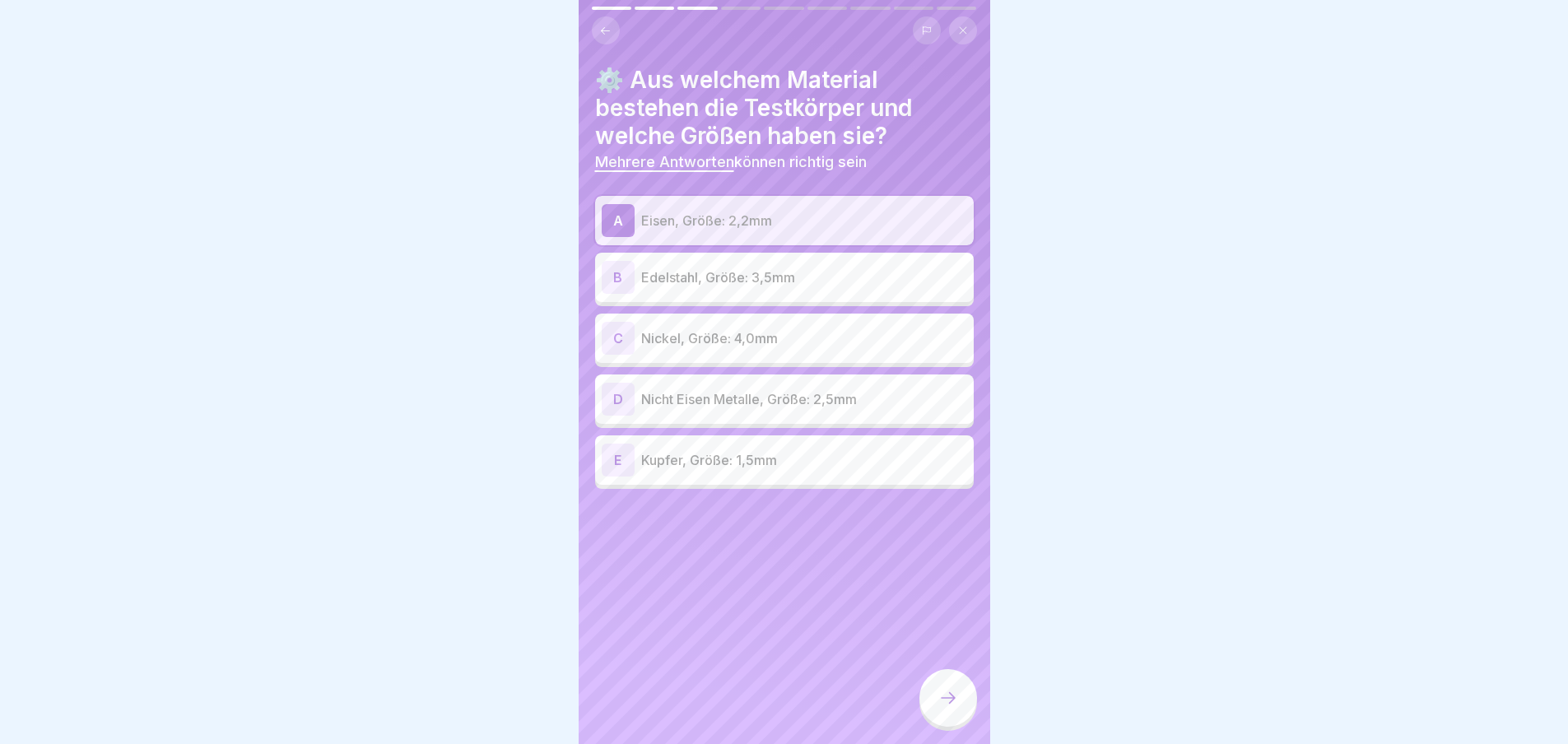
click at [816, 268] on p "Edelstahl, Größe: 3,5mm" at bounding box center [804, 277] width 326 height 20
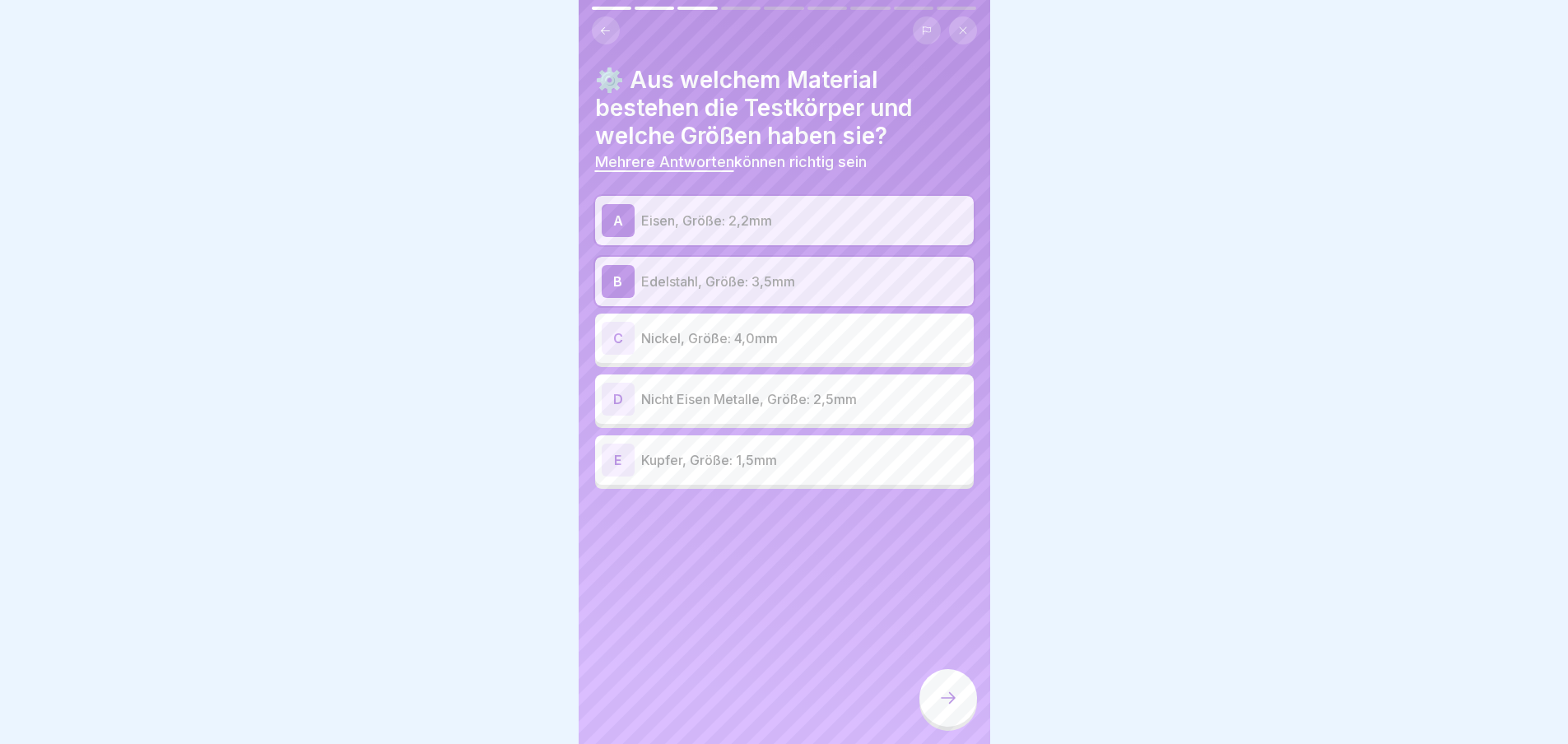
click at [866, 393] on p "Nicht Eisen Metalle, Größe: 2,5mm" at bounding box center [804, 398] width 326 height 20
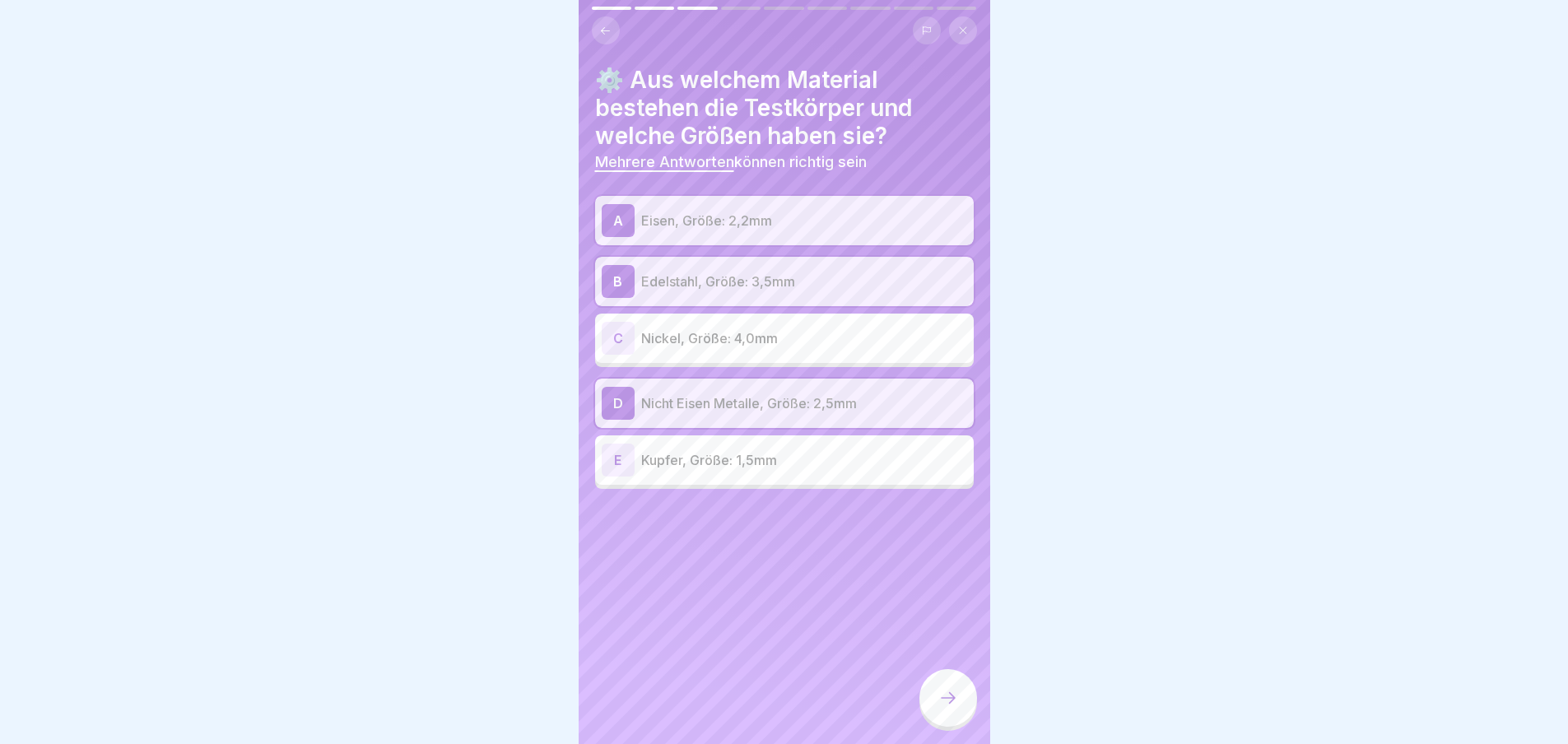
click at [946, 693] on icon at bounding box center [948, 697] width 20 height 20
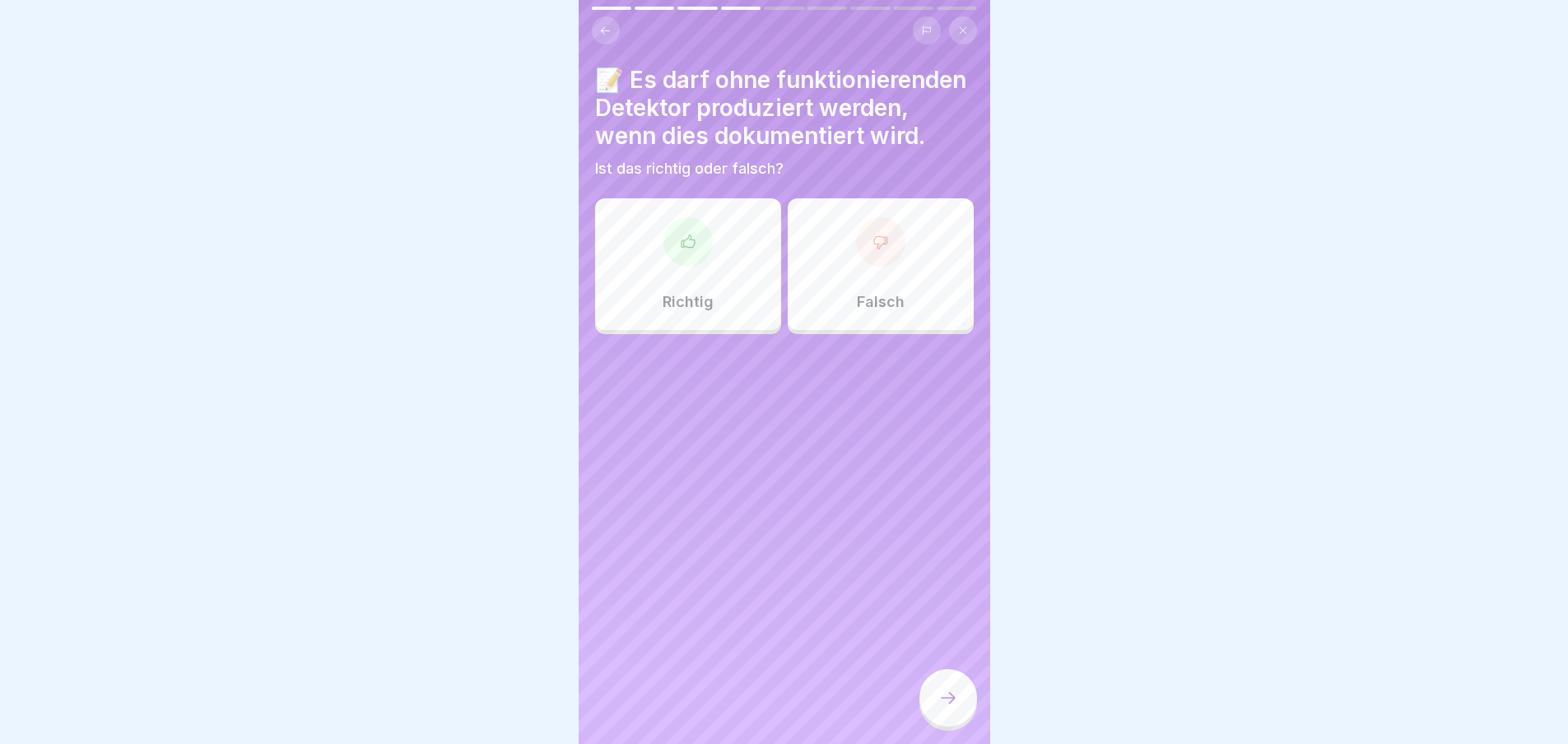
click at [880, 262] on div at bounding box center [880, 241] width 49 height 49
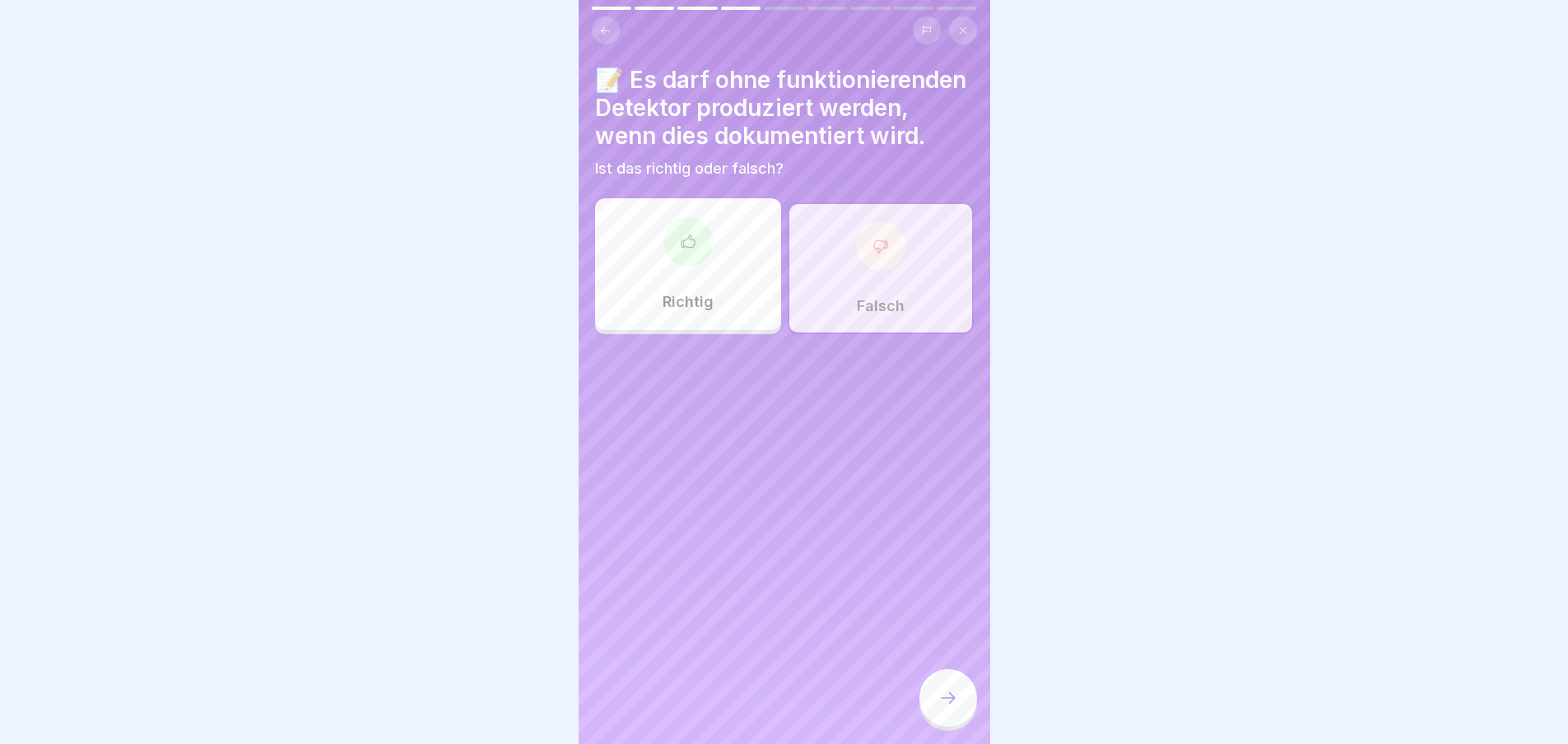
click at [955, 694] on icon at bounding box center [948, 697] width 20 height 20
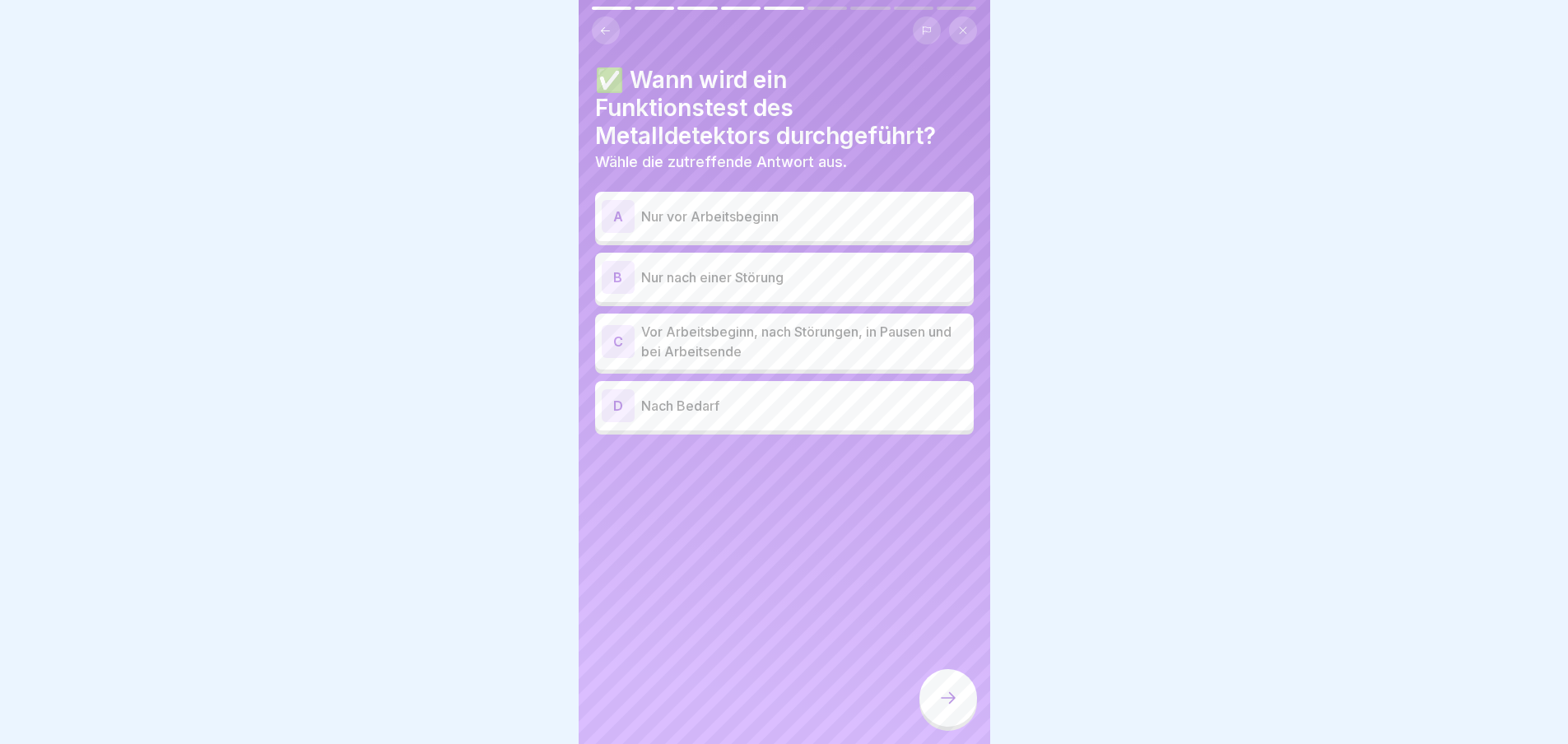
click at [788, 329] on p "Vor Arbeitsbeginn, nach Störungen, in Pausen und bei Arbeitsende" at bounding box center [804, 341] width 326 height 39
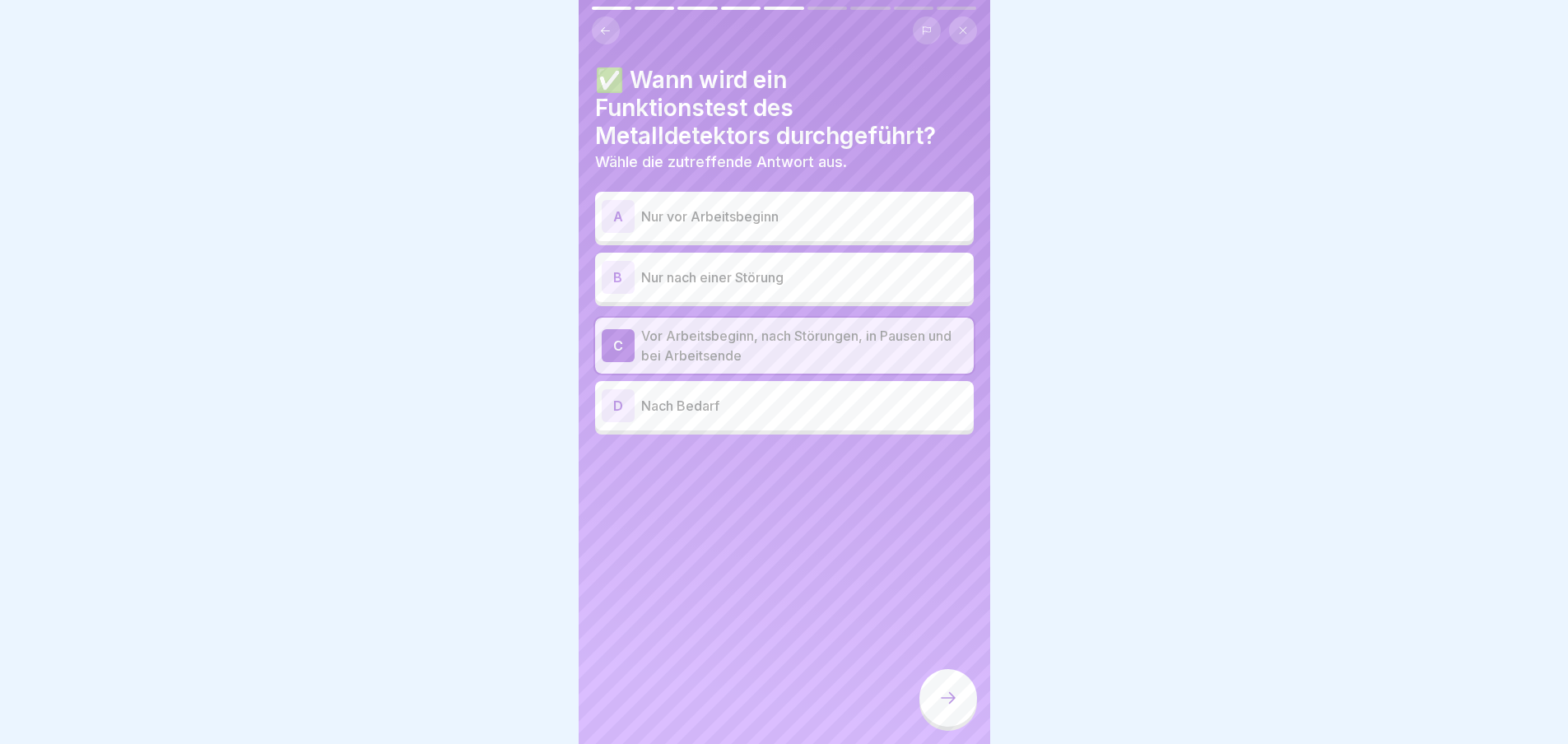
click at [952, 701] on icon at bounding box center [948, 697] width 20 height 20
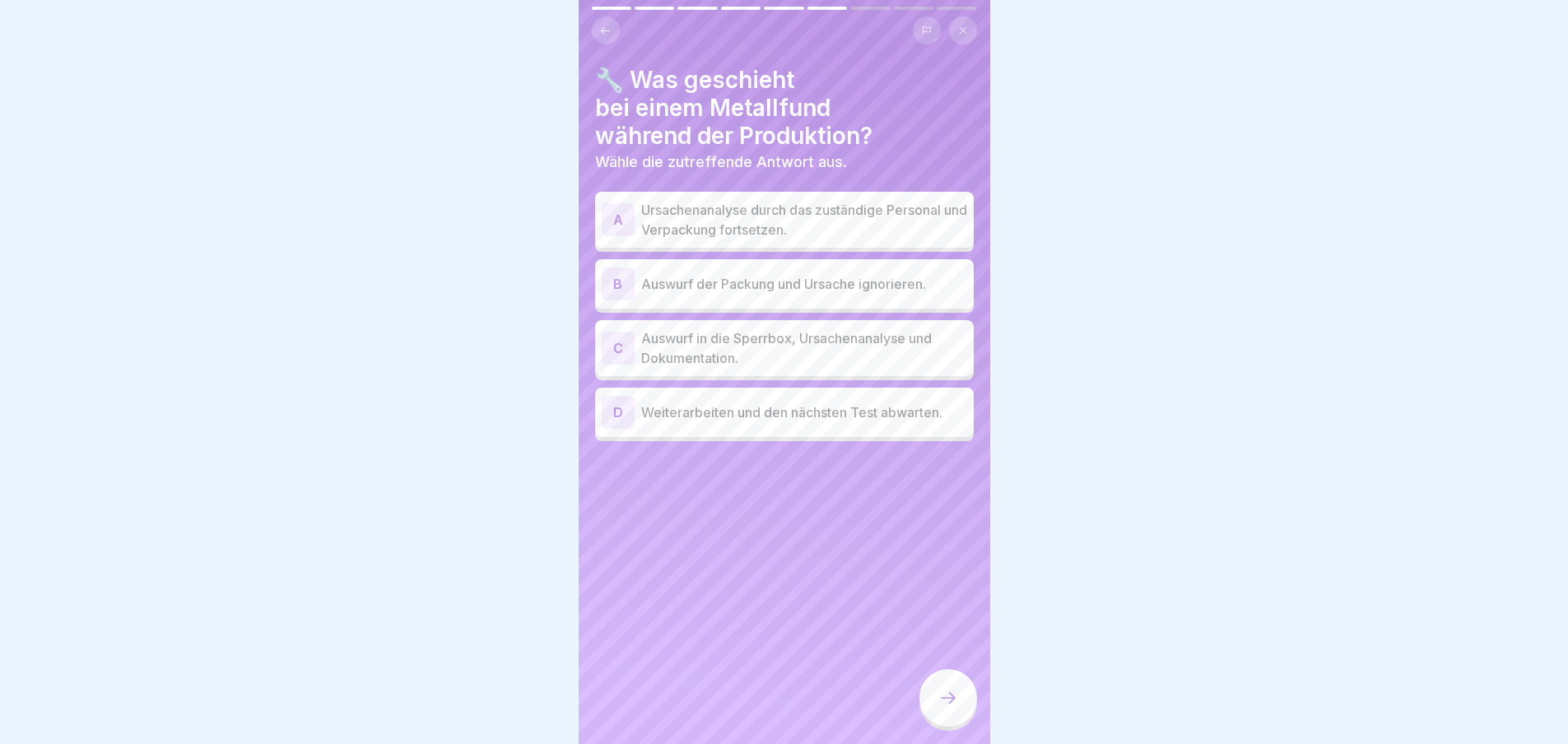
click at [771, 333] on p "Auswurf in die Sperrbox, Ursachenanalyse und Dokumentation." at bounding box center [804, 348] width 326 height 39
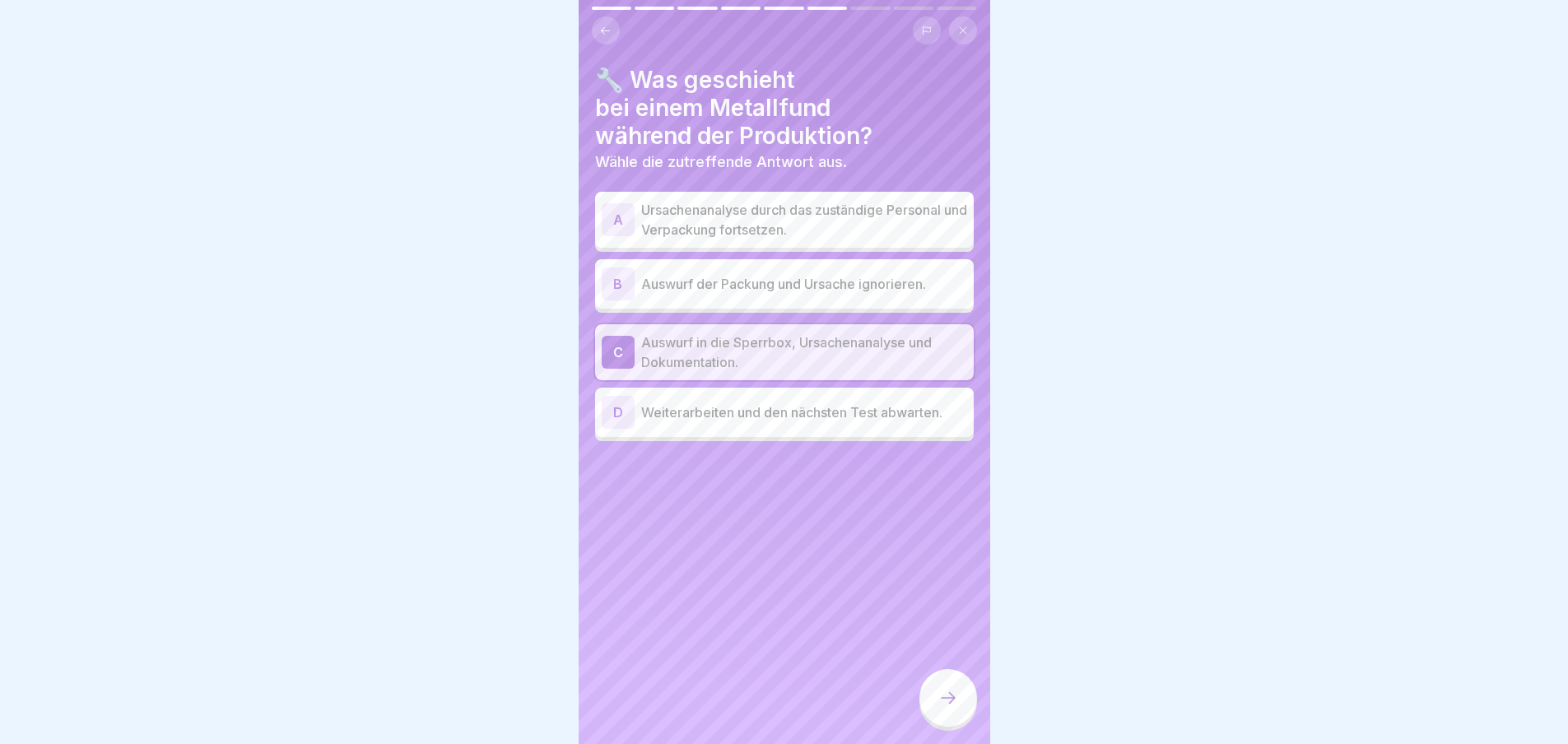
click at [948, 686] on div at bounding box center [948, 698] width 58 height 58
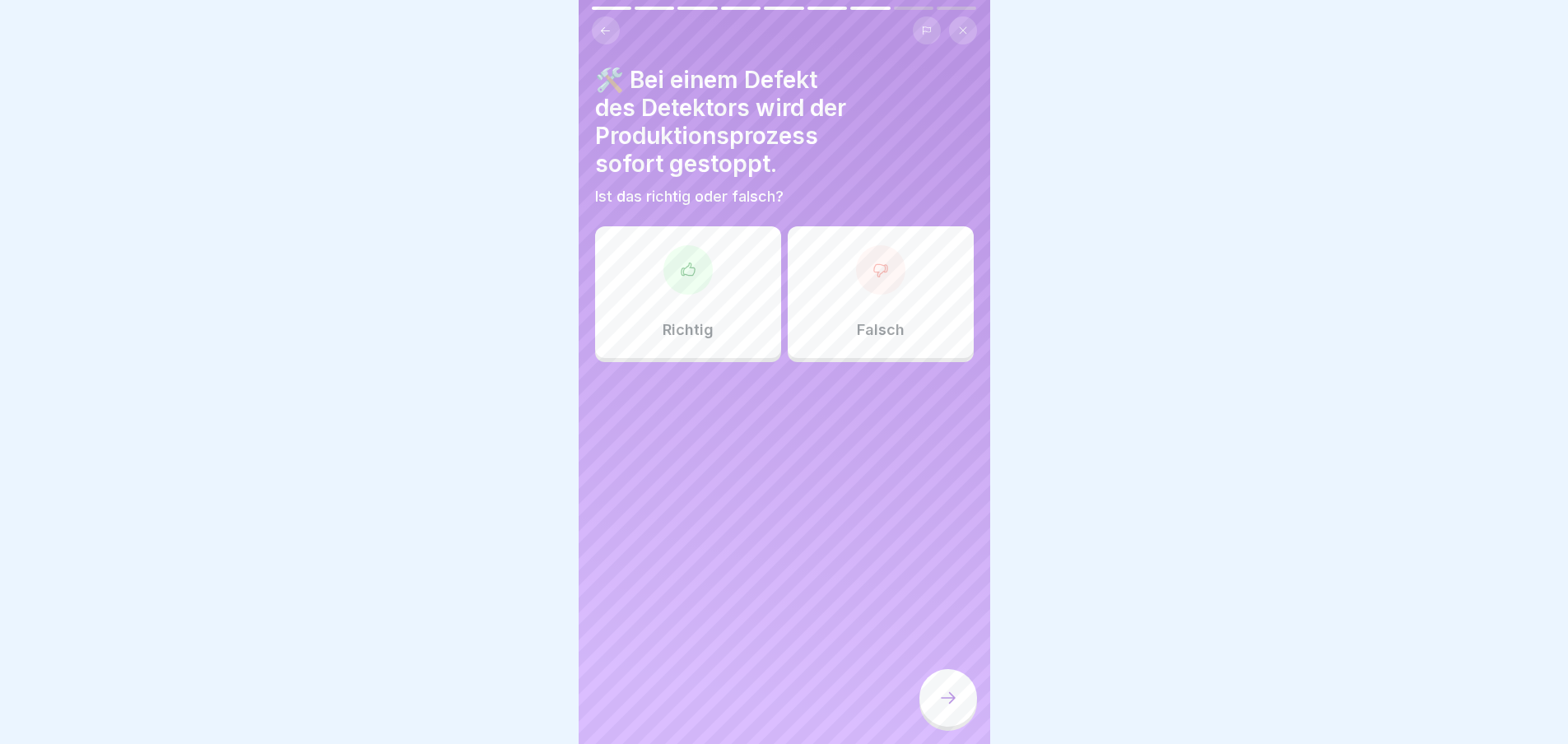
click at [684, 262] on icon at bounding box center [688, 270] width 16 height 16
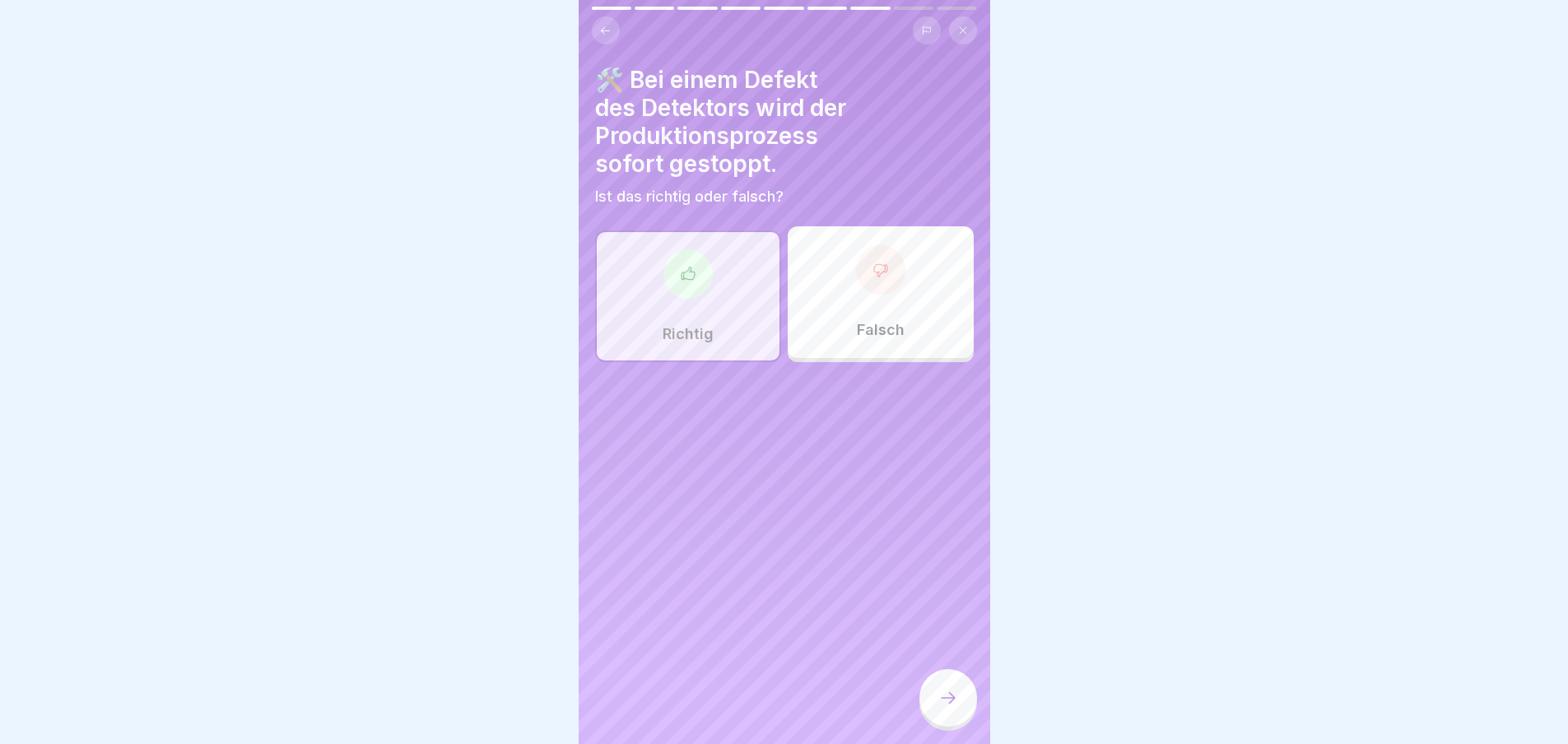
click at [944, 693] on icon at bounding box center [948, 697] width 20 height 20
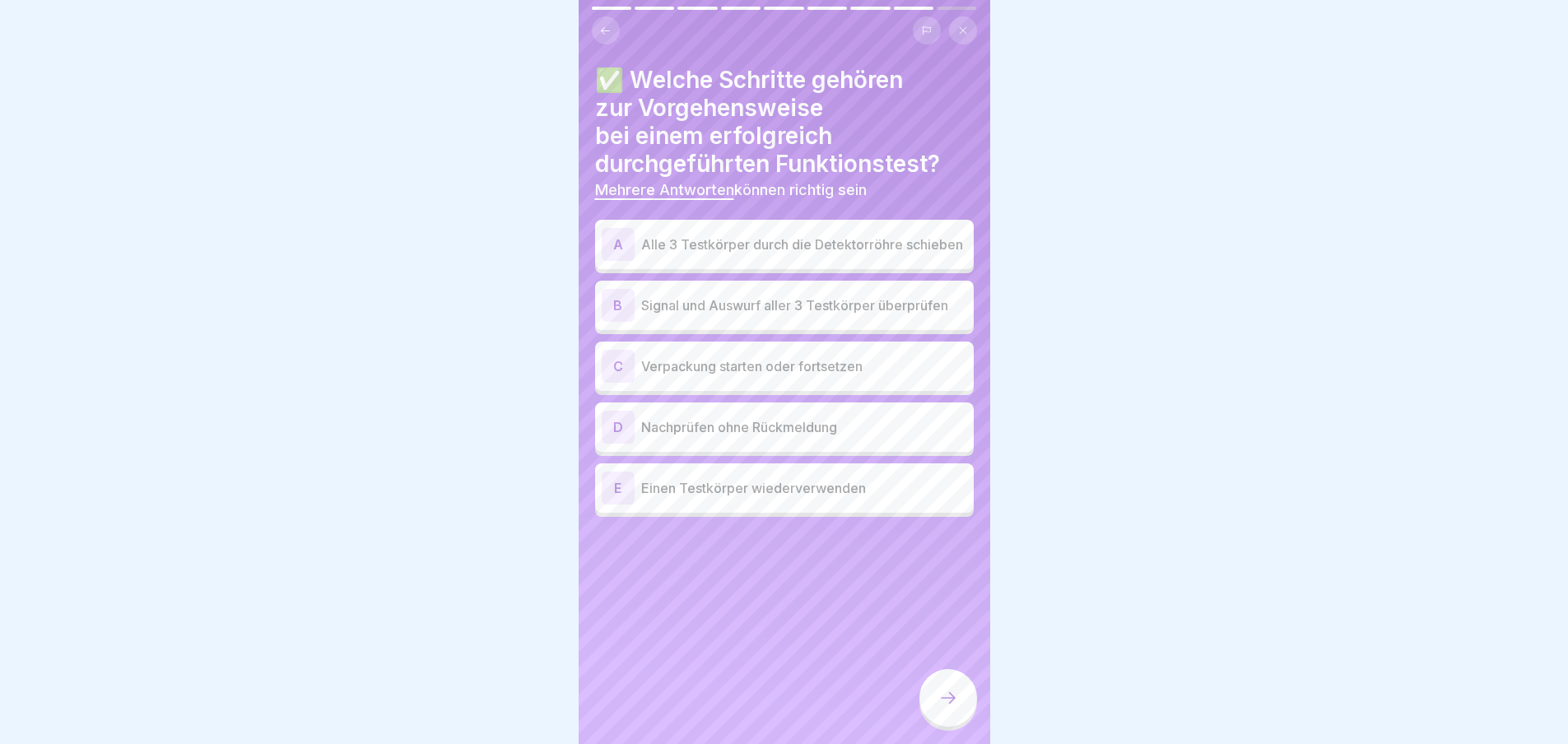
click at [726, 296] on p "Signal und Auswurf aller 3 Testkörper überprüfen" at bounding box center [804, 305] width 326 height 20
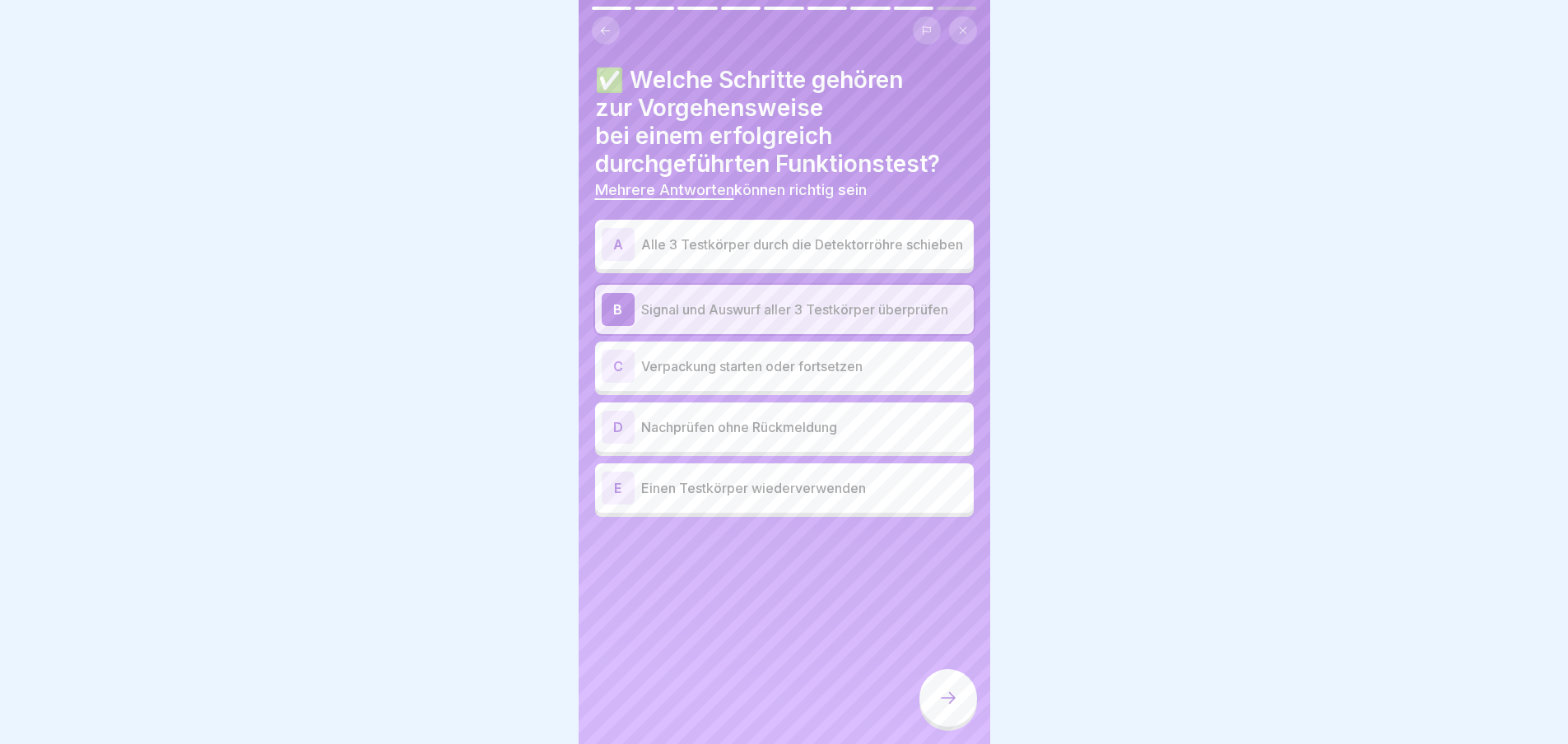
click at [955, 695] on icon at bounding box center [948, 697] width 20 height 20
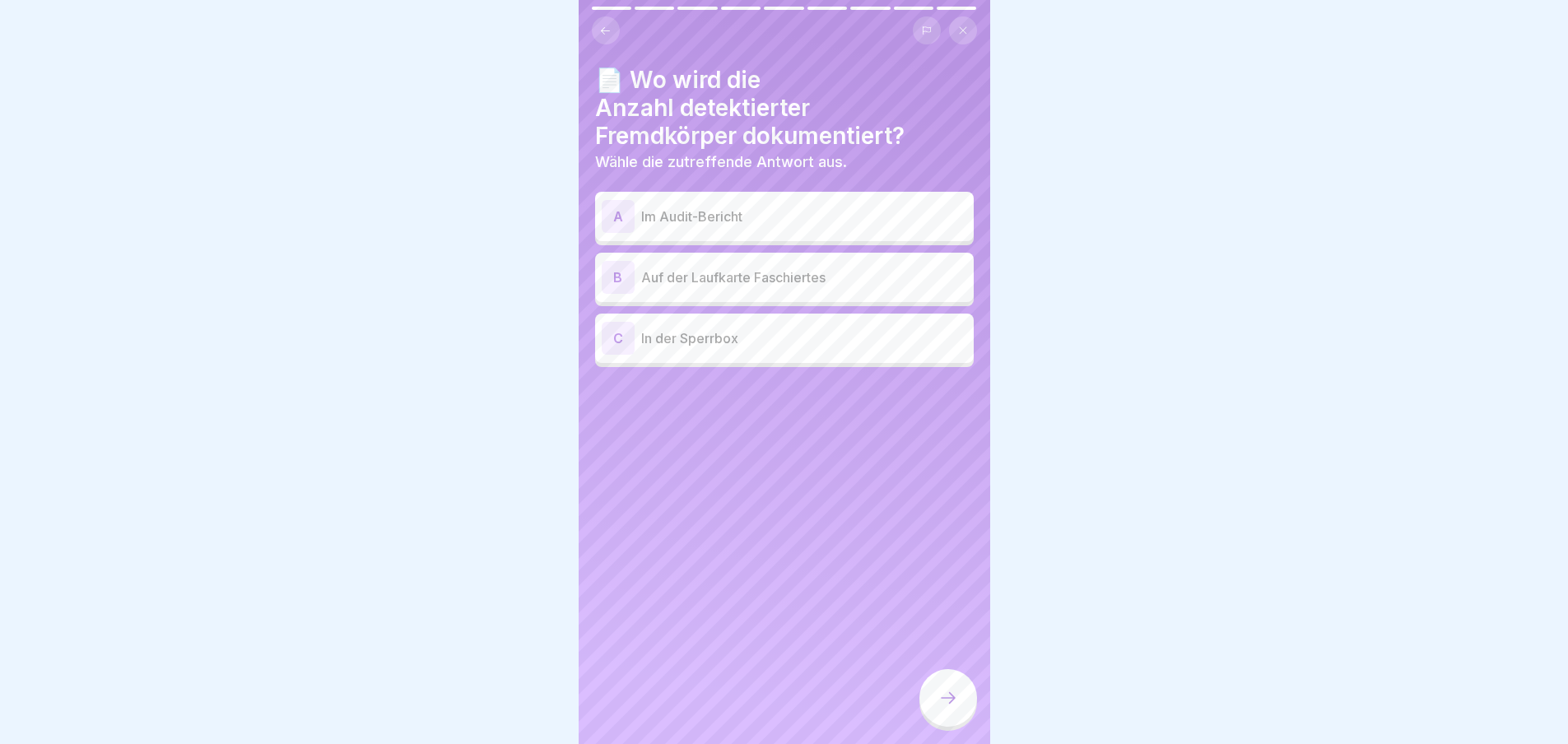
click at [715, 268] on p "Auf der Laufkarte Faschiertes" at bounding box center [804, 277] width 326 height 20
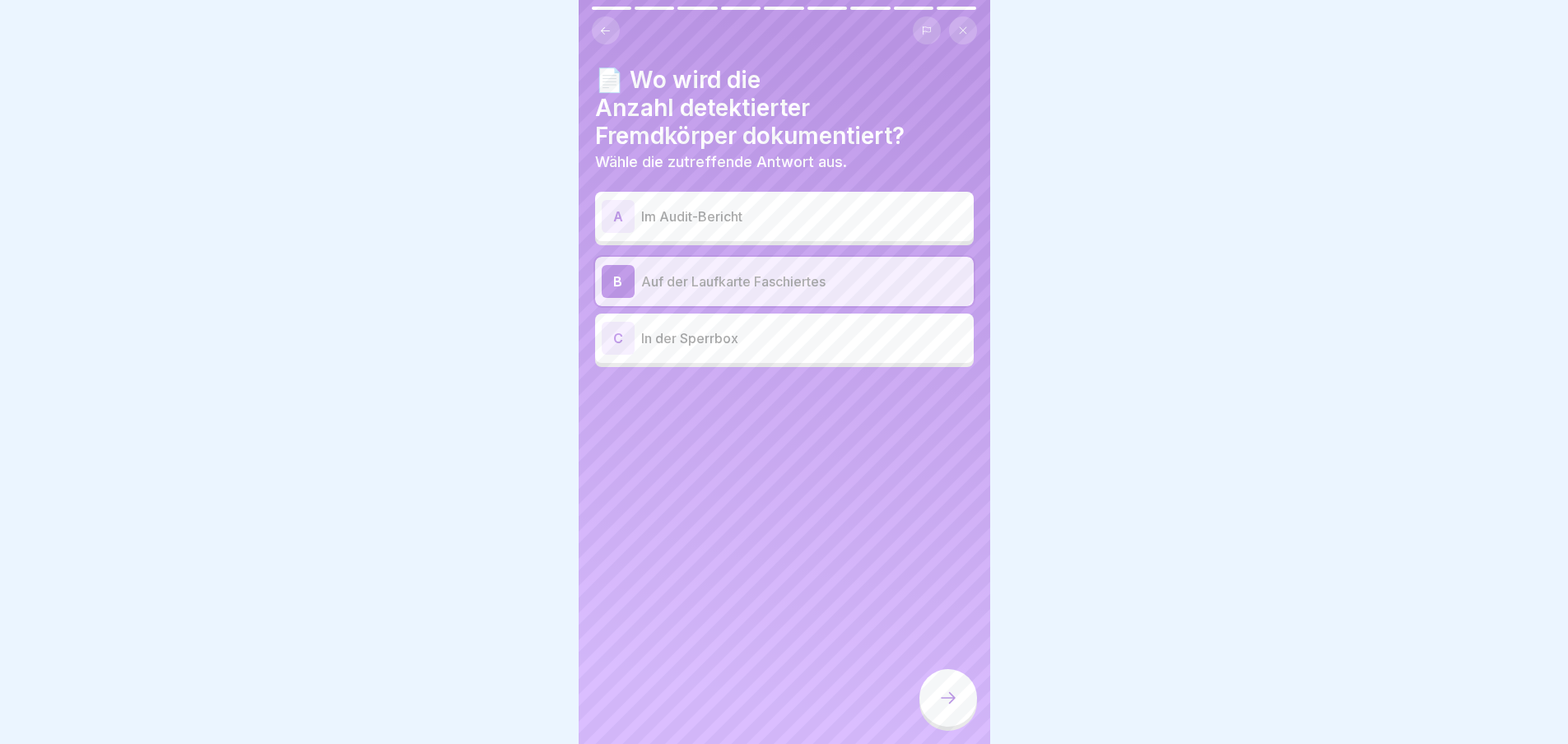
click at [953, 697] on icon at bounding box center [948, 697] width 20 height 20
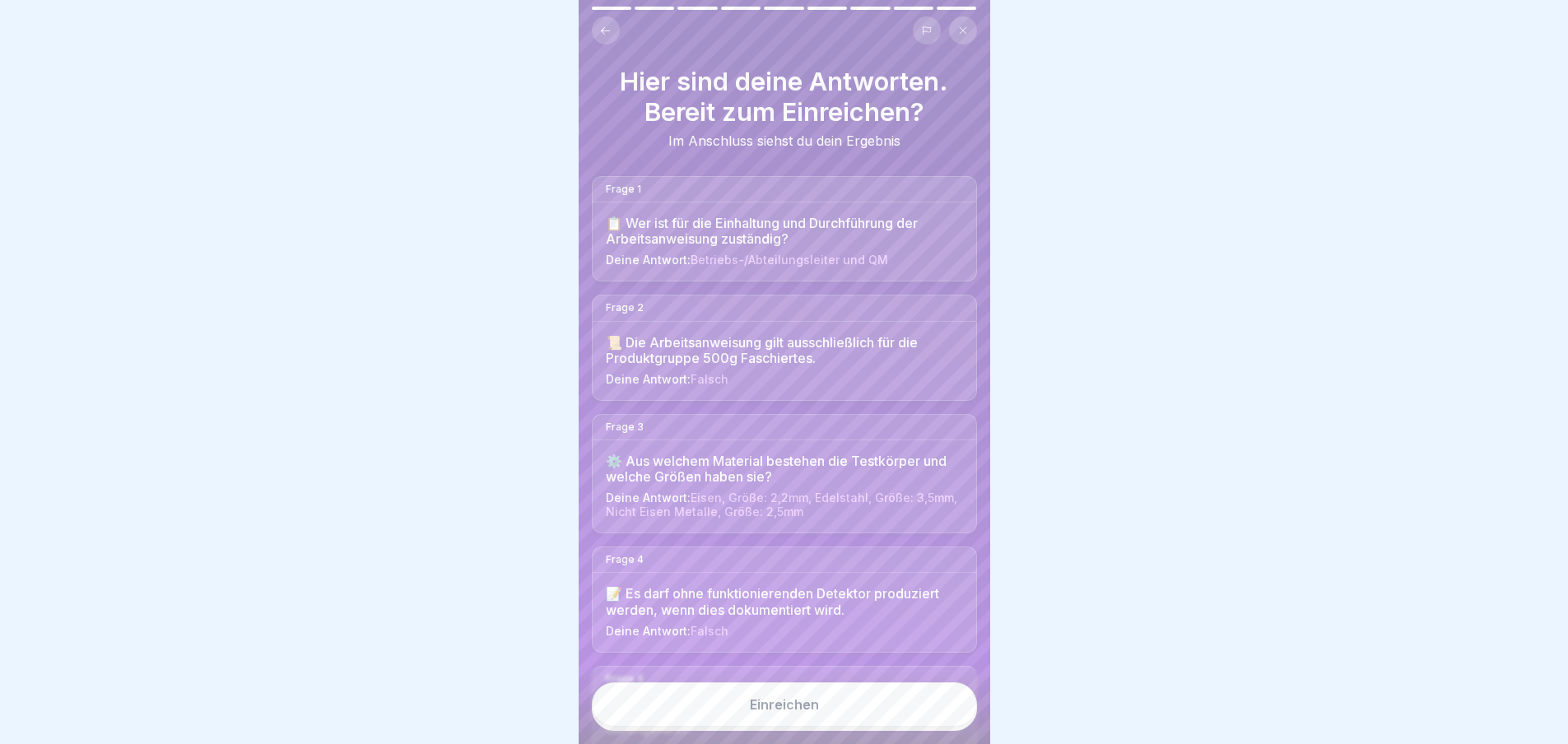
click at [799, 705] on div "Einreichen" at bounding box center [784, 704] width 69 height 14
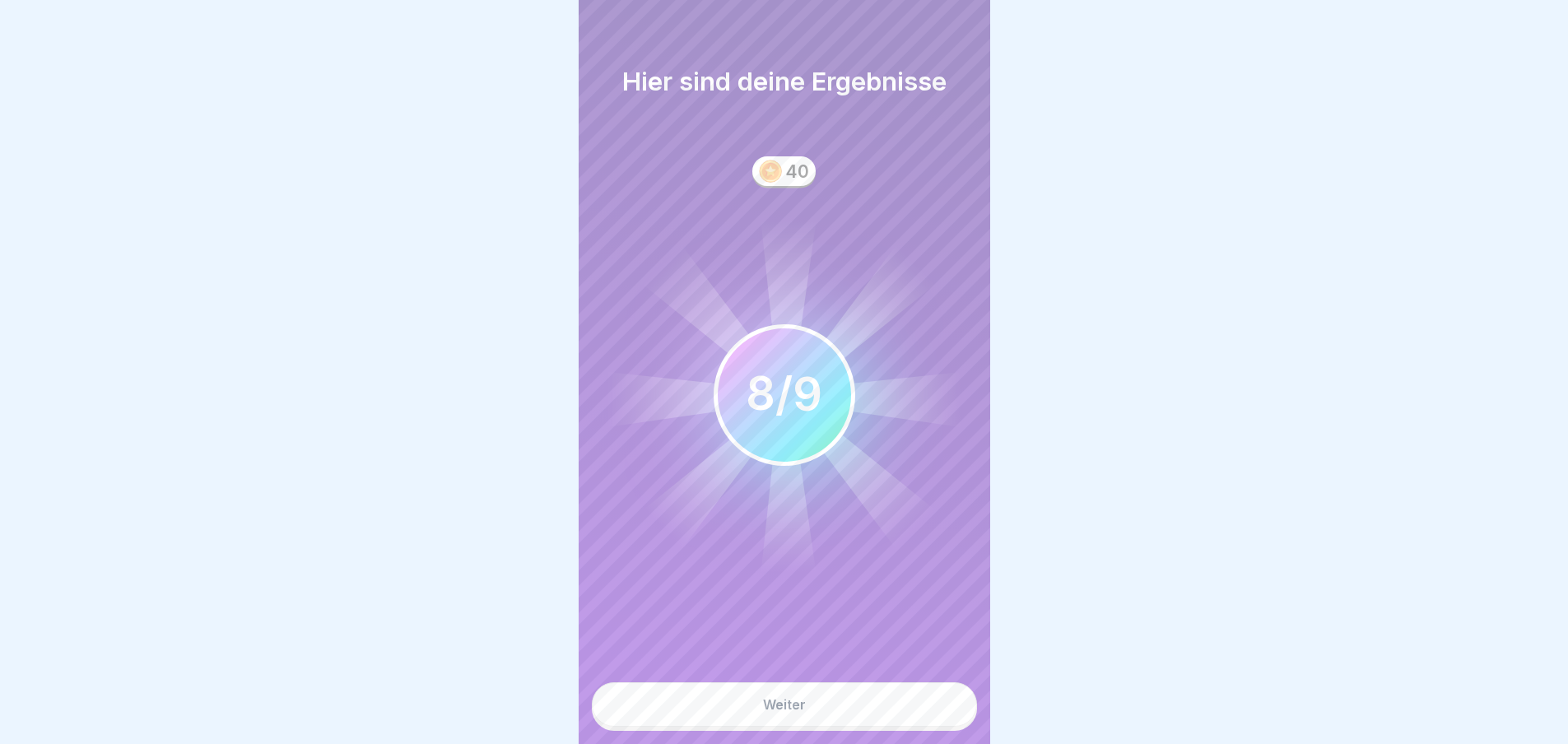
click at [792, 708] on div "Weiter" at bounding box center [784, 704] width 43 height 14
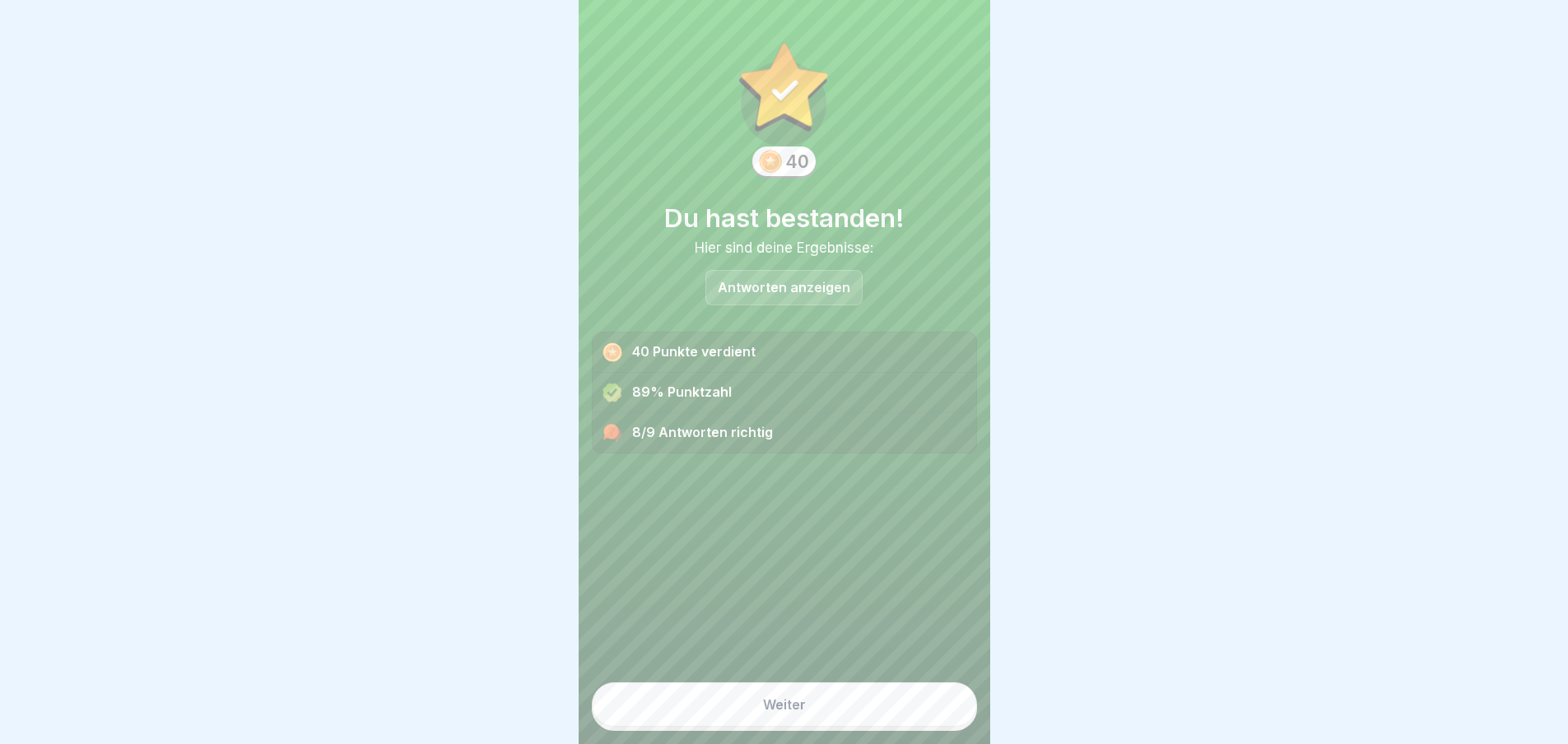
click at [785, 700] on div "Weiter" at bounding box center [784, 704] width 43 height 14
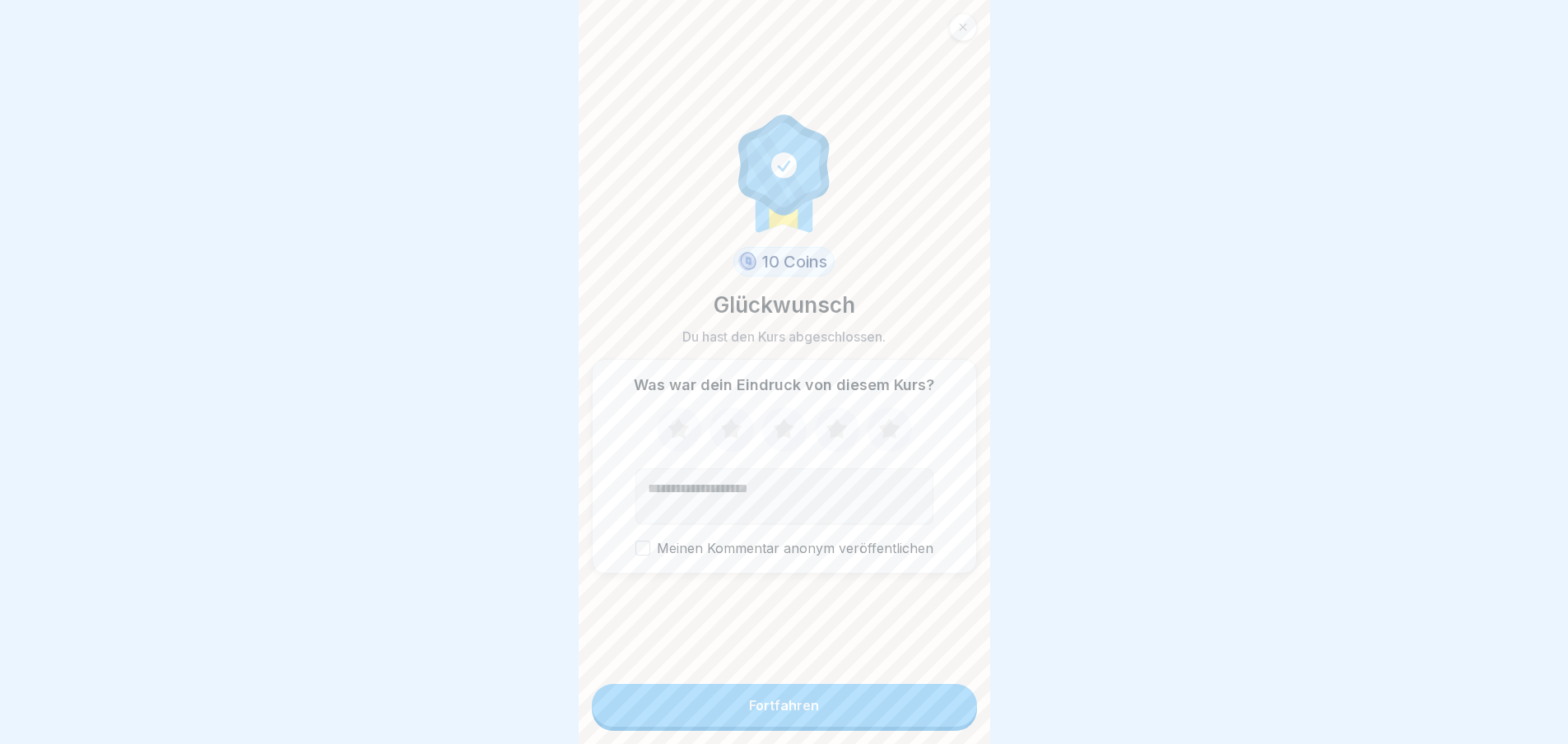
click at [848, 418] on icon at bounding box center [835, 429] width 43 height 43
click at [781, 716] on button "Fortfahren" at bounding box center [784, 705] width 385 height 43
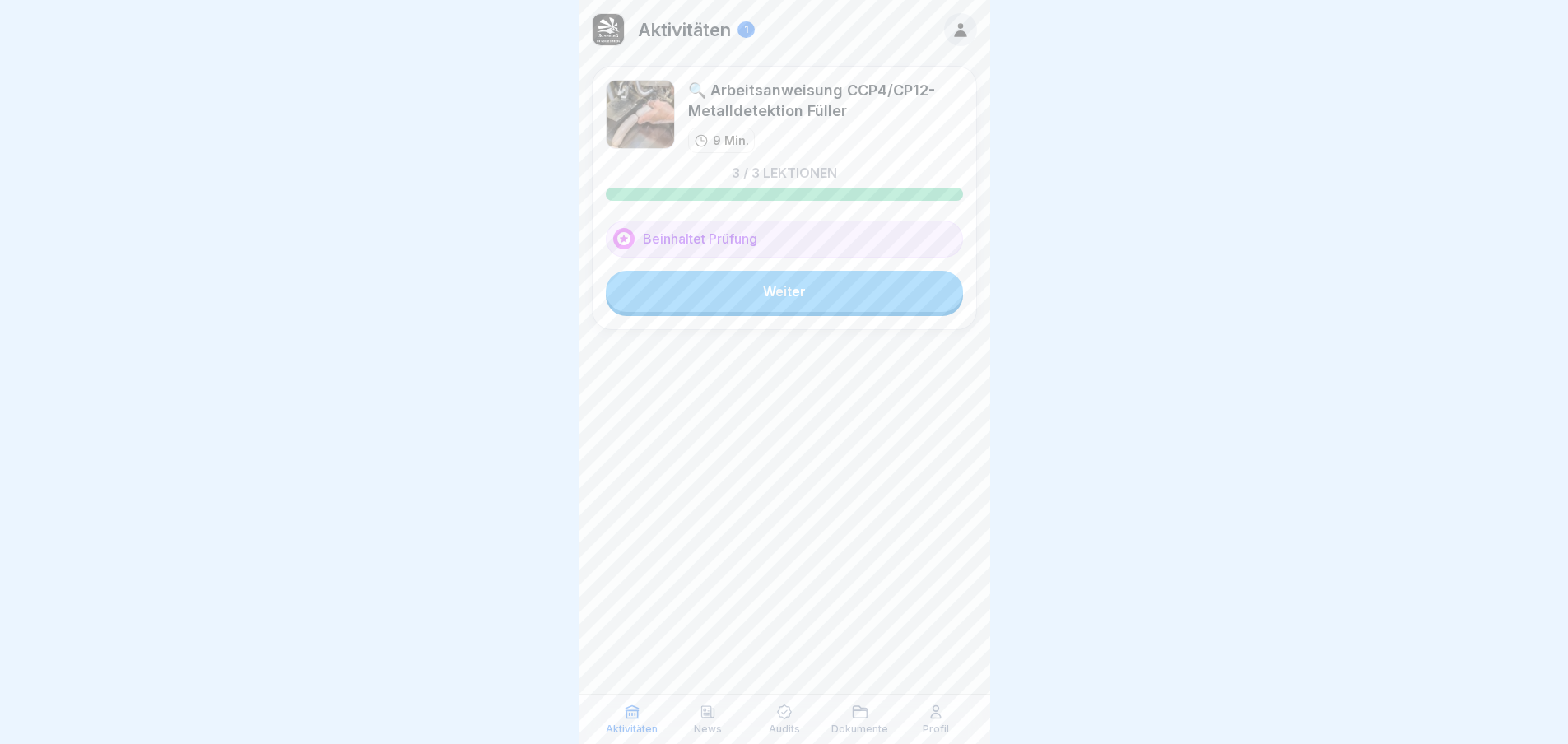
click at [783, 287] on link "Weiter" at bounding box center [784, 291] width 357 height 41
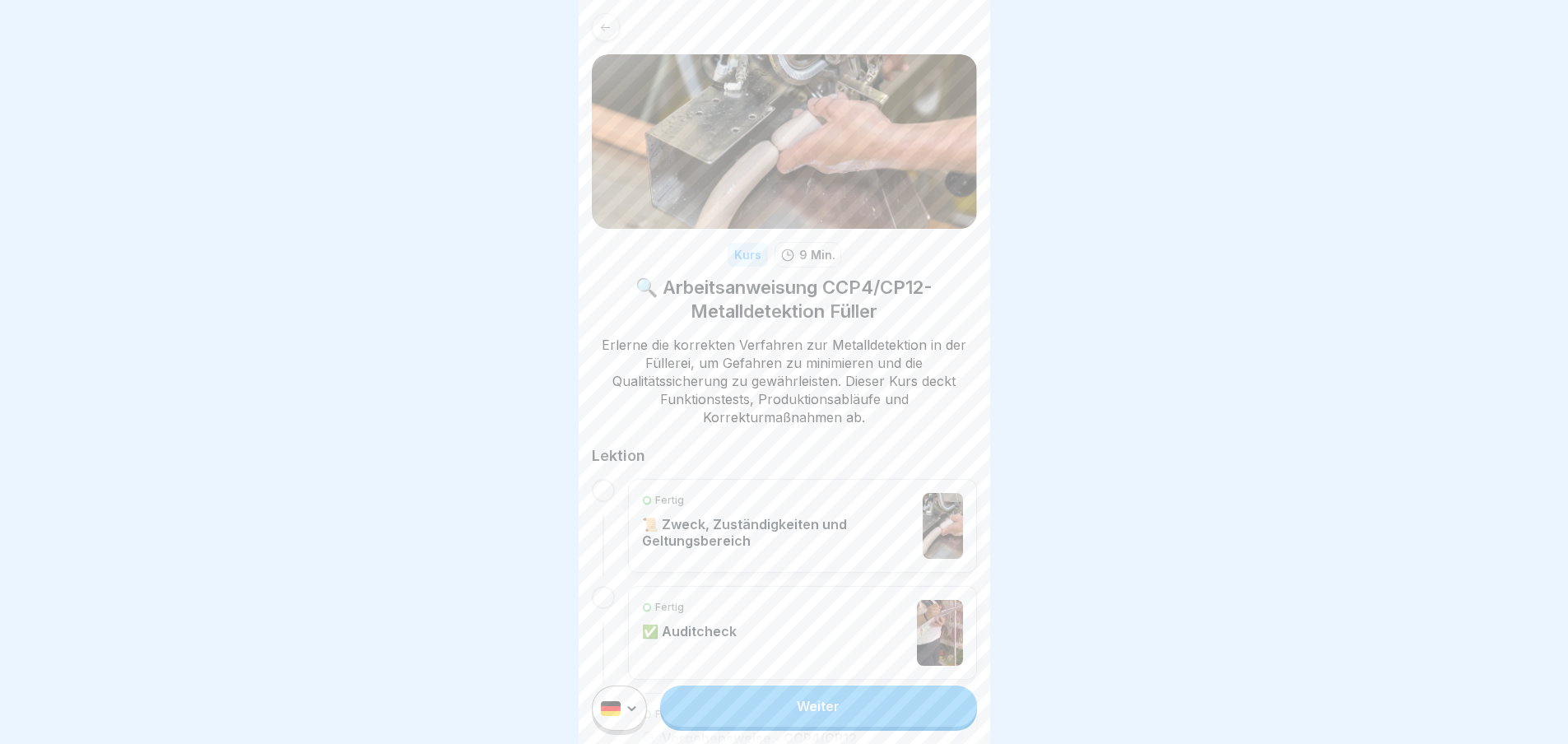
click at [779, 495] on div "Fertig" at bounding box center [778, 499] width 274 height 14
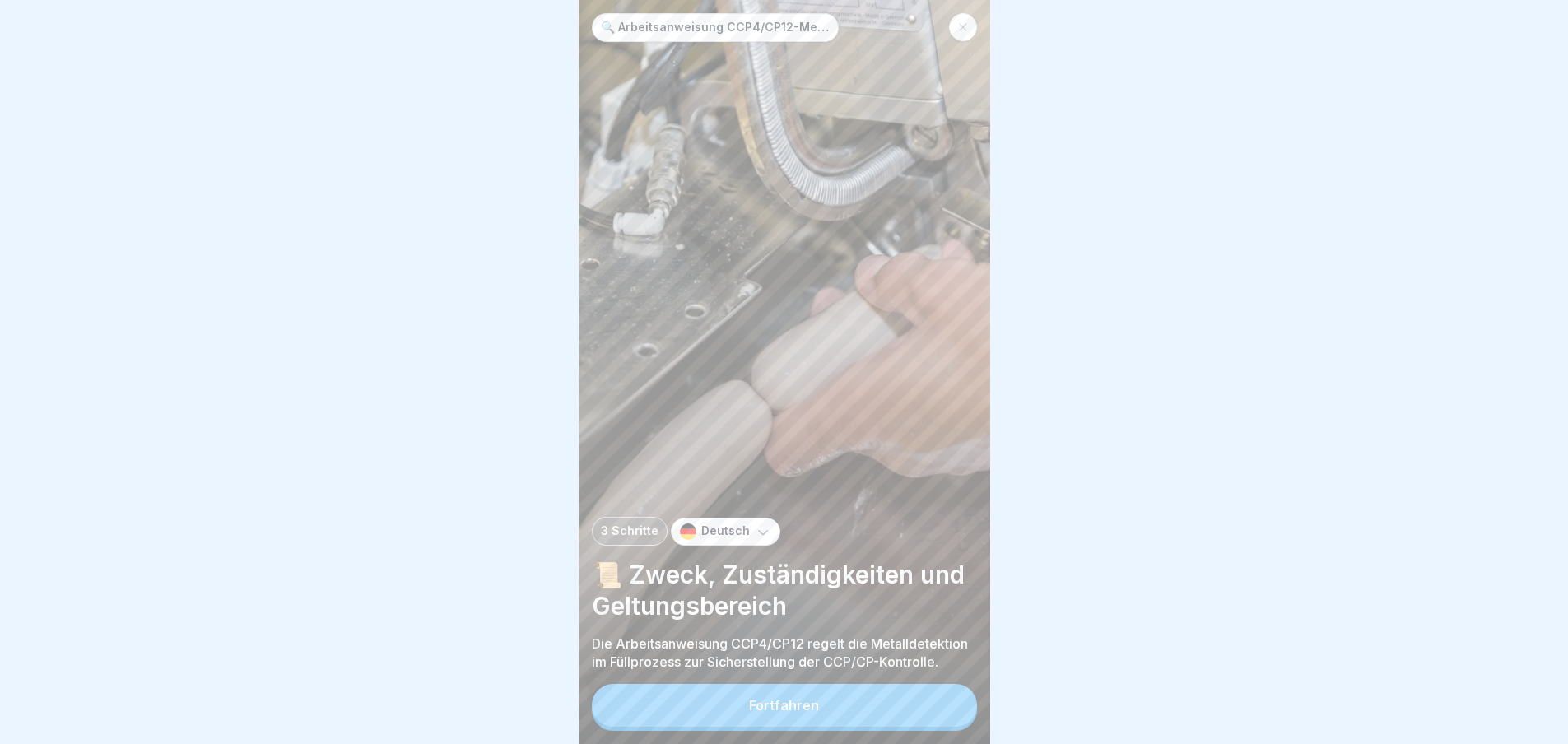
scroll to position [12, 0]
click at [780, 708] on div "Fortfahren" at bounding box center [784, 705] width 70 height 14
